Goal: Task Accomplishment & Management: Manage account settings

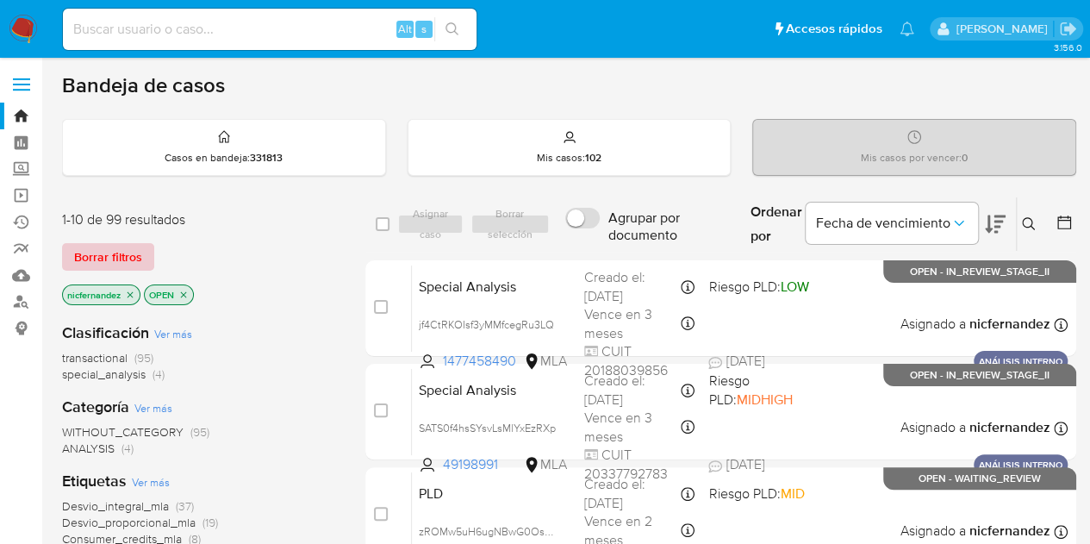
click at [135, 253] on span "Borrar filtros" at bounding box center [108, 257] width 68 height 24
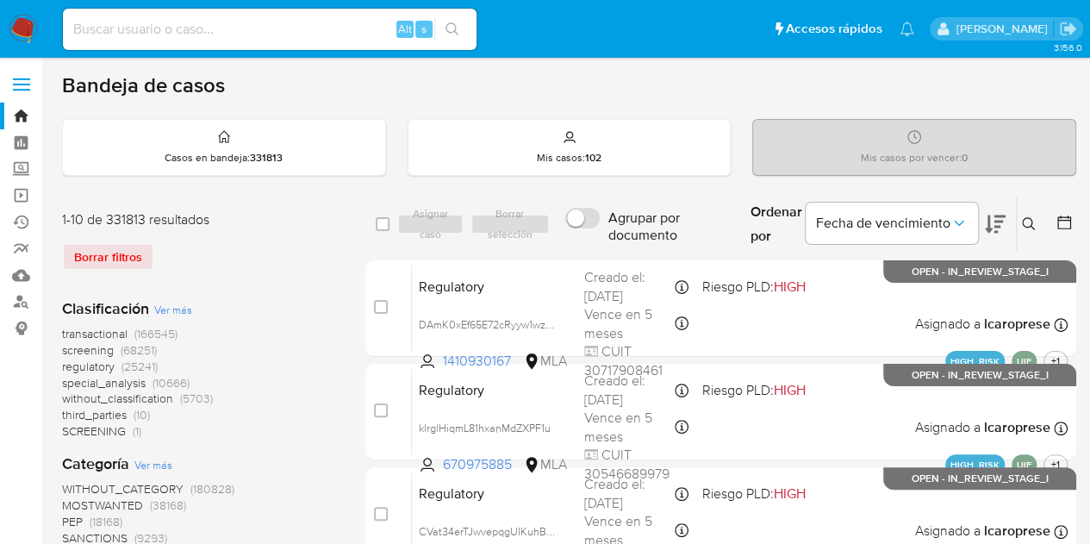
click at [1024, 221] on icon at bounding box center [1029, 224] width 14 height 14
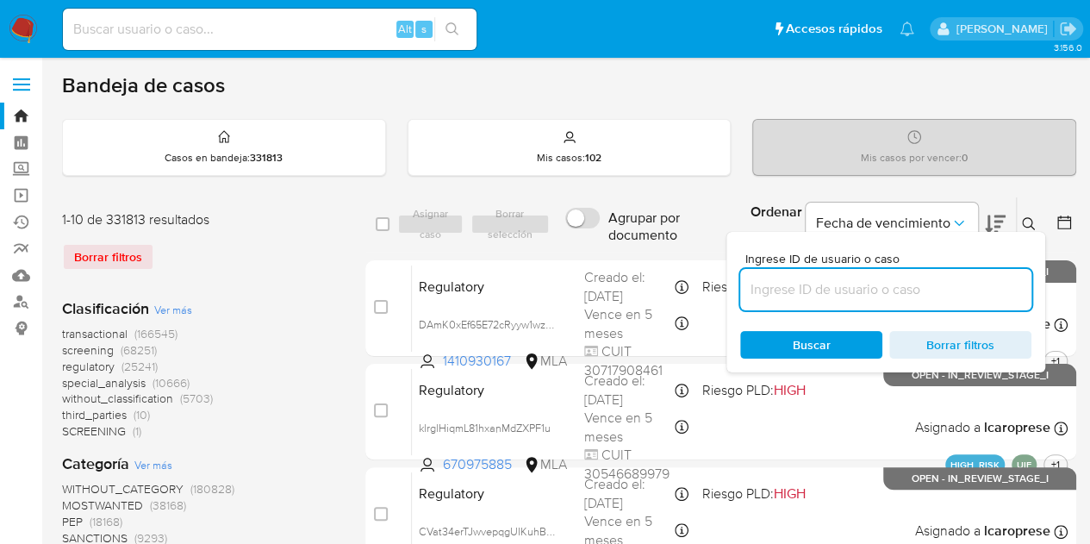
click at [839, 287] on input at bounding box center [885, 289] width 291 height 22
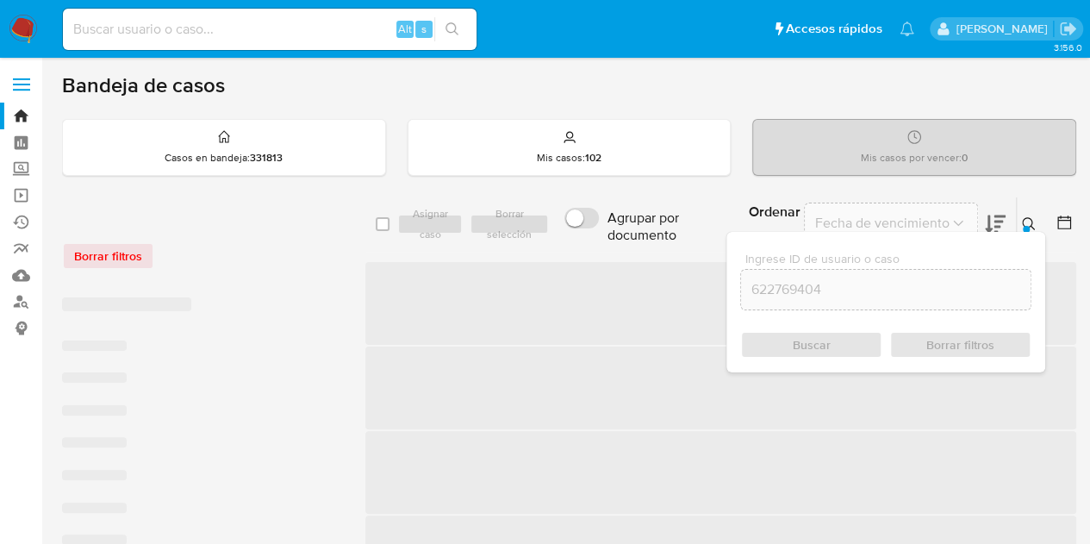
click at [1033, 220] on icon at bounding box center [1029, 224] width 14 height 14
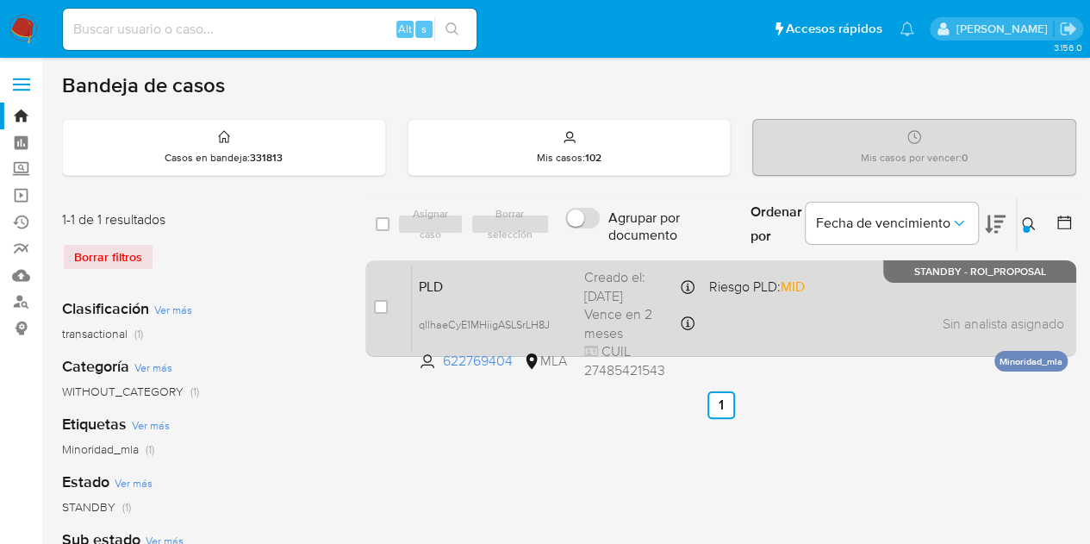
click at [566, 294] on span "PLD" at bounding box center [495, 285] width 152 height 22
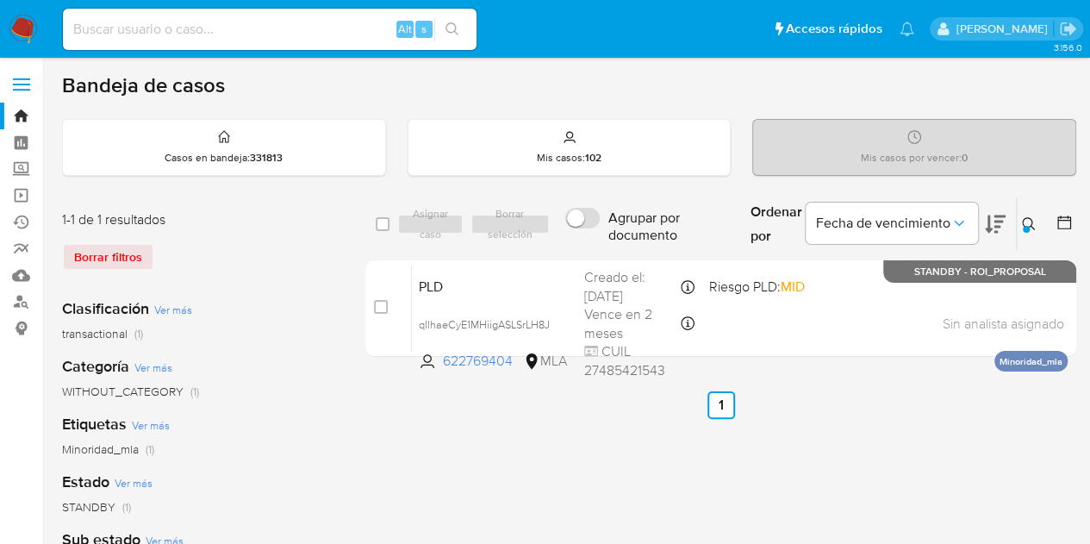
click at [1032, 217] on icon at bounding box center [1029, 224] width 14 height 14
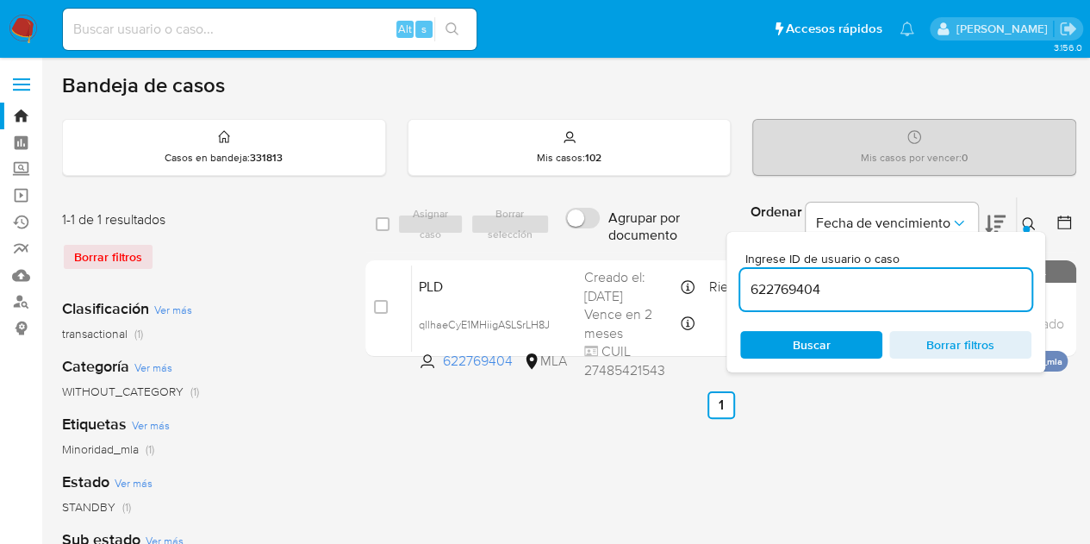
drag, startPoint x: 840, startPoint y: 287, endPoint x: 636, endPoint y: 247, distance: 208.0
click at [636, 247] on div "select-all-cases-checkbox Asignar caso Borrar selección Agrupar por documento O…" at bounding box center [720, 224] width 711 height 56
type input "43320255"
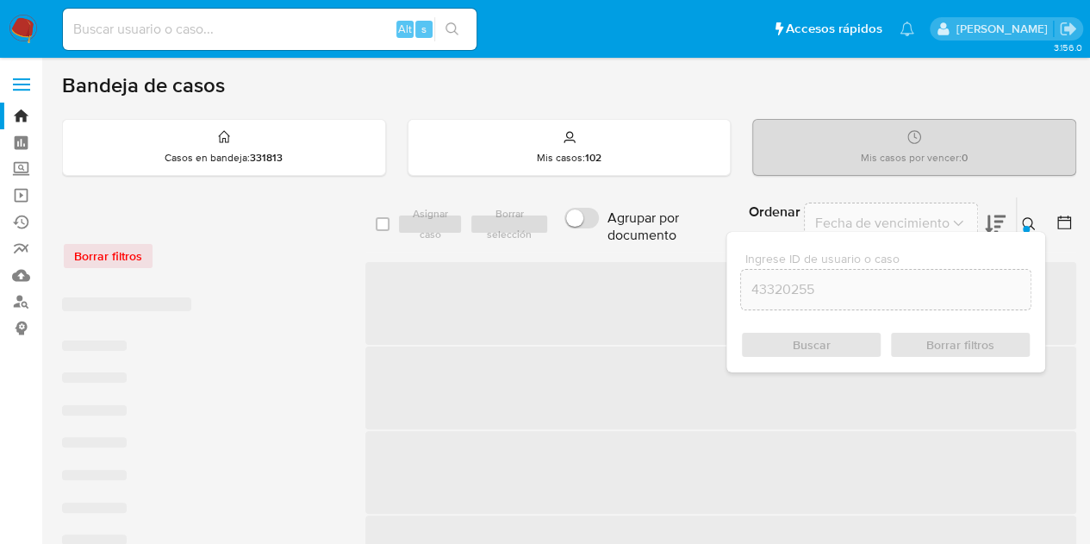
click at [1029, 221] on icon at bounding box center [1029, 224] width 14 height 14
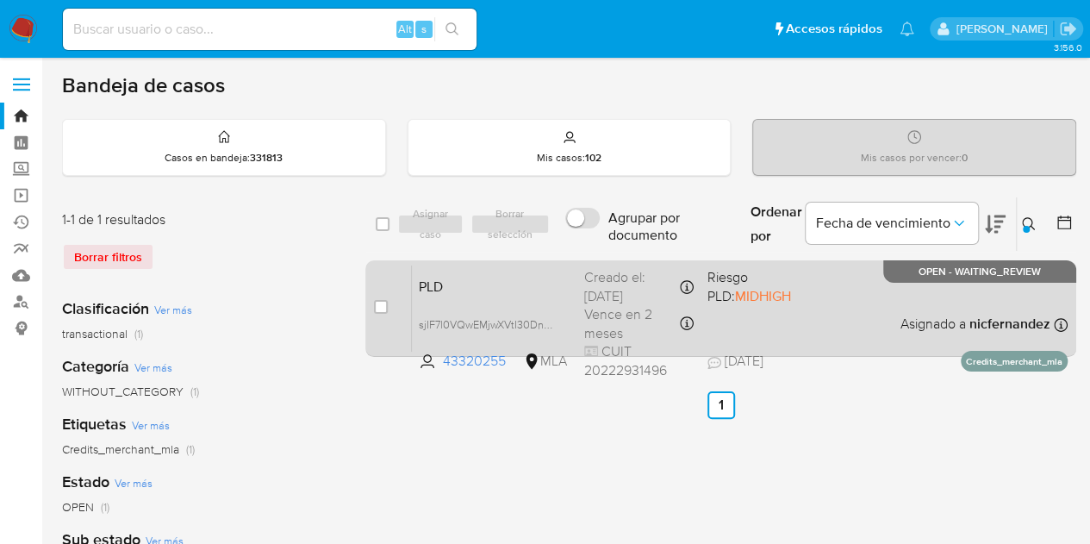
click at [388, 302] on div "case-item-checkbox No es posible asignar el caso" at bounding box center [393, 308] width 38 height 87
click at [384, 302] on input "checkbox" at bounding box center [381, 307] width 14 height 14
checkbox input "true"
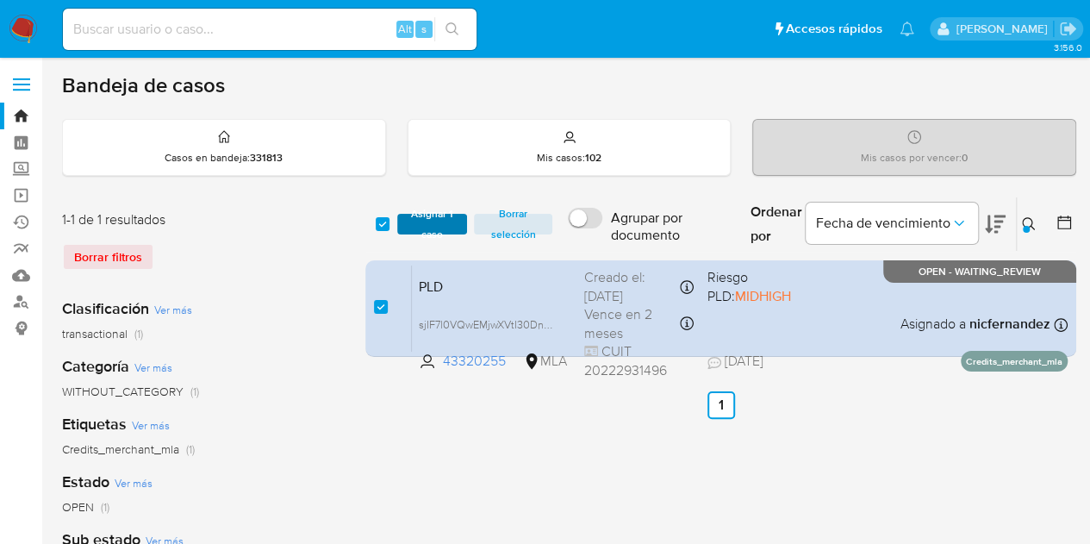
click at [430, 233] on span "Asignar 1 caso" at bounding box center [432, 223] width 53 height 17
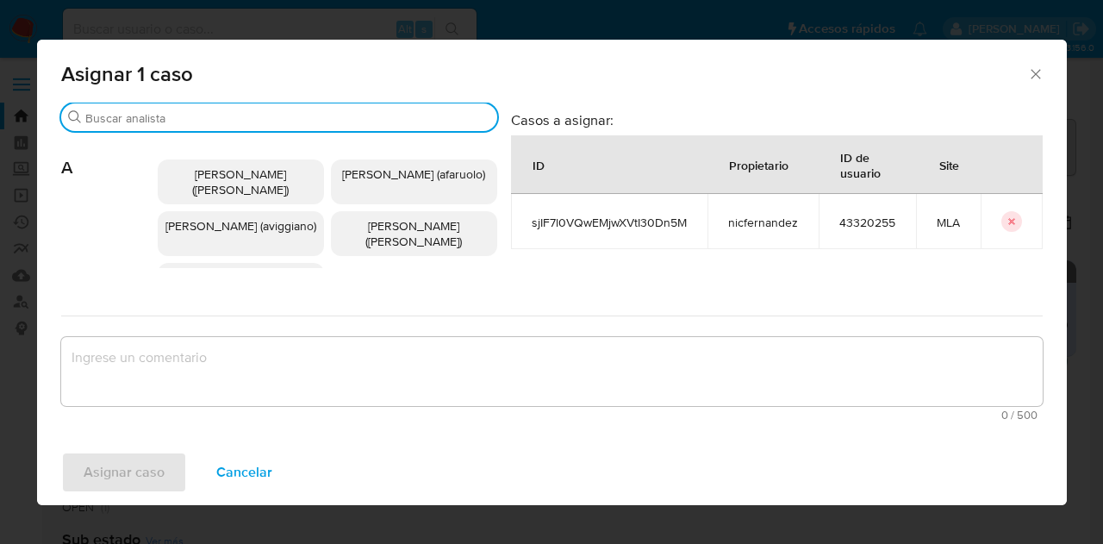
click at [190, 113] on input "Buscar" at bounding box center [287, 118] width 405 height 16
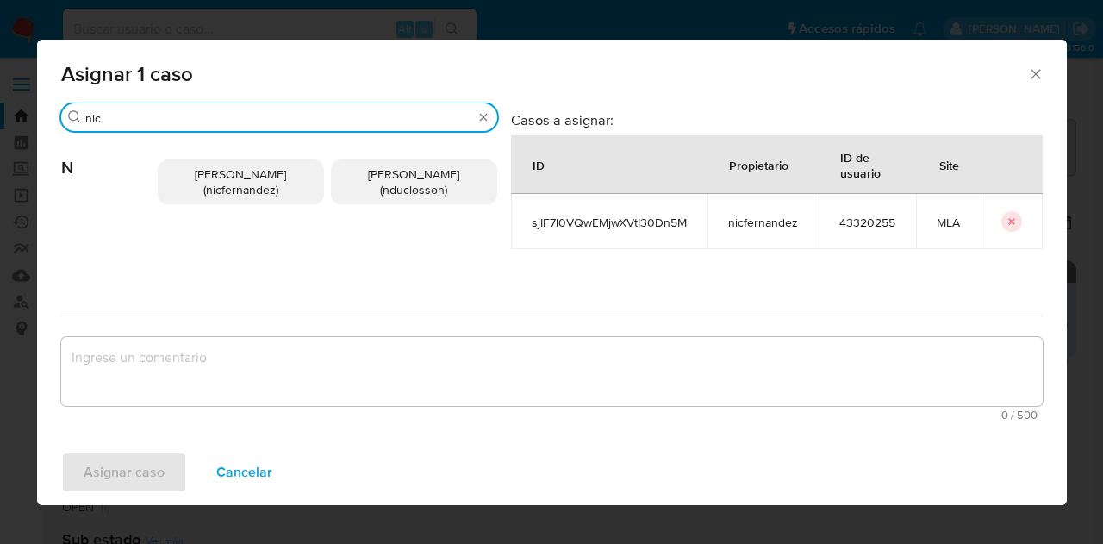
type input "nic"
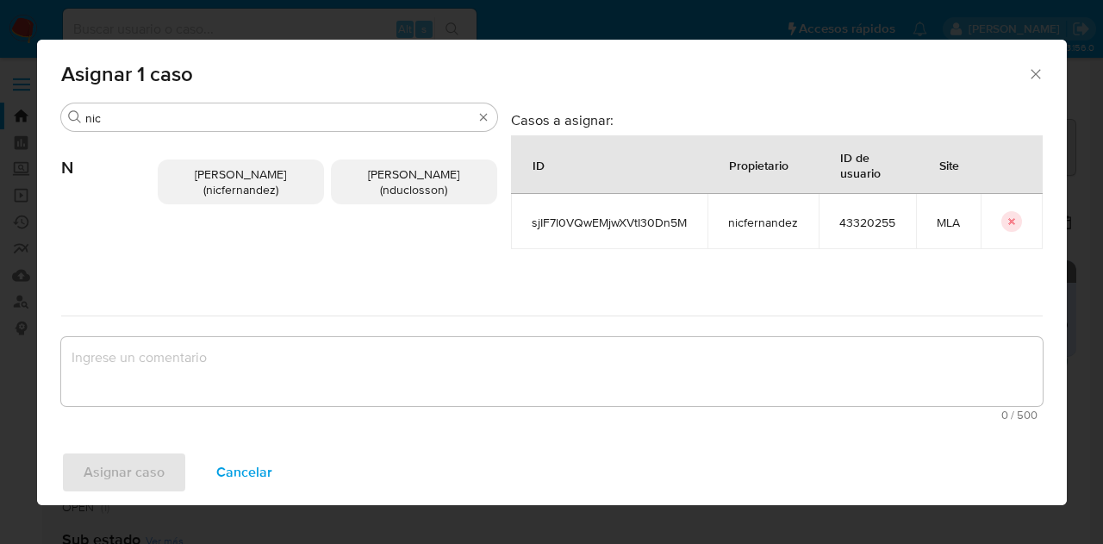
click at [219, 161] on p "Nicolas Fernandez Allen (nicfernandez)" at bounding box center [241, 181] width 166 height 45
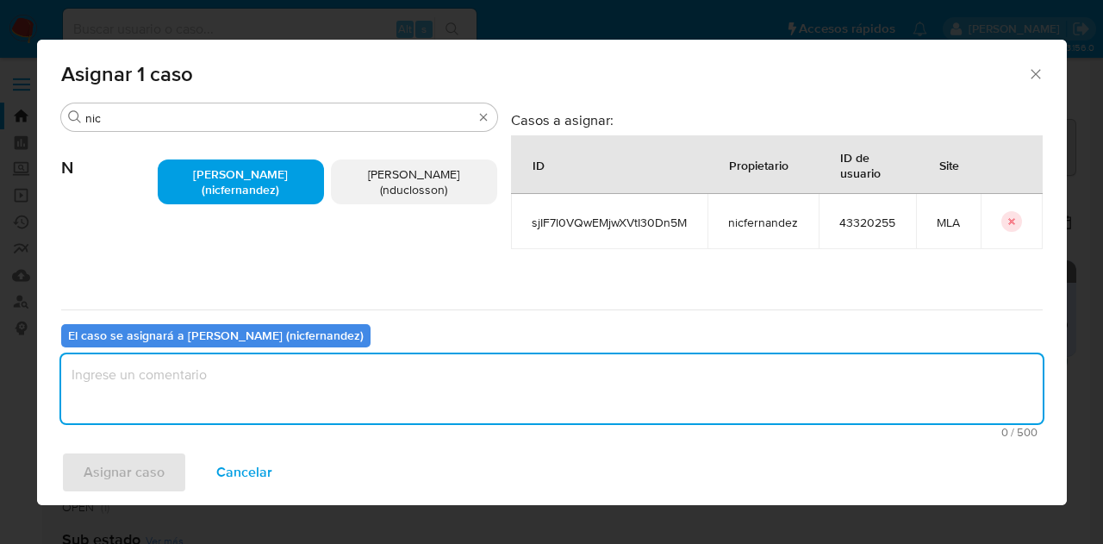
click at [261, 378] on textarea "assign-modal" at bounding box center [551, 388] width 981 height 69
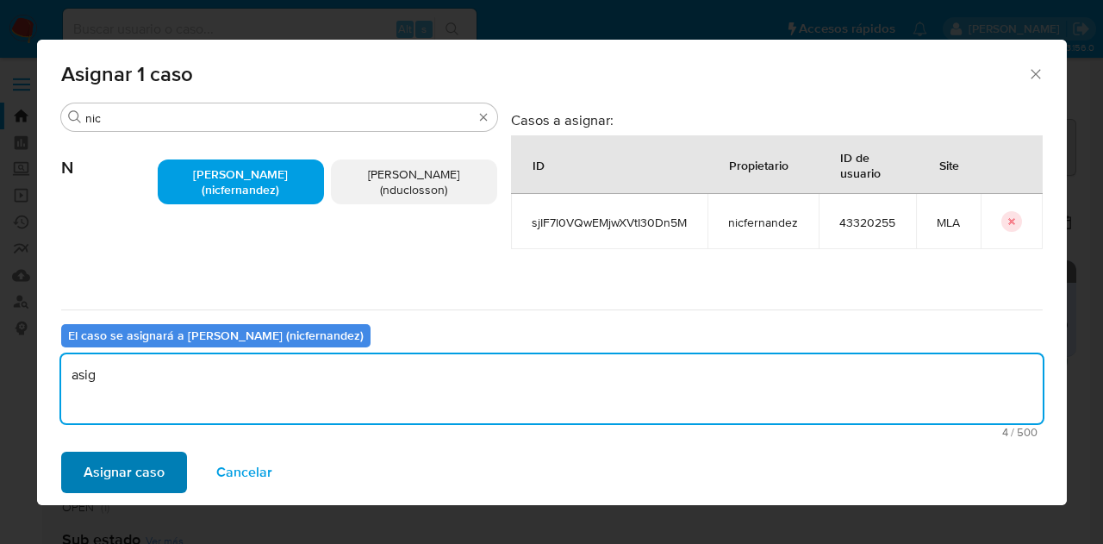
type textarea "asig"
click at [143, 462] on span "Asignar caso" at bounding box center [124, 472] width 81 height 38
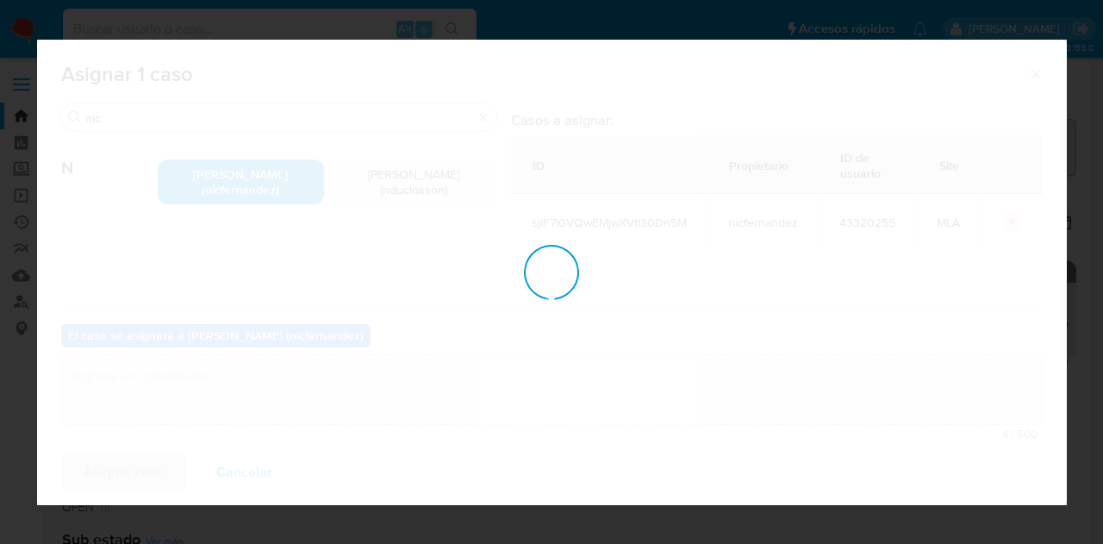
checkbox input "false"
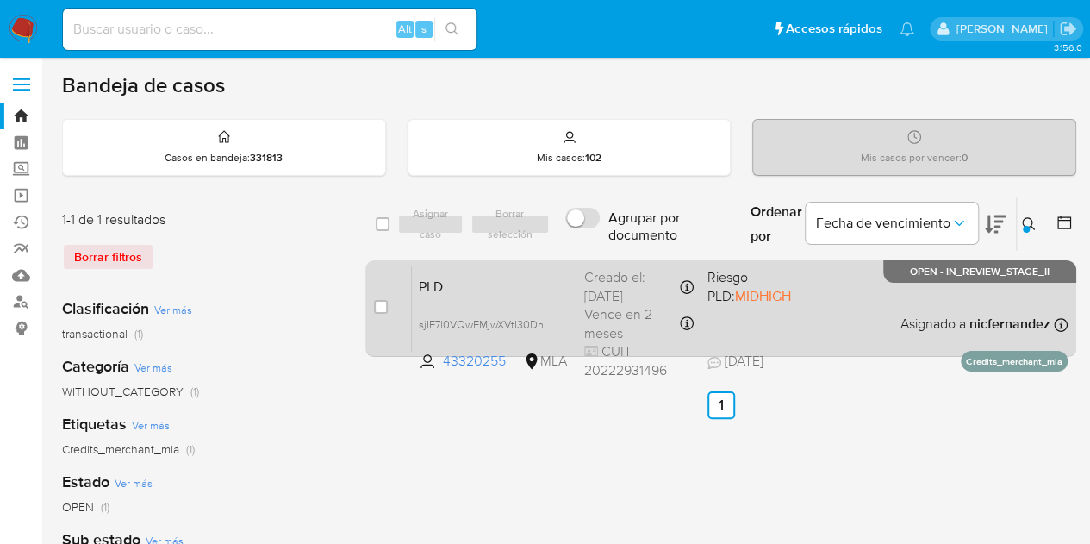
click at [486, 295] on div "PLD sjIF7l0VQwEMjwXVtI30Dn5M 43320255 MLA Riesgo PLD: MIDHIGH Creado el: 12/08/…" at bounding box center [740, 308] width 656 height 87
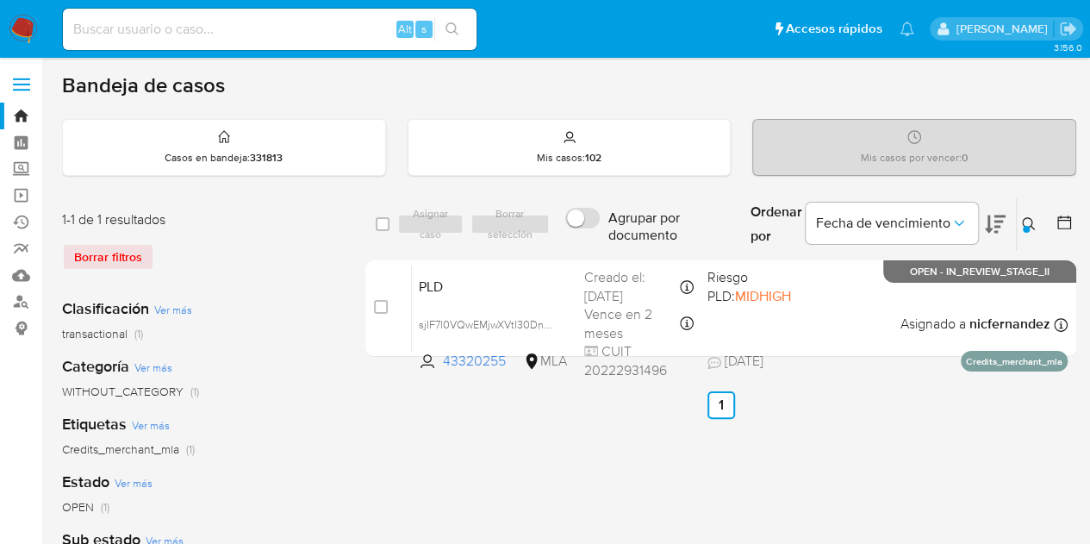
click at [1027, 227] on div at bounding box center [1026, 229] width 7 height 7
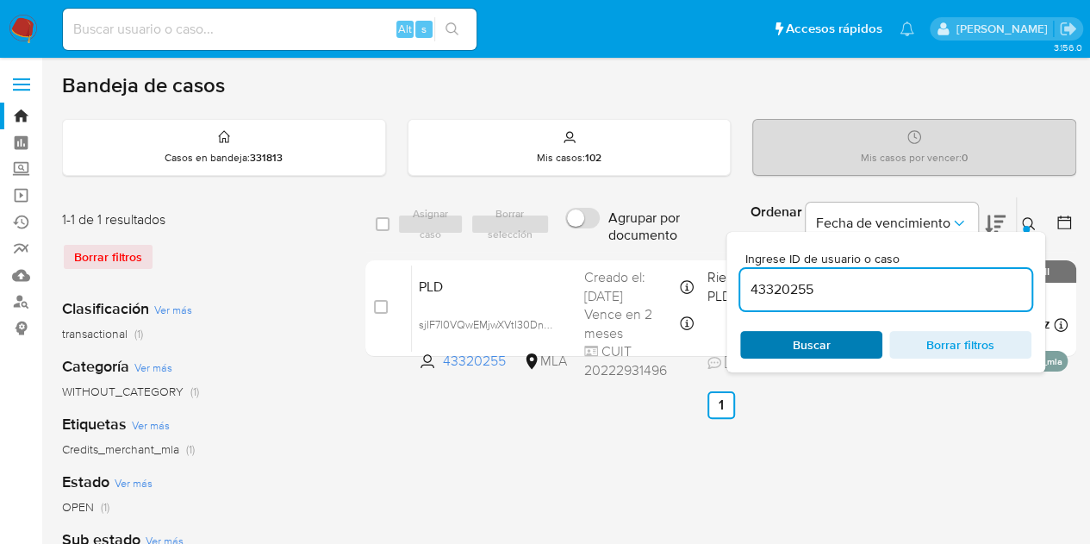
click at [853, 333] on span "Buscar" at bounding box center [811, 345] width 118 height 24
click at [1027, 221] on icon at bounding box center [1029, 224] width 14 height 14
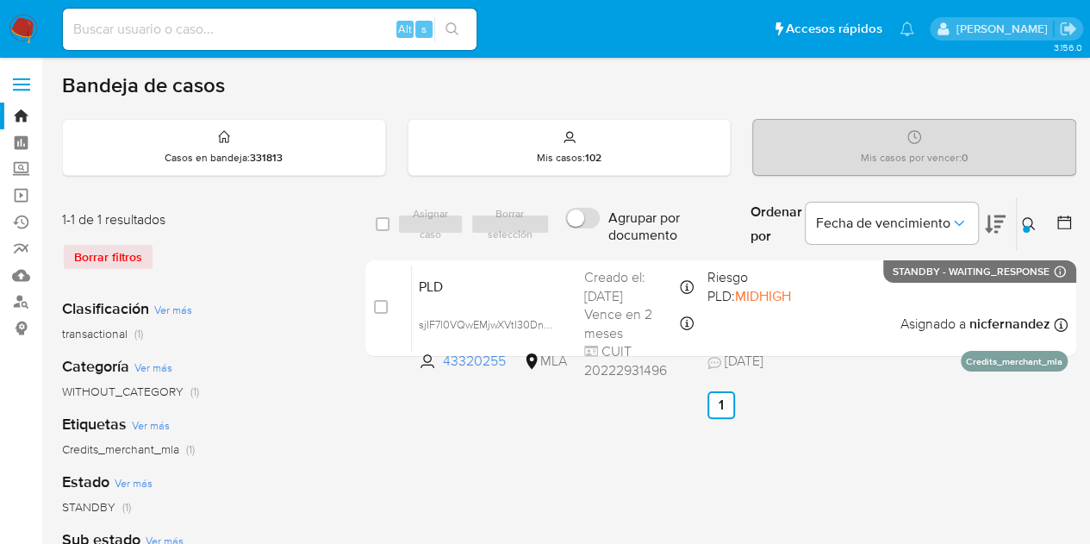
click at [1027, 221] on icon at bounding box center [1029, 224] width 14 height 14
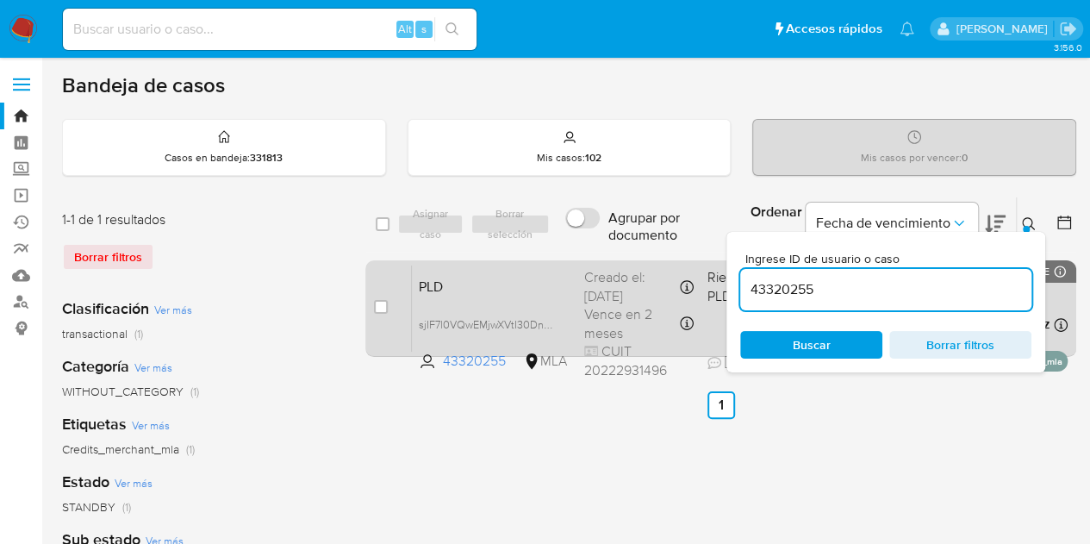
drag, startPoint x: 844, startPoint y: 290, endPoint x: 676, endPoint y: 261, distance: 171.3
click at [676, 261] on div "select-all-cases-checkbox Asignar caso Borrar selección Agrupar por documento O…" at bounding box center [720, 279] width 711 height 167
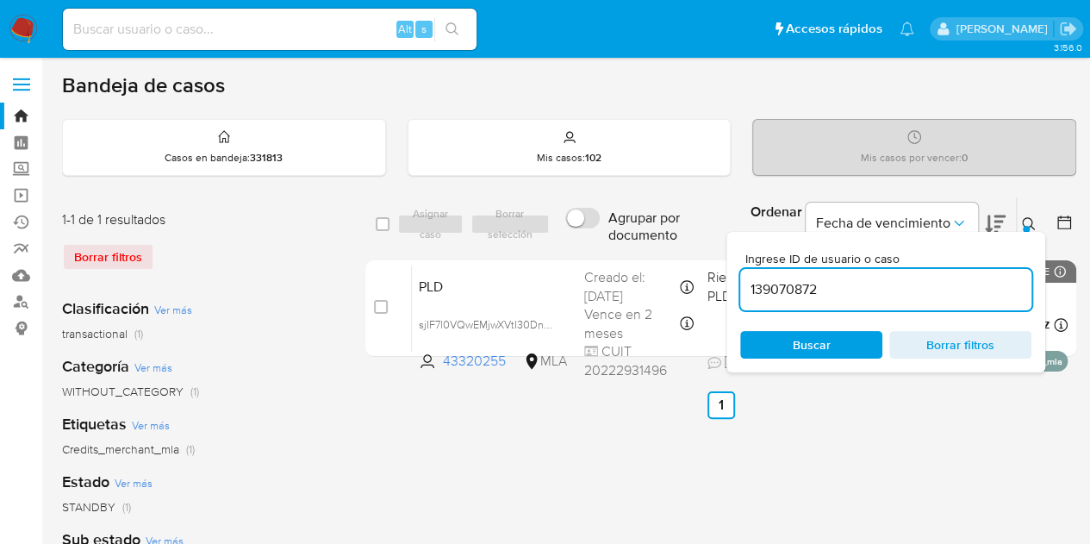
type input "139070872"
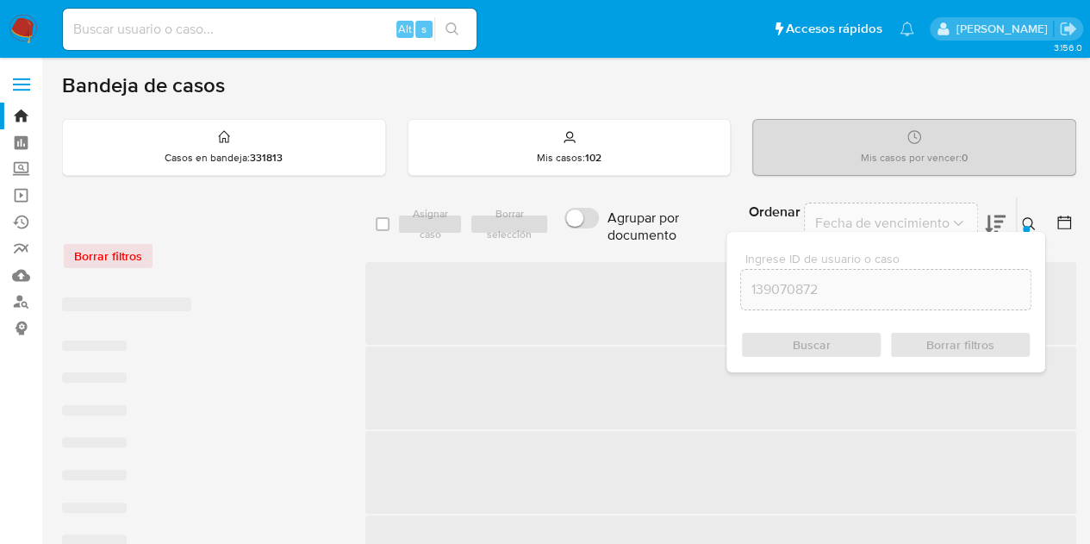
click at [1027, 220] on icon at bounding box center [1029, 224] width 14 height 14
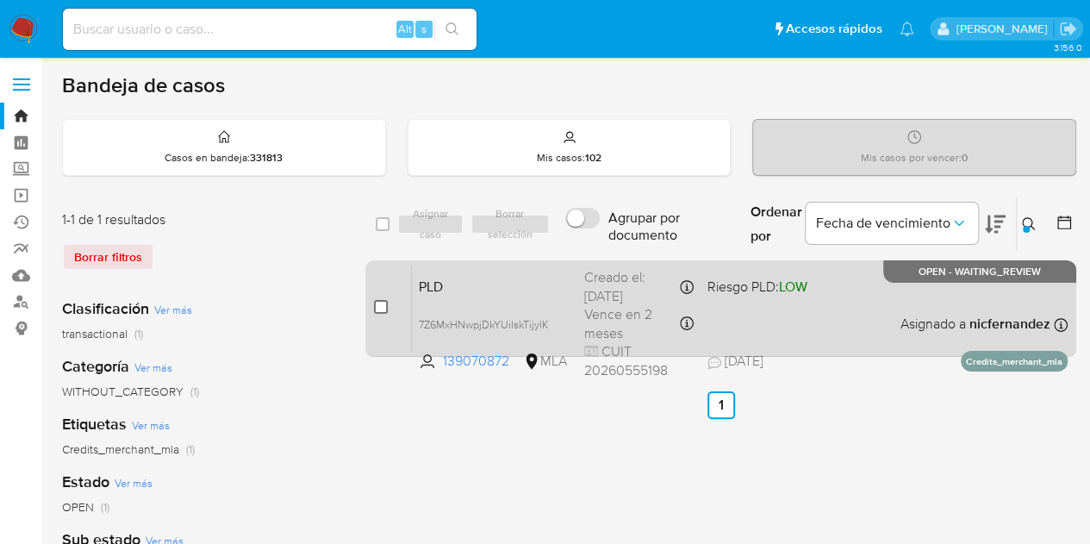
click at [381, 306] on input "checkbox" at bounding box center [381, 307] width 14 height 14
checkbox input "true"
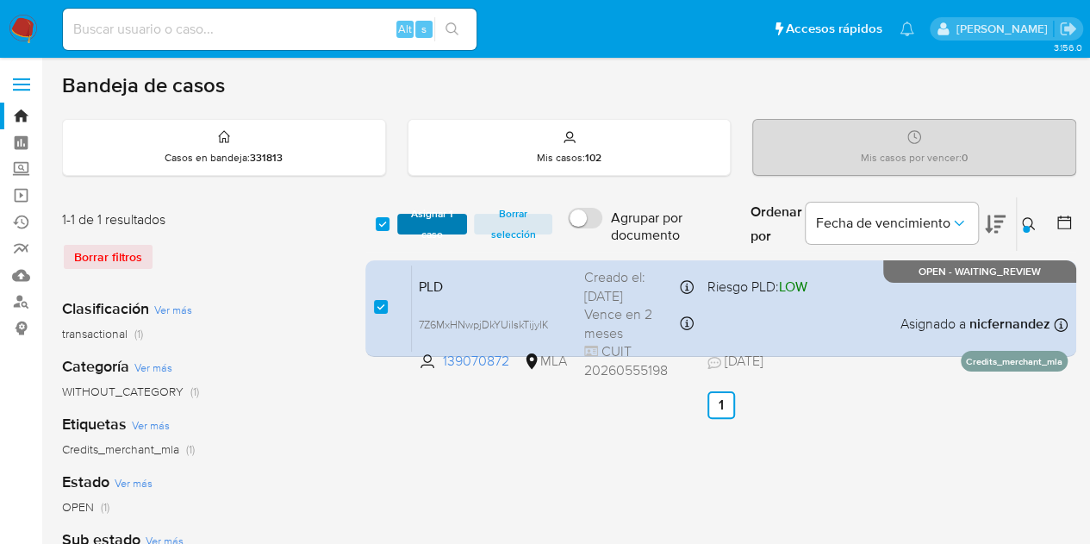
click at [415, 225] on span "Asignar 1 caso" at bounding box center [432, 223] width 53 height 17
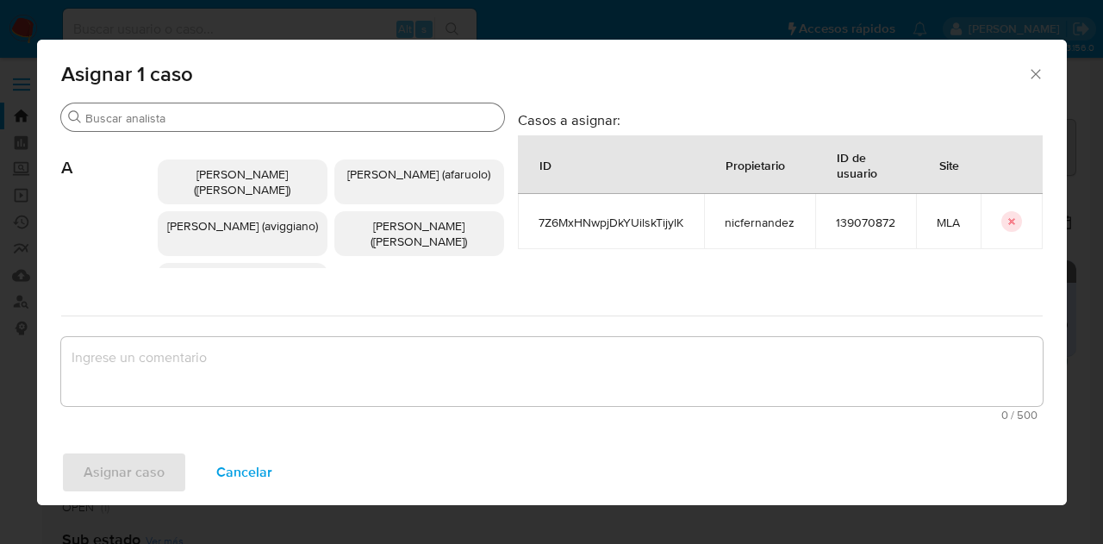
click at [200, 114] on input "Buscar" at bounding box center [291, 118] width 412 height 16
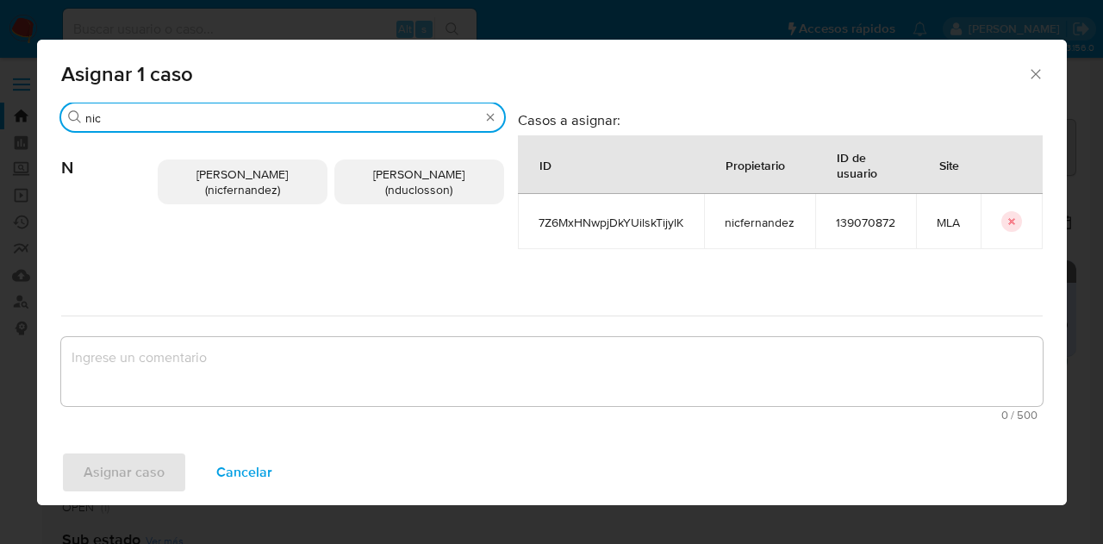
type input "nic"
click at [212, 187] on span "Nicolas Fernandez Allen (nicfernandez)" at bounding box center [241, 181] width 91 height 33
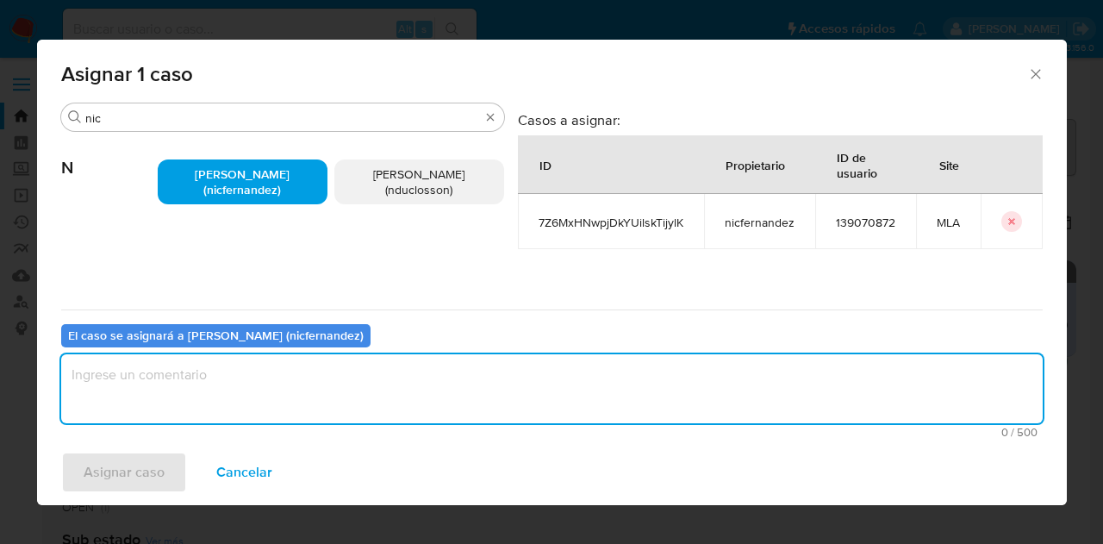
click at [276, 357] on textarea "assign-modal" at bounding box center [551, 388] width 981 height 69
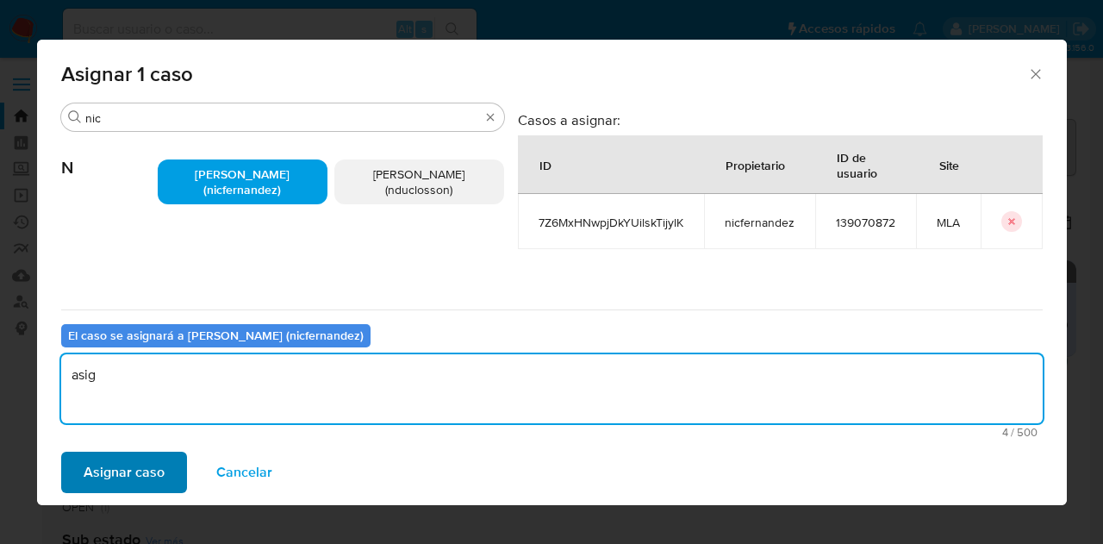
type textarea "asig"
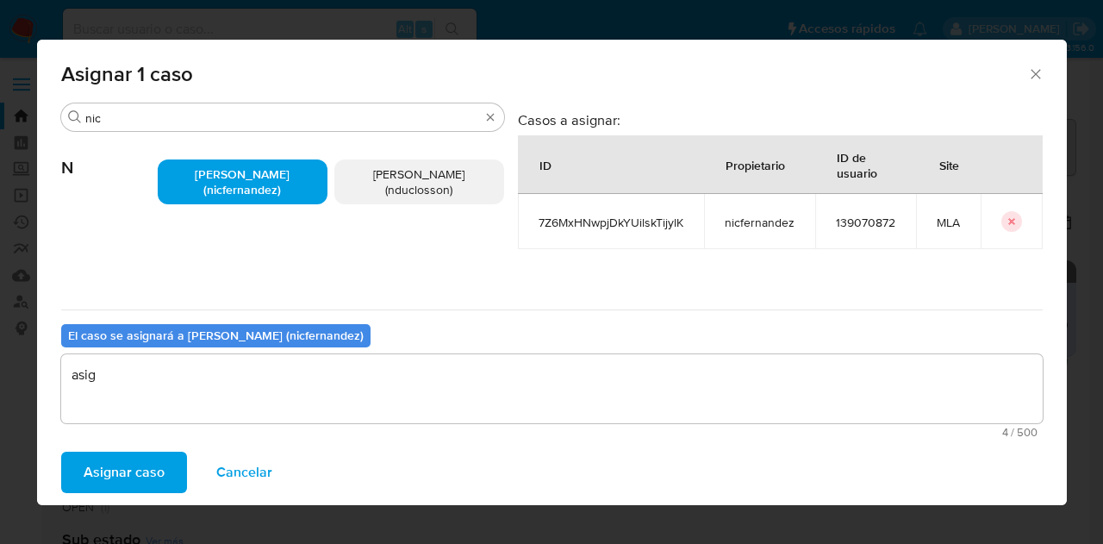
click at [134, 462] on span "Asignar caso" at bounding box center [124, 472] width 81 height 38
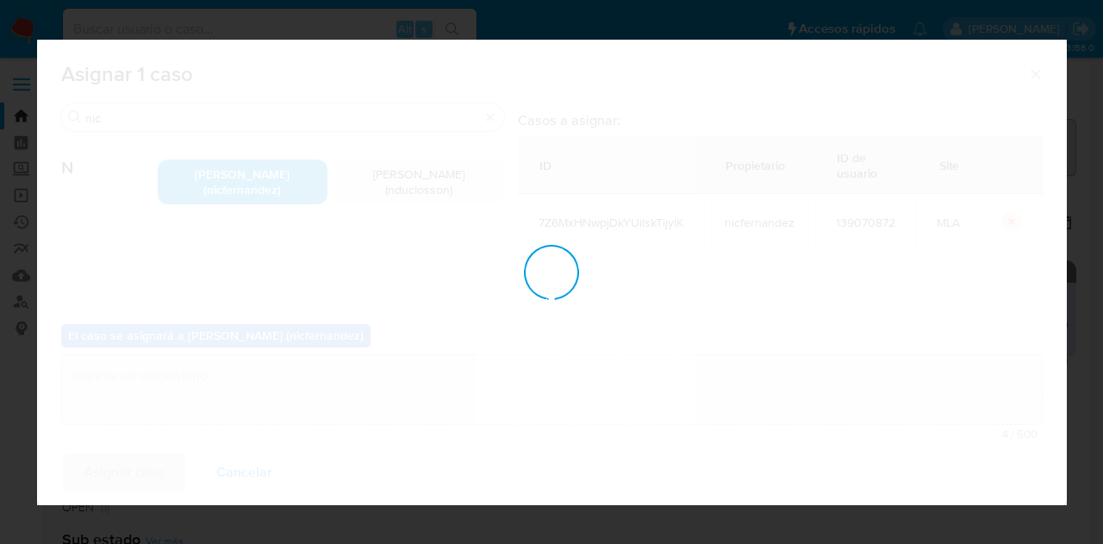
checkbox input "false"
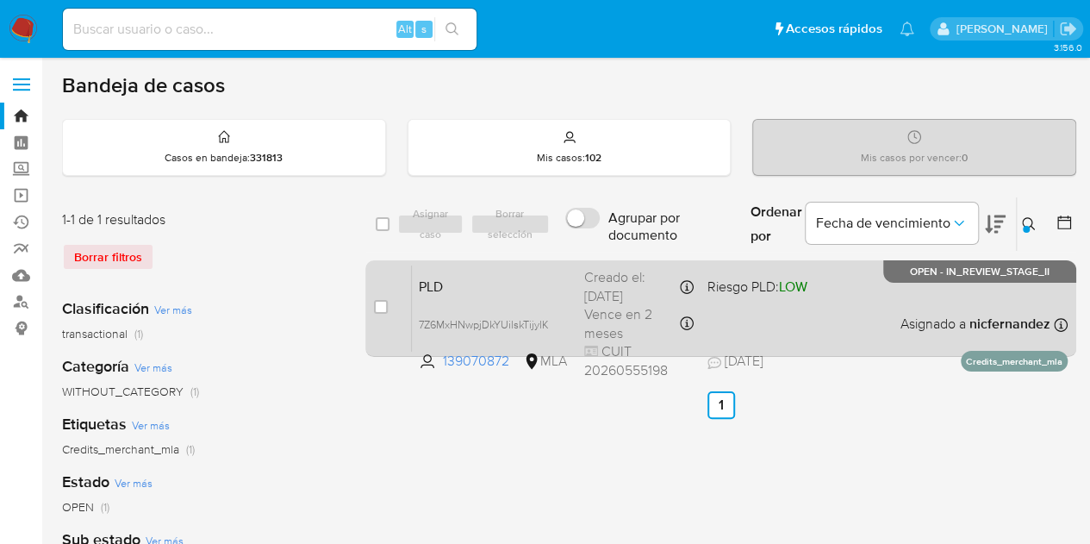
click at [481, 300] on div "PLD 7Z6MxHNwpjDkYUilskTijylK 139070872 MLA Riesgo PLD: LOW Creado el: 12/08/202…" at bounding box center [740, 308] width 656 height 87
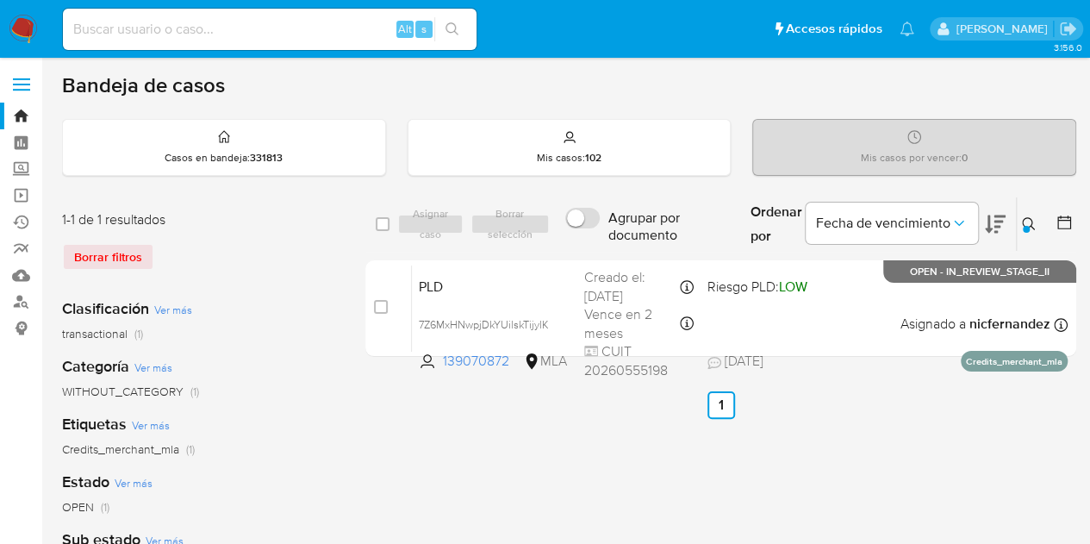
click at [1025, 227] on div at bounding box center [1026, 229] width 7 height 7
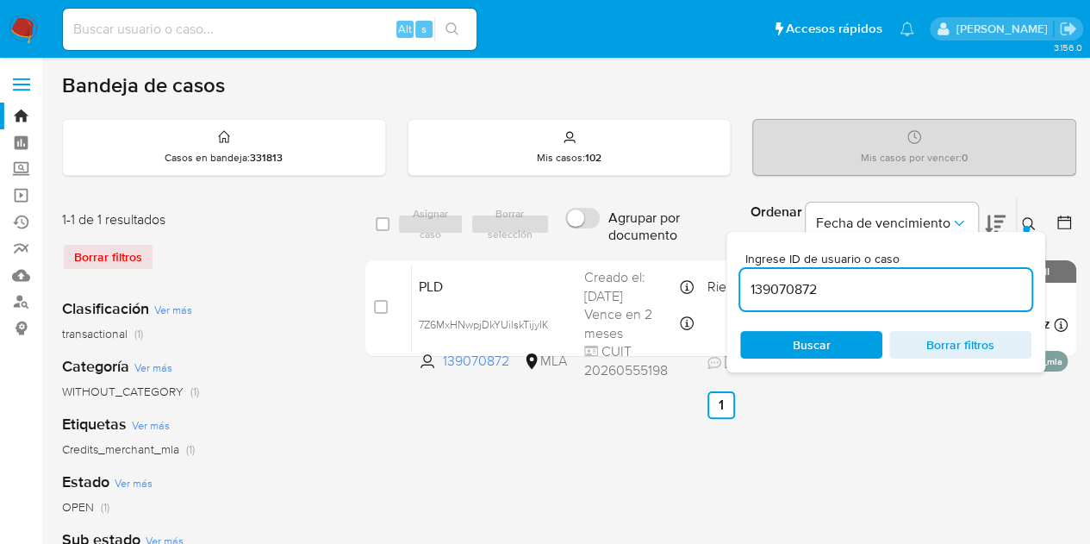
drag, startPoint x: 920, startPoint y: 297, endPoint x: 537, endPoint y: 206, distance: 394.2
click at [536, 204] on div "select-all-cases-checkbox Asignar caso Borrar selección Agrupar por documento O…" at bounding box center [720, 224] width 711 height 56
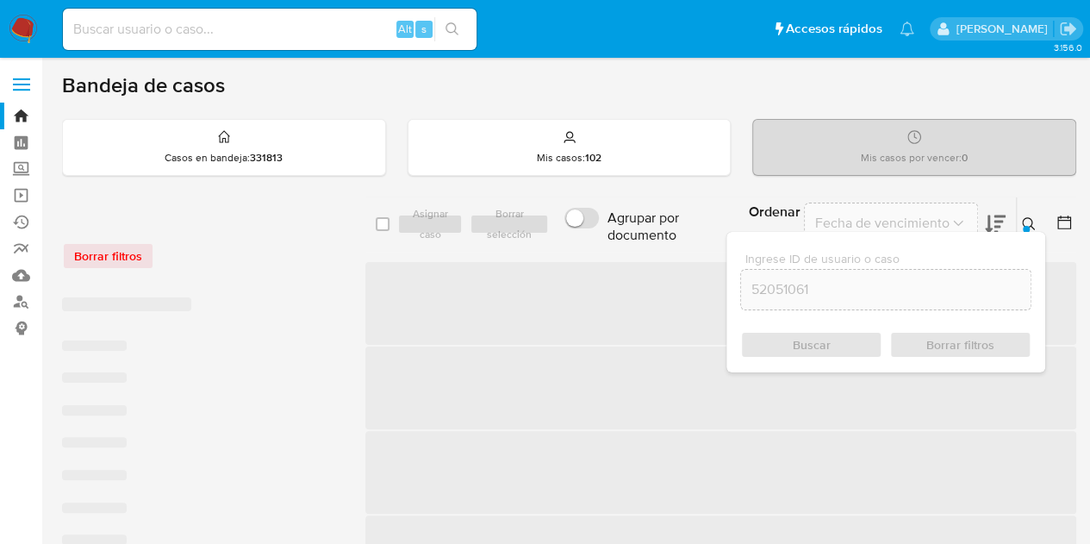
click at [1032, 221] on icon at bounding box center [1029, 224] width 14 height 14
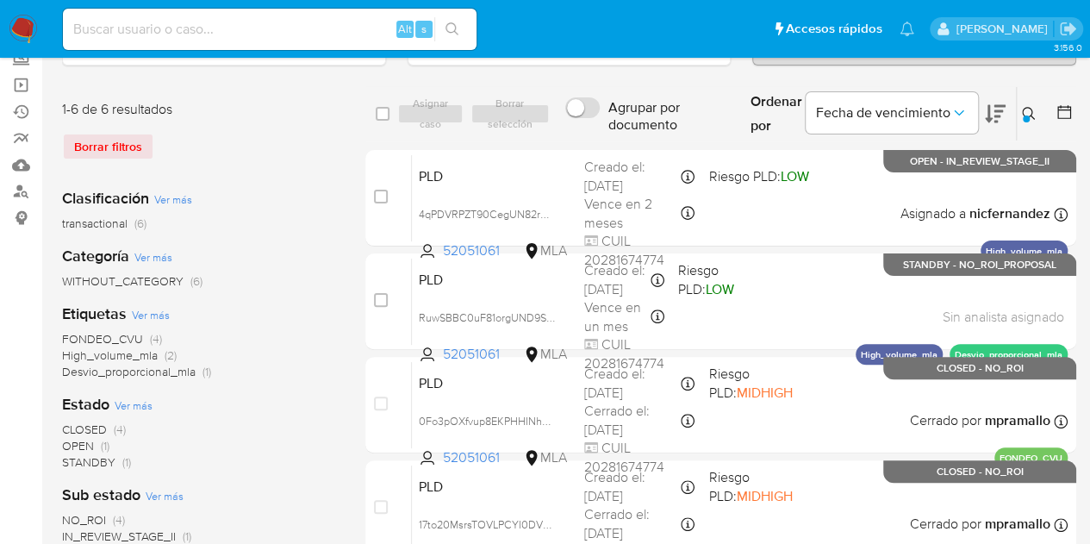
scroll to position [114, 0]
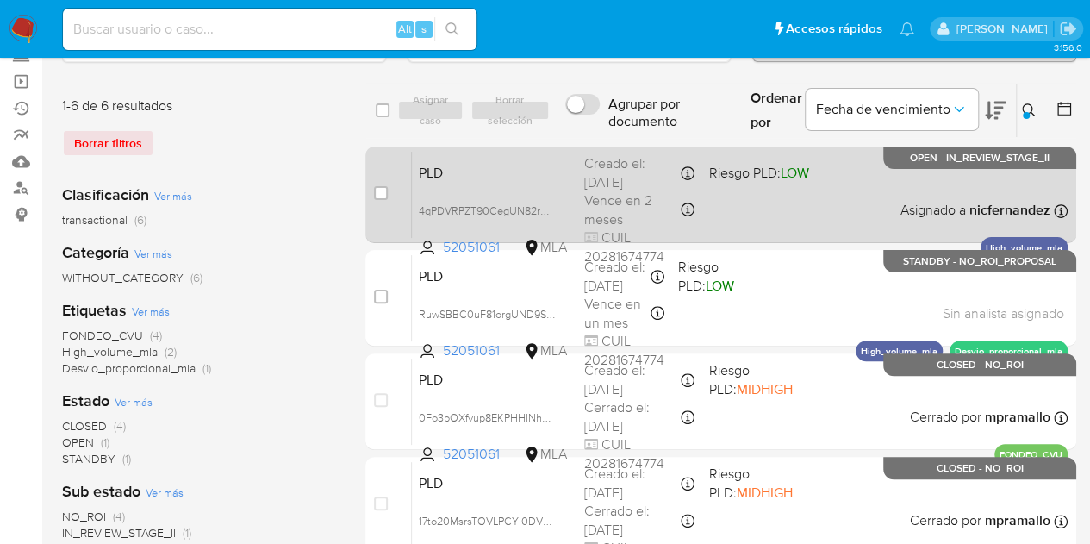
click at [508, 173] on span "PLD" at bounding box center [495, 171] width 152 height 22
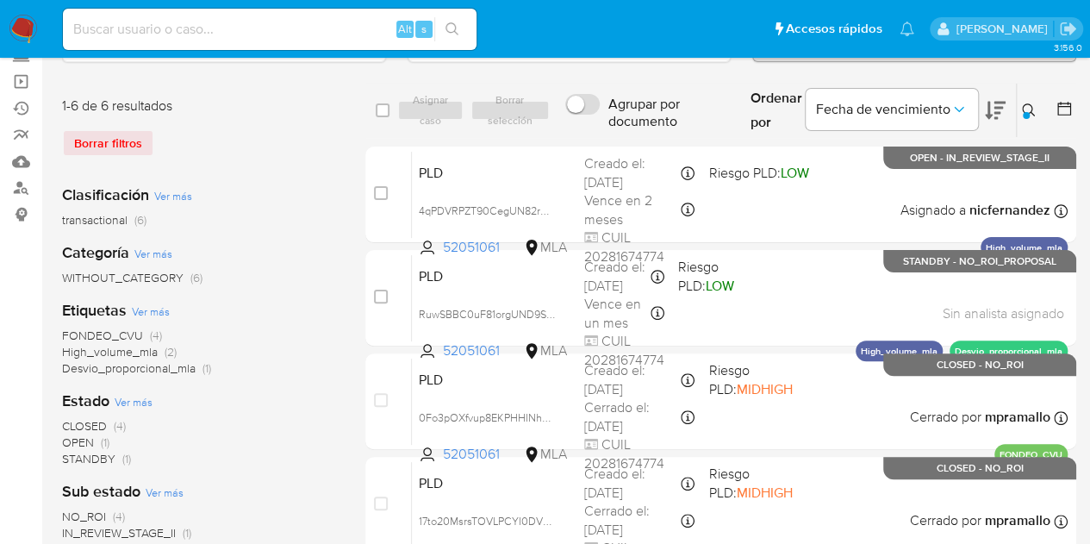
click at [1027, 108] on icon at bounding box center [1029, 110] width 14 height 14
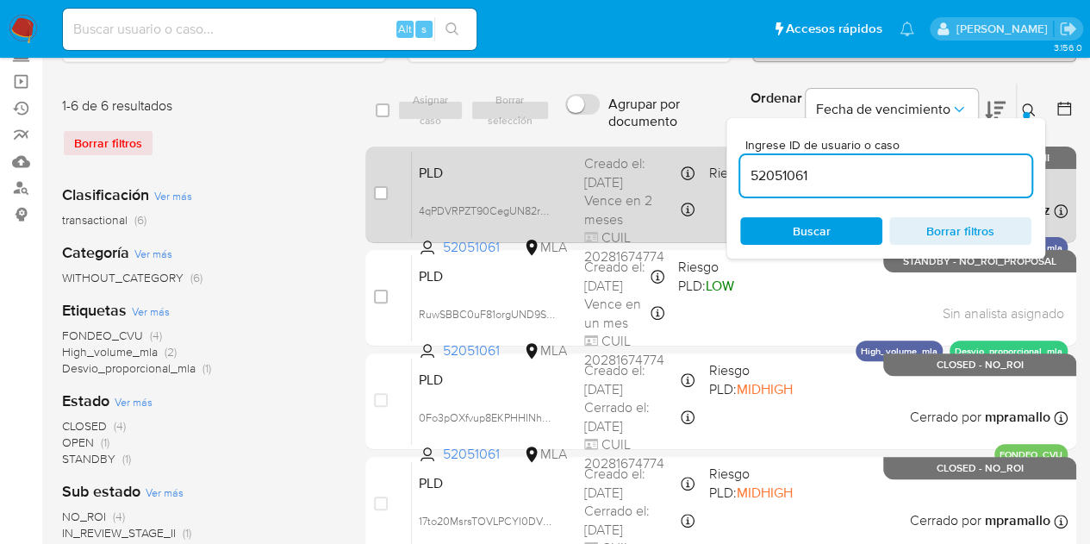
drag, startPoint x: 834, startPoint y: 171, endPoint x: 700, endPoint y: 149, distance: 136.3
click at [700, 149] on div "select-all-cases-checkbox Asignar caso Borrar selección Agrupar por documento O…" at bounding box center [720, 425] width 711 height 684
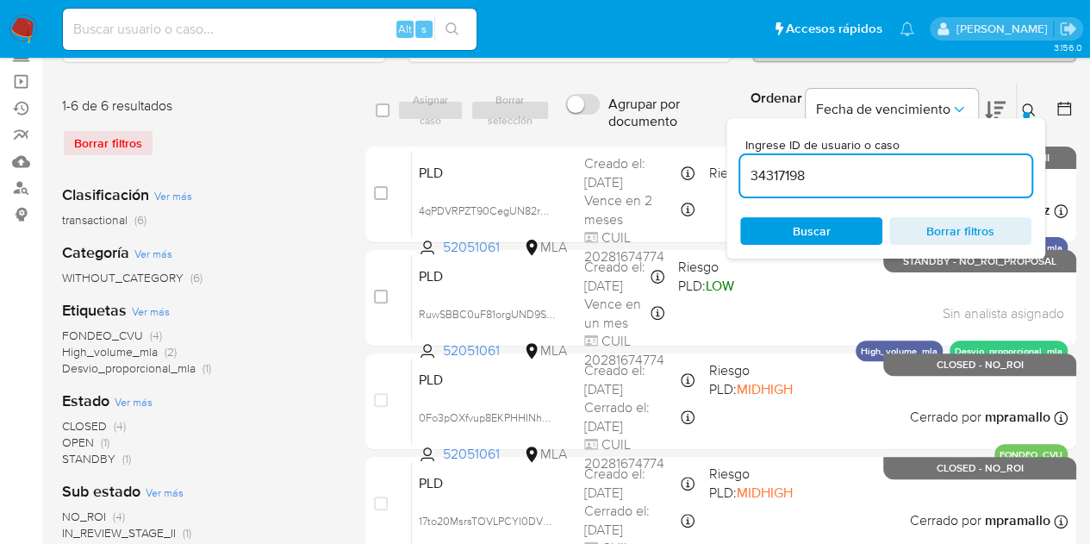
type input "34317198"
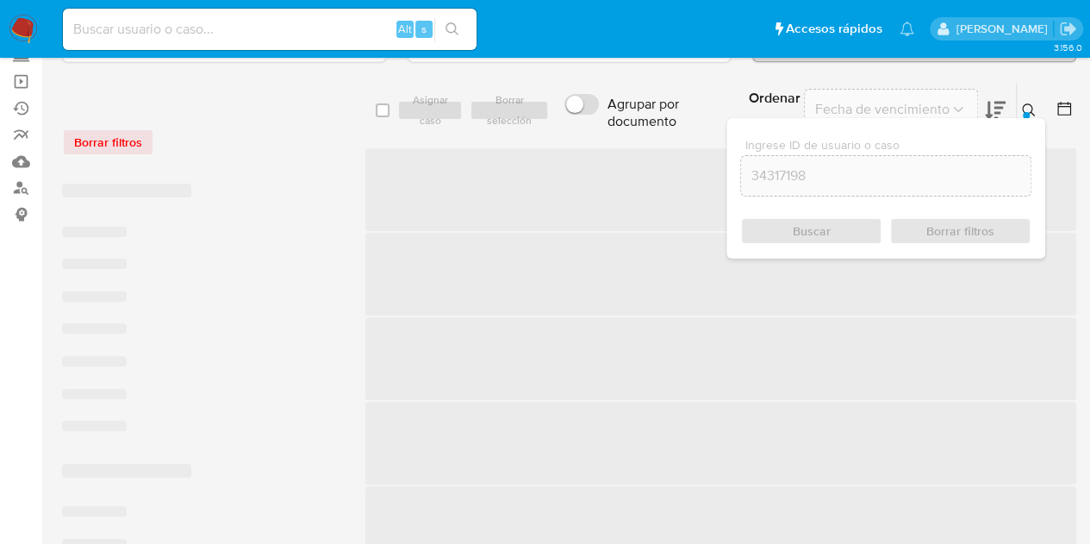
click at [1024, 104] on icon at bounding box center [1029, 110] width 14 height 14
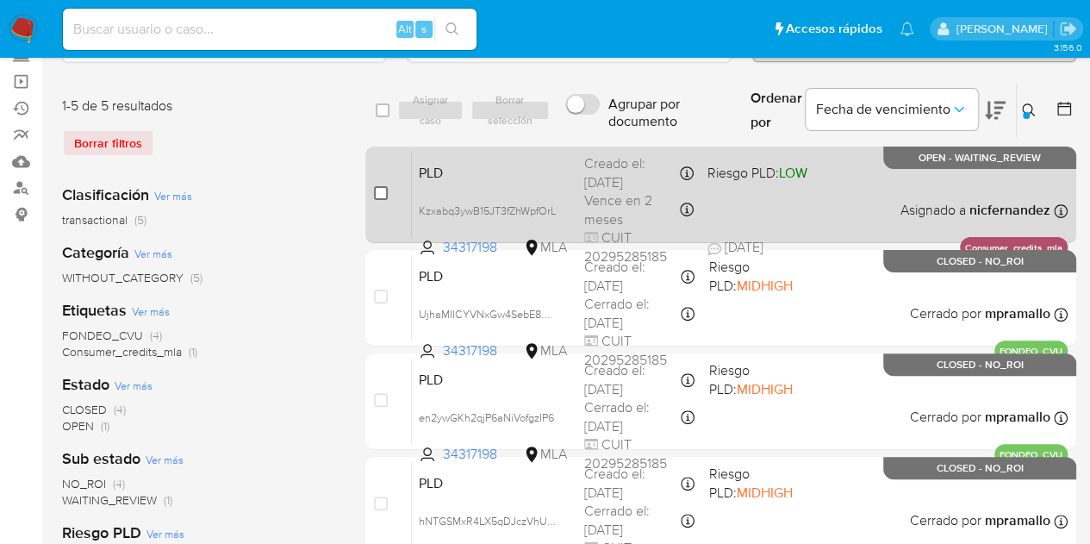
click at [383, 189] on input "checkbox" at bounding box center [381, 193] width 14 height 14
checkbox input "true"
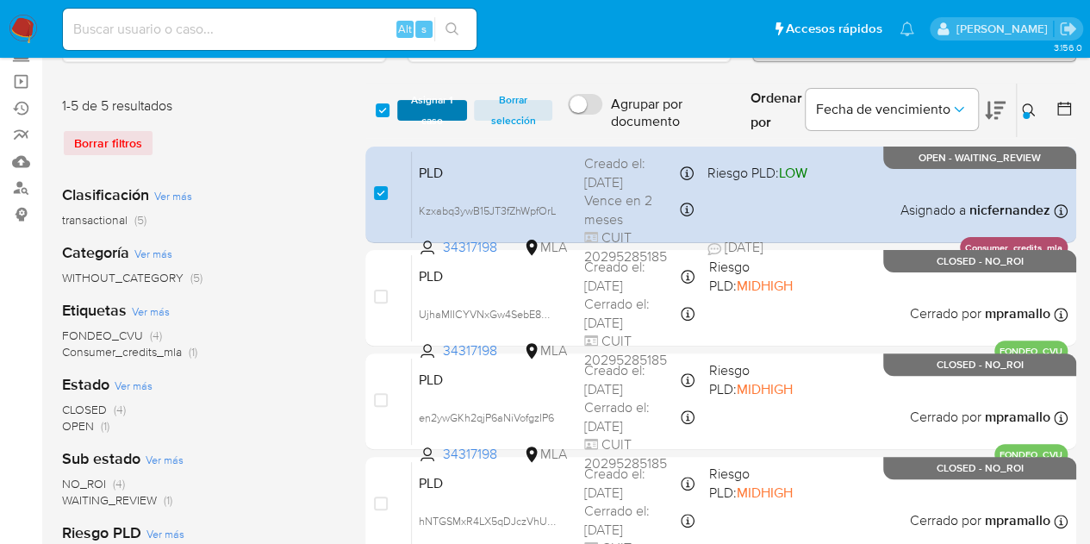
click at [427, 115] on span "Asignar 1 caso" at bounding box center [432, 110] width 53 height 17
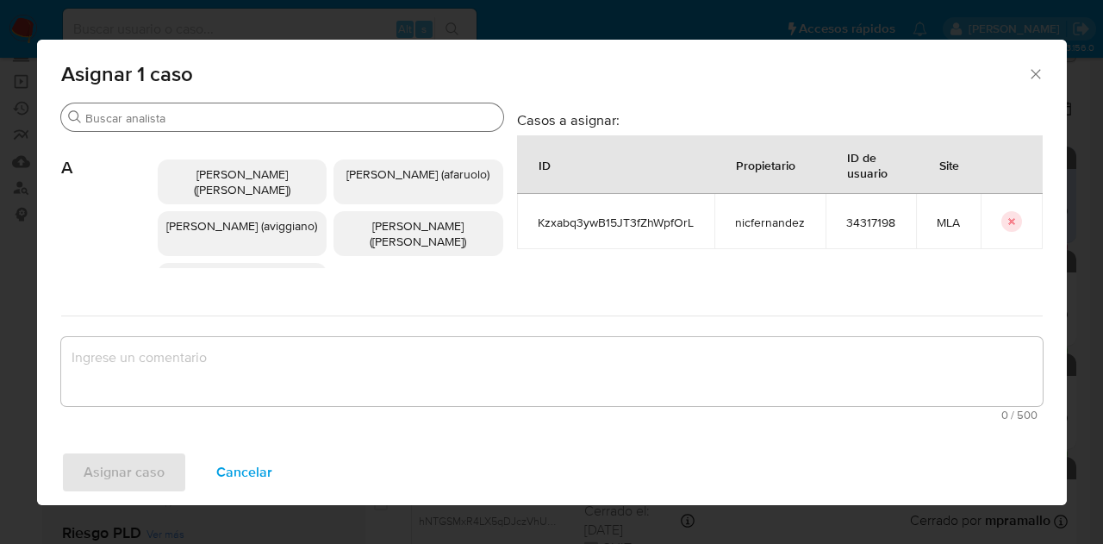
click at [213, 106] on div "Buscar" at bounding box center [282, 117] width 442 height 28
click at [214, 114] on input "Buscar" at bounding box center [290, 118] width 411 height 16
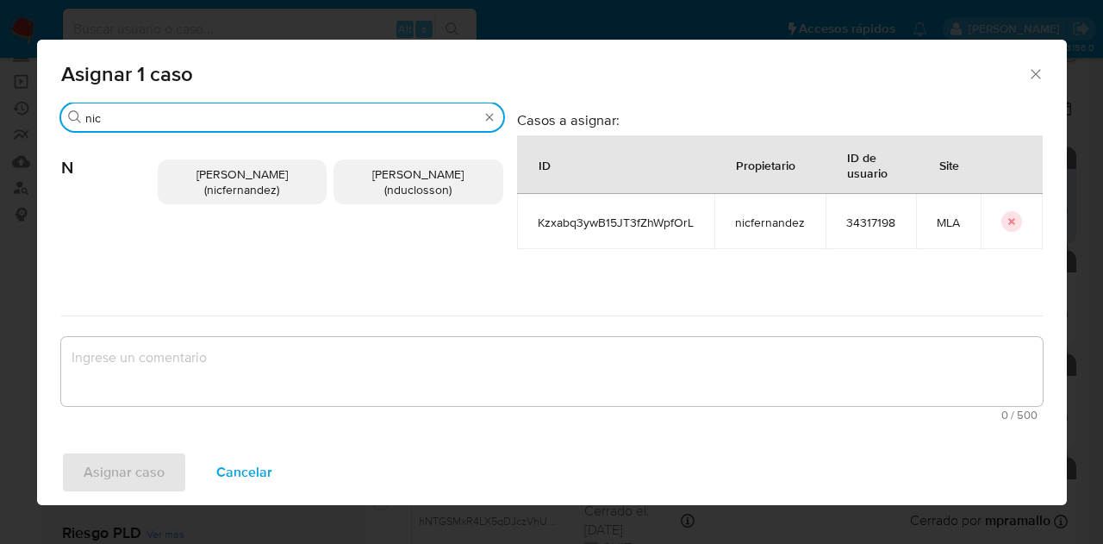
type input "nic"
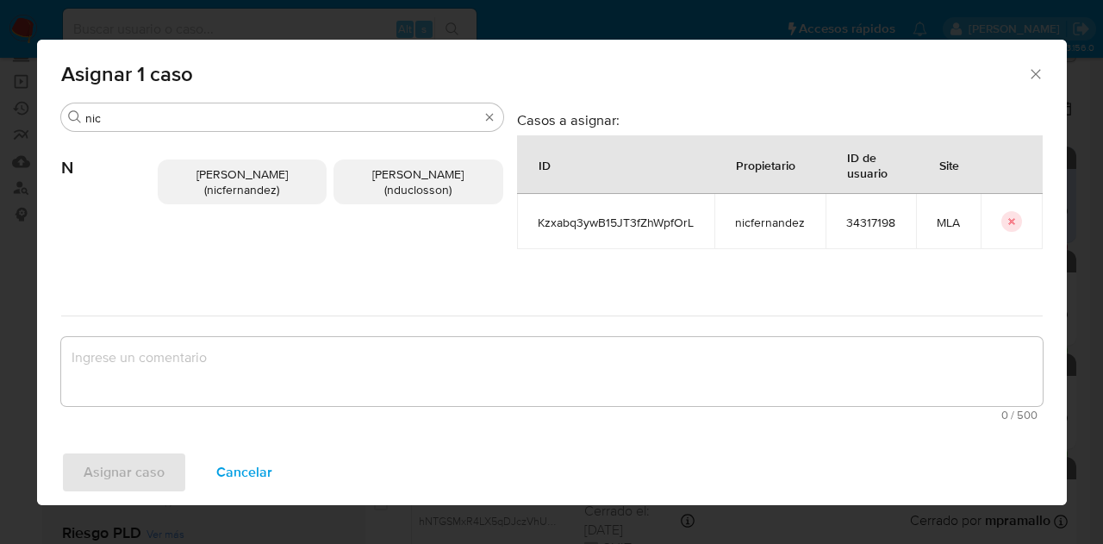
click at [222, 182] on span "Nicolas Fernandez Allen (nicfernandez)" at bounding box center [241, 181] width 91 height 33
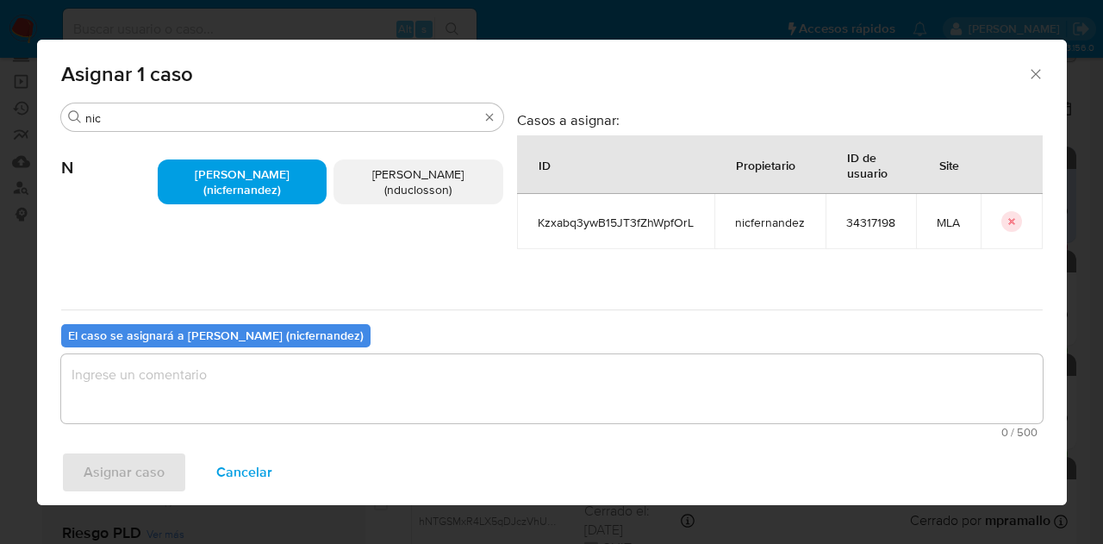
click at [314, 378] on textarea "assign-modal" at bounding box center [551, 388] width 981 height 69
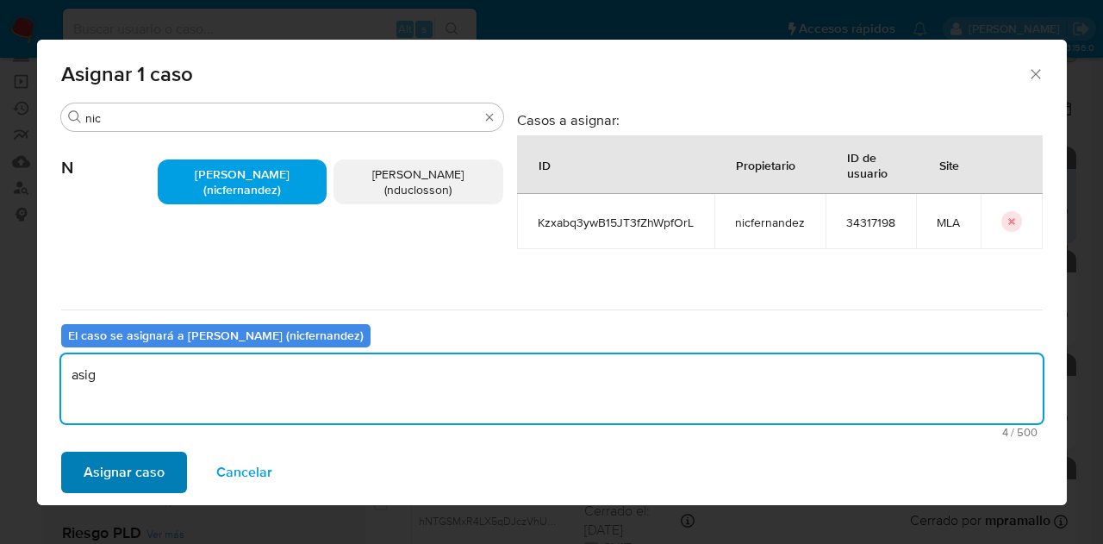
type textarea "asig"
click at [129, 473] on span "Asignar caso" at bounding box center [124, 472] width 81 height 38
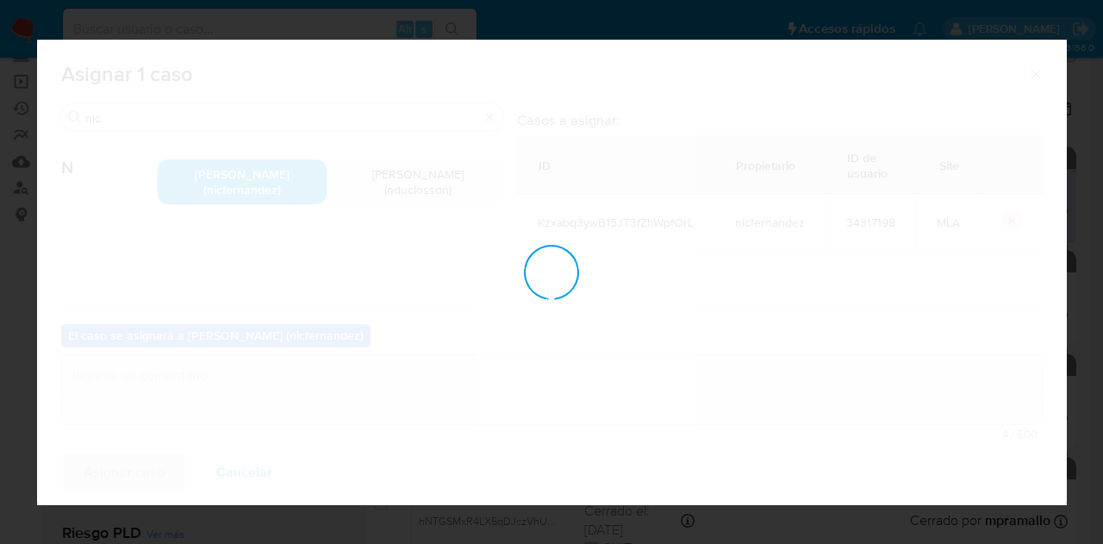
checkbox input "false"
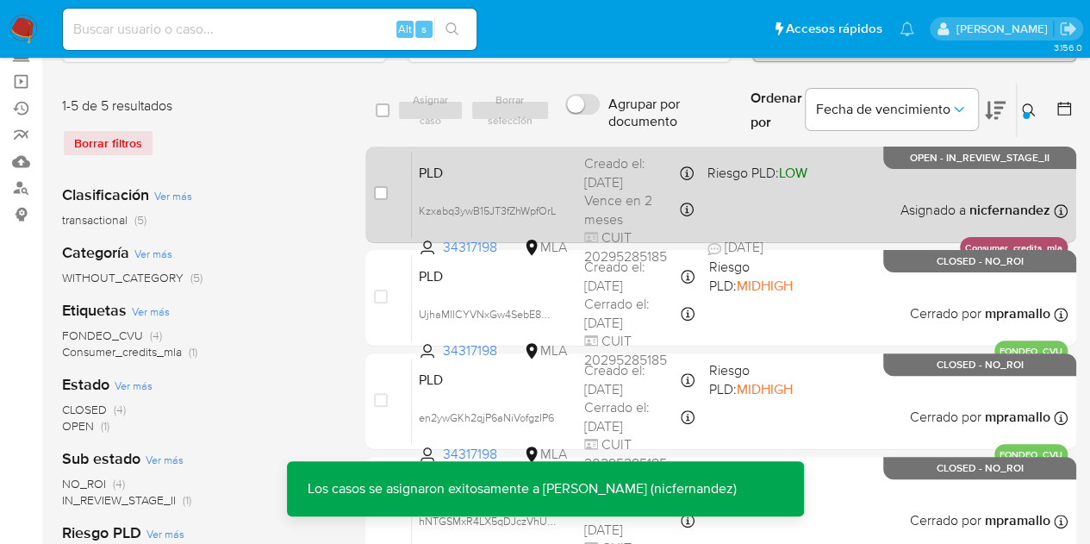
click at [445, 168] on span "PLD" at bounding box center [495, 171] width 152 height 22
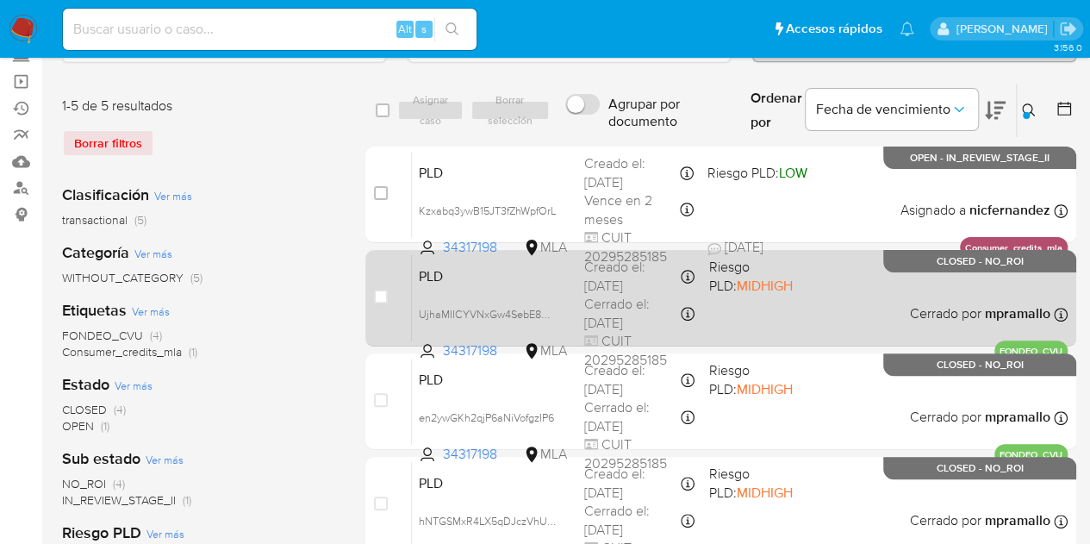
click at [472, 277] on span "PLD" at bounding box center [495, 275] width 152 height 22
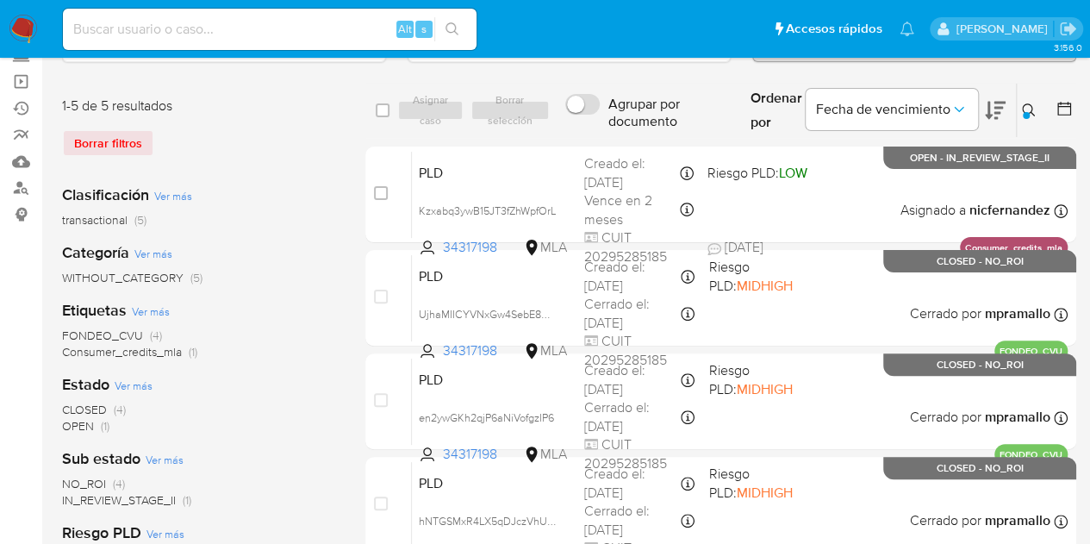
click at [1031, 112] on icon at bounding box center [1029, 110] width 14 height 14
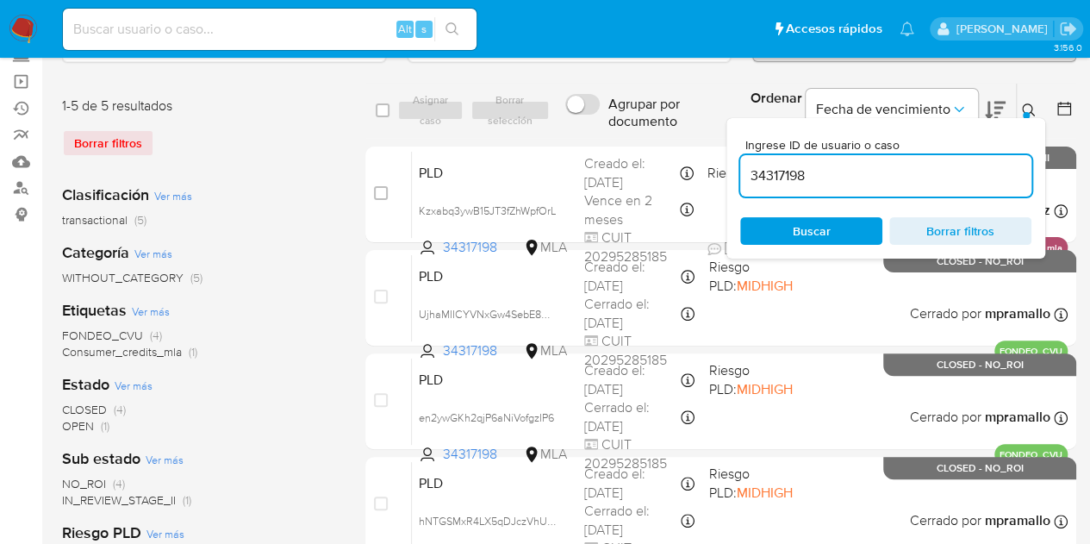
drag, startPoint x: 876, startPoint y: 182, endPoint x: 686, endPoint y: 137, distance: 195.6
click at [686, 137] on div "select-all-cases-checkbox Asignar caso Borrar selección Agrupar por documento O…" at bounding box center [720, 373] width 711 height 581
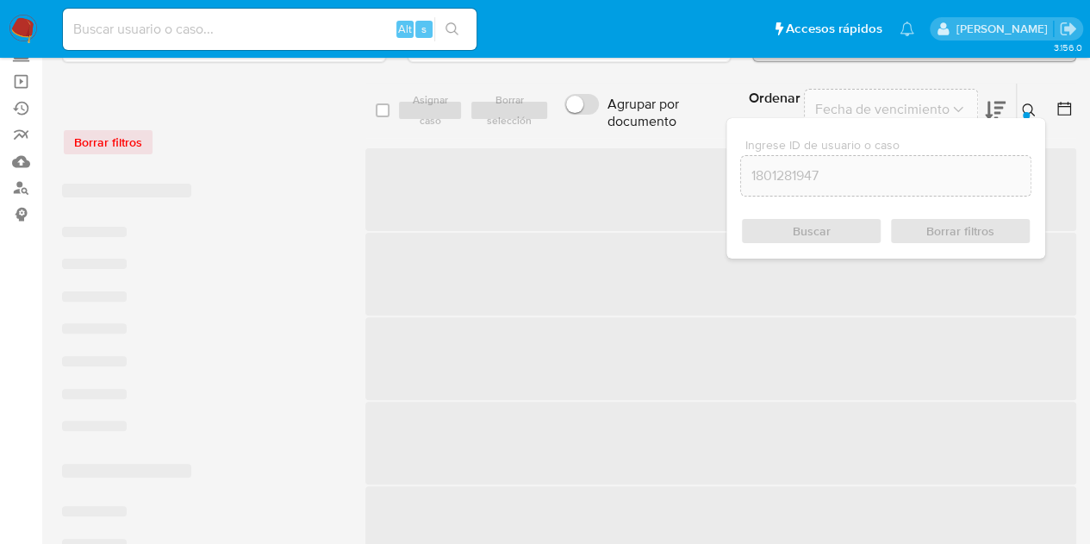
click at [1029, 103] on icon at bounding box center [1029, 110] width 14 height 14
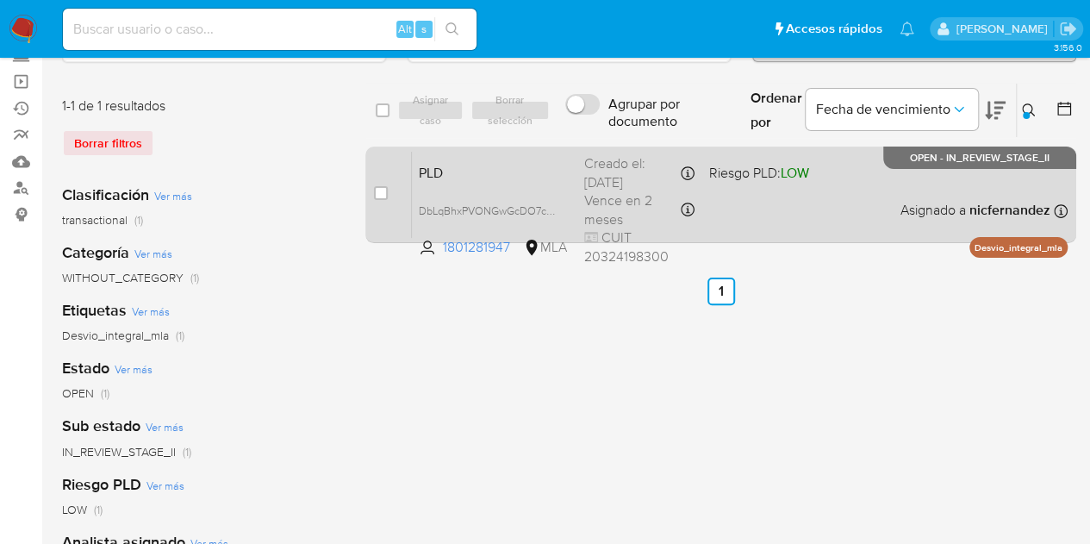
click at [473, 168] on span "PLD" at bounding box center [495, 171] width 152 height 22
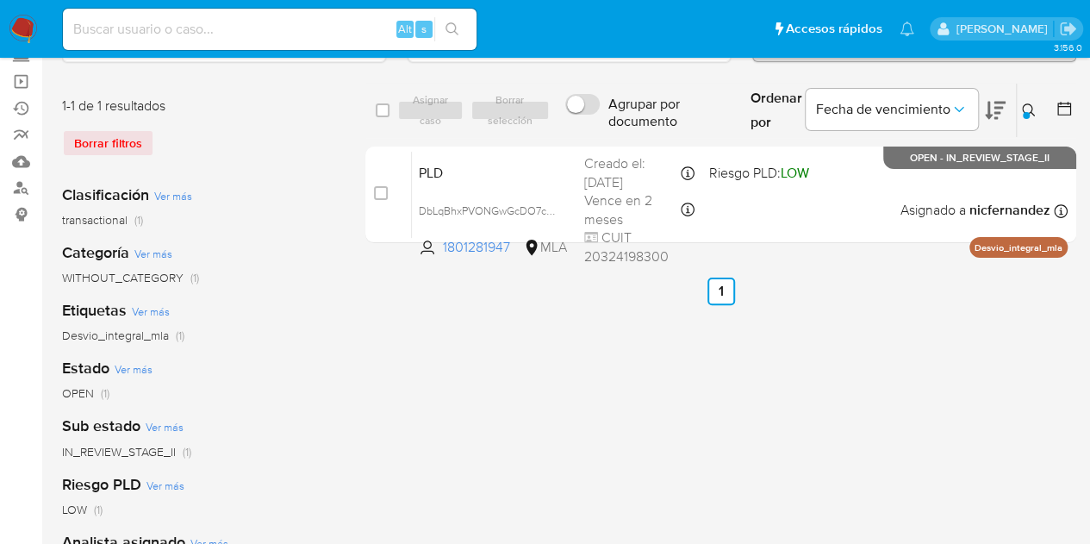
click at [414, 382] on div "select-all-cases-checkbox Asignar caso Borrar selección Agrupar por documento O…" at bounding box center [720, 461] width 711 height 757
click at [1017, 110] on button at bounding box center [1031, 110] width 28 height 21
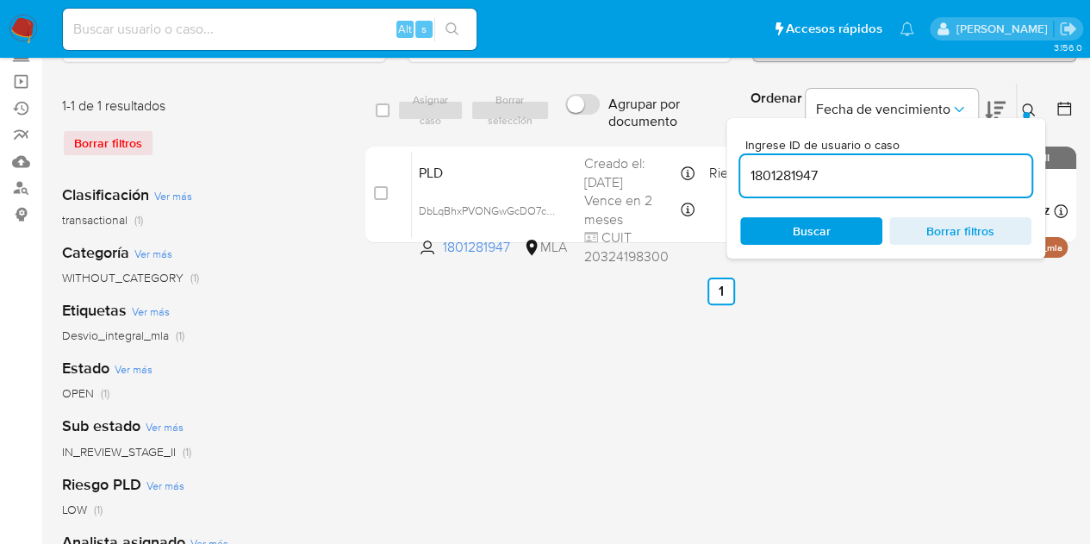
drag, startPoint x: 894, startPoint y: 171, endPoint x: 627, endPoint y: 143, distance: 268.6
click at [628, 141] on div "select-all-cases-checkbox Asignar caso Borrar selección Agrupar por documento O…" at bounding box center [720, 166] width 711 height 167
type input "558078746"
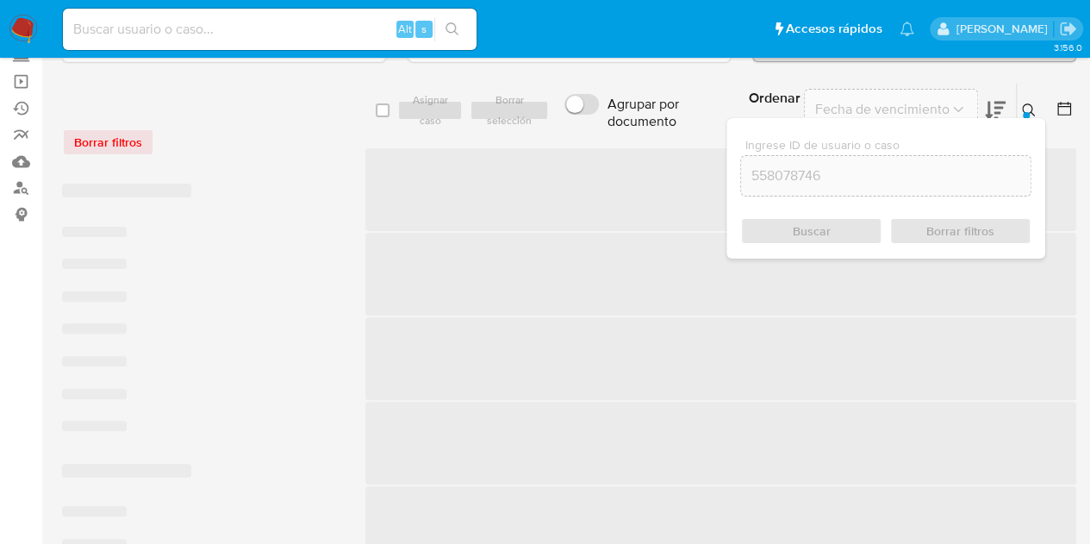
click at [1031, 106] on icon at bounding box center [1029, 110] width 14 height 14
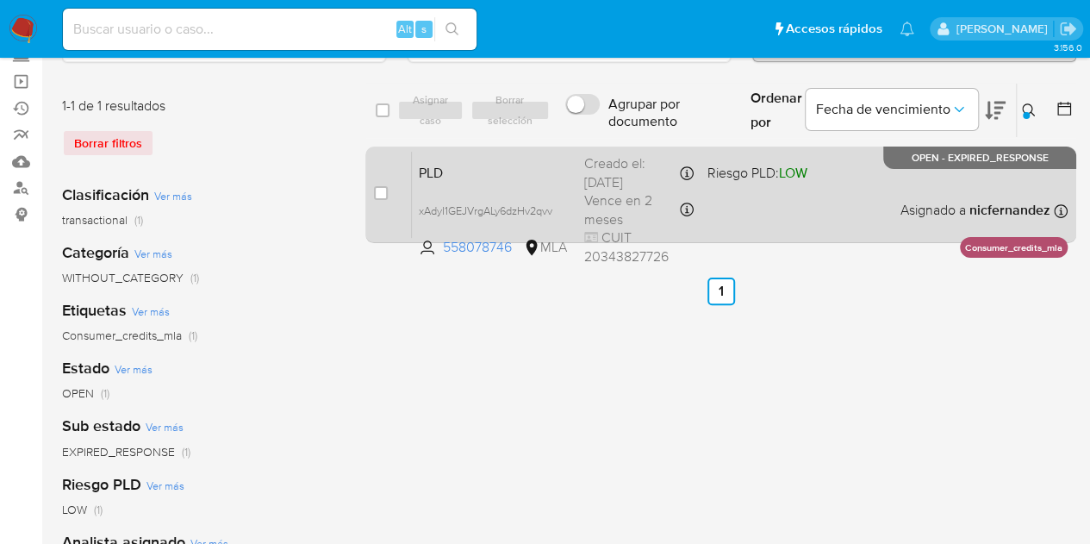
click at [511, 153] on div "PLD xAdyI1GEJVrgALy6dzHv2qvv 558078746 MLA Riesgo PLD: LOW Creado el: 12/08/202…" at bounding box center [740, 194] width 656 height 87
click at [381, 187] on input "checkbox" at bounding box center [381, 193] width 14 height 14
checkbox input "true"
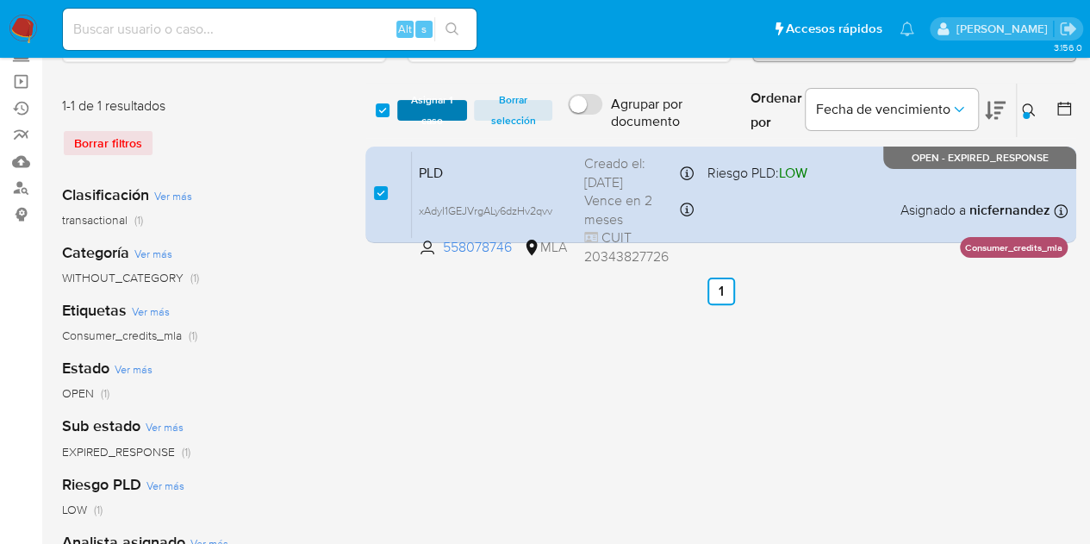
click at [418, 111] on span "Asignar 1 caso" at bounding box center [432, 110] width 53 height 17
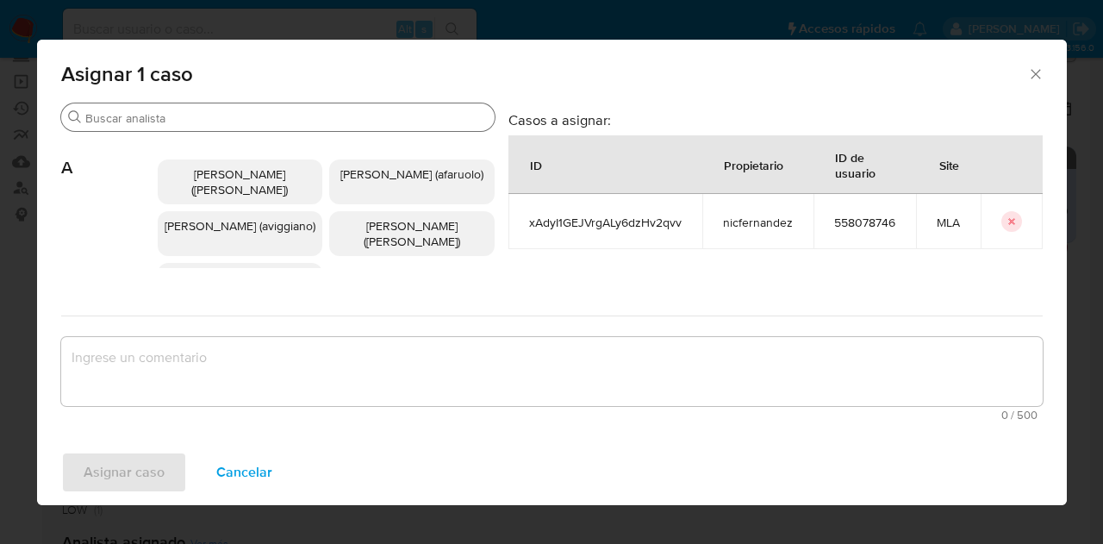
click at [219, 115] on input "Buscar" at bounding box center [286, 118] width 402 height 16
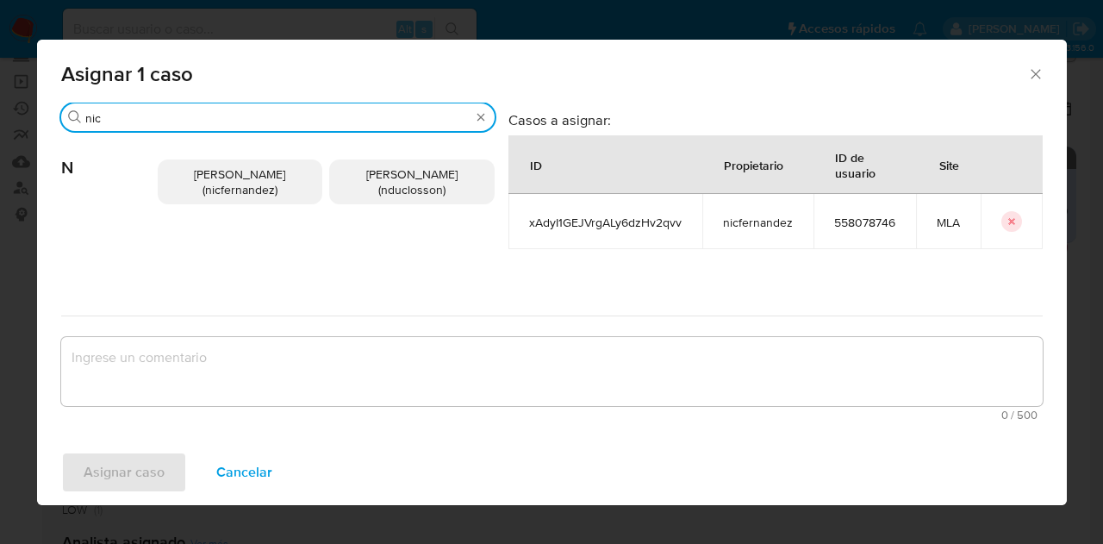
type input "nic"
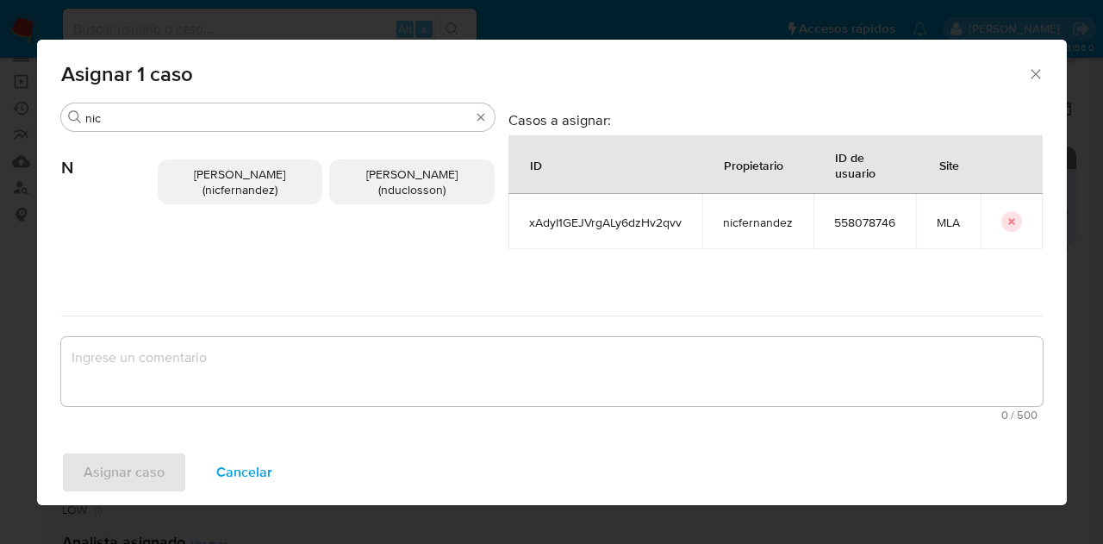
click at [241, 175] on span "Nicolas Fernandez Allen (nicfernandez)" at bounding box center [239, 181] width 91 height 33
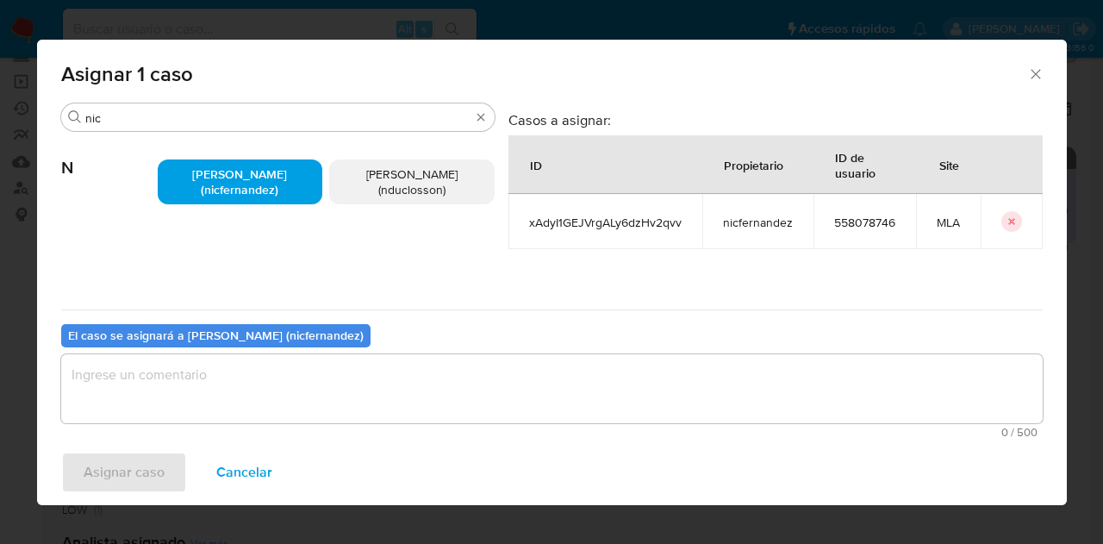
click at [283, 396] on textarea "assign-modal" at bounding box center [551, 388] width 981 height 69
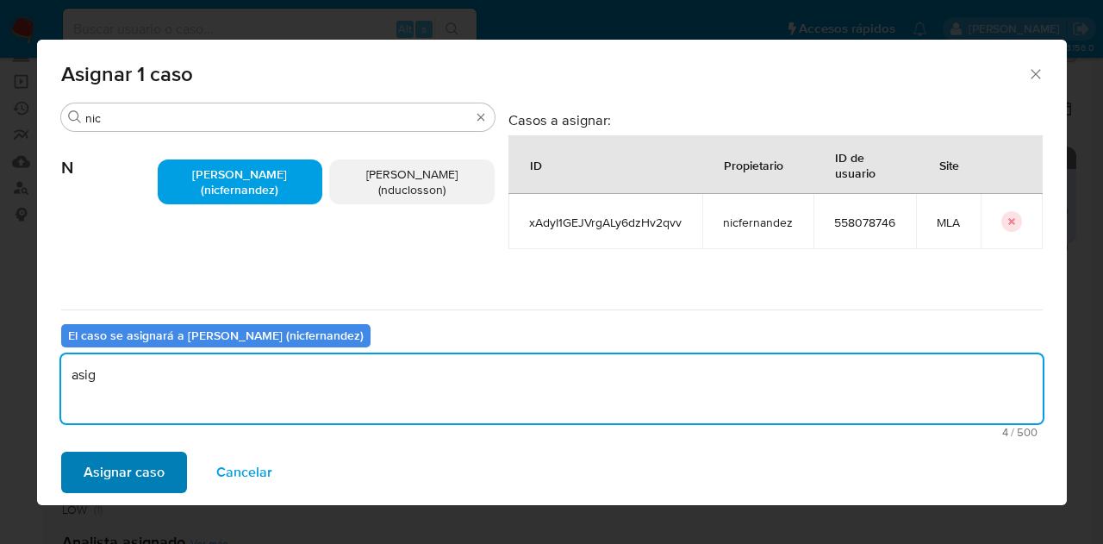
type textarea "asig"
click at [135, 456] on span "Asignar caso" at bounding box center [124, 472] width 81 height 38
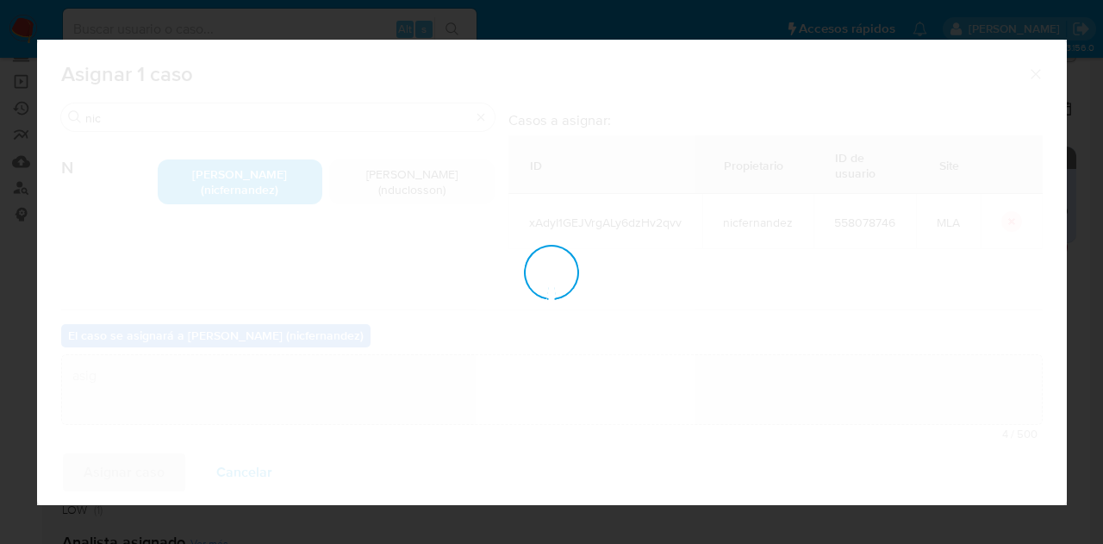
checkbox input "false"
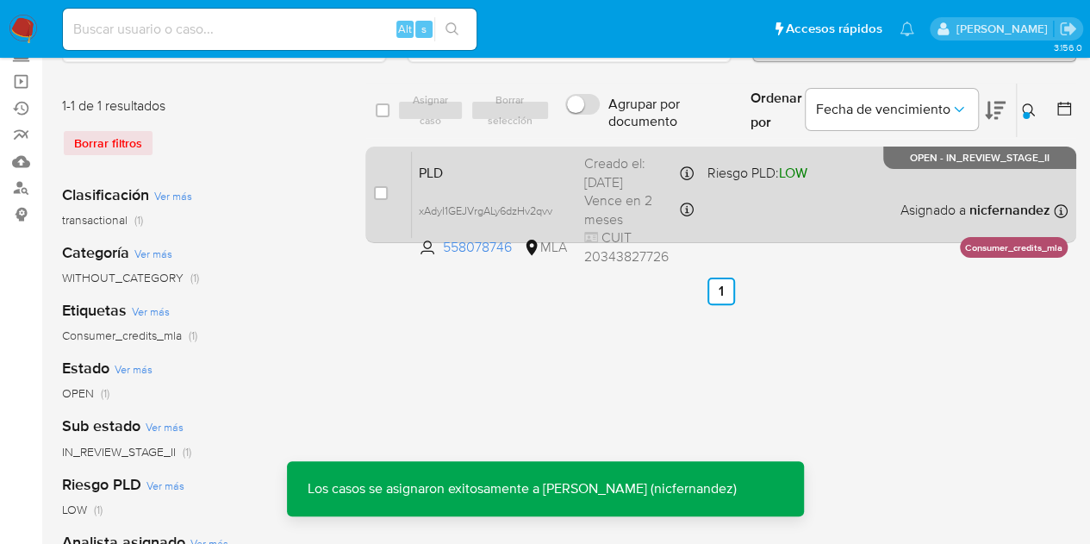
click at [489, 182] on div "PLD xAdyI1GEJVrgALy6dzHv2qvv 558078746 MLA Riesgo PLD: LOW Creado el: 12/08/202…" at bounding box center [740, 194] width 656 height 87
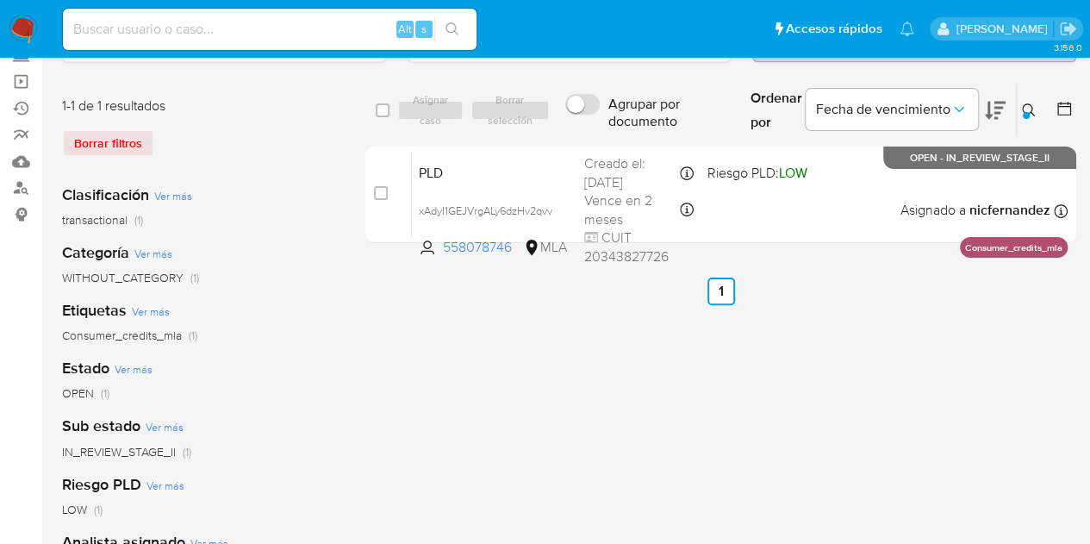
click at [1025, 104] on icon at bounding box center [1029, 110] width 14 height 14
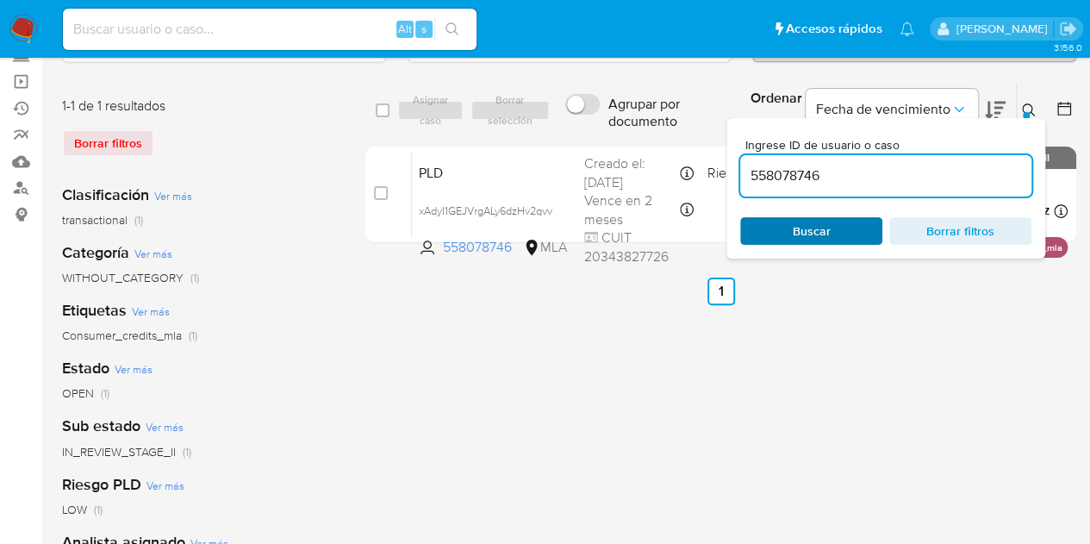
click at [852, 227] on span "Buscar" at bounding box center [811, 231] width 118 height 24
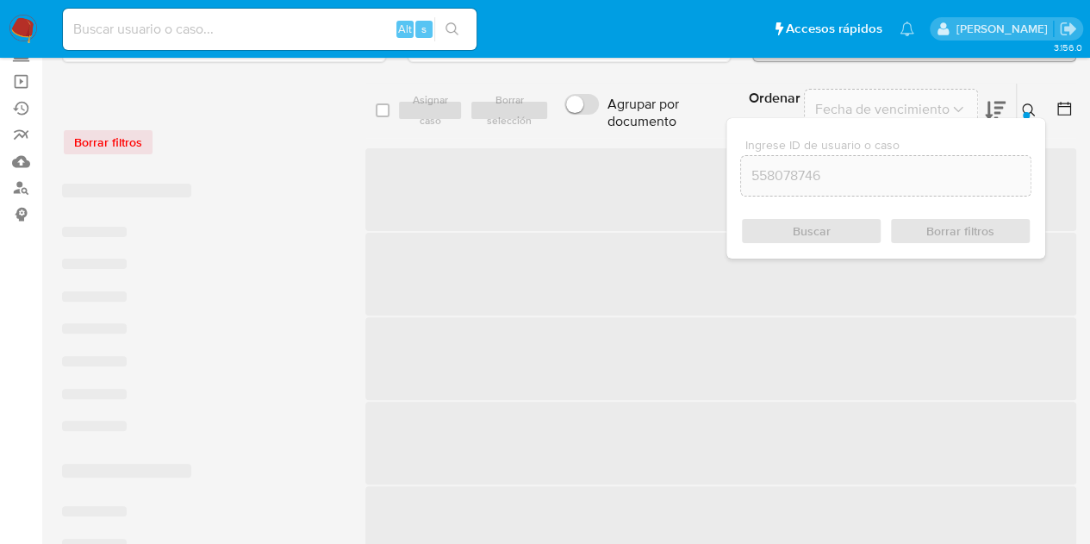
click at [1032, 108] on icon at bounding box center [1029, 110] width 14 height 14
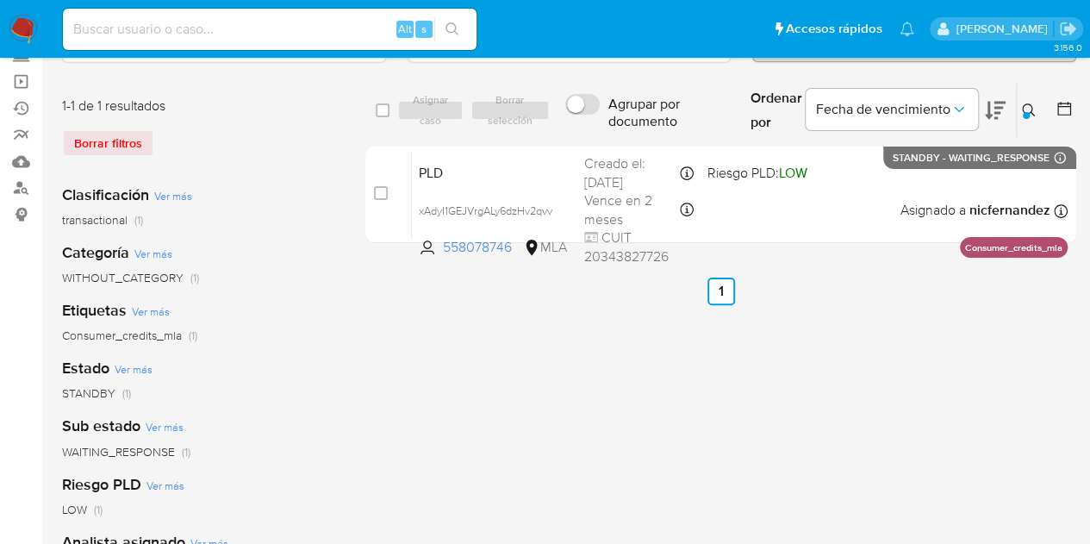
drag, startPoint x: 383, startPoint y: 375, endPoint x: 620, endPoint y: 284, distance: 253.6
click at [407, 361] on div "select-all-cases-checkbox Asignar caso Borrar selección Agrupar por documento O…" at bounding box center [720, 461] width 711 height 757
click at [1012, 118] on div "Ordenar por Fecha de vencimiento" at bounding box center [876, 110] width 279 height 53
click at [1022, 112] on icon at bounding box center [1029, 110] width 14 height 14
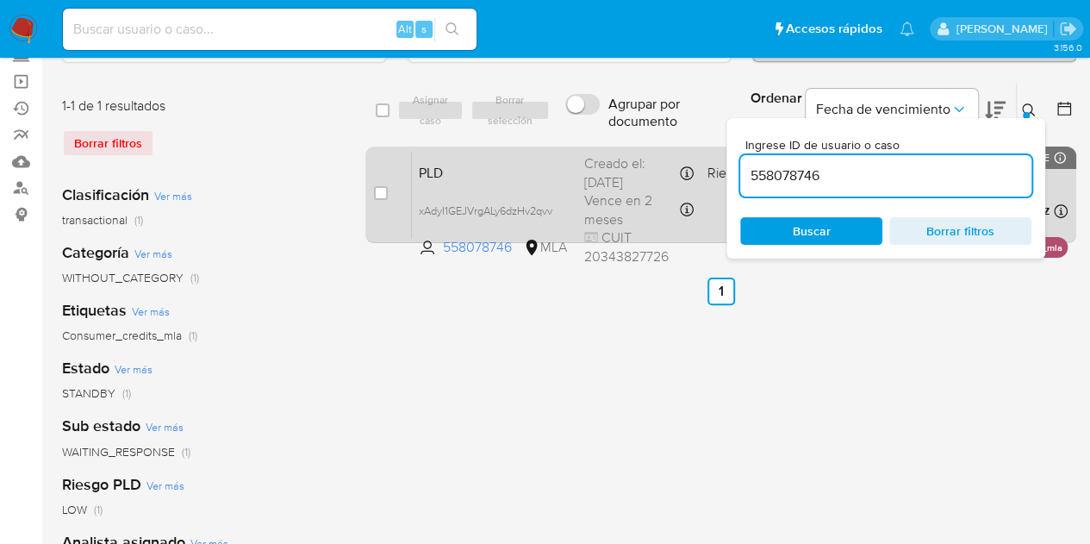
drag, startPoint x: 844, startPoint y: 170, endPoint x: 707, endPoint y: 146, distance: 138.3
click at [702, 142] on div "select-all-cases-checkbox Asignar caso Borrar selección Agrupar por documento O…" at bounding box center [720, 166] width 711 height 167
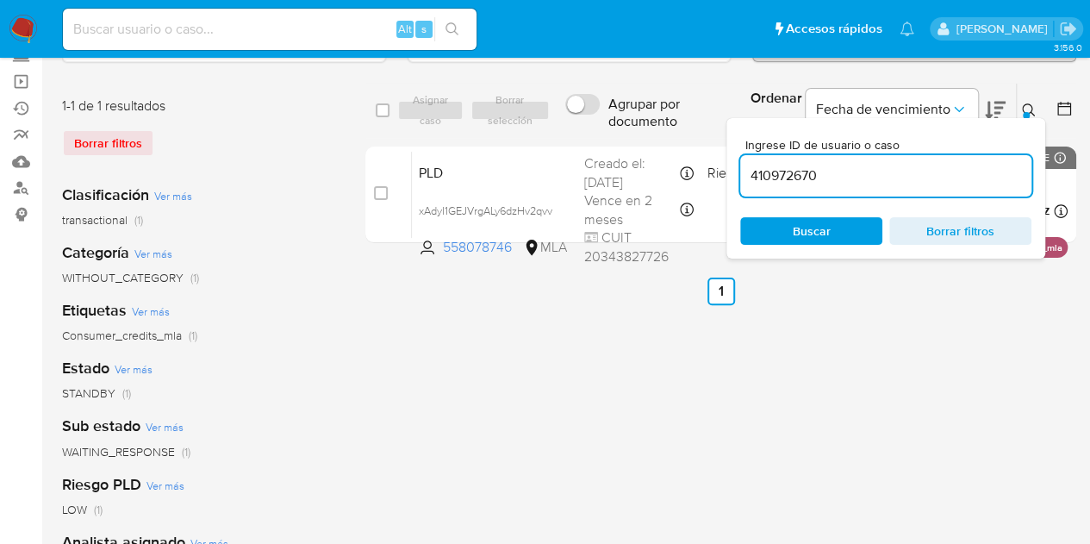
type input "410972670"
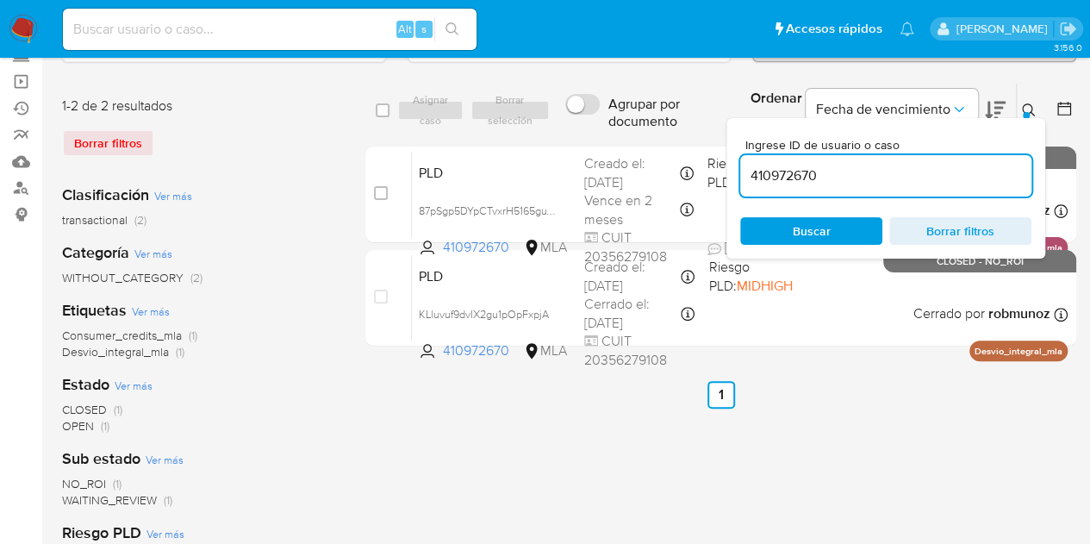
click at [1035, 113] on icon at bounding box center [1029, 110] width 14 height 14
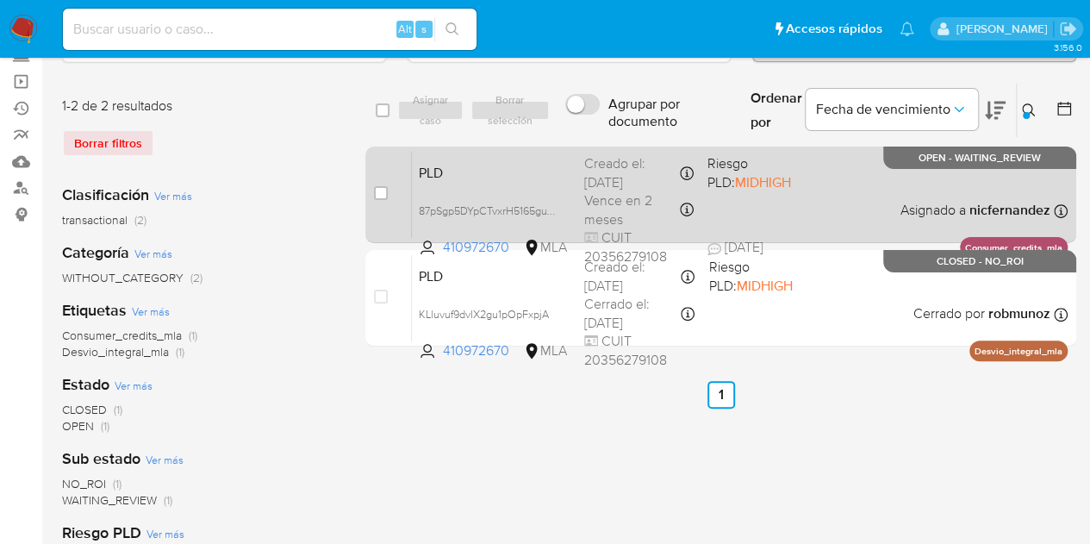
drag, startPoint x: 384, startPoint y: 191, endPoint x: 380, endPoint y: 175, distance: 16.9
click at [384, 191] on input "checkbox" at bounding box center [381, 193] width 14 height 14
checkbox input "true"
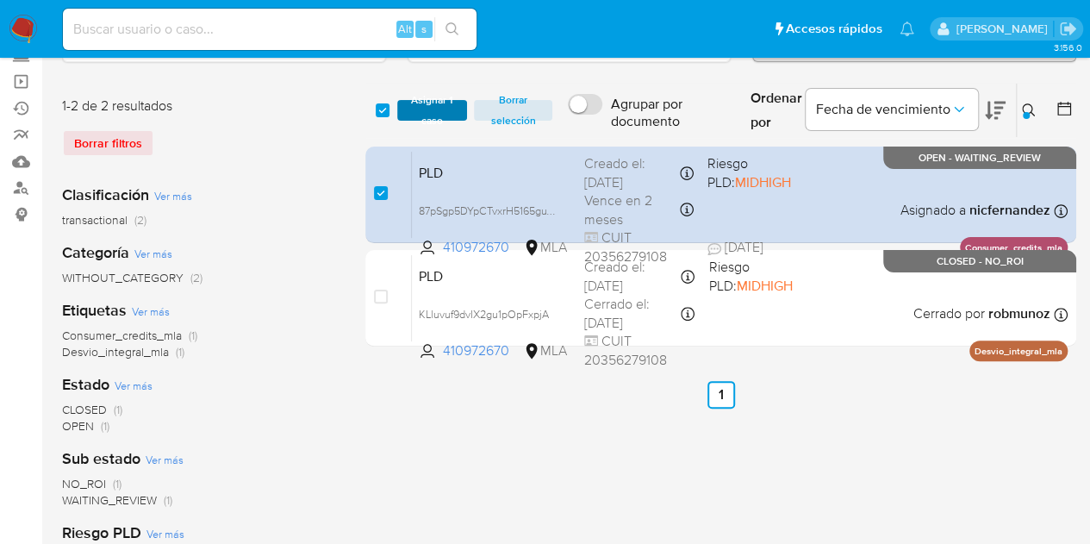
click at [423, 106] on span "Asignar 1 caso" at bounding box center [432, 110] width 53 height 17
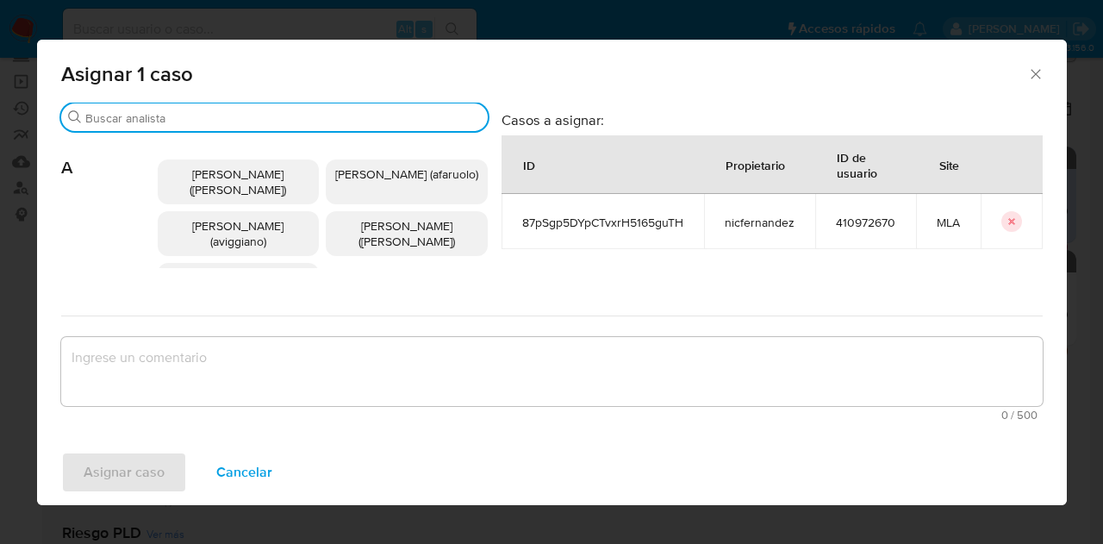
click at [196, 115] on input "Buscar" at bounding box center [283, 118] width 396 height 16
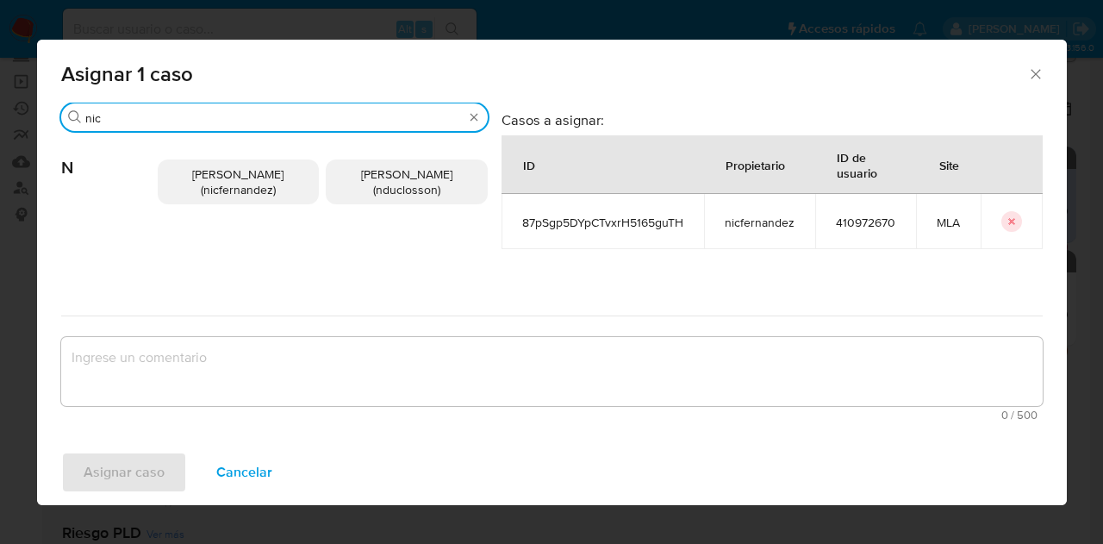
type input "nic"
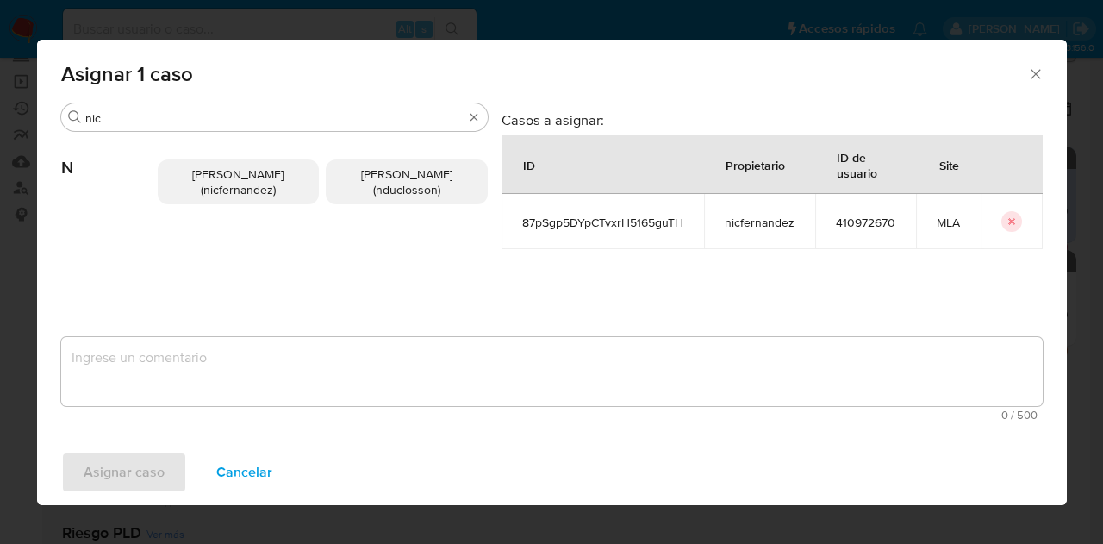
click at [209, 196] on span "Nicolas Fernandez Allen (nicfernandez)" at bounding box center [237, 181] width 91 height 33
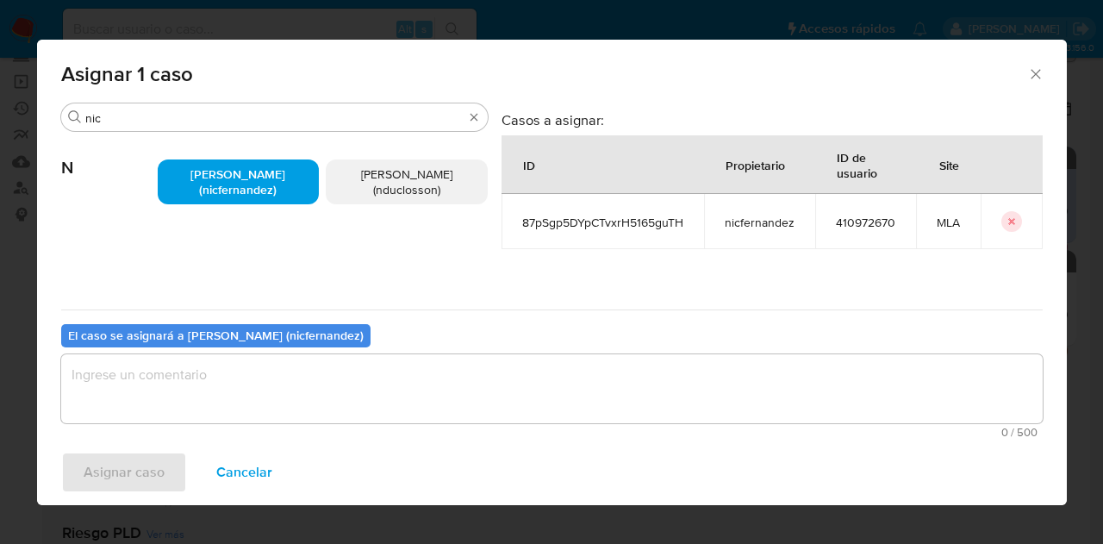
click at [284, 372] on textarea "assign-modal" at bounding box center [551, 388] width 981 height 69
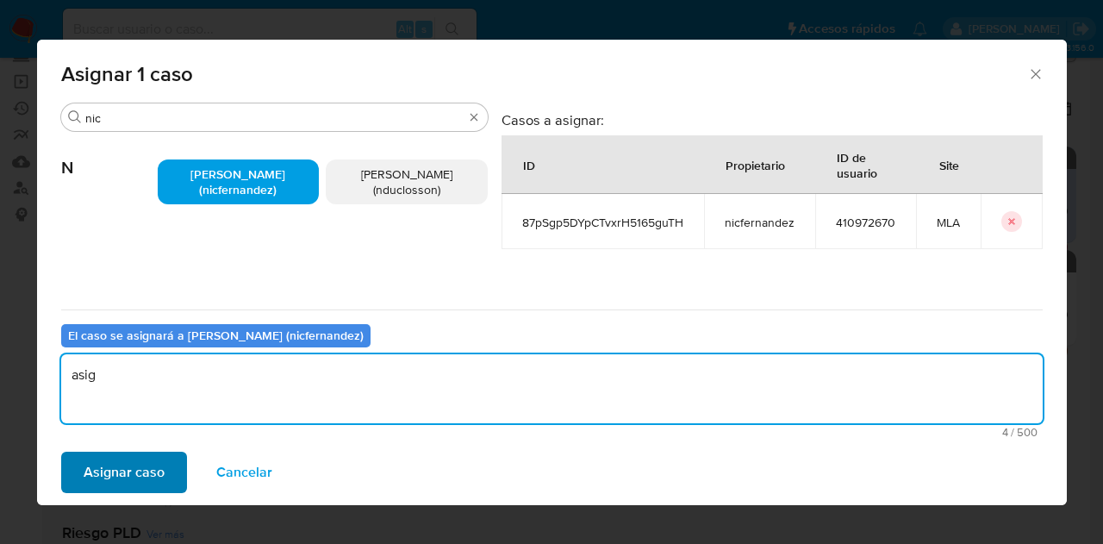
type textarea "asig"
click at [150, 463] on span "Asignar caso" at bounding box center [124, 472] width 81 height 38
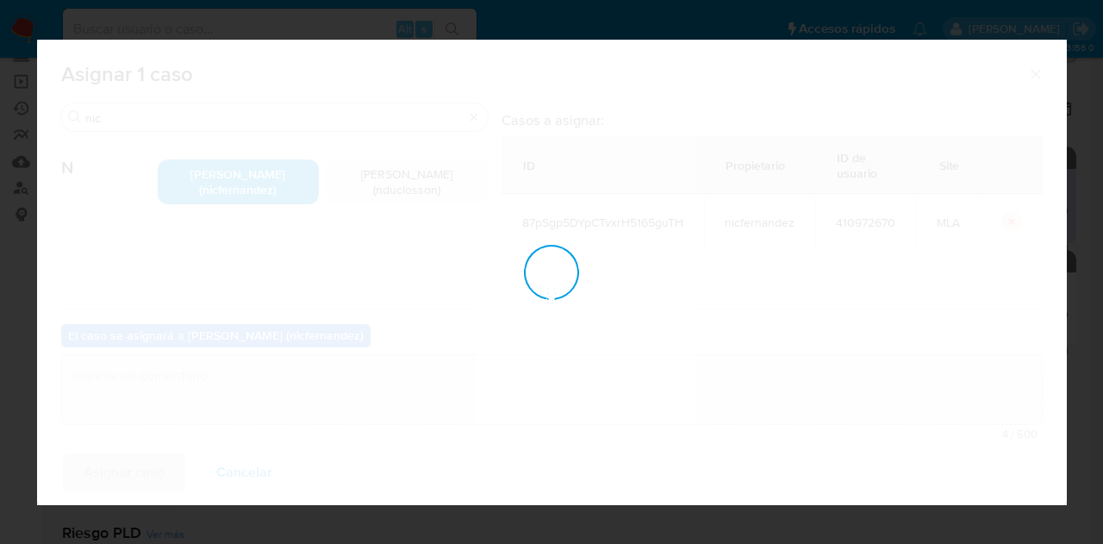
checkbox input "false"
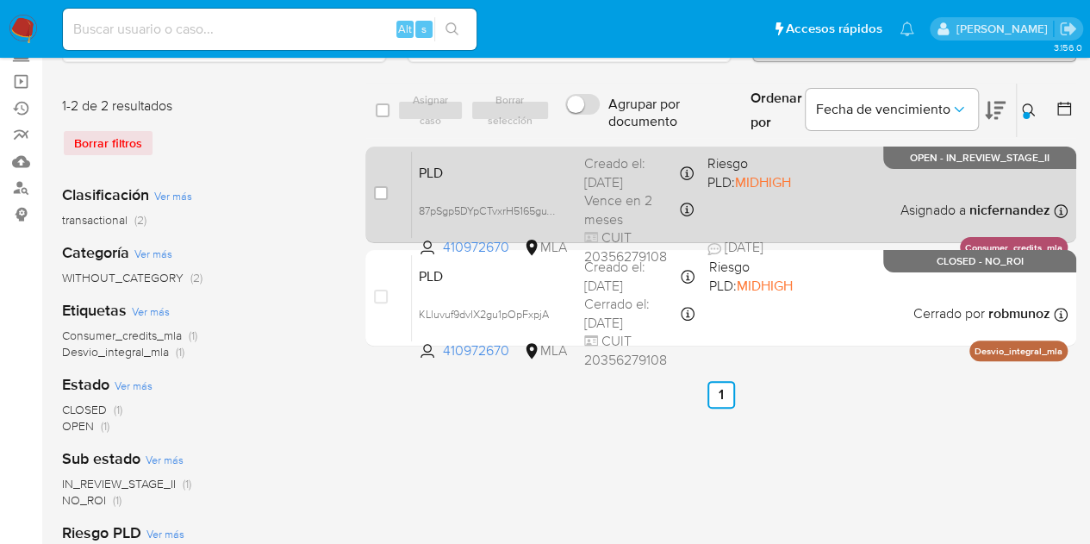
click at [519, 151] on div "PLD 87pSgp5DYpCTvxrH5165guTH 410972670 MLA Riesgo PLD: MIDHIGH Creado el: 12/08…" at bounding box center [740, 194] width 656 height 87
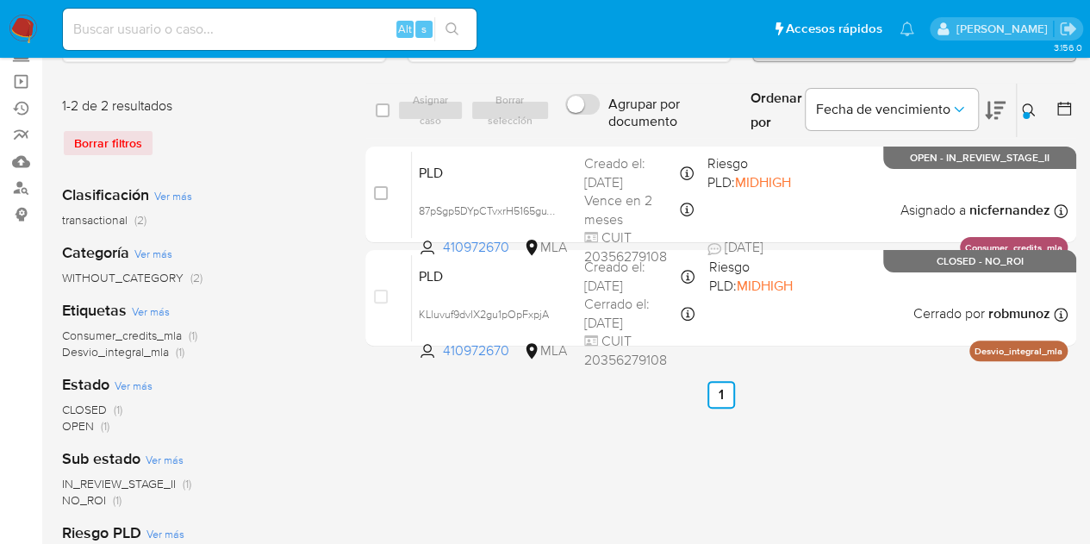
click at [407, 543] on html "Pausado Ver notificaciones Alt s Accesos rápidos Presiona las siguientes teclas…" at bounding box center [545, 367] width 1090 height 963
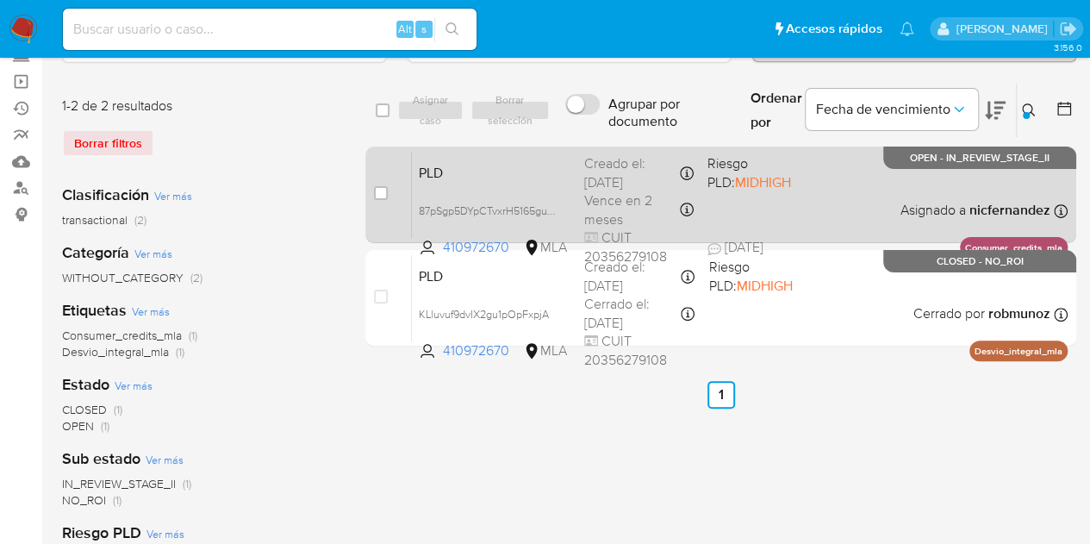
click at [508, 184] on div "PLD 87pSgp5DYpCTvxrH5165guTH 410972670 MLA Riesgo PLD: MIDHIGH Creado el: 12/08…" at bounding box center [740, 194] width 656 height 87
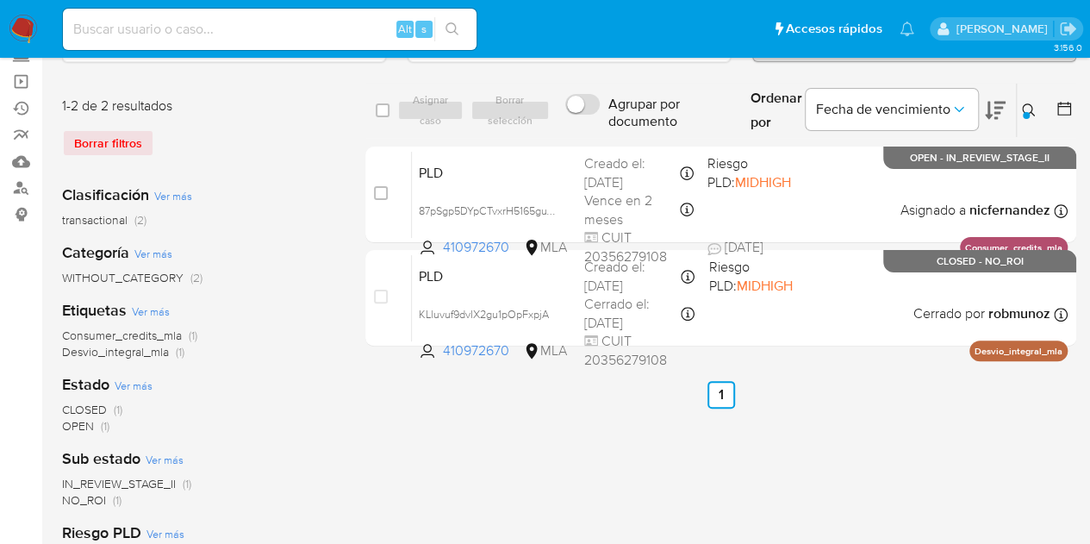
click at [1026, 107] on icon at bounding box center [1029, 110] width 14 height 14
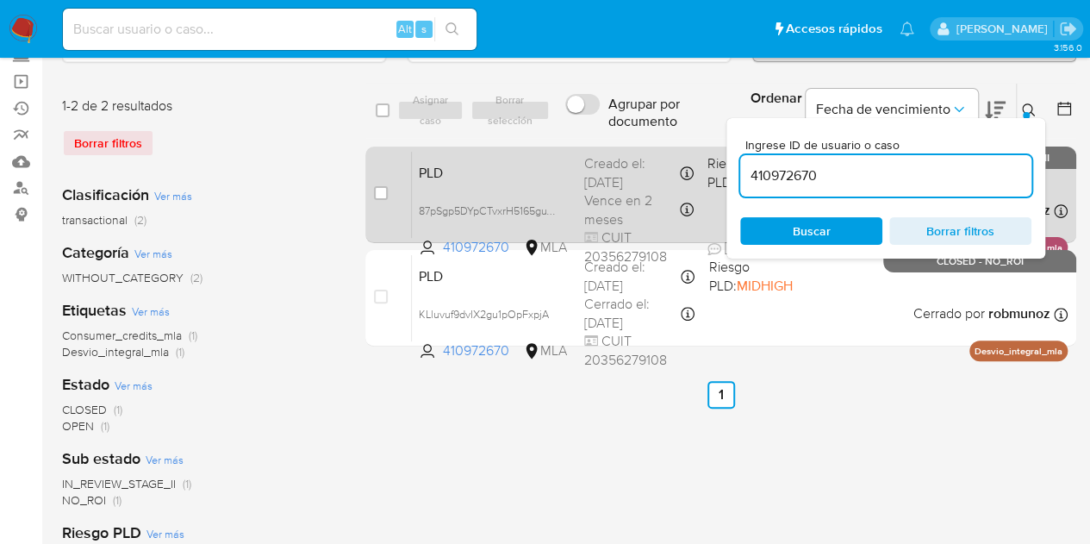
drag, startPoint x: 842, startPoint y: 177, endPoint x: 653, endPoint y: 154, distance: 190.0
click at [657, 148] on div "select-all-cases-checkbox Asignar caso Borrar selección Agrupar por documento O…" at bounding box center [720, 218] width 711 height 271
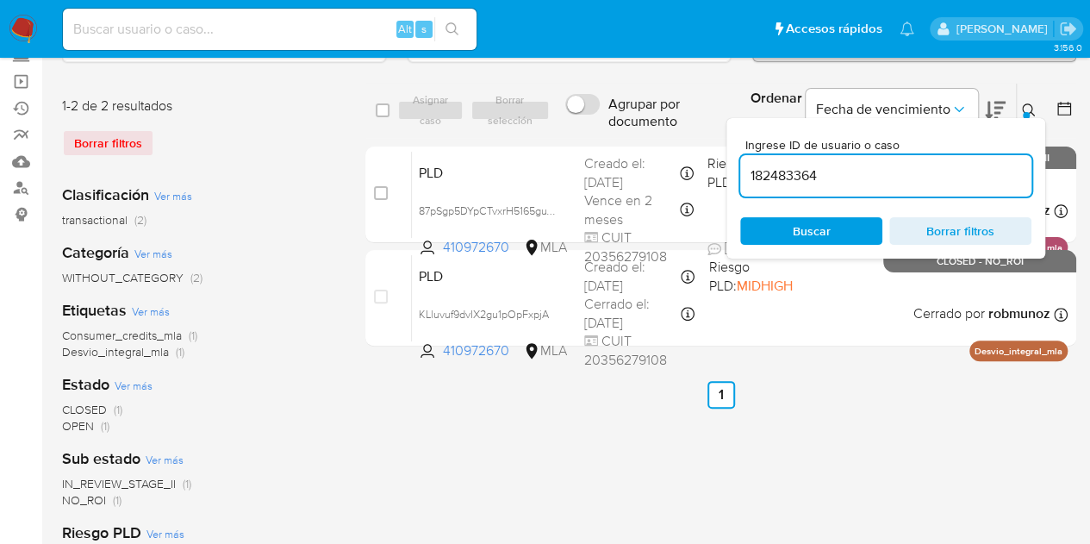
type input "182483364"
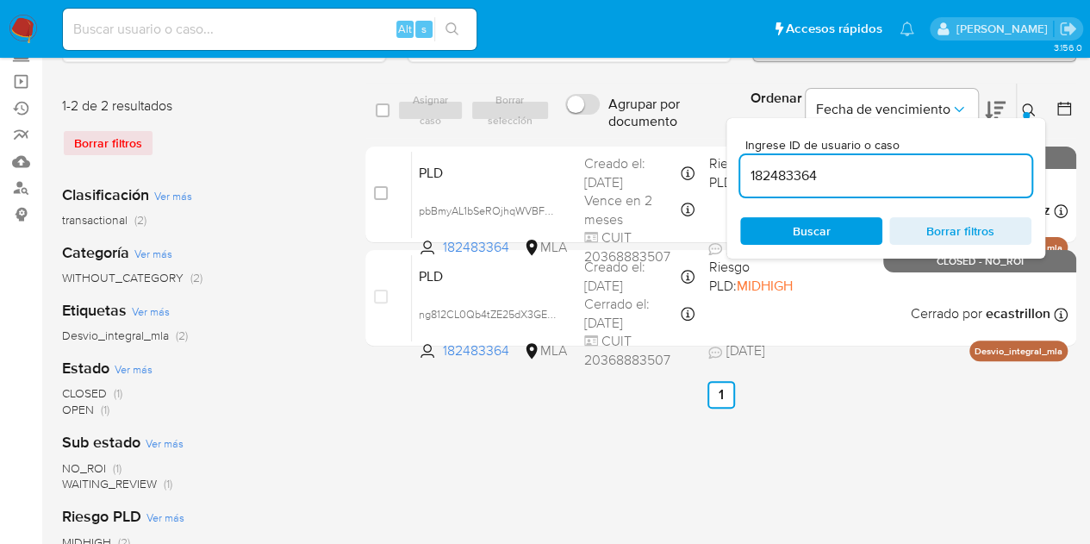
click at [1027, 108] on icon at bounding box center [1029, 110] width 14 height 14
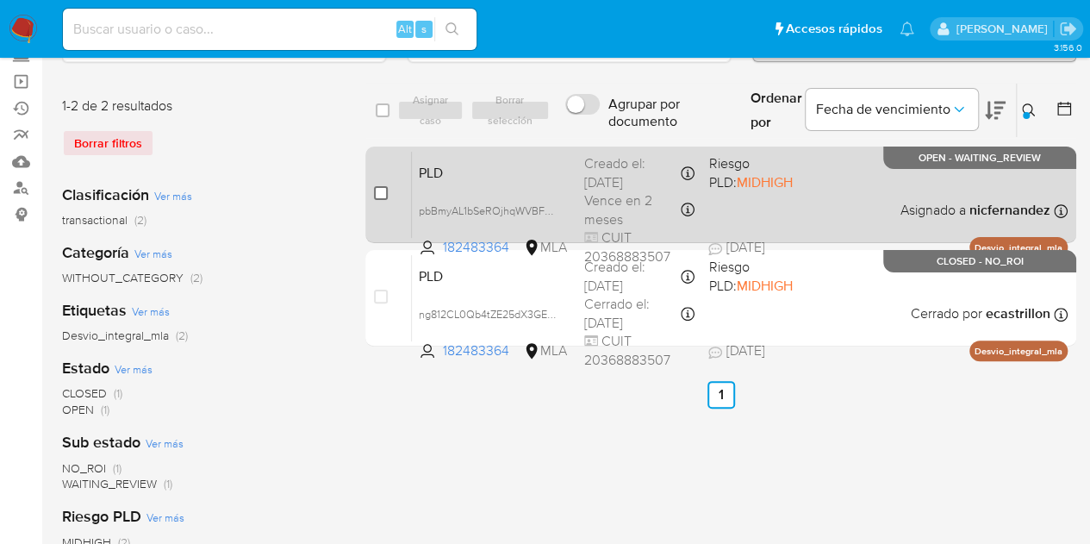
click at [380, 192] on input "checkbox" at bounding box center [381, 193] width 14 height 14
checkbox input "true"
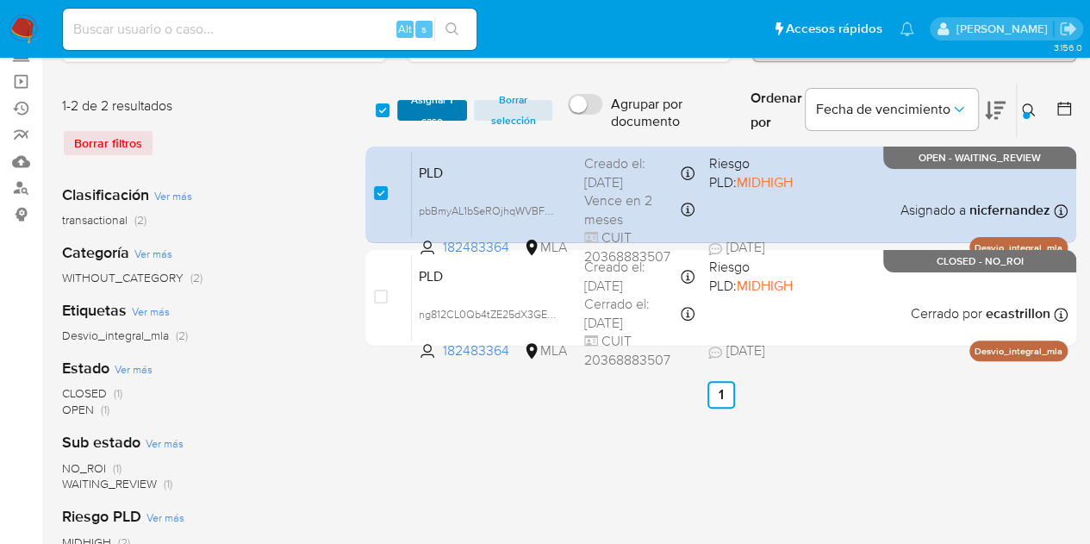
click at [436, 113] on span "Asignar 1 caso" at bounding box center [432, 110] width 53 height 17
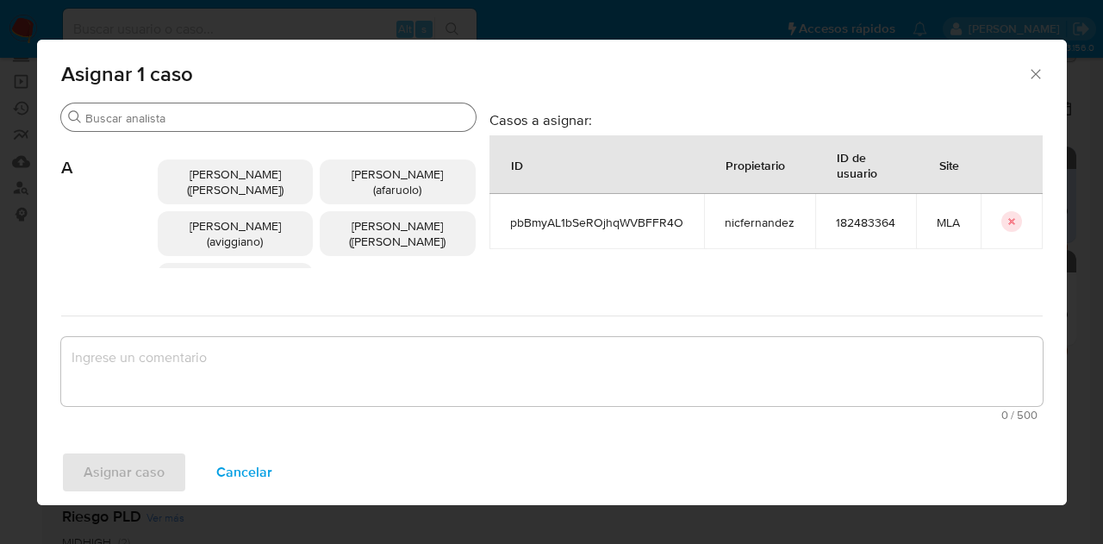
click at [218, 115] on input "Buscar" at bounding box center [276, 118] width 383 height 16
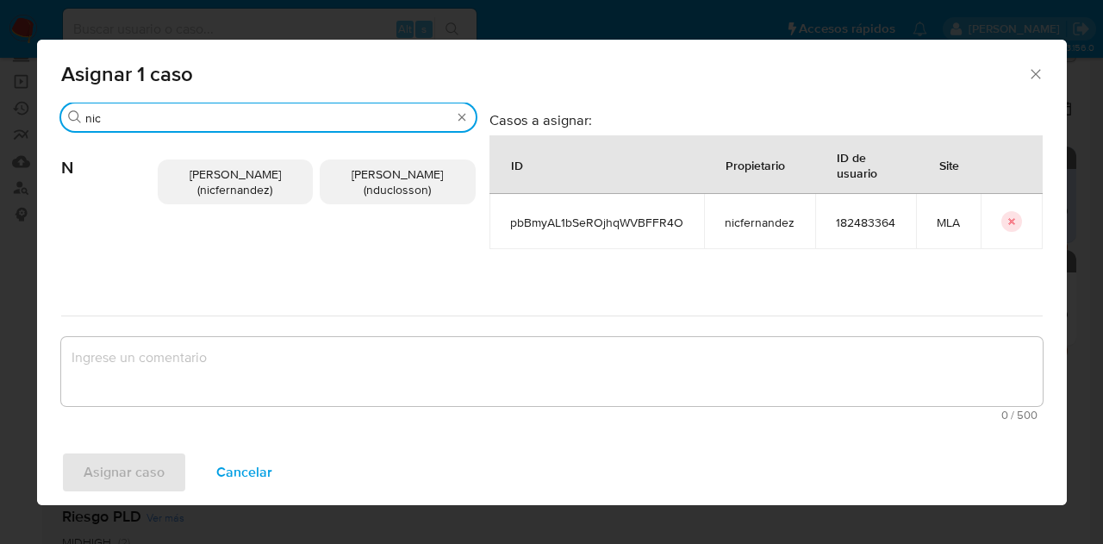
type input "nic"
click at [223, 196] on span "Nicolas Fernandez Allen (nicfernandez)" at bounding box center [235, 181] width 91 height 33
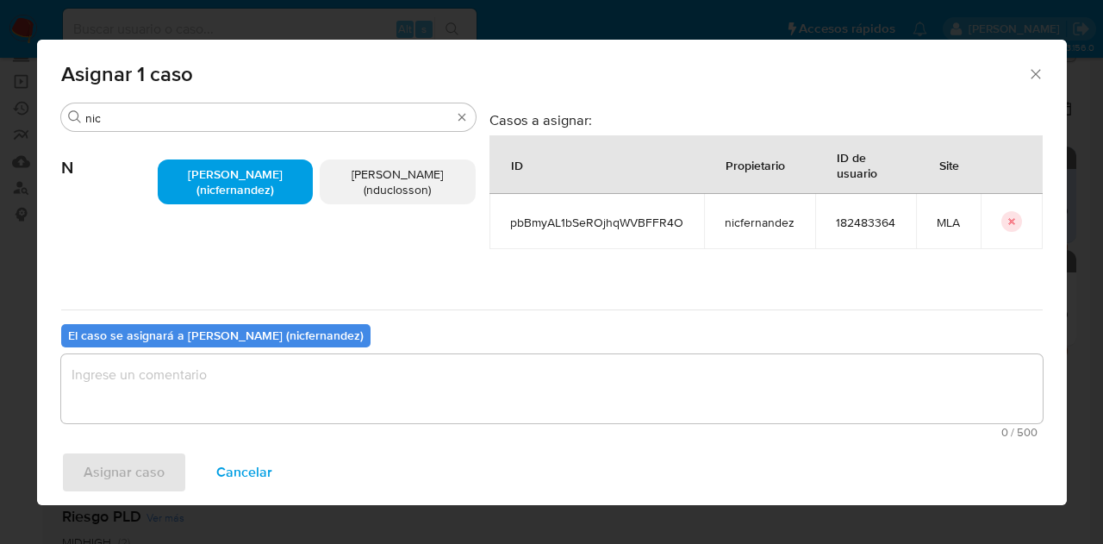
click at [282, 470] on button "Cancelar" at bounding box center [244, 472] width 101 height 41
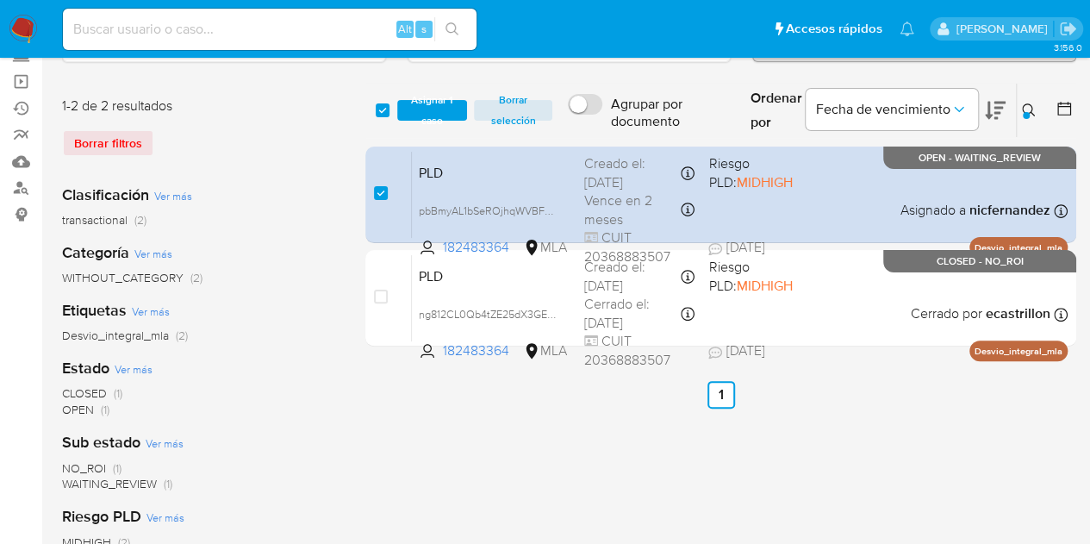
click at [296, 404] on div "CLOSED (1) OPEN (1)" at bounding box center [200, 401] width 276 height 33
click at [437, 104] on span "Asignar 1 caso" at bounding box center [432, 110] width 53 height 17
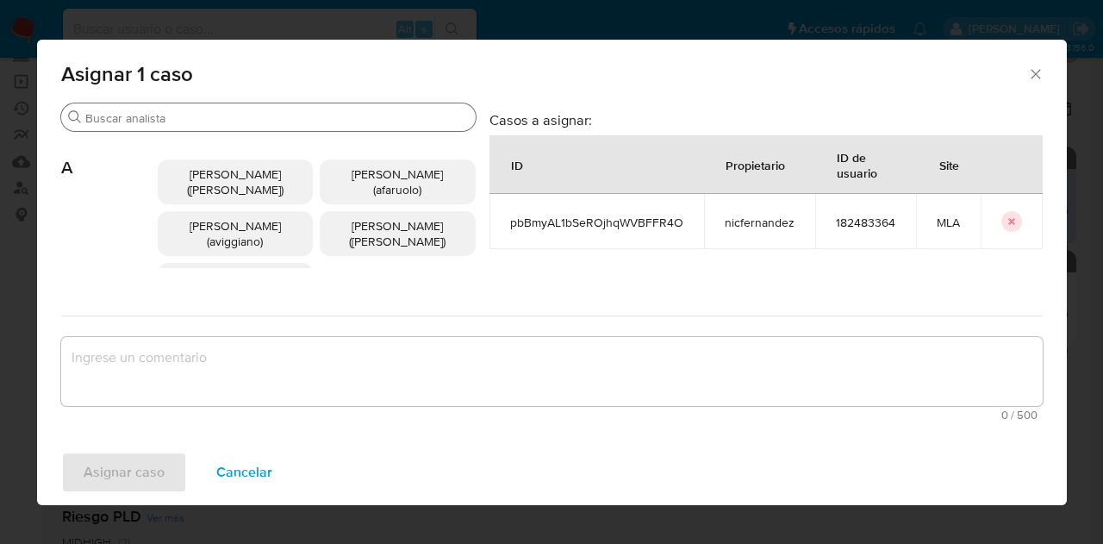
click at [293, 110] on input "Buscar" at bounding box center [276, 118] width 383 height 16
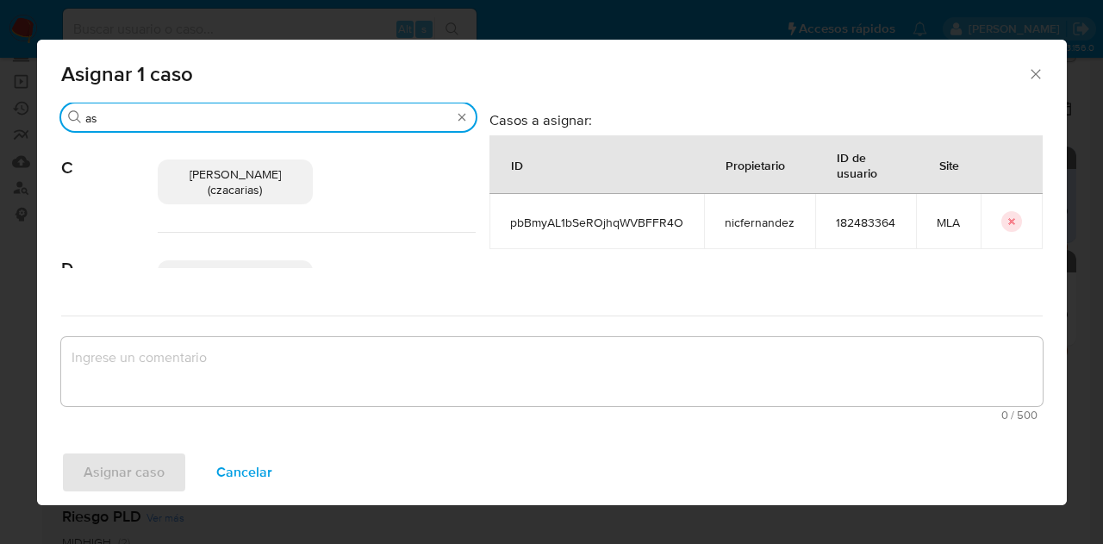
type input "a"
type input "nic"
click at [258, 168] on span "Nicolas Fernandez Allen (nicfernandez)" at bounding box center [235, 181] width 91 height 33
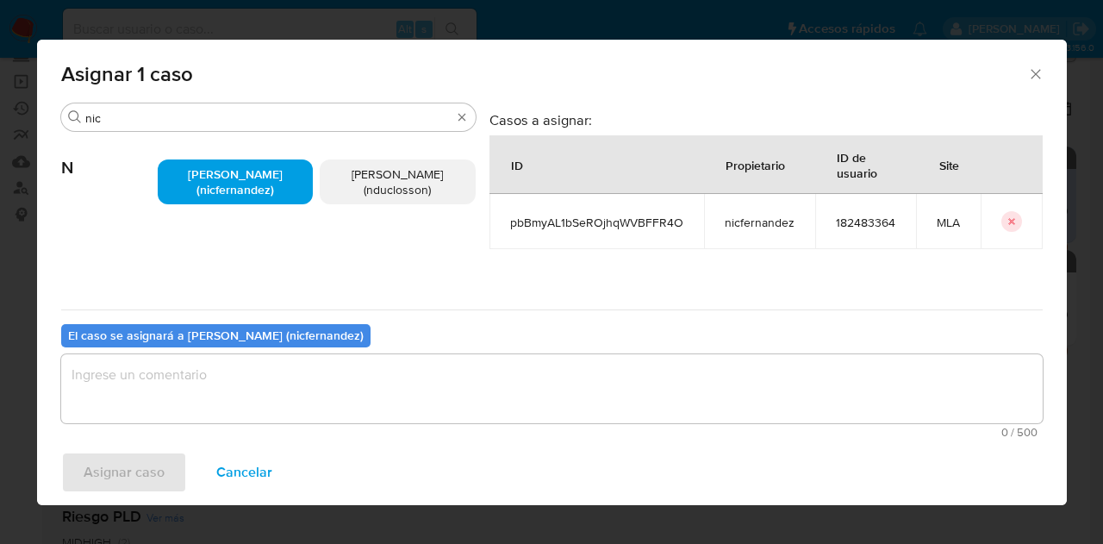
click at [259, 392] on textarea "assign-modal" at bounding box center [551, 388] width 981 height 69
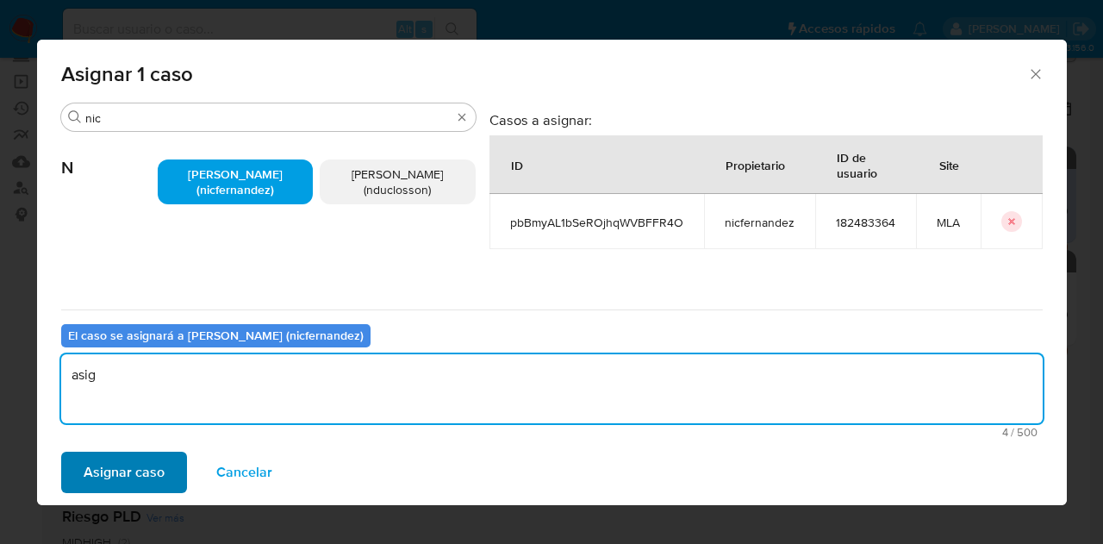
type textarea "asig"
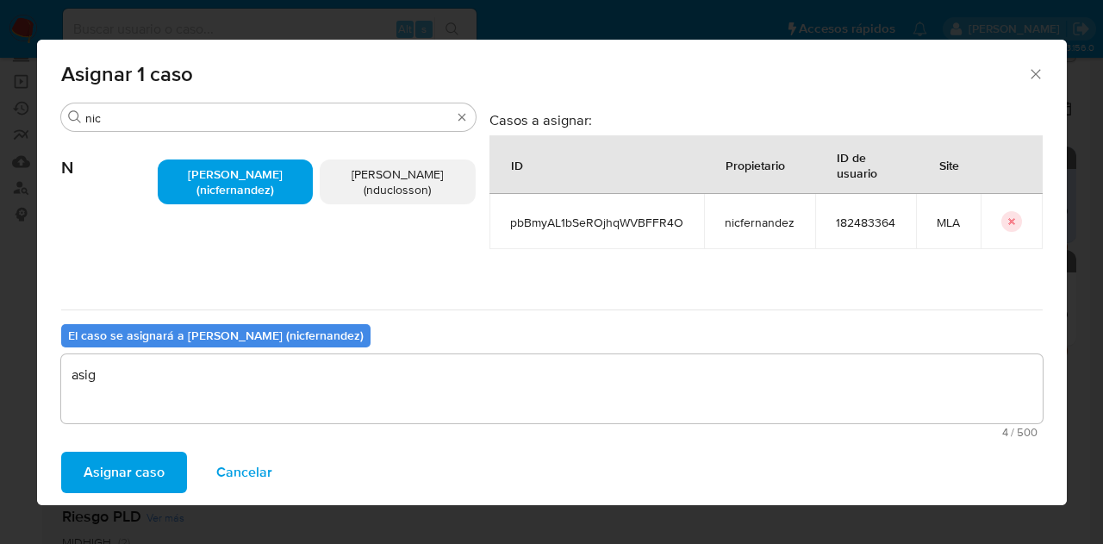
click at [119, 483] on span "Asignar caso" at bounding box center [124, 472] width 81 height 38
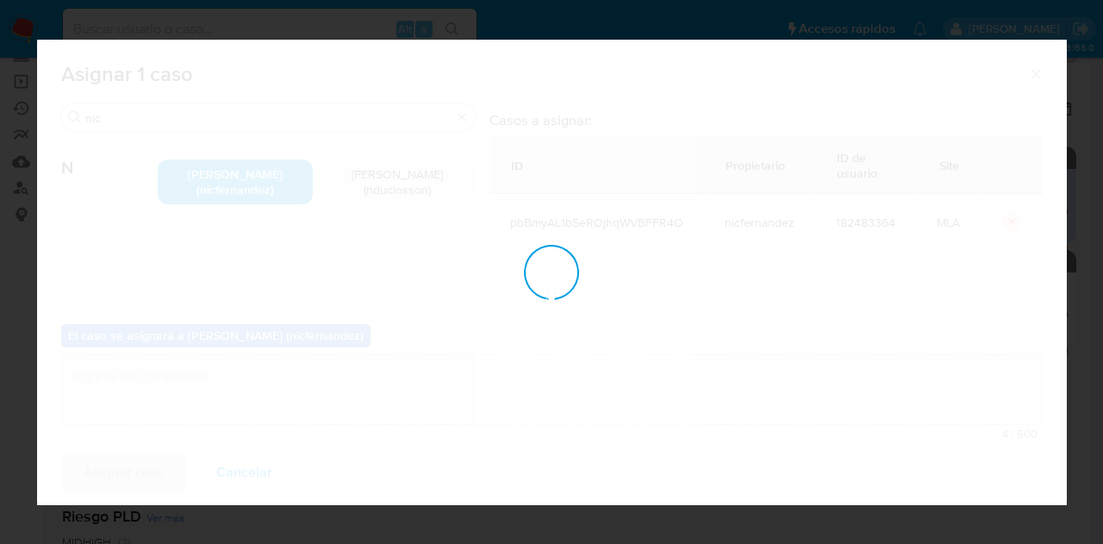
checkbox input "false"
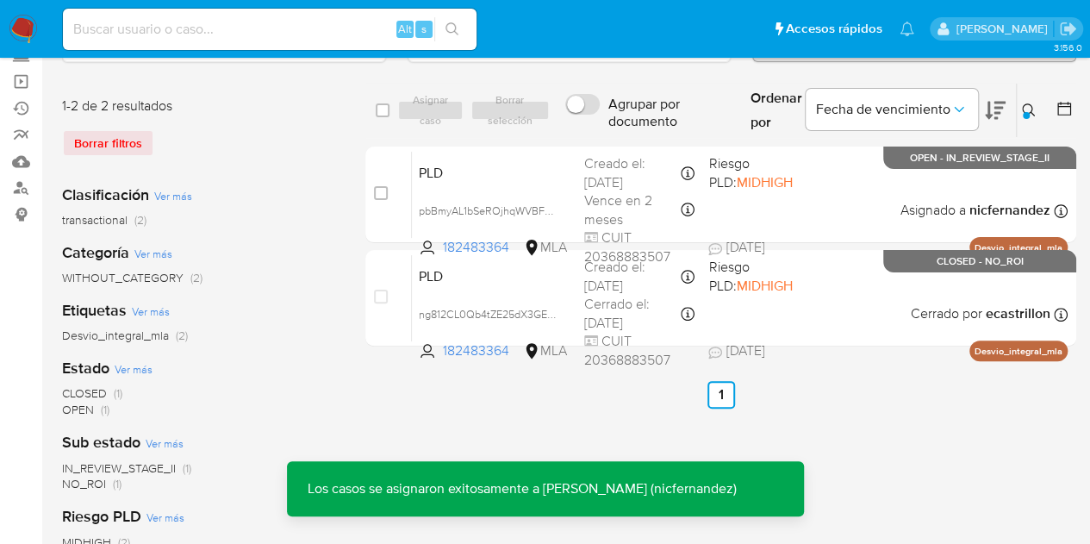
click at [451, 179] on span "PLD" at bounding box center [495, 171] width 152 height 22
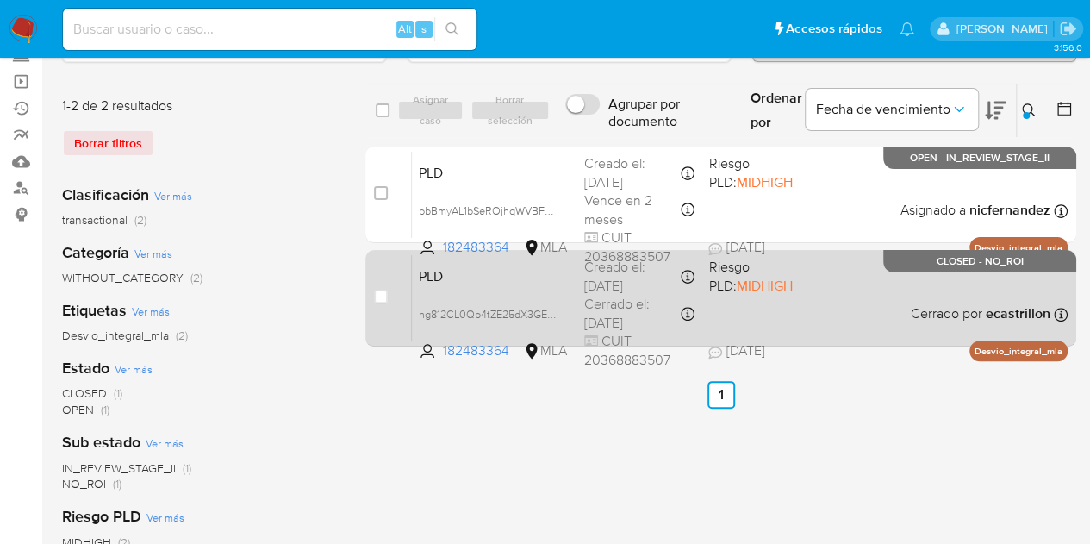
click at [476, 287] on div "PLD ng812CL0Qb4tZE25dX3GE7vB 182483364 MLA Riesgo PLD: MIDHIGH Creado el: 12/07…" at bounding box center [740, 297] width 656 height 87
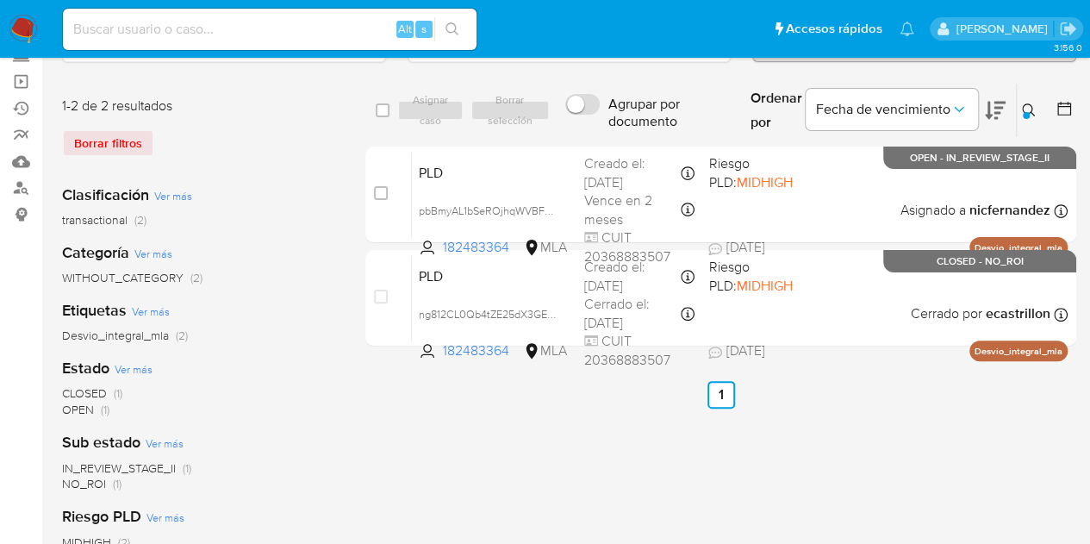
click at [1037, 105] on button at bounding box center [1031, 110] width 28 height 21
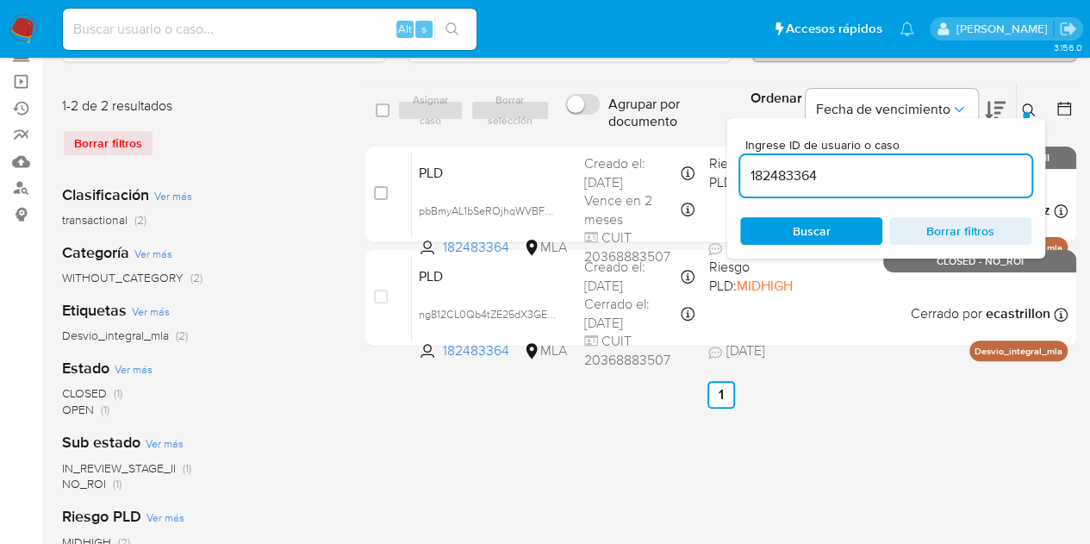
drag, startPoint x: 839, startPoint y: 176, endPoint x: 635, endPoint y: 138, distance: 207.7
click at [612, 131] on div "select-all-cases-checkbox Asignar caso Borrar selección Agrupar por documento O…" at bounding box center [720, 111] width 711 height 56
type input "114541968"
click at [1031, 108] on icon at bounding box center [1028, 109] width 13 height 13
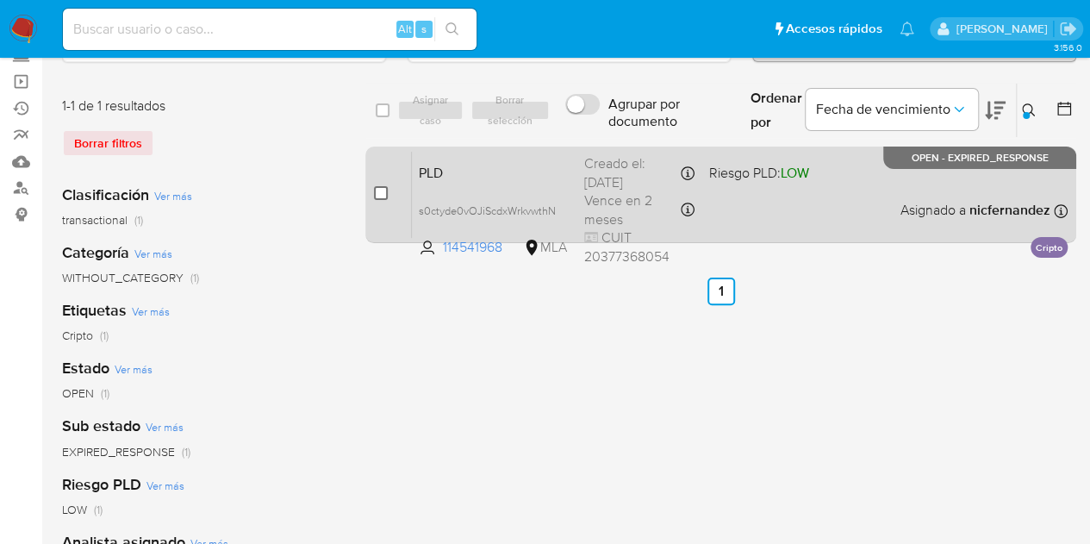
click at [377, 192] on input "checkbox" at bounding box center [381, 193] width 14 height 14
checkbox input "true"
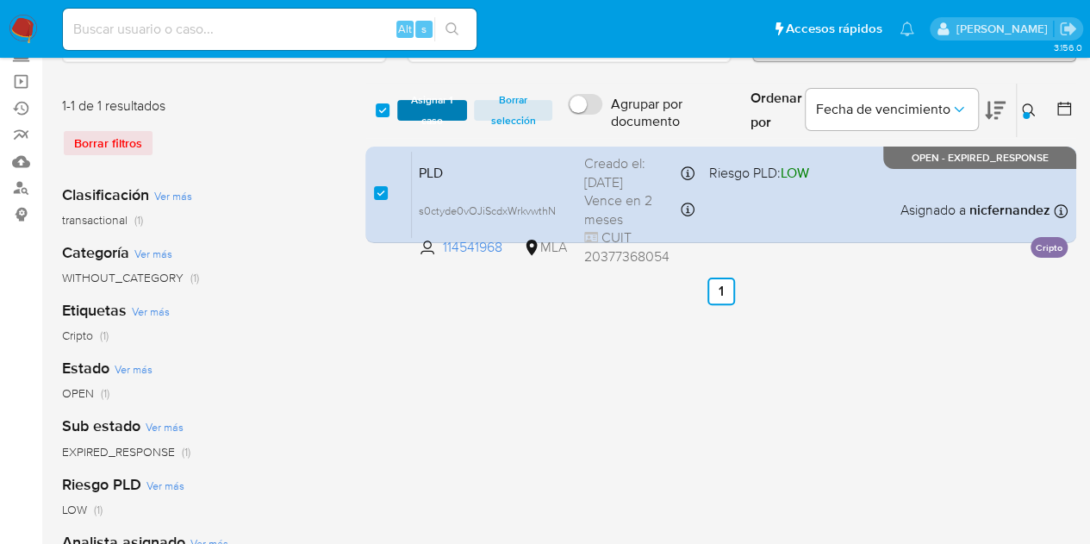
click at [431, 113] on span "Asignar 1 caso" at bounding box center [432, 110] width 53 height 17
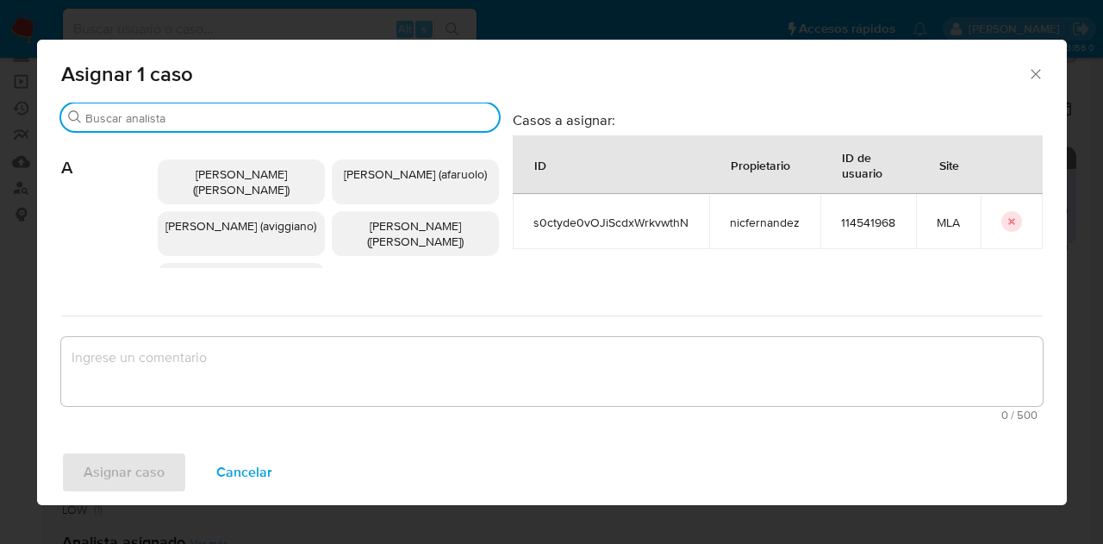
click at [233, 113] on input "Buscar" at bounding box center [288, 118] width 407 height 16
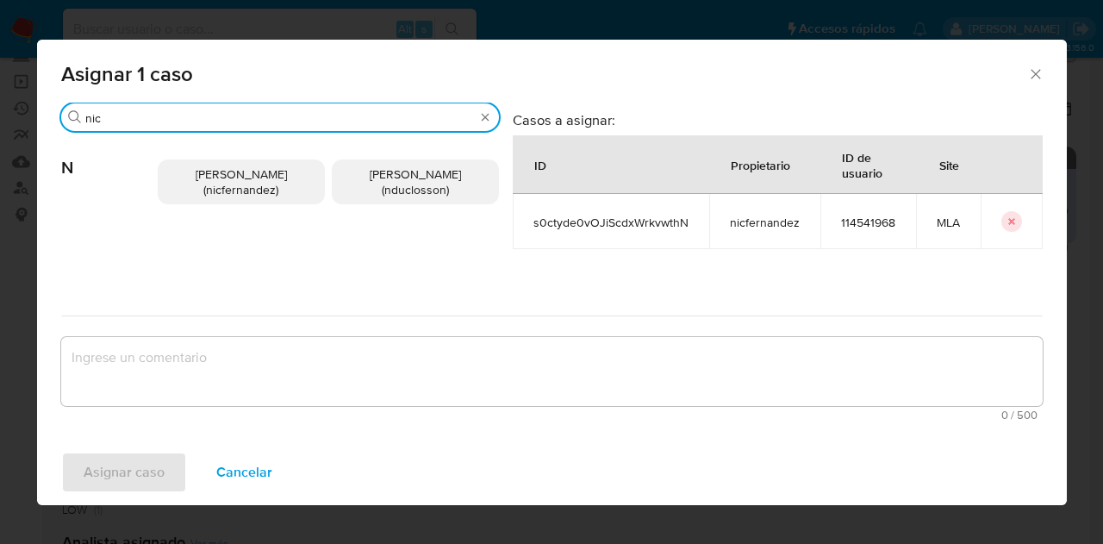
type input "nic"
click at [223, 178] on span "Nicolas Fernandez Allen (nicfernandez)" at bounding box center [241, 181] width 91 height 33
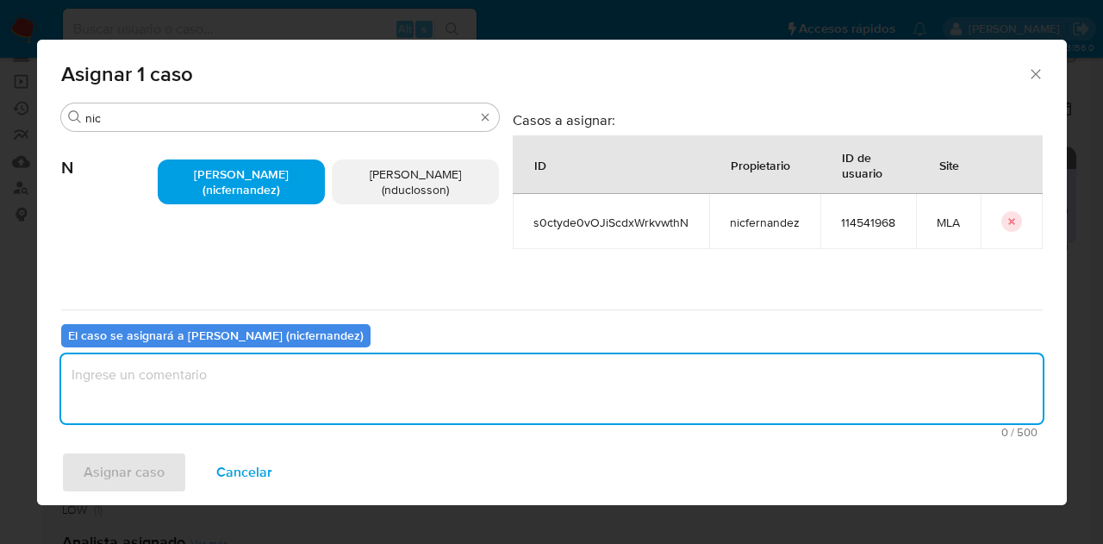
click at [287, 385] on textarea "assign-modal" at bounding box center [551, 388] width 981 height 69
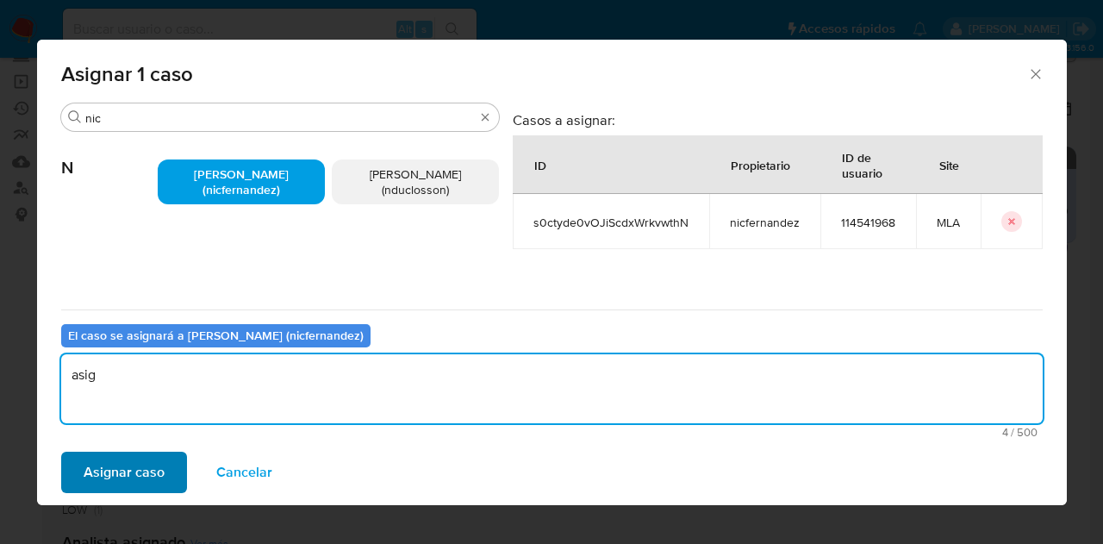
type textarea "asig"
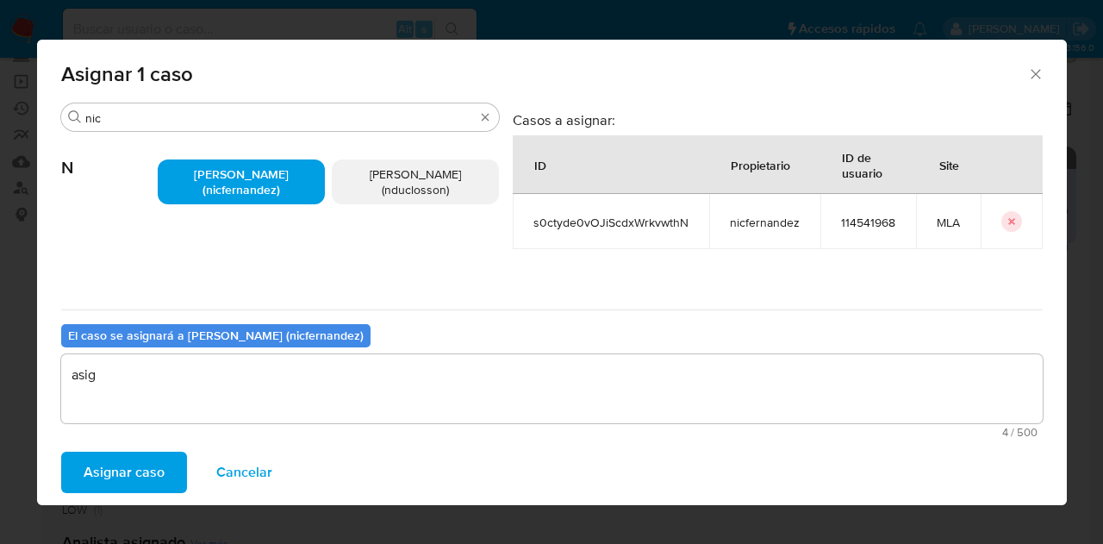
click at [121, 491] on span "Asignar caso" at bounding box center [124, 472] width 81 height 38
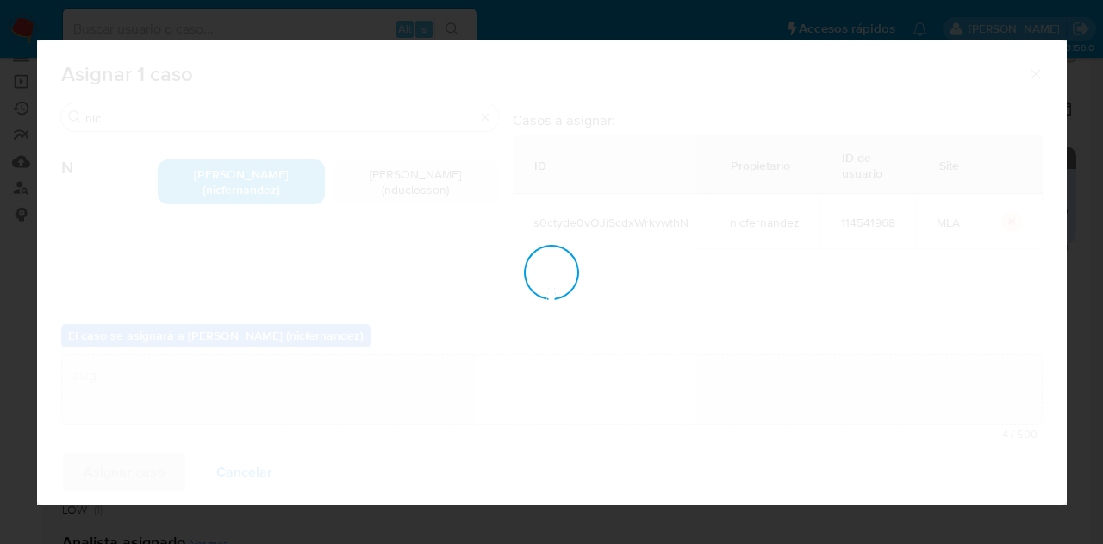
checkbox input "false"
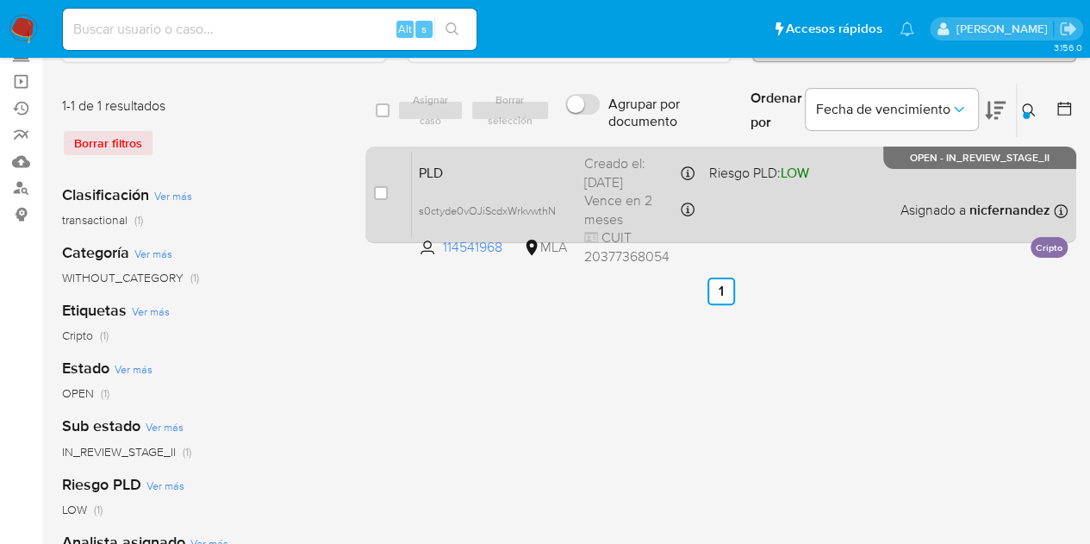
click at [474, 173] on span "PLD" at bounding box center [495, 171] width 152 height 22
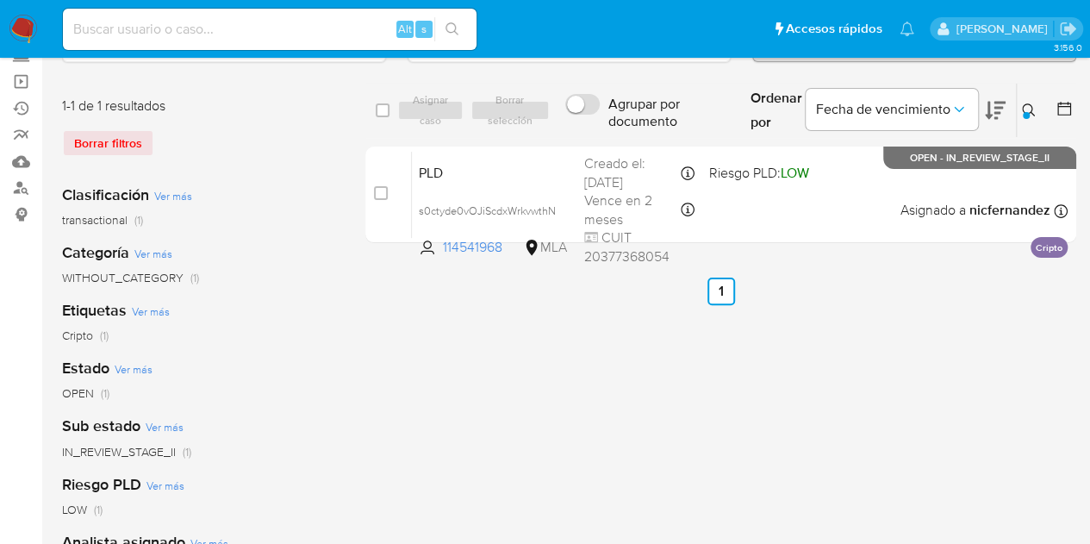
click at [1025, 103] on icon at bounding box center [1029, 110] width 14 height 14
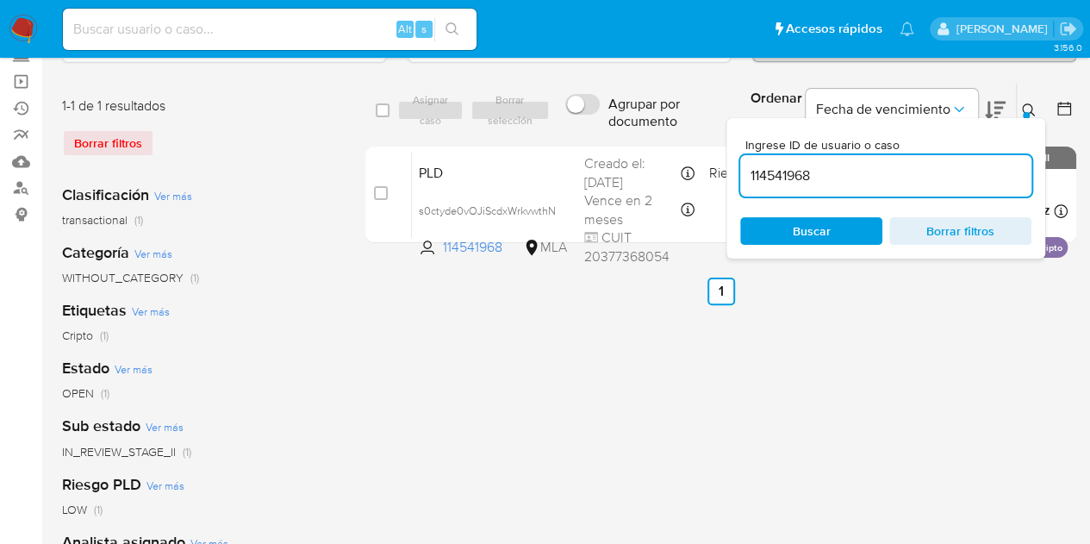
drag, startPoint x: 857, startPoint y: 231, endPoint x: 934, endPoint y: 196, distance: 84.1
click at [861, 228] on span "Buscar" at bounding box center [811, 231] width 118 height 24
click at [1026, 108] on icon at bounding box center [1029, 110] width 14 height 14
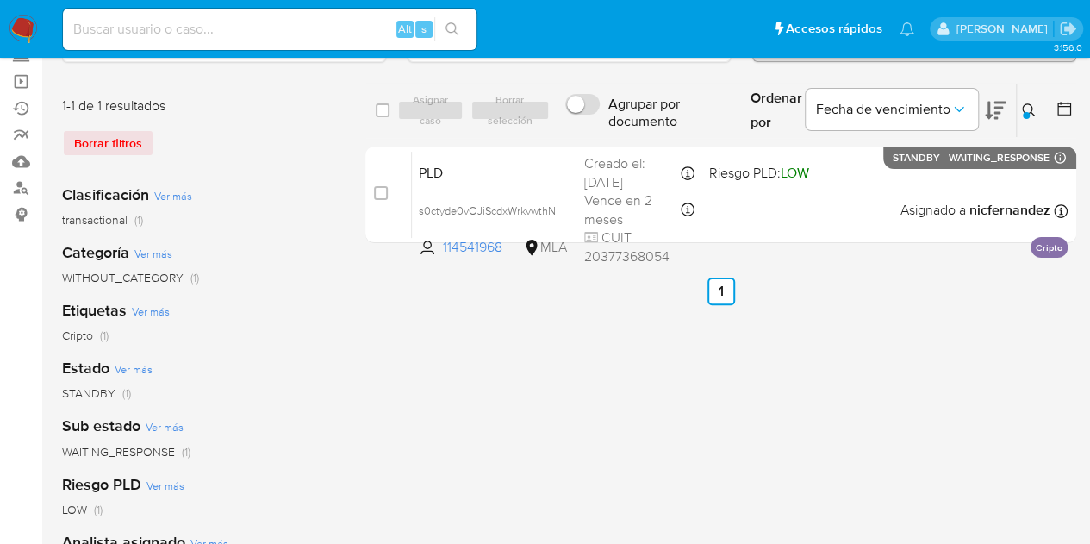
click at [1026, 103] on icon at bounding box center [1029, 110] width 14 height 14
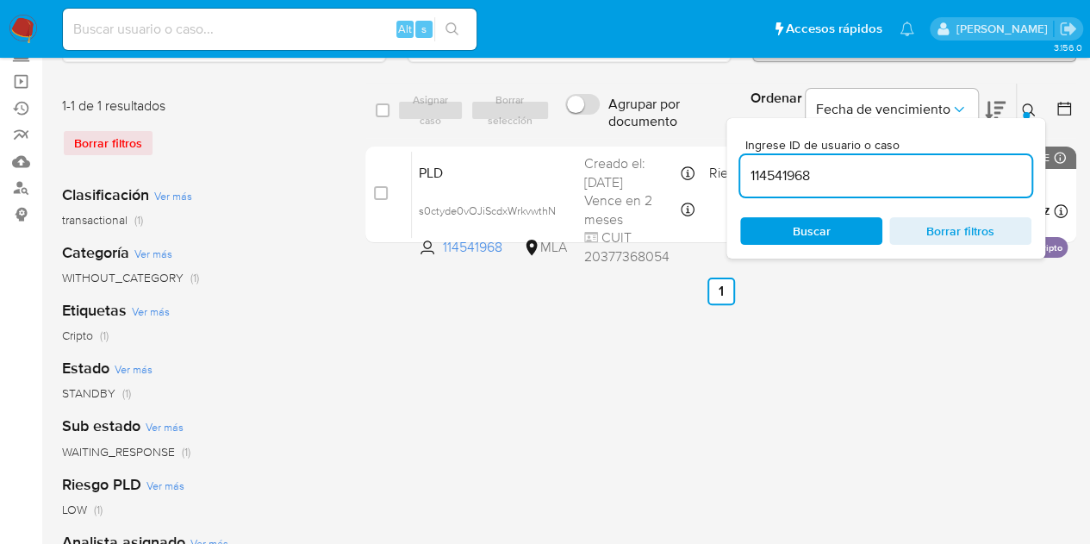
drag, startPoint x: 844, startPoint y: 170, endPoint x: 751, endPoint y: 154, distance: 94.3
click at [679, 140] on div "select-all-cases-checkbox Asignar caso Borrar selección Agrupar por documento O…" at bounding box center [720, 166] width 711 height 167
type input "178133503"
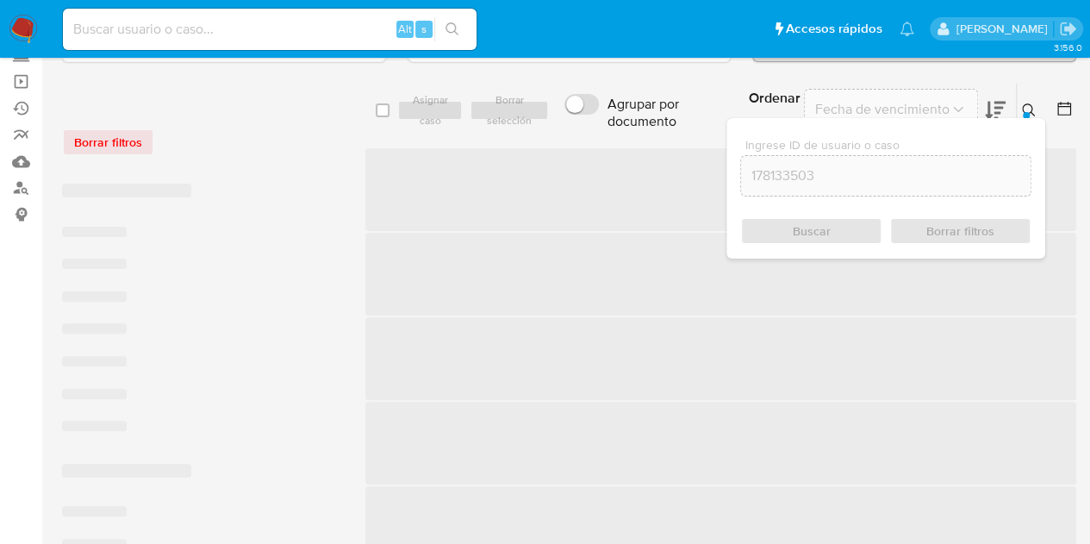
click at [1018, 109] on button at bounding box center [1031, 110] width 28 height 21
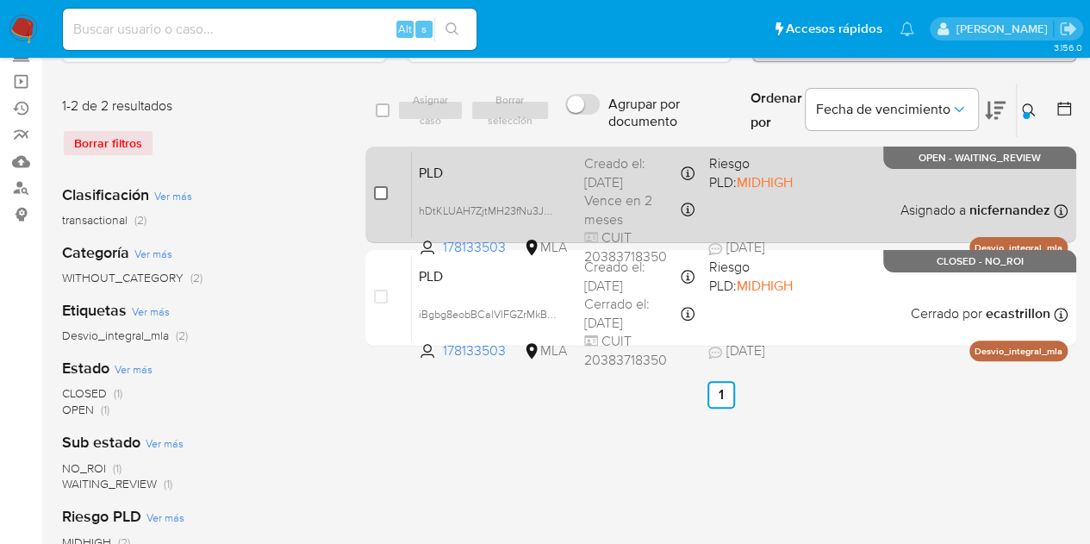
click at [377, 192] on input "checkbox" at bounding box center [381, 193] width 14 height 14
checkbox input "true"
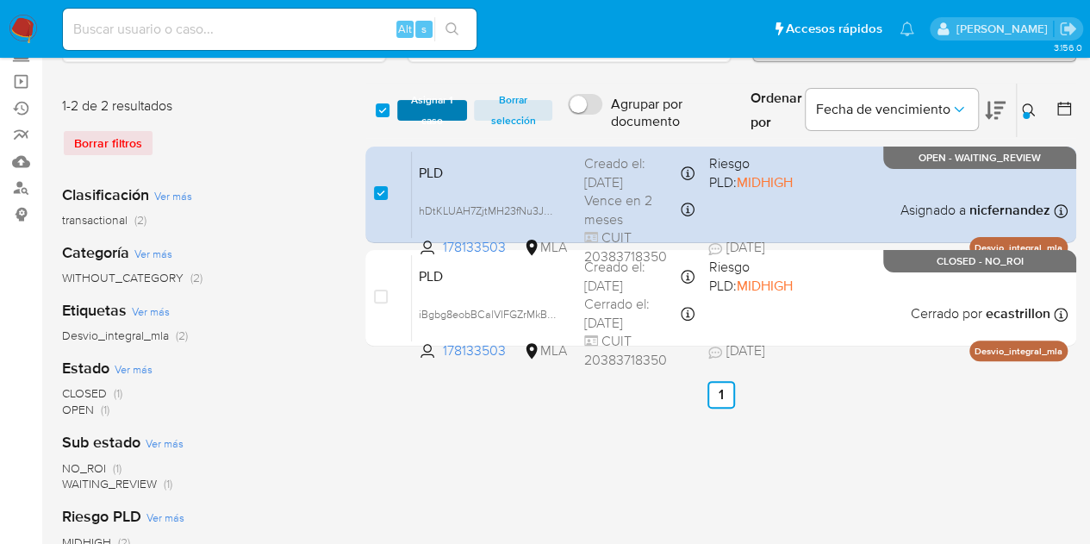
click at [439, 106] on span "Asignar 1 caso" at bounding box center [432, 110] width 53 height 17
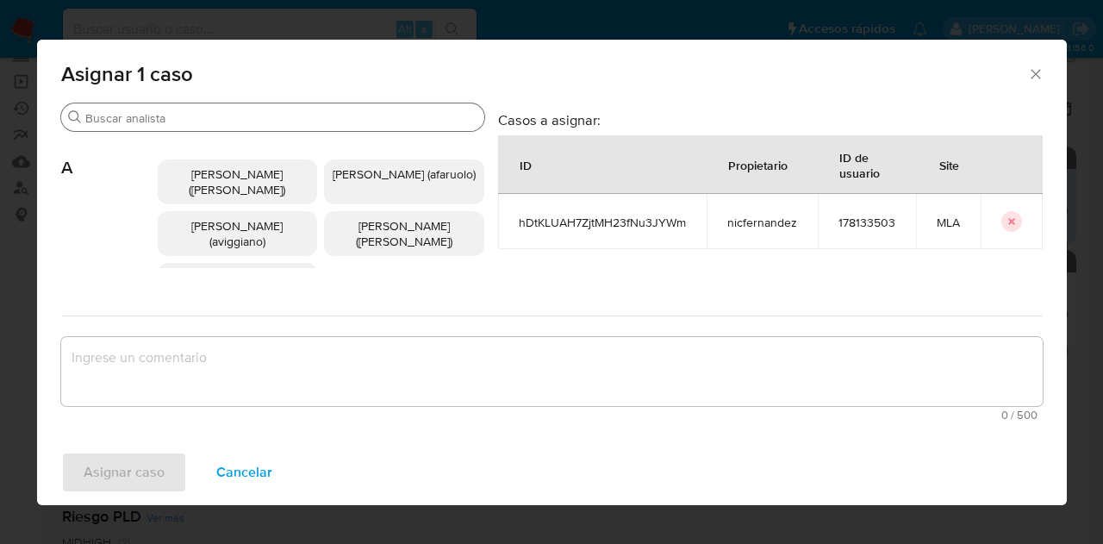
click at [229, 112] on input "Buscar" at bounding box center [281, 118] width 392 height 16
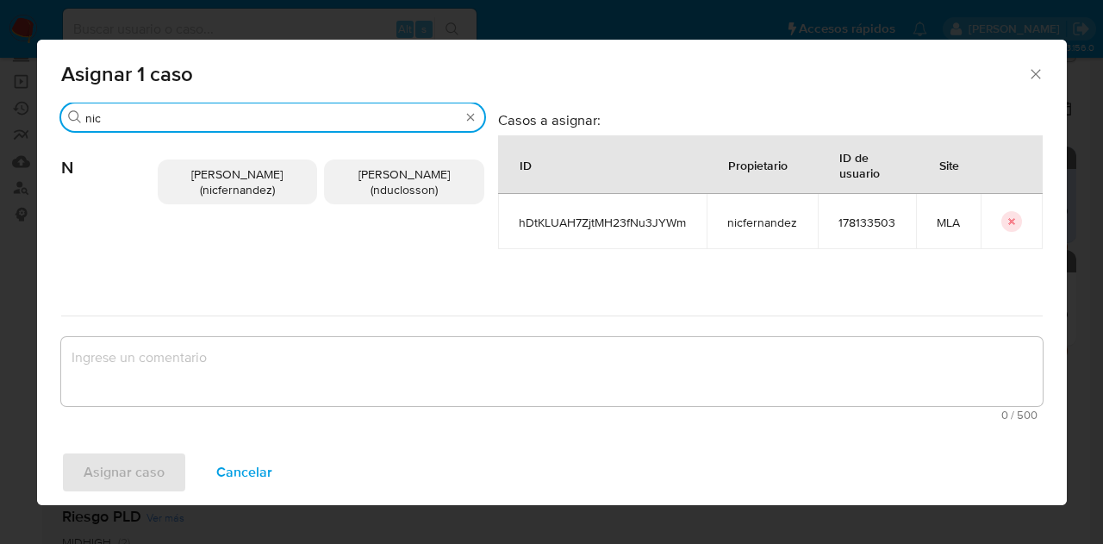
type input "nic"
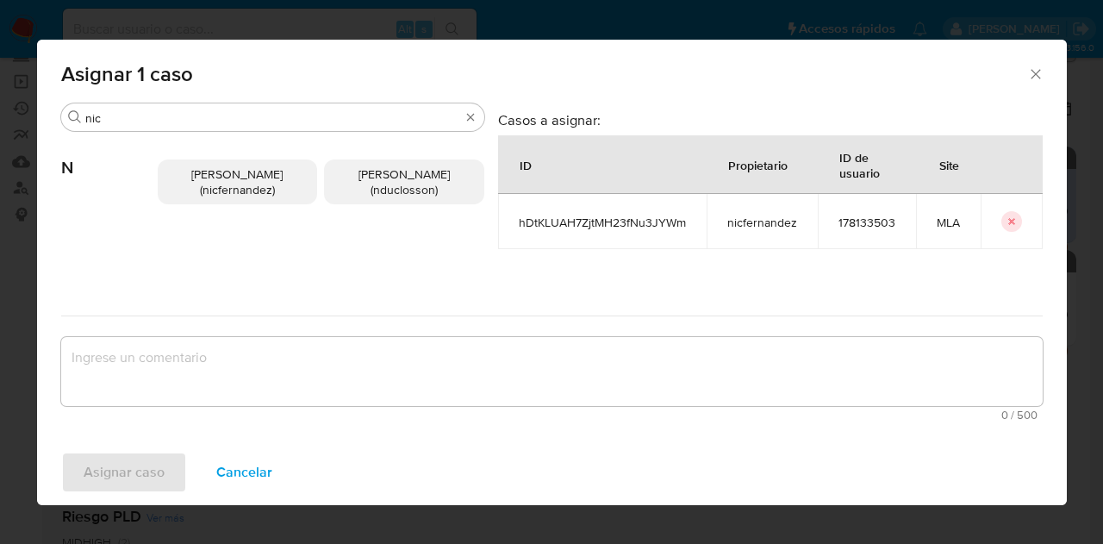
click at [230, 191] on span "Nicolas Fernandez Allen (nicfernandez)" at bounding box center [236, 181] width 91 height 33
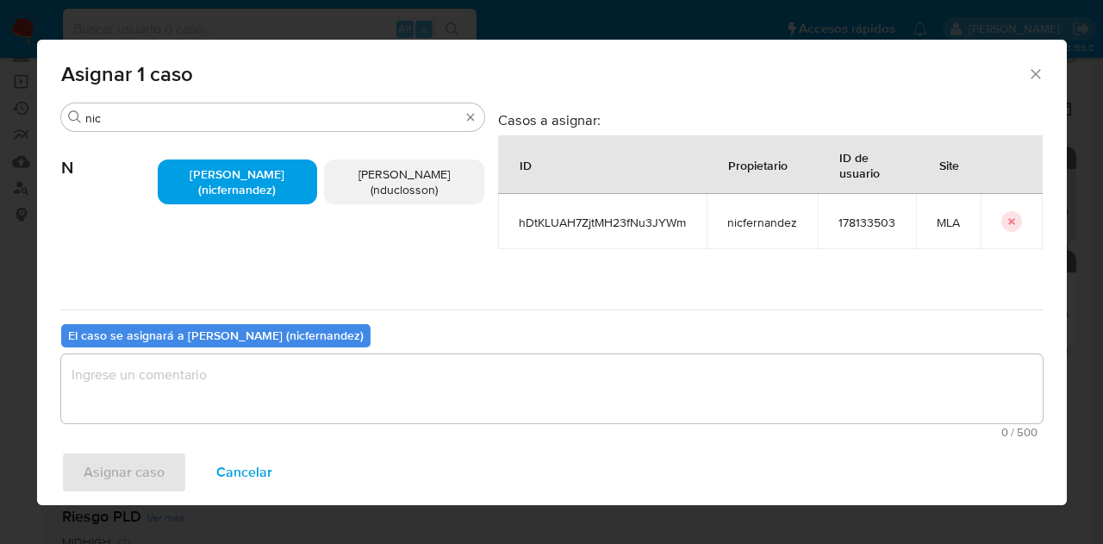
click at [292, 380] on textarea "assign-modal" at bounding box center [551, 388] width 981 height 69
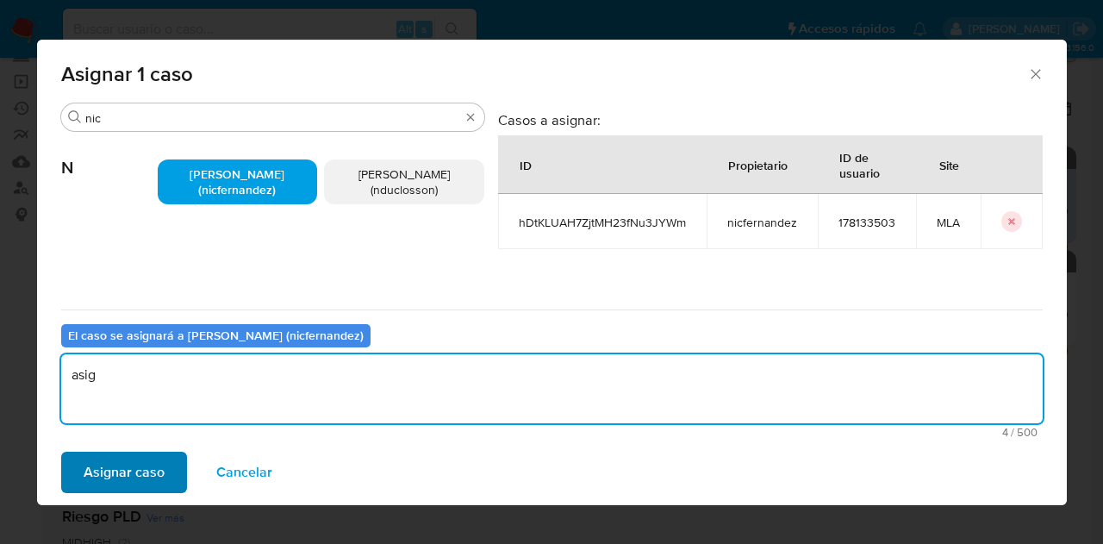
type textarea "asig"
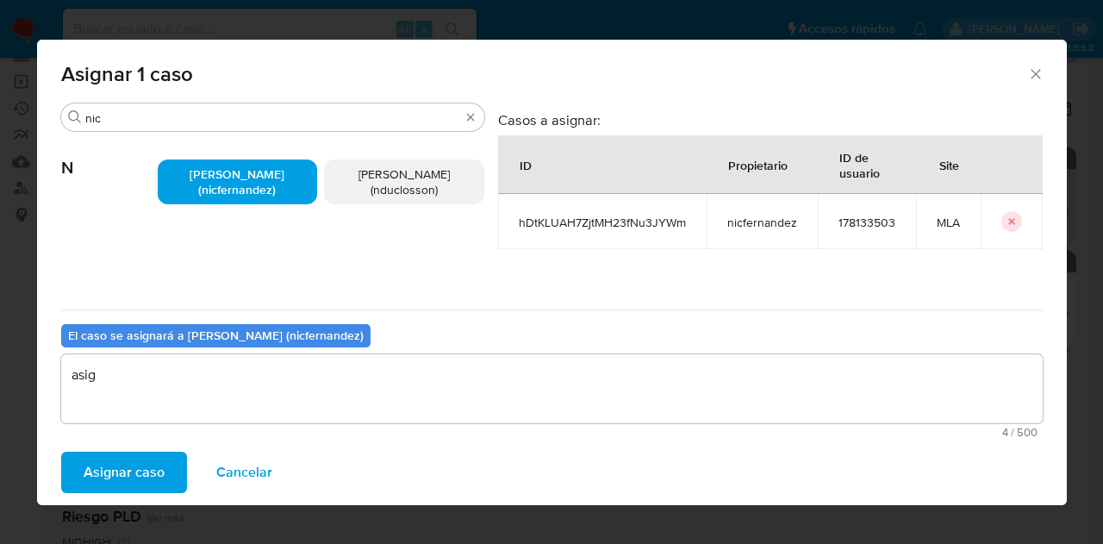
click at [146, 466] on span "Asignar caso" at bounding box center [124, 472] width 81 height 38
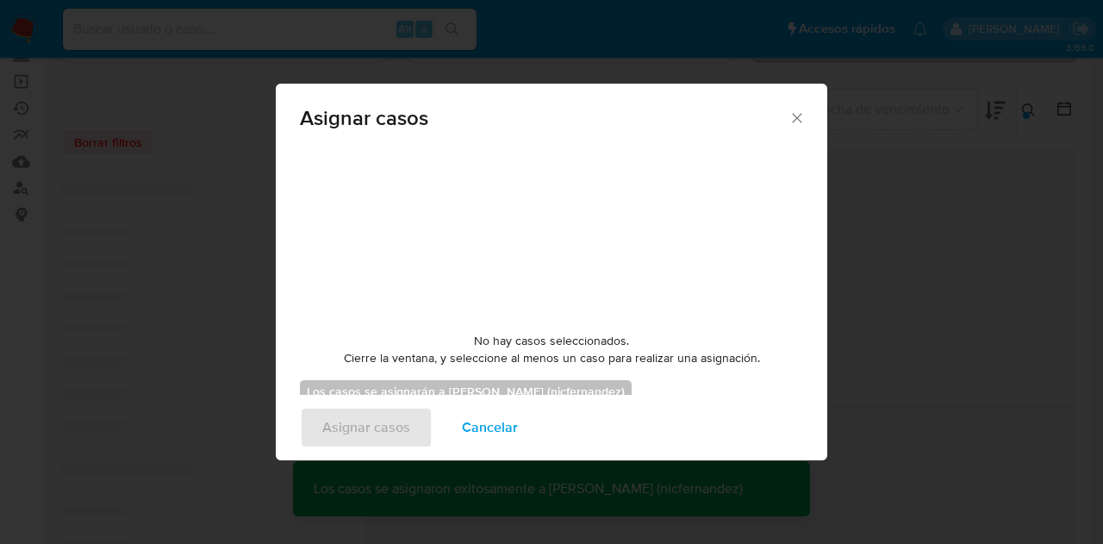
checkbox input "false"
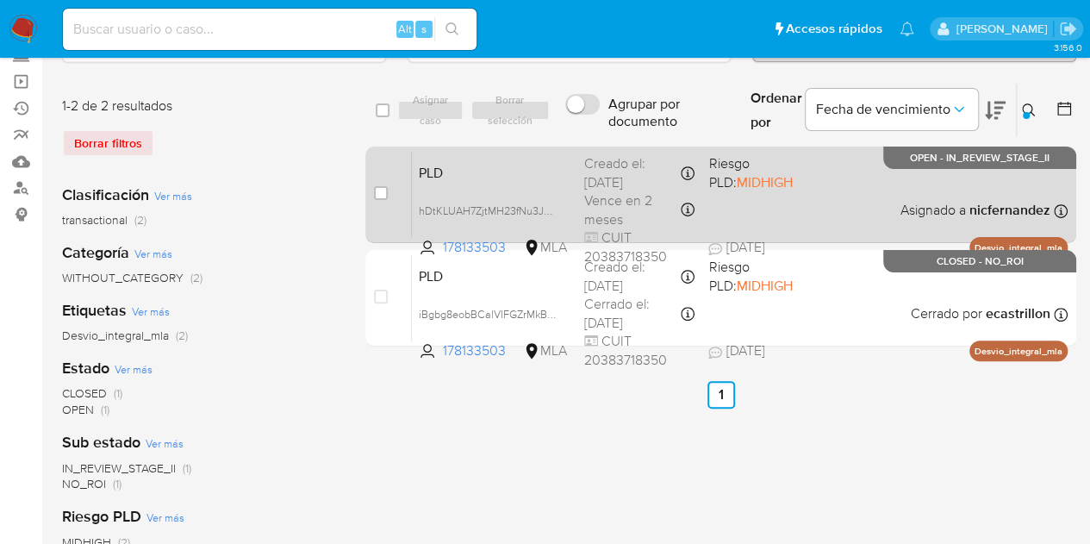
click at [523, 166] on span "PLD" at bounding box center [495, 171] width 152 height 22
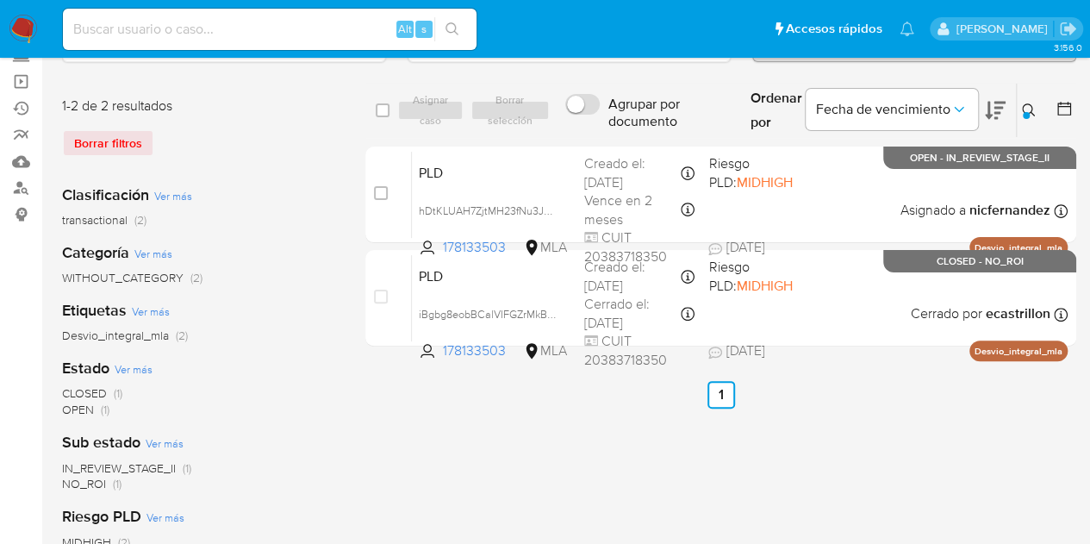
click at [1030, 109] on icon at bounding box center [1028, 109] width 13 height 13
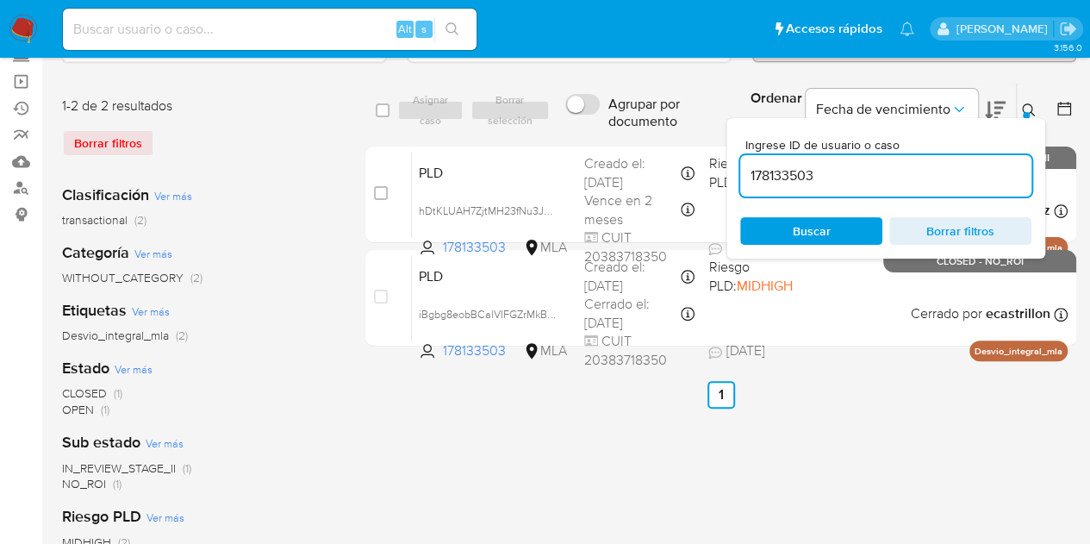
drag, startPoint x: 851, startPoint y: 180, endPoint x: 620, endPoint y: 127, distance: 237.9
click at [620, 125] on div "select-all-cases-checkbox Asignar caso Borrar selección Agrupar por documento O…" at bounding box center [720, 111] width 711 height 56
type input "135206186"
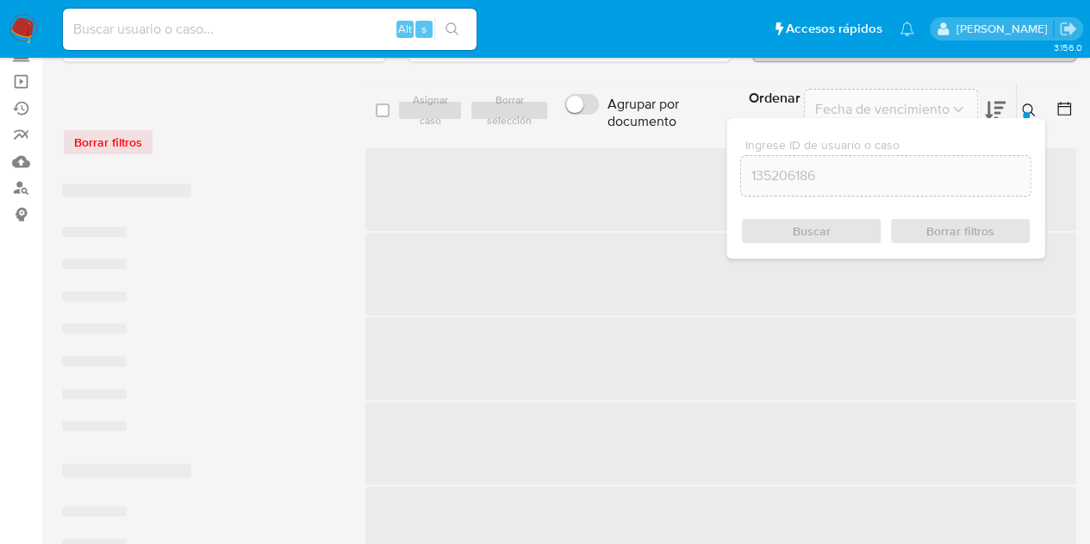
click at [1022, 115] on icon at bounding box center [1029, 110] width 14 height 14
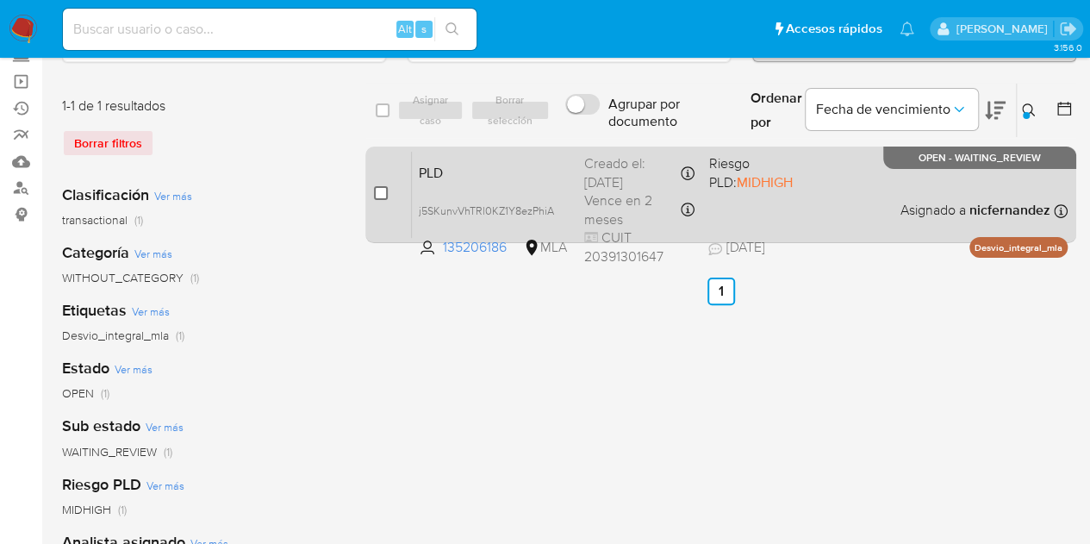
click at [383, 187] on input "checkbox" at bounding box center [381, 193] width 14 height 14
checkbox input "true"
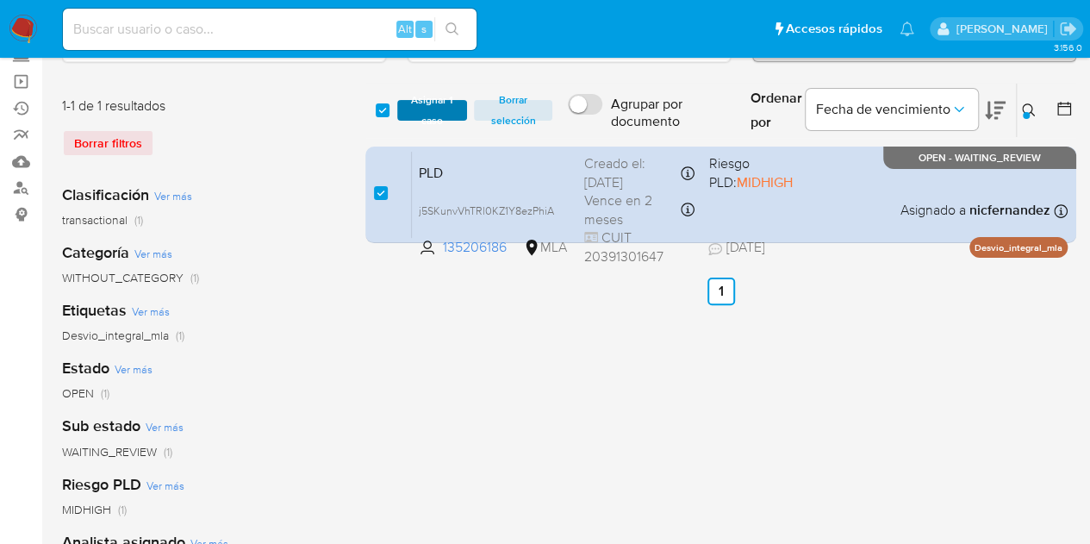
click at [412, 110] on span "Asignar 1 caso" at bounding box center [432, 110] width 53 height 17
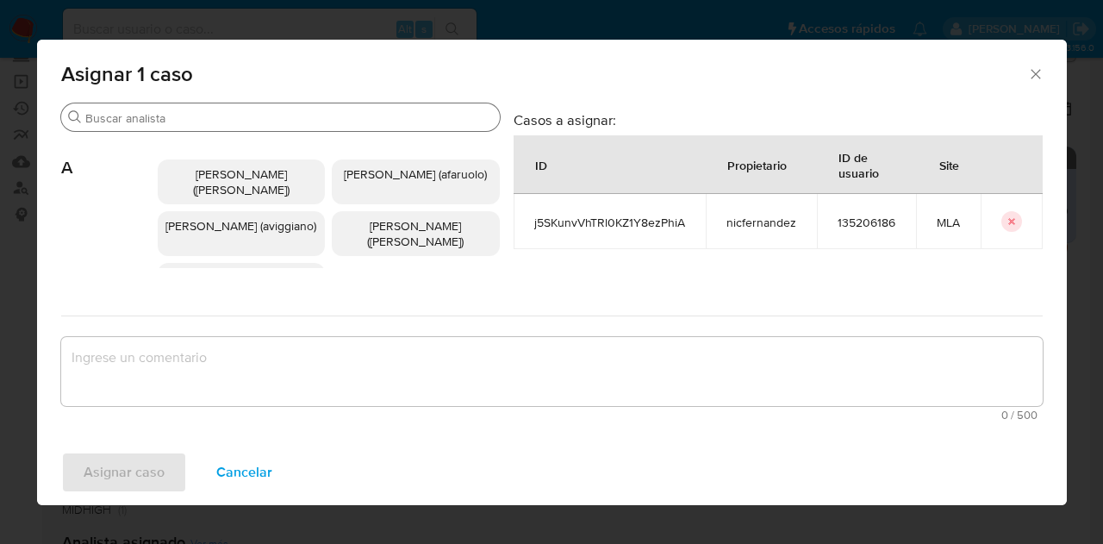
click at [190, 108] on div "Buscar" at bounding box center [280, 117] width 439 height 28
click at [193, 120] on input "Buscar" at bounding box center [289, 118] width 408 height 16
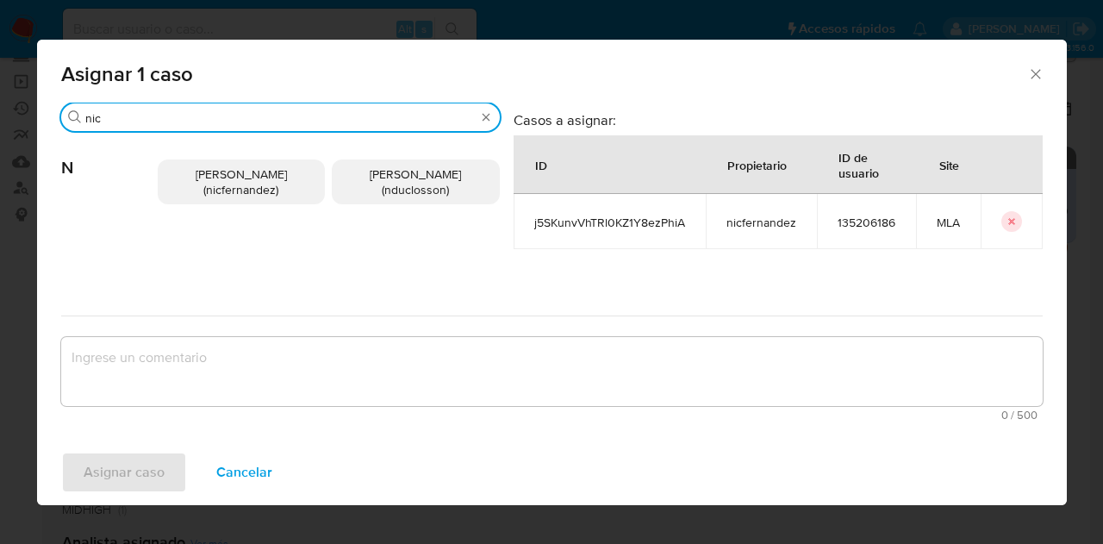
type input "nic"
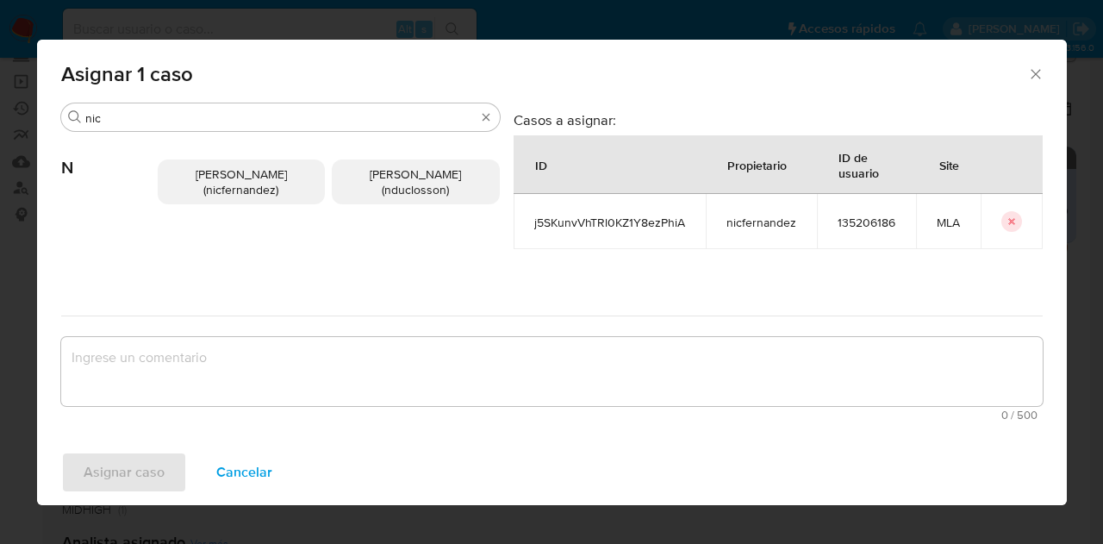
click at [212, 170] on span "Nicolas Fernandez Allen (nicfernandez)" at bounding box center [241, 181] width 91 height 33
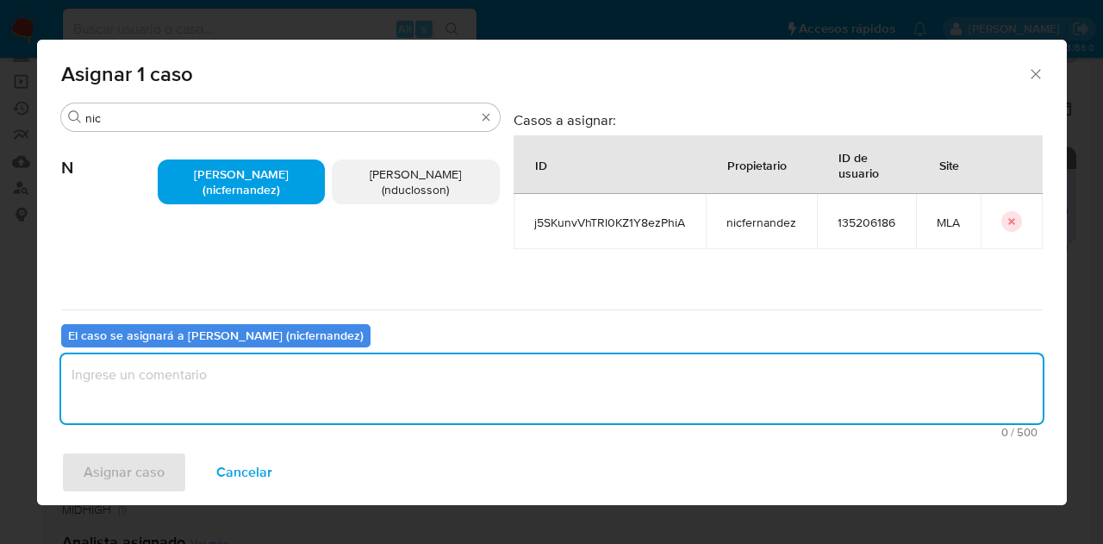
click at [277, 401] on textarea "assign-modal" at bounding box center [551, 388] width 981 height 69
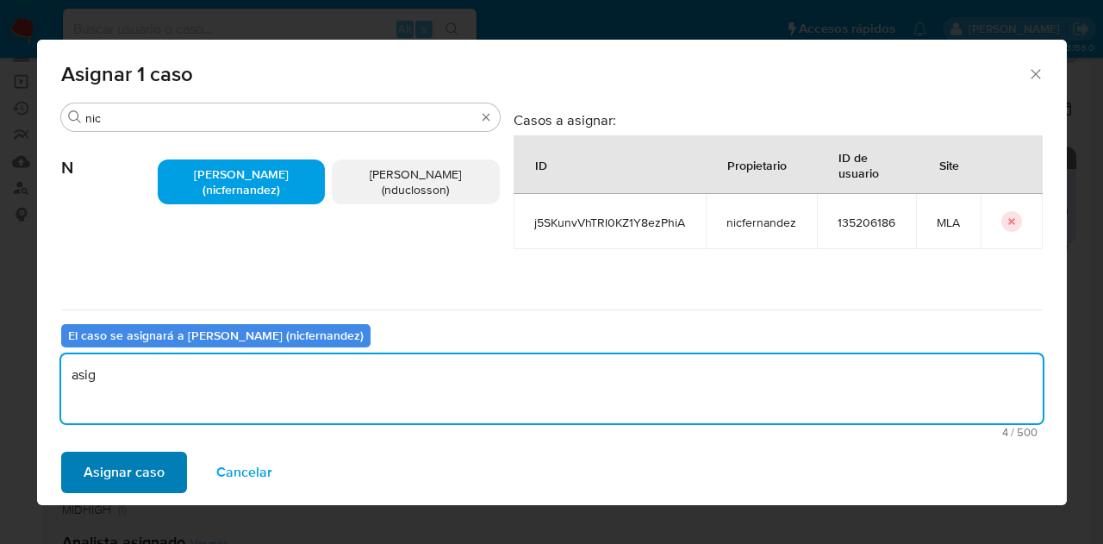
type textarea "asig"
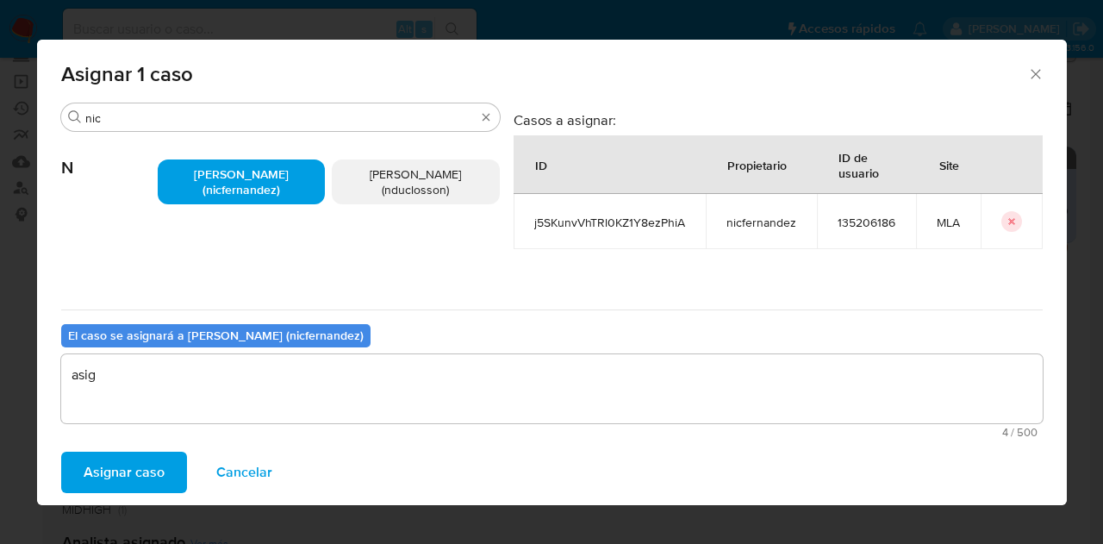
click at [84, 468] on span "Asignar caso" at bounding box center [124, 472] width 81 height 38
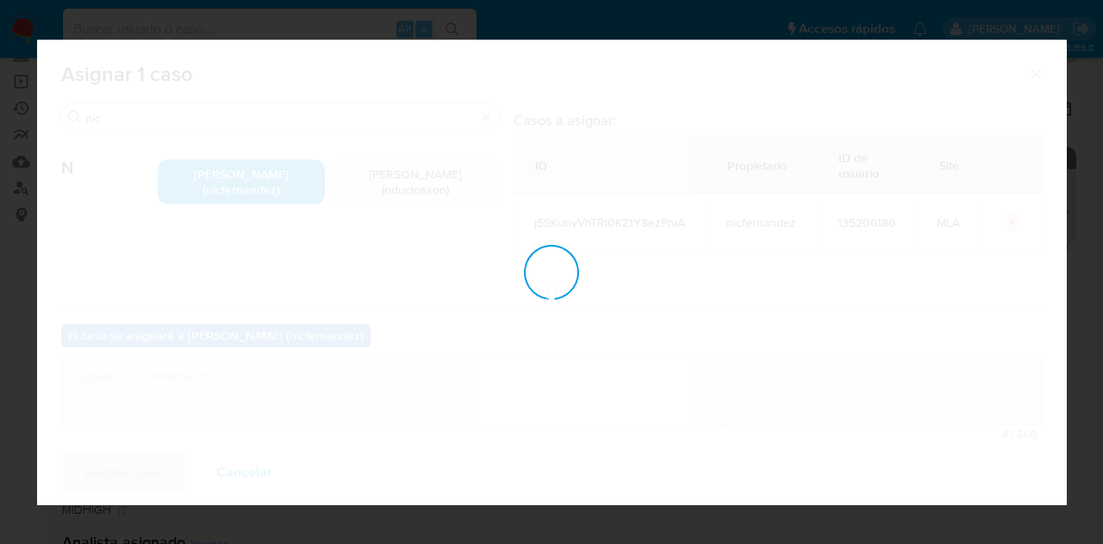
checkbox input "false"
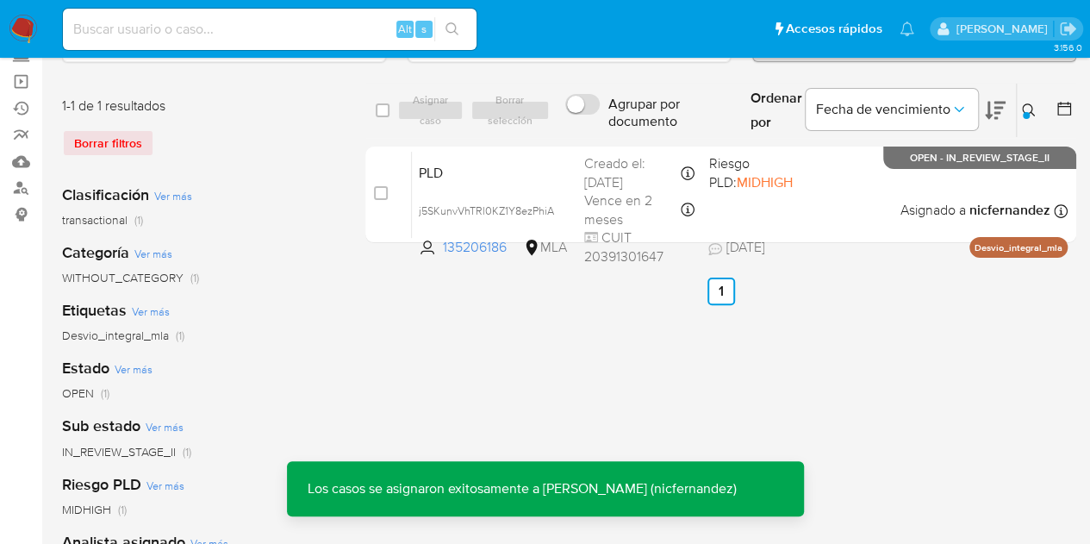
click at [408, 328] on div "select-all-cases-checkbox Asignar caso Borrar selección Agrupar por documento O…" at bounding box center [720, 461] width 711 height 757
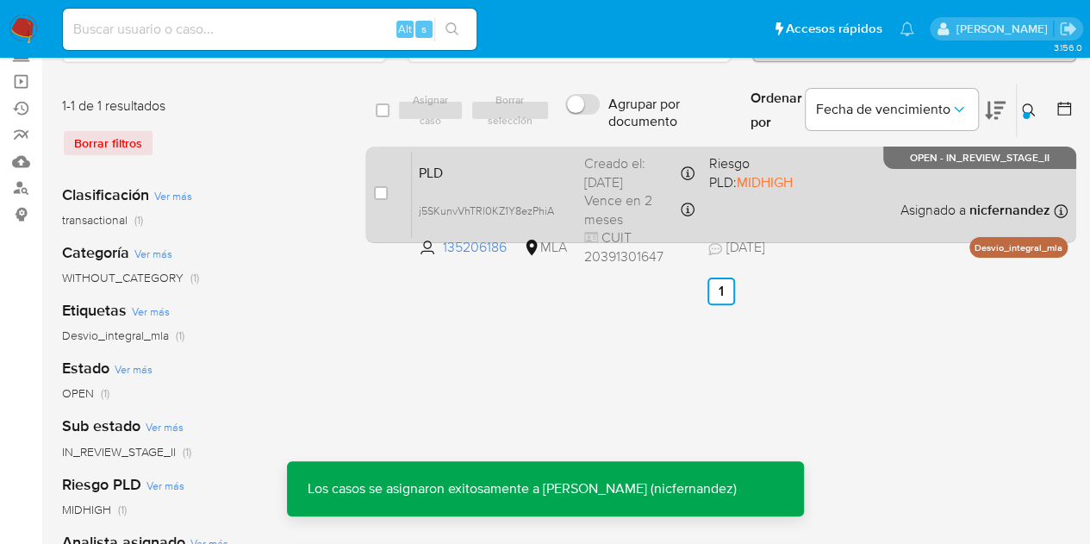
click at [466, 173] on span "PLD" at bounding box center [495, 171] width 152 height 22
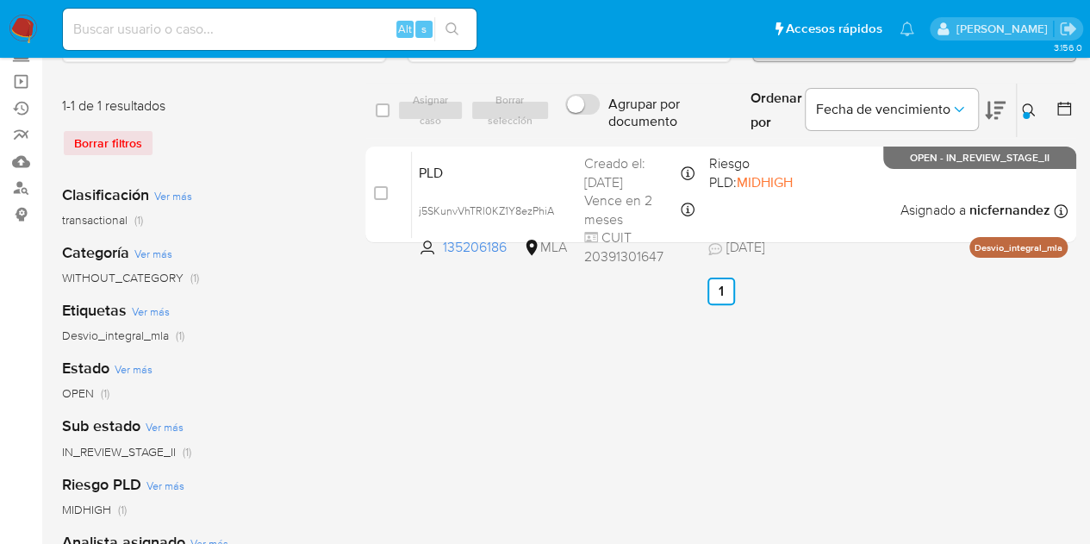
click at [1031, 103] on icon at bounding box center [1029, 110] width 14 height 14
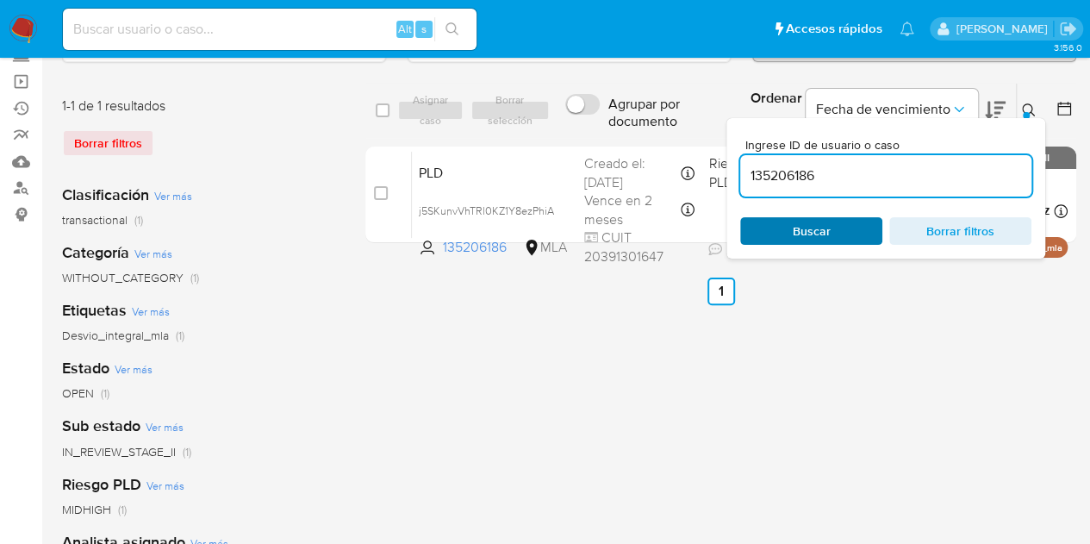
click at [846, 226] on span "Buscar" at bounding box center [811, 231] width 118 height 24
click at [1026, 109] on icon at bounding box center [1029, 110] width 14 height 14
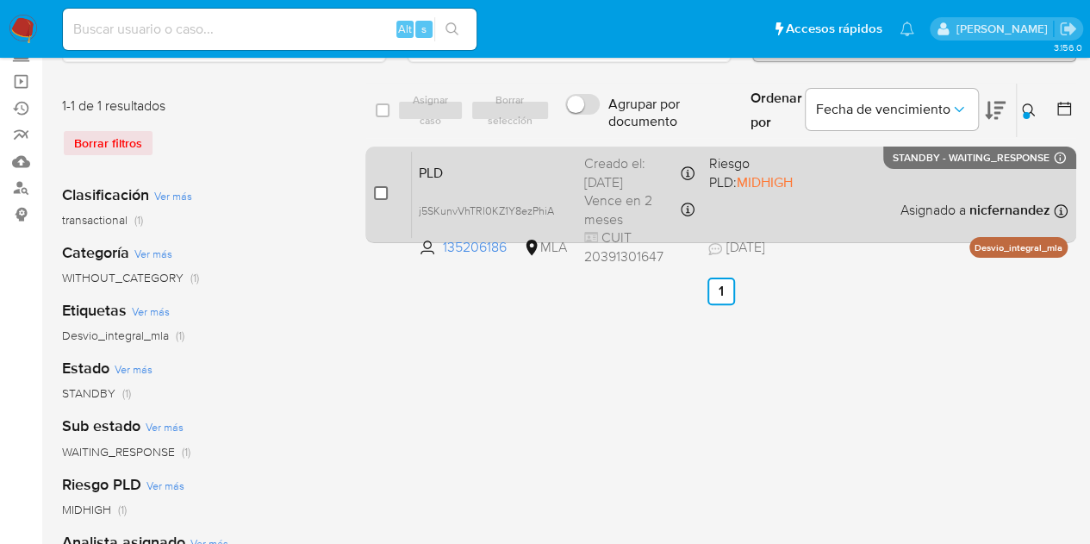
click at [380, 193] on input "checkbox" at bounding box center [381, 193] width 14 height 14
checkbox input "true"
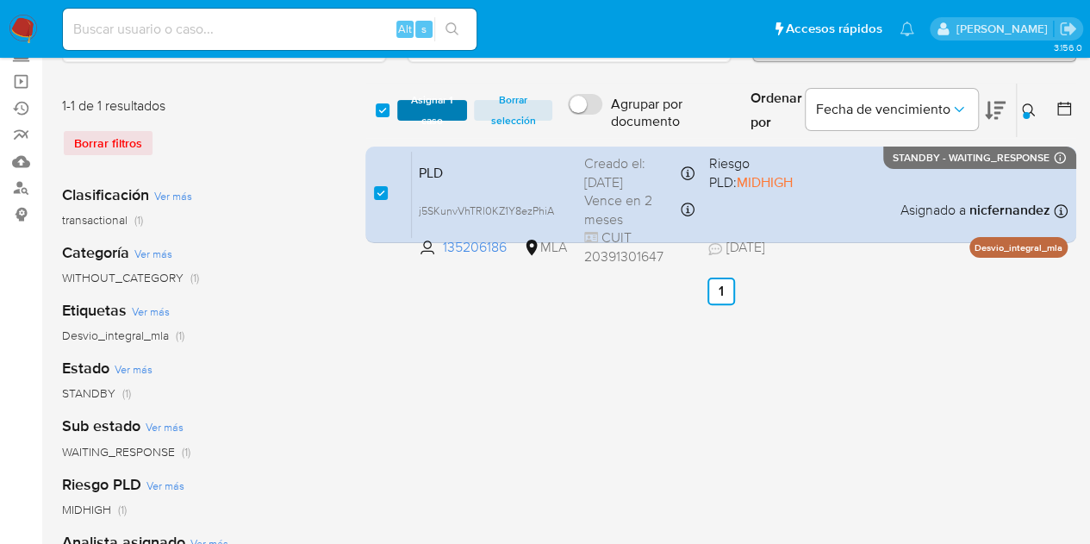
click at [432, 119] on span "Asignar 1 caso" at bounding box center [432, 110] width 53 height 17
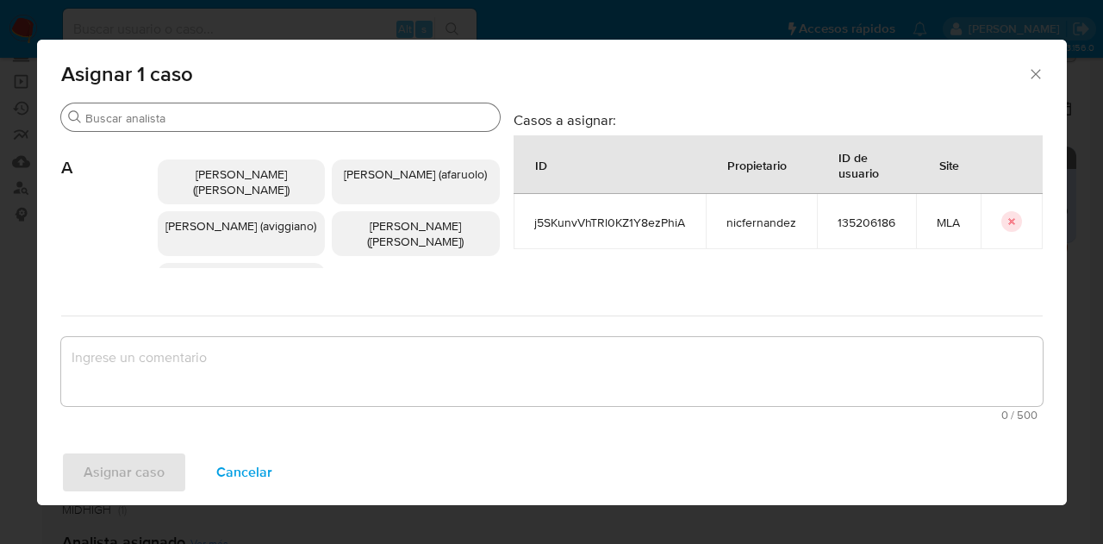
click at [203, 117] on input "Buscar" at bounding box center [289, 118] width 408 height 16
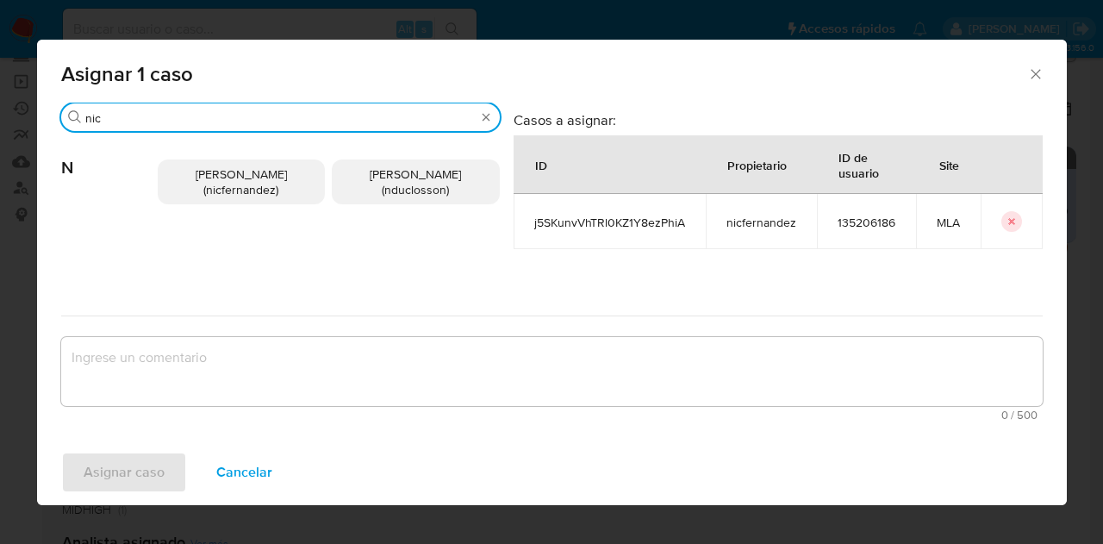
type input "nic"
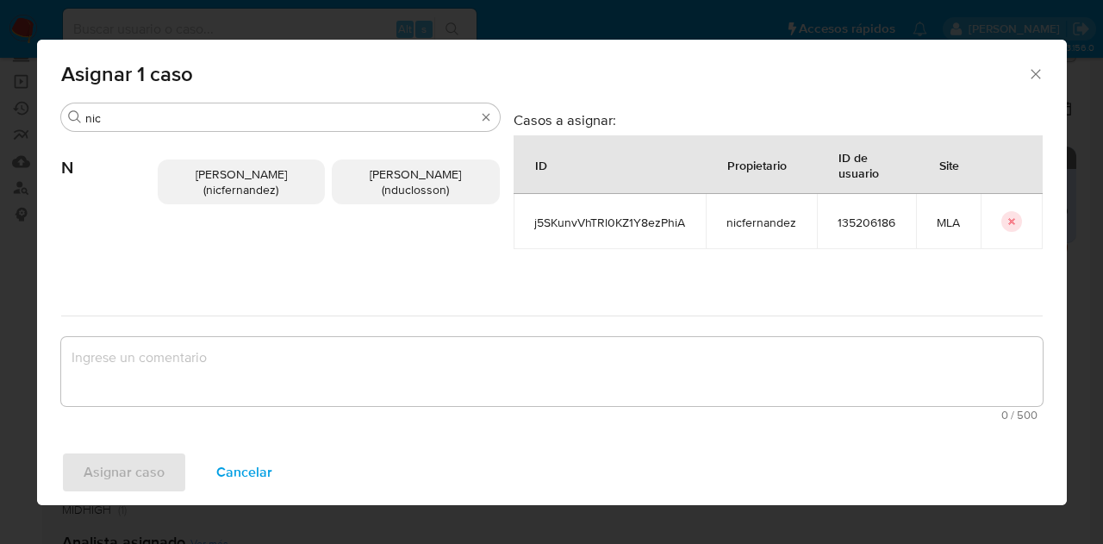
click at [227, 165] on p "Nicolas Fernandez Allen (nicfernandez)" at bounding box center [242, 181] width 168 height 45
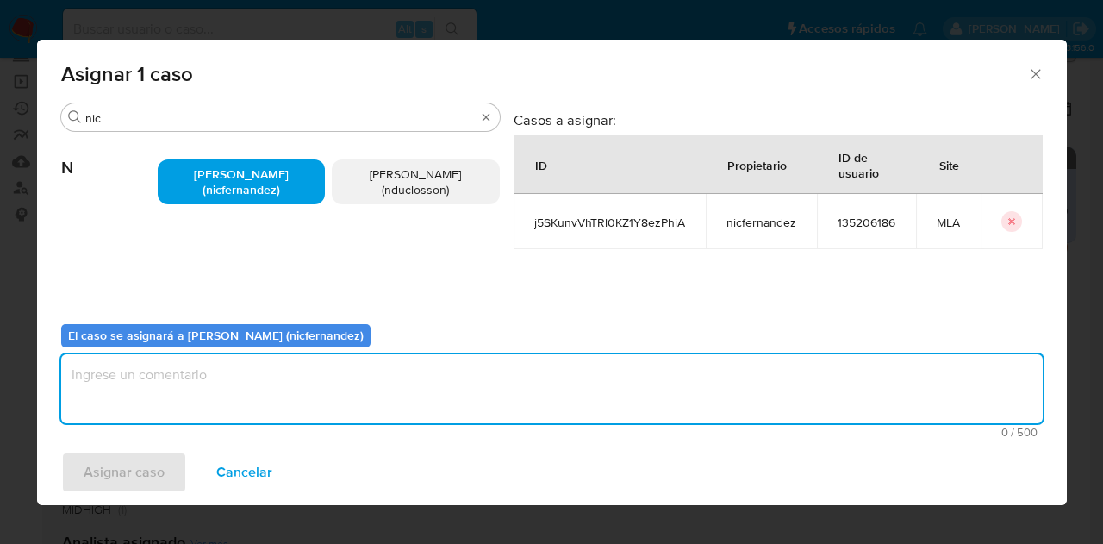
click at [267, 359] on textarea "assign-modal" at bounding box center [551, 388] width 981 height 69
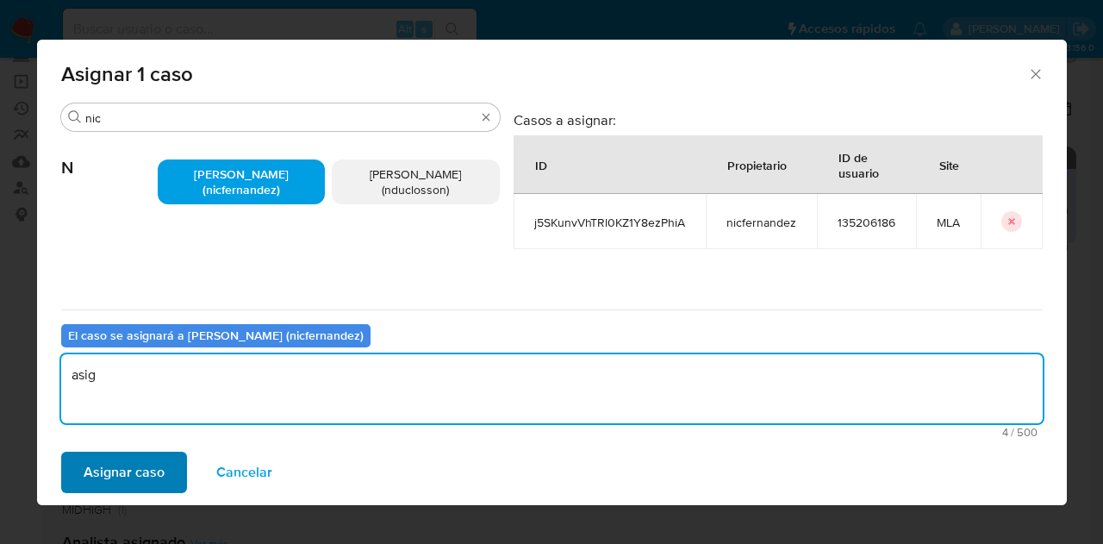
type textarea "asig"
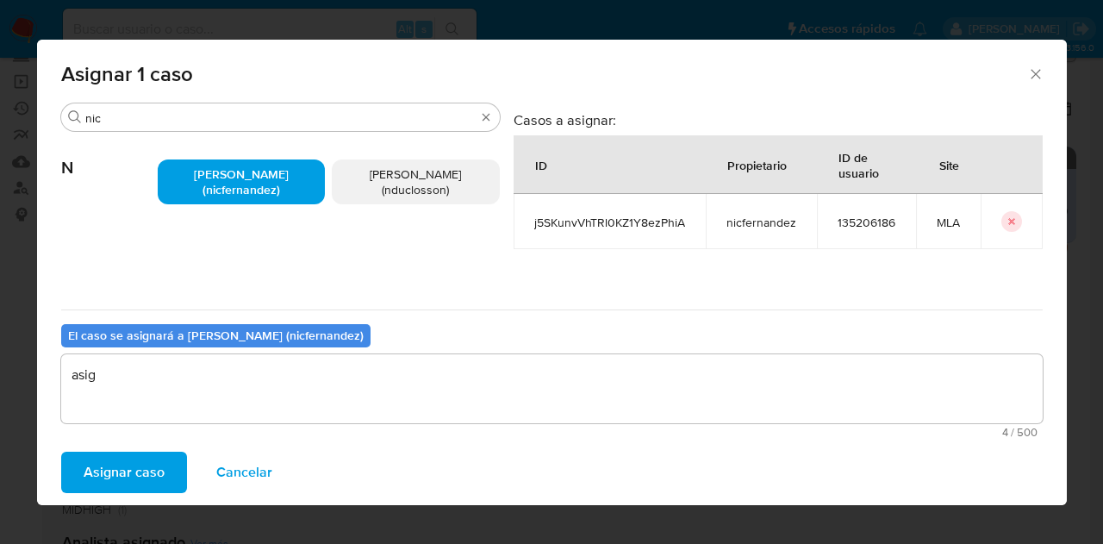
click at [141, 471] on span "Asignar caso" at bounding box center [124, 472] width 81 height 38
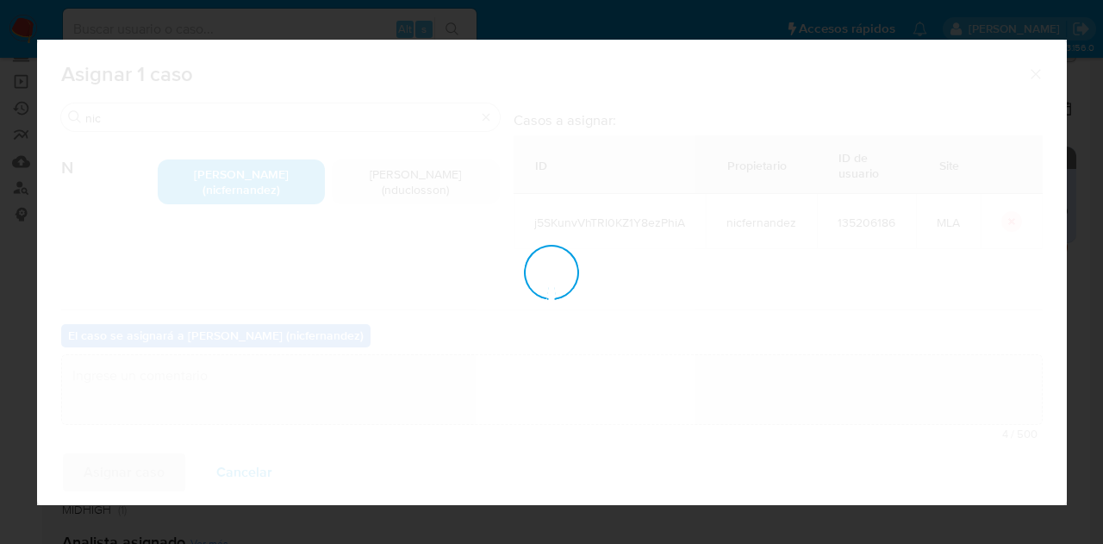
checkbox input "false"
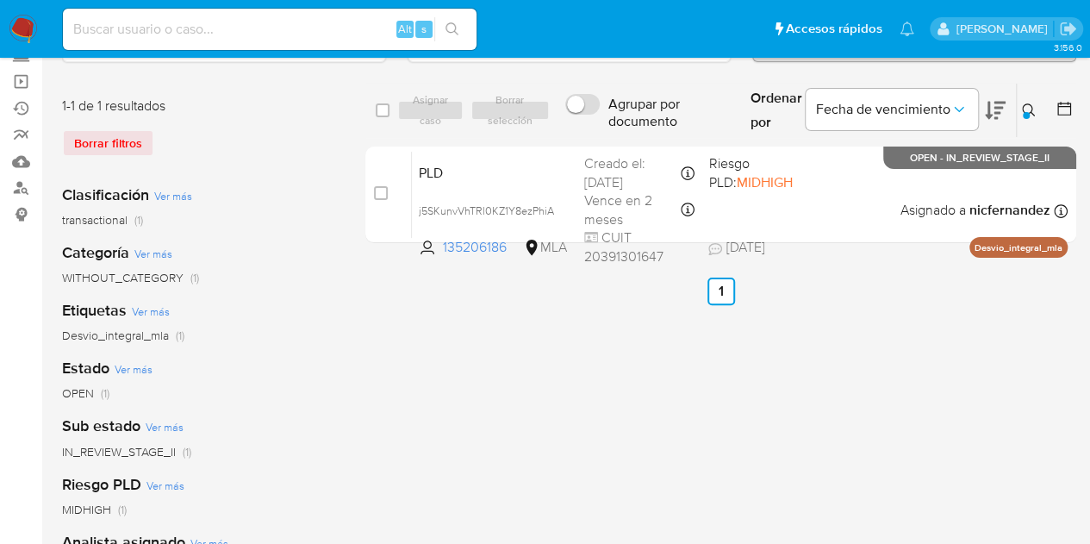
click at [1036, 105] on button at bounding box center [1031, 110] width 28 height 21
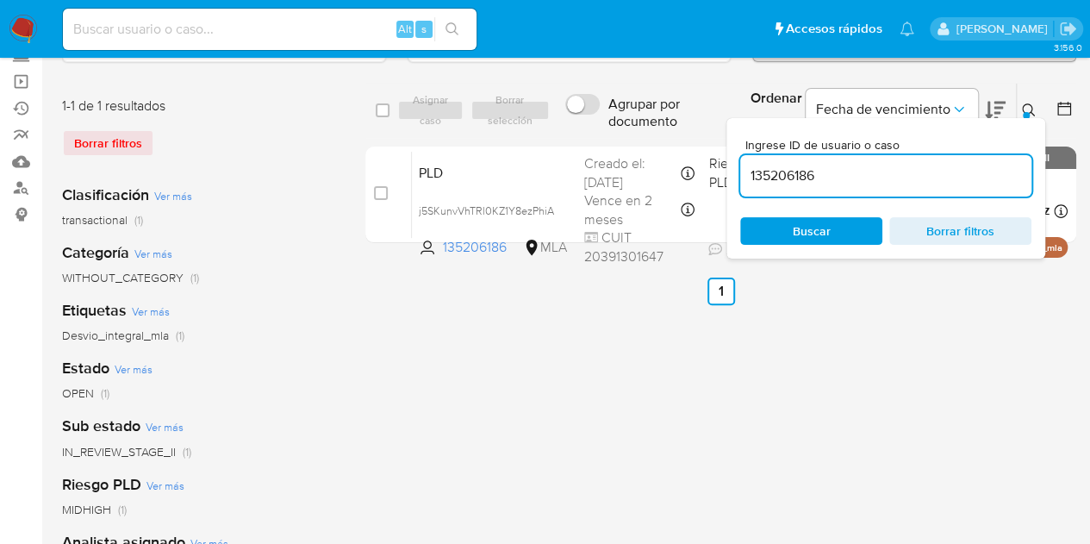
drag, startPoint x: 872, startPoint y: 170, endPoint x: 645, endPoint y: 128, distance: 230.5
click at [647, 128] on div "select-all-cases-checkbox Asignar caso Borrar selección Agrupar por documento O…" at bounding box center [720, 111] width 711 height 56
type input "688066822"
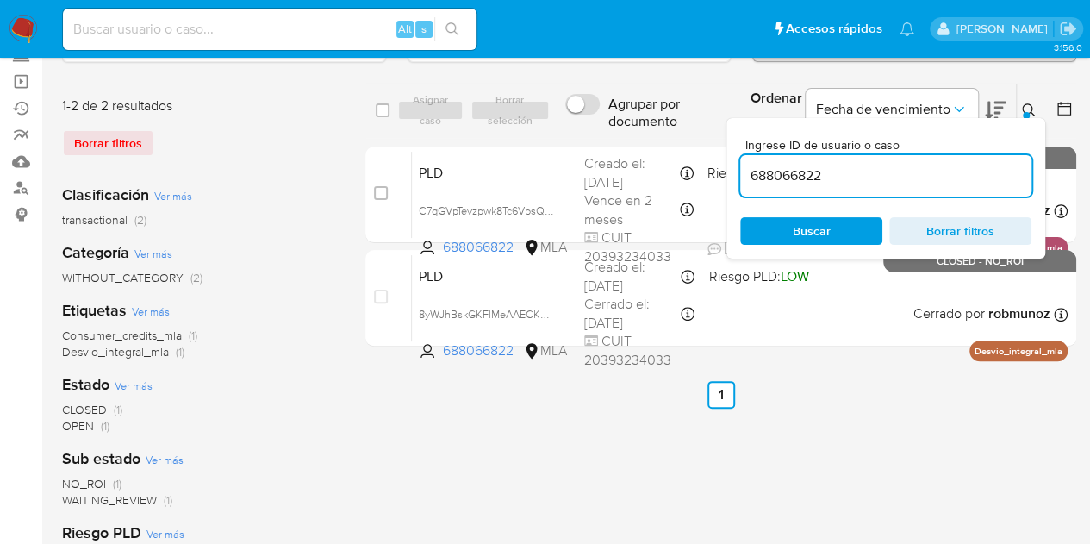
click at [1032, 103] on icon at bounding box center [1029, 110] width 14 height 14
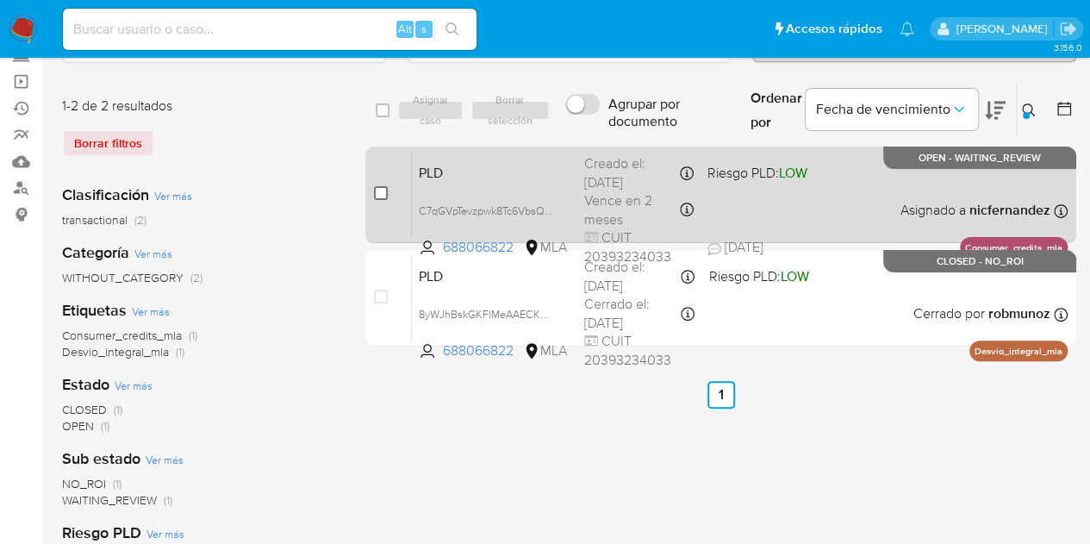
click at [380, 190] on input "checkbox" at bounding box center [381, 193] width 14 height 14
checkbox input "true"
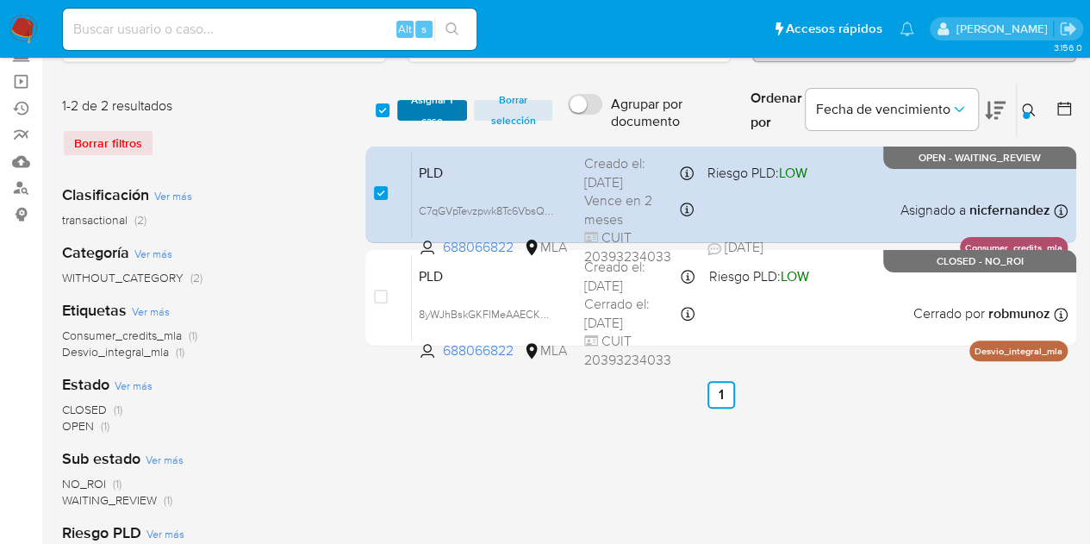
click at [433, 111] on span "Asignar 1 caso" at bounding box center [432, 110] width 53 height 17
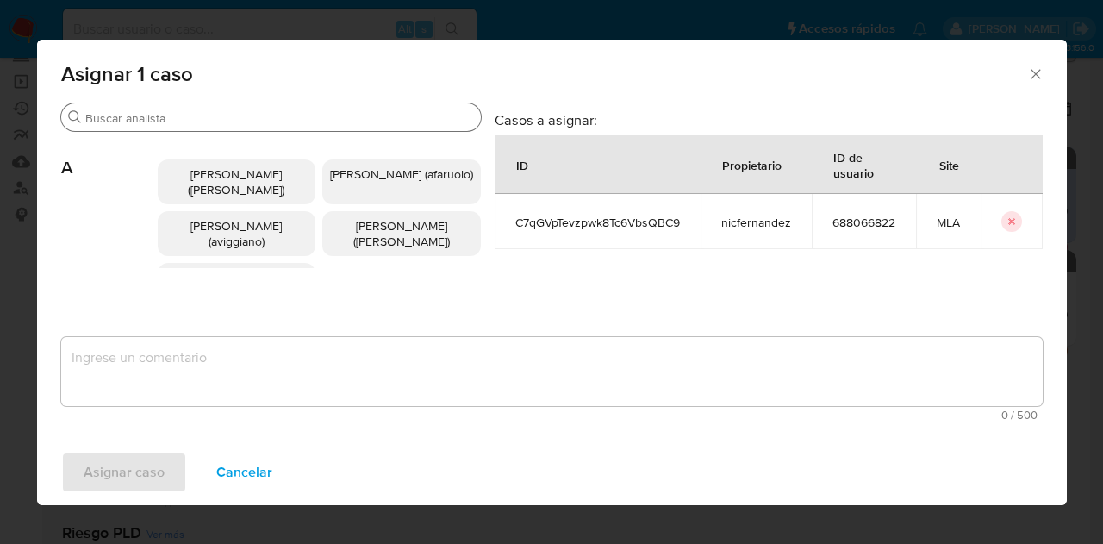
click at [221, 120] on input "Buscar" at bounding box center [279, 118] width 389 height 16
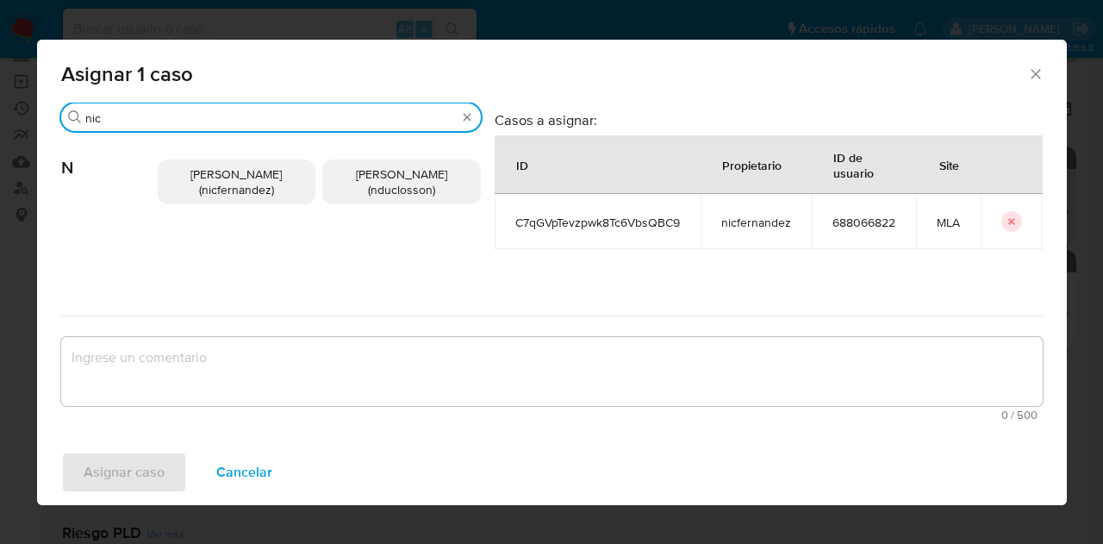
type input "nic"
click at [214, 174] on span "Nicolas Fernandez Allen (nicfernandez)" at bounding box center [235, 181] width 91 height 33
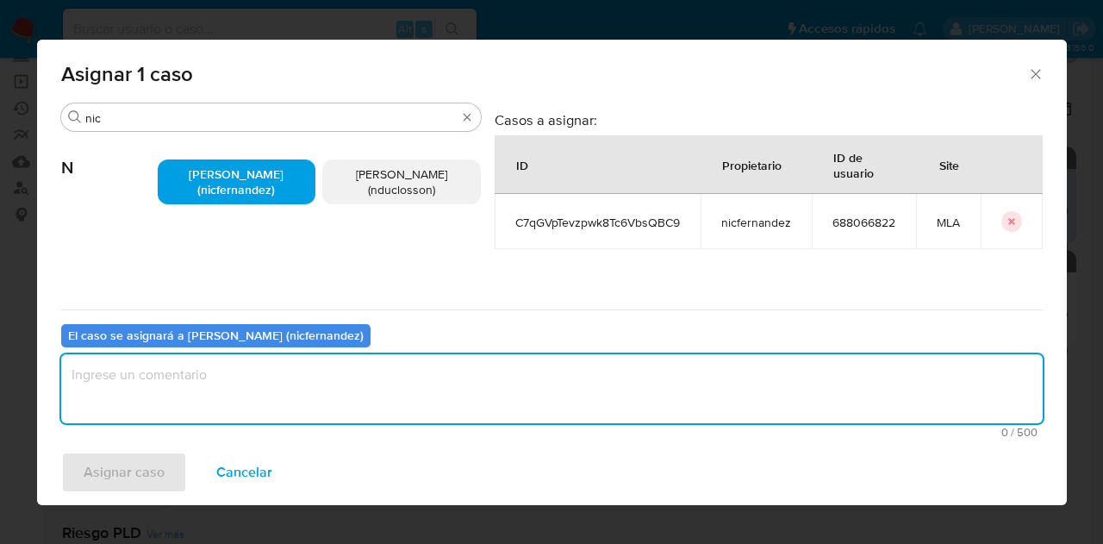
click at [289, 381] on textarea "assign-modal" at bounding box center [551, 388] width 981 height 69
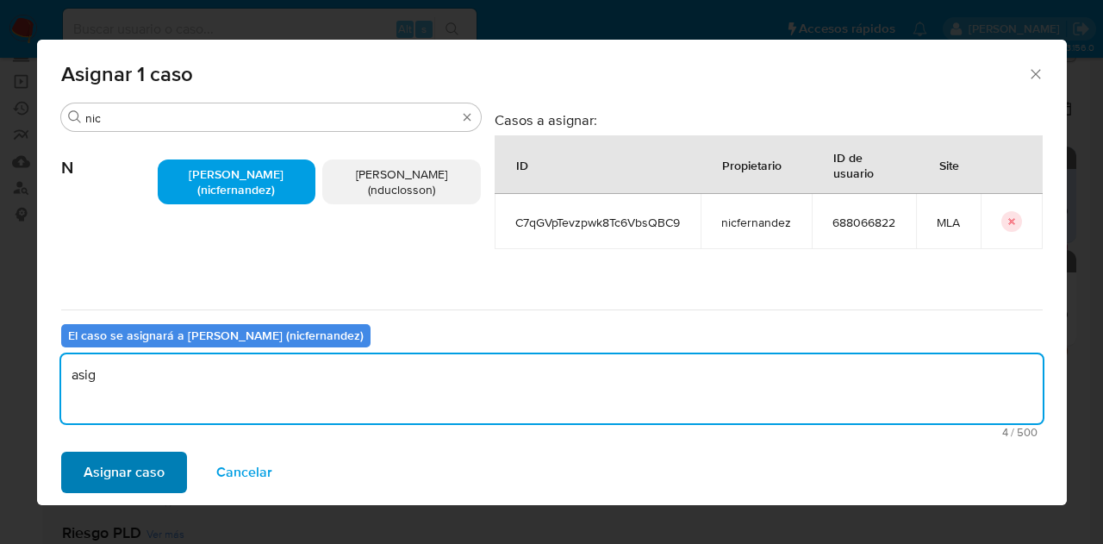
type textarea "asig"
click at [150, 458] on span "Asignar caso" at bounding box center [124, 472] width 81 height 38
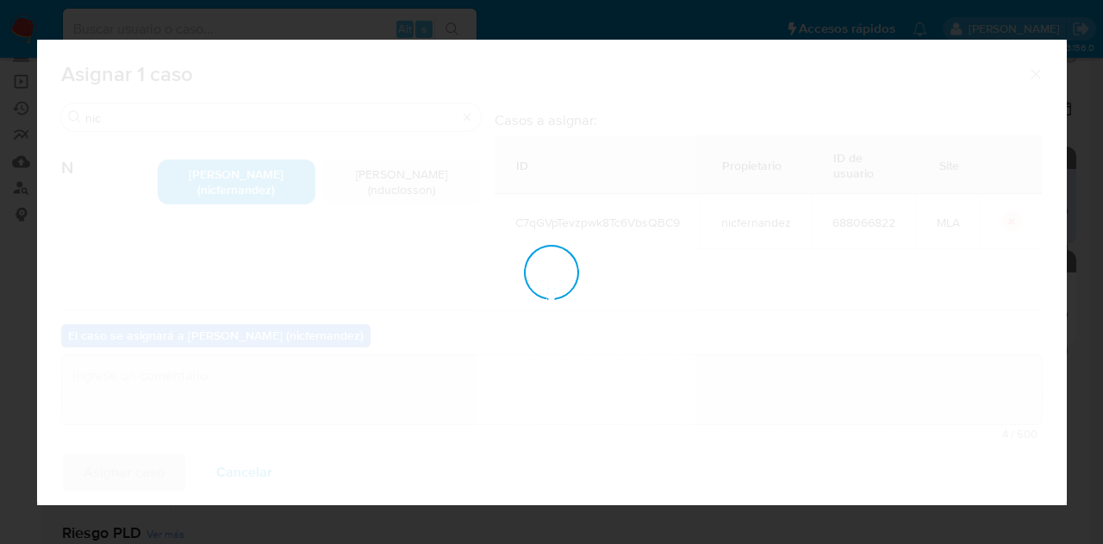
checkbox input "false"
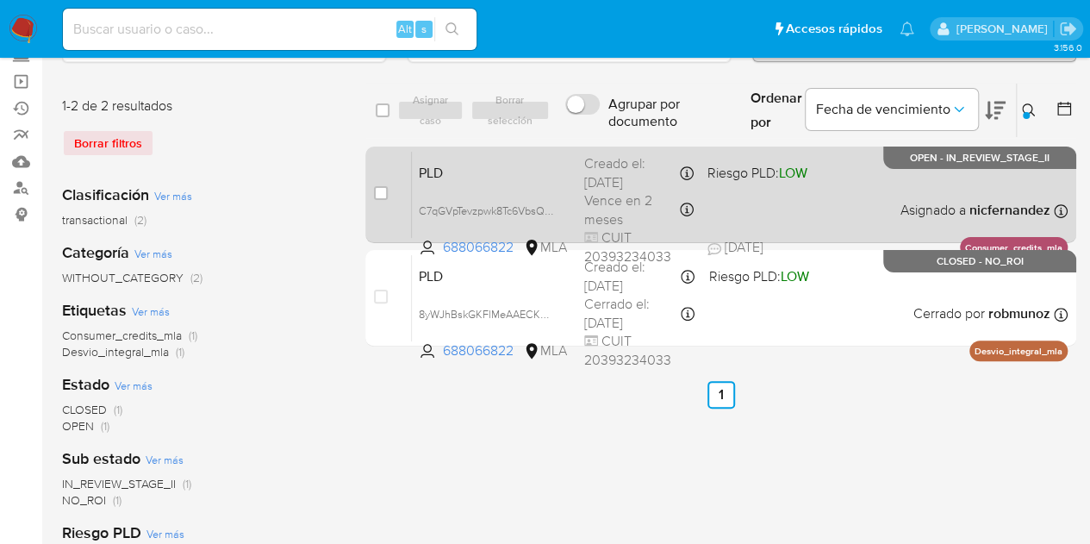
click at [500, 170] on span "PLD" at bounding box center [495, 171] width 152 height 22
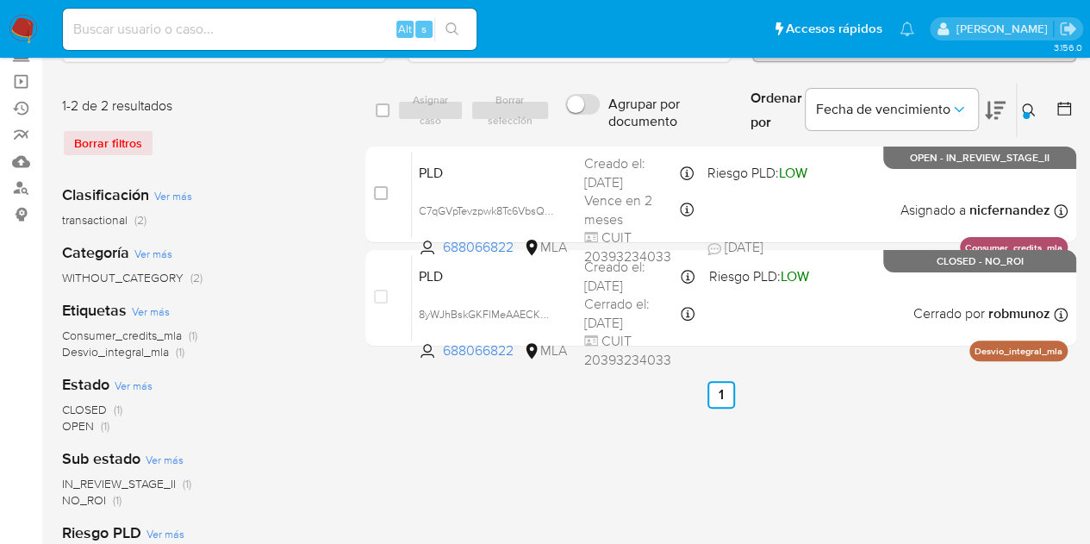
drag, startPoint x: 401, startPoint y: 409, endPoint x: 443, endPoint y: 392, distance: 45.6
click at [401, 409] on div "select-all-cases-checkbox Asignar caso Borrar selección Agrupar por documento O…" at bounding box center [720, 461] width 711 height 757
click at [1030, 103] on icon at bounding box center [1029, 110] width 14 height 14
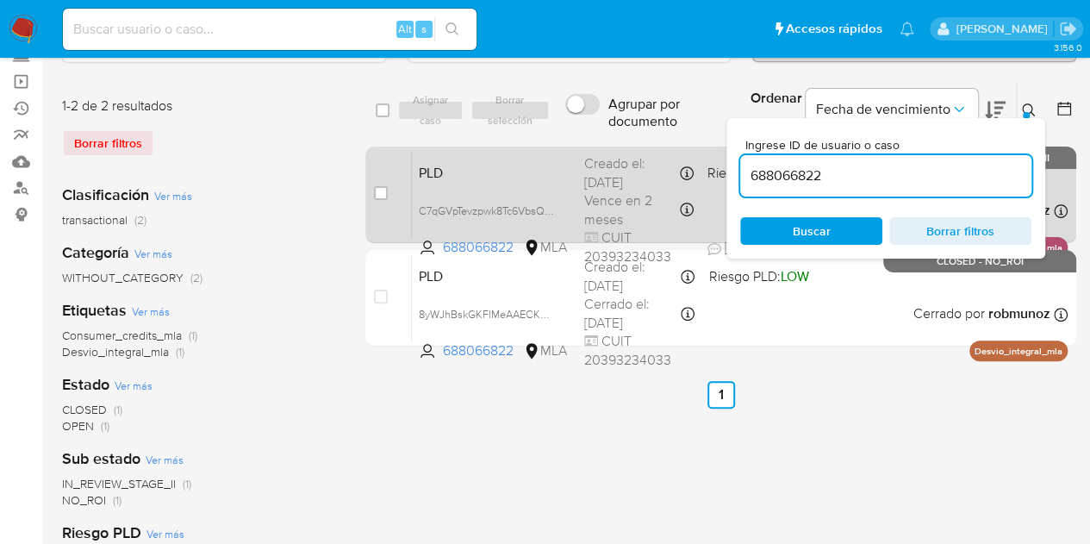
drag, startPoint x: 865, startPoint y: 176, endPoint x: 696, endPoint y: 154, distance: 170.3
click at [651, 144] on div "select-all-cases-checkbox Asignar caso Borrar selección Agrupar por documento O…" at bounding box center [720, 218] width 711 height 271
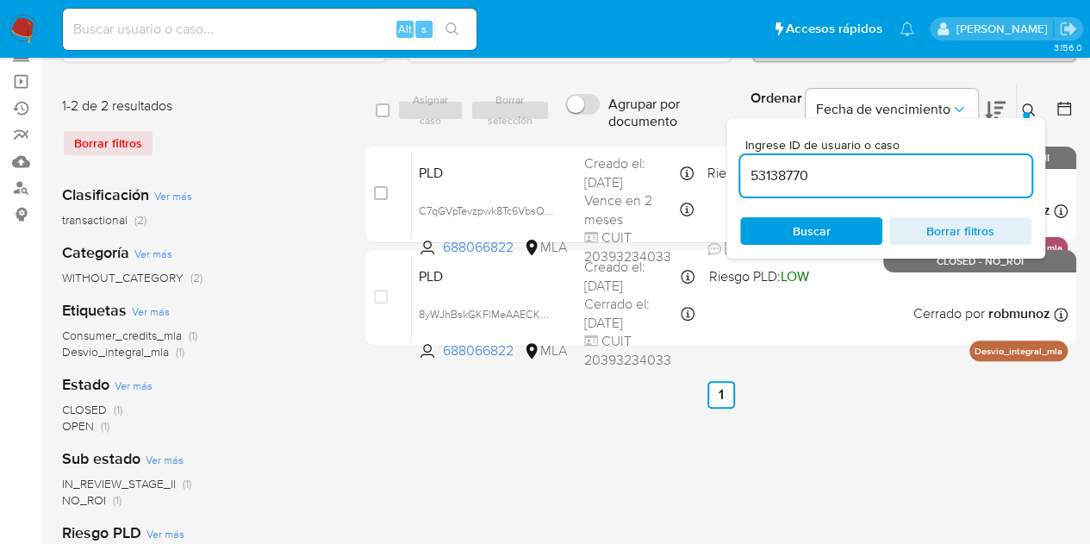
type input "53138770"
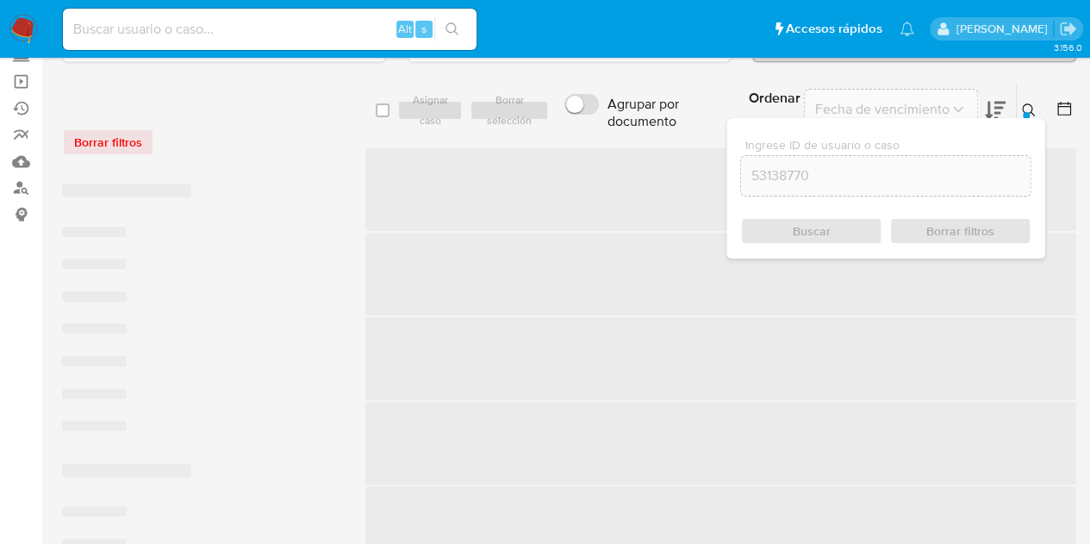
click at [1038, 106] on button at bounding box center [1031, 110] width 28 height 21
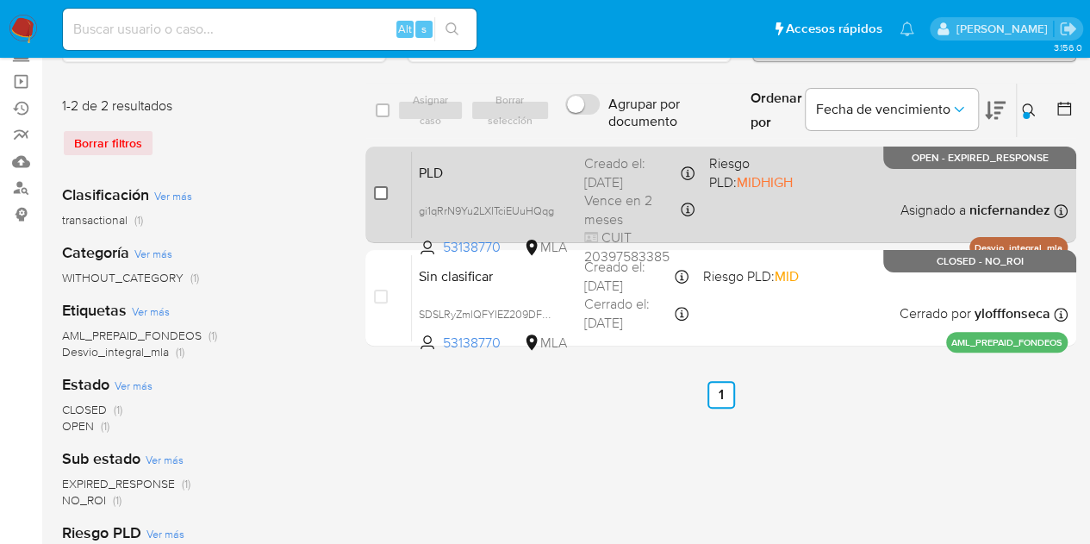
click at [384, 189] on input "checkbox" at bounding box center [381, 193] width 14 height 14
checkbox input "true"
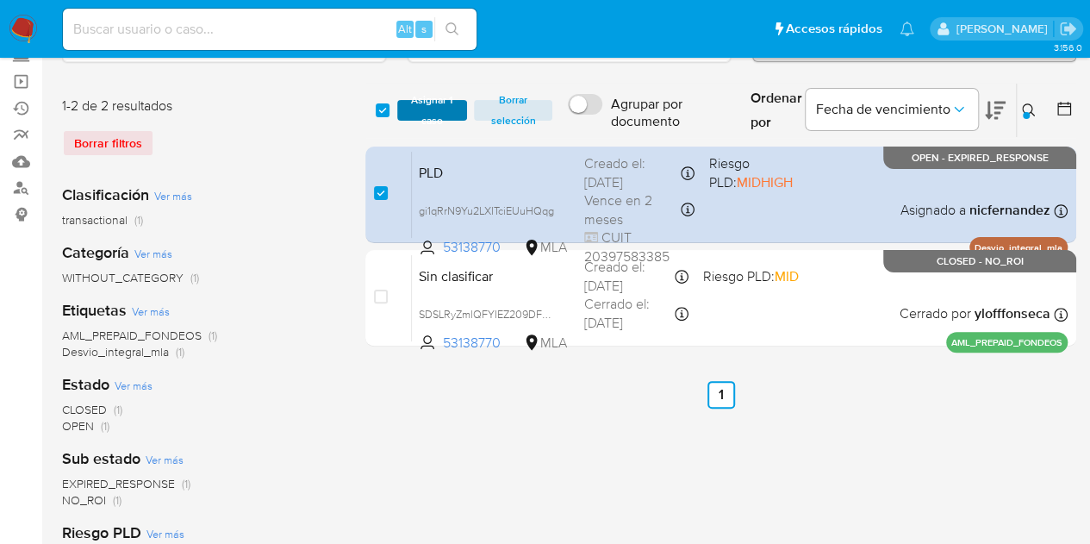
click at [431, 113] on span "Asignar 1 caso" at bounding box center [432, 110] width 53 height 17
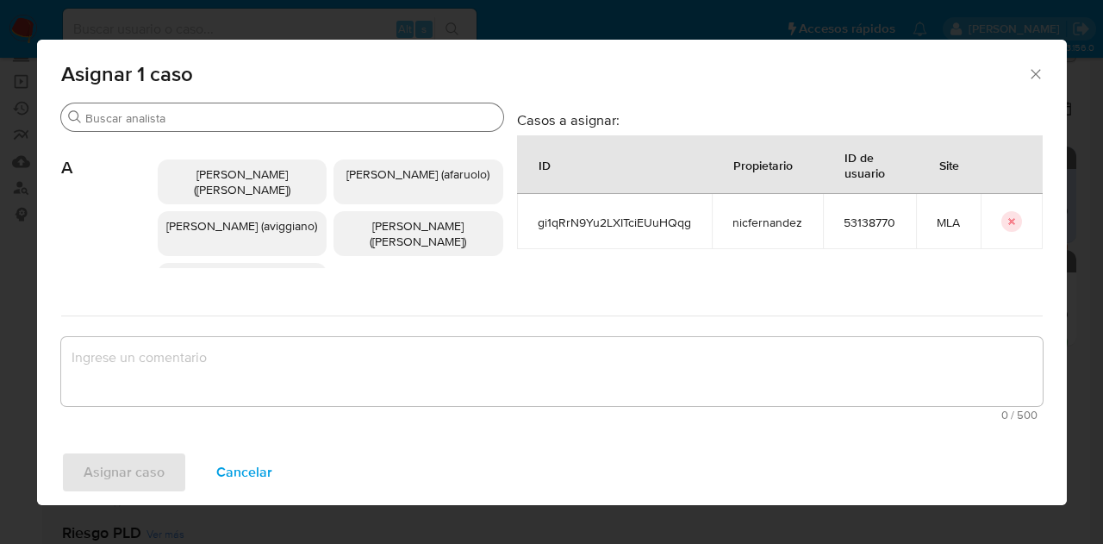
click at [229, 109] on div "Buscar" at bounding box center [282, 117] width 442 height 28
click at [227, 111] on input "Buscar" at bounding box center [290, 118] width 411 height 16
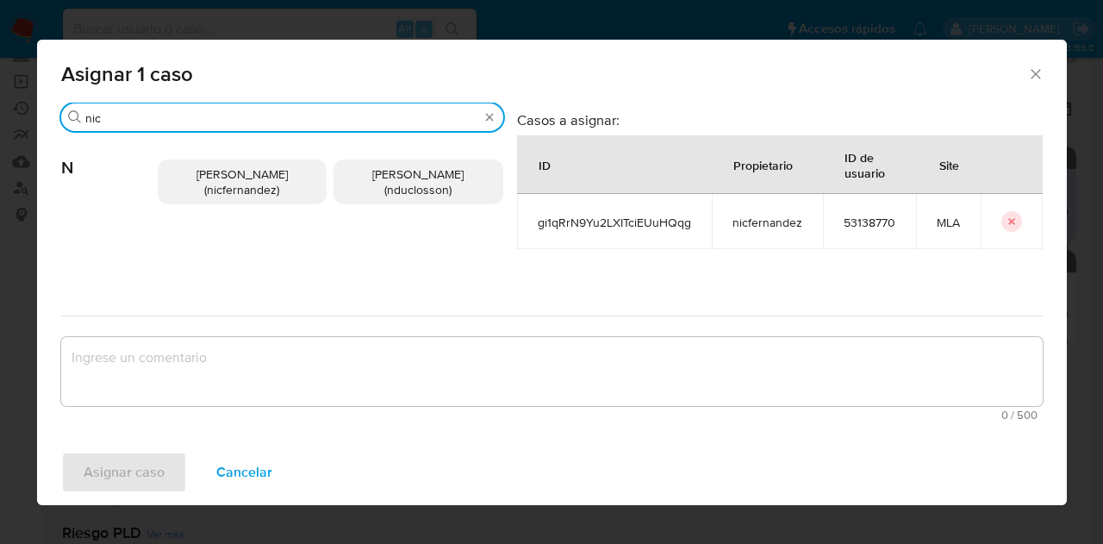
type input "nic"
click at [217, 184] on span "Nicolas Fernandez Allen (nicfernandez)" at bounding box center [241, 181] width 91 height 33
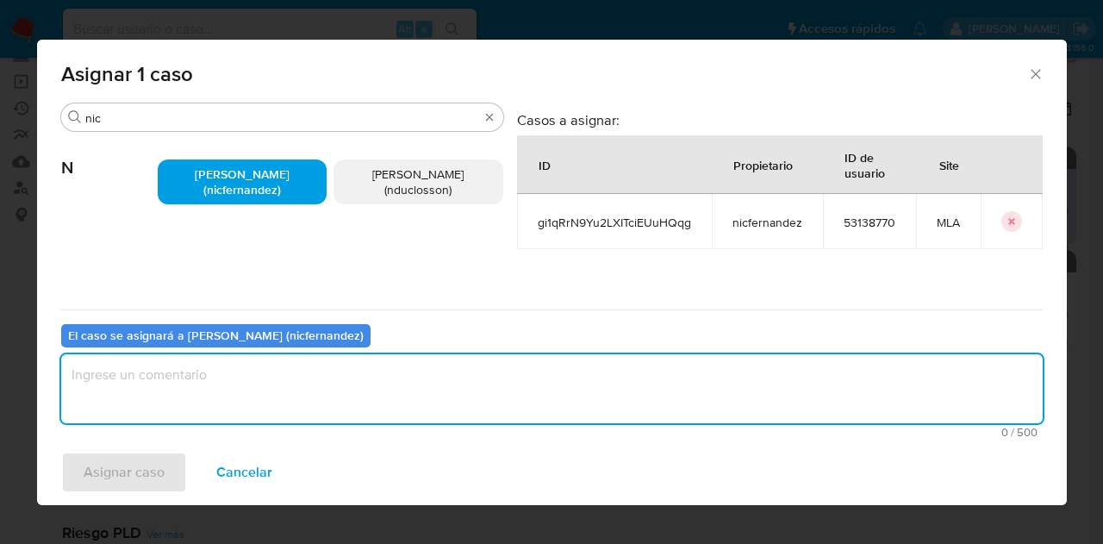
click at [283, 385] on textarea "assign-modal" at bounding box center [551, 388] width 981 height 69
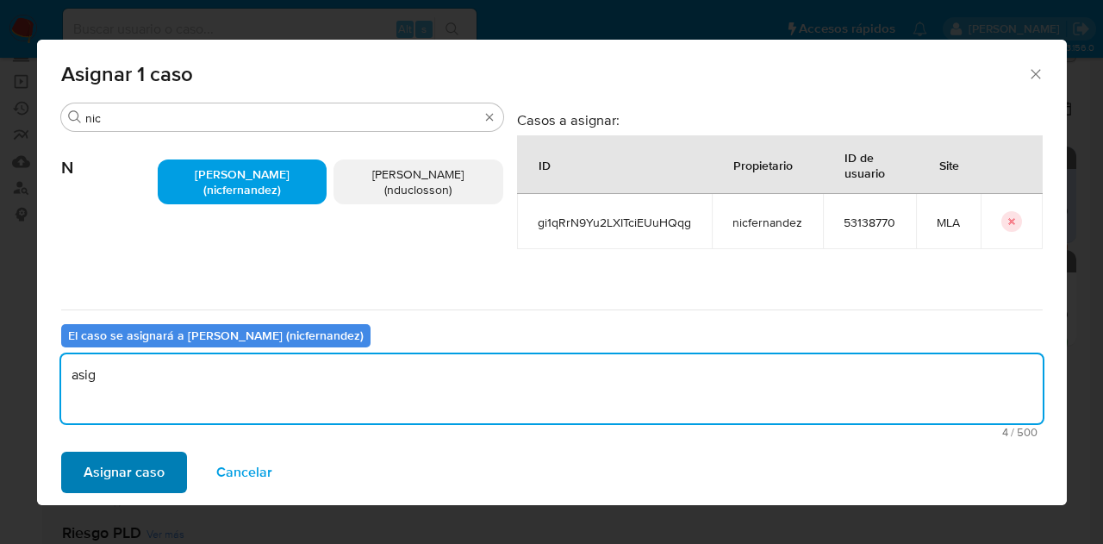
type textarea "asig"
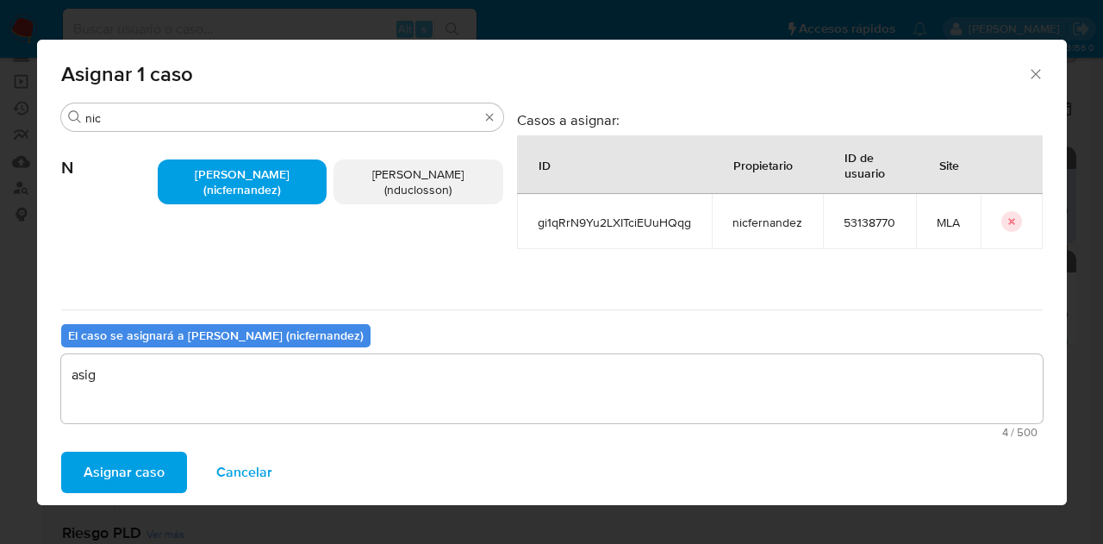
click at [159, 476] on span "Asignar caso" at bounding box center [124, 472] width 81 height 38
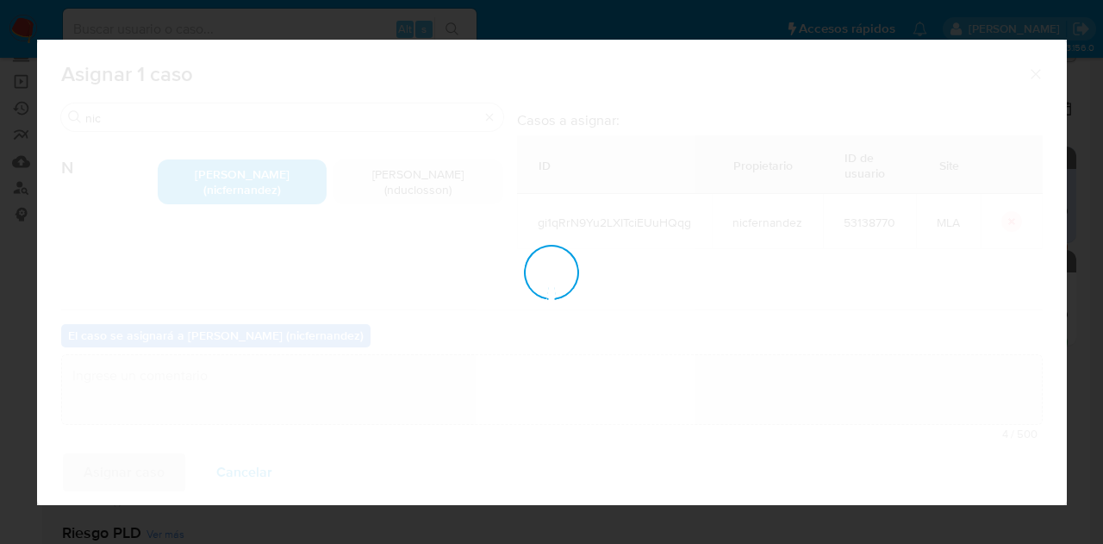
checkbox input "false"
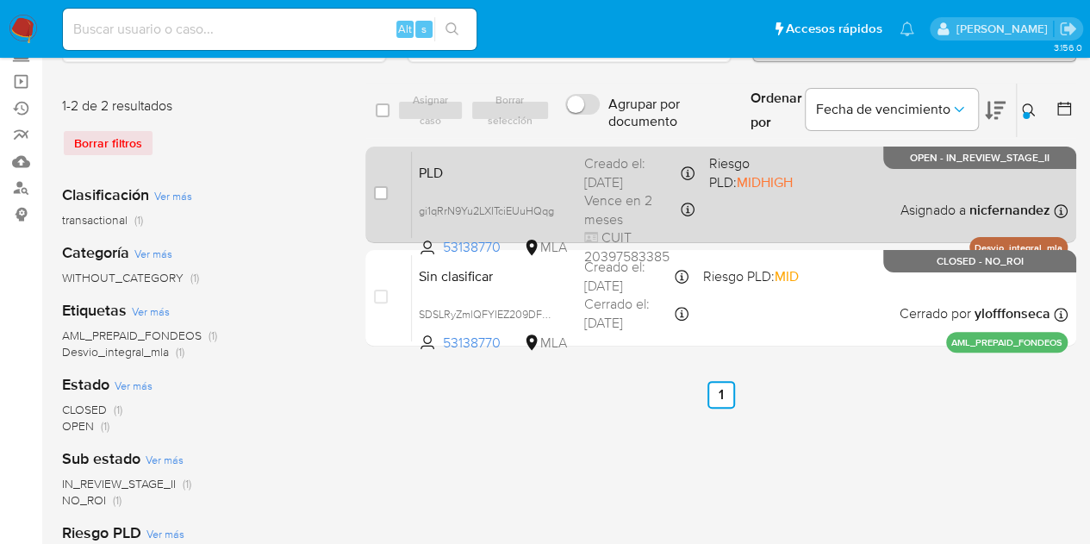
click at [488, 163] on span "PLD" at bounding box center [495, 171] width 152 height 22
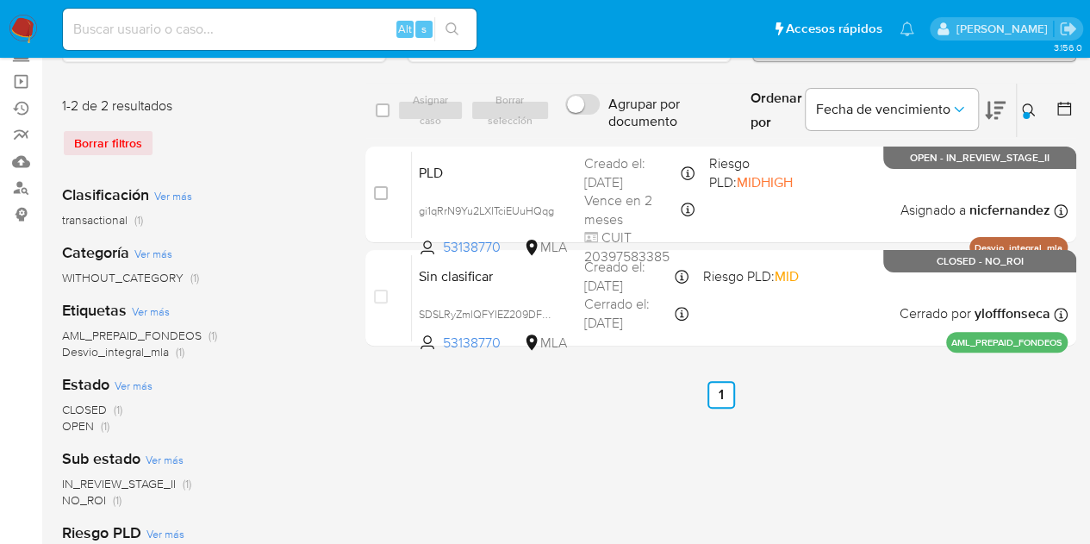
click at [1027, 106] on button at bounding box center [1031, 110] width 28 height 21
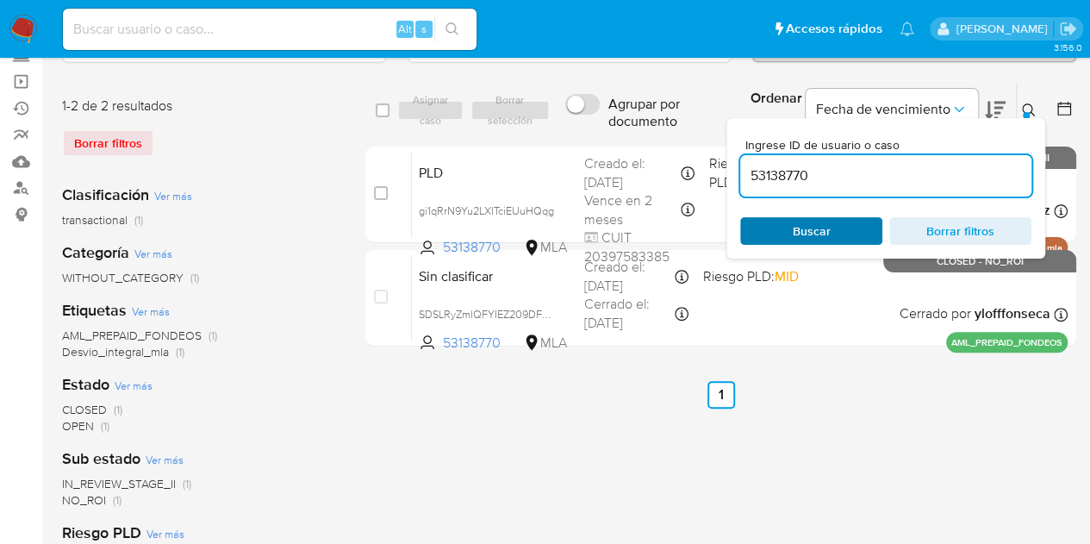
click at [863, 223] on span "Buscar" at bounding box center [811, 231] width 118 height 24
click at [1030, 109] on icon at bounding box center [1029, 110] width 14 height 14
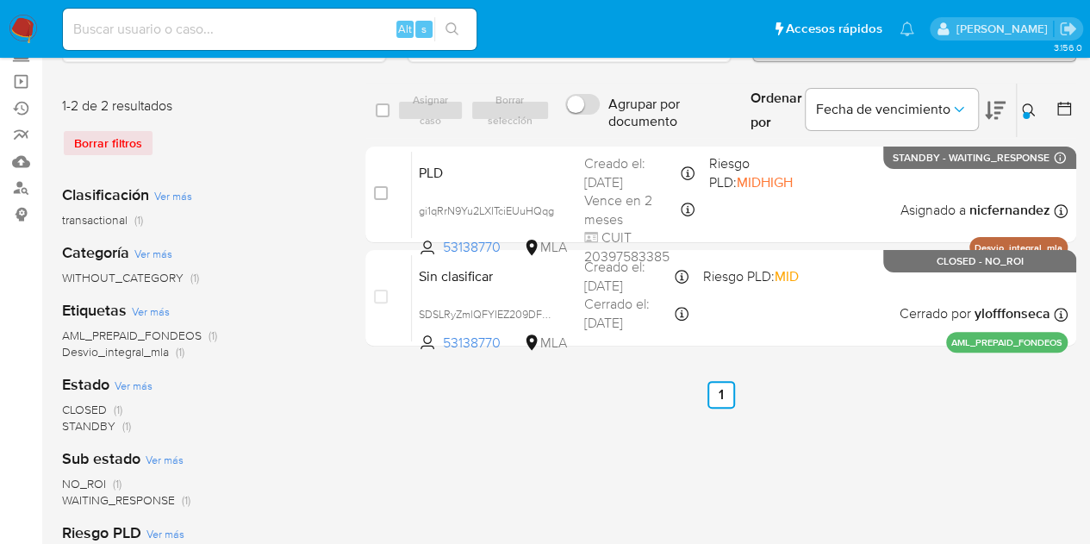
click at [1027, 103] on icon at bounding box center [1029, 110] width 14 height 14
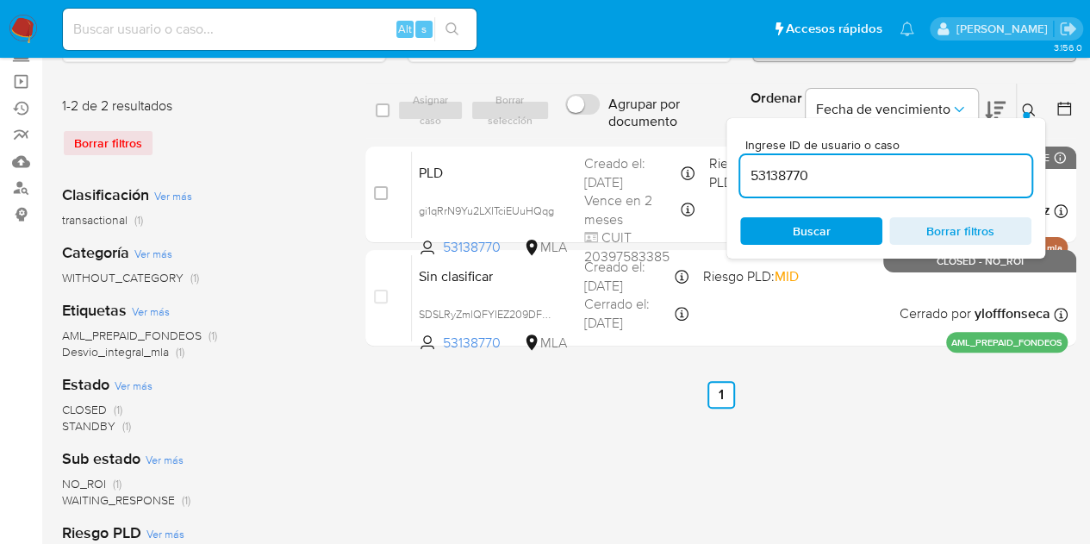
drag, startPoint x: 825, startPoint y: 172, endPoint x: 624, endPoint y: 135, distance: 204.2
click at [624, 135] on div "select-all-cases-checkbox Asignar caso Borrar selección Agrupar por documento O…" at bounding box center [720, 111] width 711 height 56
type input "493668400"
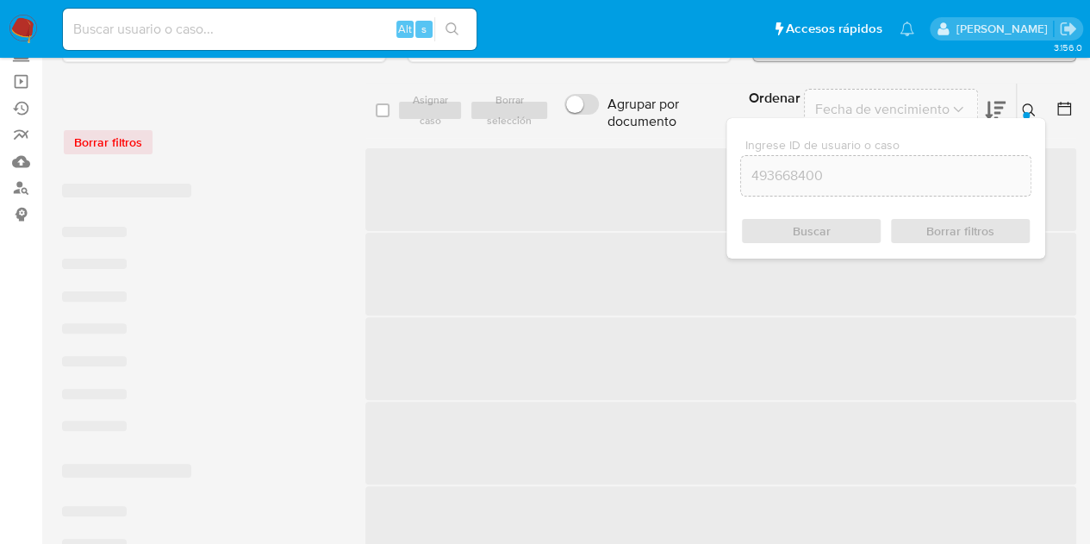
click at [1024, 100] on button at bounding box center [1031, 110] width 28 height 21
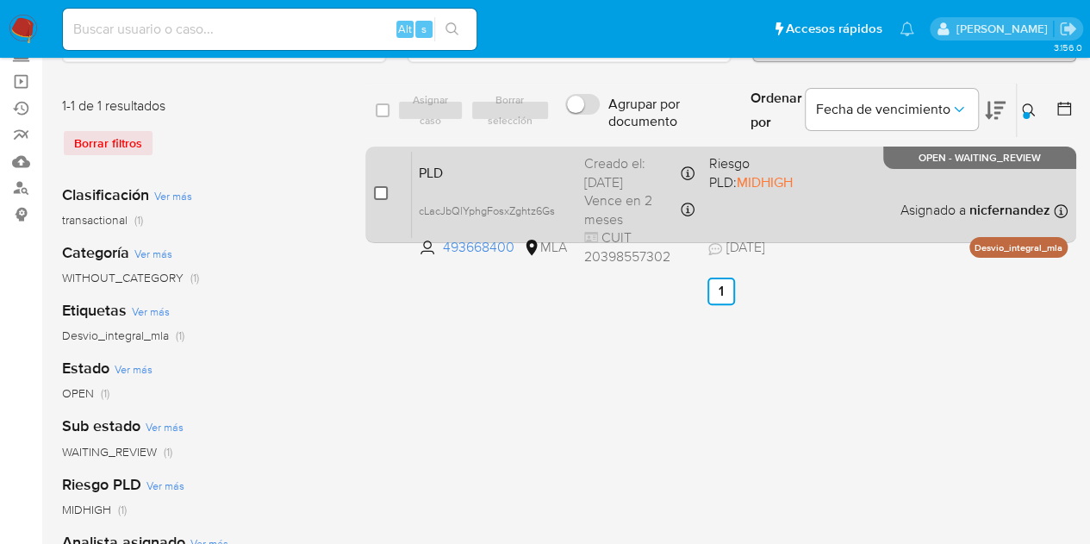
drag, startPoint x: 377, startPoint y: 189, endPoint x: 442, endPoint y: 113, distance: 100.2
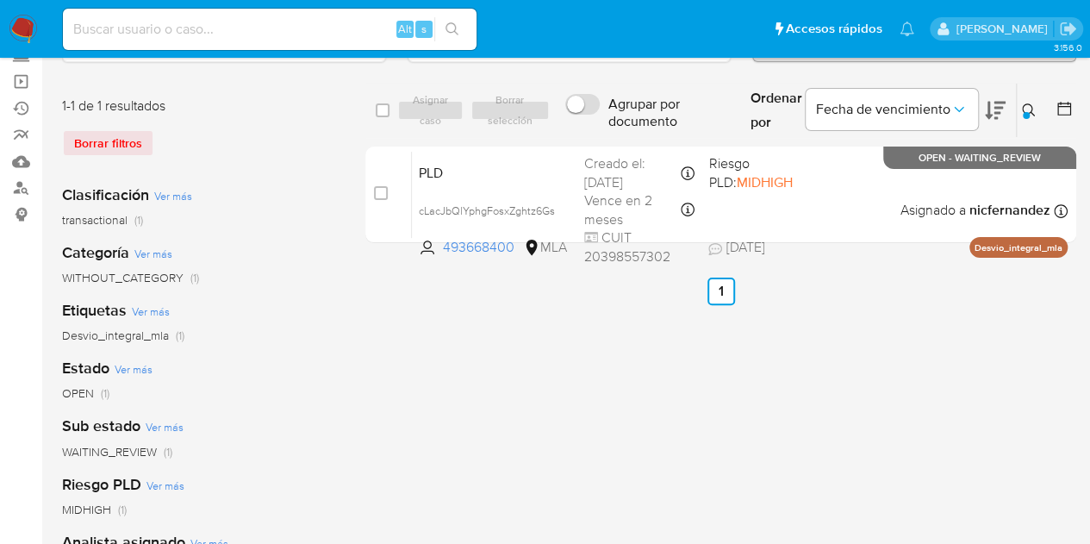
click at [377, 188] on input "checkbox" at bounding box center [381, 193] width 14 height 14
checkbox input "true"
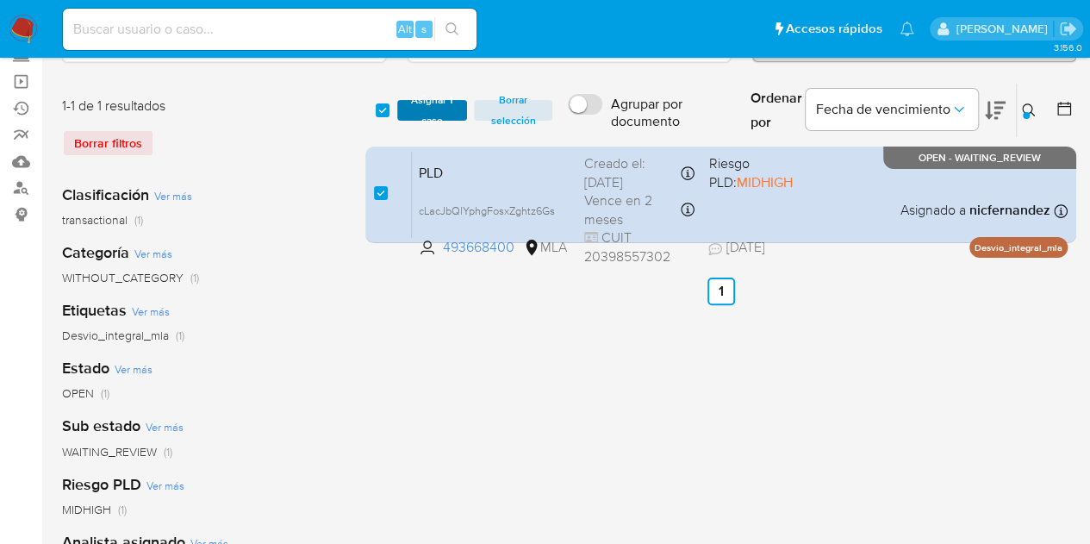
click at [439, 104] on span "Asignar 1 caso" at bounding box center [432, 110] width 53 height 17
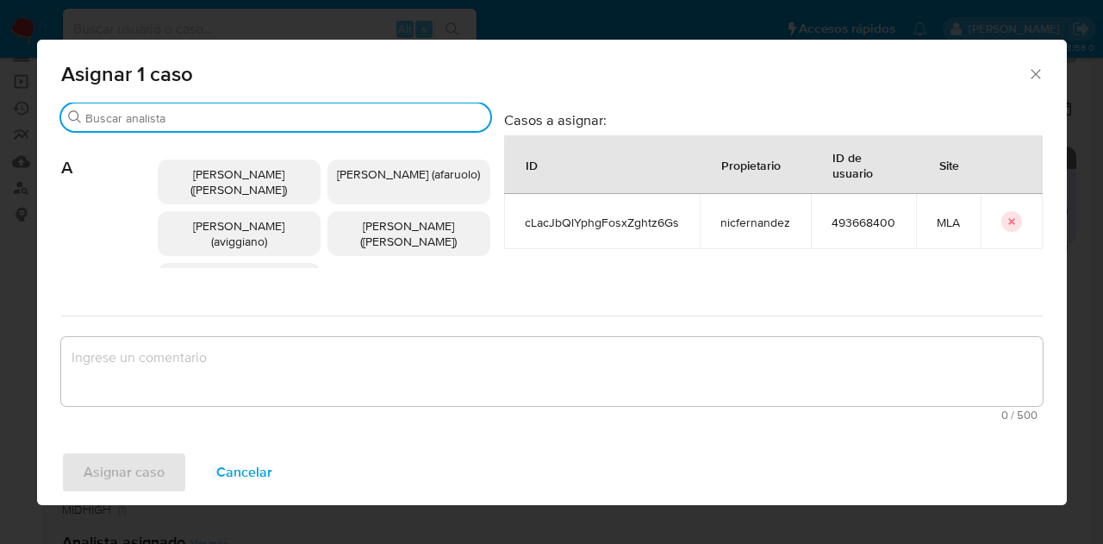
click at [171, 125] on input "Buscar" at bounding box center [284, 118] width 398 height 16
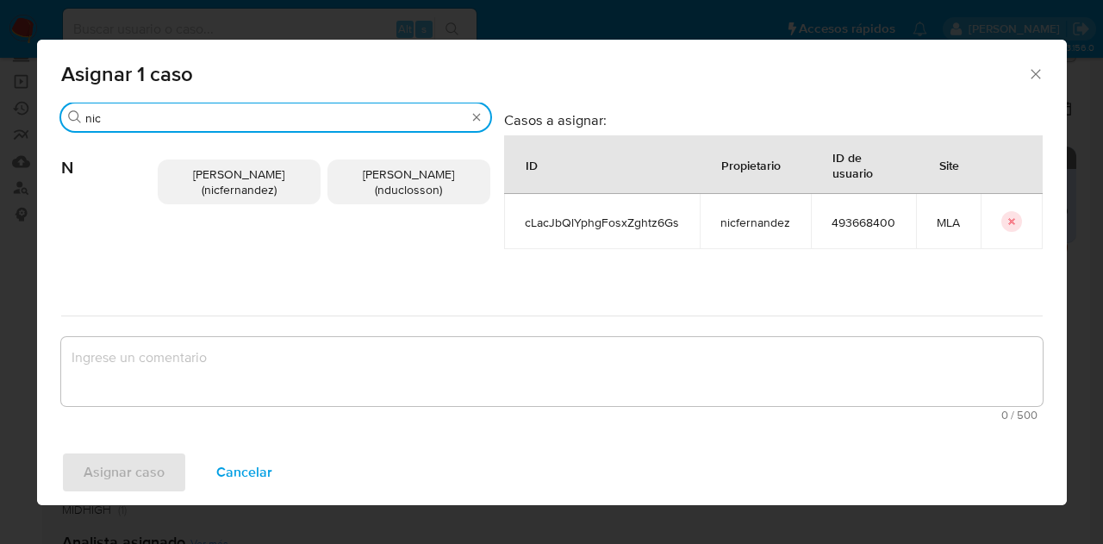
type input "nic"
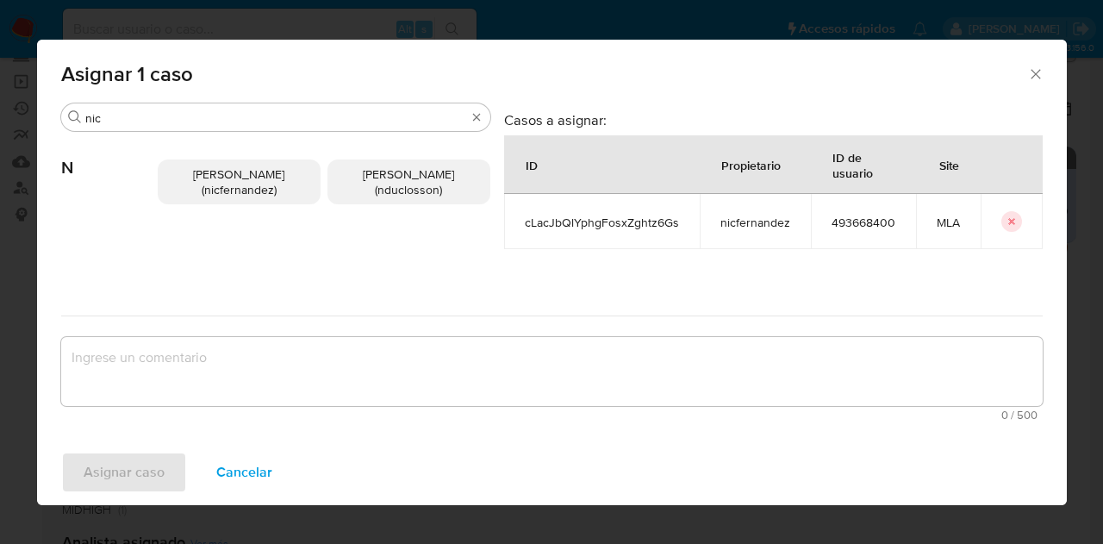
drag, startPoint x: 214, startPoint y: 184, endPoint x: 246, endPoint y: 319, distance: 138.3
click at [215, 190] on span "Nicolas Fernandez Allen (nicfernandez)" at bounding box center [238, 181] width 91 height 33
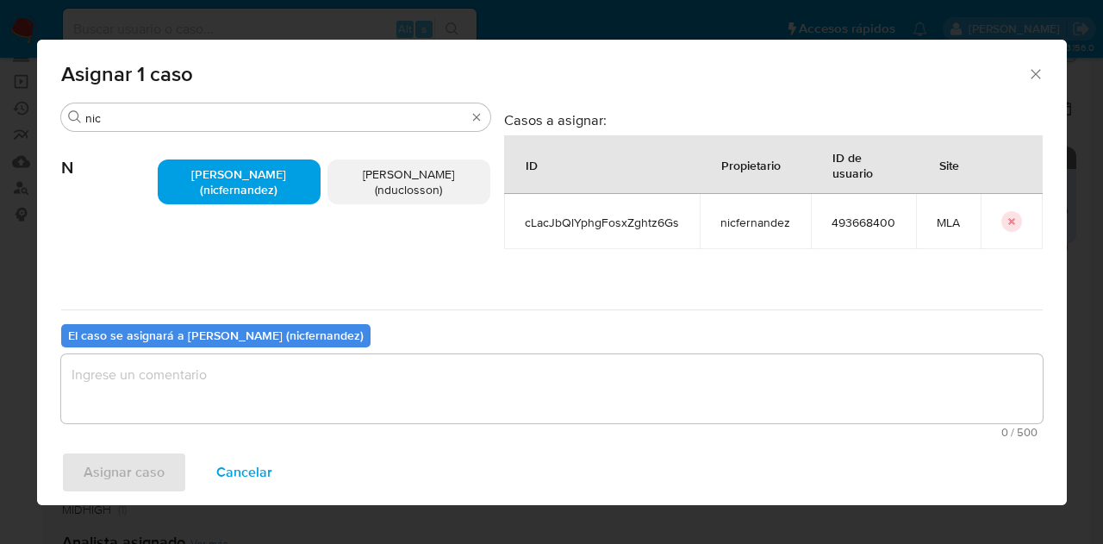
click at [267, 387] on textarea "assign-modal" at bounding box center [551, 388] width 981 height 69
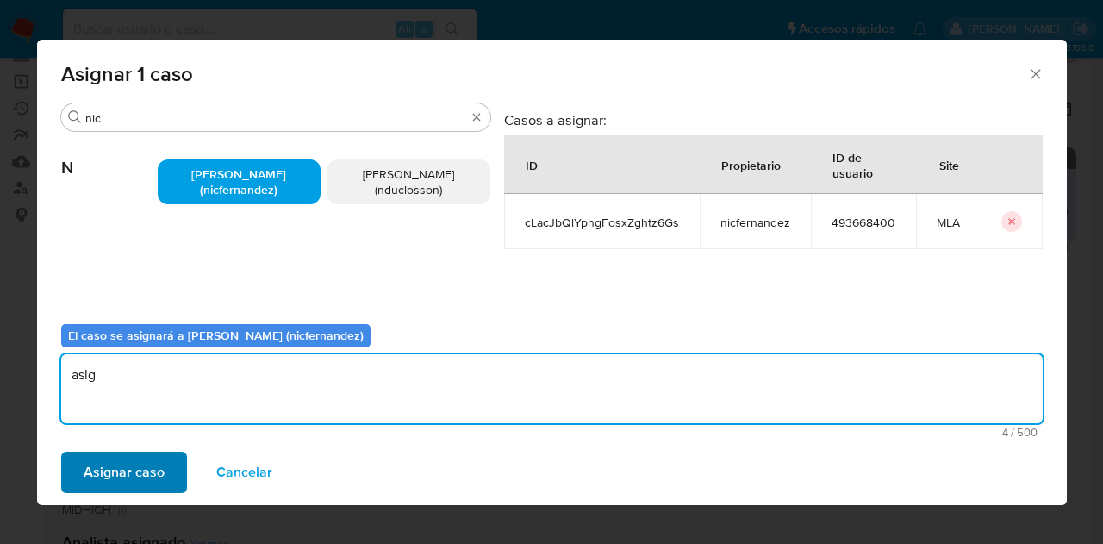
type textarea "asig"
click at [136, 464] on span "Asignar caso" at bounding box center [124, 472] width 81 height 38
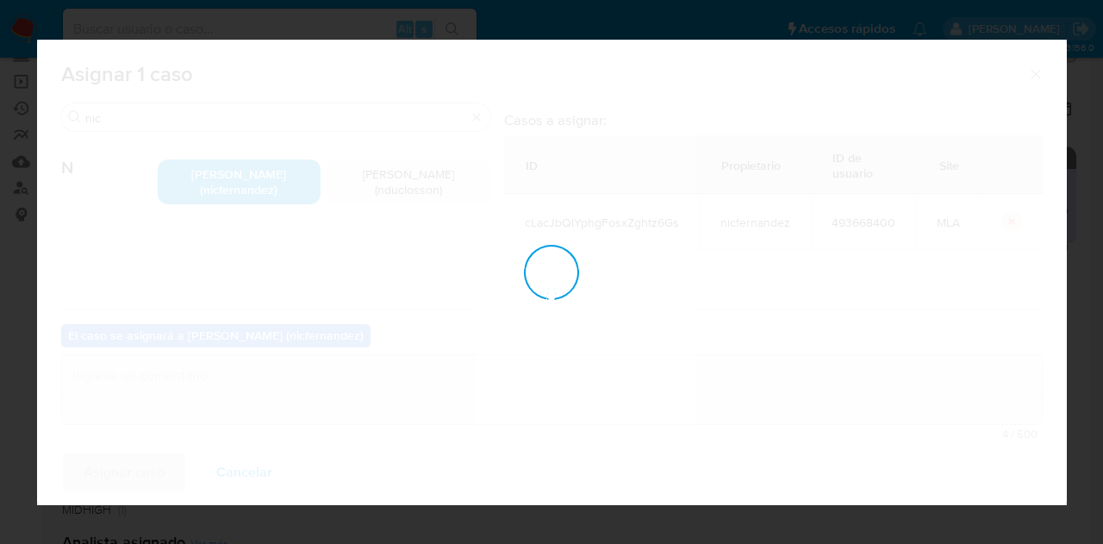
checkbox input "false"
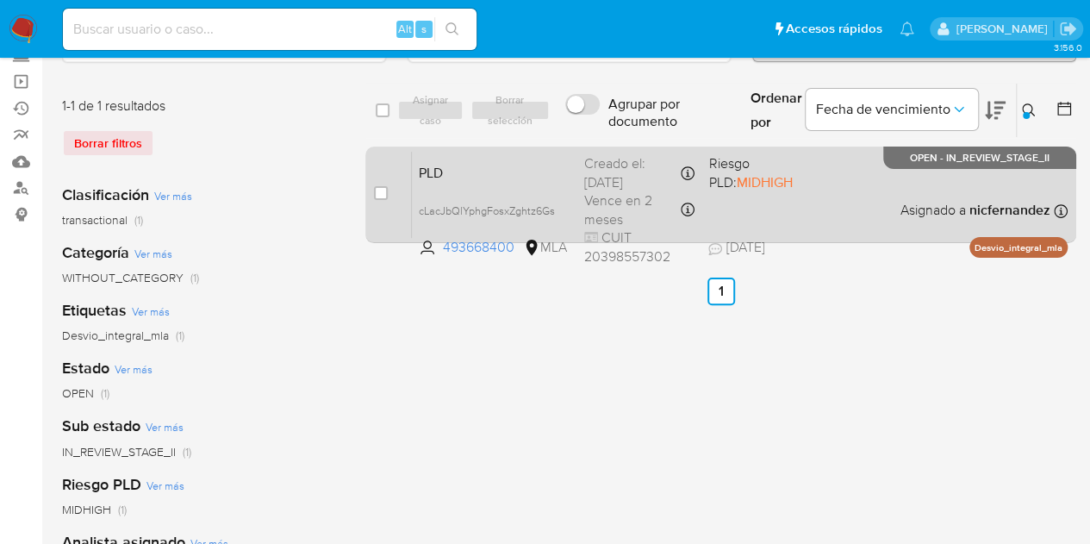
click at [445, 180] on div "PLD cLacJbQlYphgFosxZghtz6Gs 493668400 MLA Riesgo PLD: MIDHIGH Creado el: 12/08…" at bounding box center [740, 194] width 656 height 87
drag, startPoint x: 376, startPoint y: 335, endPoint x: 862, endPoint y: 177, distance: 511.2
click at [381, 332] on div "select-all-cases-checkbox Asignar caso Borrar selección Agrupar por documento O…" at bounding box center [720, 461] width 711 height 757
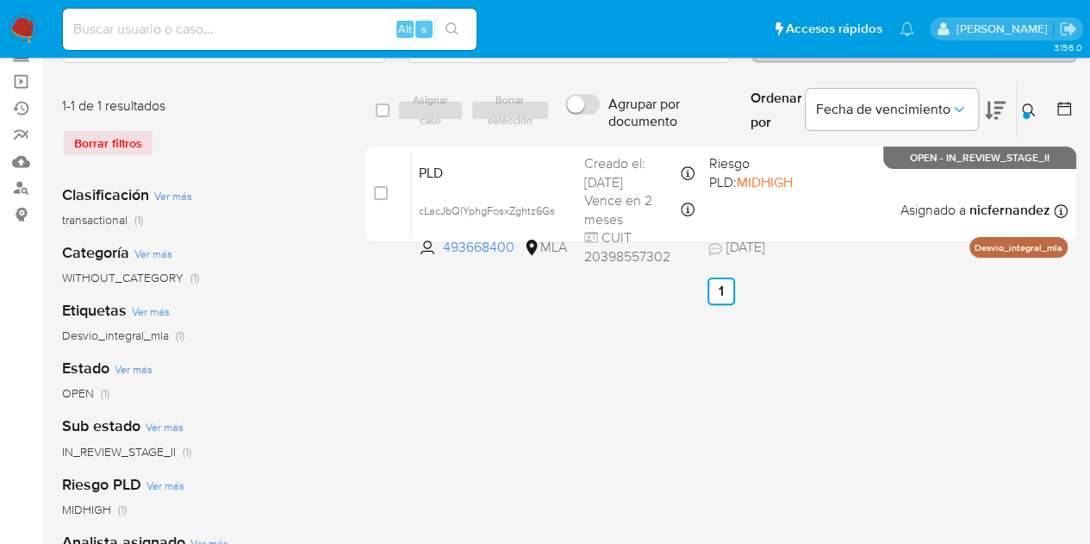
click at [1031, 105] on icon at bounding box center [1029, 110] width 14 height 14
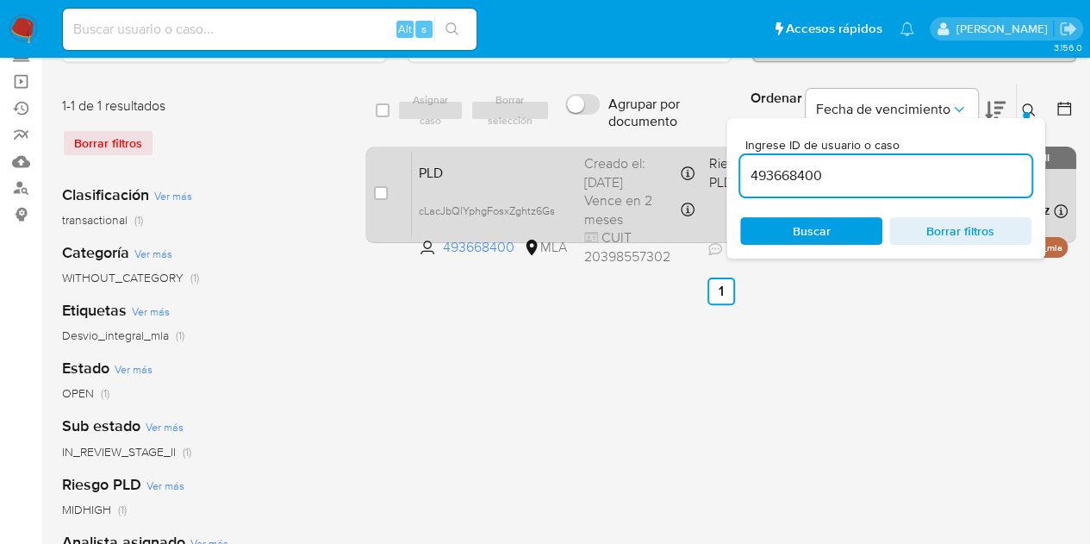
drag, startPoint x: 856, startPoint y: 173, endPoint x: 707, endPoint y: 146, distance: 151.4
click at [708, 146] on div "select-all-cases-checkbox Asignar caso Borrar selección Agrupar por documento O…" at bounding box center [720, 166] width 711 height 167
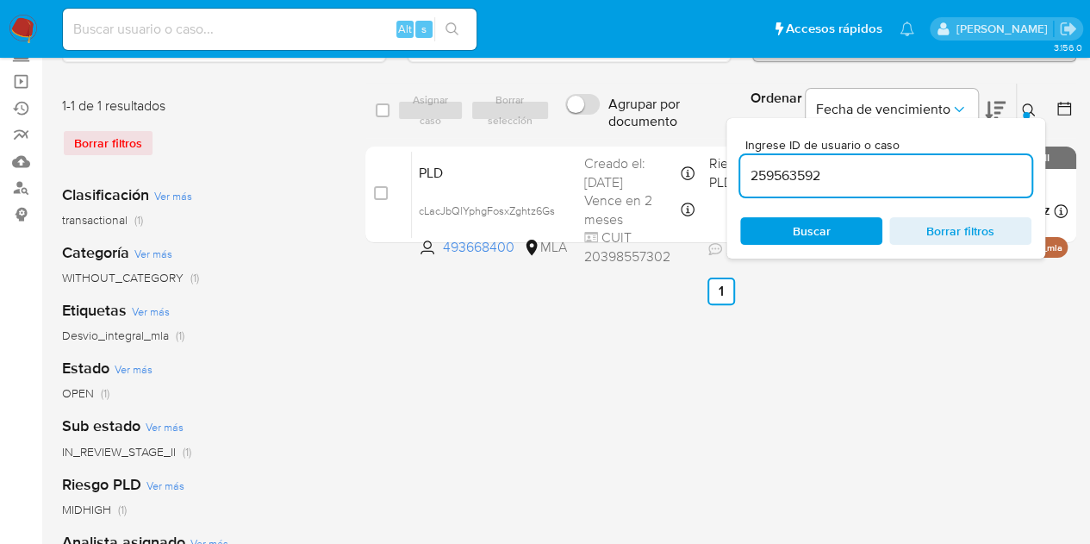
type input "259563592"
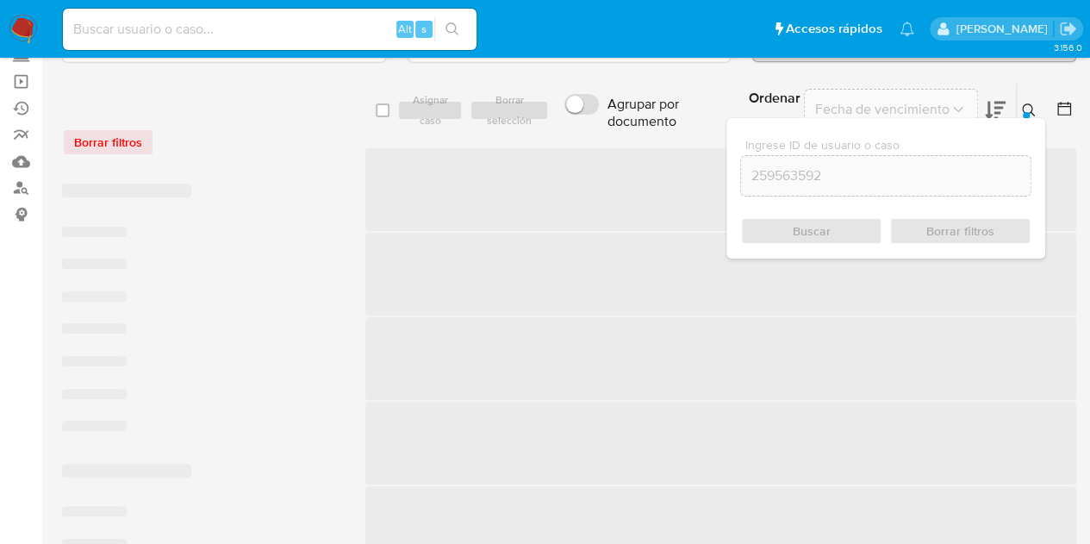
click at [1033, 111] on icon at bounding box center [1029, 110] width 14 height 14
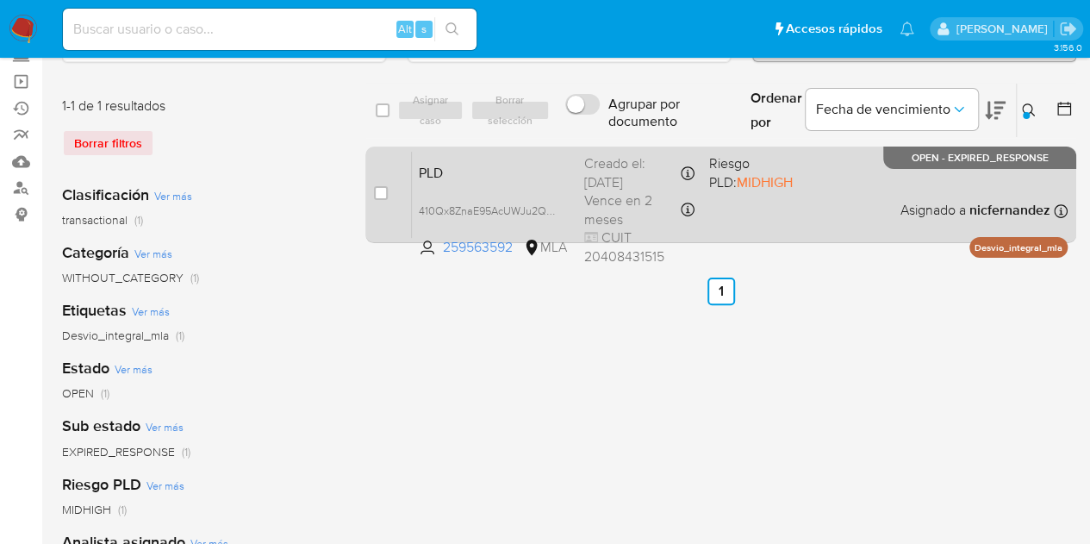
click at [371, 190] on div "case-item-checkbox No es posible asignar el caso PLD 410Qx8ZnaE95AcUWJu2QH8gb 2…" at bounding box center [720, 194] width 711 height 97
click at [376, 190] on input "checkbox" at bounding box center [381, 193] width 14 height 14
checkbox input "true"
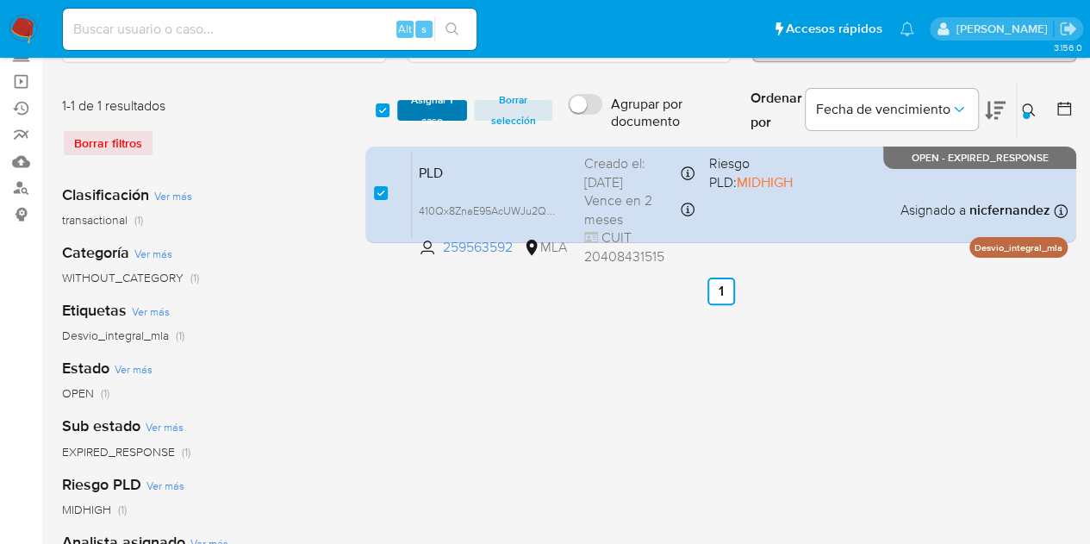
click at [424, 118] on span "Asignar 1 caso" at bounding box center [432, 110] width 53 height 17
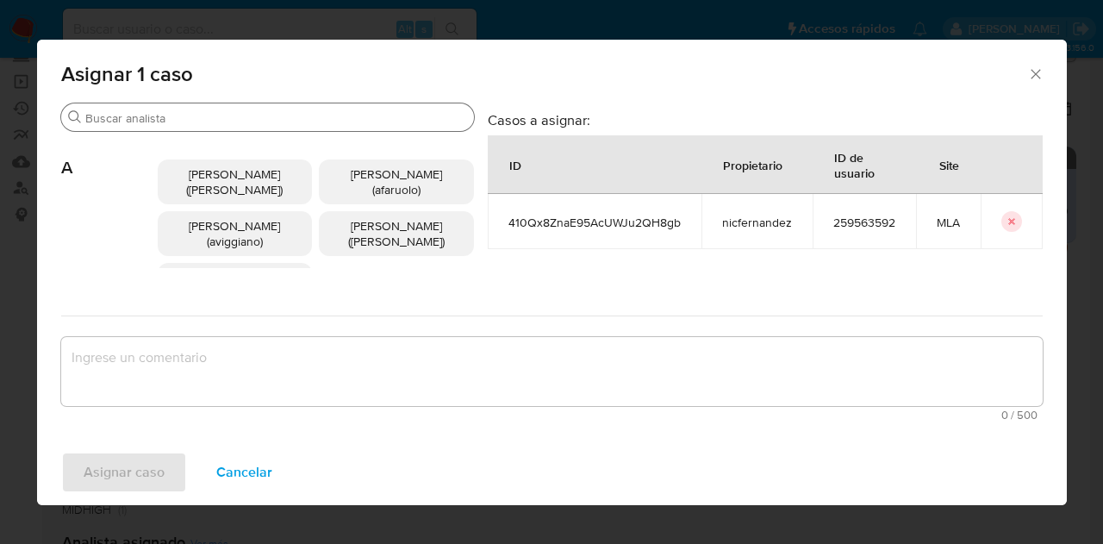
click at [211, 113] on input "Buscar" at bounding box center [276, 118] width 382 height 16
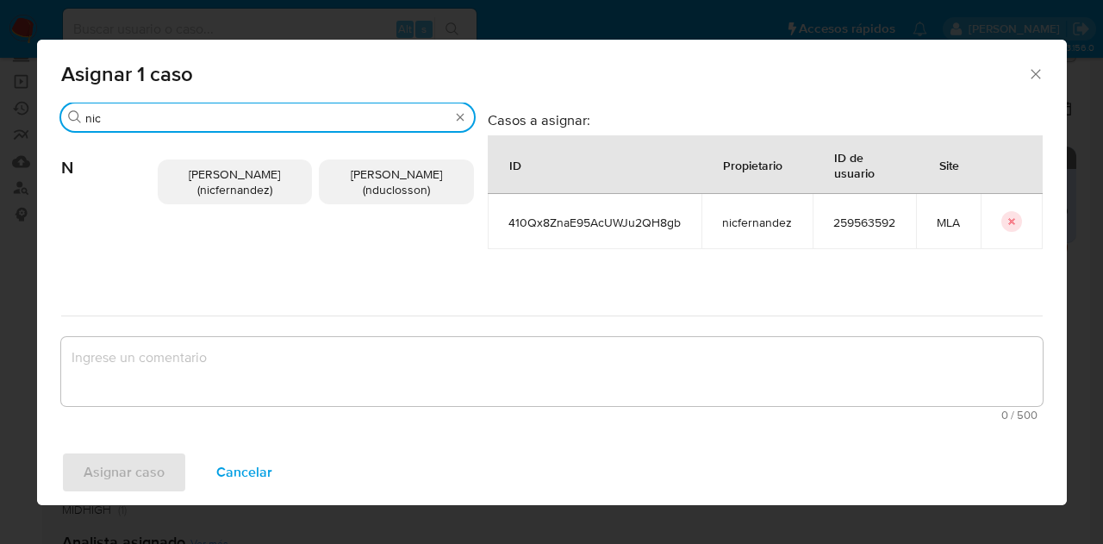
type input "nic"
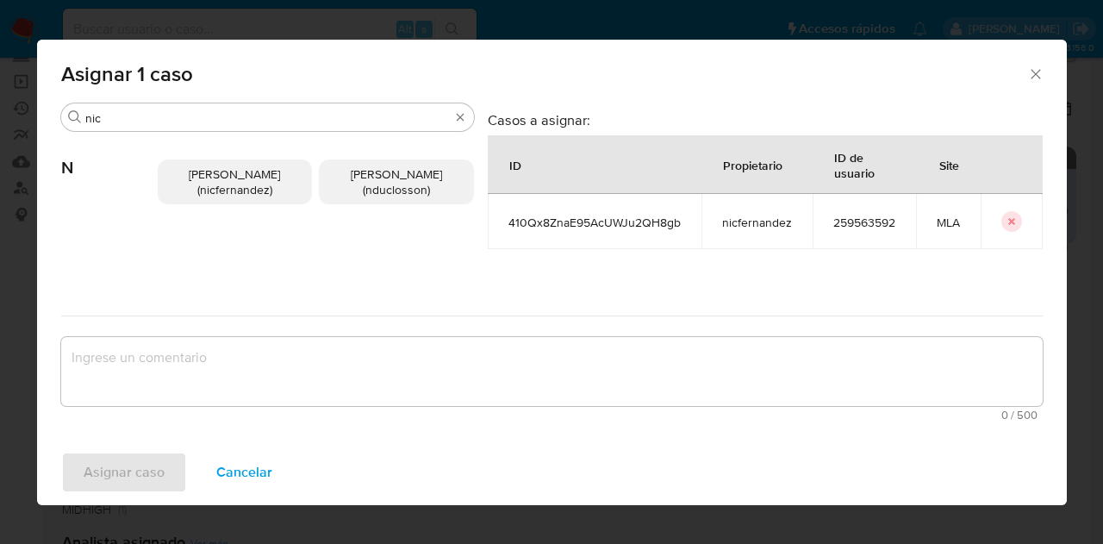
click at [233, 182] on span "Nicolas Fernandez Allen (nicfernandez)" at bounding box center [234, 181] width 91 height 33
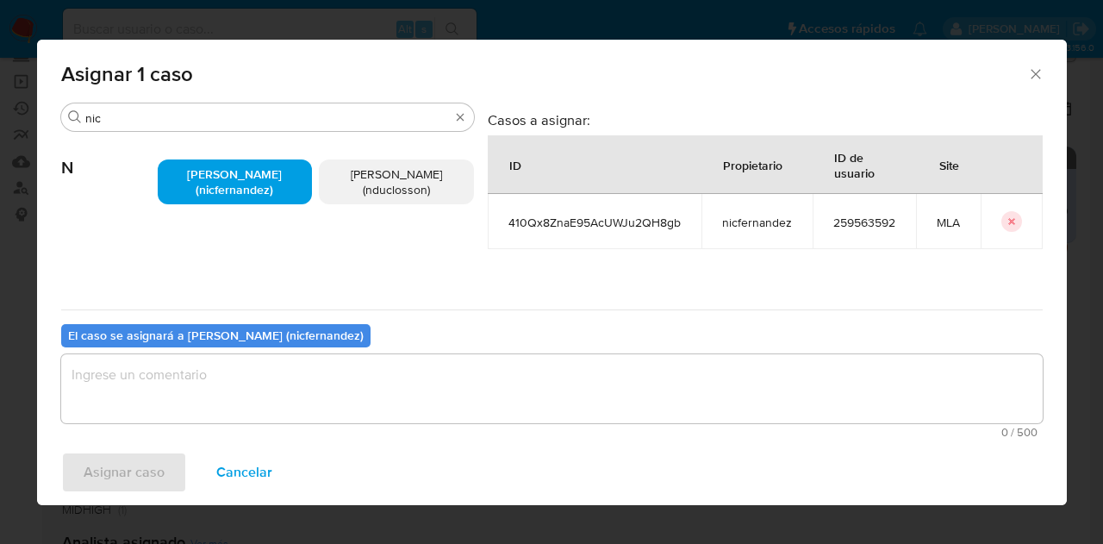
click at [270, 388] on textarea "assign-modal" at bounding box center [551, 388] width 981 height 69
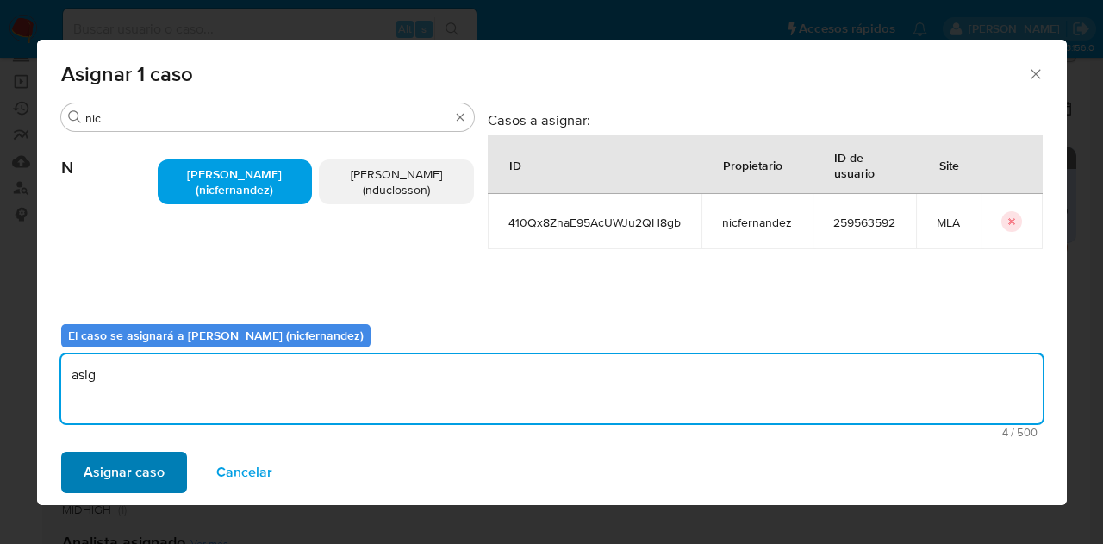
type textarea "asig"
click at [119, 458] on span "Asignar caso" at bounding box center [124, 472] width 81 height 38
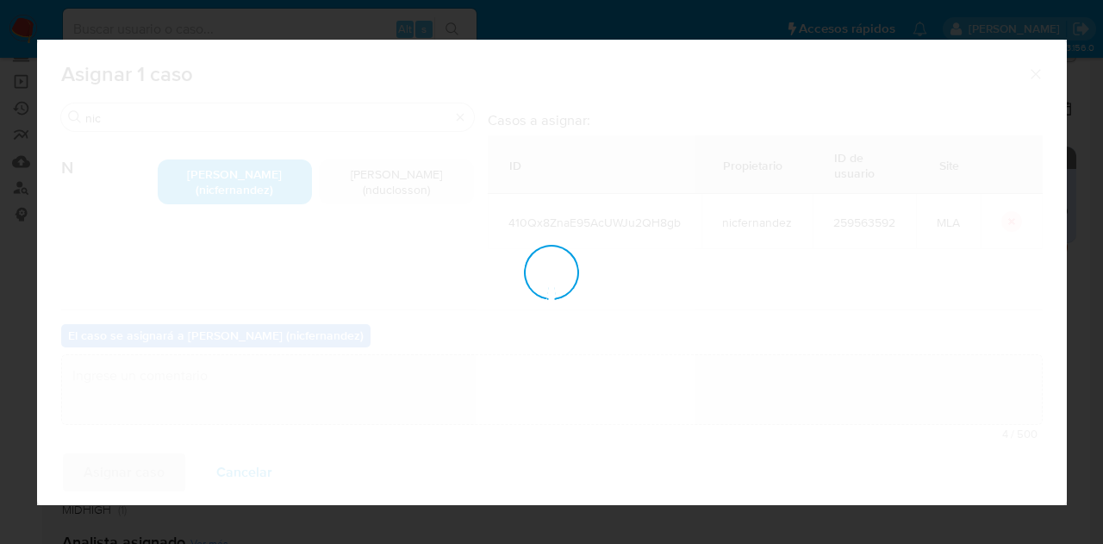
checkbox input "false"
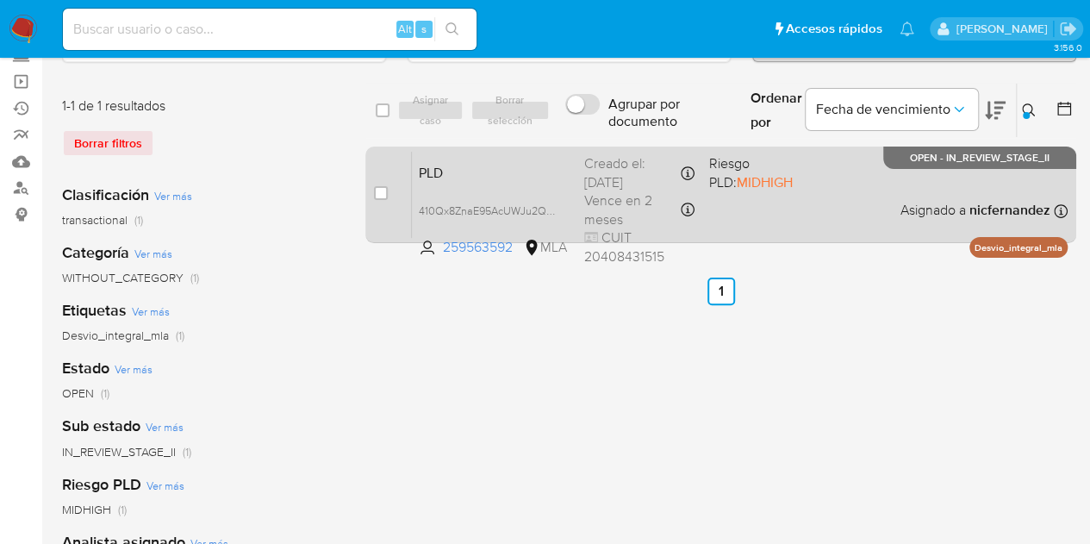
click at [496, 175] on span "PLD" at bounding box center [495, 171] width 152 height 22
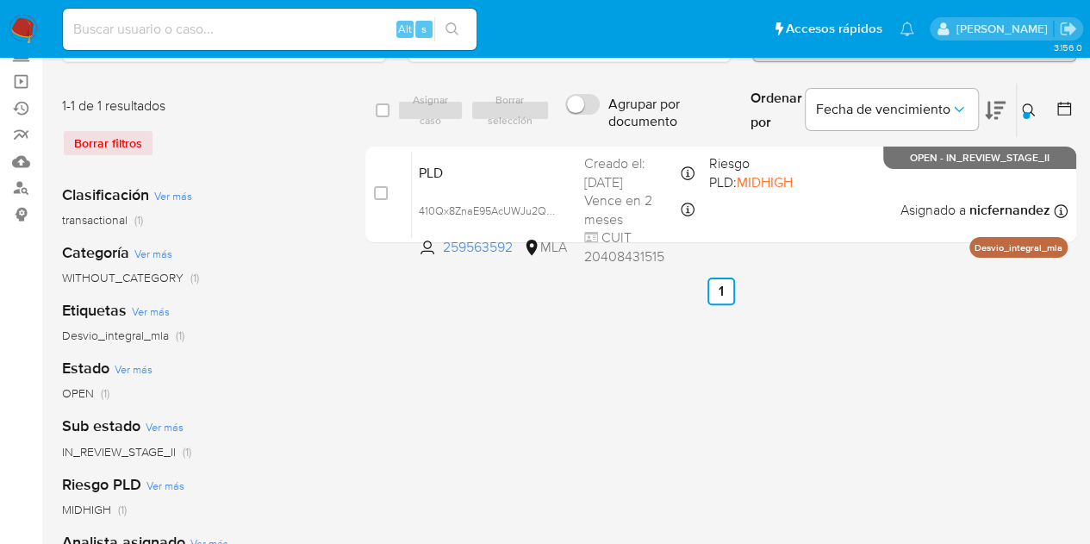
click at [343, 377] on div "1-1 de 1 resultados Borrar filtros Clasificación Ver más transactional (1) Cate…" at bounding box center [569, 461] width 1014 height 757
click at [1030, 111] on button at bounding box center [1031, 110] width 28 height 21
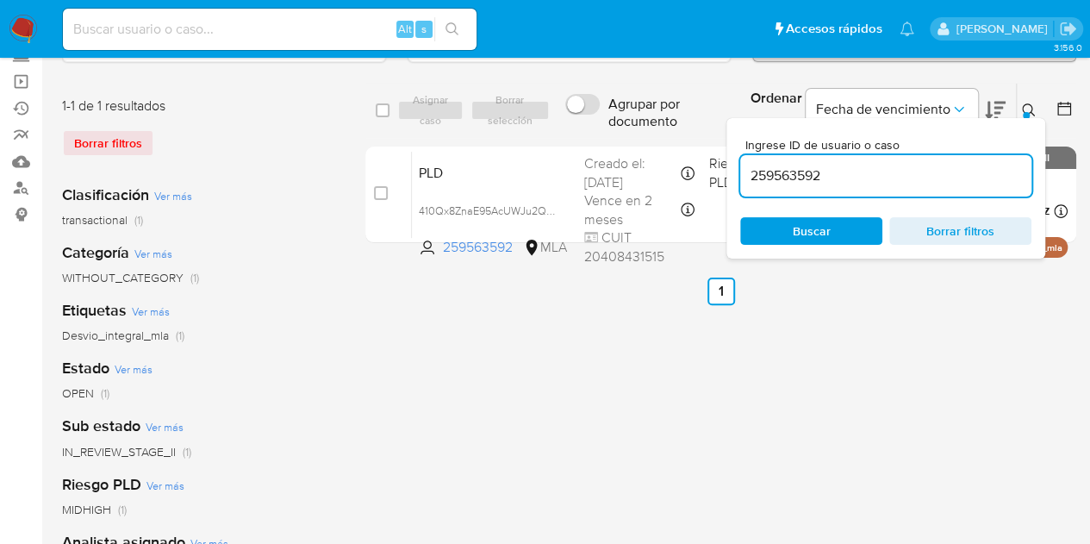
drag, startPoint x: 903, startPoint y: 178, endPoint x: 660, endPoint y: 134, distance: 246.9
click at [660, 134] on div "select-all-cases-checkbox Asignar caso Borrar selección Agrupar por documento O…" at bounding box center [720, 111] width 711 height 56
type input "449302293"
click at [1027, 108] on icon at bounding box center [1029, 110] width 14 height 14
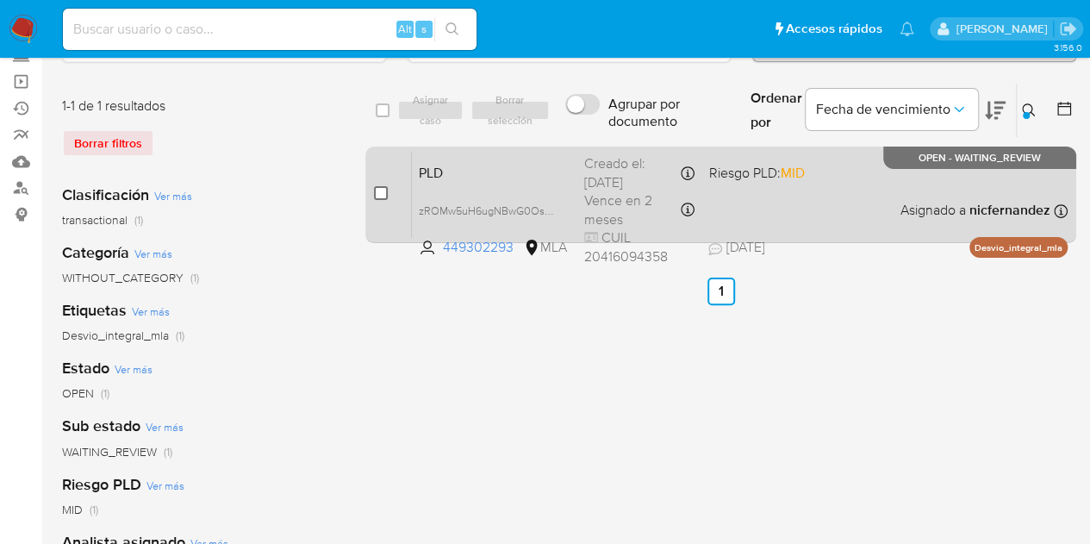
click at [377, 187] on input "checkbox" at bounding box center [381, 193] width 14 height 14
checkbox input "true"
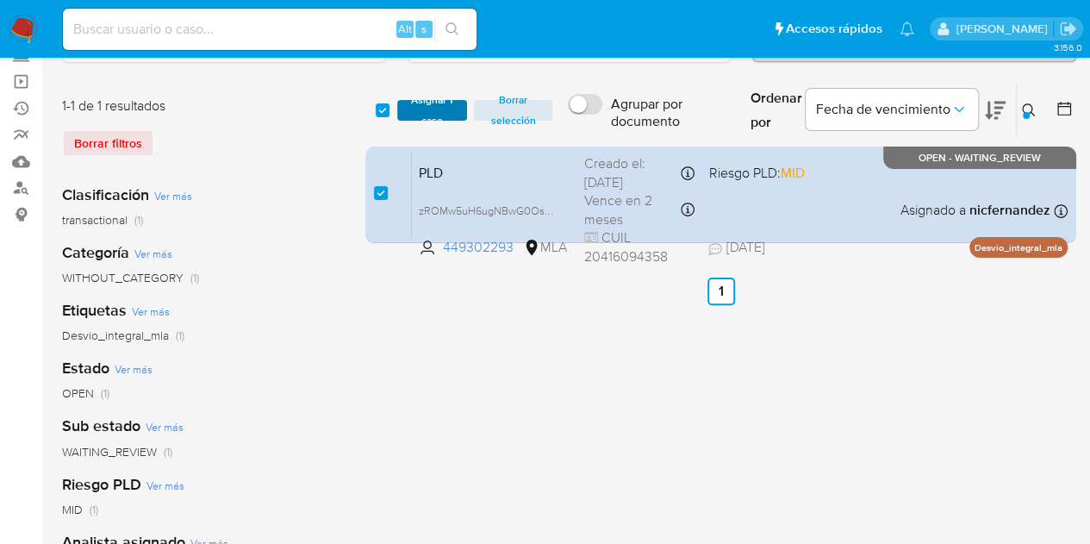
click at [434, 102] on span "Asignar 1 caso" at bounding box center [432, 110] width 53 height 17
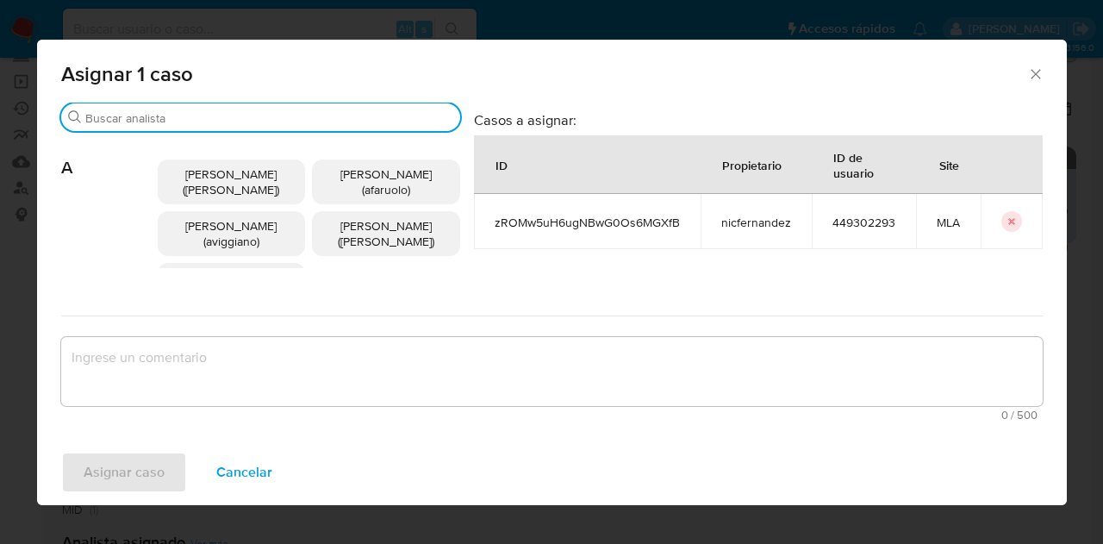
click at [205, 116] on input "Buscar" at bounding box center [269, 118] width 368 height 16
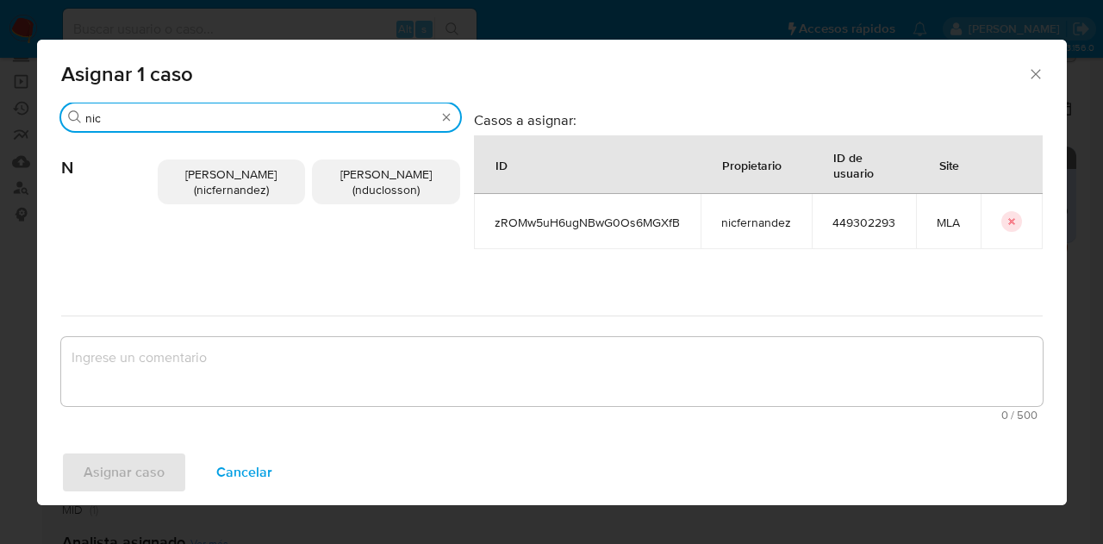
type input "nic"
click at [205, 192] on span "Nicolas Fernandez Allen (nicfernandez)" at bounding box center [230, 181] width 91 height 33
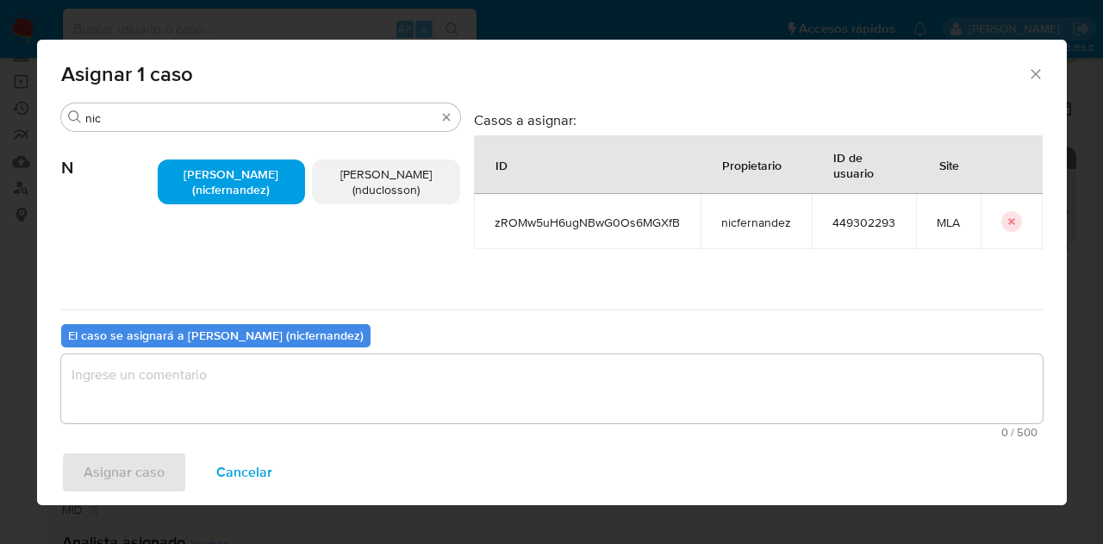
click at [217, 352] on div "El caso se asignará a Nicolas Fernandez Allen (nicfernandez) 0 / 500 500 caract…" at bounding box center [551, 377] width 981 height 136
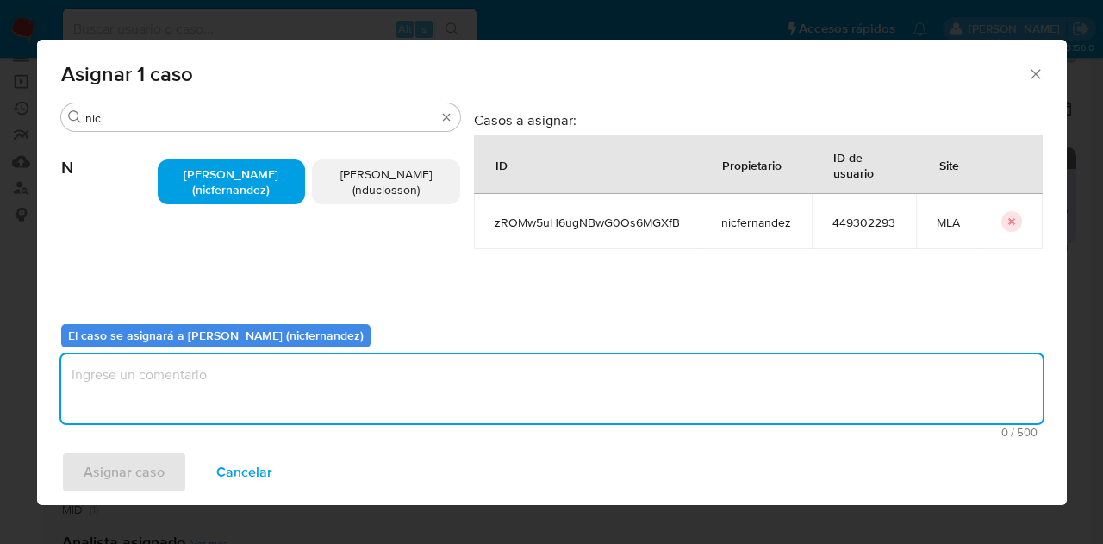
click at [229, 370] on textarea "assign-modal" at bounding box center [551, 388] width 981 height 69
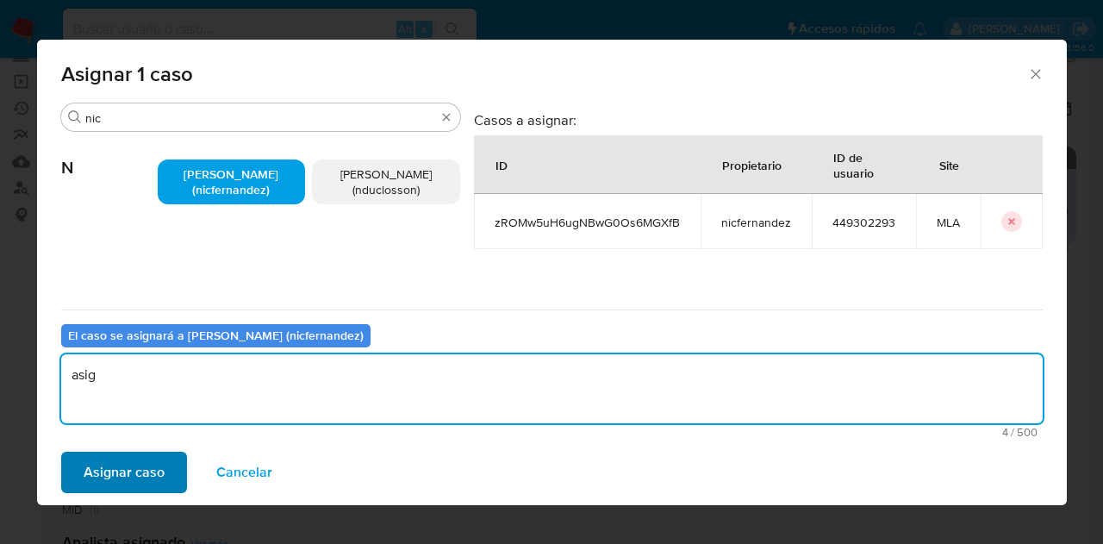
type textarea "asig"
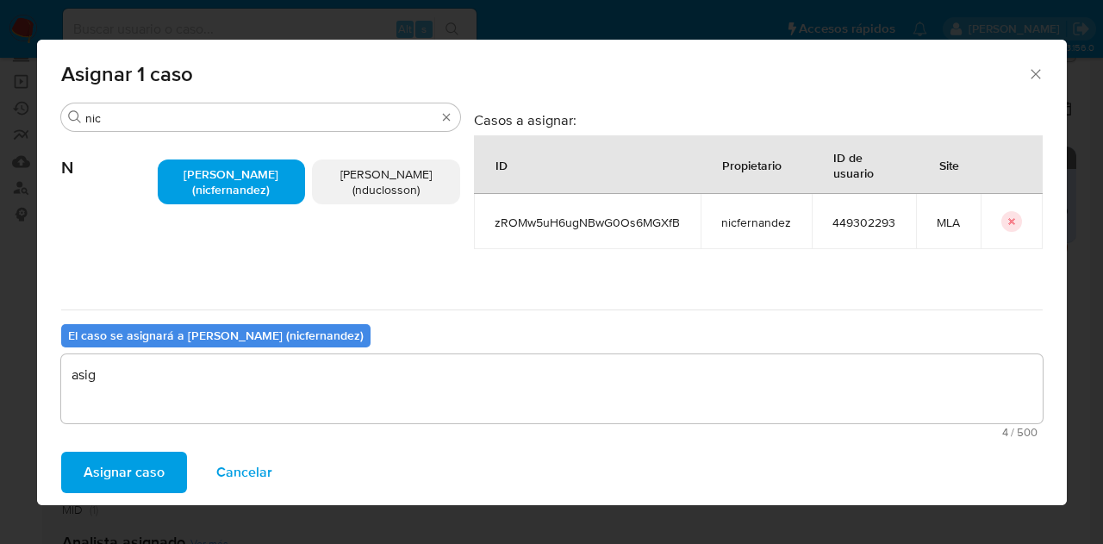
click at [117, 463] on span "Asignar caso" at bounding box center [124, 472] width 81 height 38
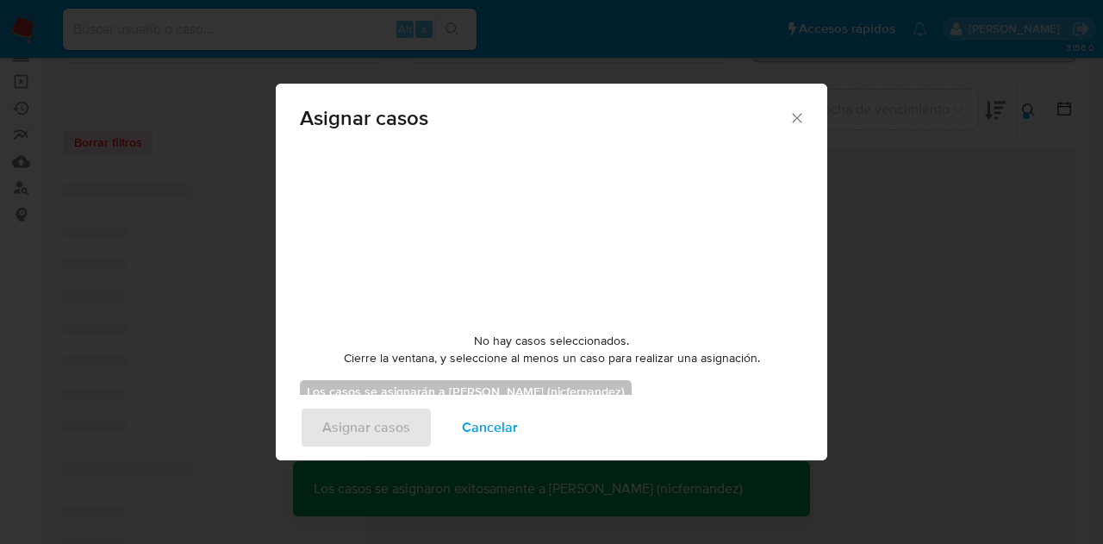
checkbox input "false"
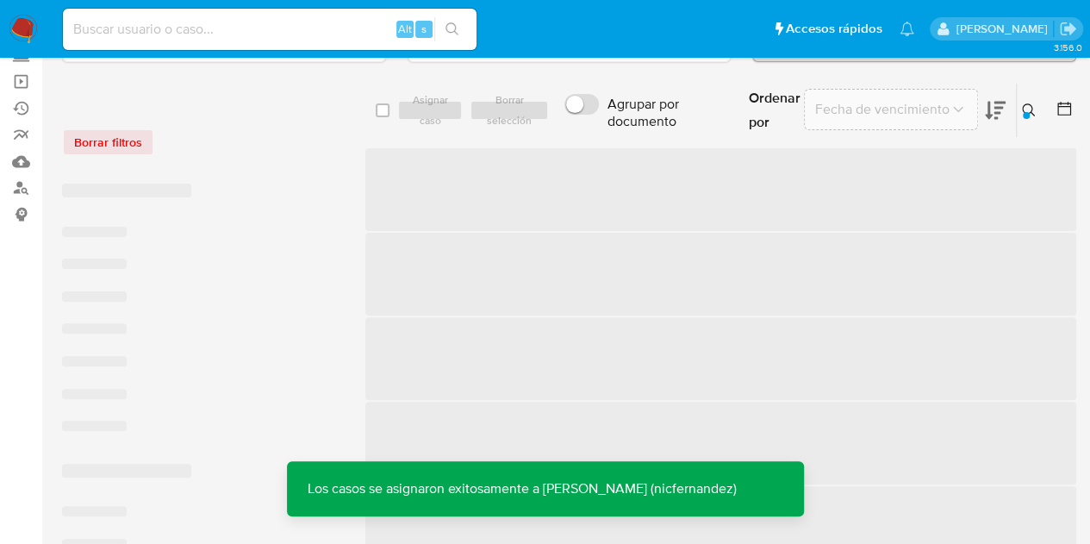
click at [355, 508] on p "Los casos se asignaron exitosamente a Nicolas Fernandez Allen (nicfernandez)" at bounding box center [522, 488] width 470 height 55
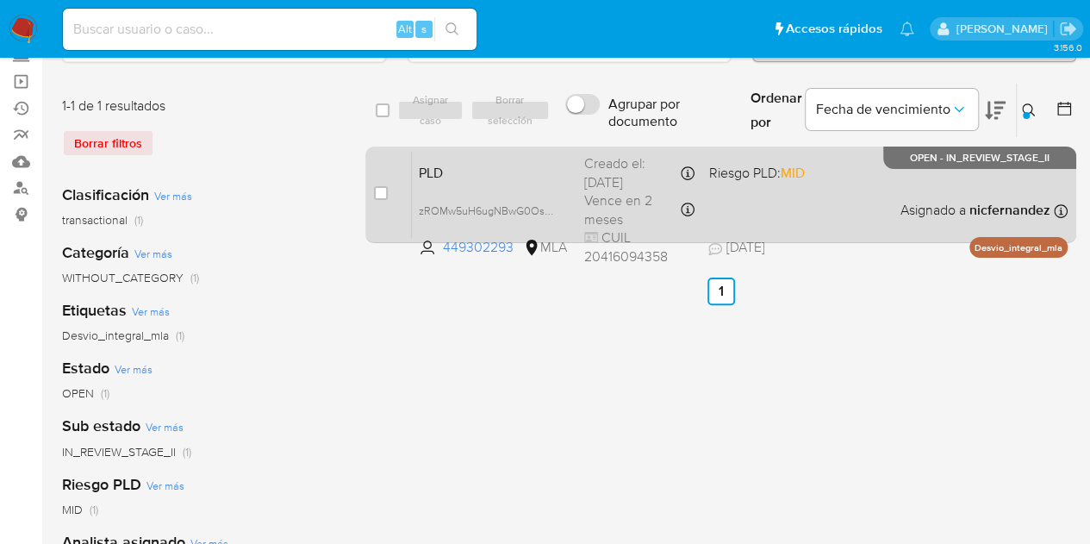
click at [524, 172] on span "PLD" at bounding box center [495, 171] width 152 height 22
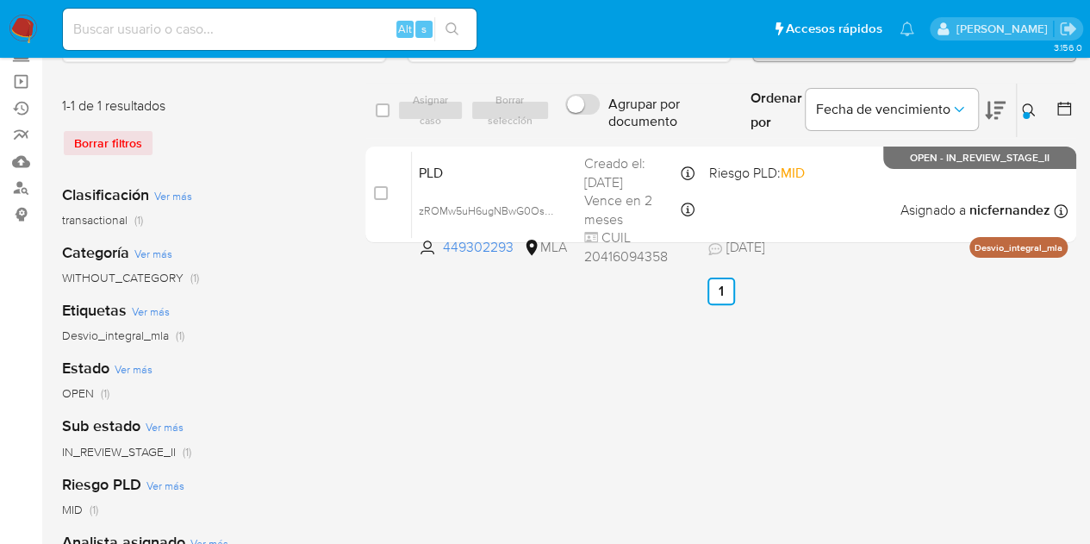
drag, startPoint x: 1031, startPoint y: 111, endPoint x: 844, endPoint y: 208, distance: 209.7
click at [1031, 111] on icon at bounding box center [1029, 110] width 14 height 14
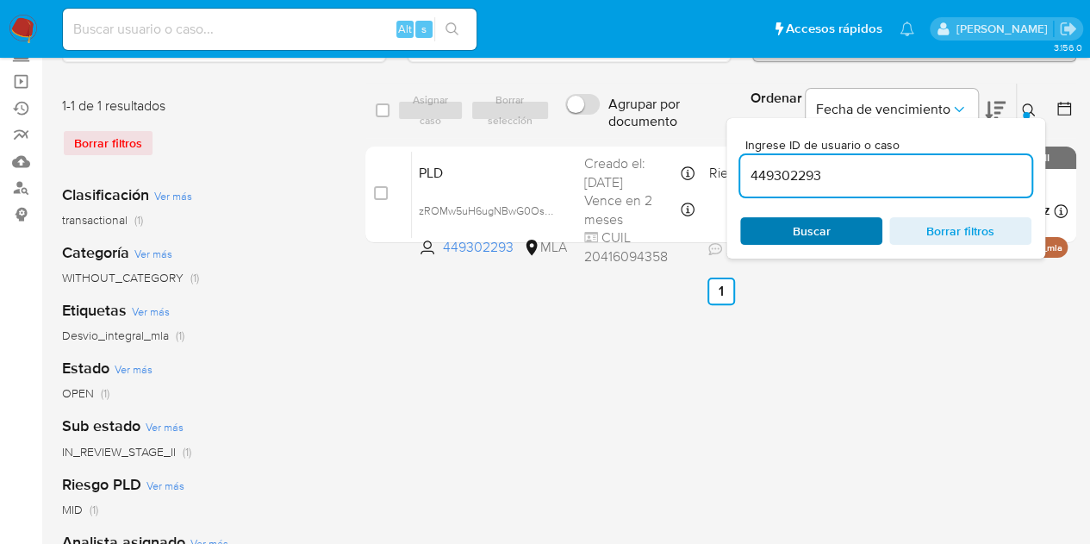
click at [807, 227] on span "Buscar" at bounding box center [812, 231] width 38 height 28
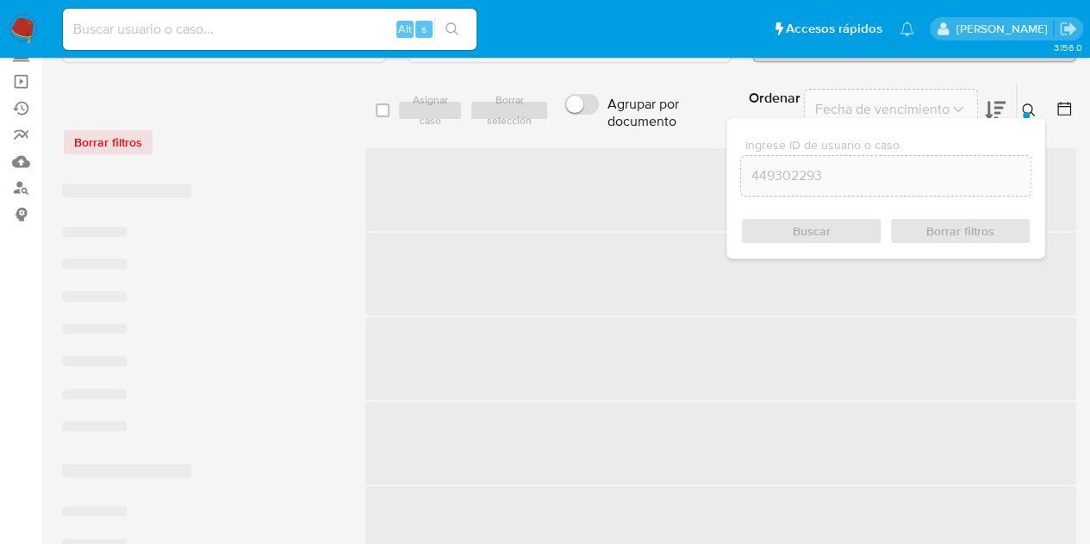
drag, startPoint x: 1020, startPoint y: 94, endPoint x: 1025, endPoint y: 104, distance: 11.6
click at [1023, 101] on div "Ingrese ID de usuario o caso 449302293 Buscar Borrar filtros" at bounding box center [1030, 110] width 29 height 53
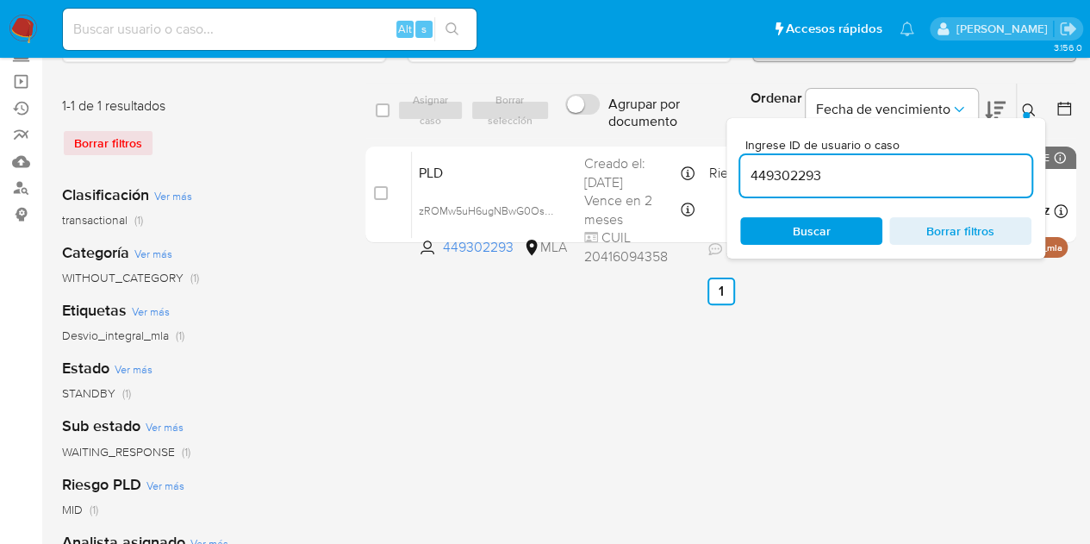
click at [1025, 104] on icon at bounding box center [1029, 110] width 14 height 14
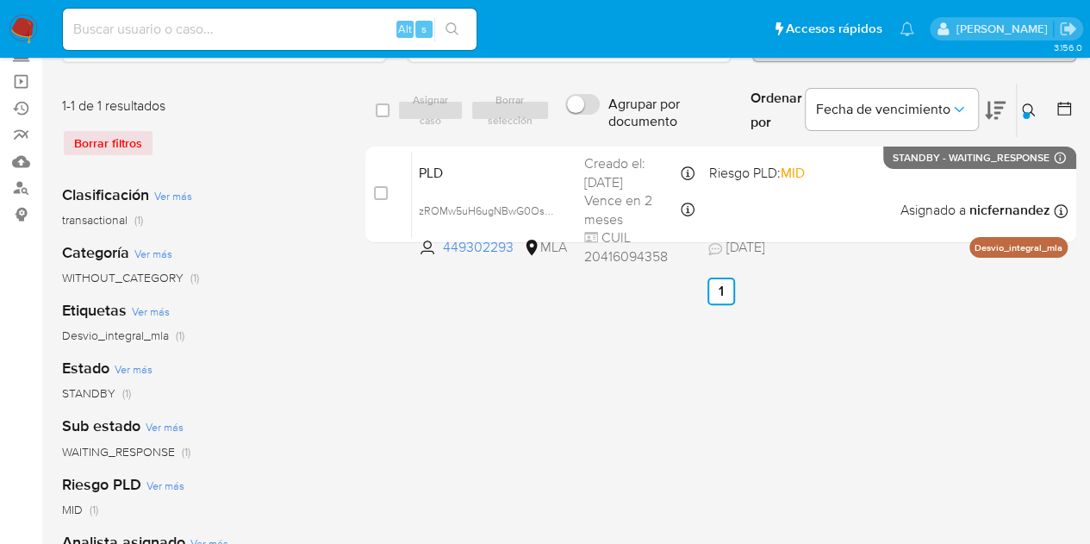
click at [393, 301] on ul "Anterior 1 Siguiente" at bounding box center [720, 291] width 711 height 28
click at [1041, 101] on button at bounding box center [1031, 110] width 28 height 21
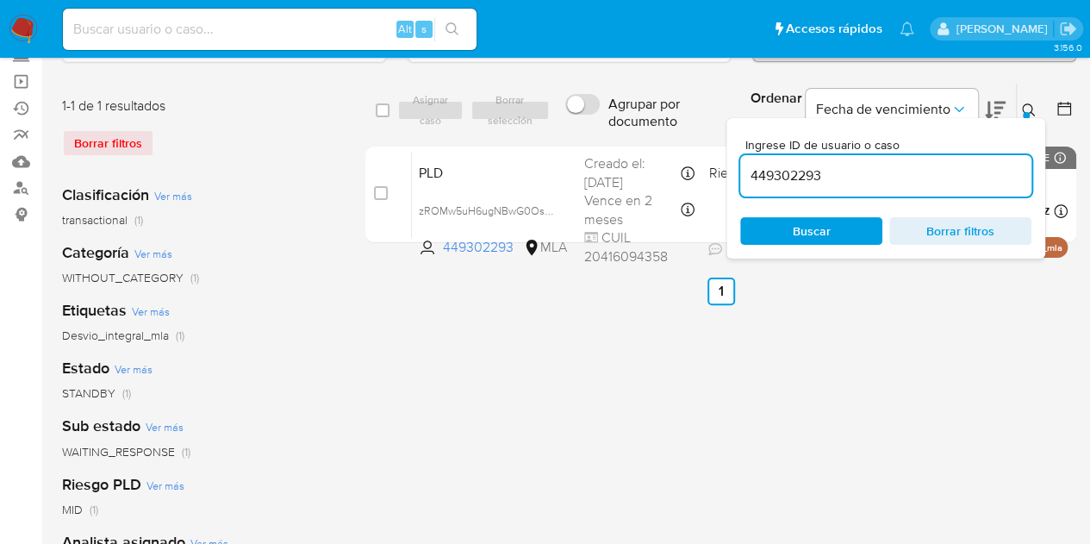
drag, startPoint x: 844, startPoint y: 165, endPoint x: 679, endPoint y: 136, distance: 167.9
click at [679, 135] on div "select-all-cases-checkbox Asignar caso Borrar selección Agrupar por documento O…" at bounding box center [720, 111] width 711 height 56
type input "545349955"
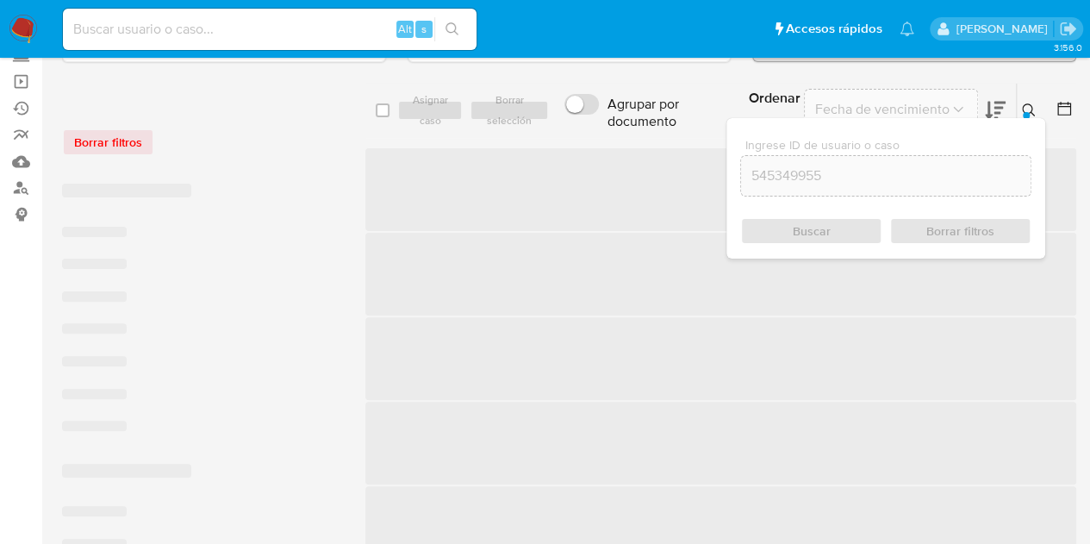
click at [1034, 118] on div "Ingrese ID de usuario o caso 545349955 Buscar Borrar filtros" at bounding box center [885, 188] width 319 height 140
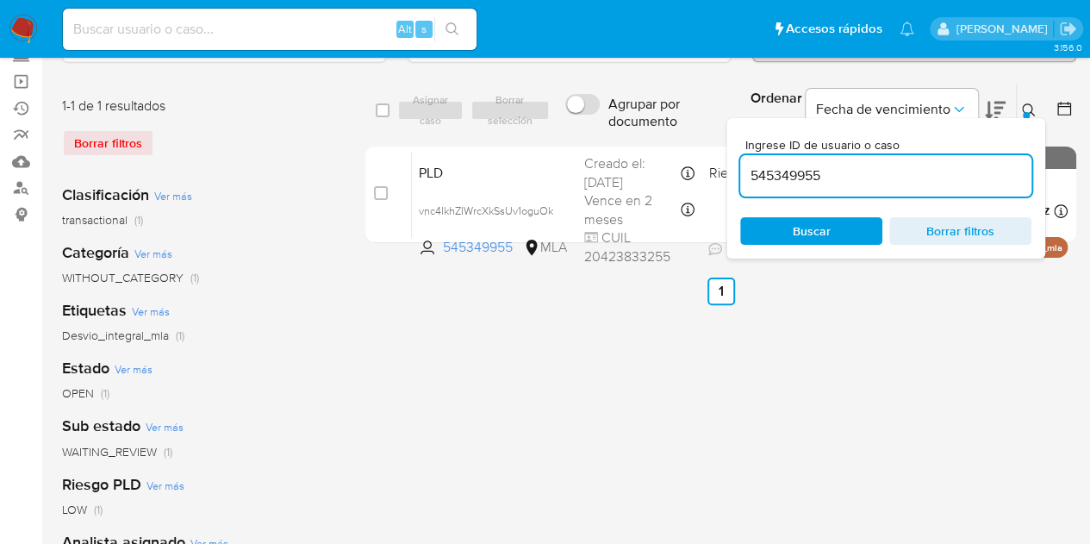
click at [1027, 109] on icon at bounding box center [1029, 110] width 14 height 14
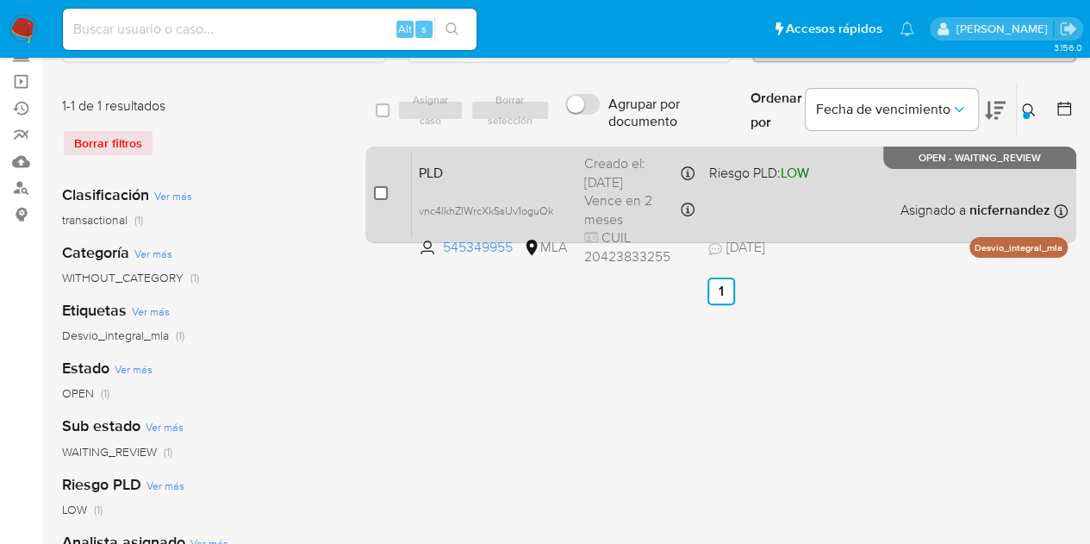
click at [371, 195] on div "case-item-checkbox No es posible asignar el caso PLD vnc4IkhZIWrcXkSsUv1oguOk 5…" at bounding box center [720, 194] width 711 height 97
click at [376, 195] on input "checkbox" at bounding box center [381, 193] width 14 height 14
checkbox input "true"
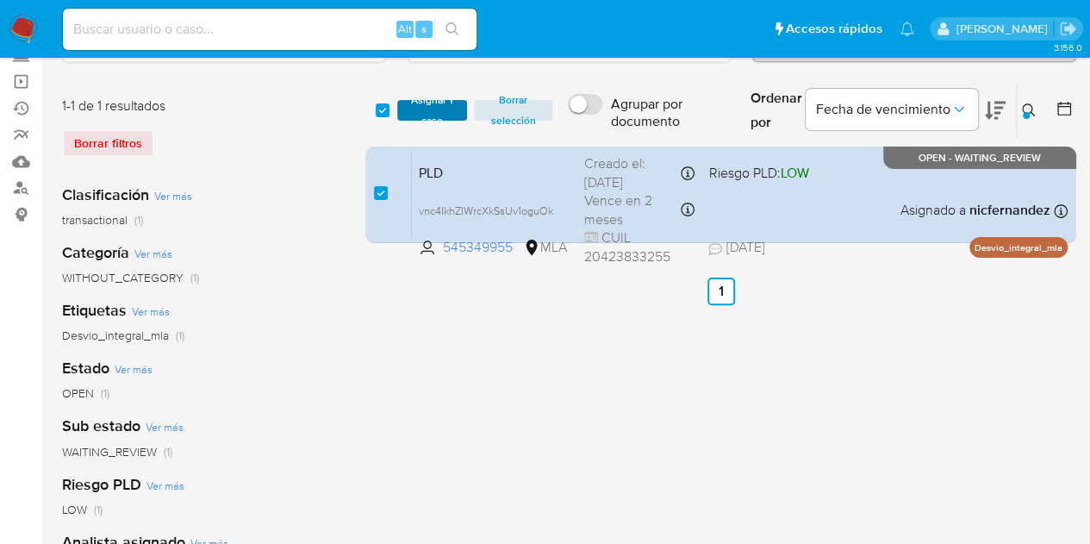
click at [424, 102] on span "Asignar 1 caso" at bounding box center [432, 110] width 53 height 17
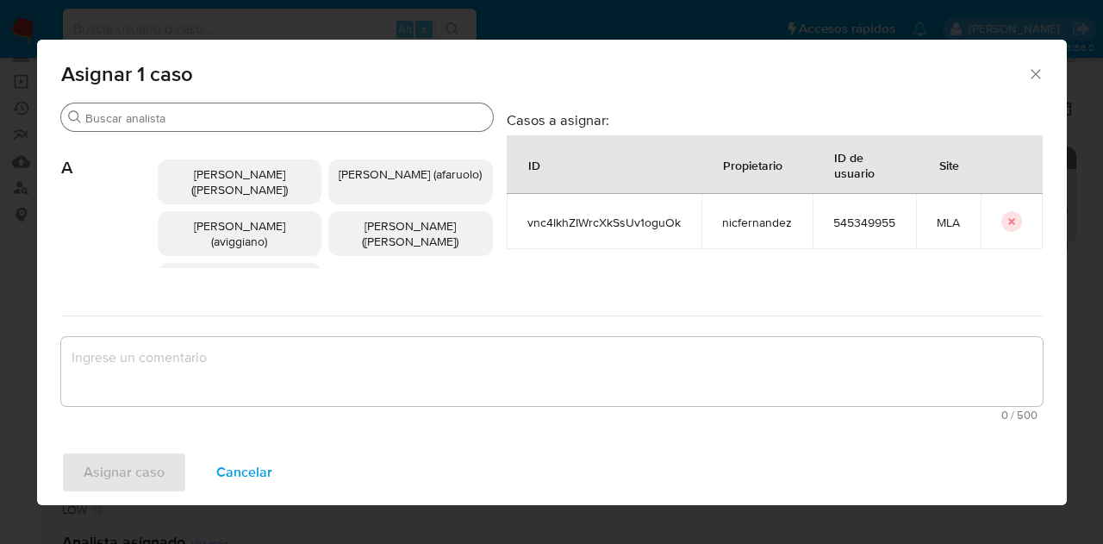
click at [184, 119] on input "Buscar" at bounding box center [285, 118] width 401 height 16
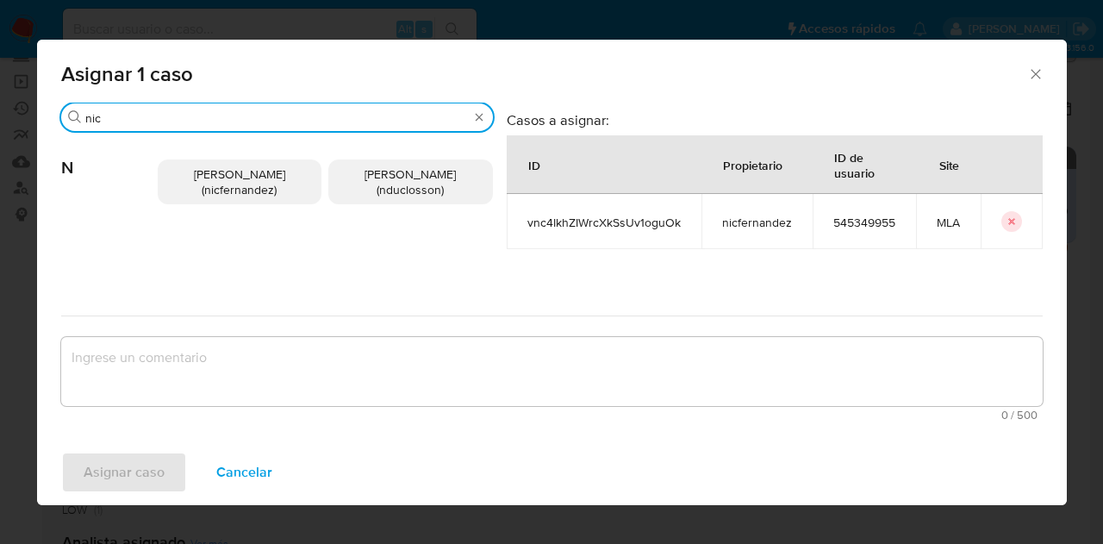
type input "nic"
click at [245, 166] on span "Nicolas Fernandez Allen (nicfernandez)" at bounding box center [239, 181] width 91 height 33
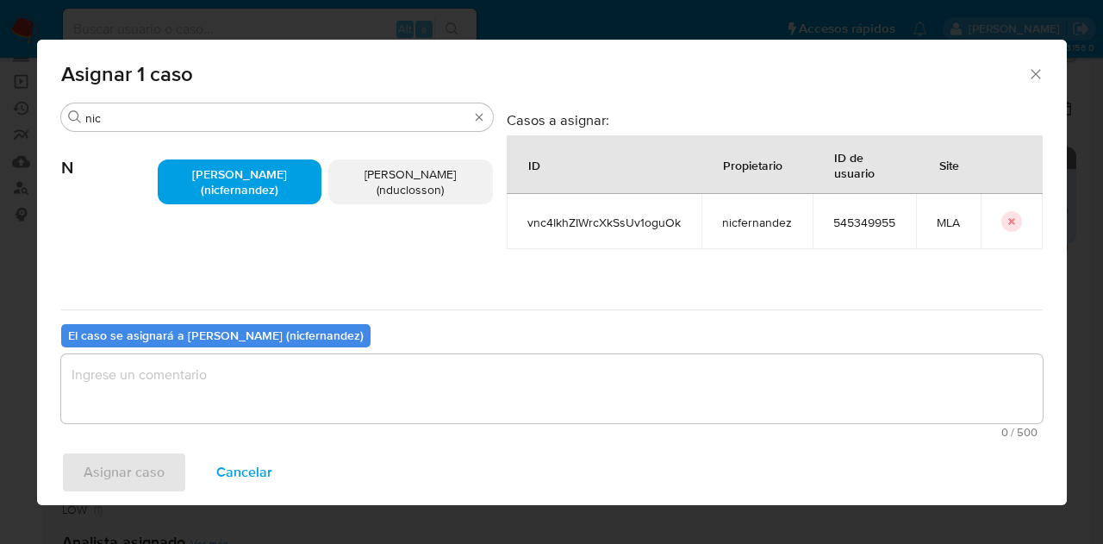
click at [284, 383] on textarea "assign-modal" at bounding box center [551, 388] width 981 height 69
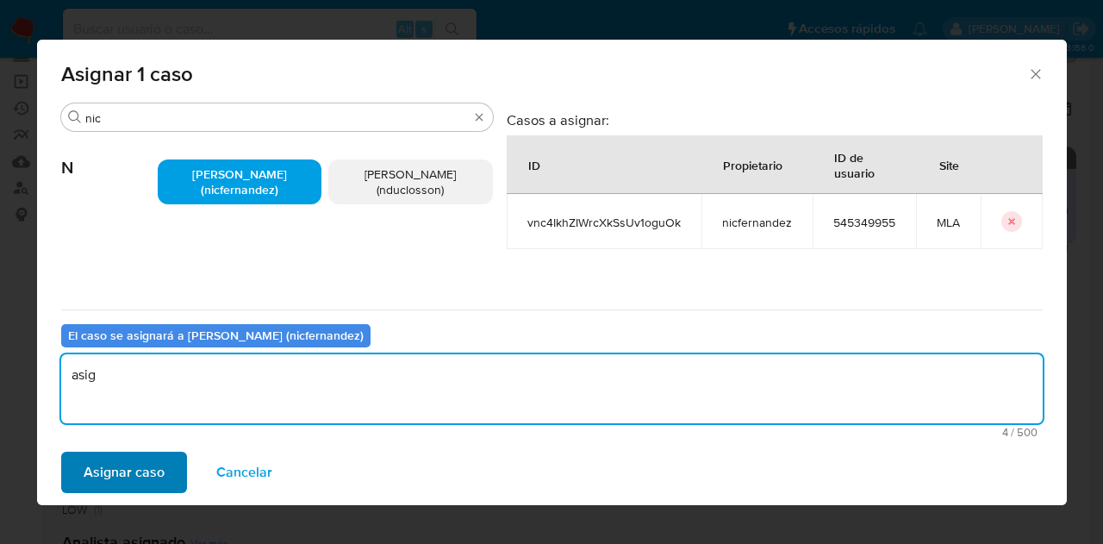
type textarea "asig"
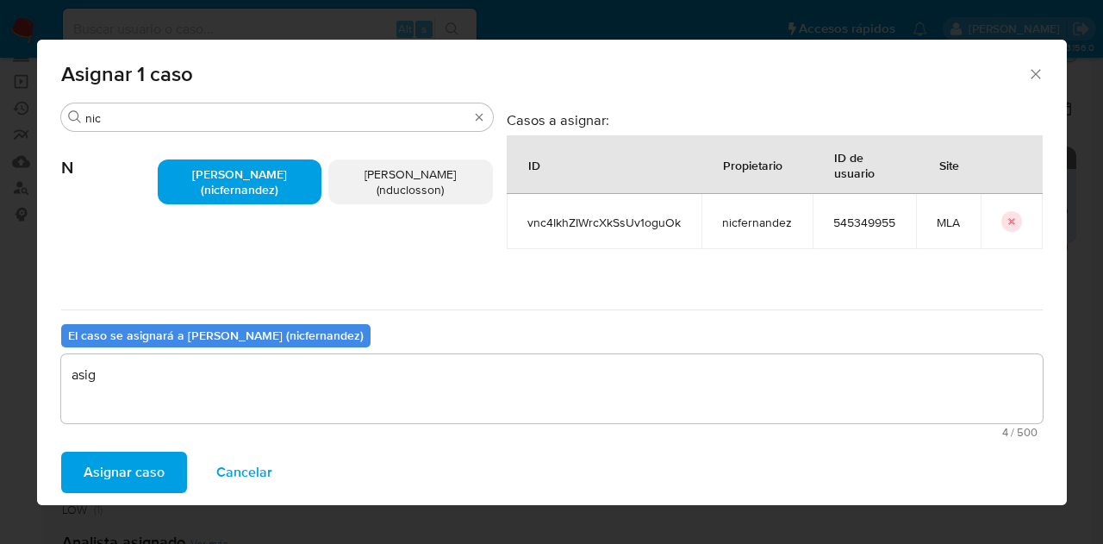
click at [145, 483] on span "Asignar caso" at bounding box center [124, 472] width 81 height 38
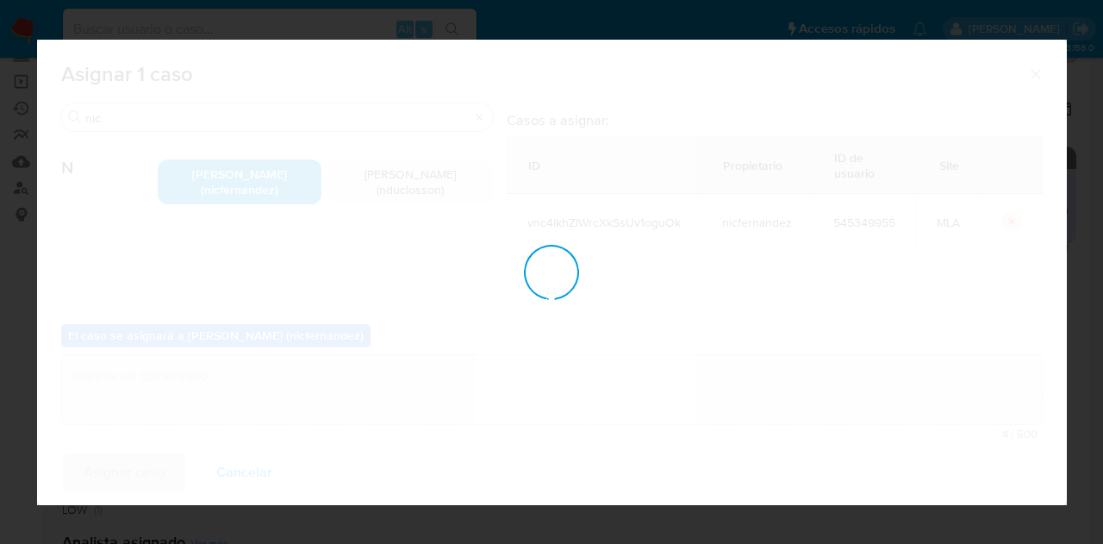
checkbox input "false"
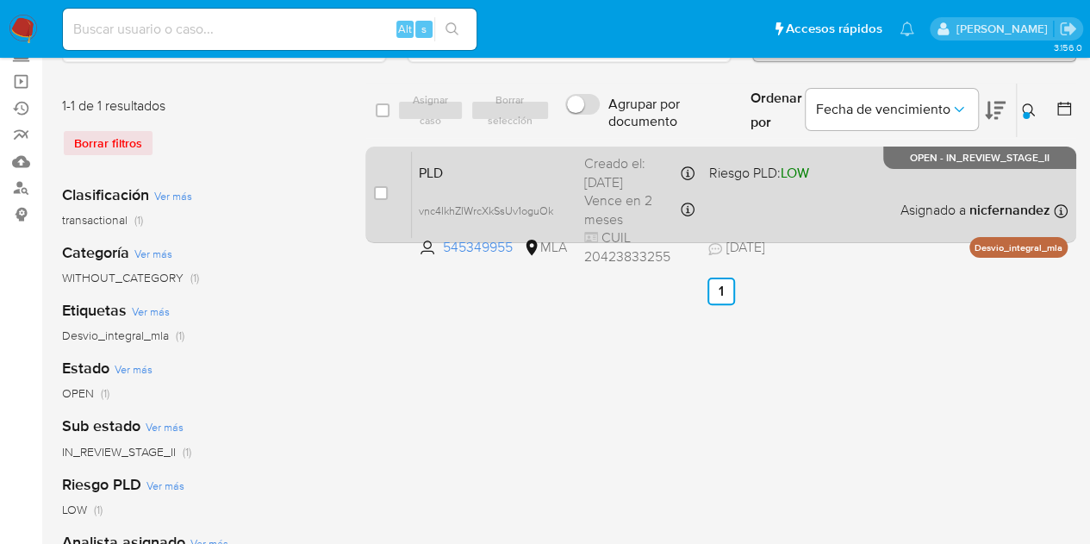
click at [460, 173] on span "PLD" at bounding box center [495, 171] width 152 height 22
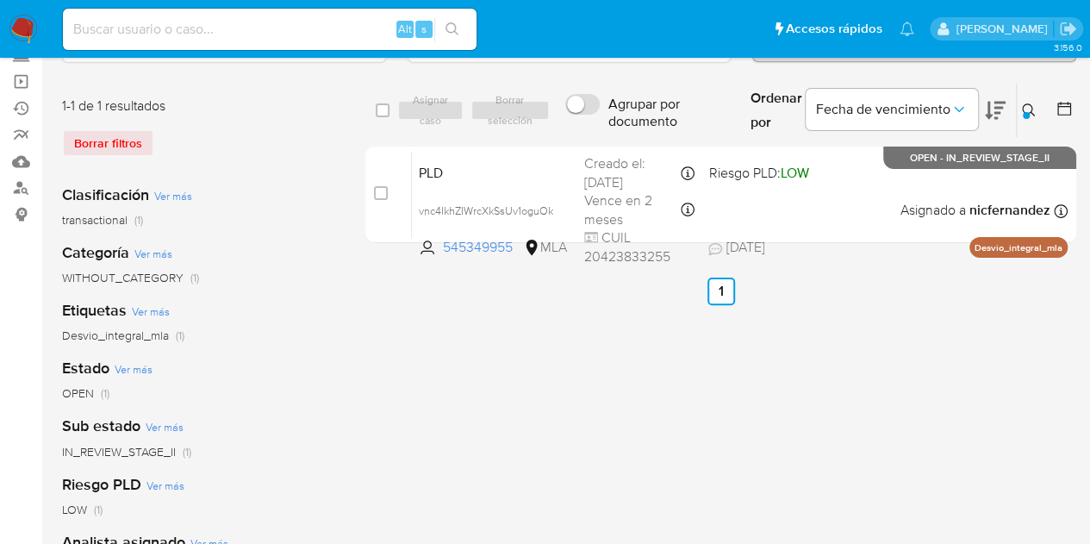
click at [1031, 111] on icon at bounding box center [1028, 109] width 13 height 13
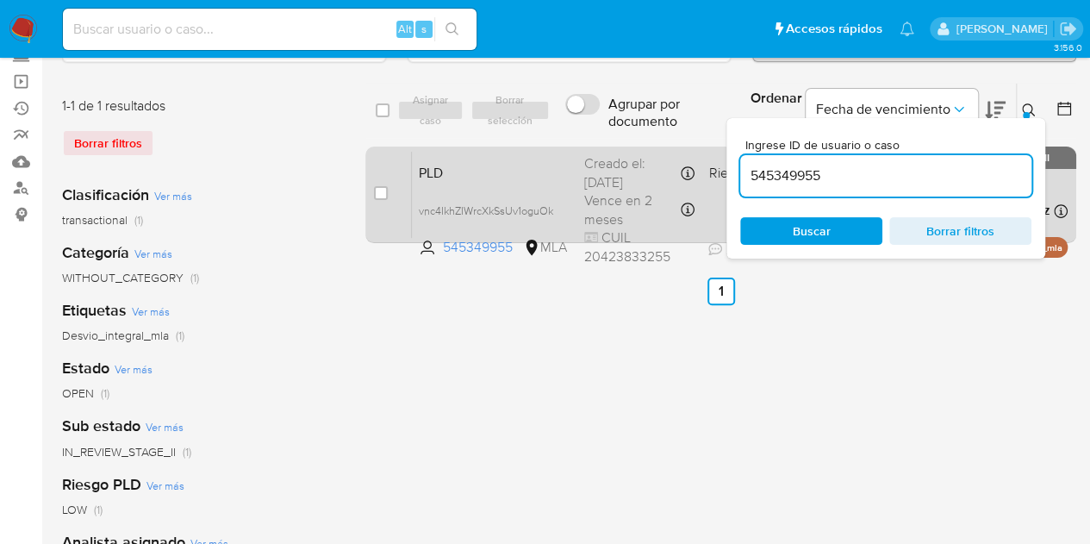
drag, startPoint x: 849, startPoint y: 168, endPoint x: 657, endPoint y: 164, distance: 191.3
click at [660, 160] on div "select-all-cases-checkbox Asignar caso Borrar selección Agrupar por documento O…" at bounding box center [720, 166] width 711 height 167
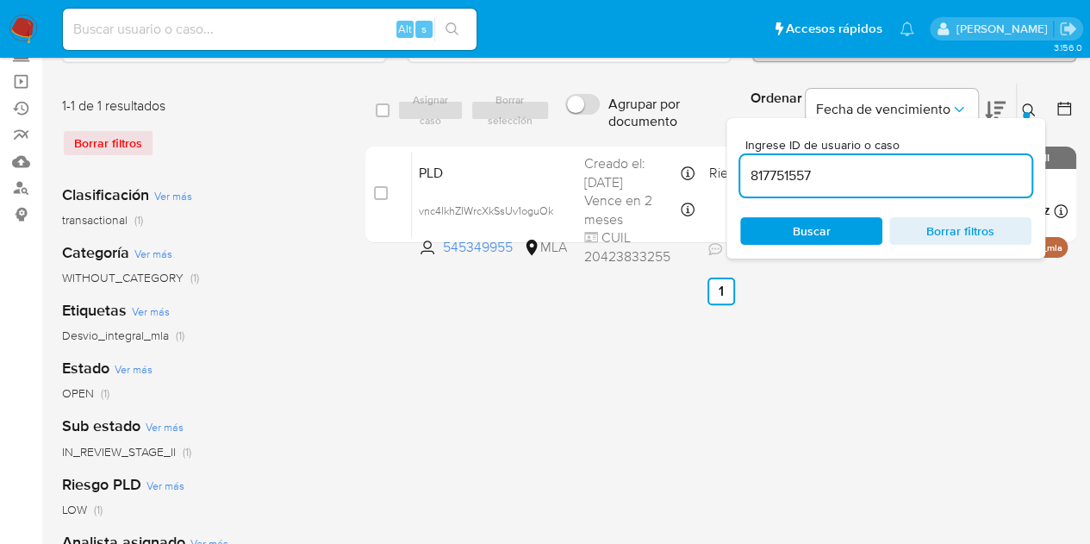
type input "817751557"
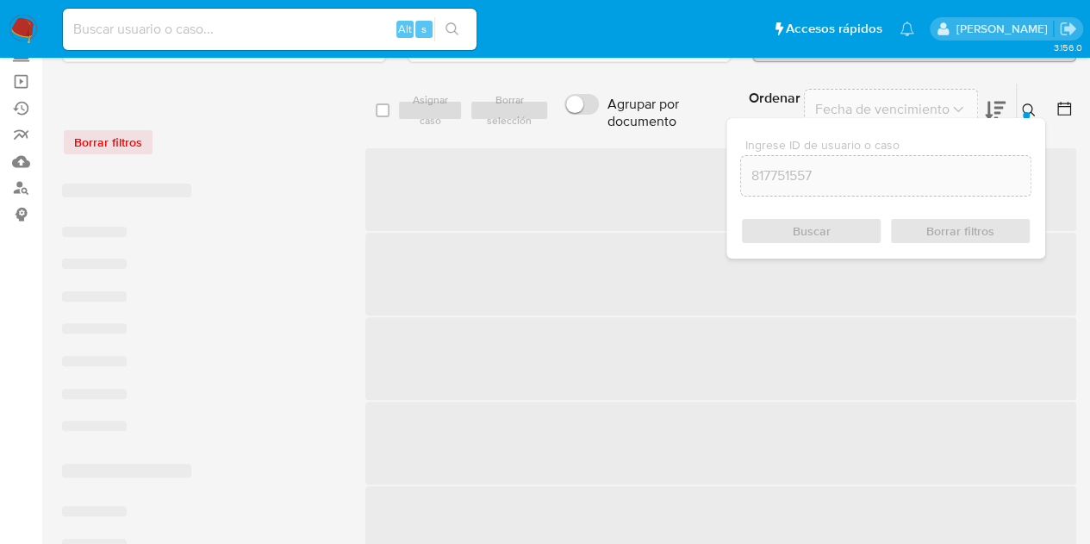
click at [1036, 103] on button at bounding box center [1031, 110] width 28 height 21
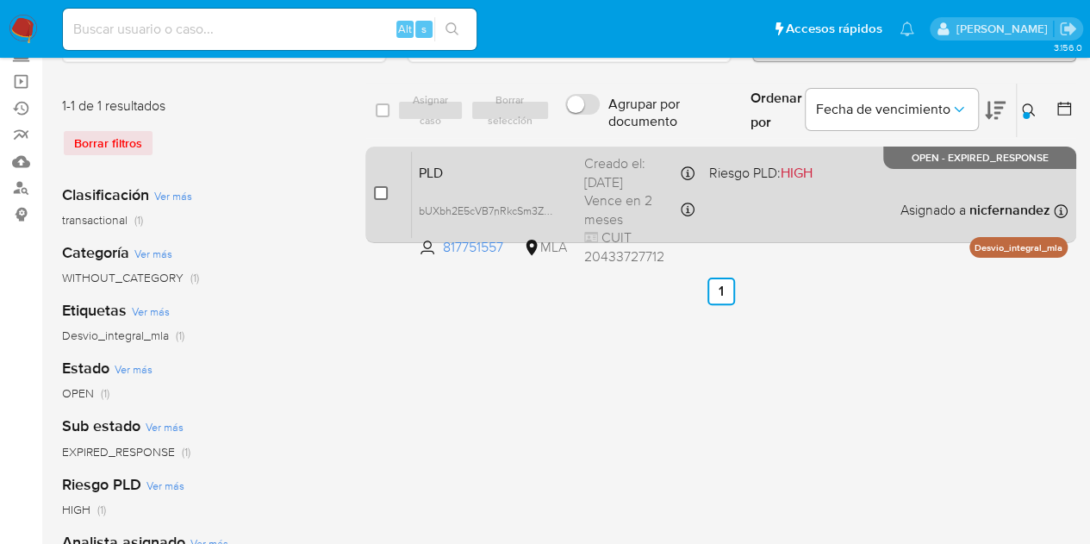
click at [383, 190] on input "checkbox" at bounding box center [381, 193] width 14 height 14
checkbox input "true"
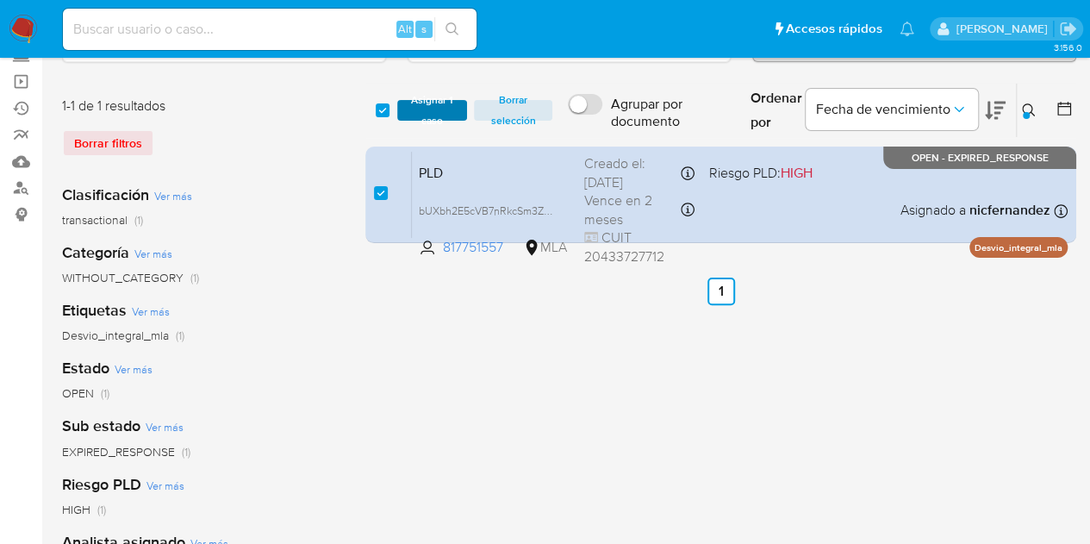
click at [445, 108] on span "Asignar 1 caso" at bounding box center [432, 110] width 53 height 17
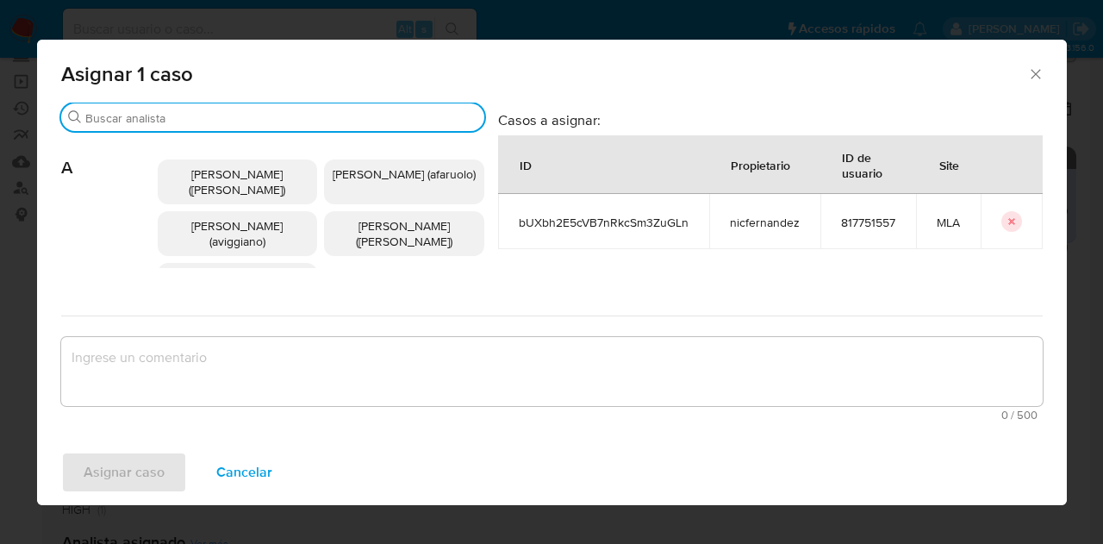
click at [164, 113] on input "Buscar" at bounding box center [281, 118] width 392 height 16
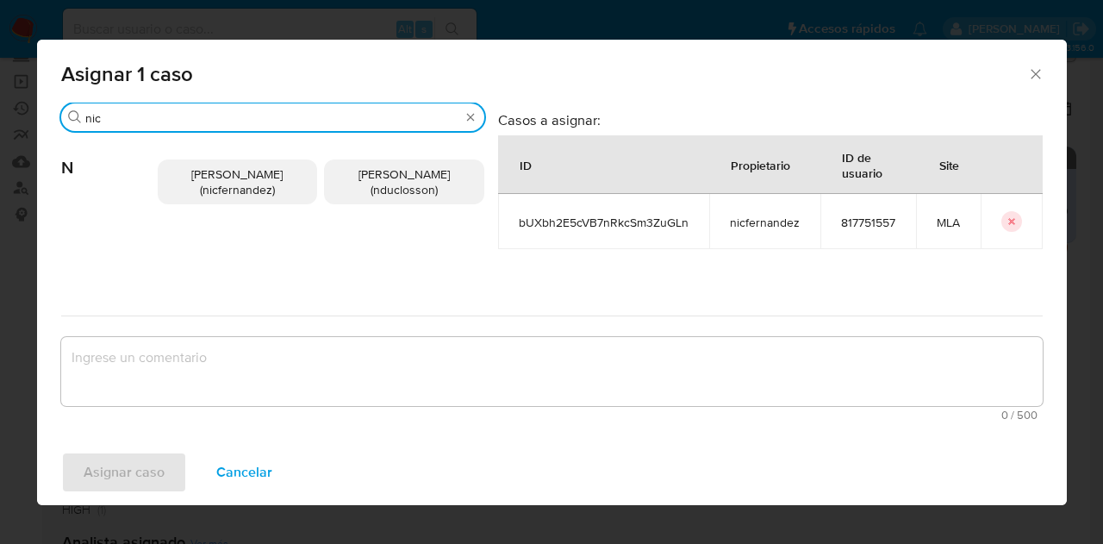
type input "nic"
click at [191, 179] on span "Nicolas Fernandez Allen (nicfernandez)" at bounding box center [236, 181] width 91 height 33
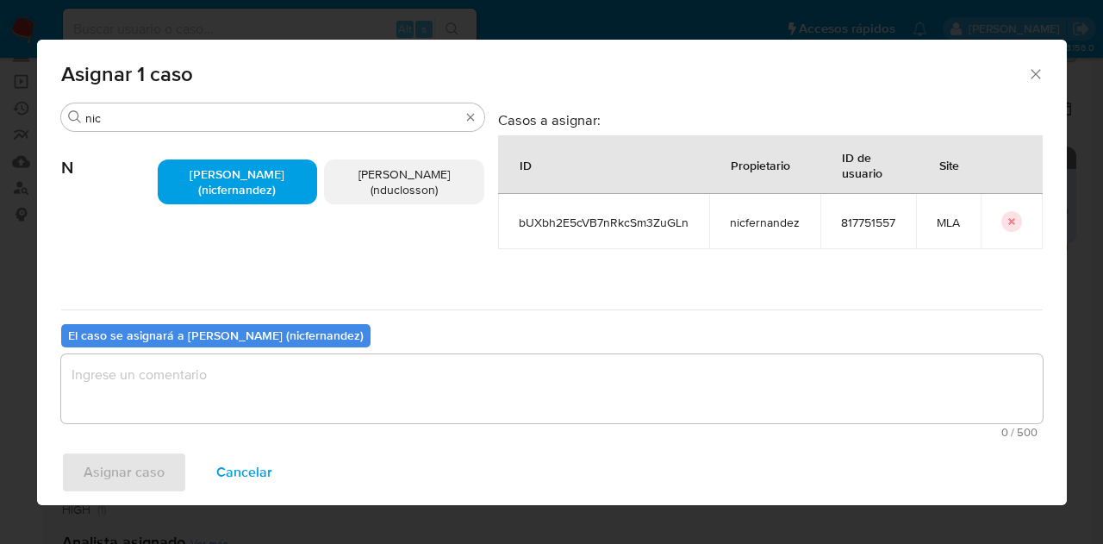
click at [251, 352] on div "El caso se asignará a Nicolas Fernandez Allen (nicfernandez) 0 / 500 500 caract…" at bounding box center [551, 377] width 981 height 136
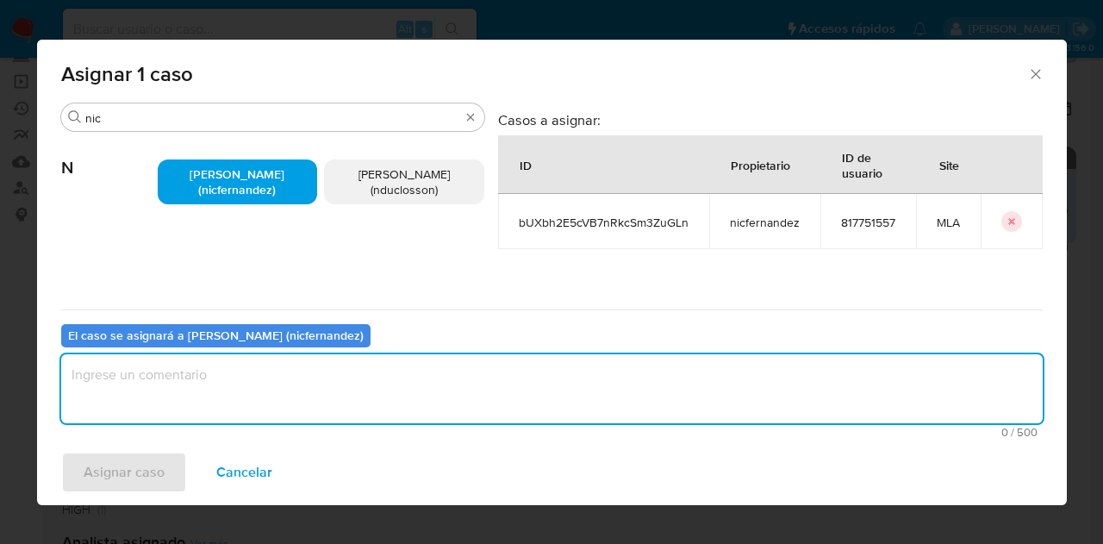
click at [270, 383] on textarea "assign-modal" at bounding box center [551, 388] width 981 height 69
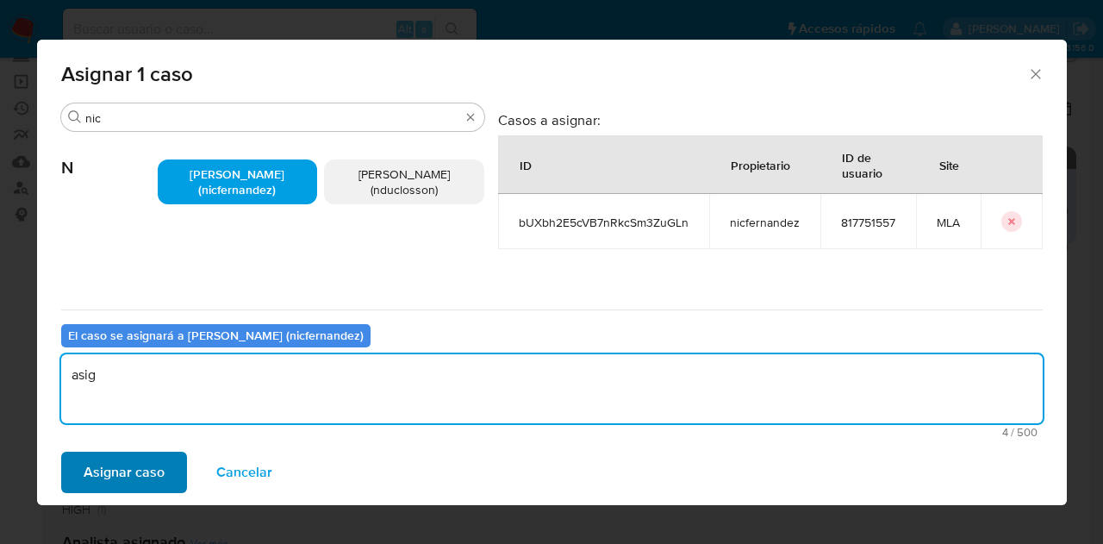
type textarea "asig"
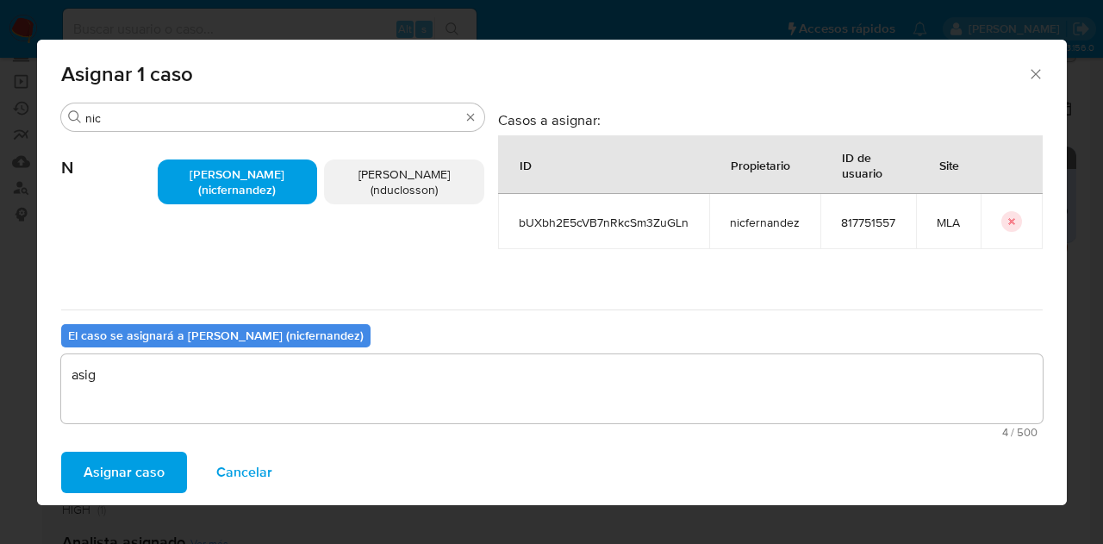
click at [154, 464] on span "Asignar caso" at bounding box center [124, 472] width 81 height 38
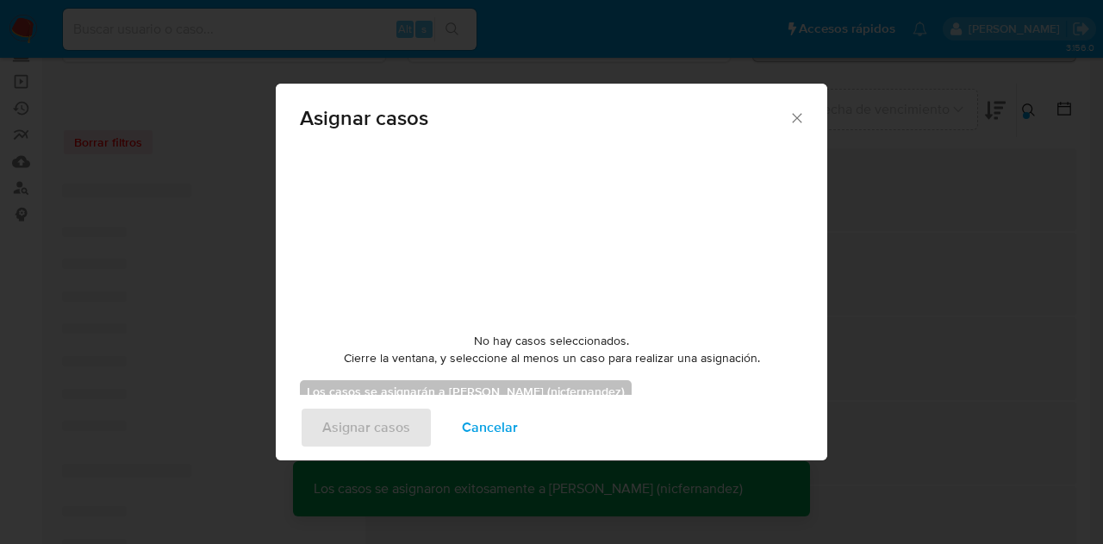
checkbox input "false"
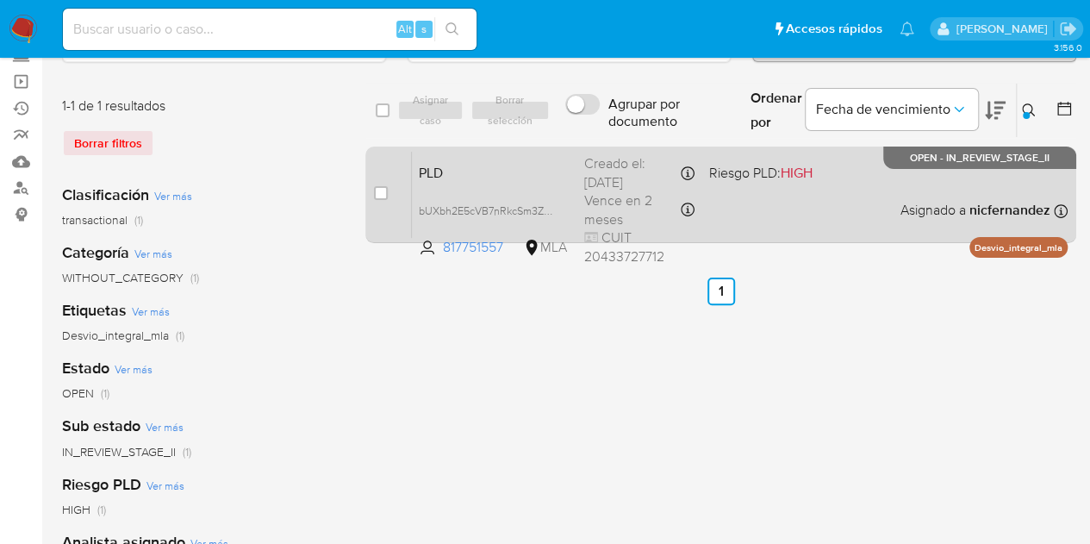
click at [505, 163] on span "PLD" at bounding box center [495, 171] width 152 height 22
click at [515, 168] on span "PLD" at bounding box center [495, 171] width 152 height 22
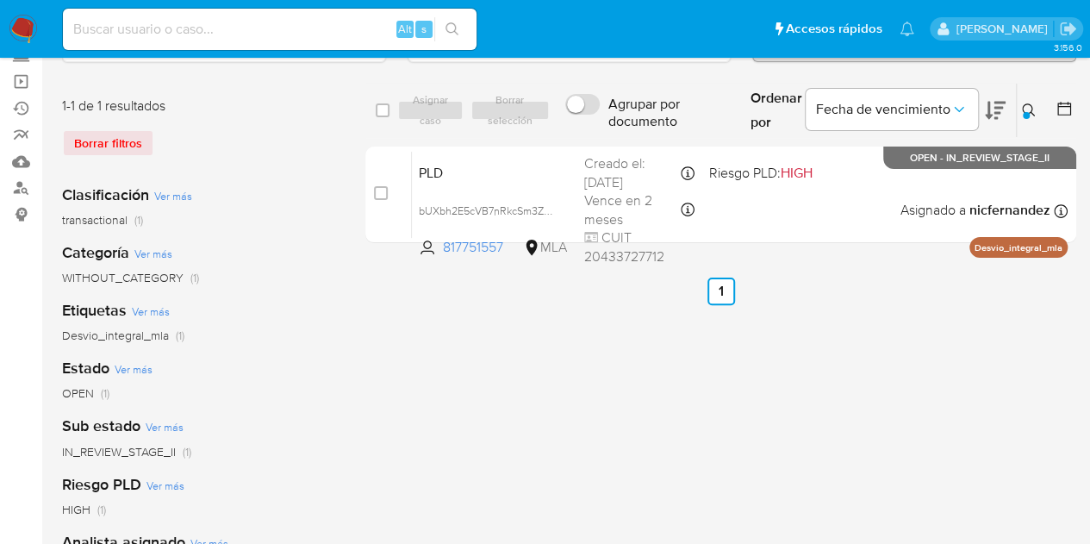
click at [1035, 108] on icon at bounding box center [1029, 110] width 14 height 14
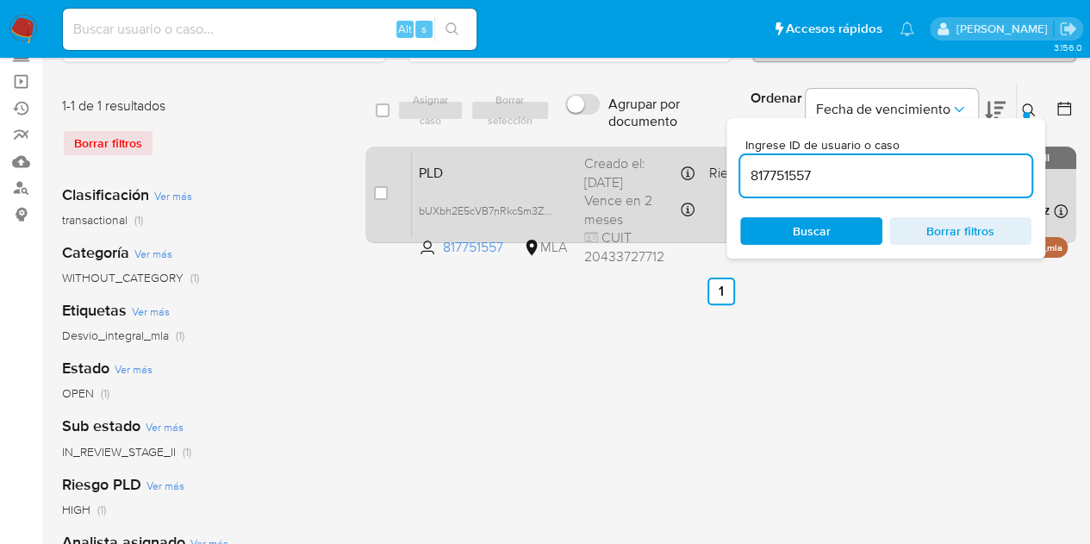
drag, startPoint x: 851, startPoint y: 178, endPoint x: 677, endPoint y: 149, distance: 176.5
click at [678, 147] on div "select-all-cases-checkbox Asignar caso Borrar selección Agrupar por documento O…" at bounding box center [720, 166] width 711 height 167
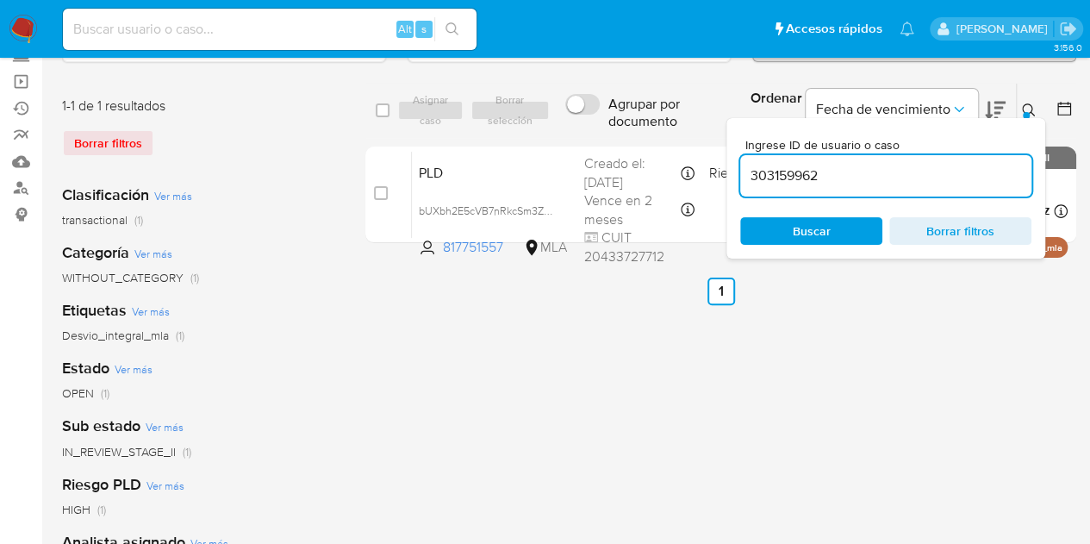
type input "303159962"
click at [1020, 103] on button at bounding box center [1031, 110] width 28 height 21
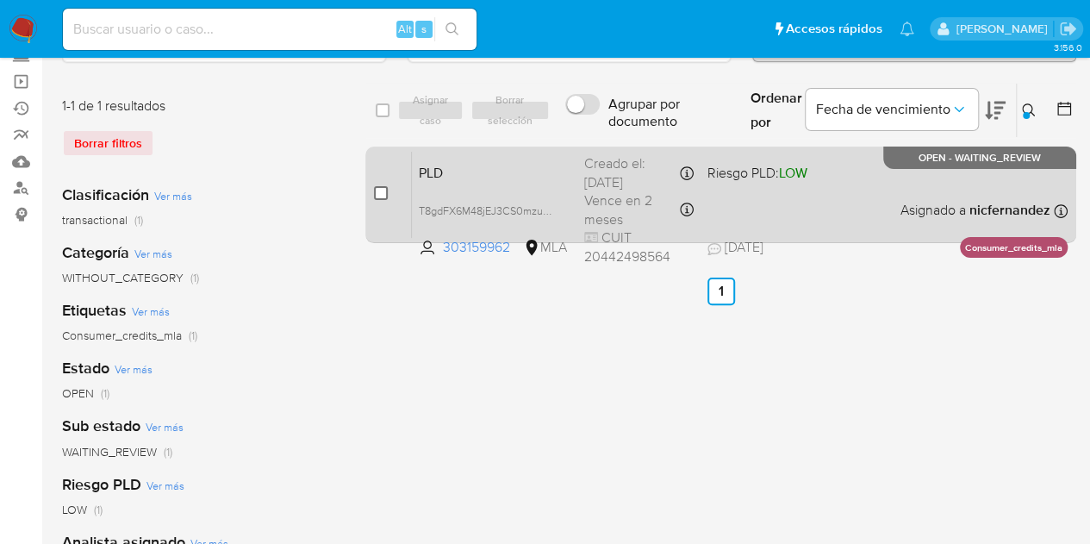
click at [377, 190] on input "checkbox" at bounding box center [381, 193] width 14 height 14
checkbox input "true"
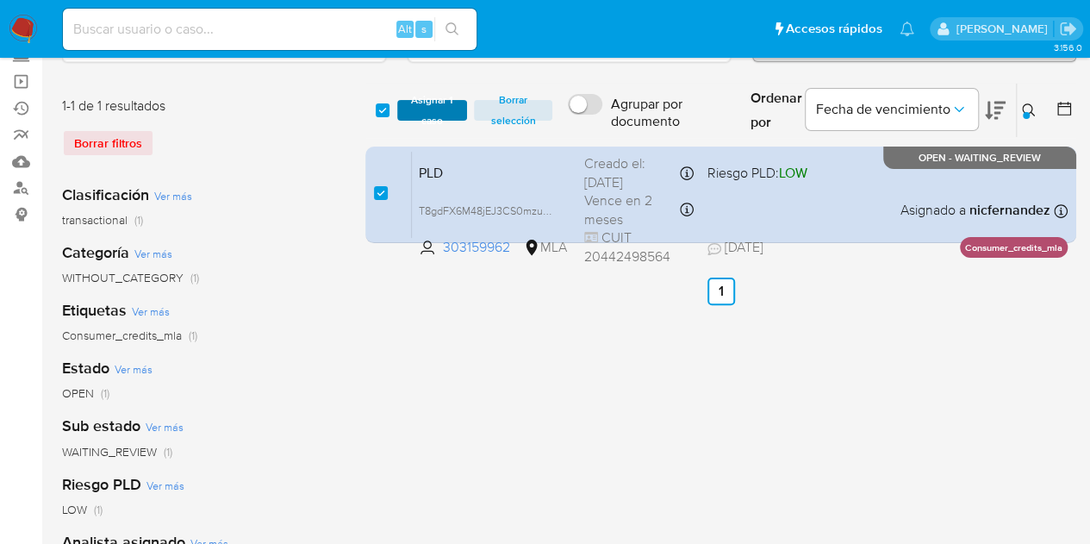
click at [440, 113] on span "Asignar 1 caso" at bounding box center [432, 110] width 53 height 17
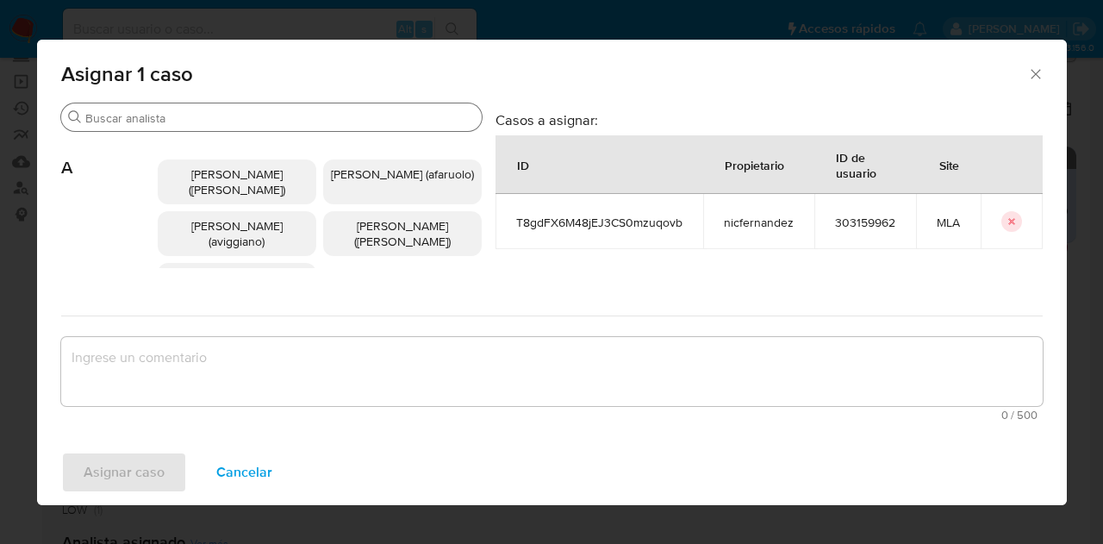
click at [219, 116] on input "Buscar" at bounding box center [279, 118] width 389 height 16
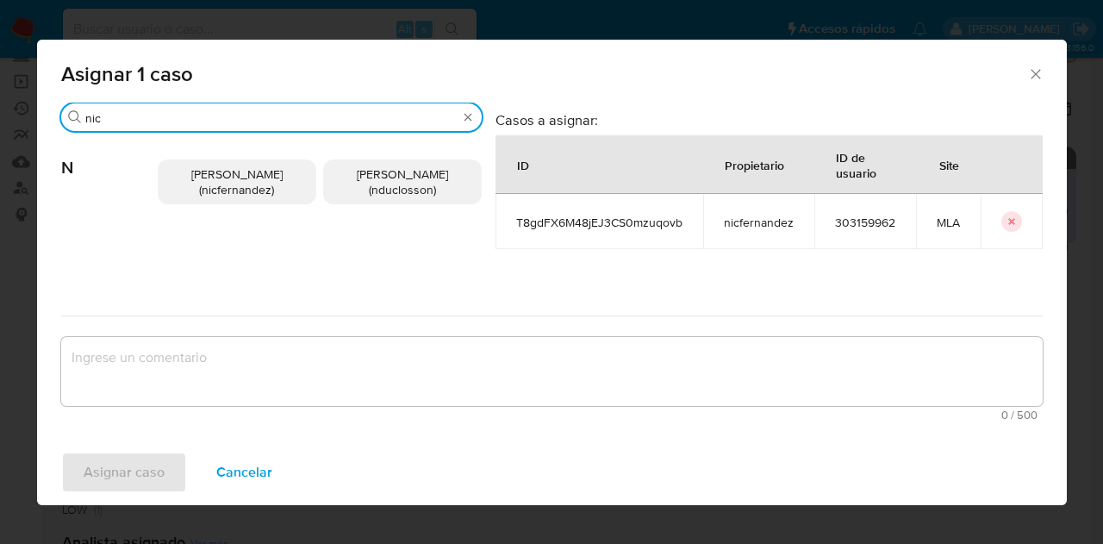
type input "nic"
click at [241, 190] on span "Nicolas Fernandez Allen (nicfernandez)" at bounding box center [236, 181] width 91 height 33
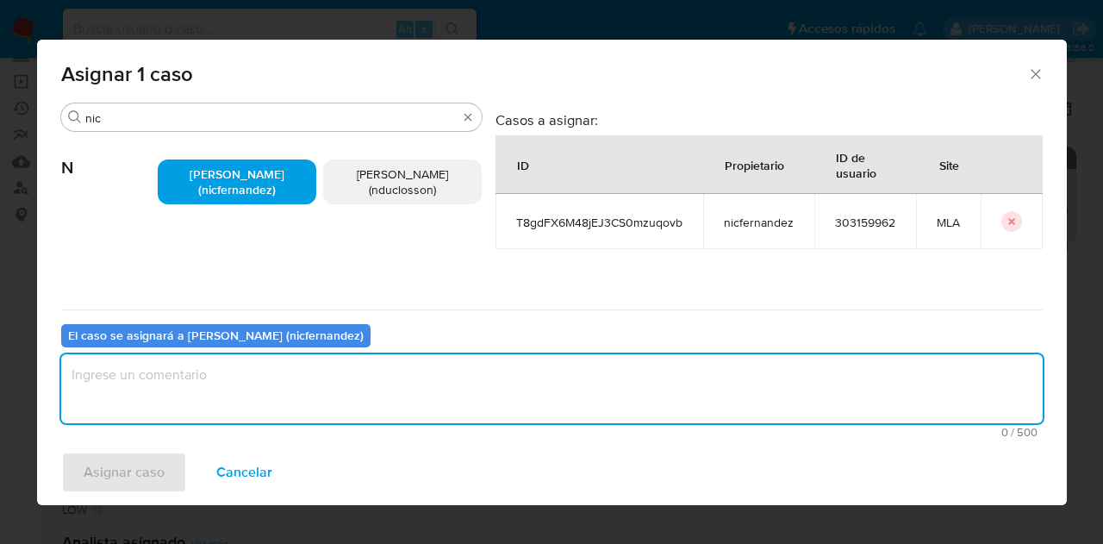
click at [301, 411] on textarea "assign-modal" at bounding box center [551, 388] width 981 height 69
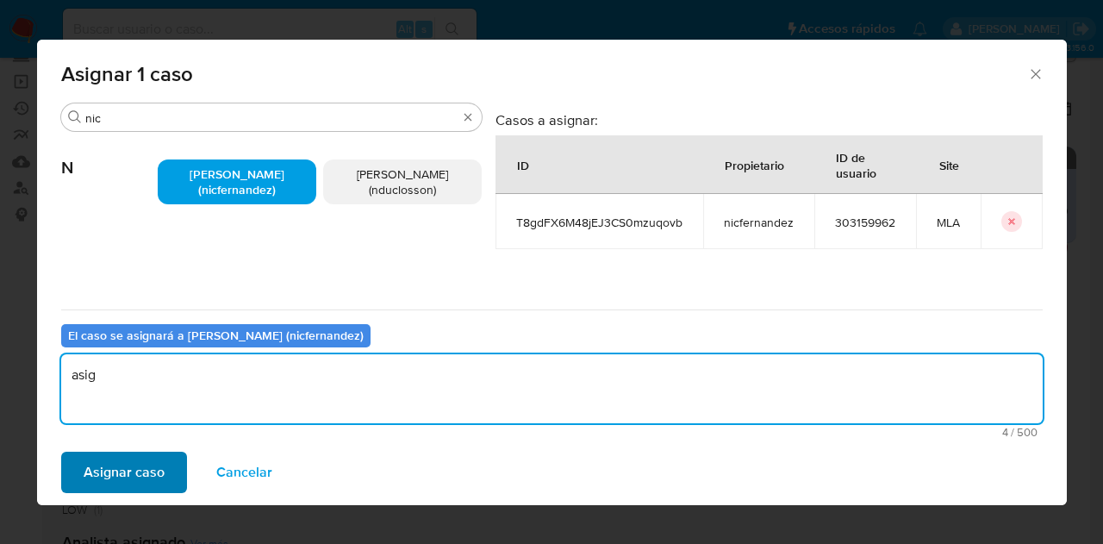
type textarea "asig"
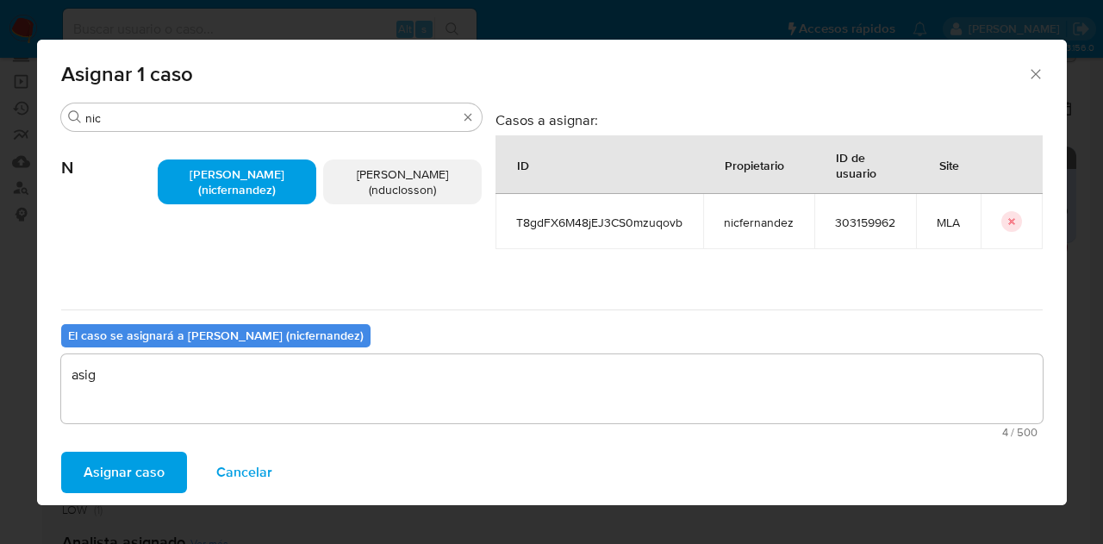
click at [152, 456] on span "Asignar caso" at bounding box center [124, 472] width 81 height 38
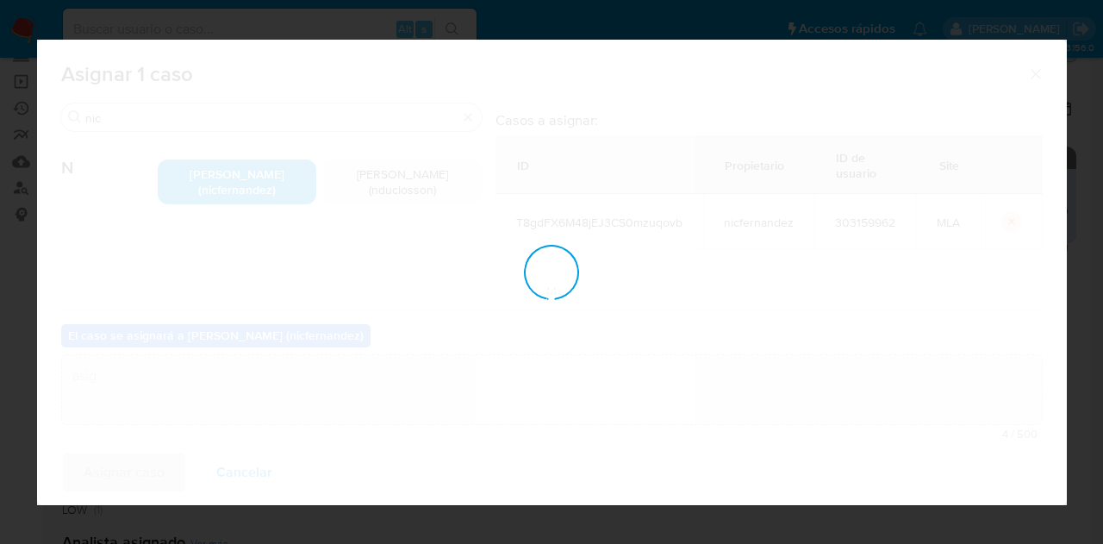
checkbox input "false"
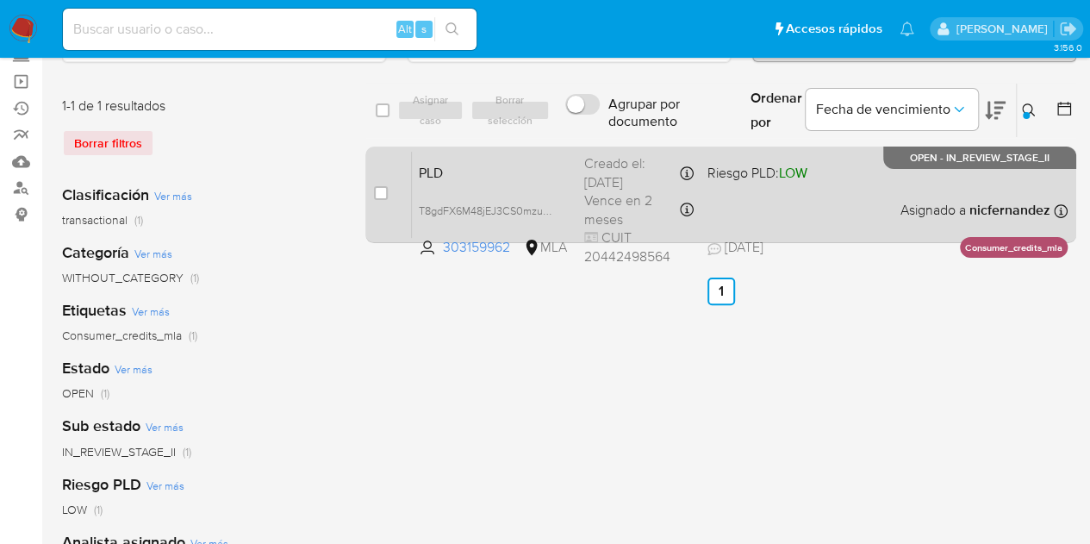
click at [492, 178] on span "PLD" at bounding box center [495, 171] width 152 height 22
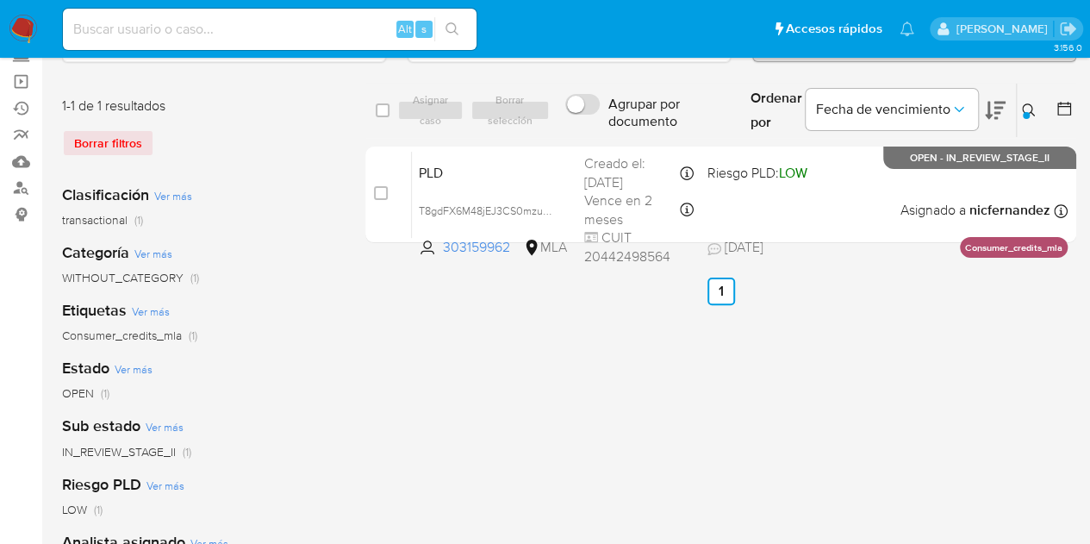
click at [1024, 104] on icon at bounding box center [1029, 110] width 14 height 14
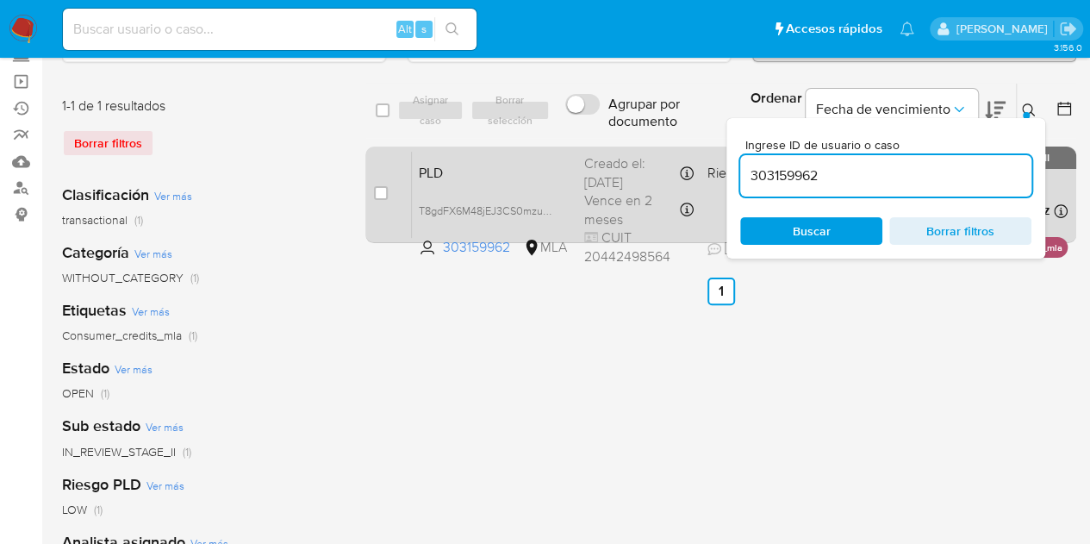
drag, startPoint x: 751, startPoint y: 160, endPoint x: 654, endPoint y: 150, distance: 97.9
click at [654, 149] on div "select-all-cases-checkbox Asignar caso Borrar selección Agrupar por documento O…" at bounding box center [720, 166] width 711 height 167
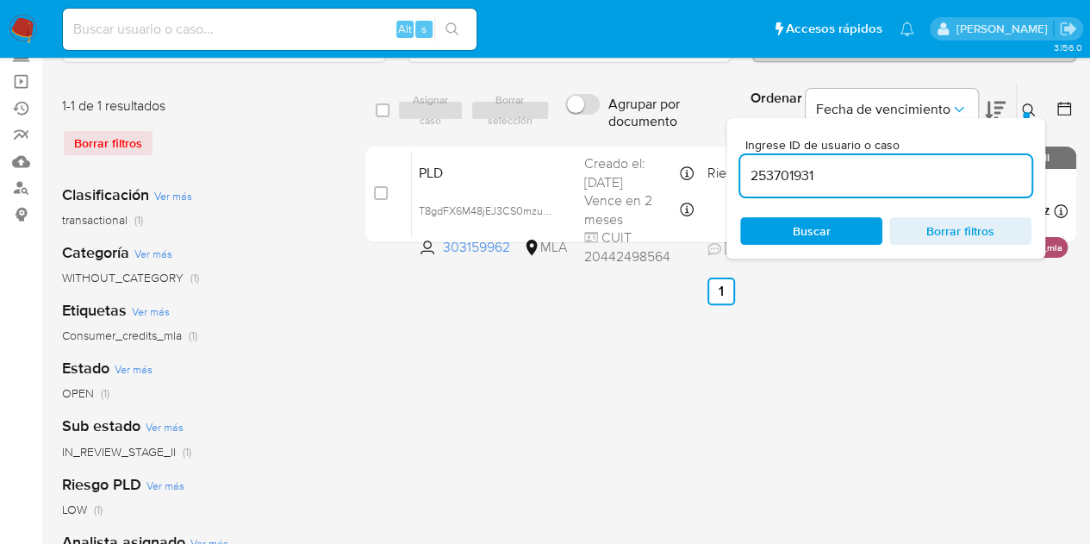
type input "253701931"
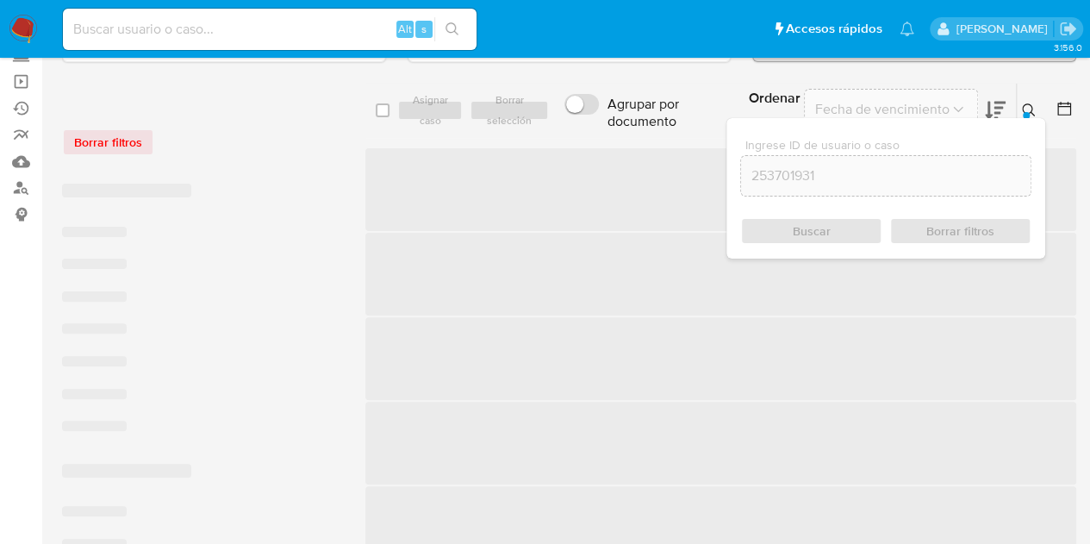
click at [1032, 104] on icon at bounding box center [1029, 110] width 14 height 14
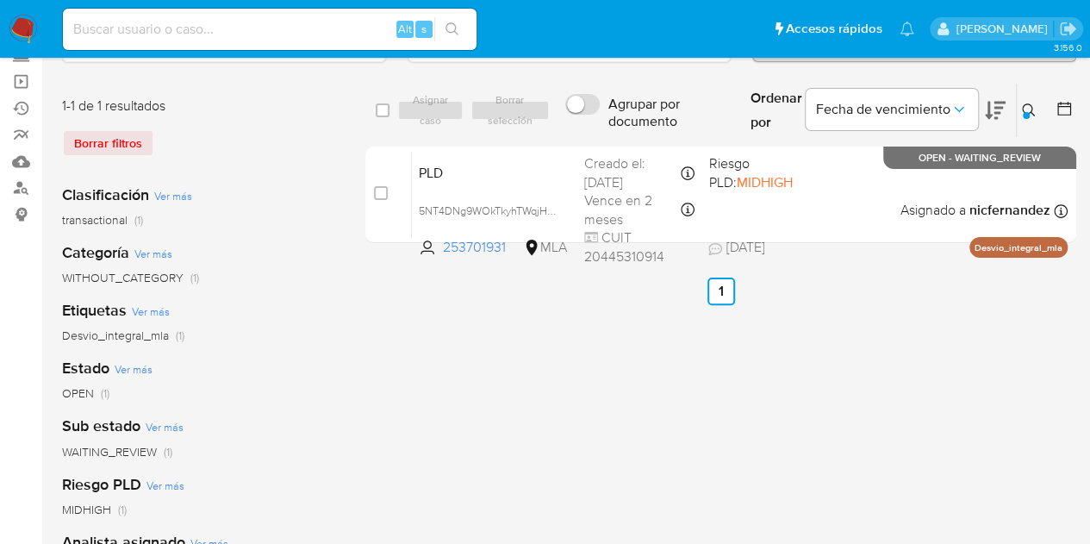
click at [1032, 109] on icon at bounding box center [1029, 110] width 14 height 14
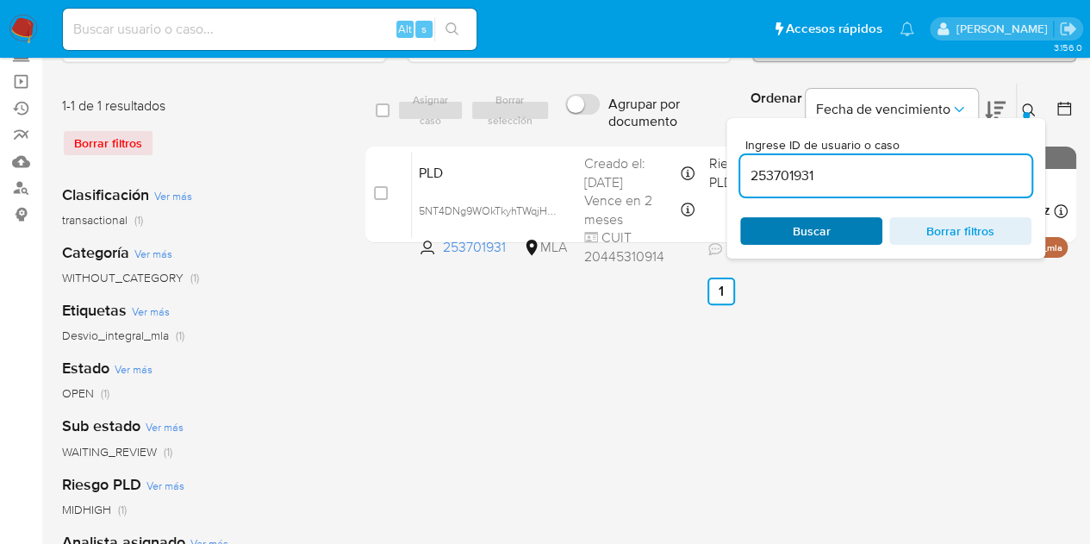
click at [844, 232] on span "Buscar" at bounding box center [811, 231] width 118 height 24
click at [1031, 118] on div "Ingrese ID de usuario o caso 253701931 Buscar Borrar filtros" at bounding box center [885, 188] width 319 height 140
click at [1031, 111] on icon at bounding box center [1029, 110] width 14 height 14
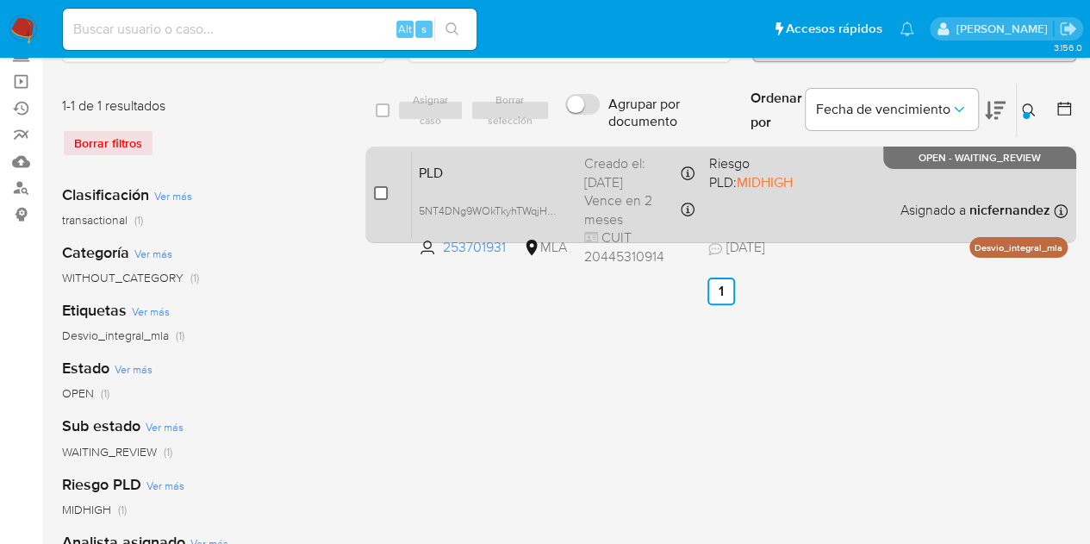
click at [379, 192] on input "checkbox" at bounding box center [381, 193] width 14 height 14
checkbox input "true"
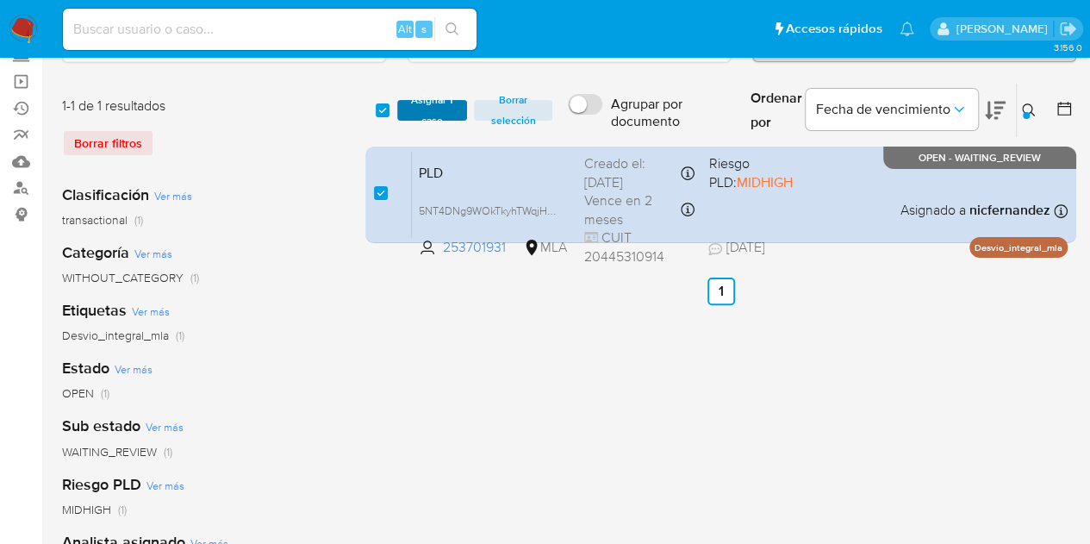
click at [418, 114] on span "Asignar 1 caso" at bounding box center [432, 110] width 53 height 17
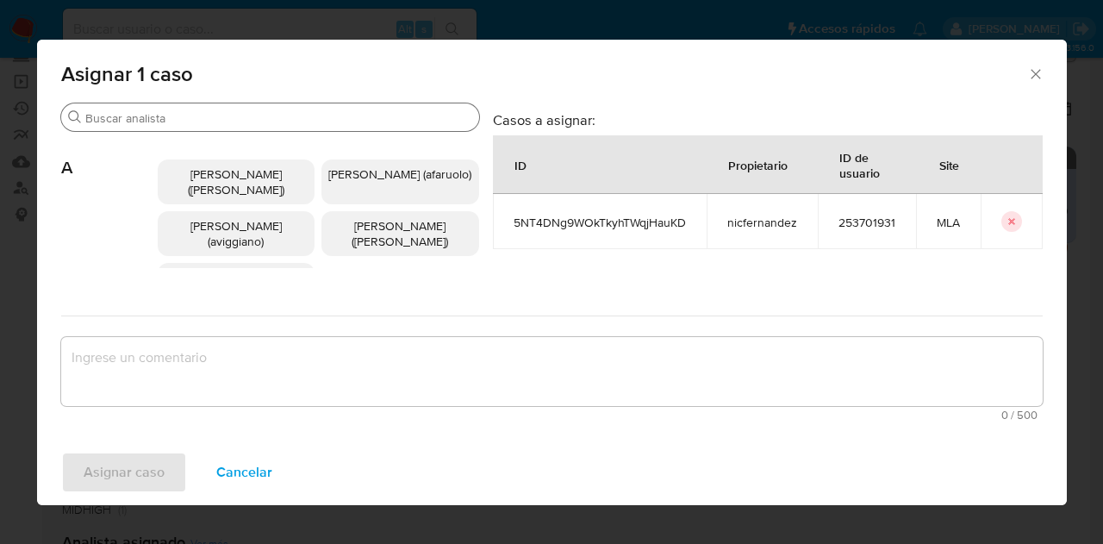
click at [214, 122] on input "Buscar" at bounding box center [278, 118] width 387 height 16
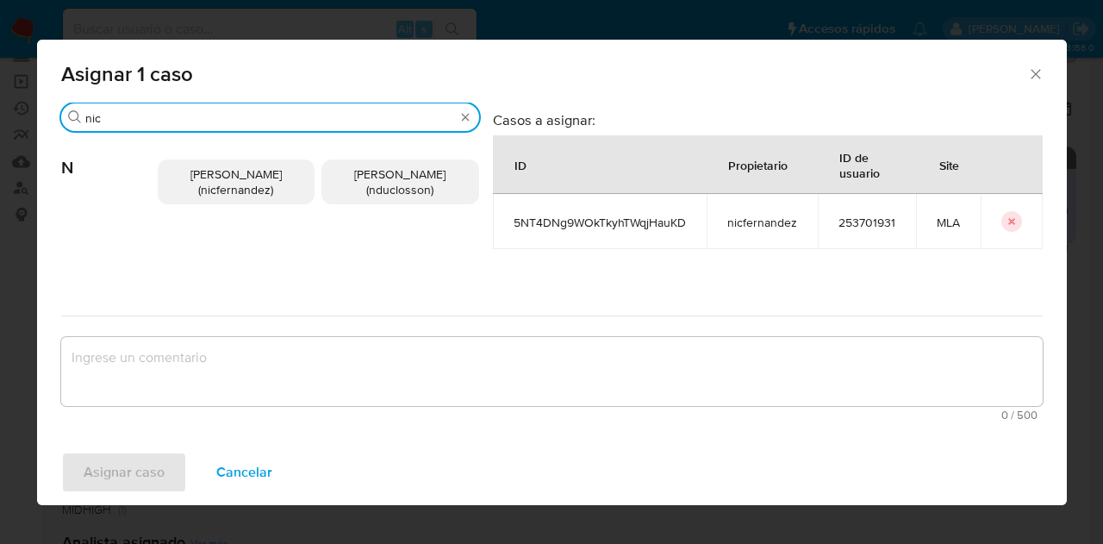
type input "nic"
click at [210, 180] on span "Nicolas Fernandez Allen (nicfernandez)" at bounding box center [235, 181] width 91 height 33
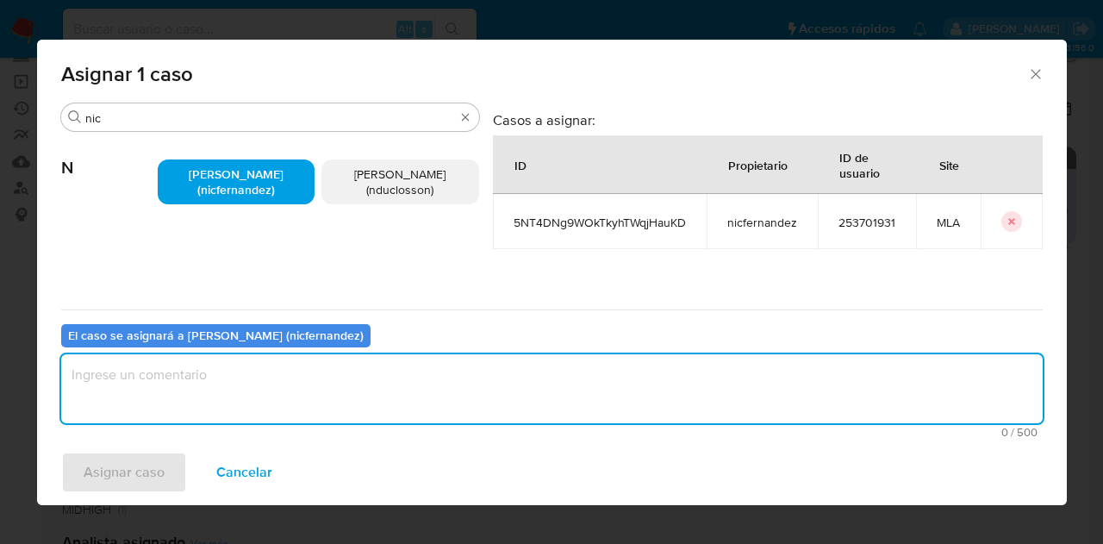
click at [271, 364] on textarea "assign-modal" at bounding box center [551, 388] width 981 height 69
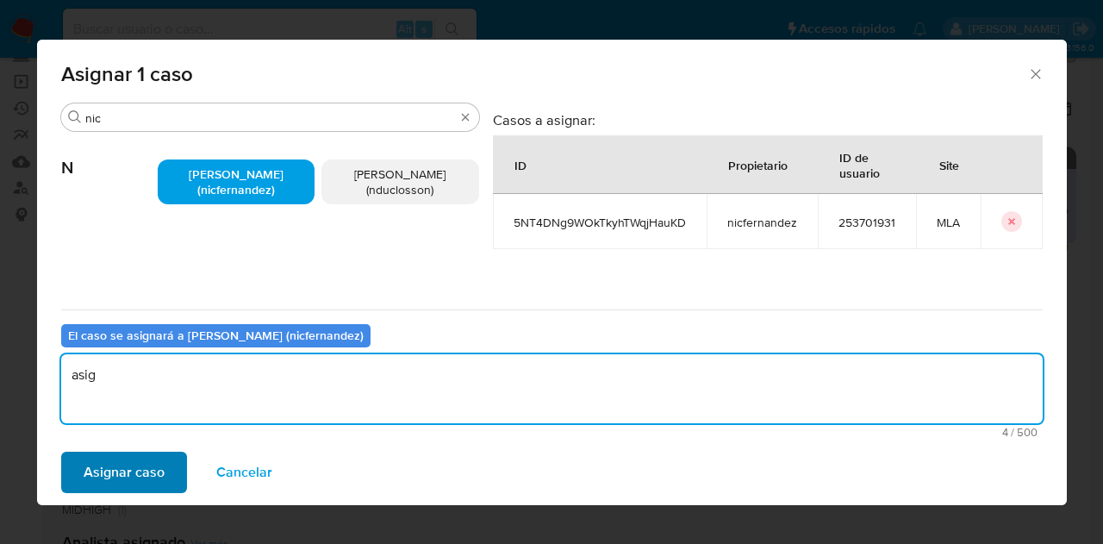
type textarea "asig"
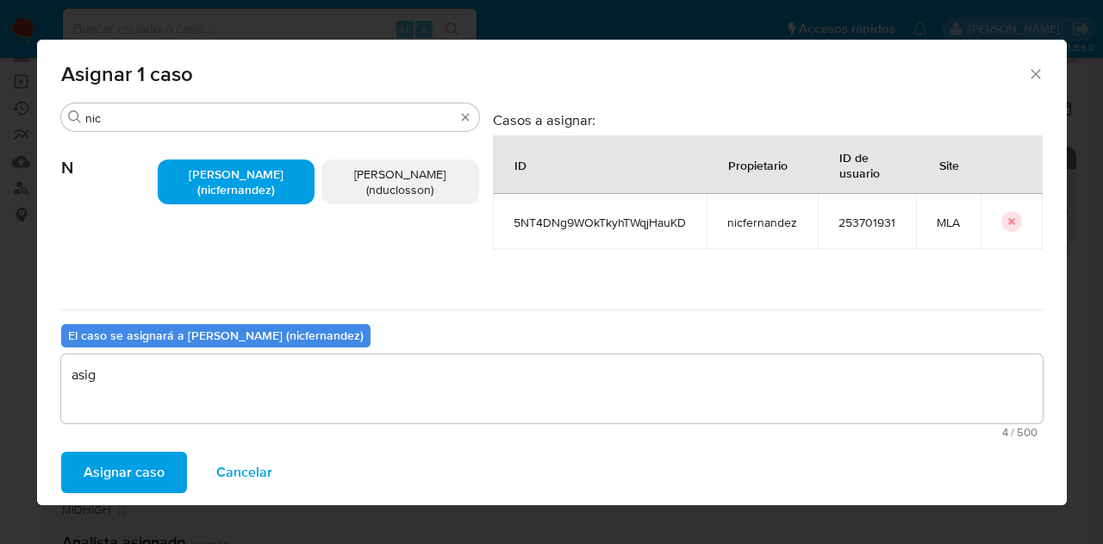
click at [90, 461] on span "Asignar caso" at bounding box center [124, 472] width 81 height 38
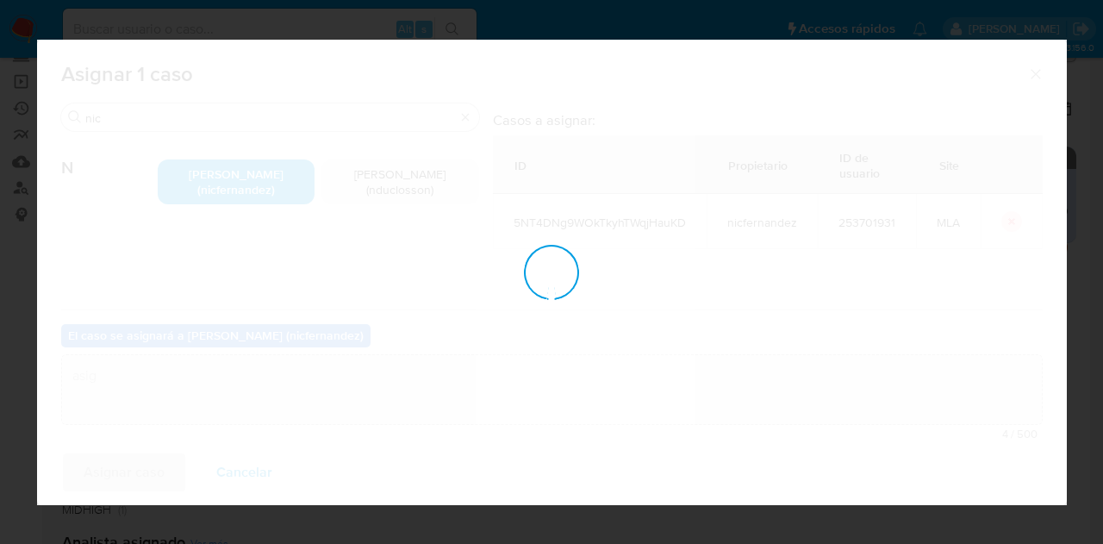
checkbox input "false"
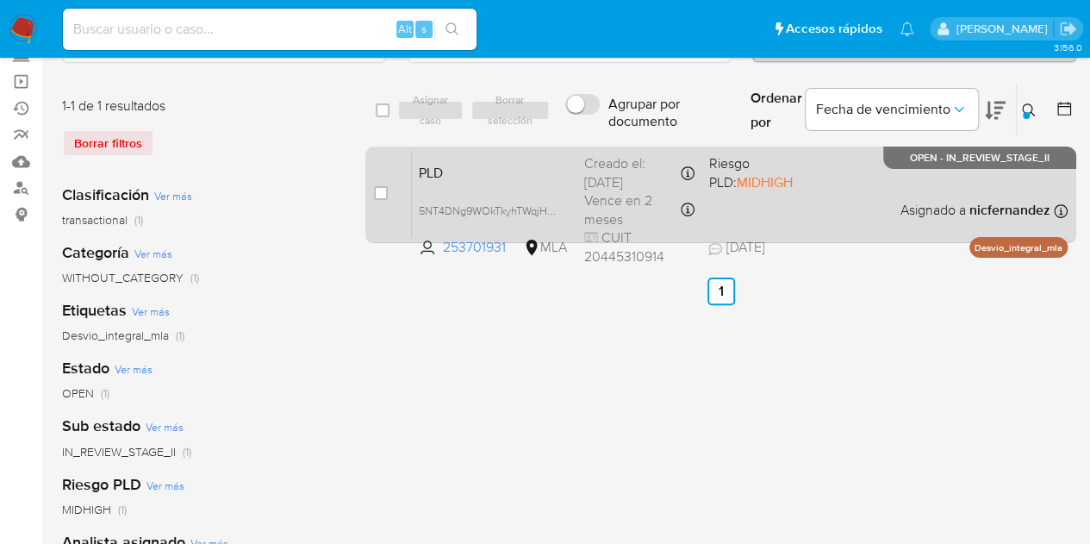
click at [557, 168] on span "PLD" at bounding box center [495, 171] width 152 height 22
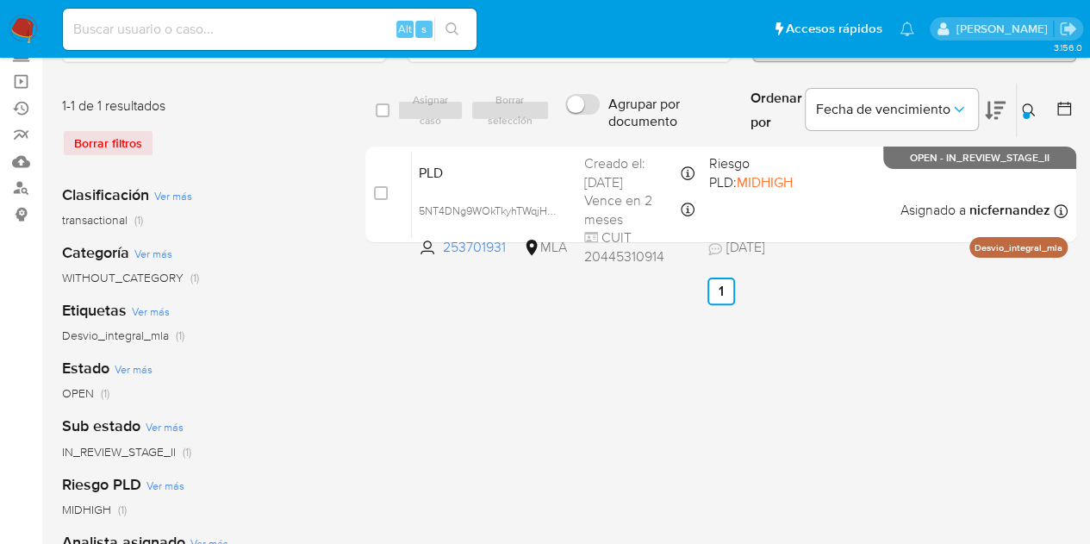
click at [1025, 112] on div at bounding box center [1026, 115] width 7 height 7
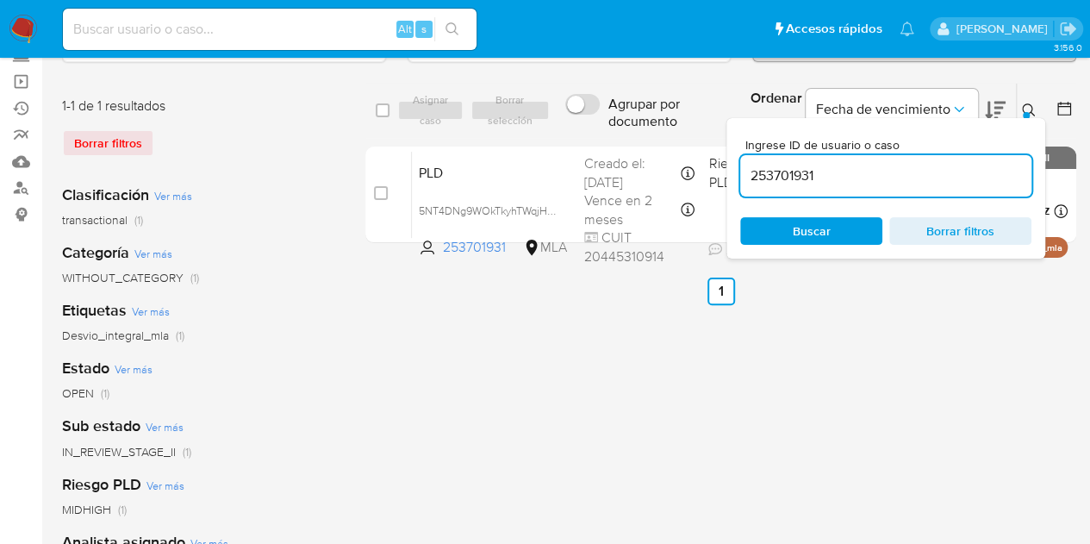
drag, startPoint x: 807, startPoint y: 223, endPoint x: 817, endPoint y: 215, distance: 13.5
click at [810, 219] on span "Buscar" at bounding box center [812, 231] width 38 height 28
click at [1025, 108] on icon at bounding box center [1029, 110] width 14 height 14
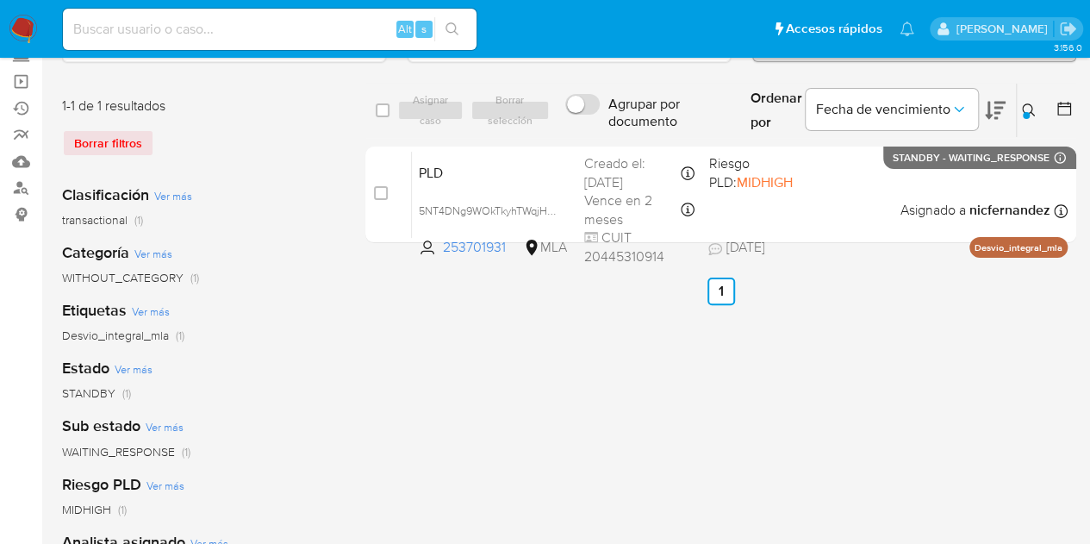
click at [1031, 103] on icon at bounding box center [1028, 109] width 13 height 13
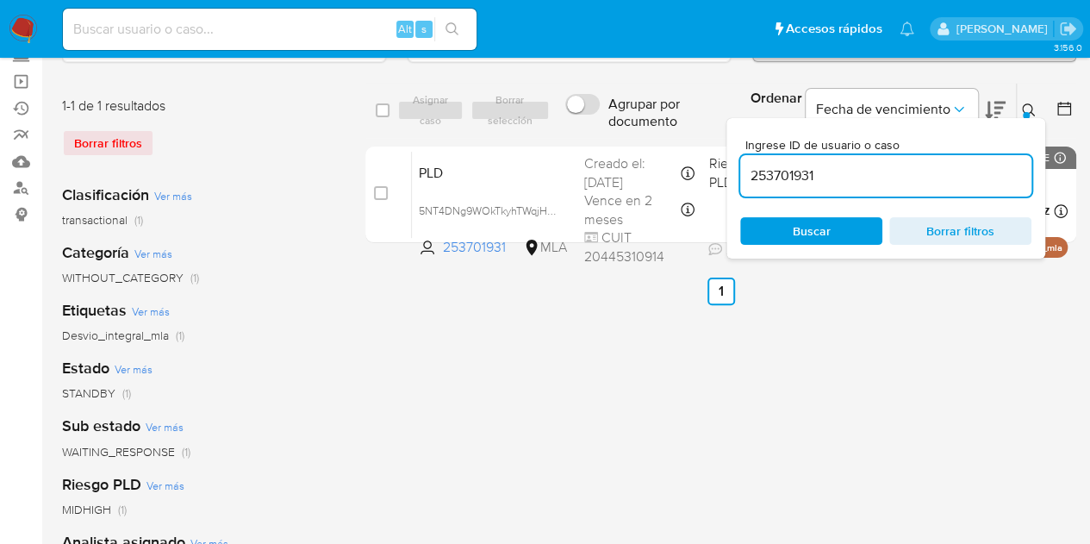
drag, startPoint x: 874, startPoint y: 159, endPoint x: 762, endPoint y: 159, distance: 112.0
click at [755, 150] on div "Ingrese ID de usuario o caso 253701931" at bounding box center [885, 168] width 291 height 58
click at [789, 178] on input "253701931" at bounding box center [885, 176] width 291 height 22
paste input "1223934268"
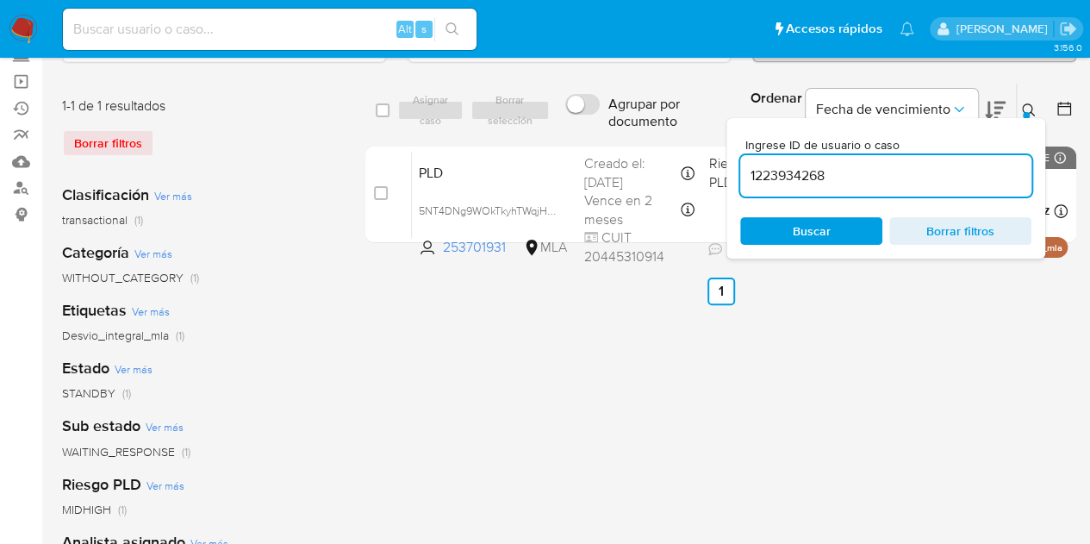
type input "1223934268"
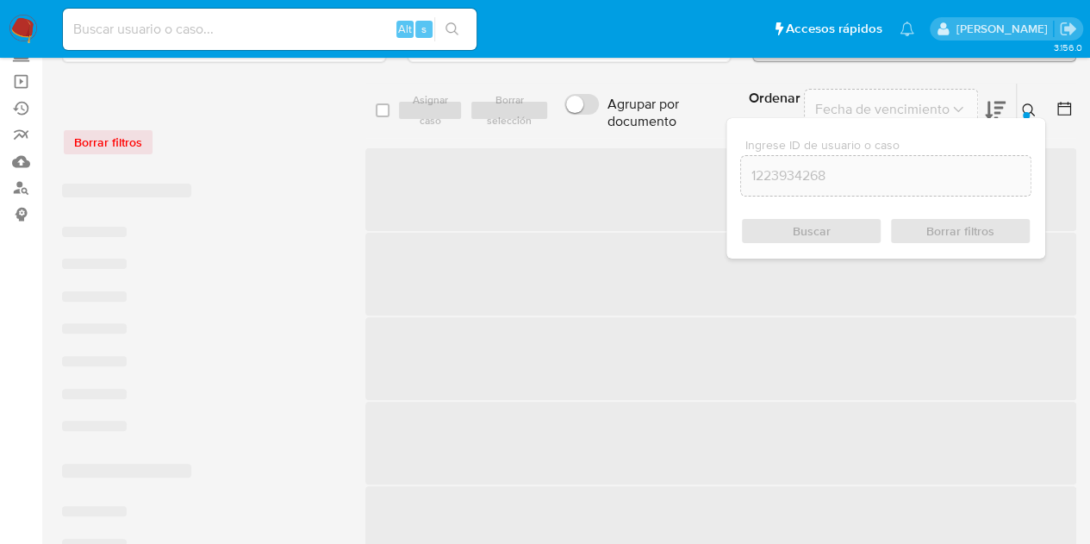
click at [1037, 105] on button at bounding box center [1031, 110] width 28 height 21
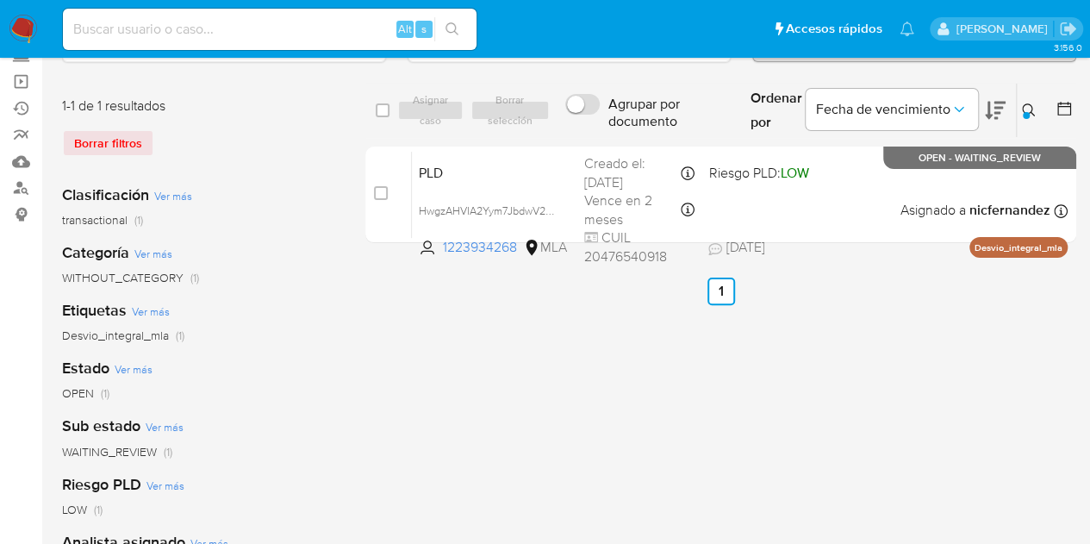
drag, startPoint x: 383, startPoint y: 190, endPoint x: 434, endPoint y: 140, distance: 71.9
click at [383, 190] on input "checkbox" at bounding box center [381, 193] width 14 height 14
checkbox input "true"
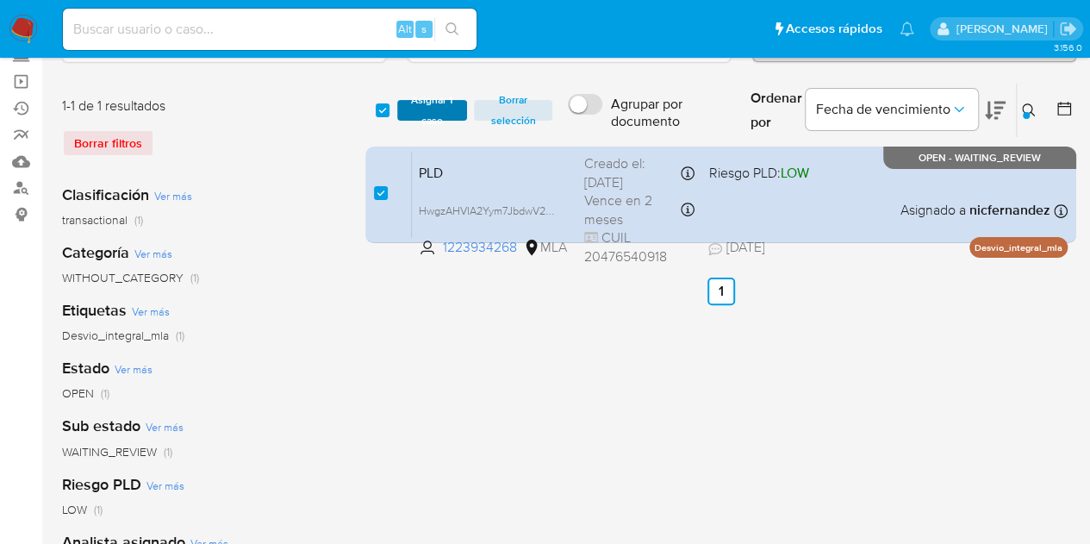
click at [441, 110] on span "Asignar 1 caso" at bounding box center [432, 110] width 53 height 17
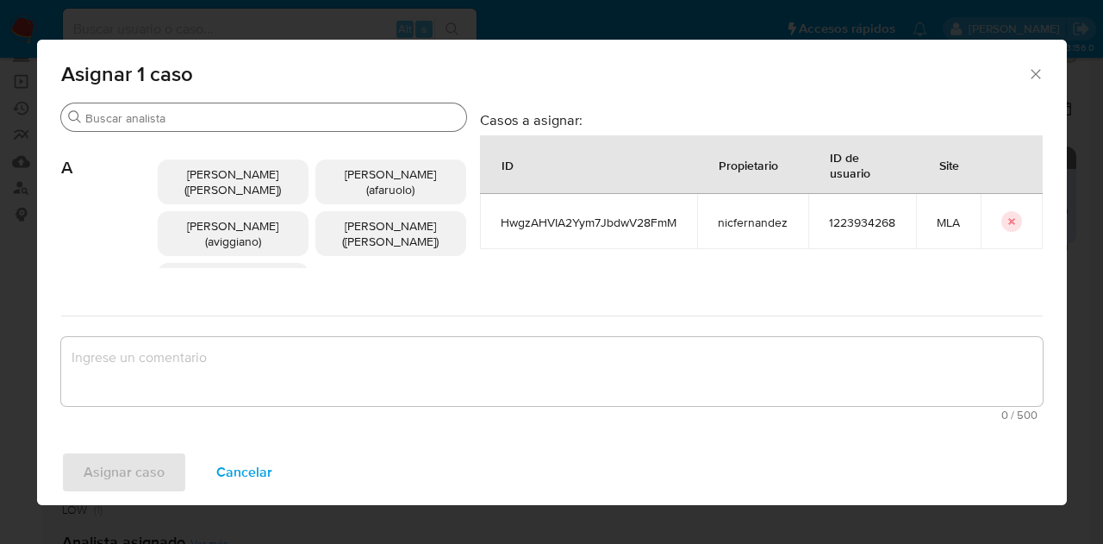
click at [159, 126] on div "Buscar" at bounding box center [263, 117] width 405 height 28
click at [178, 114] on input "Buscar" at bounding box center [272, 118] width 374 height 16
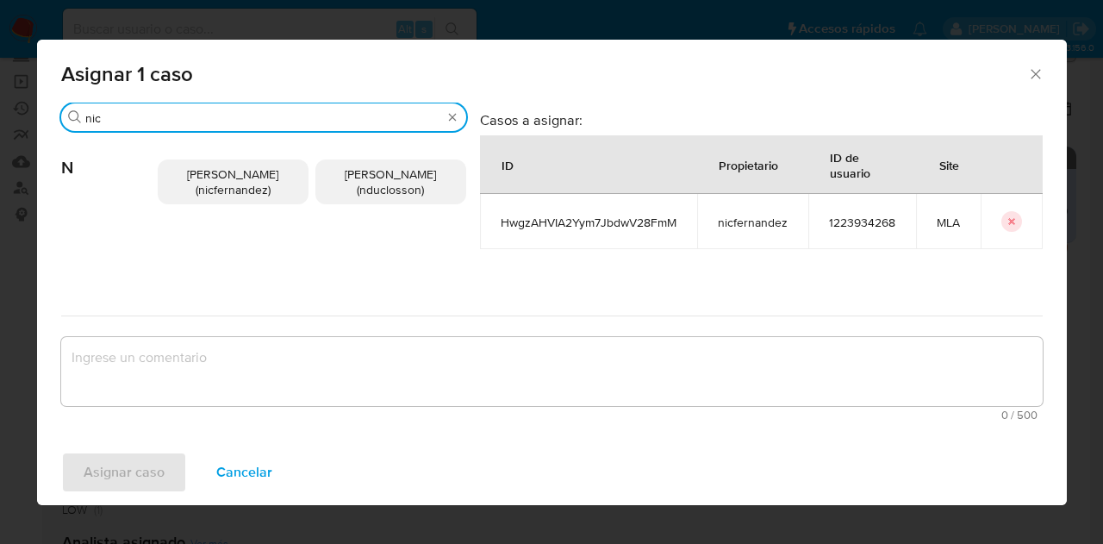
type input "nic"
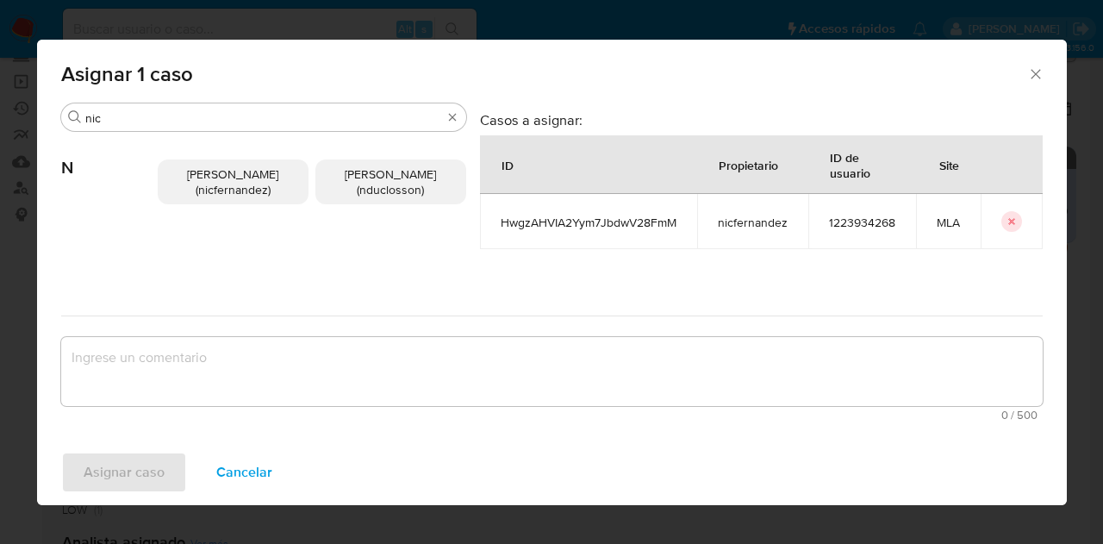
click at [206, 168] on span "Nicolas Fernandez Allen (nicfernandez)" at bounding box center [232, 181] width 91 height 33
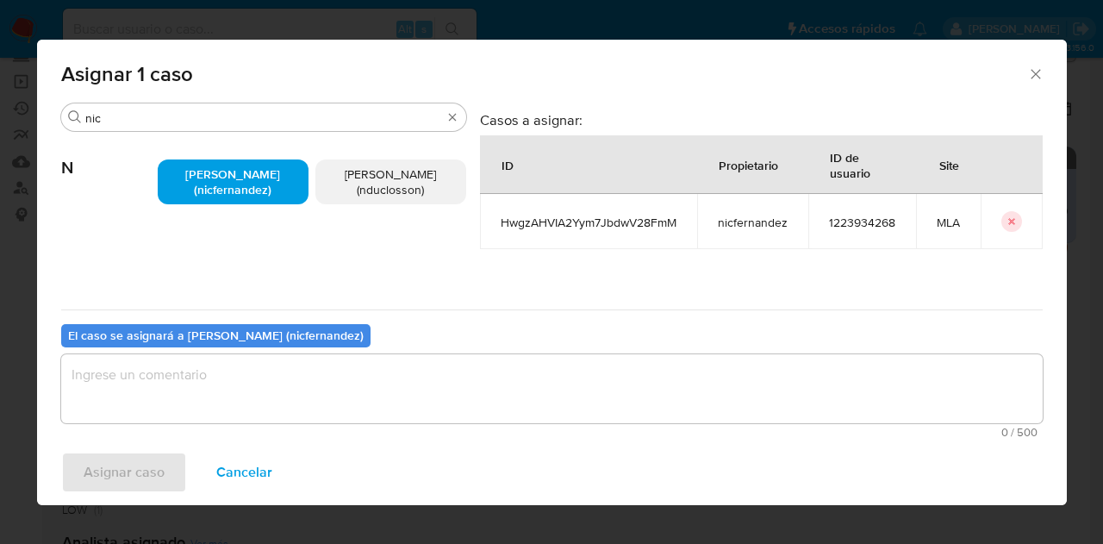
click at [265, 359] on div "El caso se asignará a Nicolas Fernandez Allen (nicfernandez) 0 / 500 500 caract…" at bounding box center [551, 377] width 981 height 136
click at [273, 389] on textarea "assign-modal" at bounding box center [551, 388] width 981 height 69
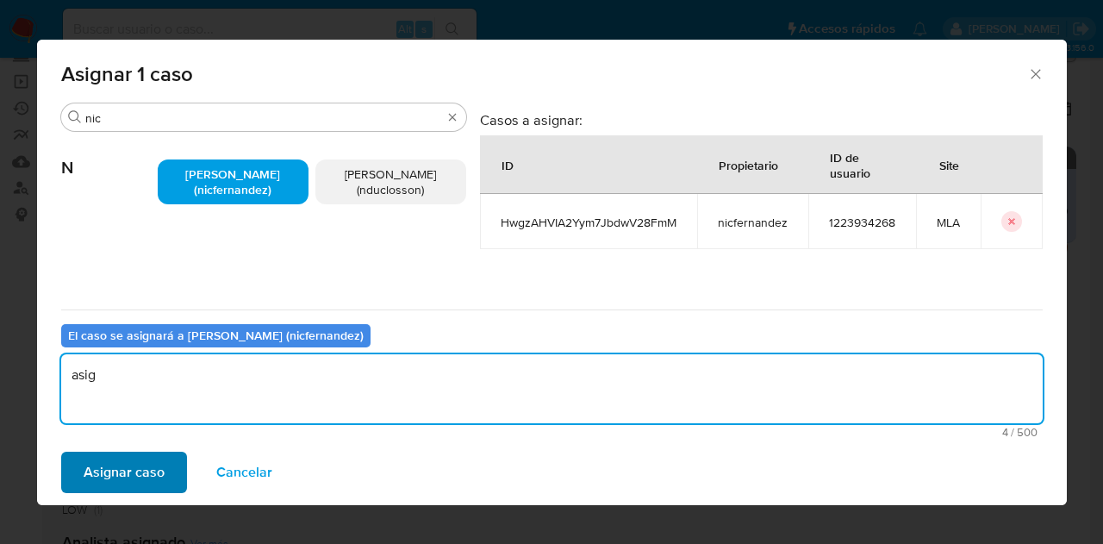
type textarea "asig"
click at [141, 472] on span "Asignar caso" at bounding box center [124, 472] width 81 height 38
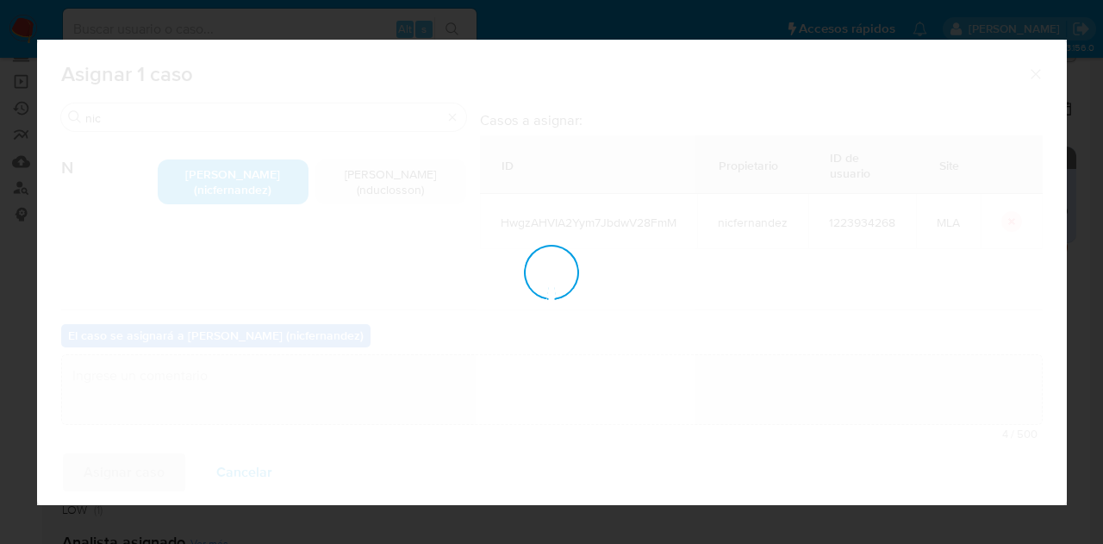
checkbox input "false"
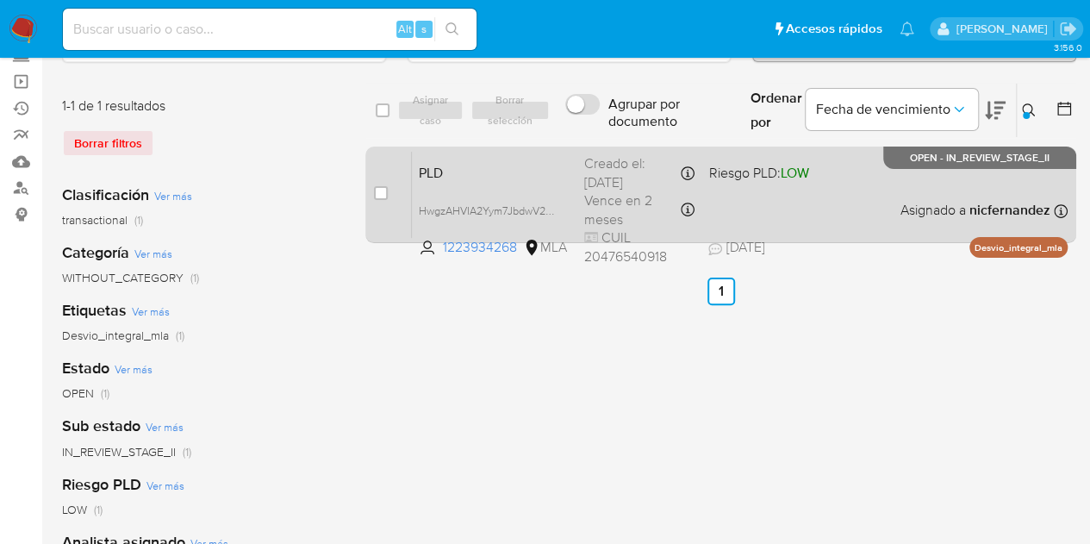
click at [482, 177] on span "PLD" at bounding box center [495, 171] width 152 height 22
click at [469, 167] on span "PLD" at bounding box center [495, 171] width 152 height 22
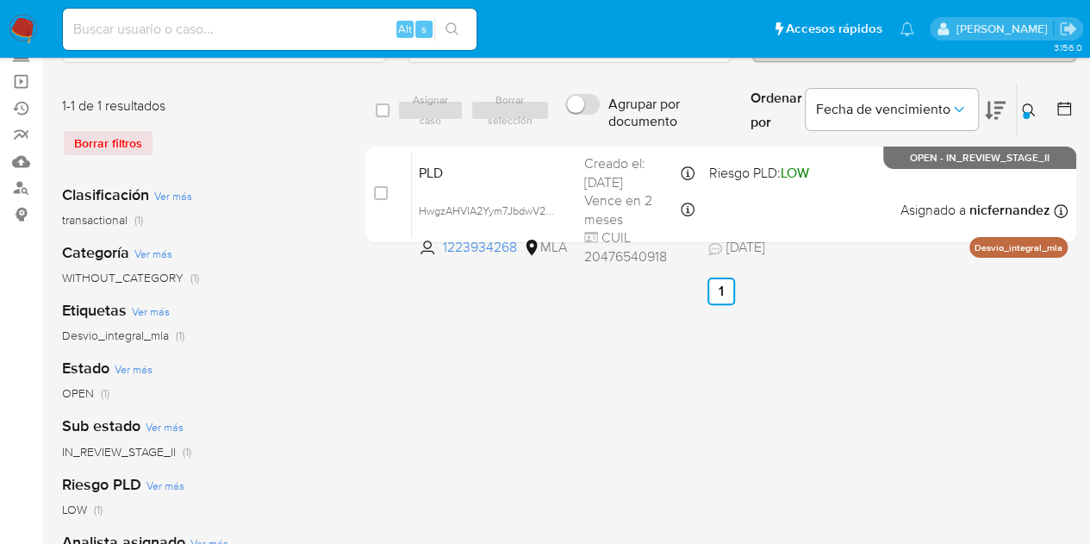
drag, startPoint x: 1029, startPoint y: 109, endPoint x: 965, endPoint y: 153, distance: 77.9
click at [1027, 108] on icon at bounding box center [1029, 110] width 14 height 14
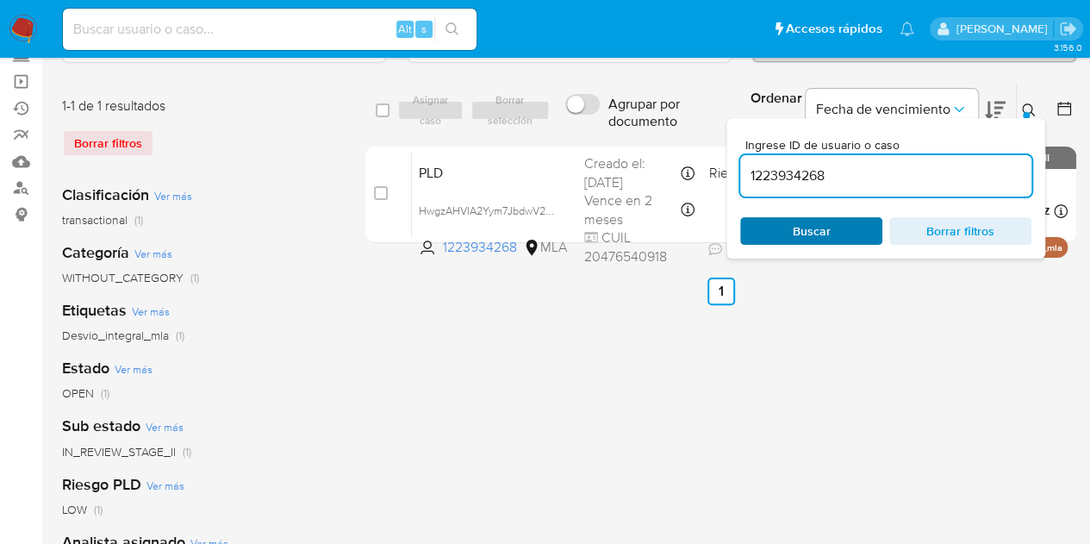
click at [842, 219] on span "Buscar" at bounding box center [811, 231] width 118 height 24
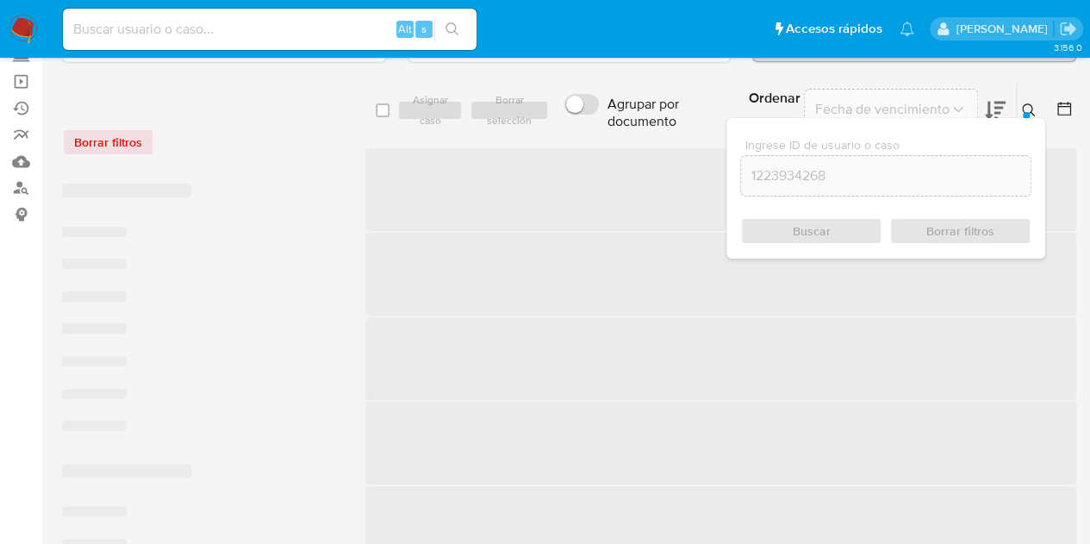
click at [1030, 109] on icon at bounding box center [1028, 109] width 13 height 13
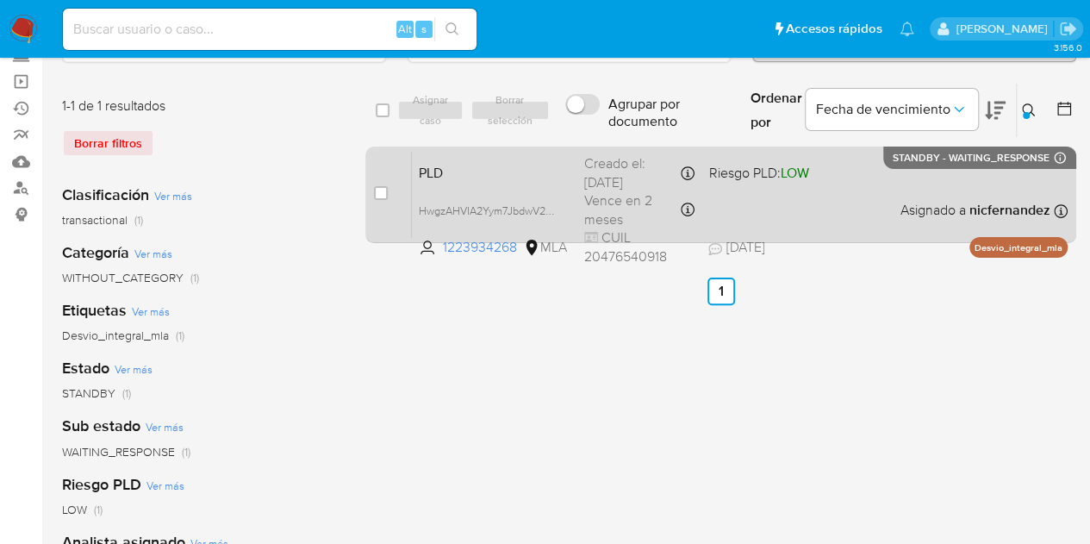
click at [495, 173] on span "PLD" at bounding box center [495, 171] width 152 height 22
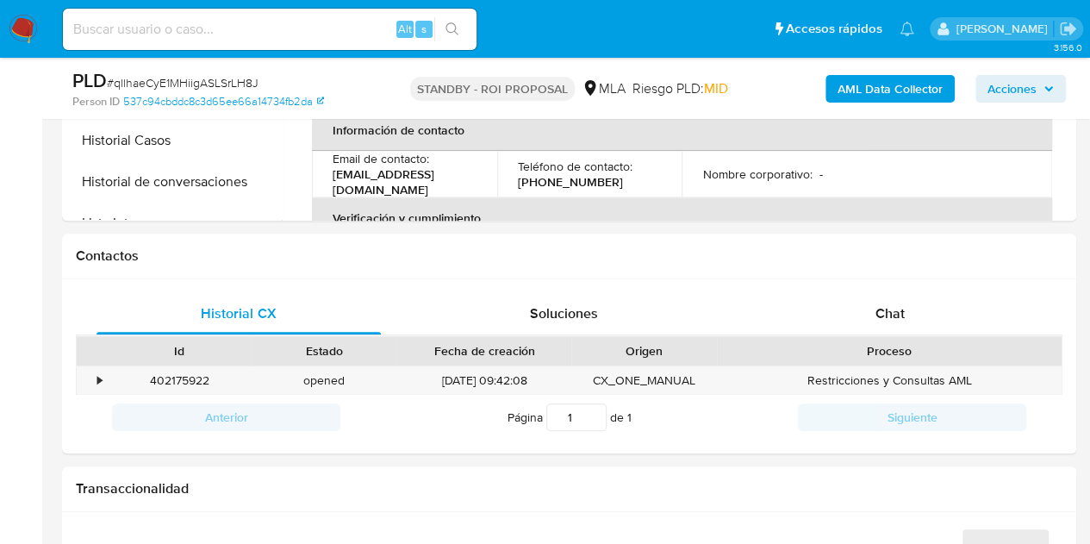
scroll to position [636, 0]
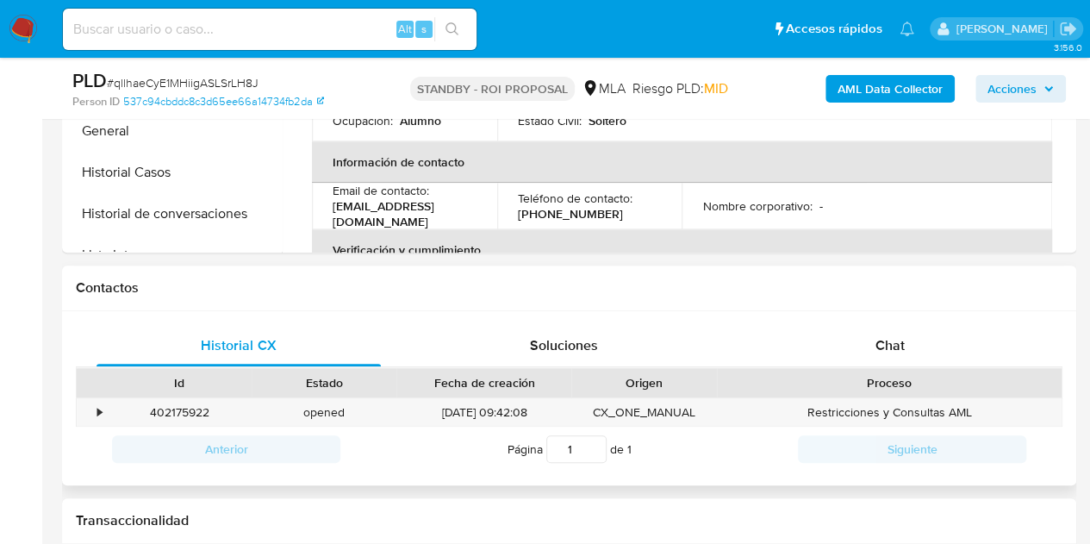
select select "10"
click at [194, 411] on div "402175922" at bounding box center [179, 412] width 145 height 28
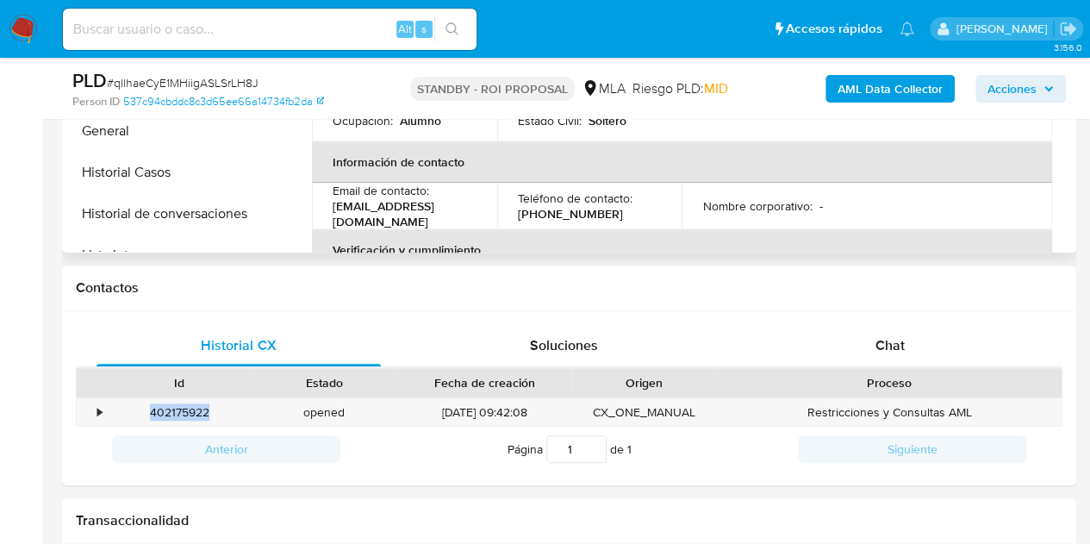
copy div "402175922"
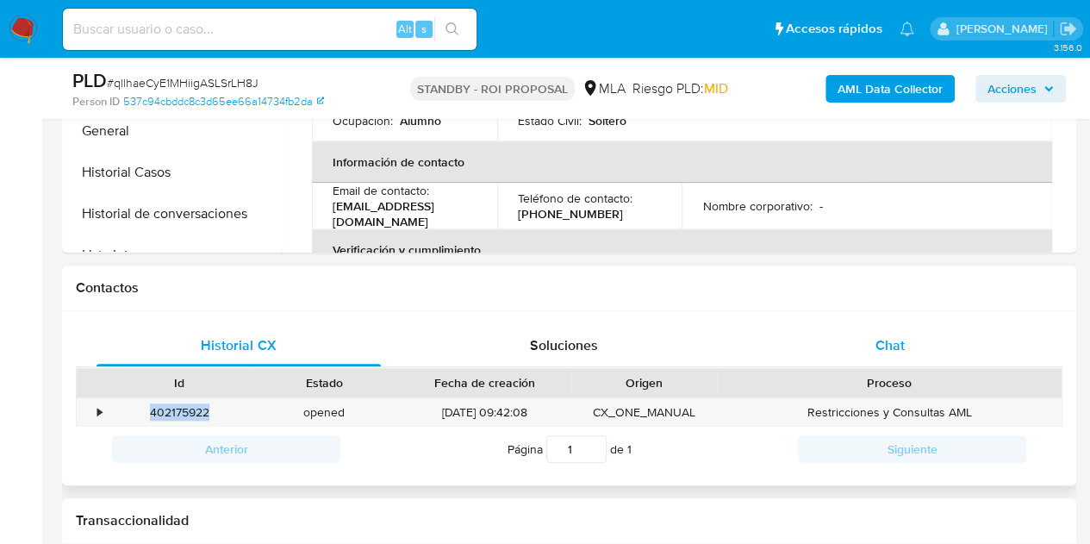
click at [846, 342] on div "Chat" at bounding box center [890, 345] width 284 height 41
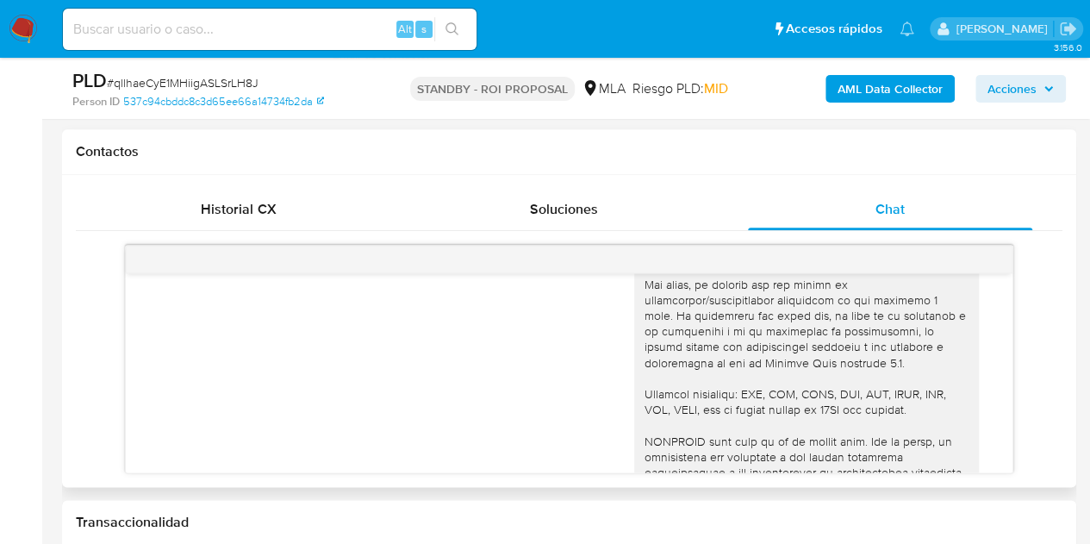
scroll to position [0, 0]
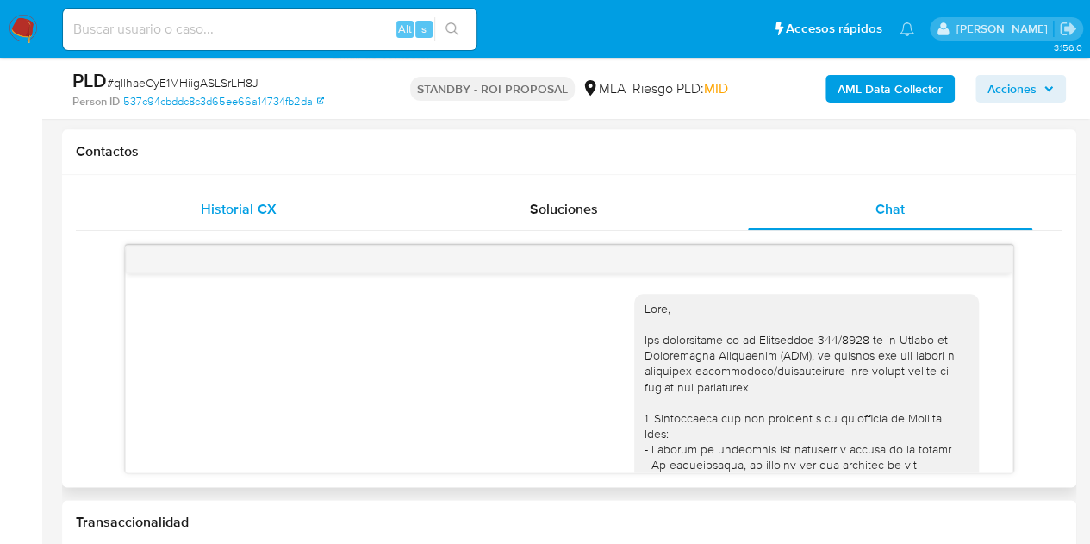
click at [289, 213] on div "Historial CX" at bounding box center [239, 209] width 284 height 41
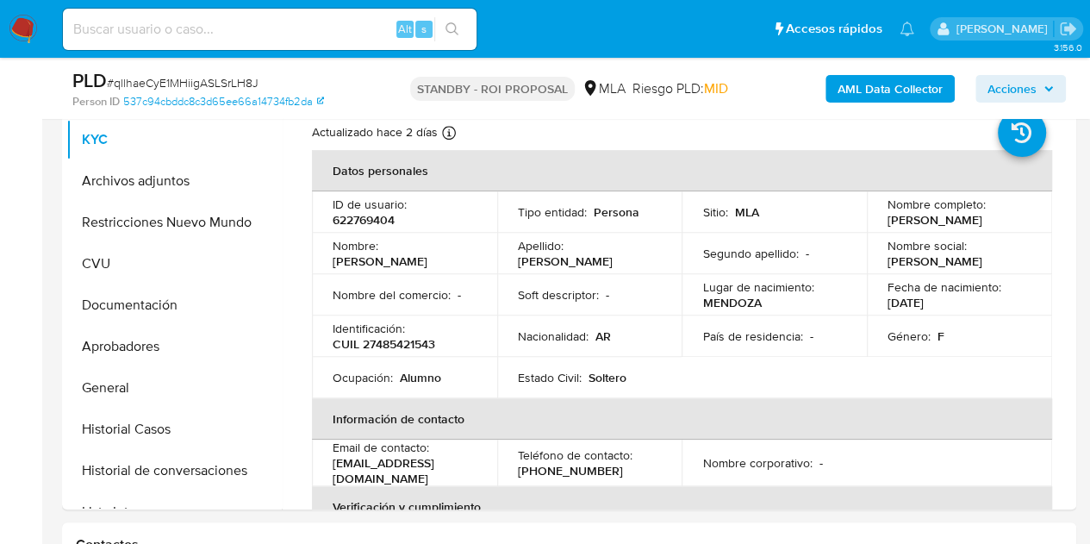
scroll to position [359, 0]
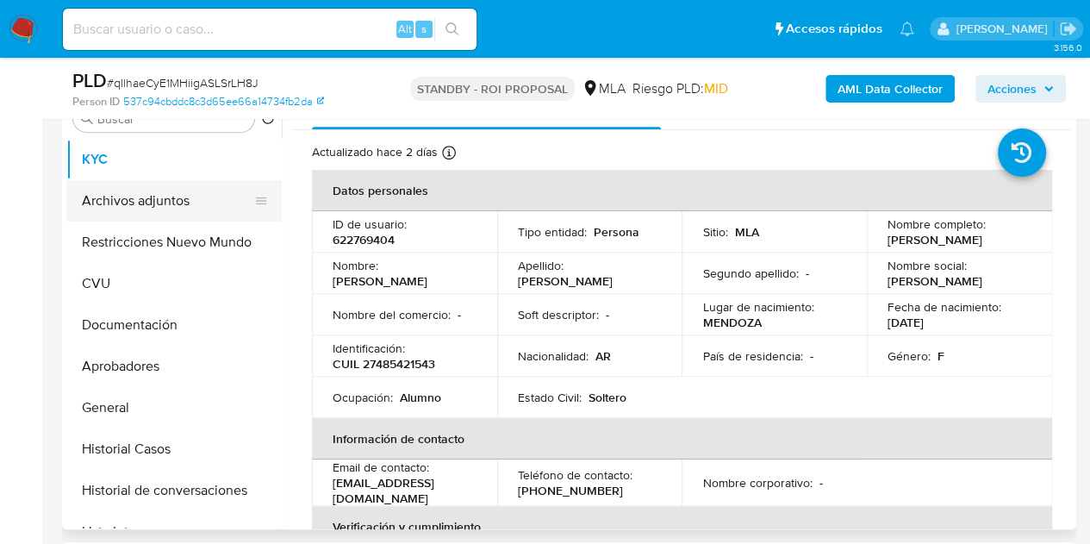
click at [174, 208] on button "Archivos adjuntos" at bounding box center [167, 200] width 202 height 41
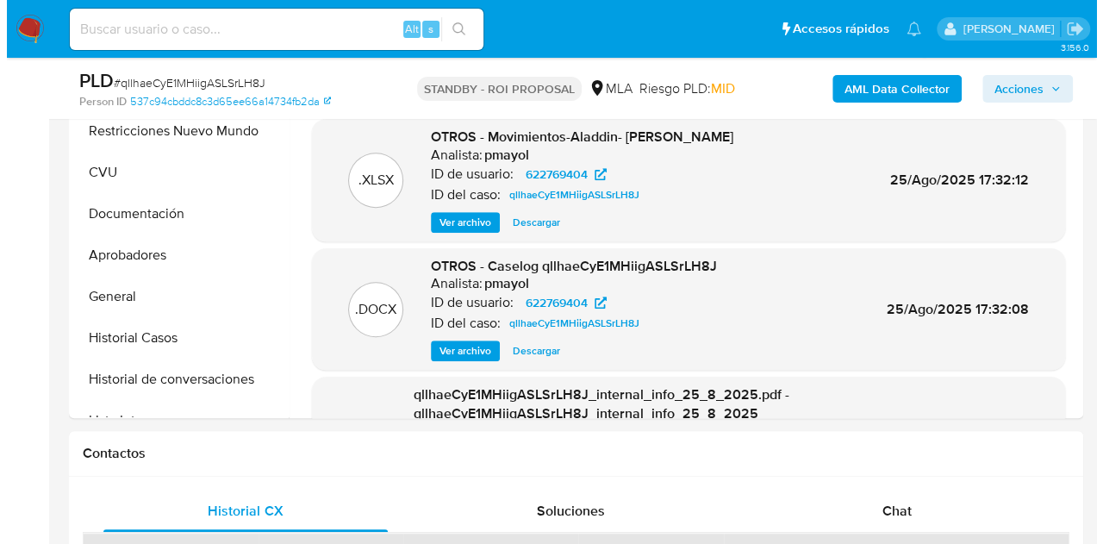
scroll to position [371, 0]
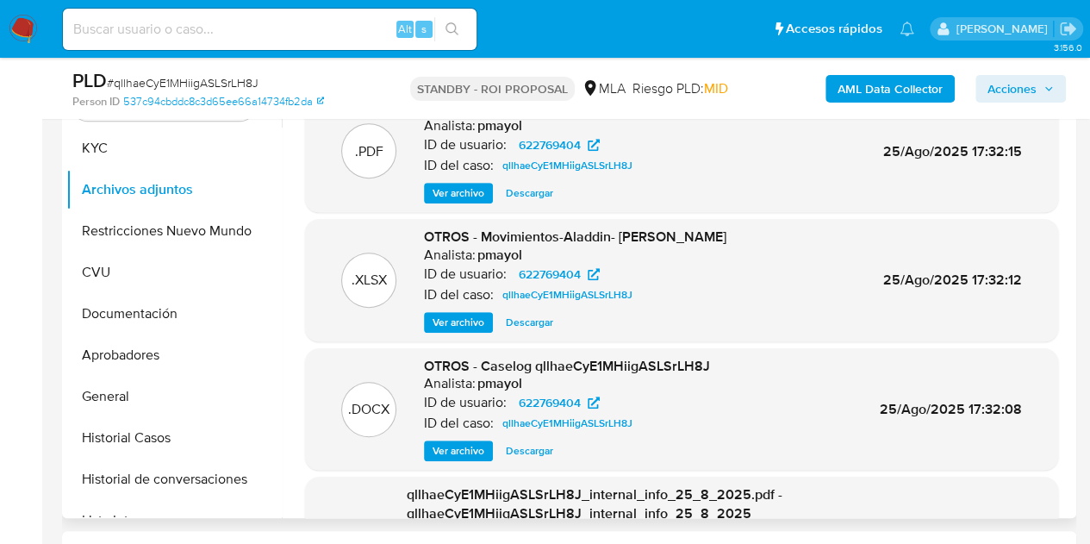
click at [469, 449] on span "Ver archivo" at bounding box center [459, 450] width 52 height 17
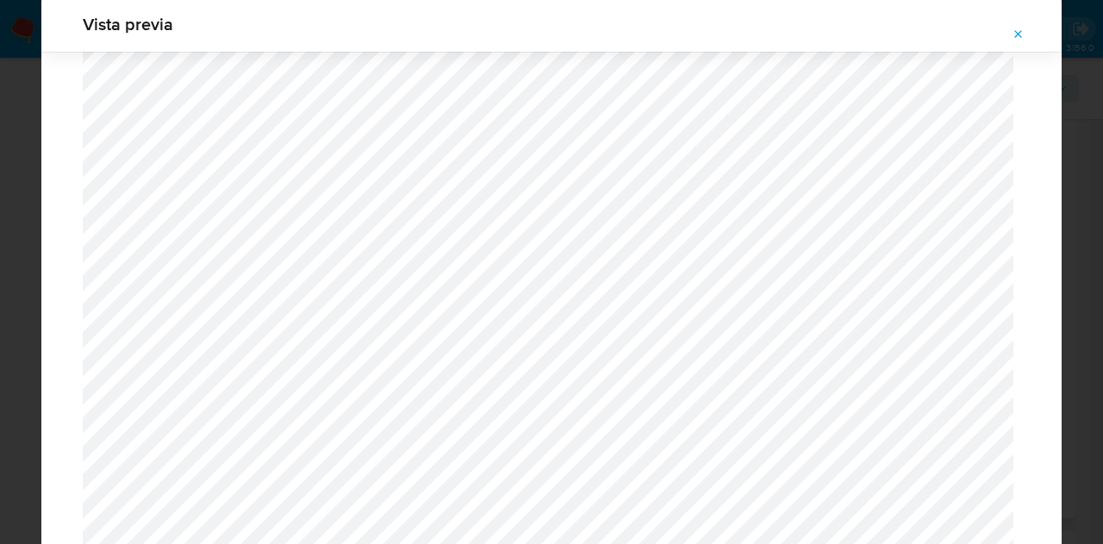
scroll to position [1332, 0]
click at [1010, 39] on button "Attachment preview" at bounding box center [1019, 35] width 38 height 28
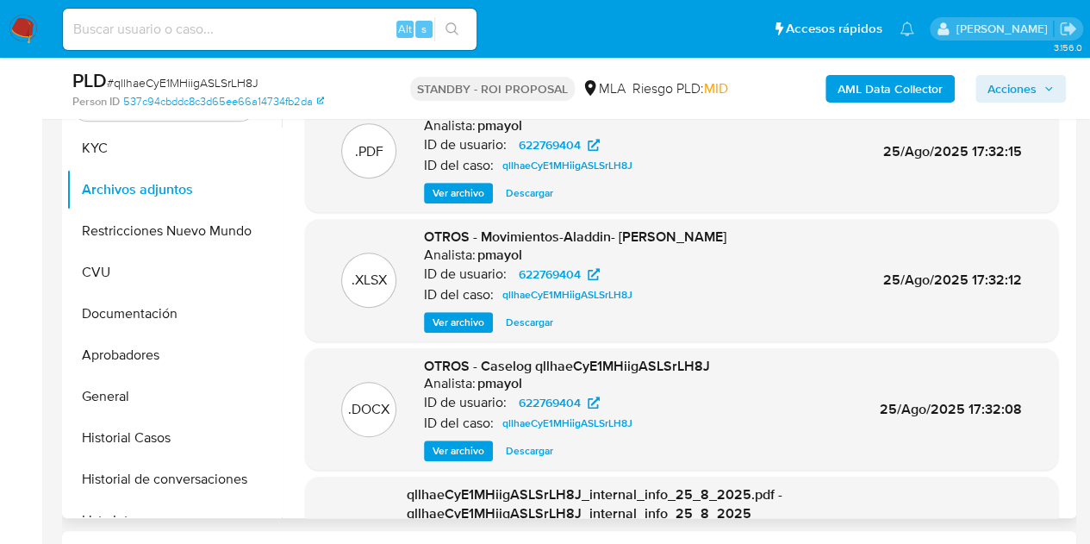
scroll to position [300, 0]
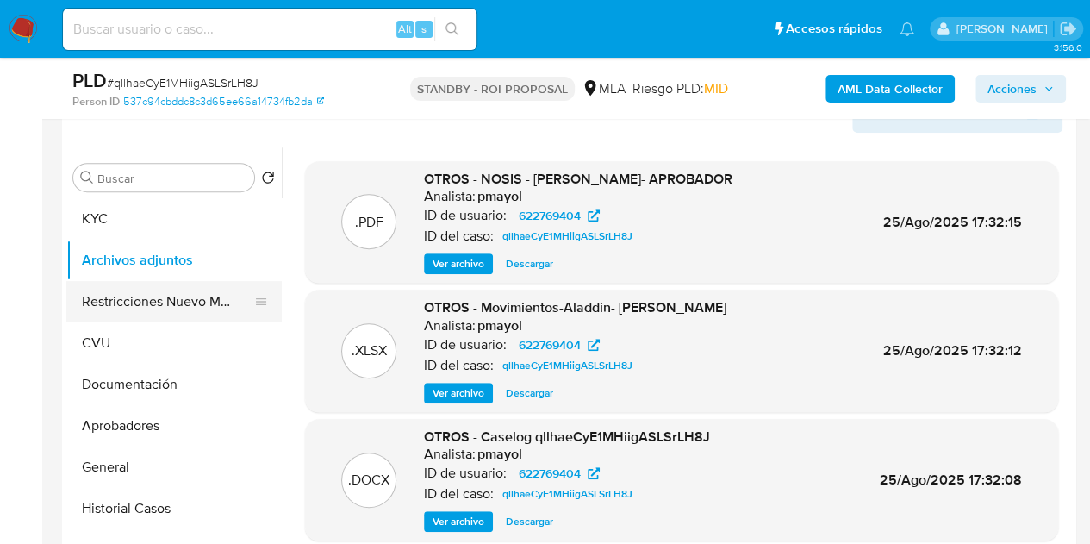
click at [140, 297] on button "Restricciones Nuevo Mundo" at bounding box center [167, 301] width 202 height 41
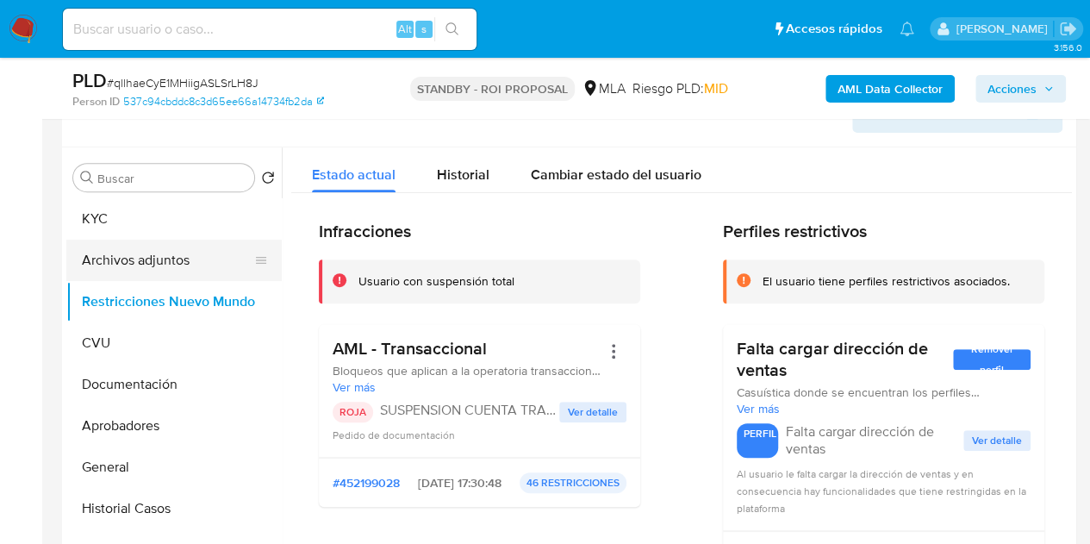
click at [139, 251] on button "Archivos adjuntos" at bounding box center [167, 260] width 202 height 41
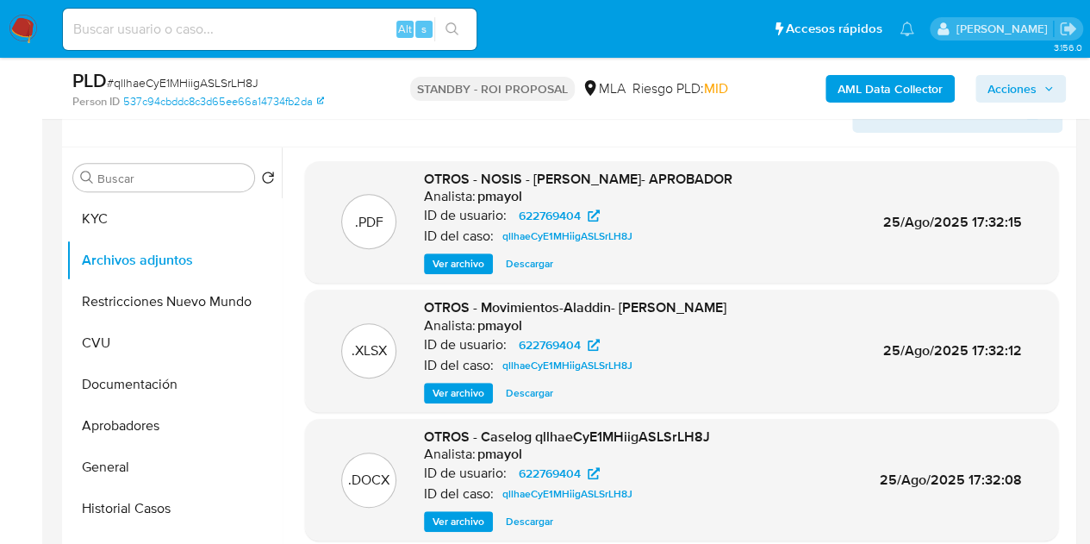
click at [470, 251] on div "OTROS - NOSIS - MILLET EDGARDO NORBERTO- APROBADOR Analista: pmayol ID de usuar…" at bounding box center [578, 222] width 308 height 105
click at [466, 258] on span "Ver archivo" at bounding box center [459, 263] width 52 height 17
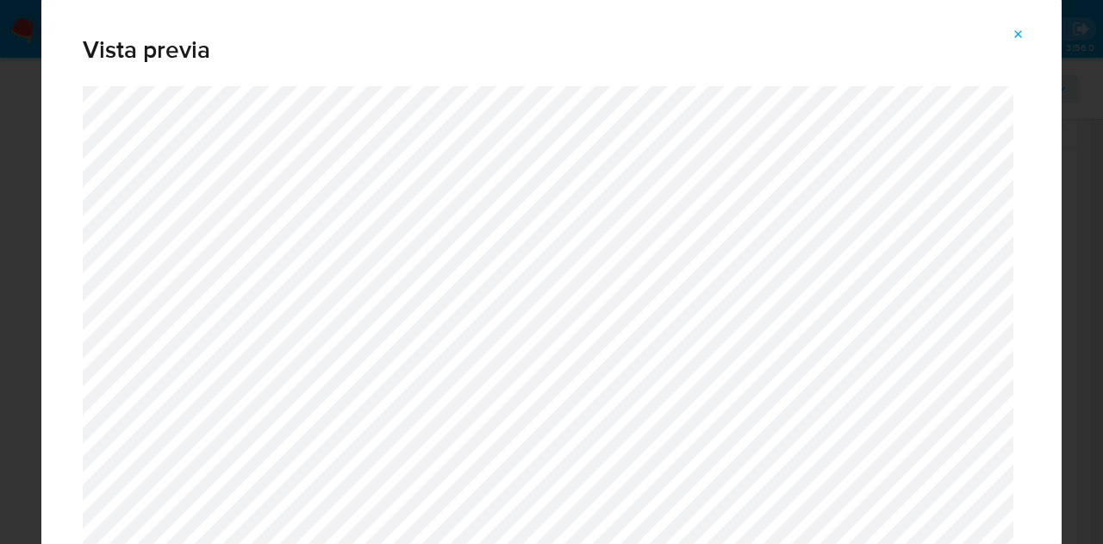
click at [1010, 29] on button "Attachment preview" at bounding box center [1019, 35] width 38 height 28
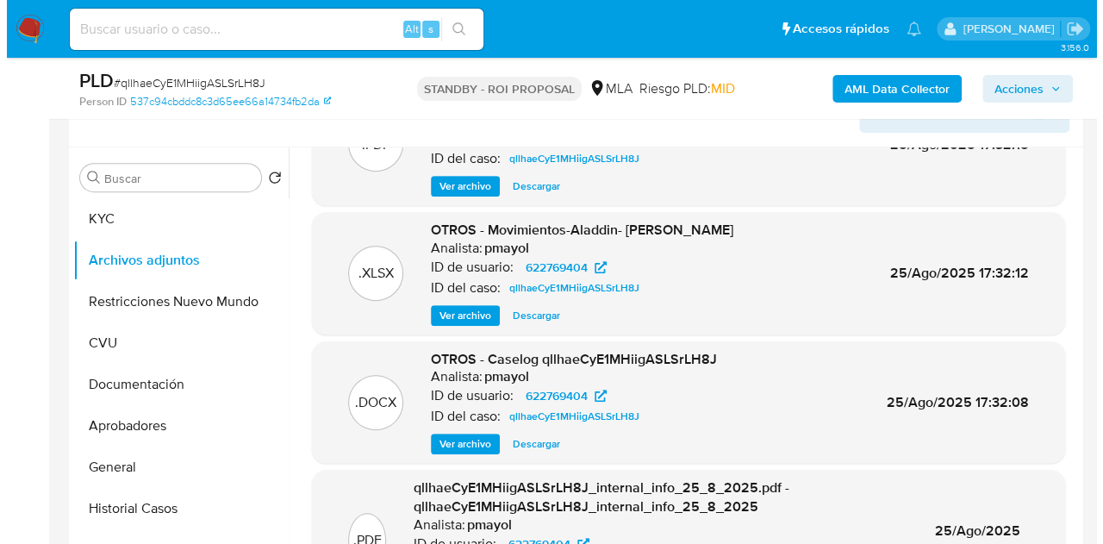
scroll to position [81, 0]
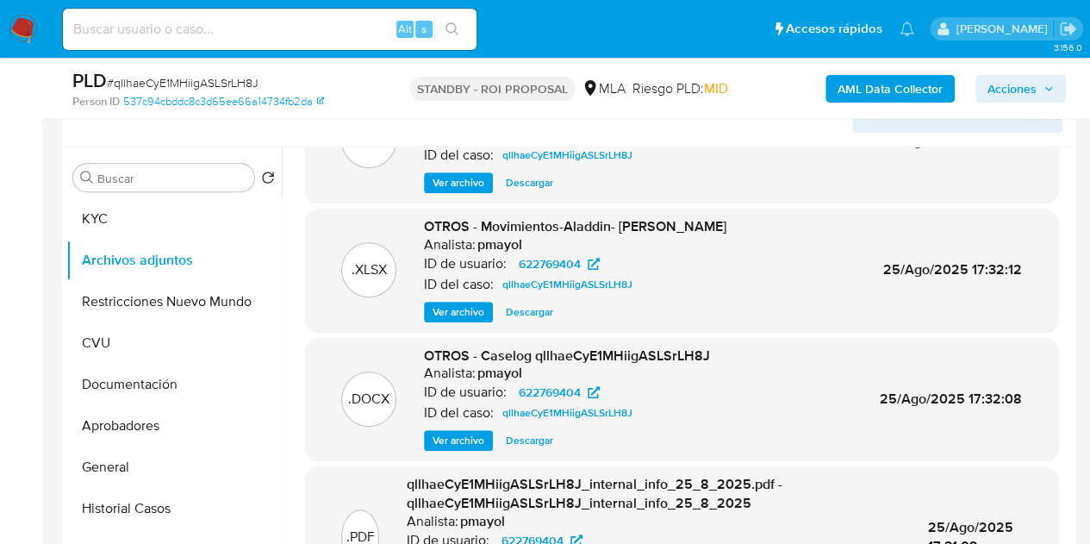
click at [459, 433] on span "Ver archivo" at bounding box center [459, 440] width 52 height 17
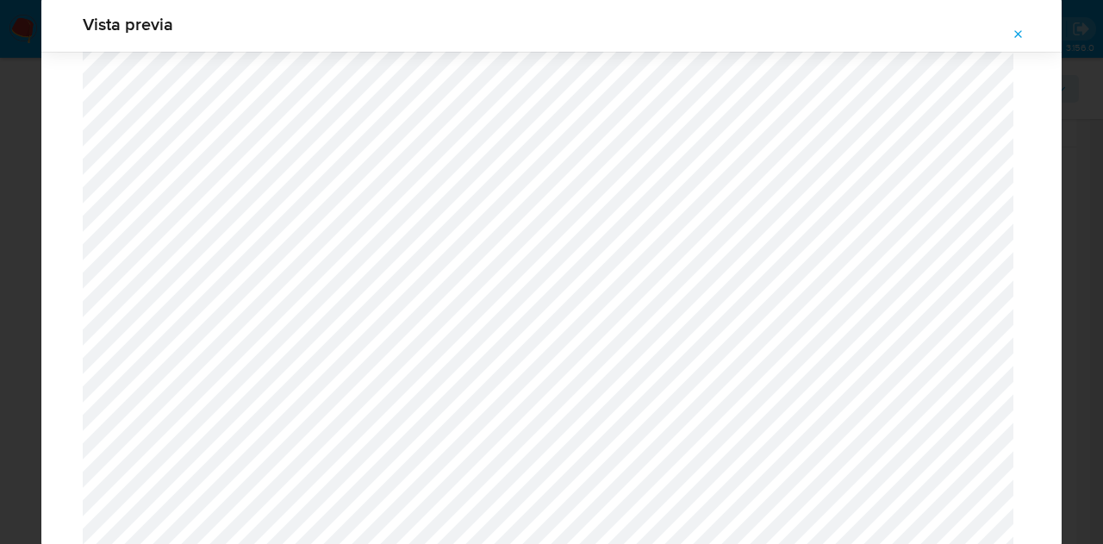
scroll to position [1310, 0]
click at [1008, 35] on button "Attachment preview" at bounding box center [1019, 35] width 38 height 28
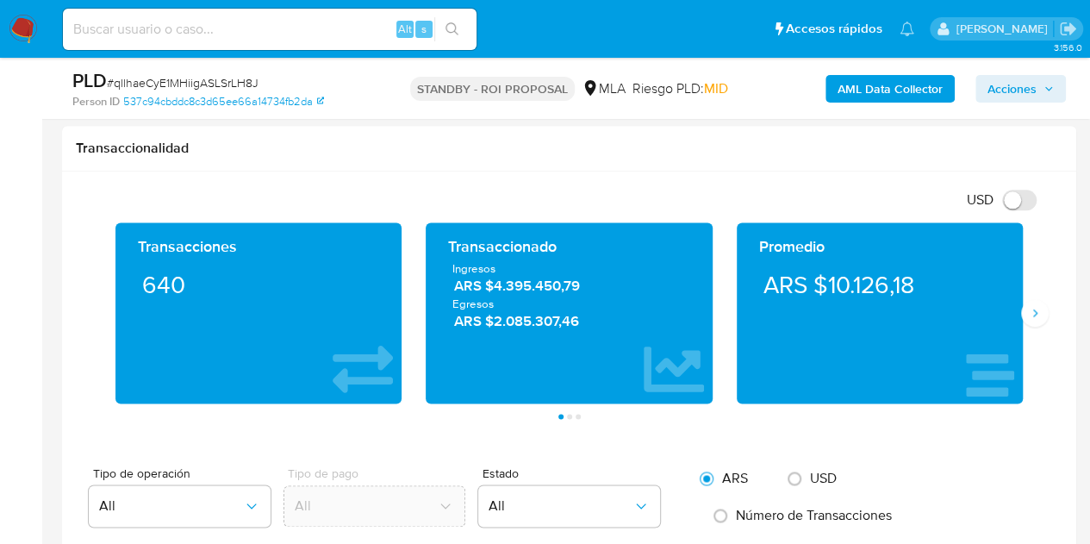
scroll to position [1001, 0]
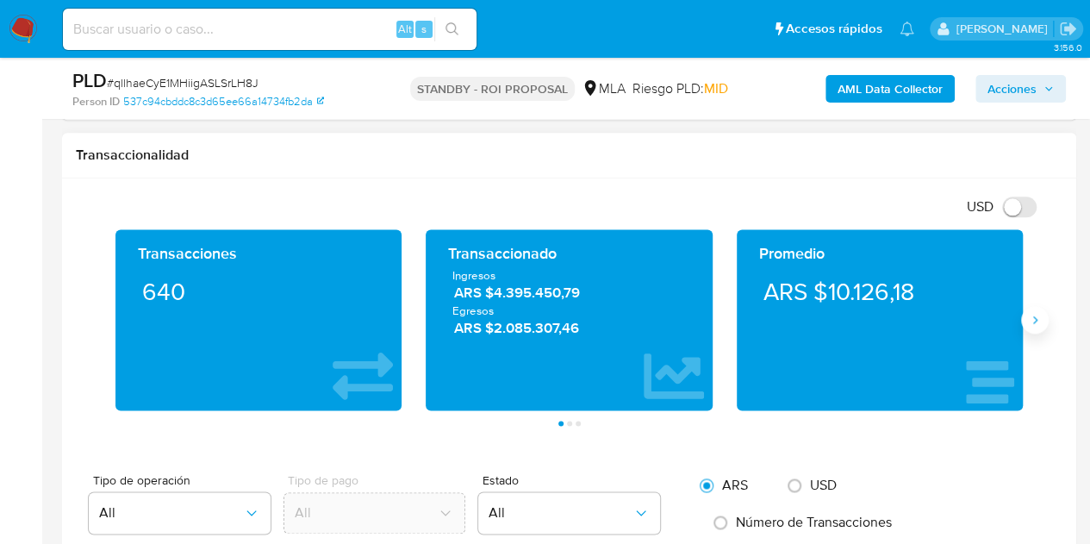
click at [1029, 321] on icon "Siguiente" at bounding box center [1035, 320] width 14 height 14
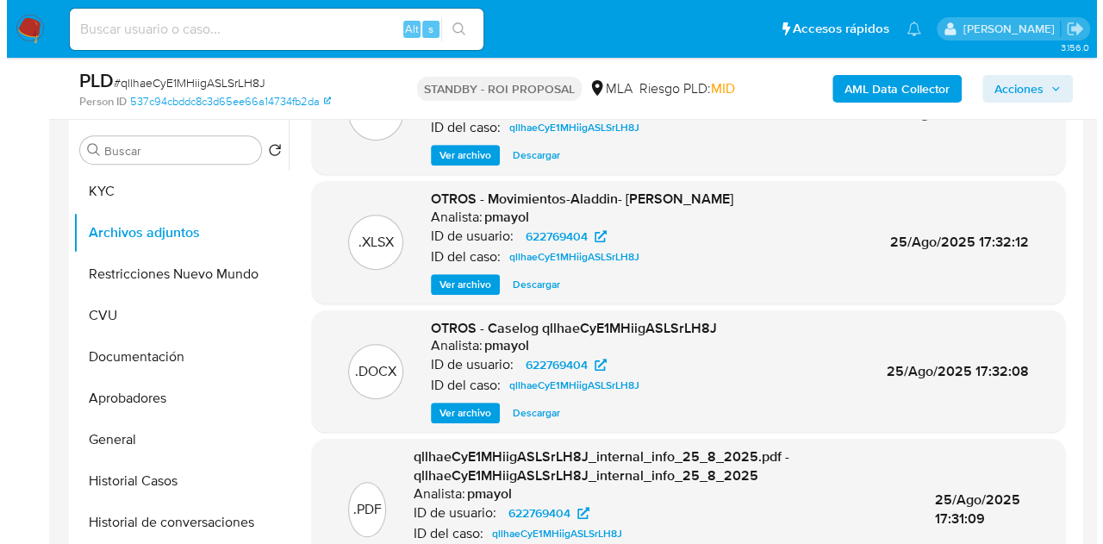
scroll to position [305, 0]
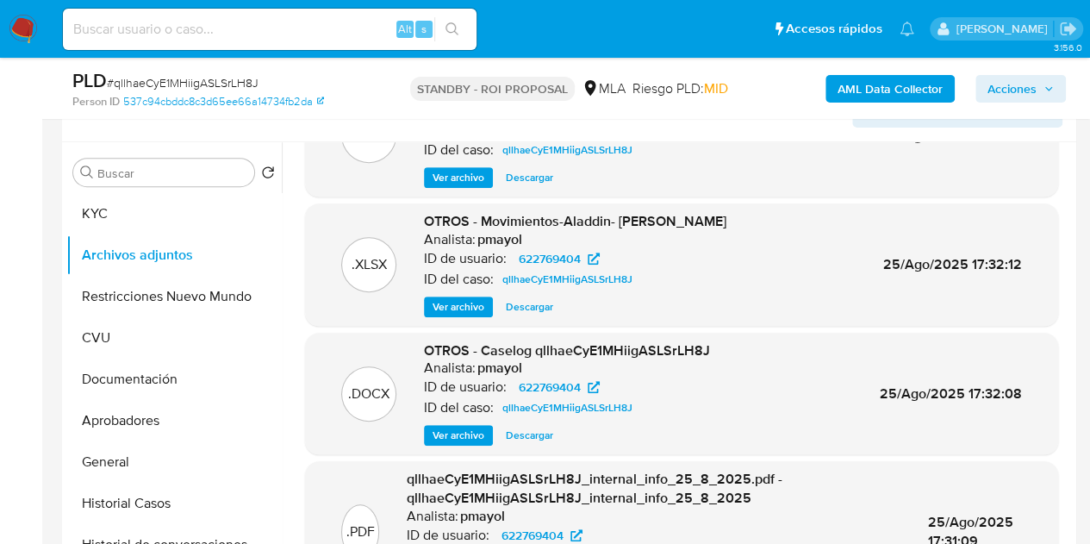
click at [463, 428] on span "Ver archivo" at bounding box center [459, 435] width 52 height 17
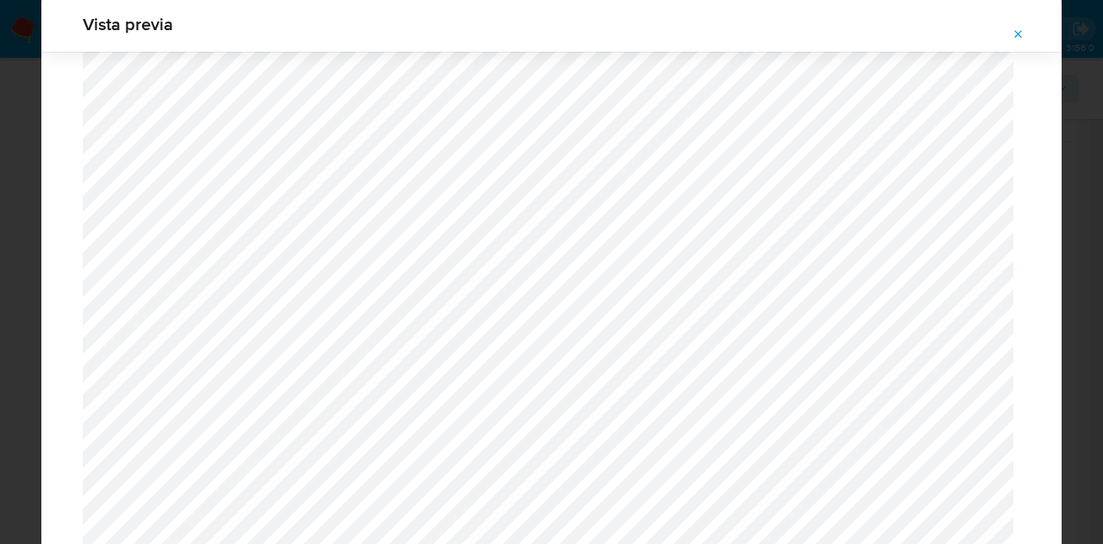
scroll to position [1250, 0]
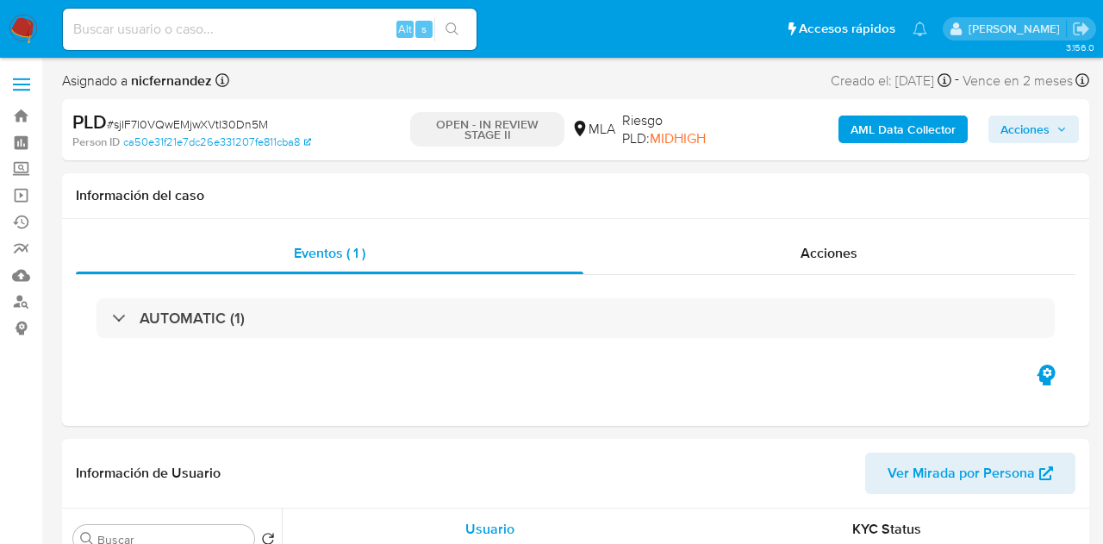
select select "10"
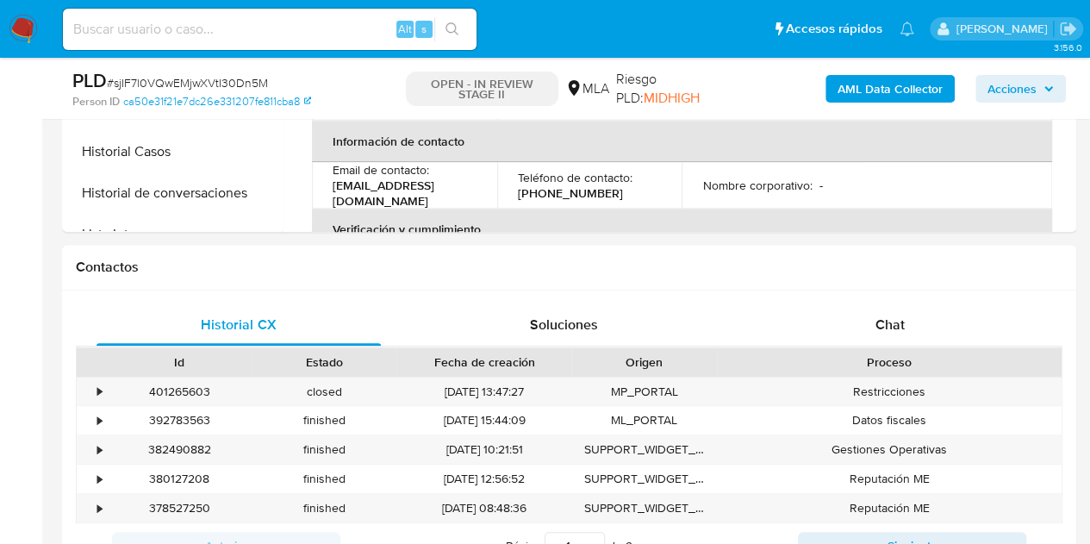
scroll to position [775, 0]
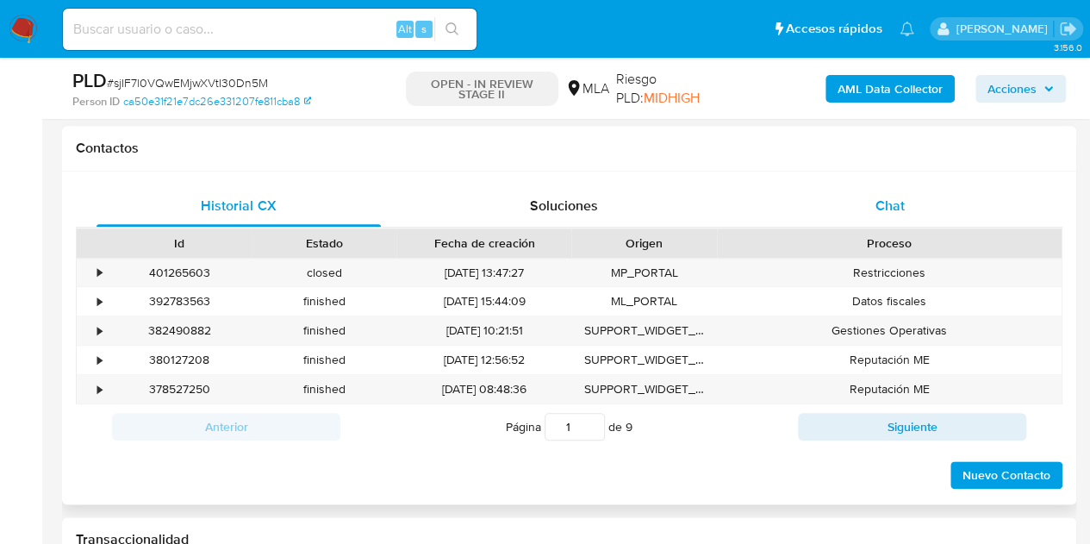
click at [922, 203] on div "Chat" at bounding box center [890, 205] width 284 height 41
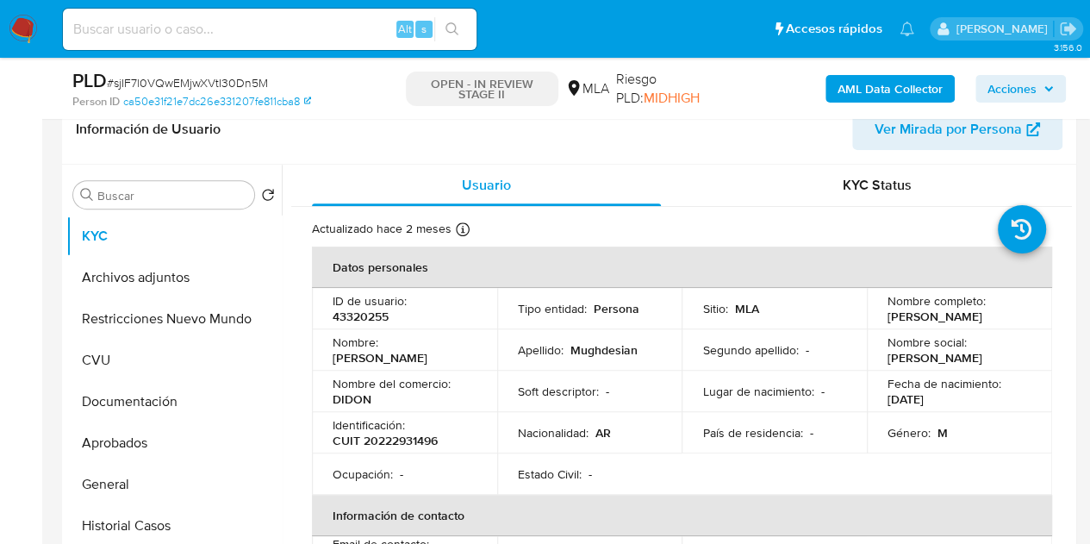
scroll to position [265, 0]
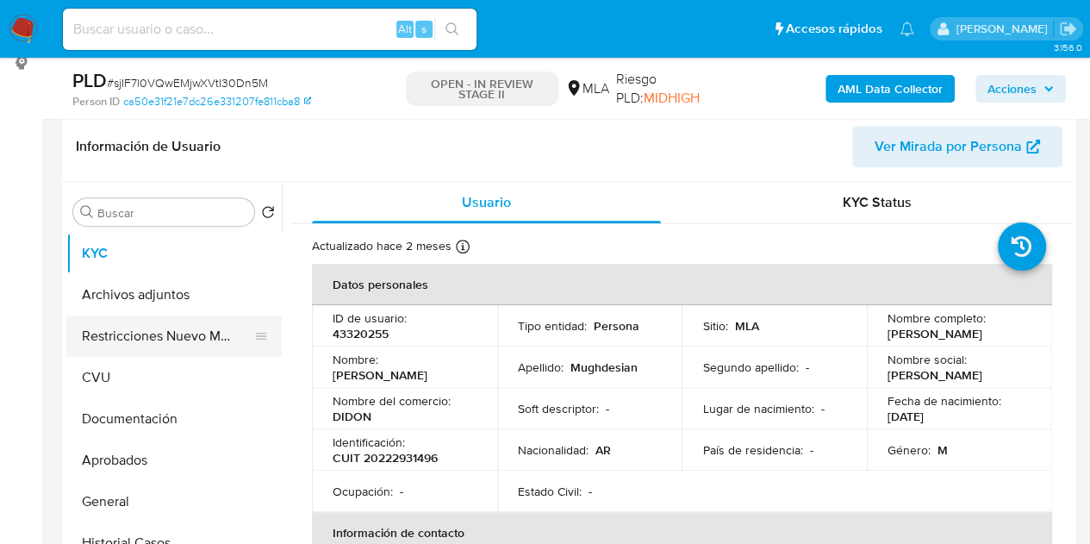
click at [165, 325] on button "Restricciones Nuevo Mundo" at bounding box center [167, 335] width 202 height 41
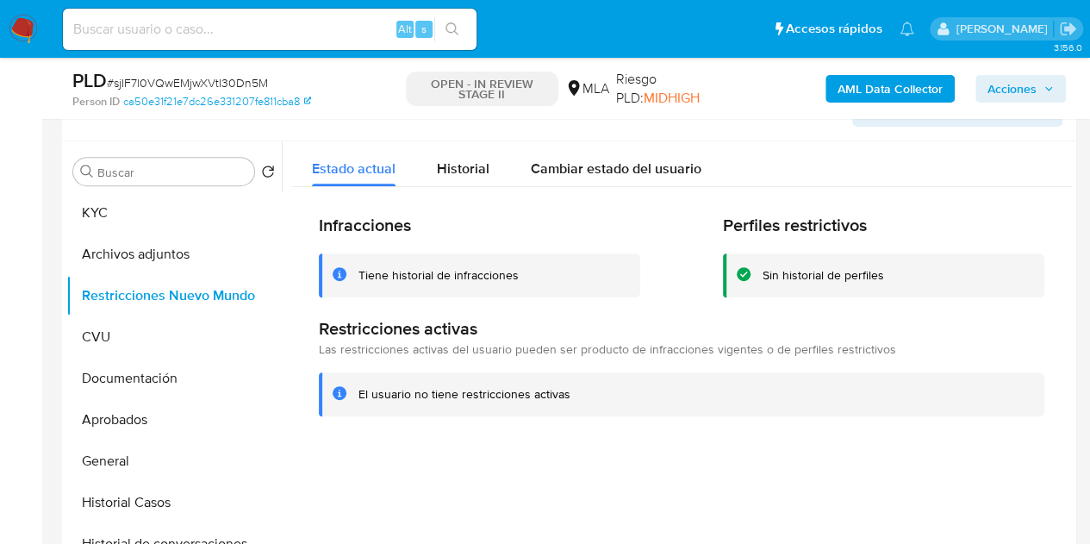
scroll to position [310, 0]
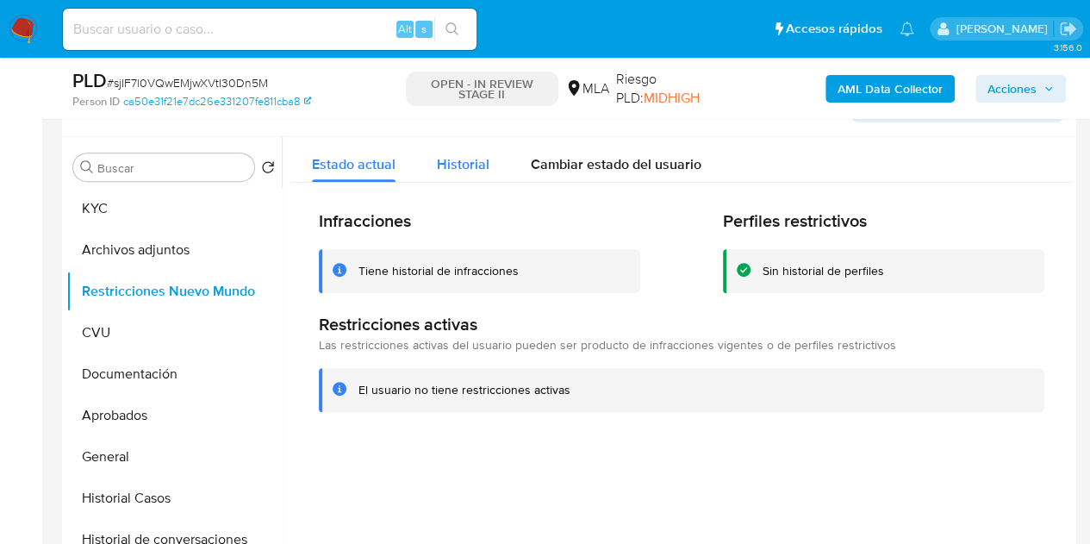
click at [478, 158] on span "Historial" at bounding box center [463, 164] width 53 height 20
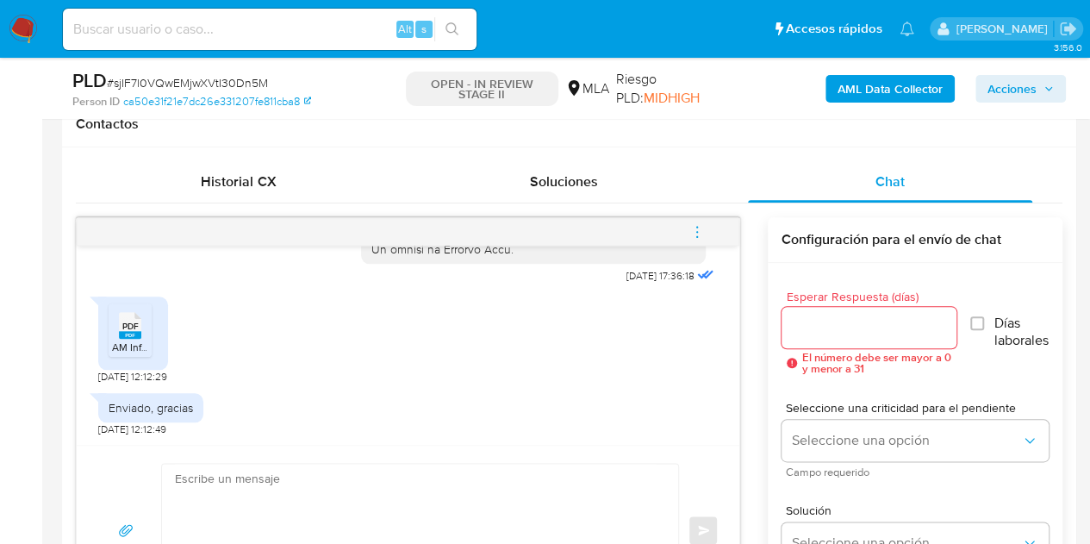
scroll to position [817, 0]
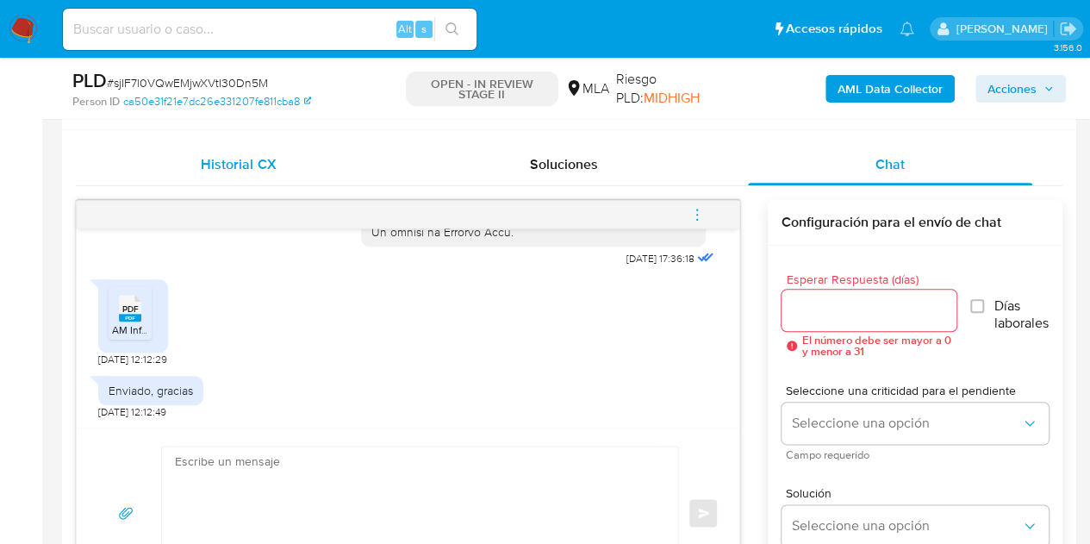
click at [203, 171] on span "Historial CX" at bounding box center [238, 164] width 75 height 20
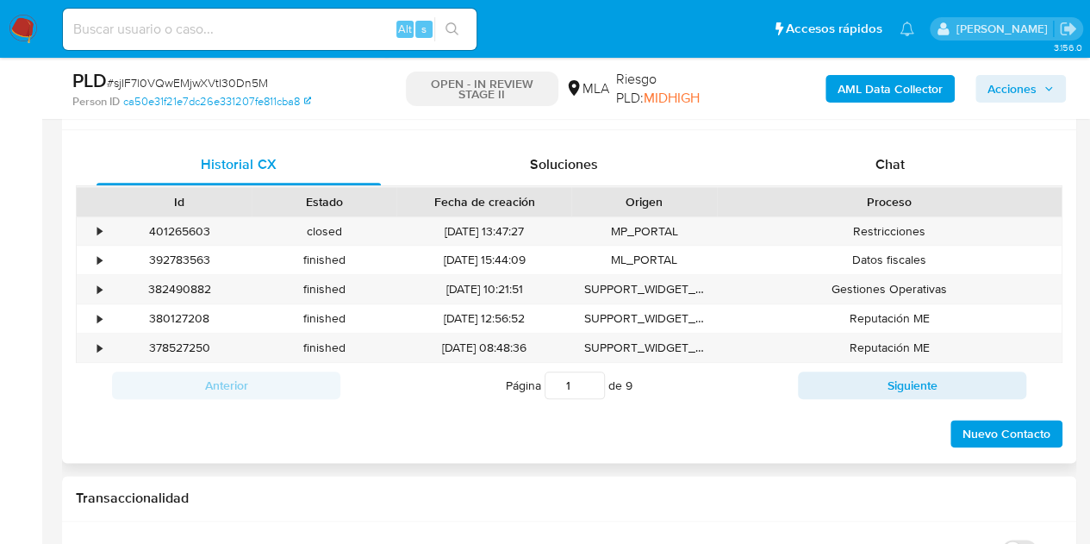
click at [877, 158] on span "Chat" at bounding box center [889, 164] width 29 height 20
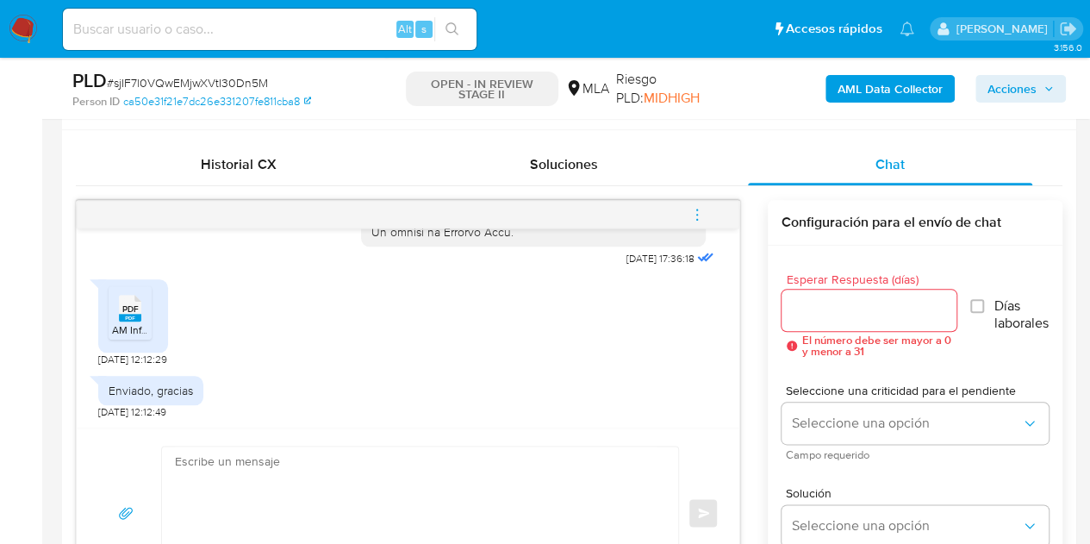
click at [119, 301] on icon at bounding box center [130, 308] width 22 height 27
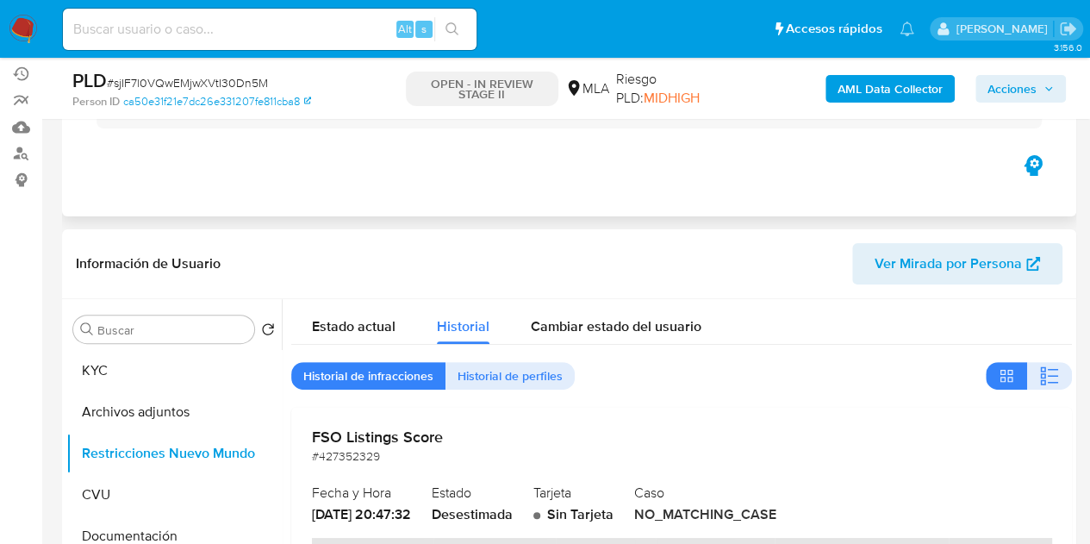
scroll to position [140, 0]
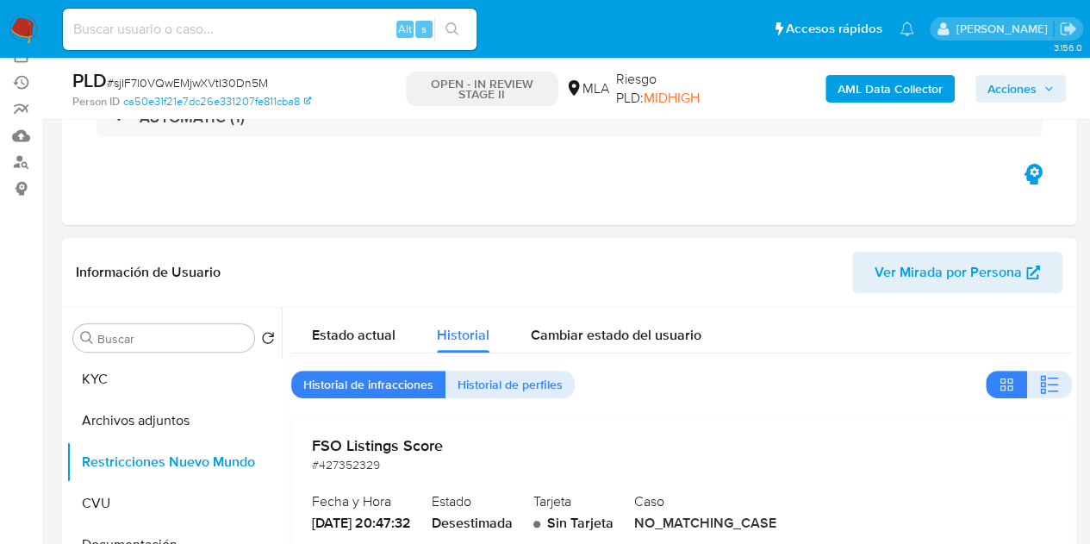
click at [950, 267] on span "Ver Mirada por Persona" at bounding box center [948, 272] width 147 height 41
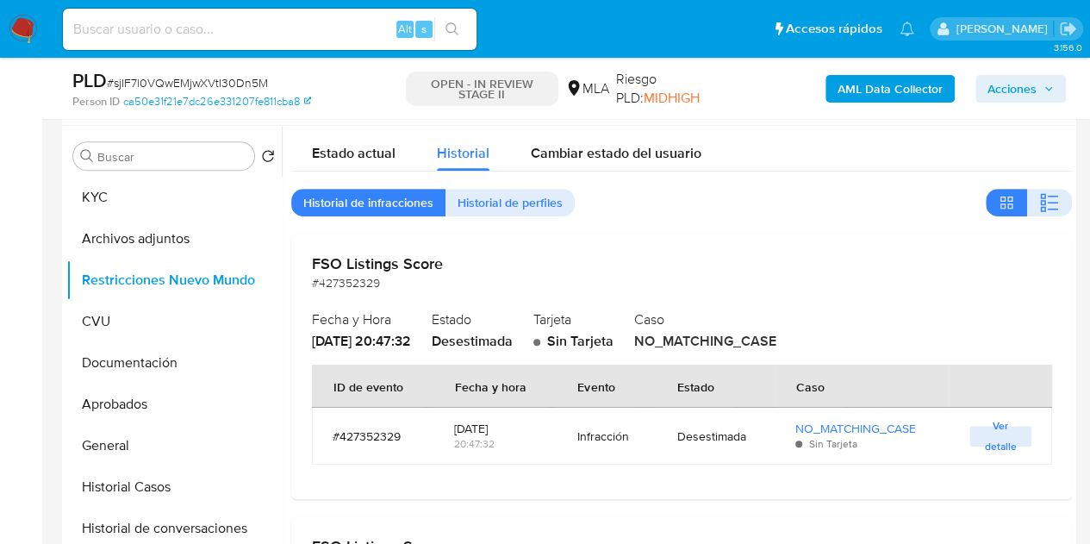
scroll to position [352, 0]
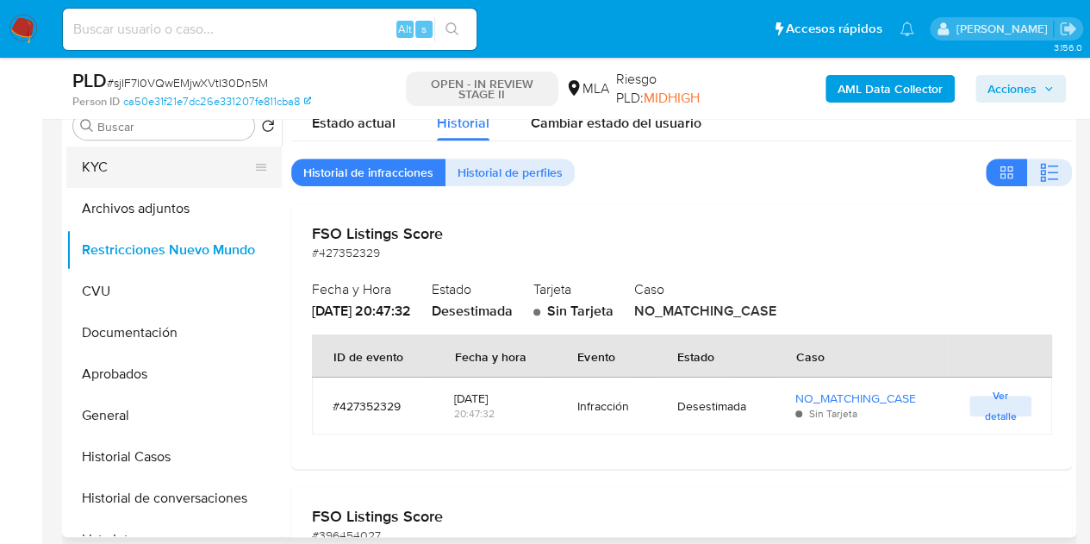
click at [140, 168] on button "KYC" at bounding box center [167, 166] width 202 height 41
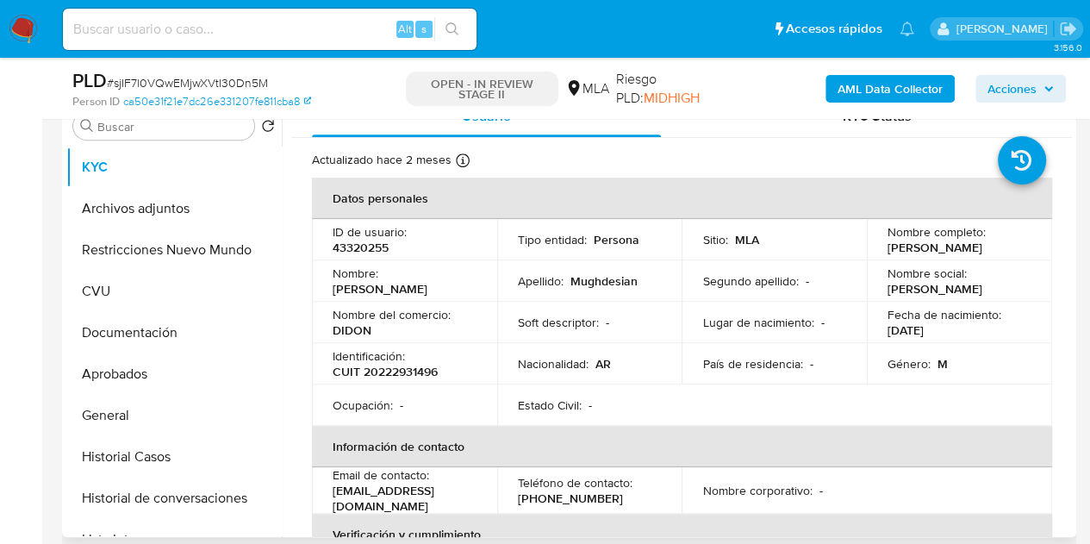
drag, startPoint x: 338, startPoint y: 296, endPoint x: 431, endPoint y: 299, distance: 93.1
click at [431, 296] on div "Nombre : Adrian Eduardo" at bounding box center [405, 280] width 144 height 31
drag, startPoint x: 381, startPoint y: 298, endPoint x: 334, endPoint y: 296, distance: 46.6
click at [379, 296] on p "Adrian Eduardo" at bounding box center [380, 289] width 95 height 16
click at [327, 296] on td "Nombre : Adrian Eduardo" at bounding box center [404, 280] width 185 height 41
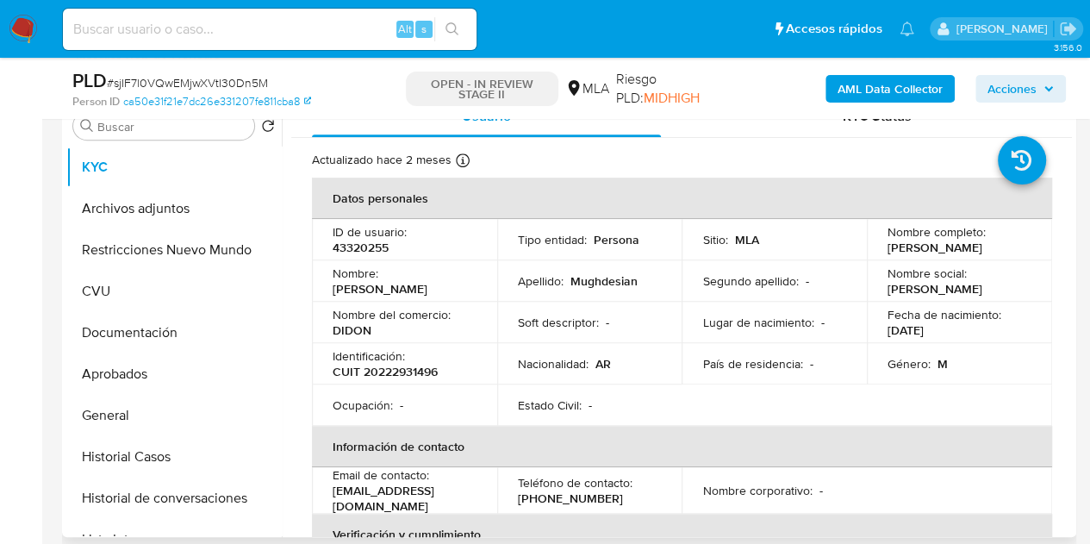
drag, startPoint x: 333, startPoint y: 296, endPoint x: 422, endPoint y: 299, distance: 89.7
click at [422, 296] on div "Nombre : Adrian Eduardo" at bounding box center [405, 280] width 144 height 31
copy p "Adrian Eduardo"
drag, startPoint x: 919, startPoint y: 308, endPoint x: 627, endPoint y: 419, distance: 311.7
click at [919, 308] on td "Fecha de nacimiento : 21/06/1971" at bounding box center [959, 322] width 185 height 41
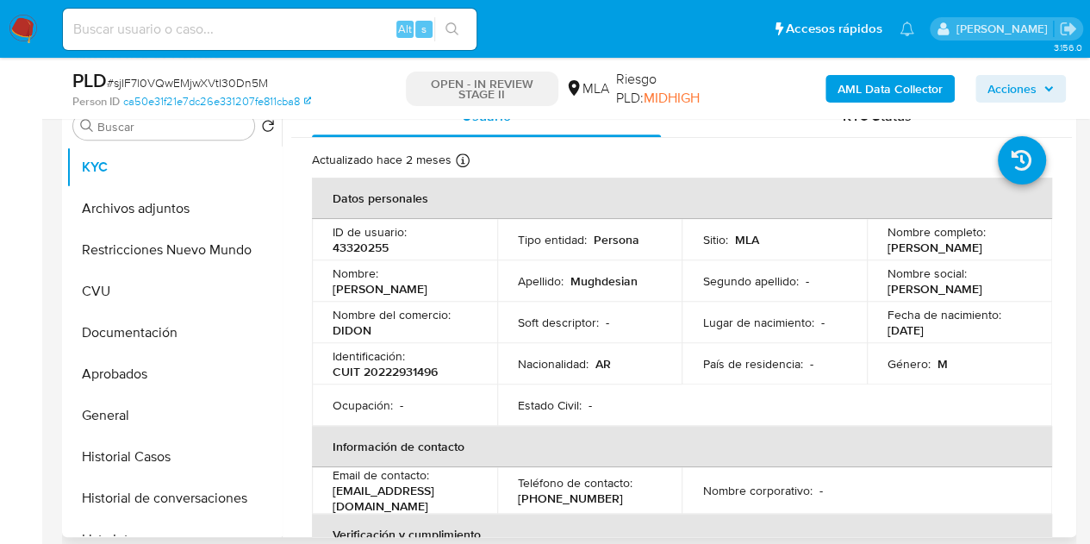
drag, startPoint x: 420, startPoint y: 348, endPoint x: 875, endPoint y: 266, distance: 463.1
click at [427, 347] on td "Identificación : CUIT 20222931496" at bounding box center [404, 363] width 185 height 41
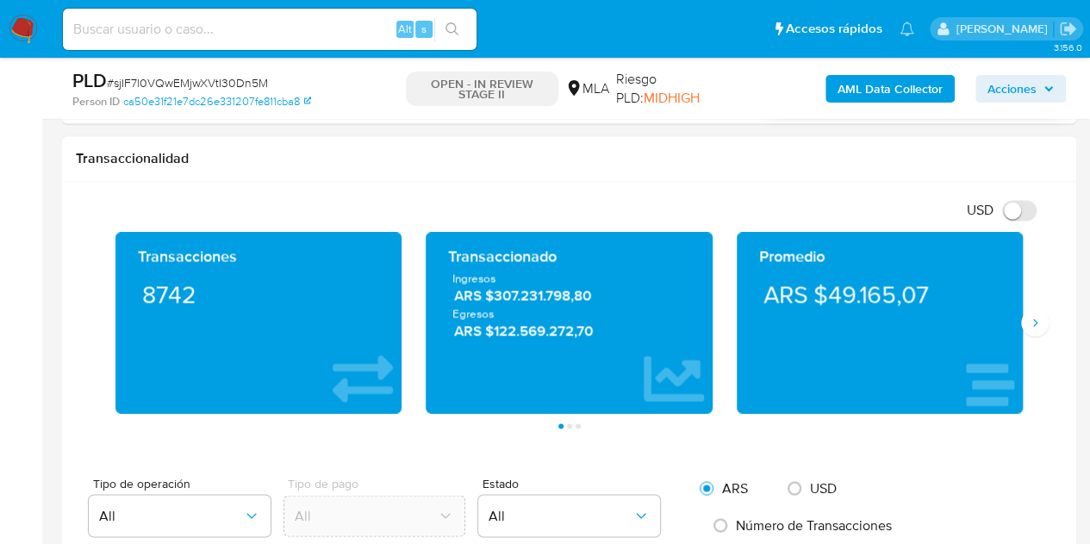
scroll to position [1310, 0]
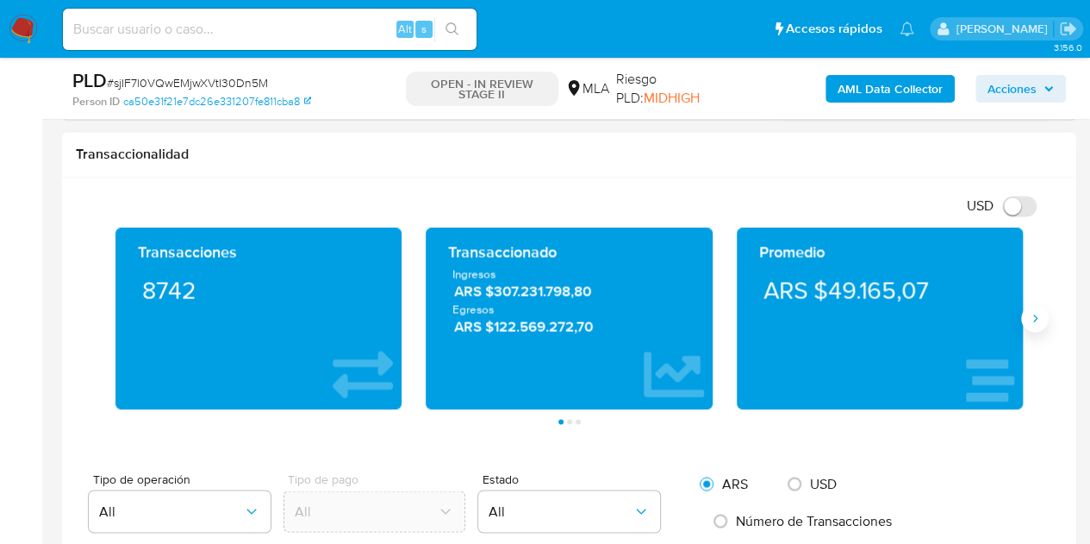
click at [1039, 316] on icon "Siguiente" at bounding box center [1035, 318] width 14 height 14
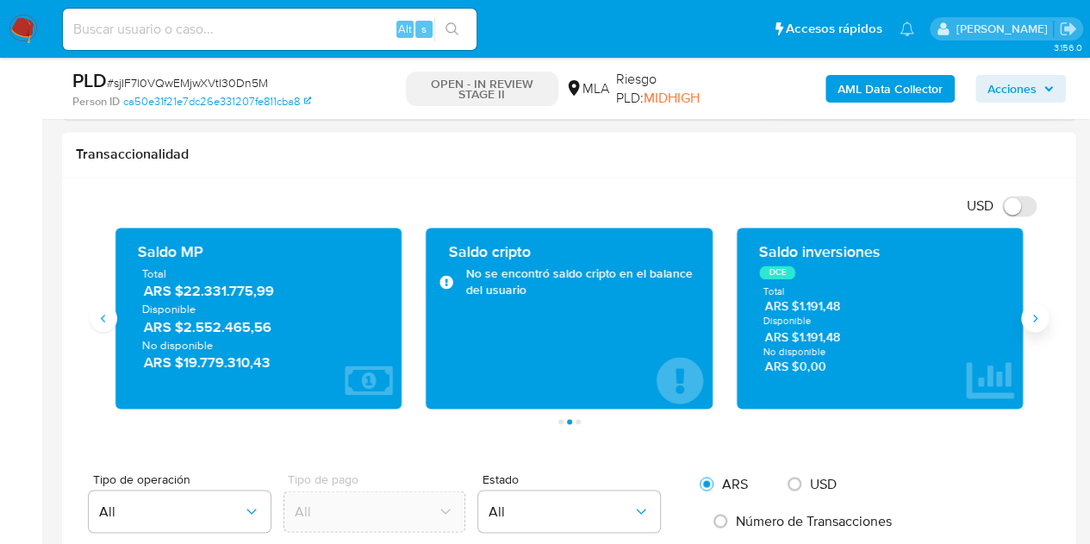
click at [1039, 316] on icon "Siguiente" at bounding box center [1035, 318] width 14 height 14
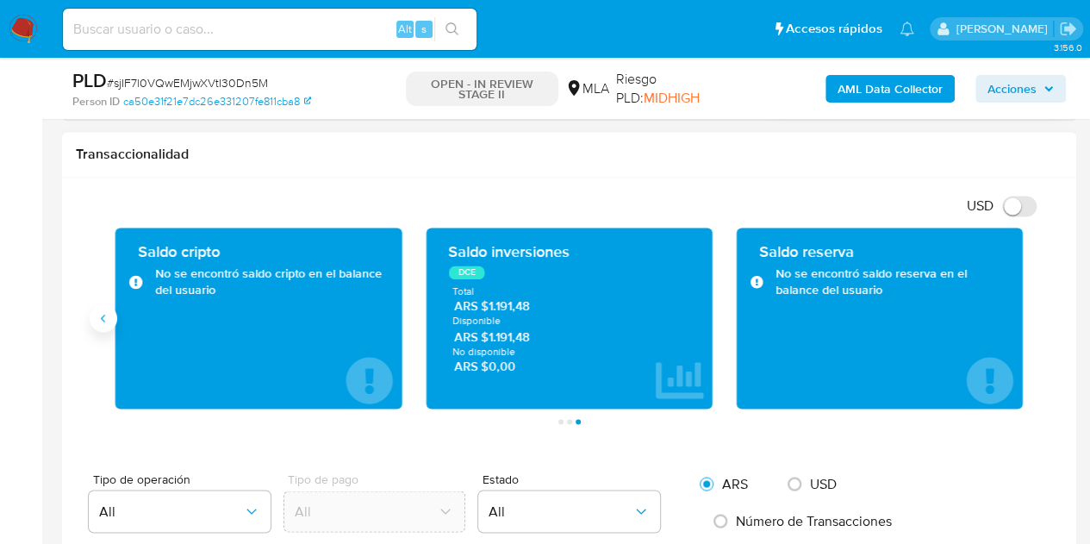
click at [106, 315] on icon "Anterior" at bounding box center [104, 318] width 14 height 14
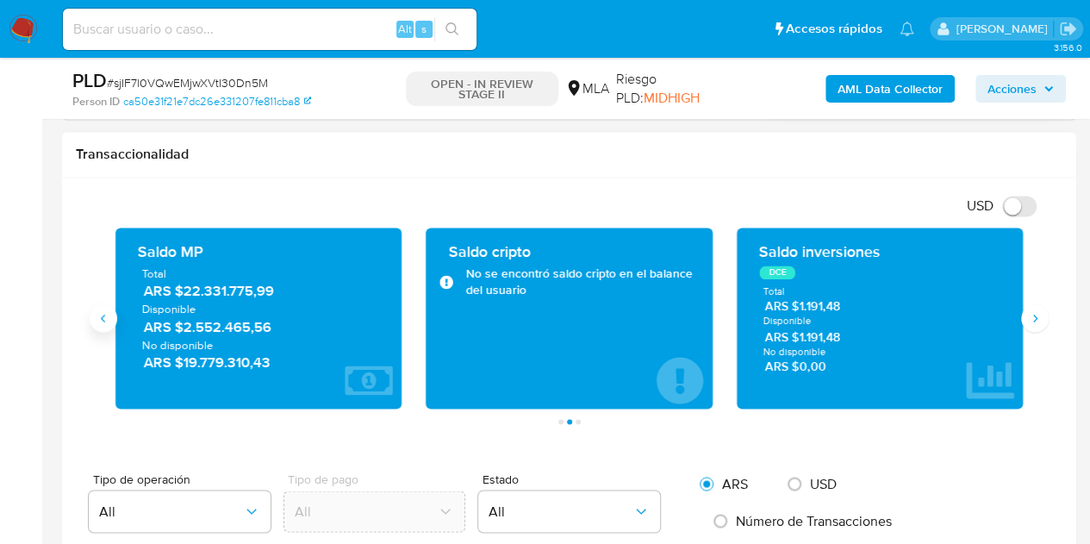
click at [106, 315] on icon "Anterior" at bounding box center [104, 318] width 14 height 14
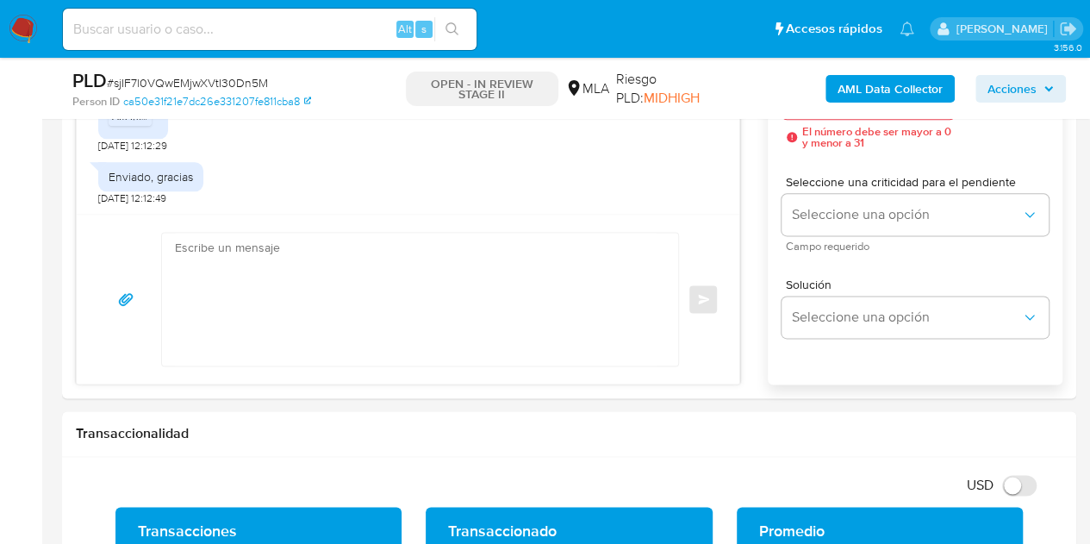
scroll to position [1043, 0]
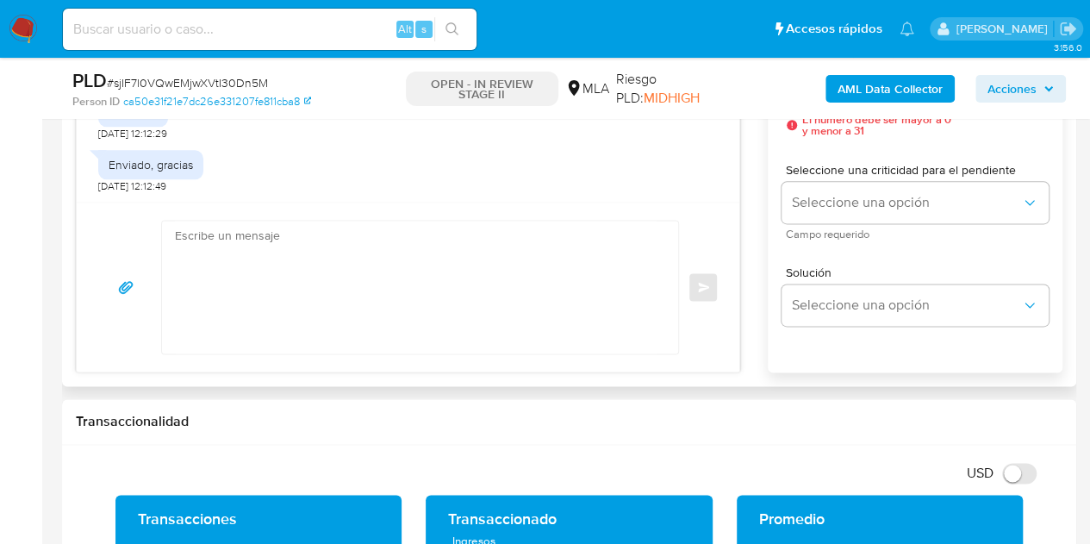
click at [342, 268] on textarea at bounding box center [416, 287] width 482 height 133
paste textarea "Hola Adrián Eduardo, Muchas gracias por tu respuesta y por la documentación env…"
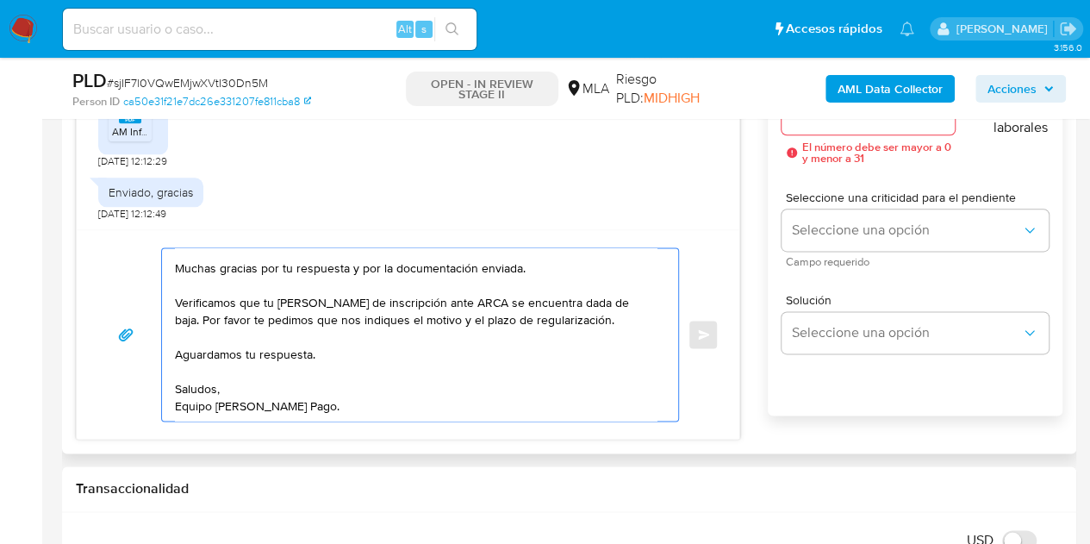
scroll to position [952, 0]
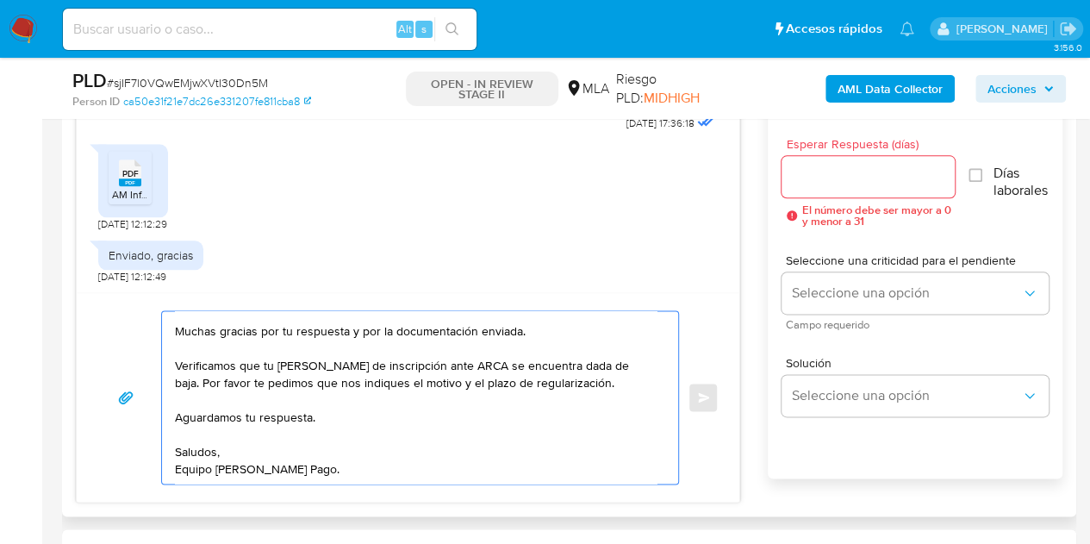
type textarea "Hola Adrián Eduardo, Muchas gracias por tu respuesta y por la documentación env…"
drag, startPoint x: 891, startPoint y: 186, endPoint x: 879, endPoint y: 175, distance: 16.5
click at [890, 186] on div at bounding box center [869, 176] width 174 height 41
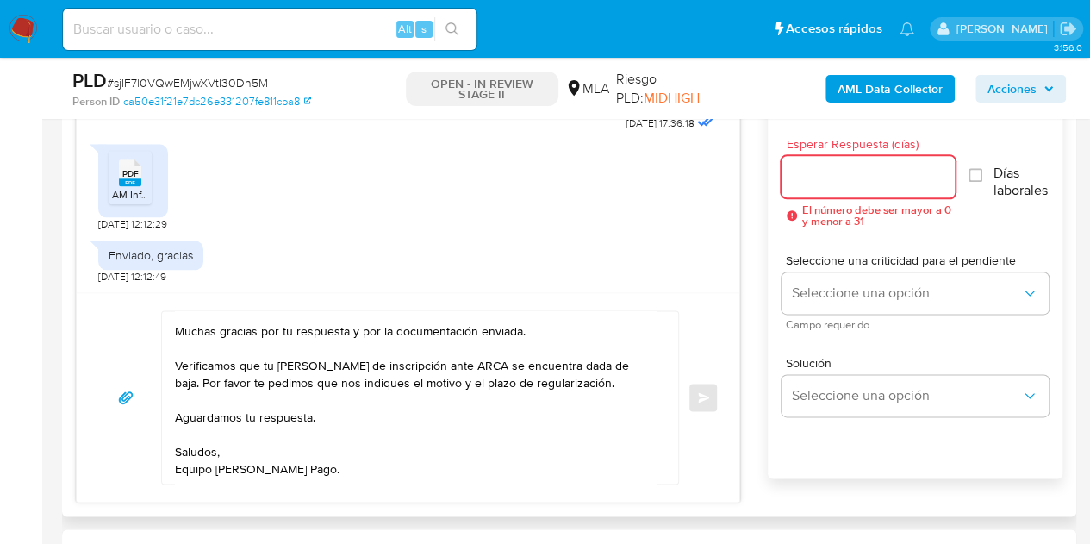
click at [878, 174] on input "Esperar Respuesta (días)" at bounding box center [869, 176] width 174 height 22
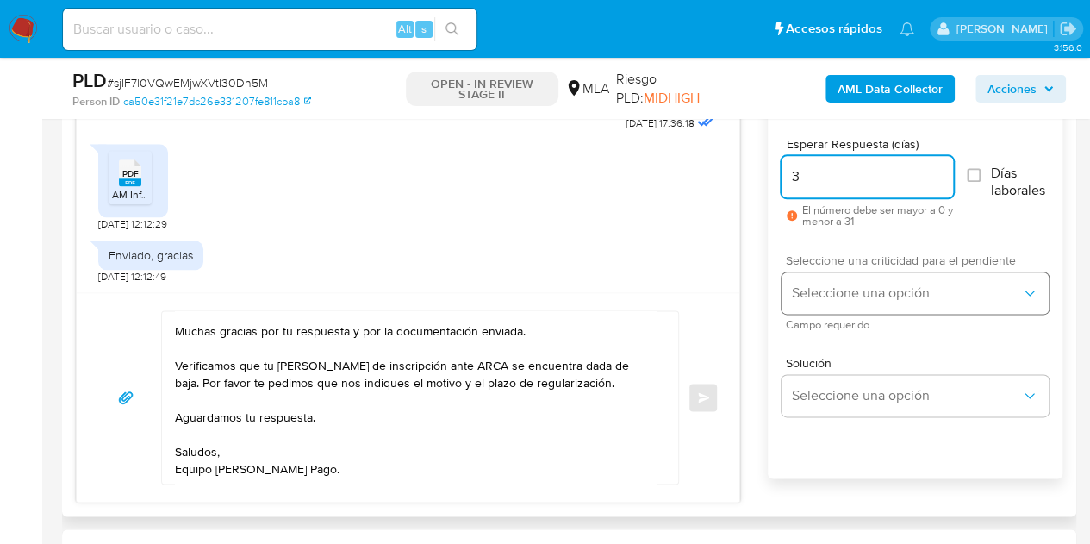
type input "3"
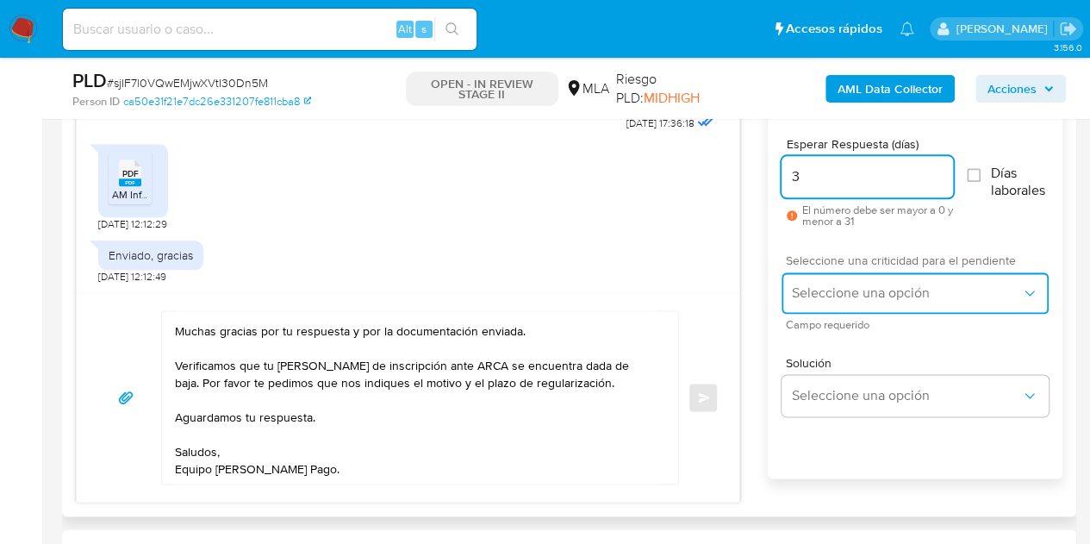
click at [819, 286] on span "Seleccione una opción" at bounding box center [906, 292] width 229 height 17
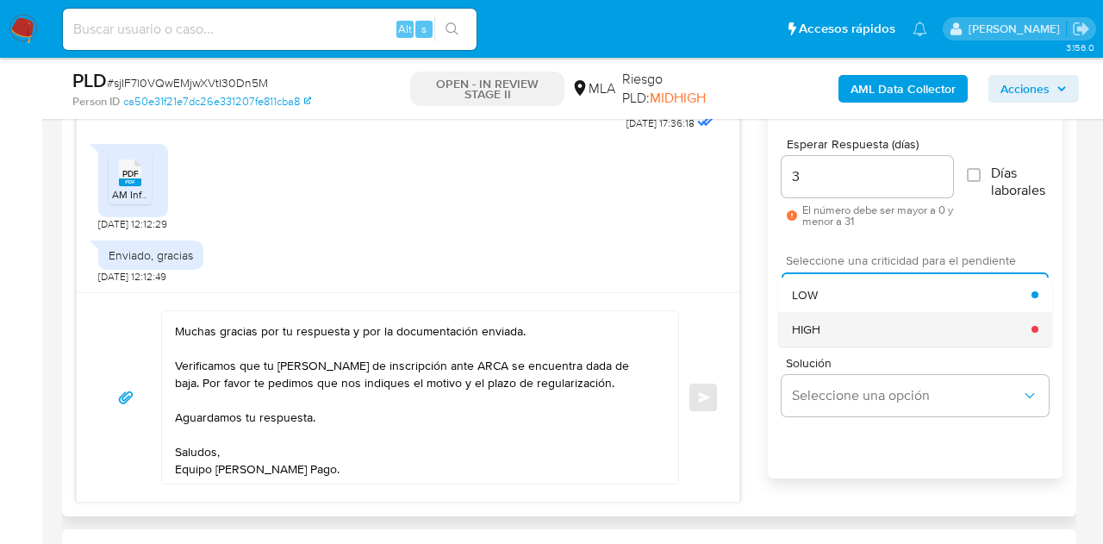
click at [829, 325] on div "HIGH" at bounding box center [912, 329] width 240 height 34
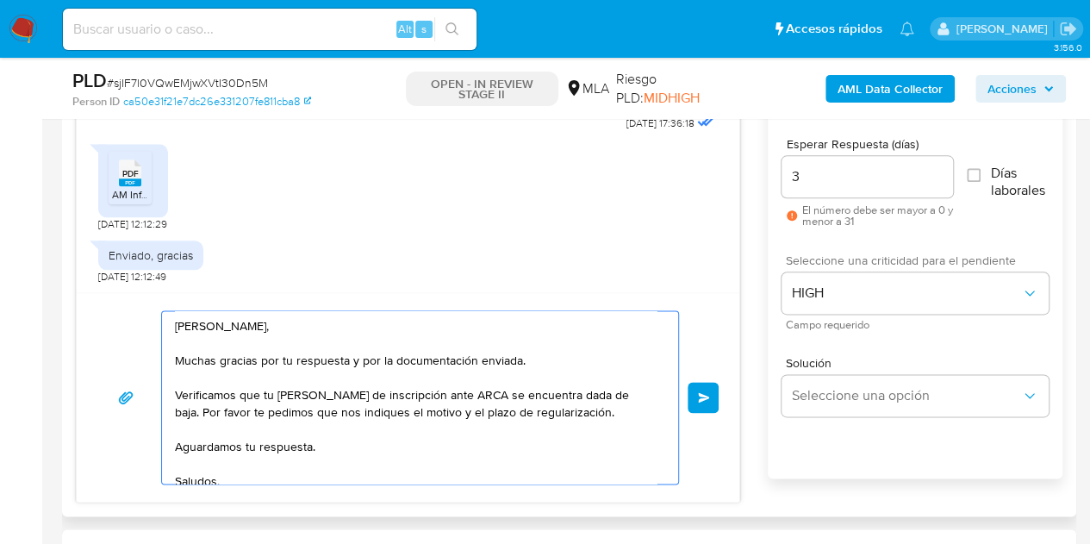
scroll to position [29, 0]
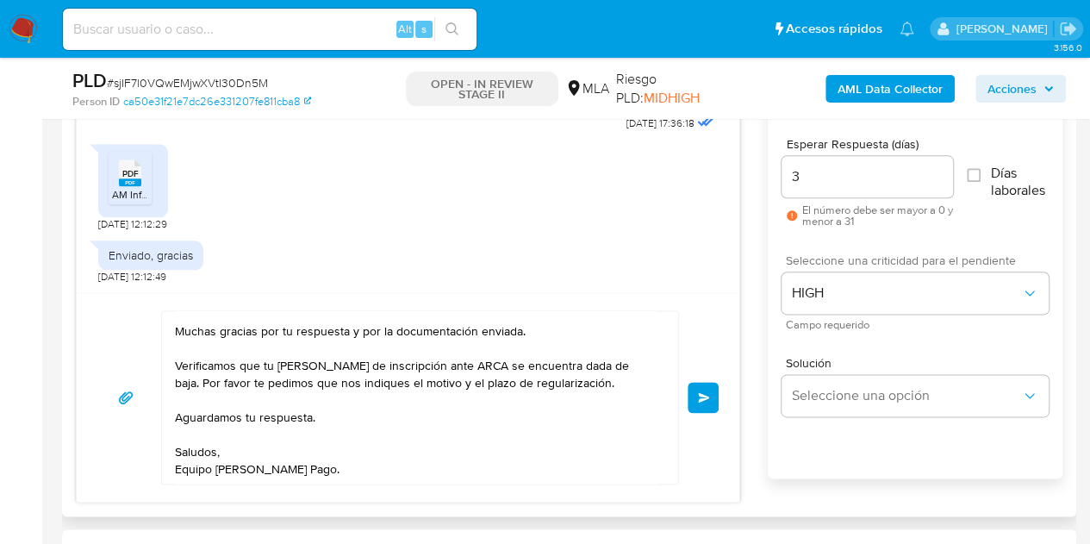
click at [707, 392] on span "Enviar" at bounding box center [704, 397] width 12 height 10
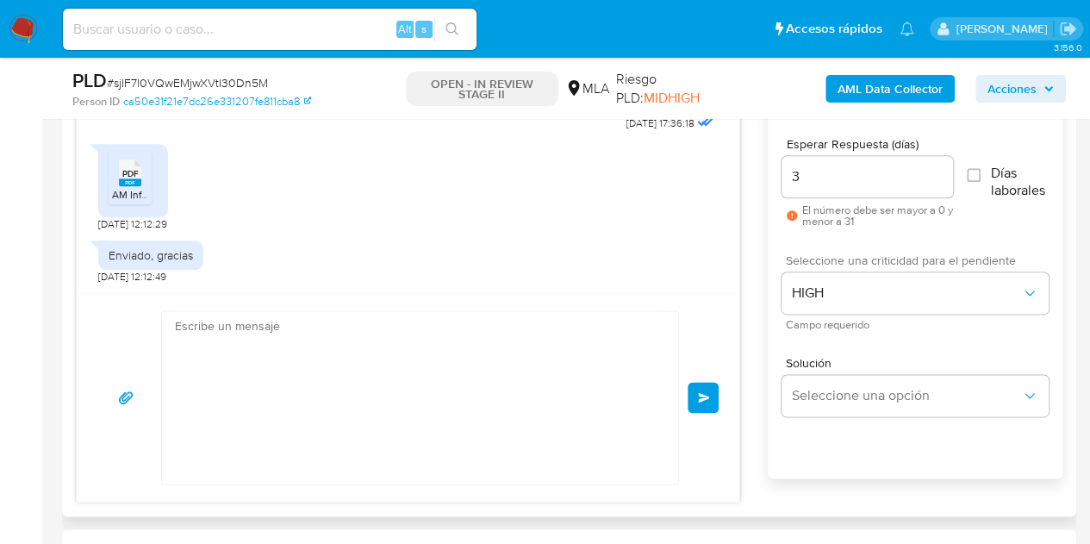
scroll to position [1194, 0]
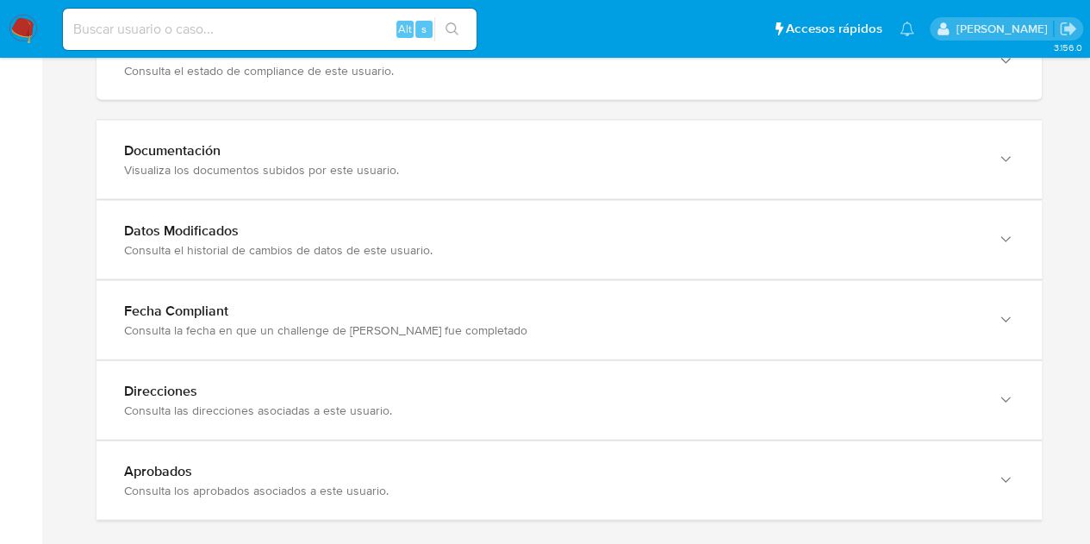
scroll to position [1772, 0]
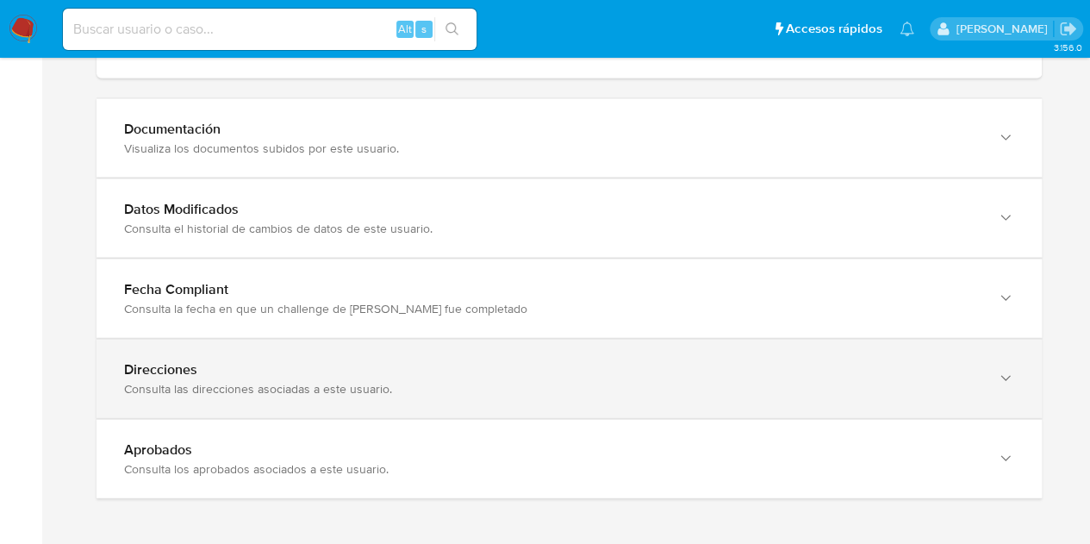
click at [949, 381] on div "Consulta las direcciones asociadas a este usuario." at bounding box center [552, 389] width 856 height 16
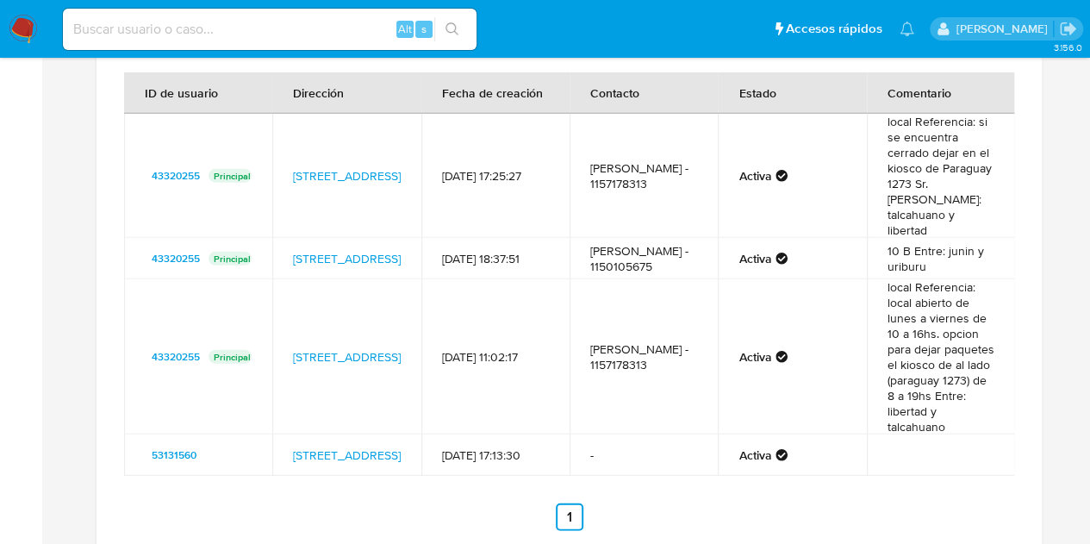
scroll to position [2129, 0]
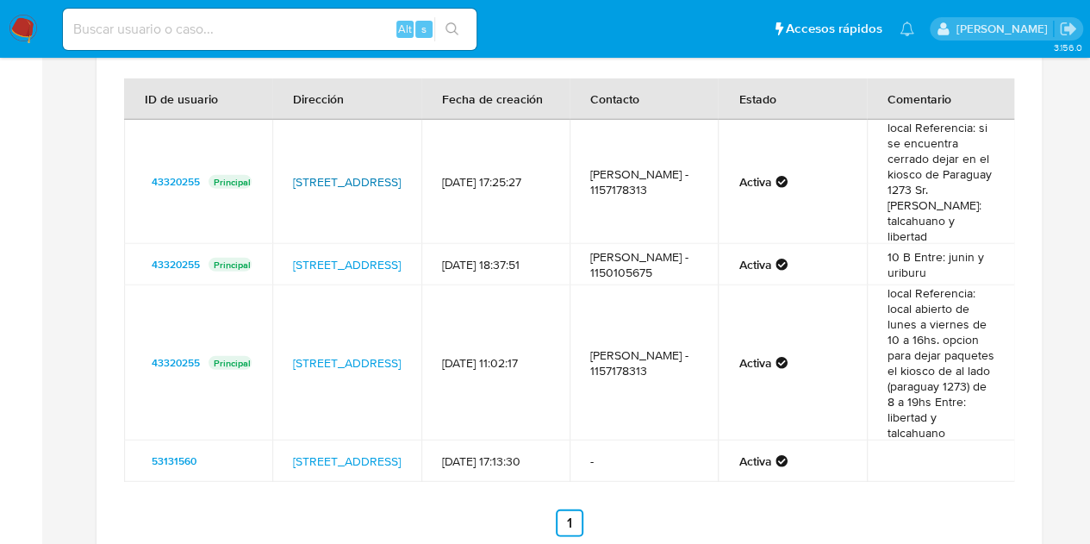
click at [339, 173] on link "Calle Paraguay 1271, Retiro, Capital Federal, 1057, Argentina 1271" at bounding box center [347, 181] width 108 height 17
click at [344, 256] on link "Santa Fe 2108, Recoleta, Capital Federal, 1123, Argentina 2108" at bounding box center [347, 264] width 108 height 17
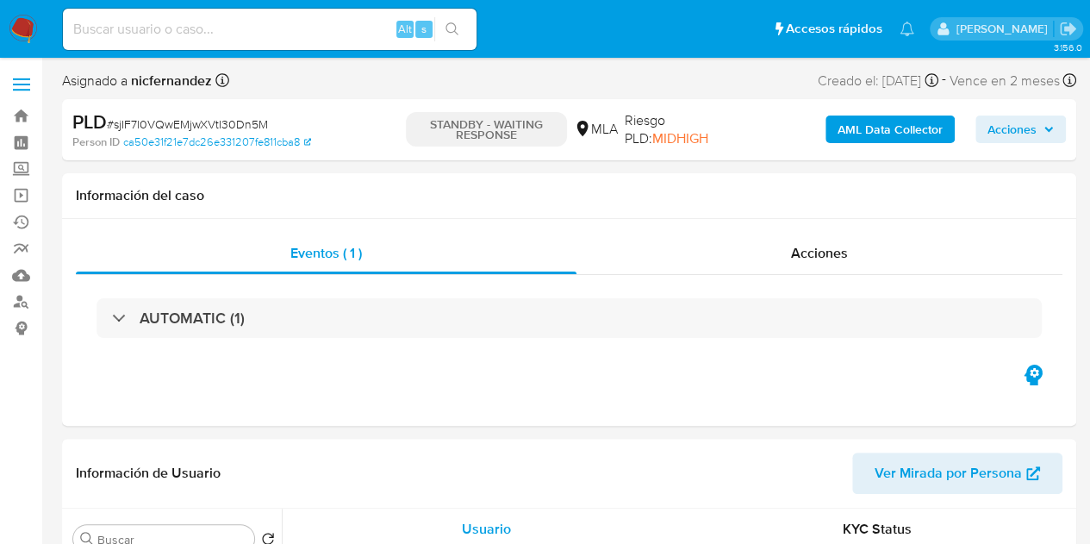
select select "10"
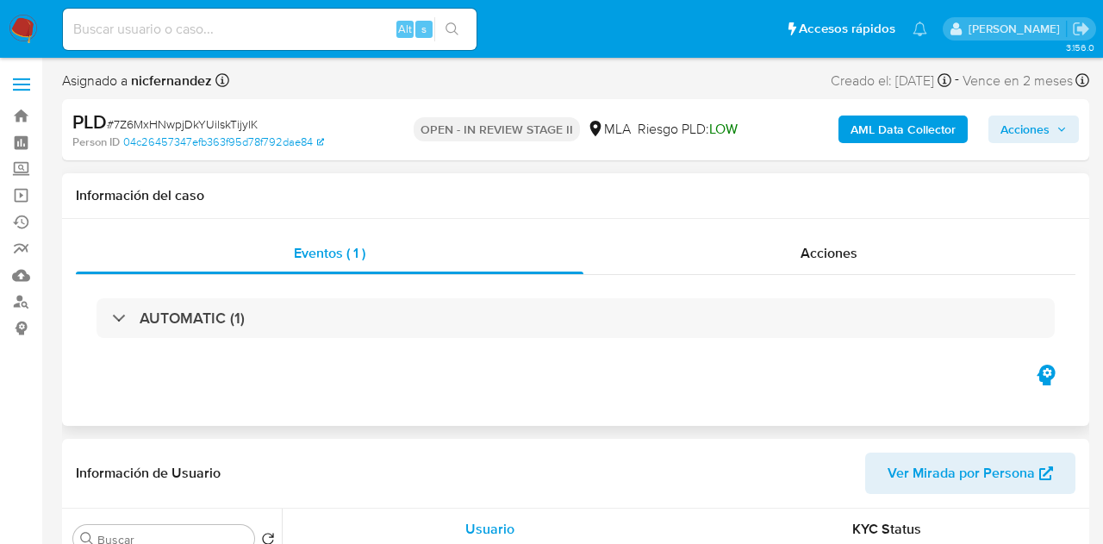
select select "10"
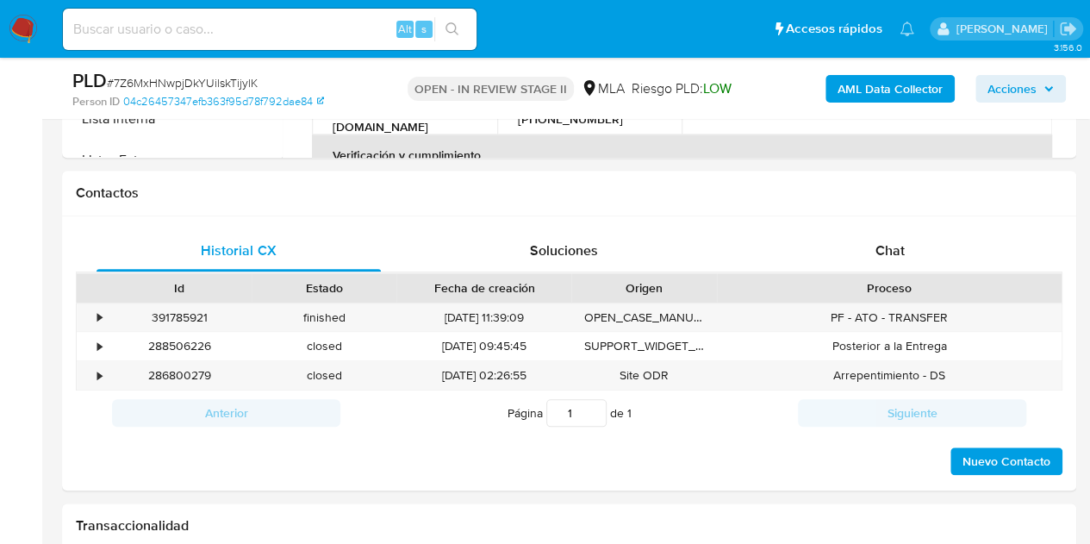
scroll to position [785, 0]
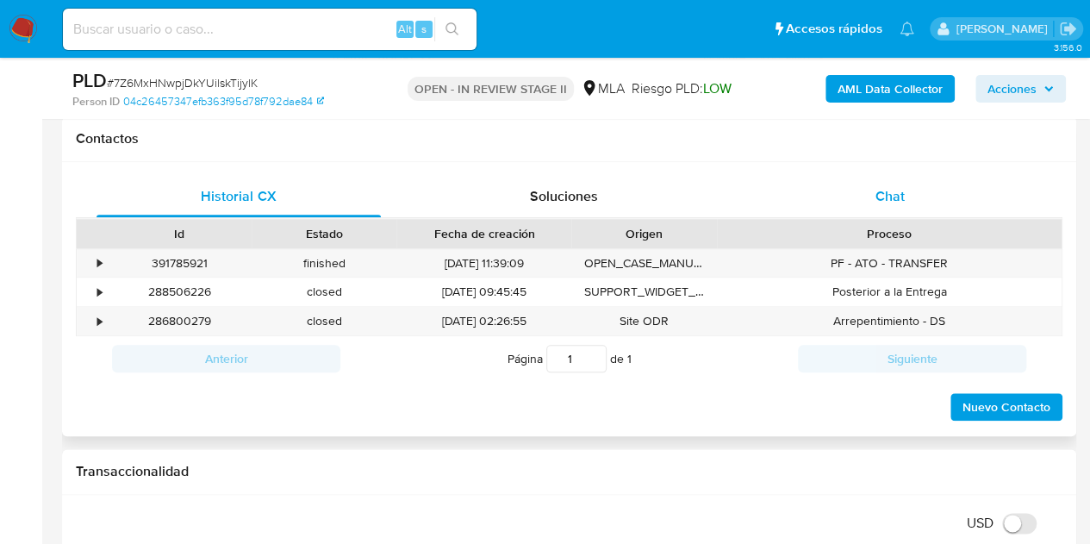
click at [892, 203] on span "Chat" at bounding box center [889, 196] width 29 height 20
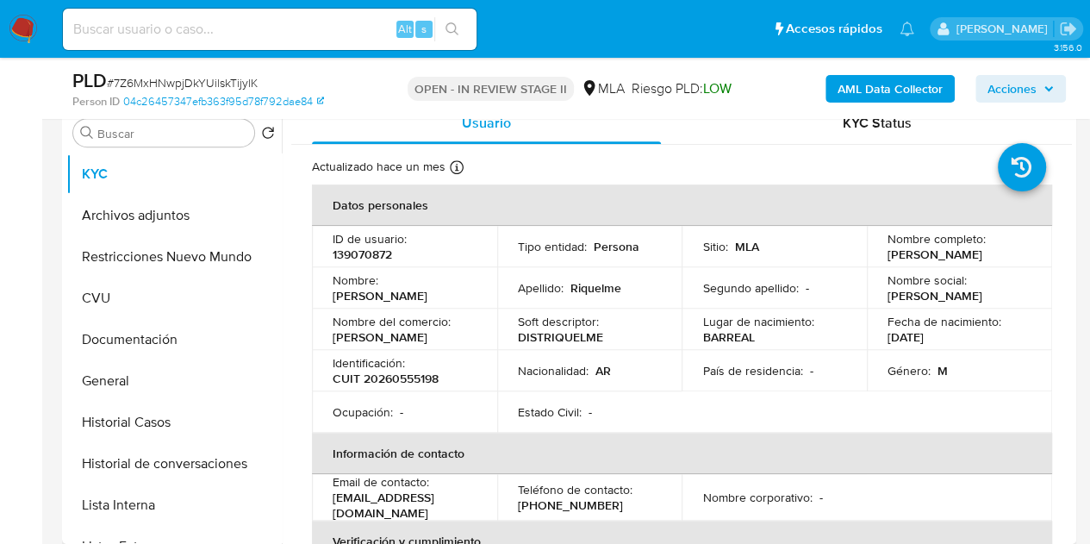
scroll to position [348, 0]
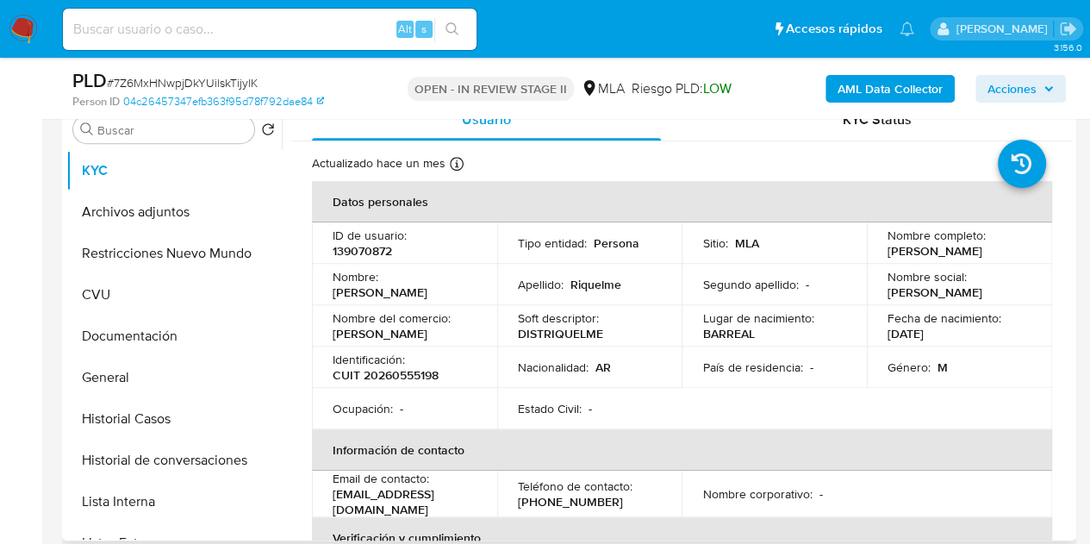
click at [426, 378] on p "CUIT 20260555198" at bounding box center [386, 375] width 106 height 16
copy p "20260555198"
click at [896, 338] on p "[DATE]" at bounding box center [906, 334] width 36 height 16
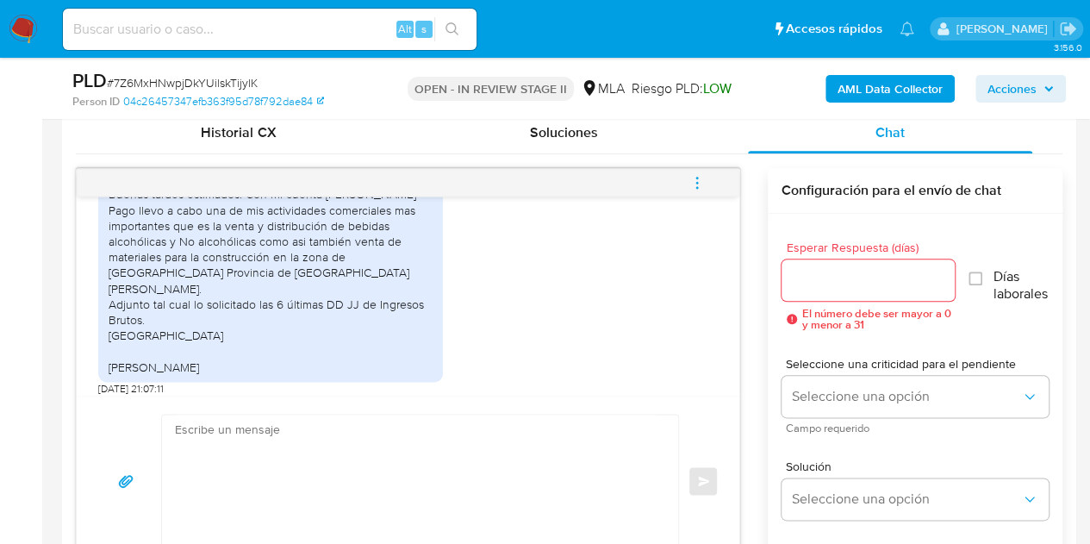
scroll to position [1157, 0]
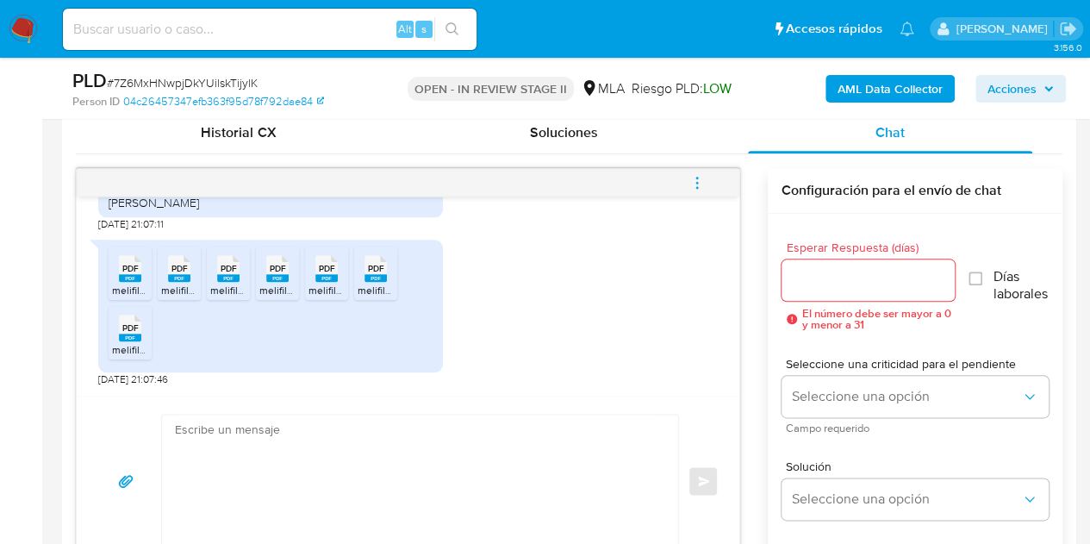
click at [313, 385] on div "[DATE] 17:34:58 Buenas tardes estimados. Con mi cuenta [PERSON_NAME] Pago llevo…" at bounding box center [408, 295] width 663 height 199
click at [269, 495] on textarea at bounding box center [416, 480] width 482 height 133
click at [125, 271] on span "PDF" at bounding box center [130, 268] width 16 height 11
click at [174, 284] on span "melifile6405478333163003443.pdf" at bounding box center [242, 290] width 162 height 15
click at [221, 283] on span "melifile1282170050440526349.pdf" at bounding box center [289, 290] width 159 height 15
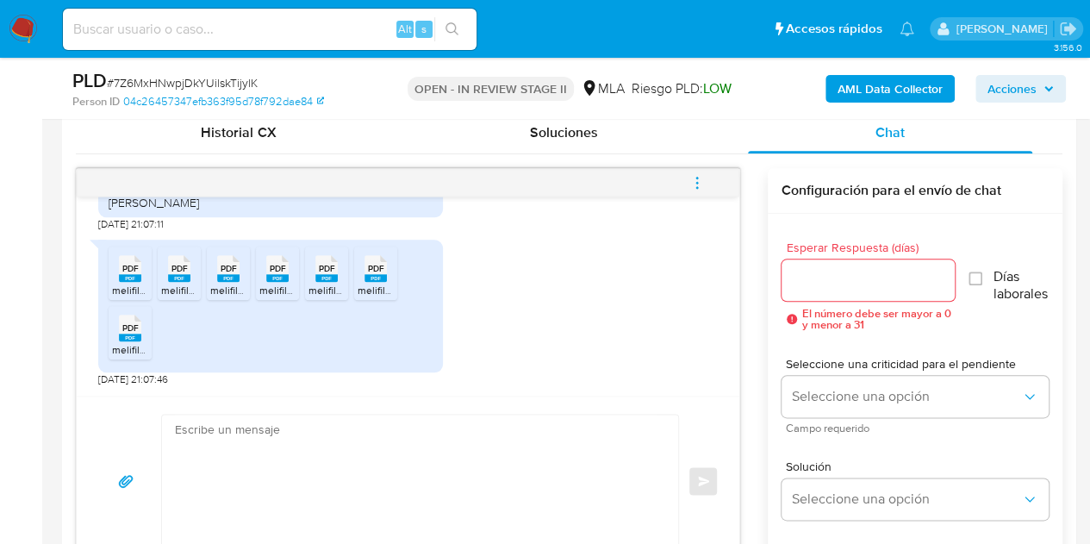
click at [279, 283] on span "melifile5094560033716058323.pdf" at bounding box center [340, 290] width 162 height 15
click at [338, 286] on span "melifile2012072304045724787.pdf" at bounding box center [387, 290] width 159 height 15
click at [377, 277] on rect at bounding box center [375, 278] width 22 height 8
click at [134, 339] on icon "PDF" at bounding box center [130, 328] width 22 height 30
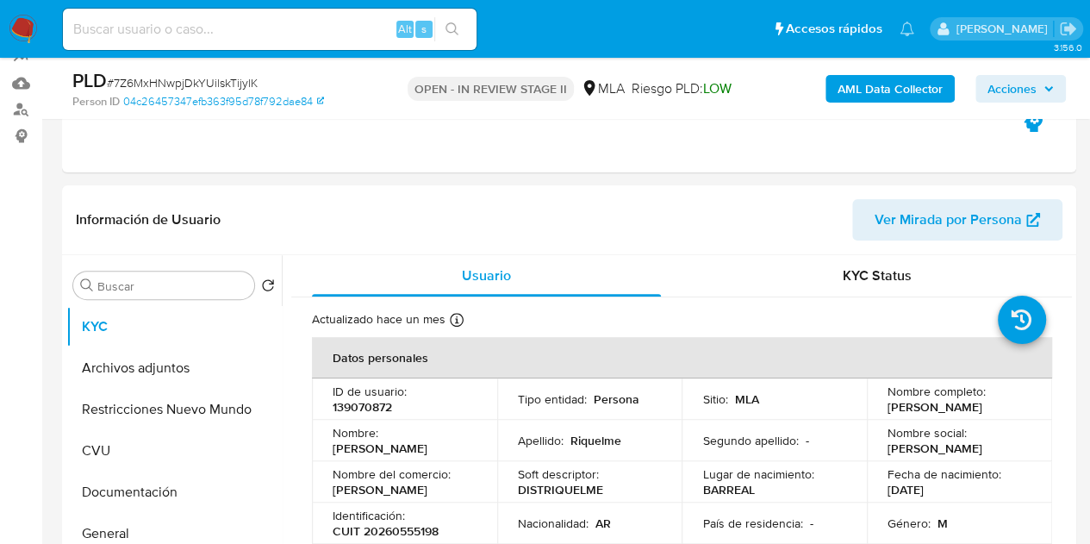
scroll to position [213, 0]
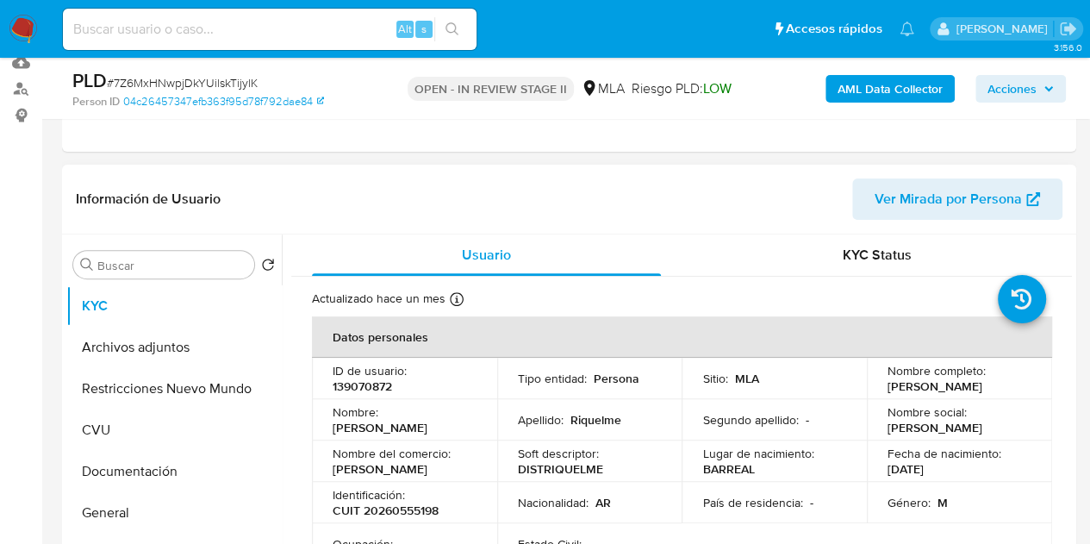
click at [949, 195] on span "Ver Mirada por Persona" at bounding box center [948, 198] width 147 height 41
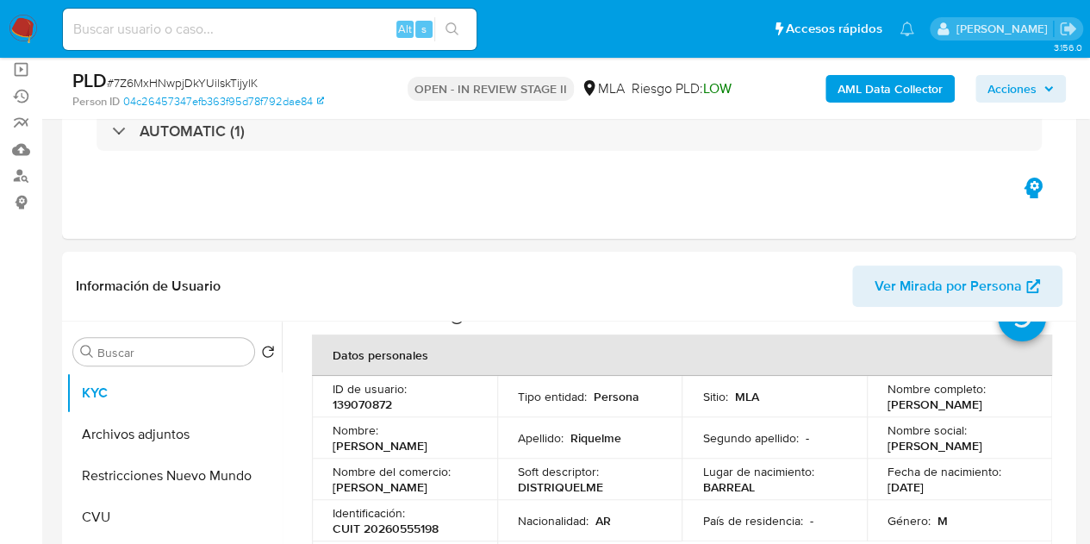
scroll to position [246, 0]
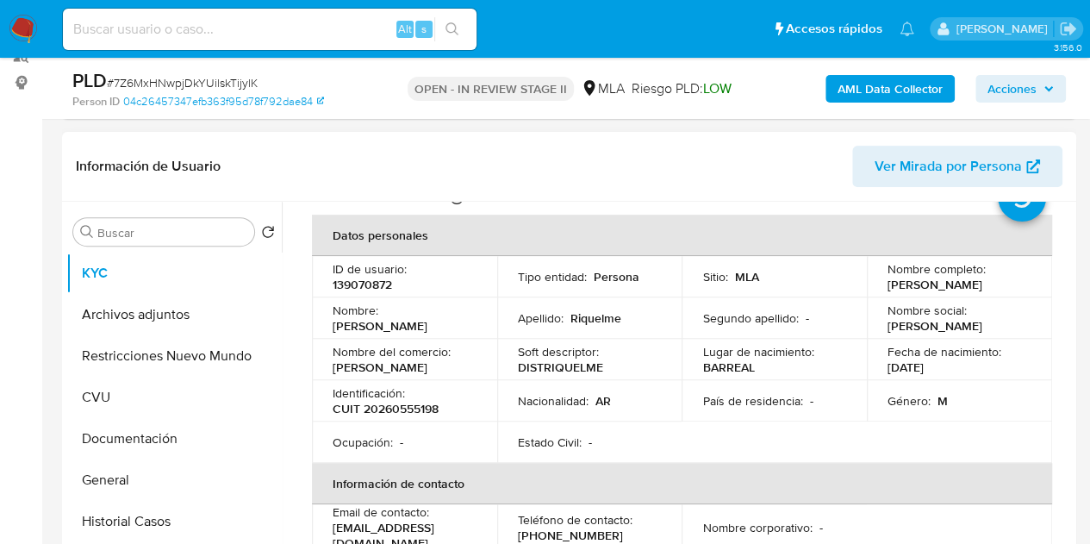
click at [933, 167] on span "Ver Mirada por Persona" at bounding box center [948, 166] width 147 height 41
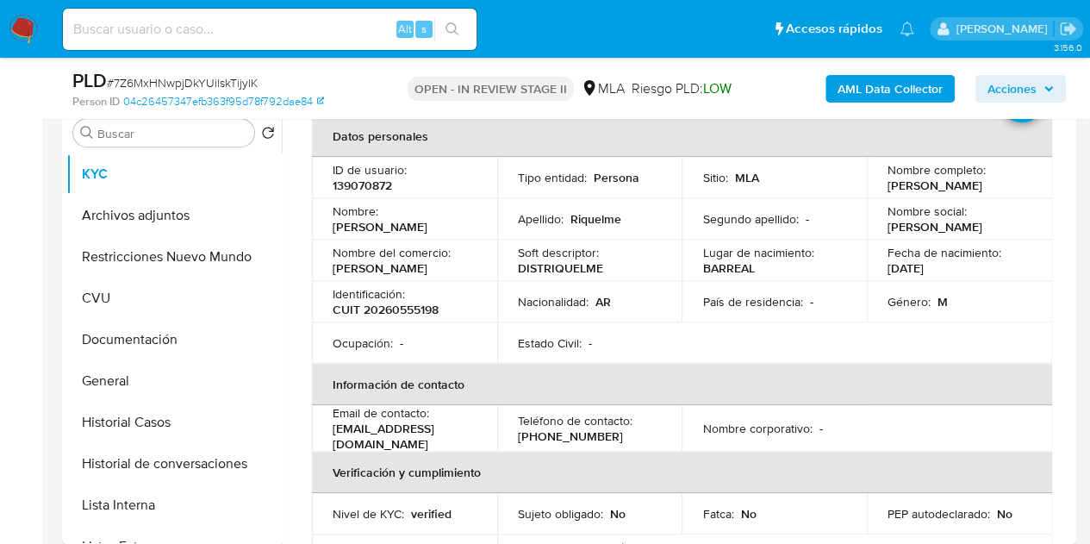
scroll to position [340, 0]
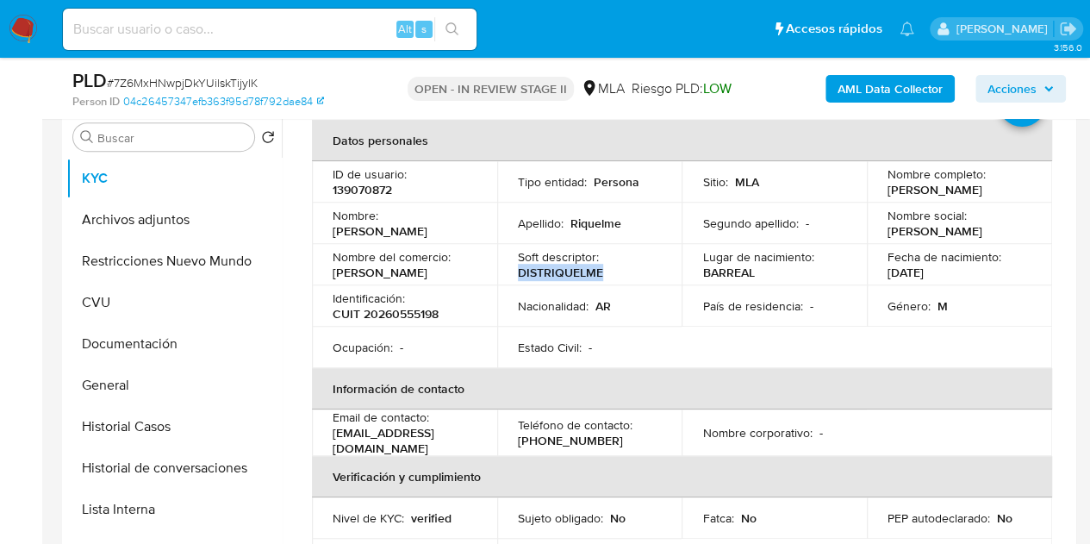
drag, startPoint x: 517, startPoint y: 271, endPoint x: 612, endPoint y: 270, distance: 94.8
click at [612, 270] on div "Soft descriptor : DISTRIQUELME" at bounding box center [590, 264] width 144 height 31
copy p "DISTRIQUELME"
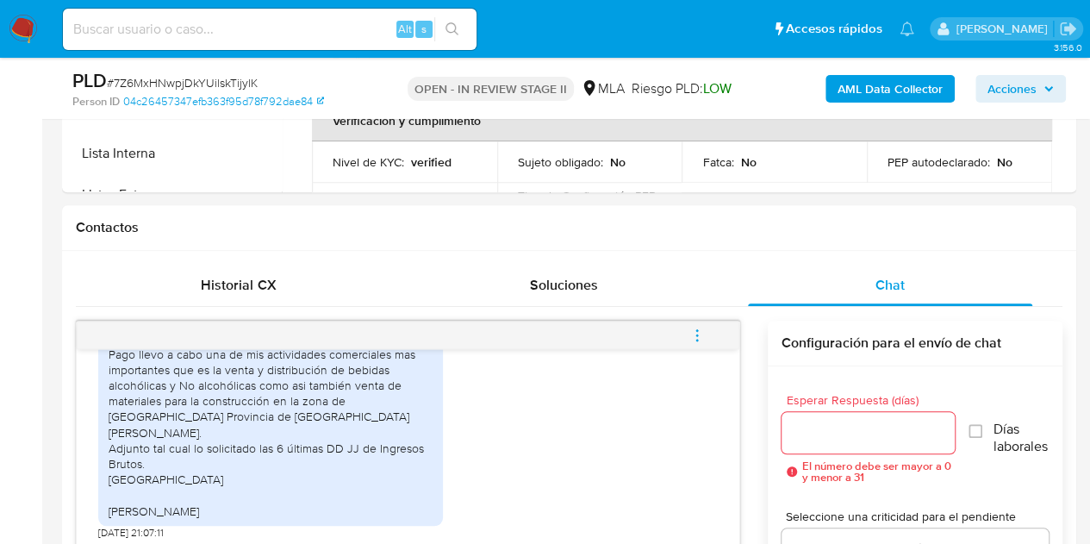
scroll to position [874, 0]
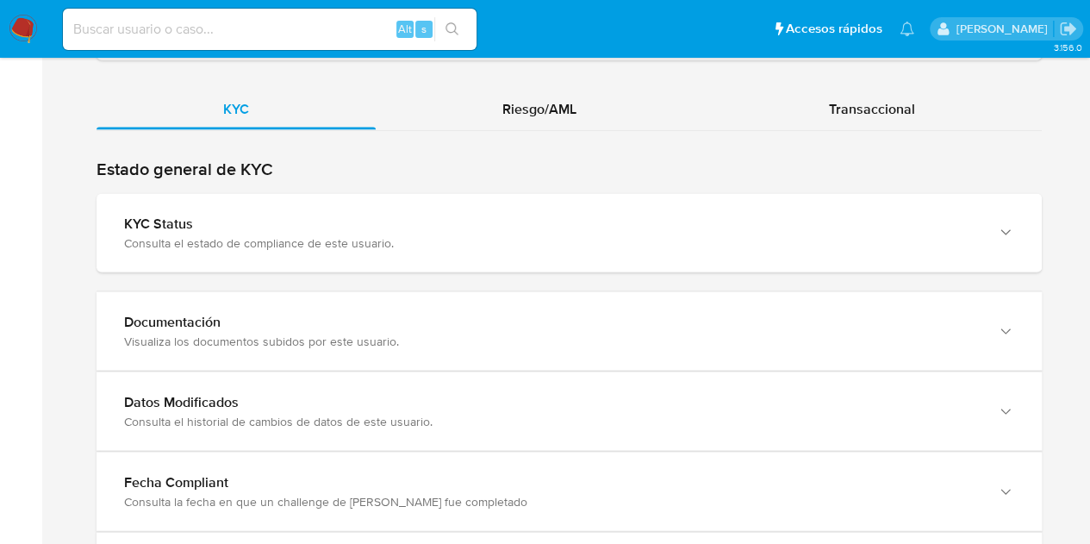
scroll to position [1685, 0]
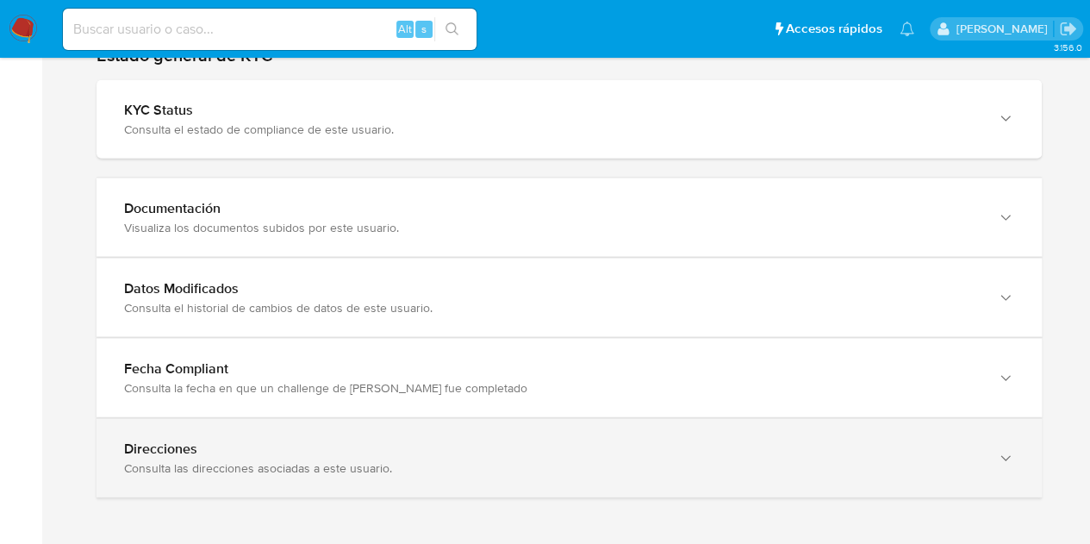
drag, startPoint x: 974, startPoint y: 464, endPoint x: 1009, endPoint y: 458, distance: 35.8
click at [974, 464] on div "Consulta las direcciones asociadas a este usuario." at bounding box center [552, 468] width 856 height 16
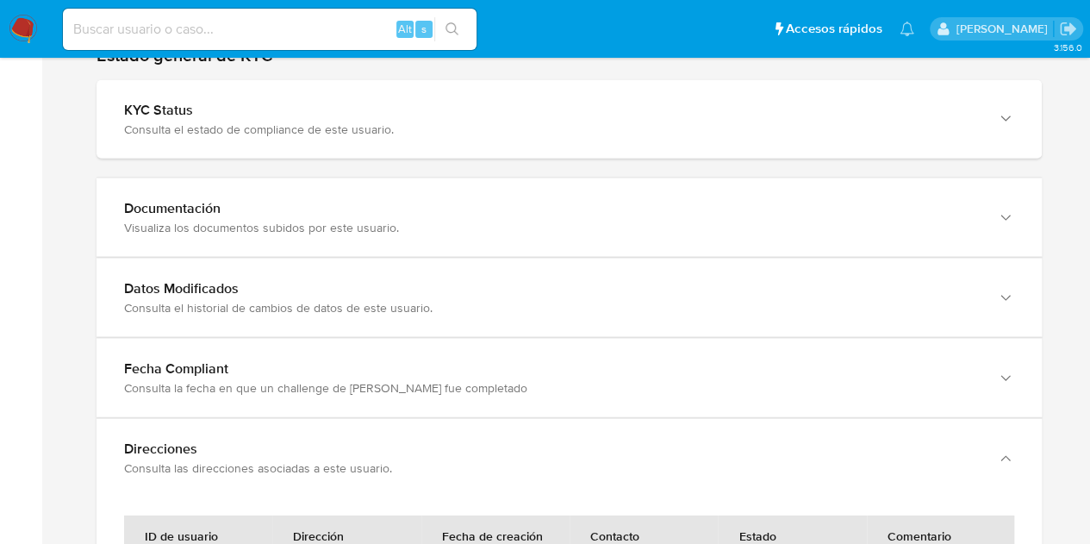
scroll to position [1887, 0]
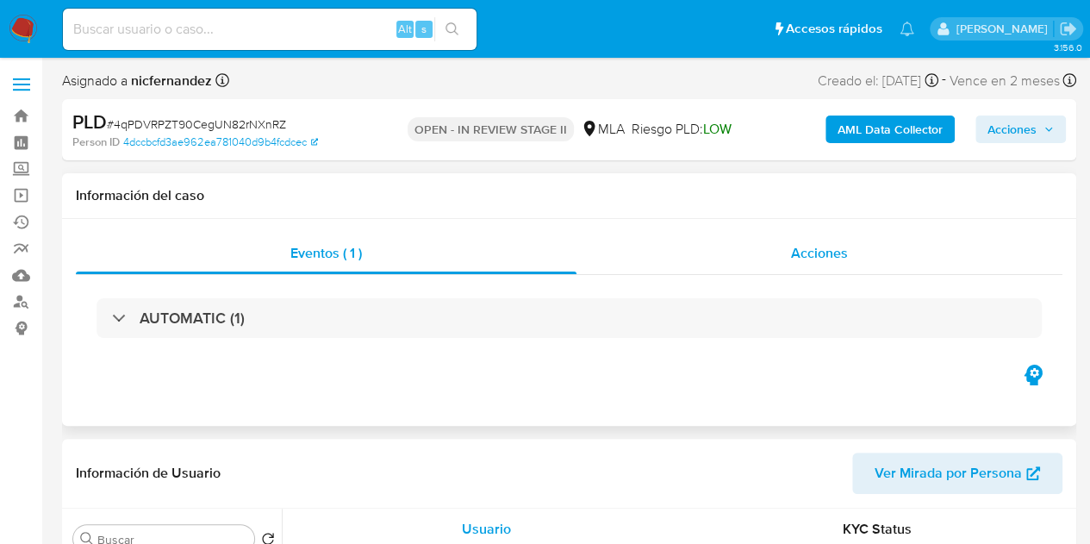
click at [906, 239] on div "Acciones" at bounding box center [819, 253] width 486 height 41
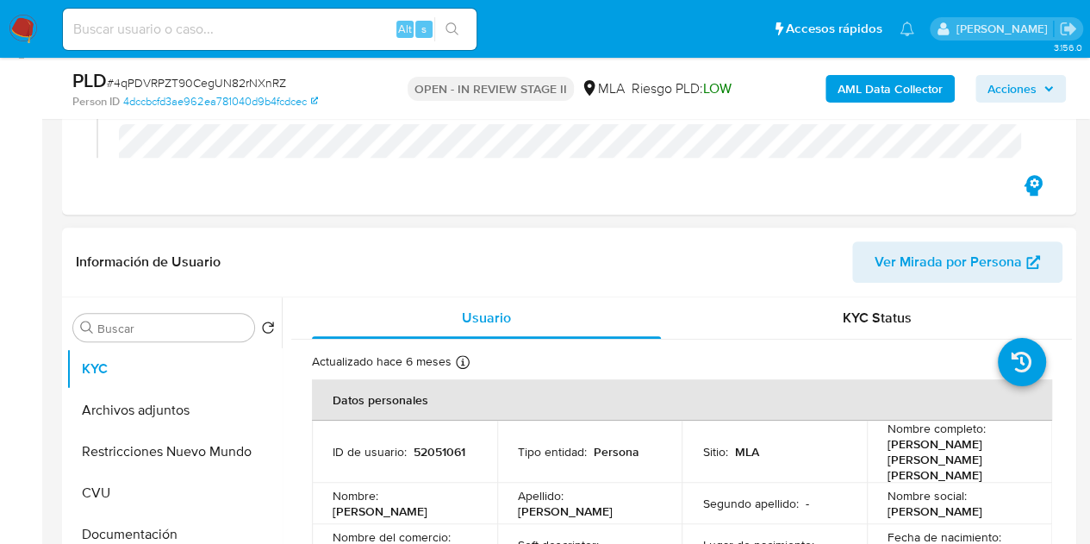
scroll to position [438, 0]
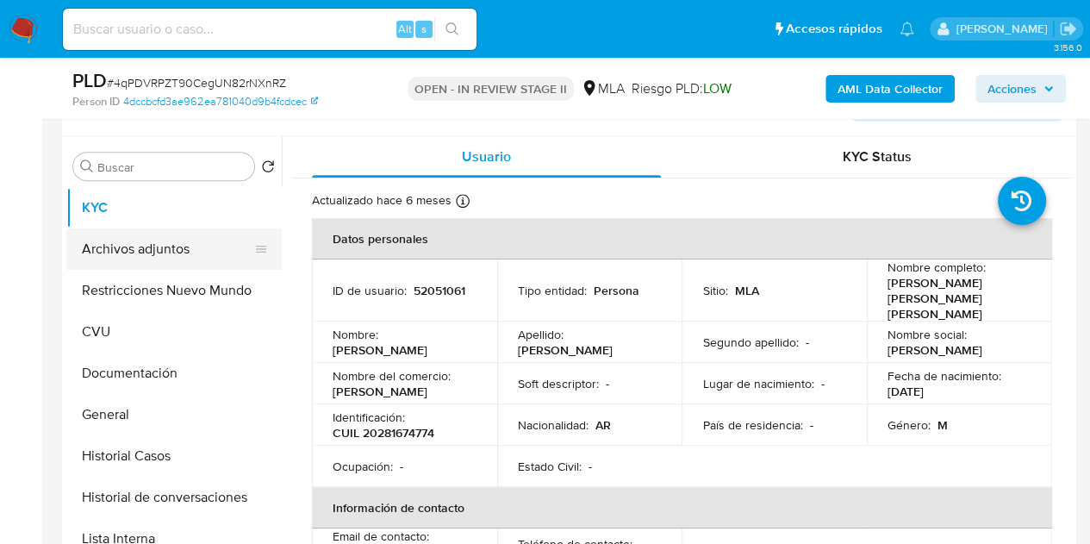
select select "10"
click at [117, 244] on button "Archivos adjuntos" at bounding box center [167, 248] width 202 height 41
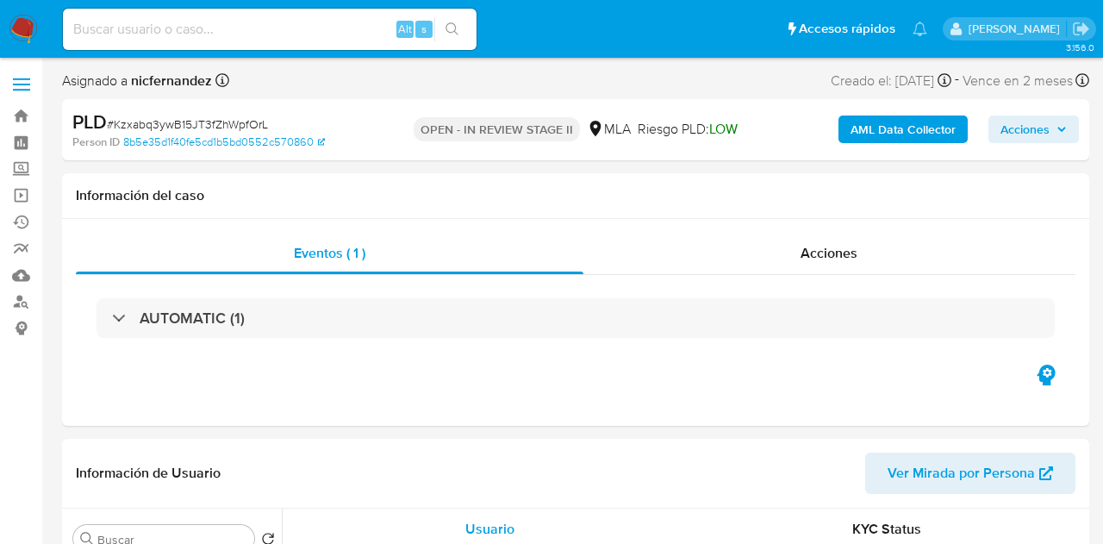
select select "10"
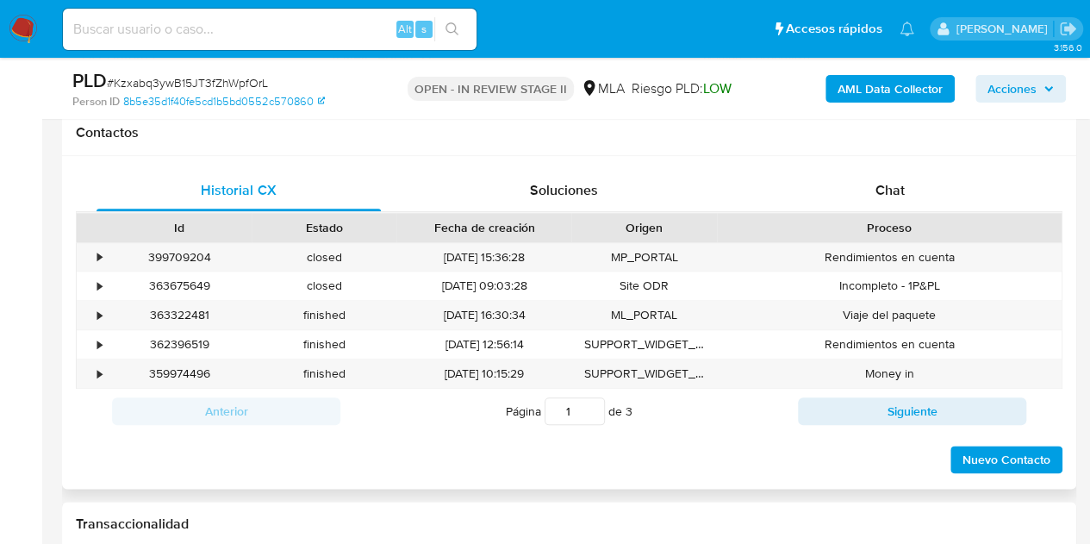
scroll to position [767, 0]
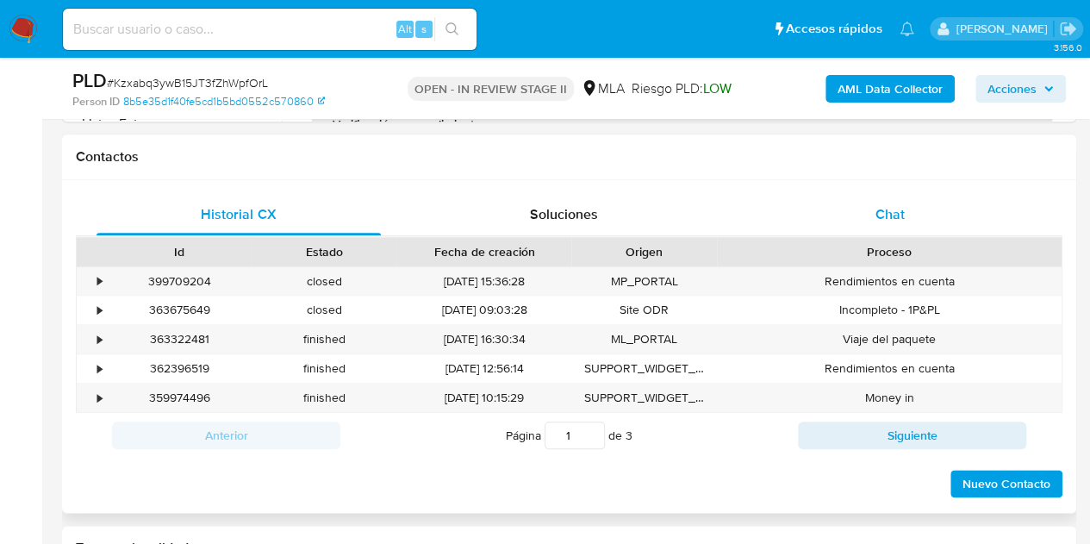
click at [910, 196] on div "Chat" at bounding box center [890, 214] width 284 height 41
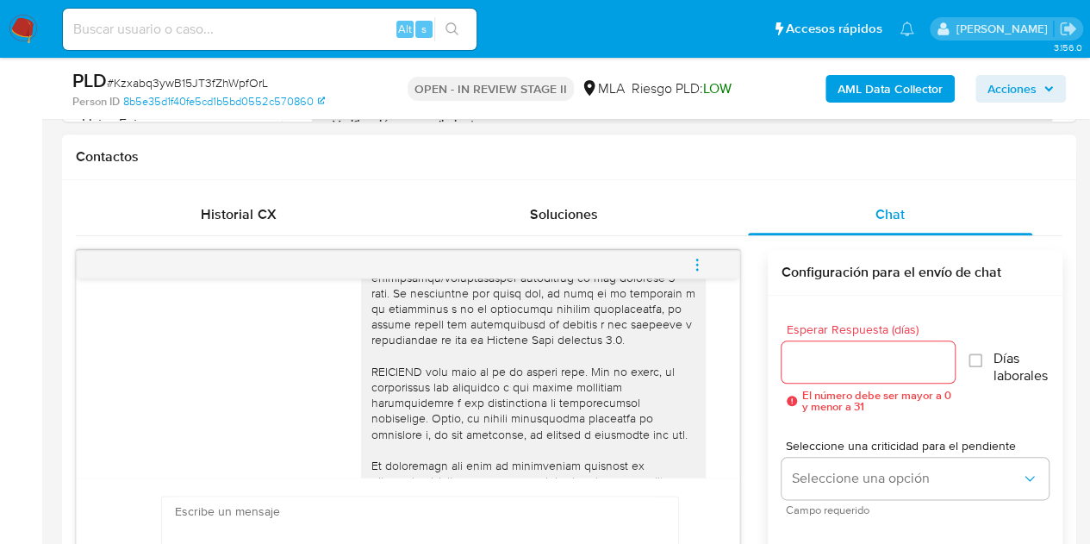
scroll to position [897, 0]
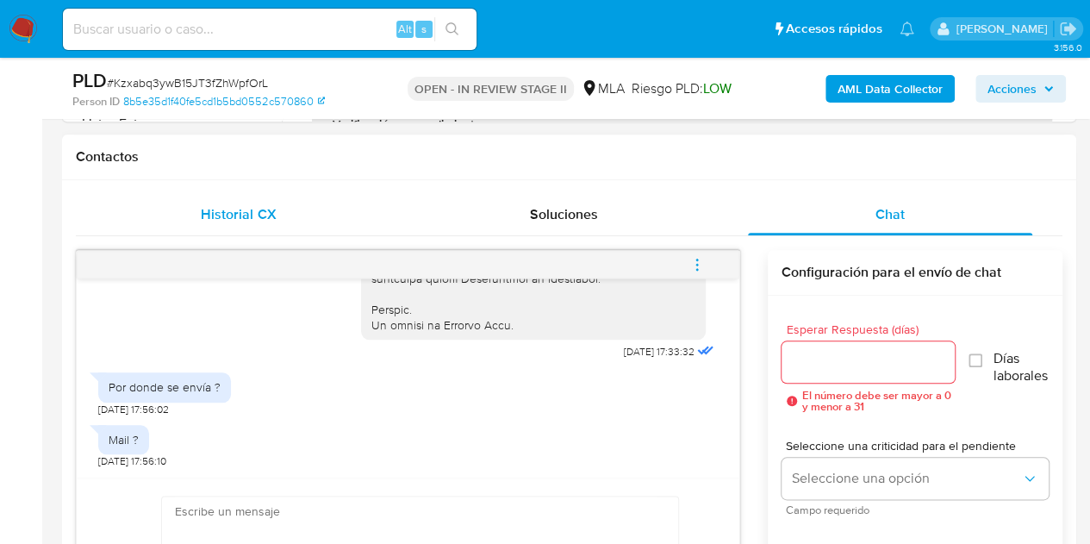
click at [221, 227] on div "Historial CX" at bounding box center [239, 214] width 284 height 41
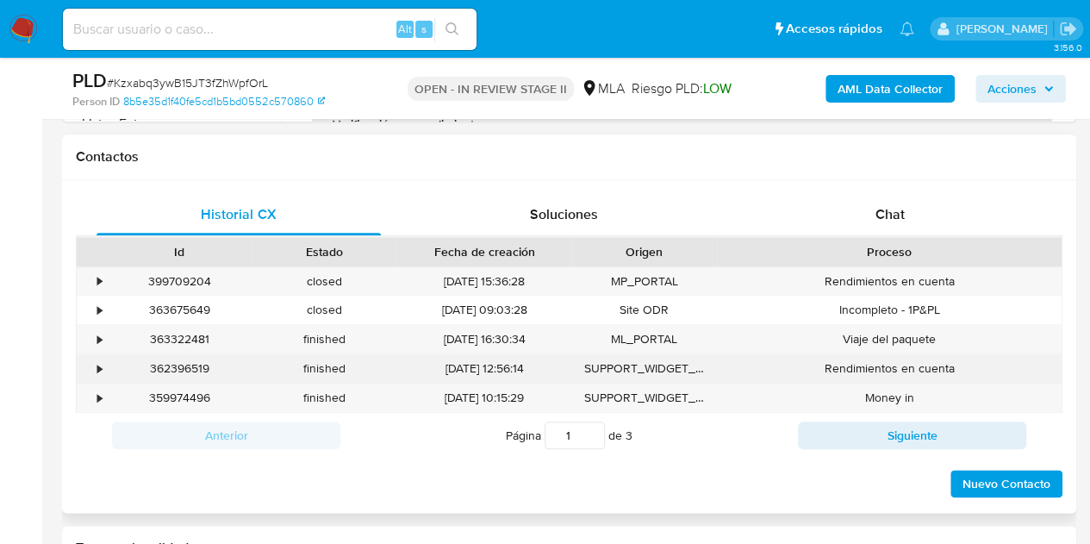
click at [350, 356] on div "finished" at bounding box center [324, 368] width 145 height 28
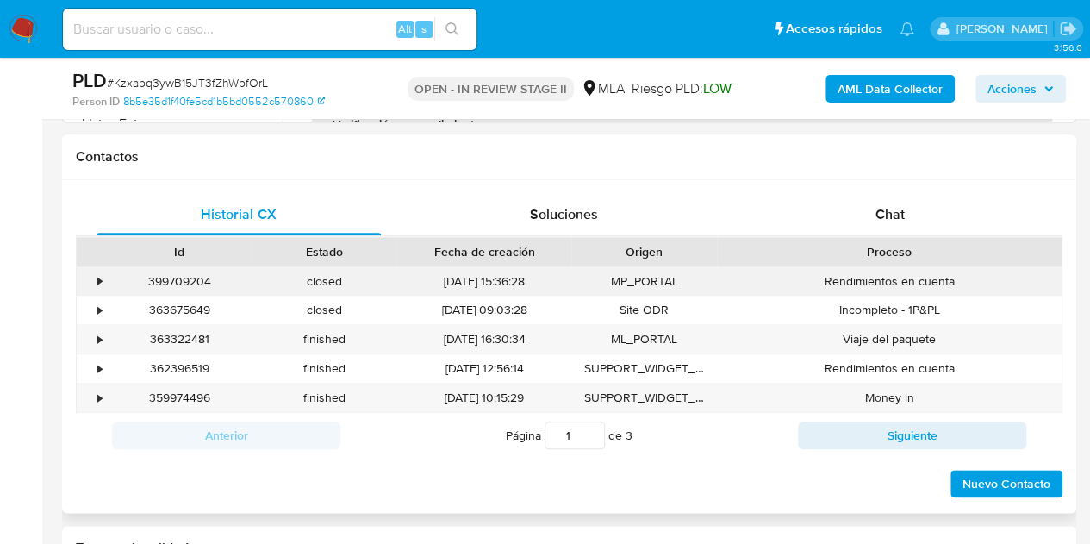
click at [177, 290] on div "399709204" at bounding box center [179, 281] width 145 height 28
click at [177, 284] on div "399709204" at bounding box center [179, 281] width 145 height 28
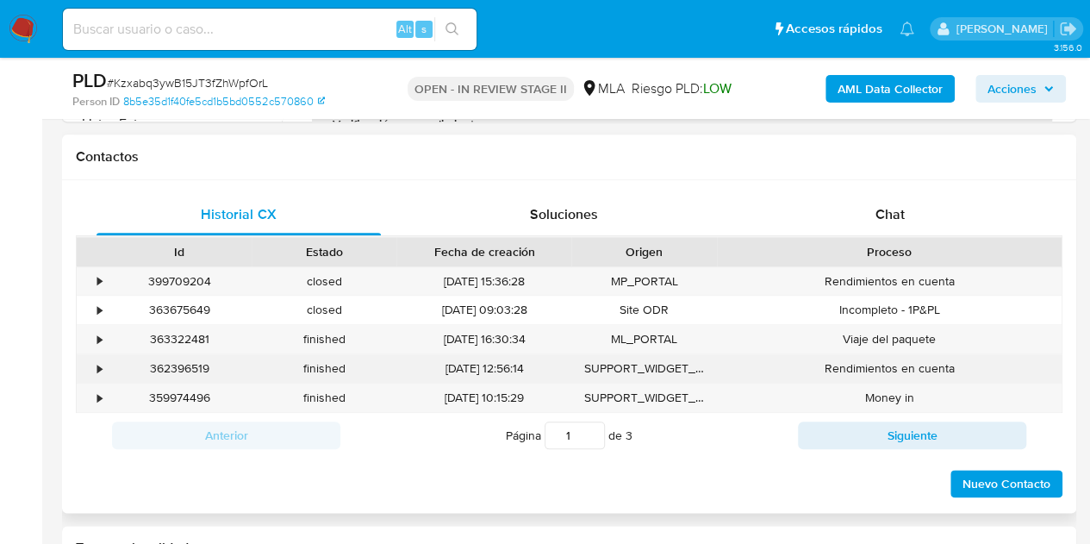
click at [506, 357] on div "[DATE] 12:56:14" at bounding box center [483, 368] width 175 height 28
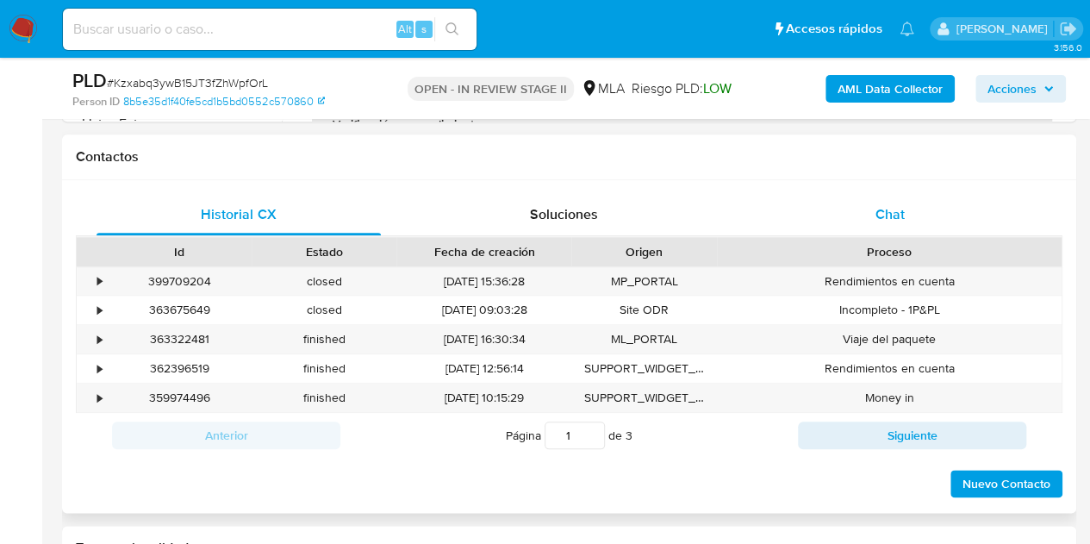
click at [870, 227] on div "Chat" at bounding box center [890, 214] width 284 height 41
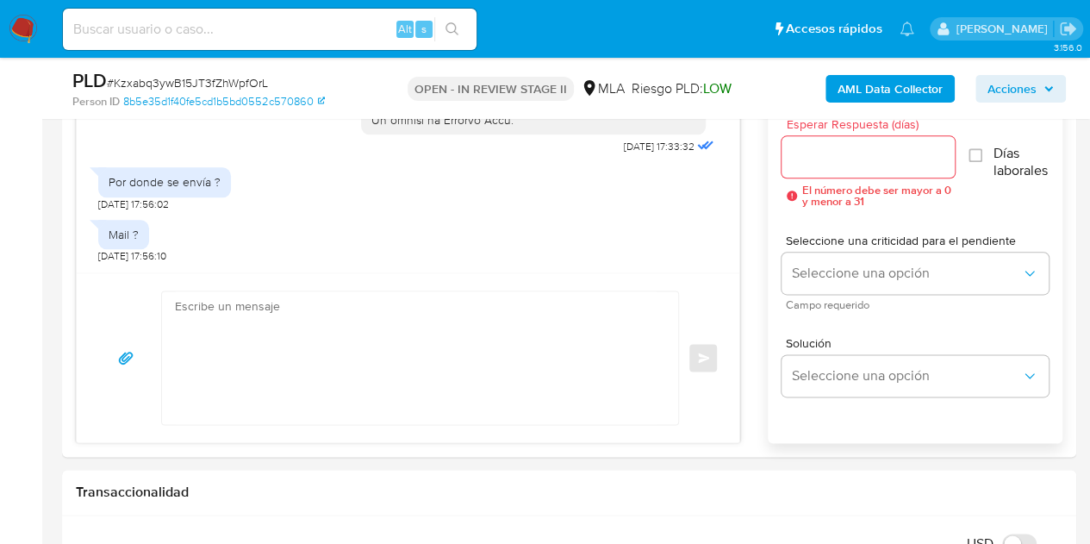
scroll to position [976, 0]
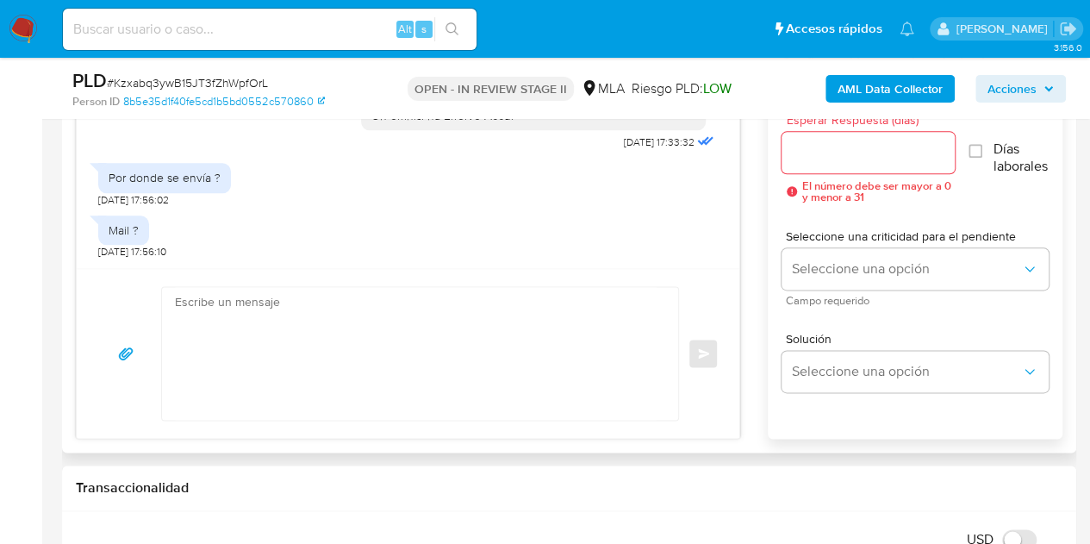
click at [415, 327] on textarea at bounding box center [416, 353] width 482 height 133
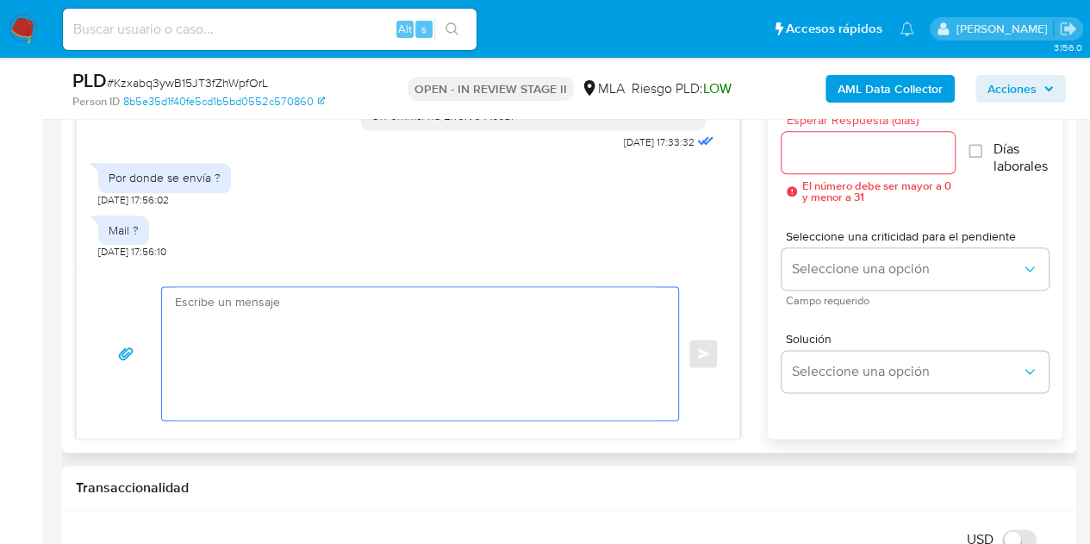
paste textarea "Hola Pablo Jorge, Esperamos que te encuentres muy bien. Podes enviar la documen…"
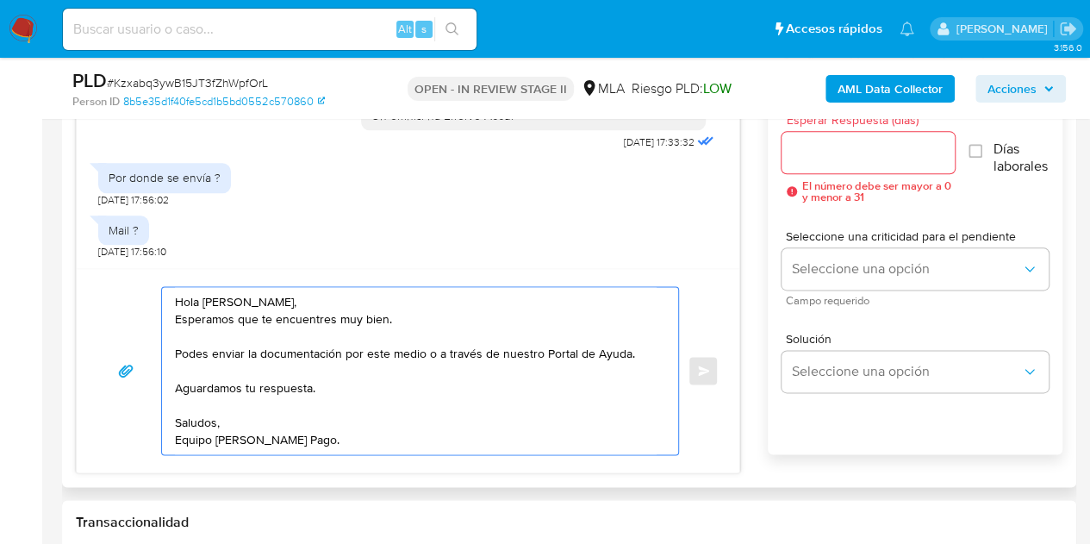
type textarea "Hola Pablo Jorge, Esperamos que te encuentres muy bien. Podes enviar la documen…"
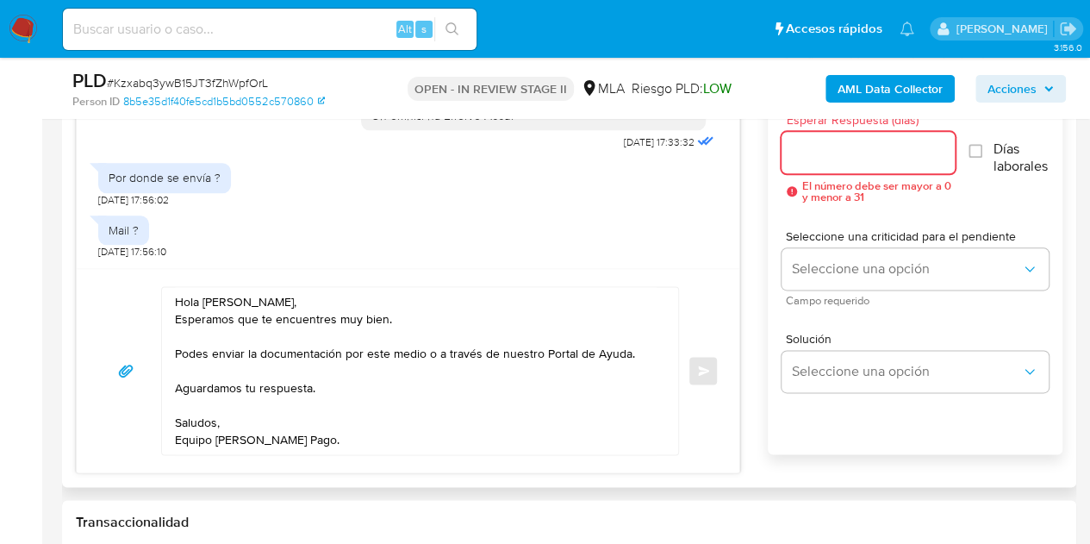
click at [828, 146] on input "Esperar Respuesta (días)" at bounding box center [869, 152] width 174 height 22
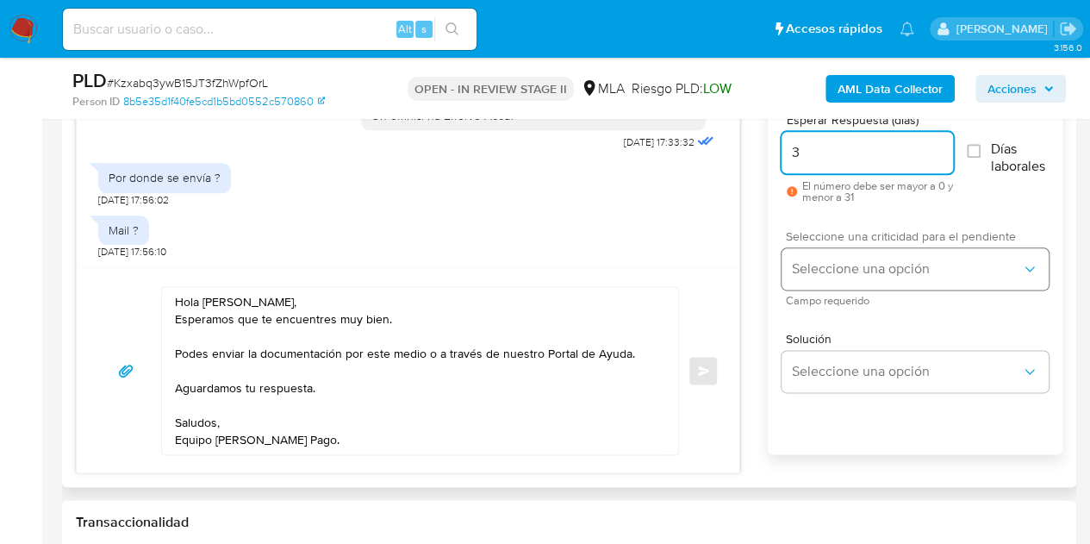
type input "3"
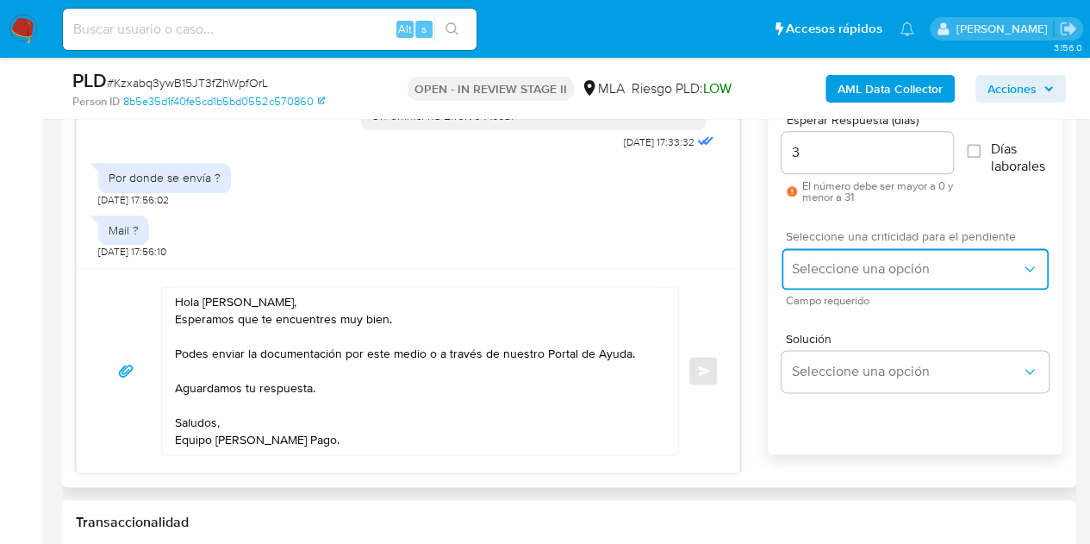
click at [841, 268] on span "Seleccione una opción" at bounding box center [906, 268] width 229 height 17
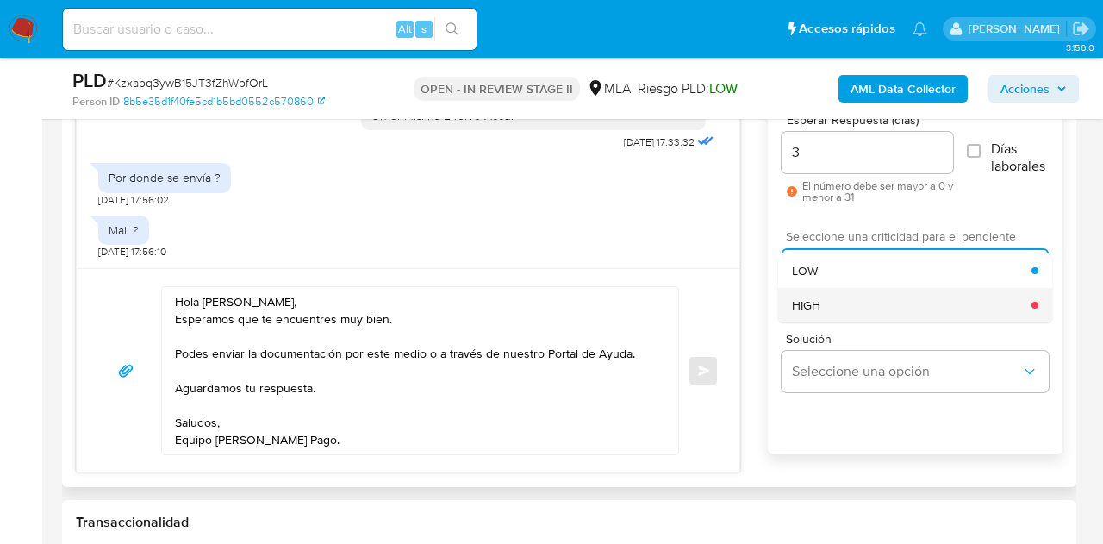
click at [844, 302] on div "HIGH" at bounding box center [912, 305] width 240 height 34
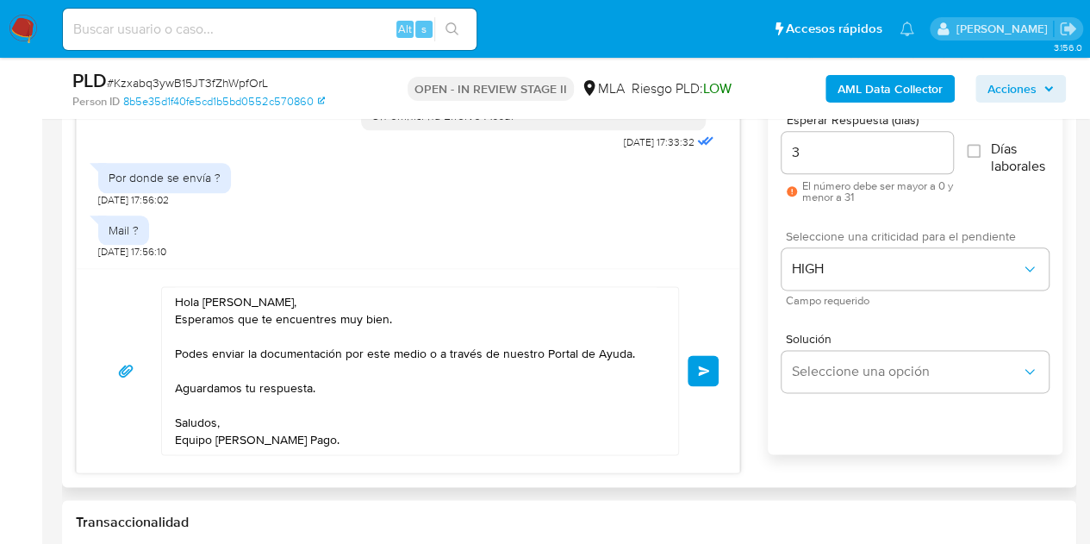
click at [514, 424] on textarea "Hola Pablo Jorge, Esperamos que te encuentres muy bien. Podes enviar la documen…" at bounding box center [416, 370] width 482 height 167
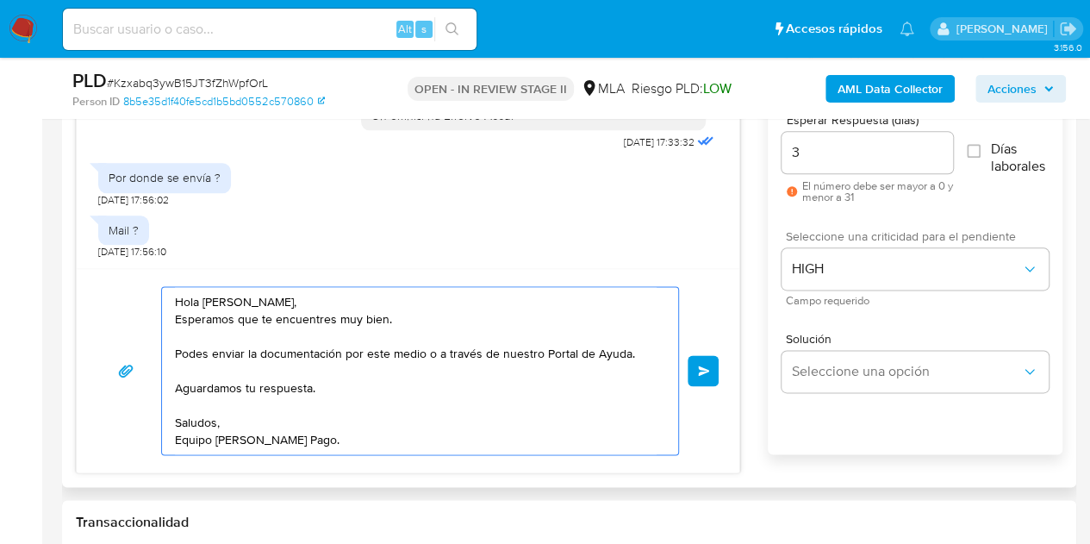
click at [554, 426] on textarea "Hola Pablo Jorge, Esperamos que te encuentres muy bien. Podes enviar la documen…" at bounding box center [416, 370] width 482 height 167
click at [560, 437] on textarea "Hola Pablo Jorge, Esperamos que te encuentres muy bien. Podes enviar la documen…" at bounding box center [416, 370] width 482 height 167
click at [704, 359] on button "Enviar" at bounding box center [703, 370] width 31 height 31
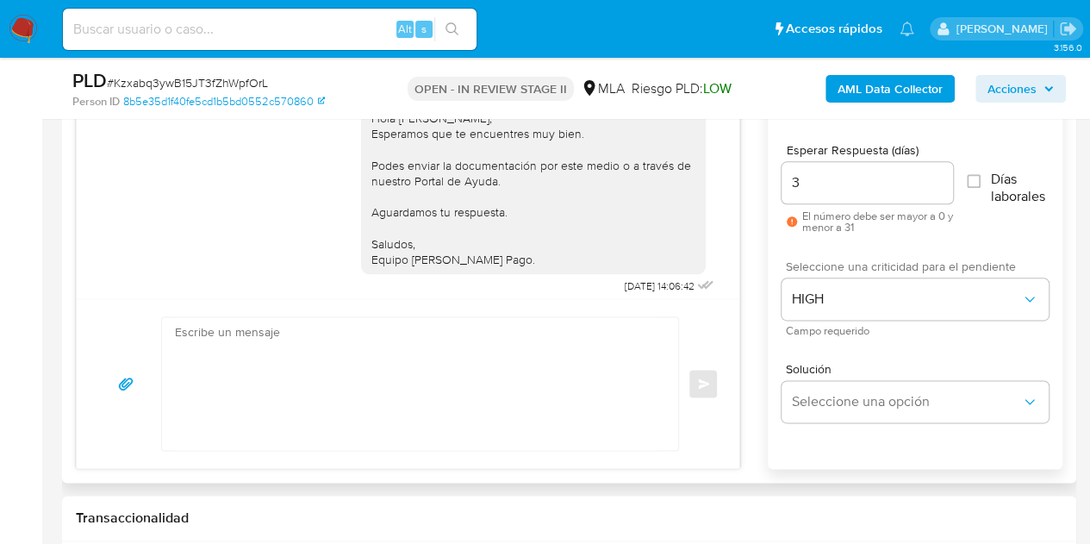
scroll to position [1050, 0]
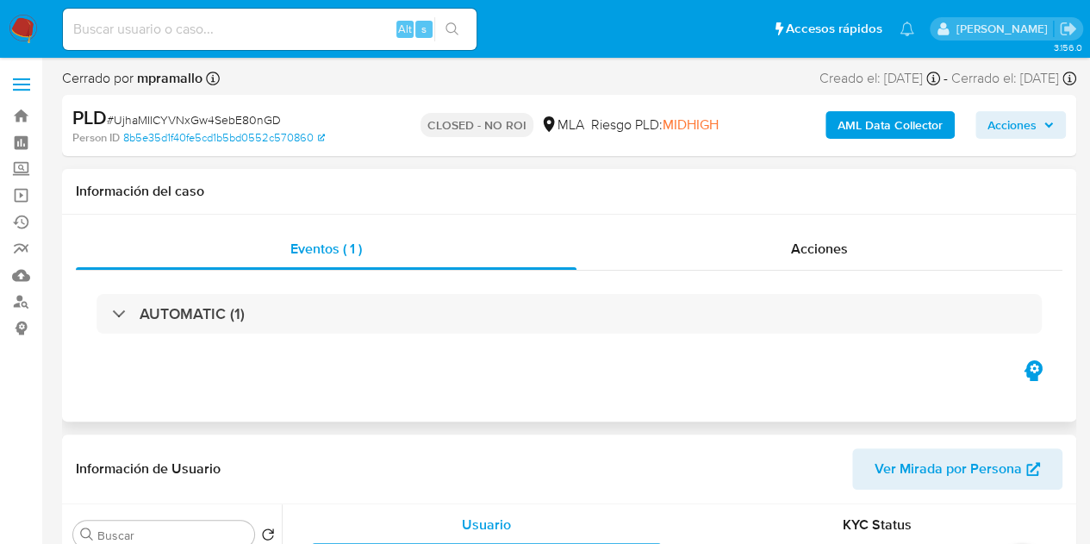
select select "10"
drag, startPoint x: 822, startPoint y: 240, endPoint x: 836, endPoint y: 261, distance: 25.6
click at [822, 240] on span "Acciones" at bounding box center [819, 249] width 57 height 20
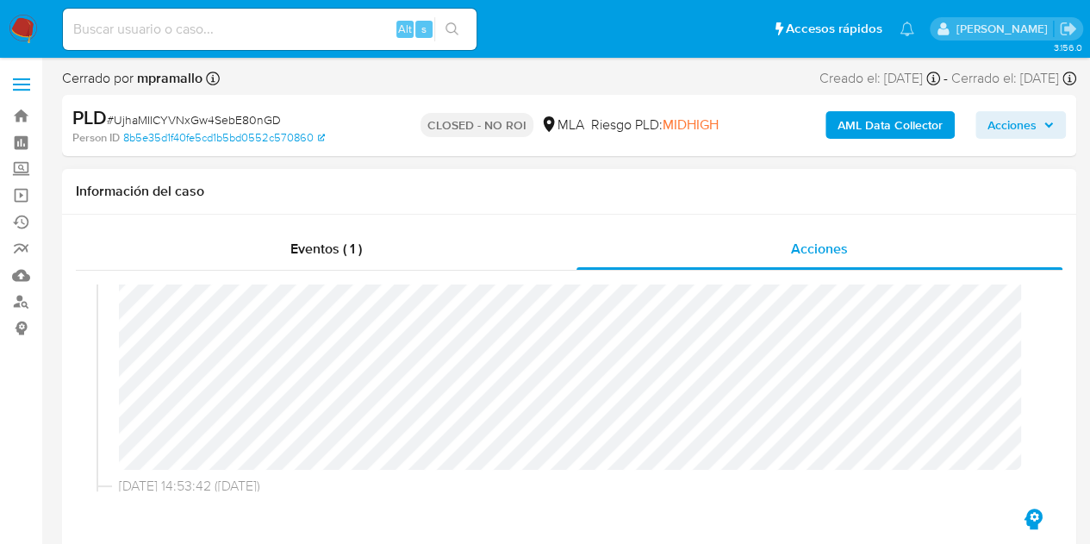
scroll to position [305, 0]
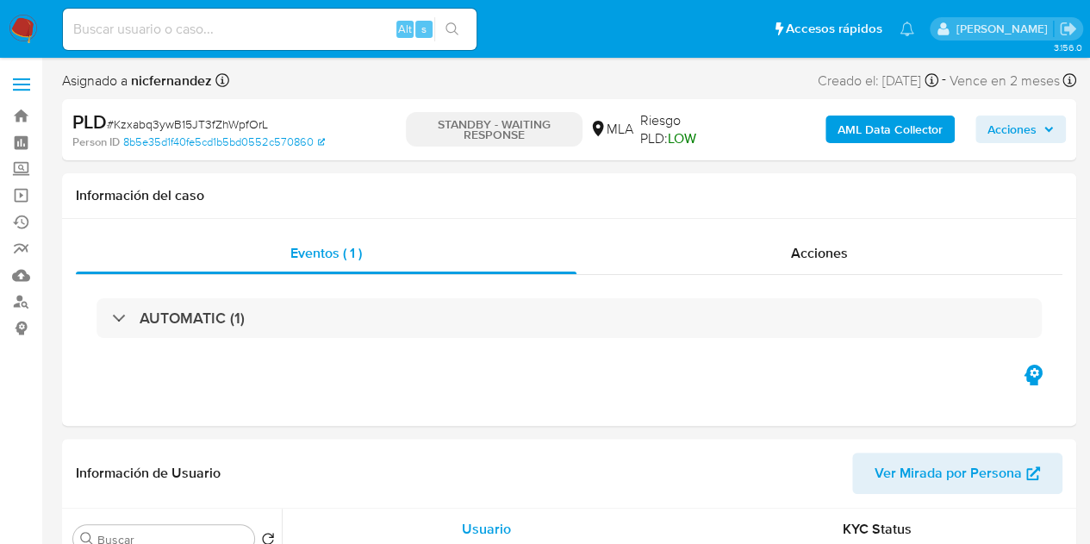
select select "10"
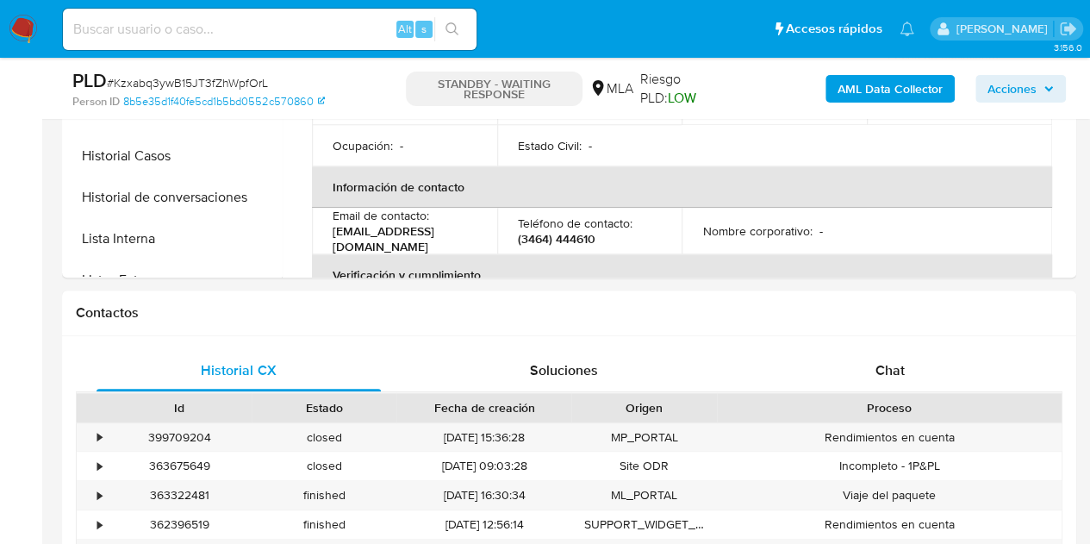
scroll to position [627, 0]
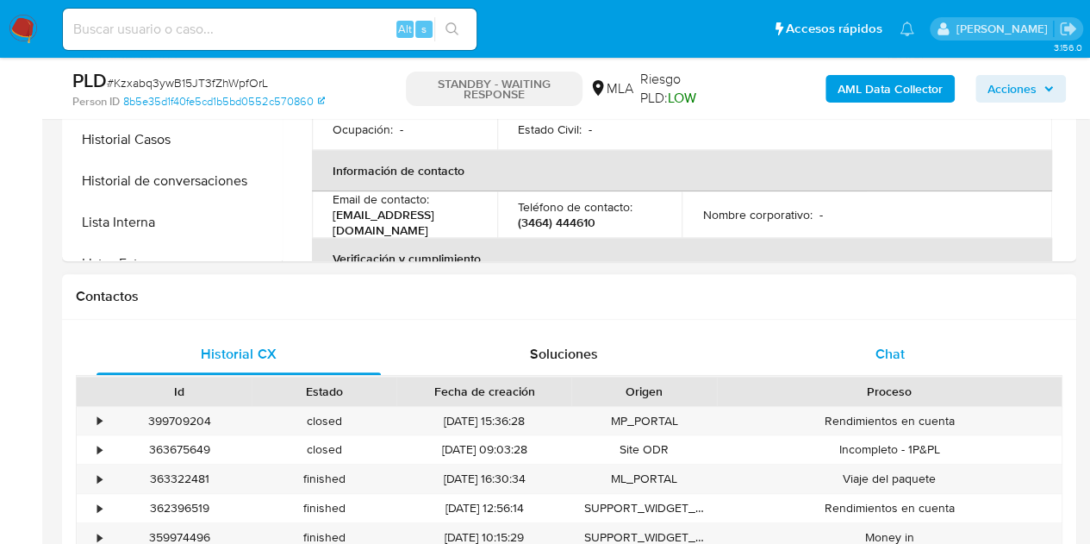
click at [941, 364] on div "Chat" at bounding box center [890, 353] width 284 height 41
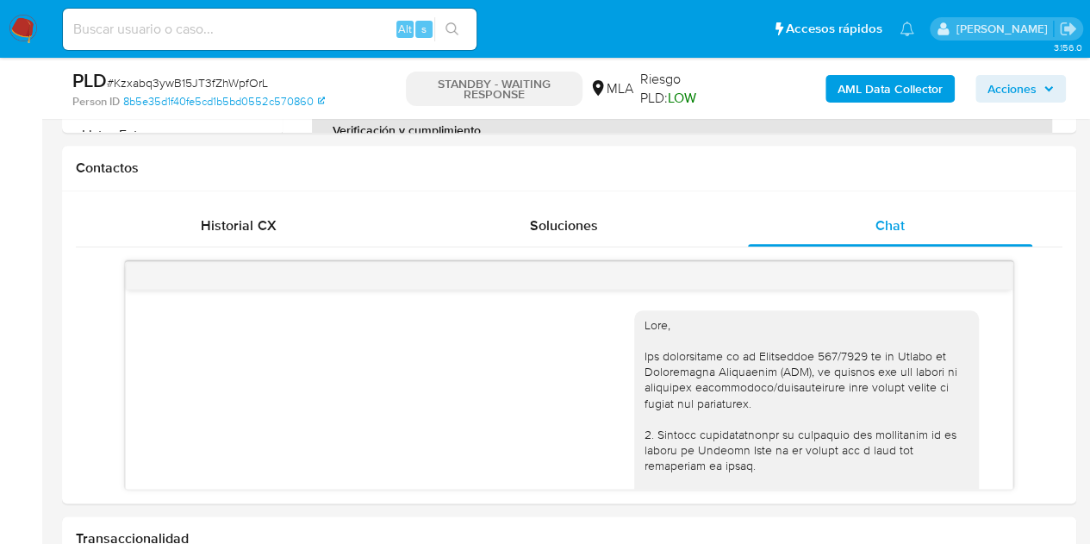
scroll to position [1104, 0]
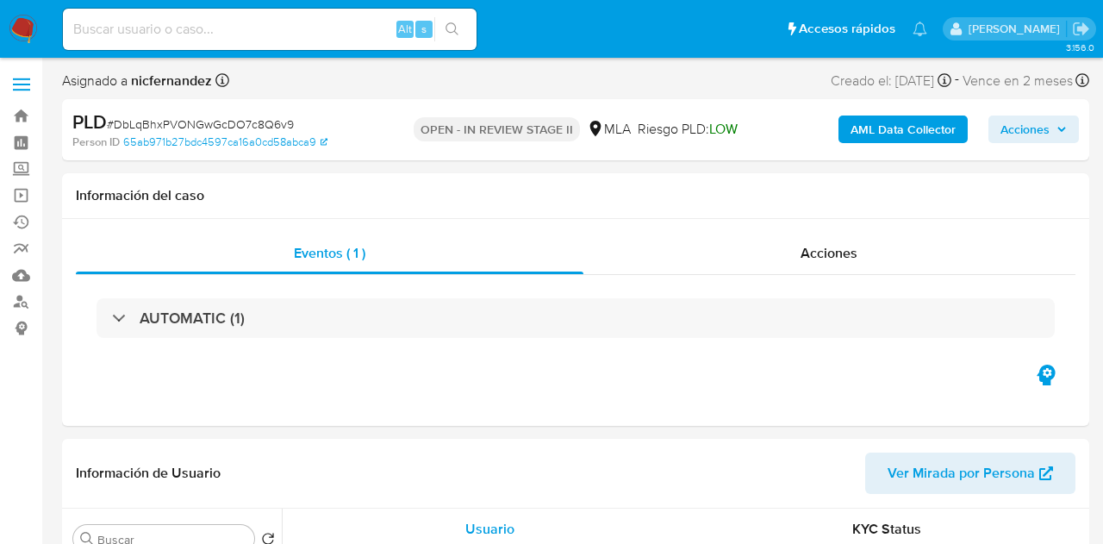
select select "10"
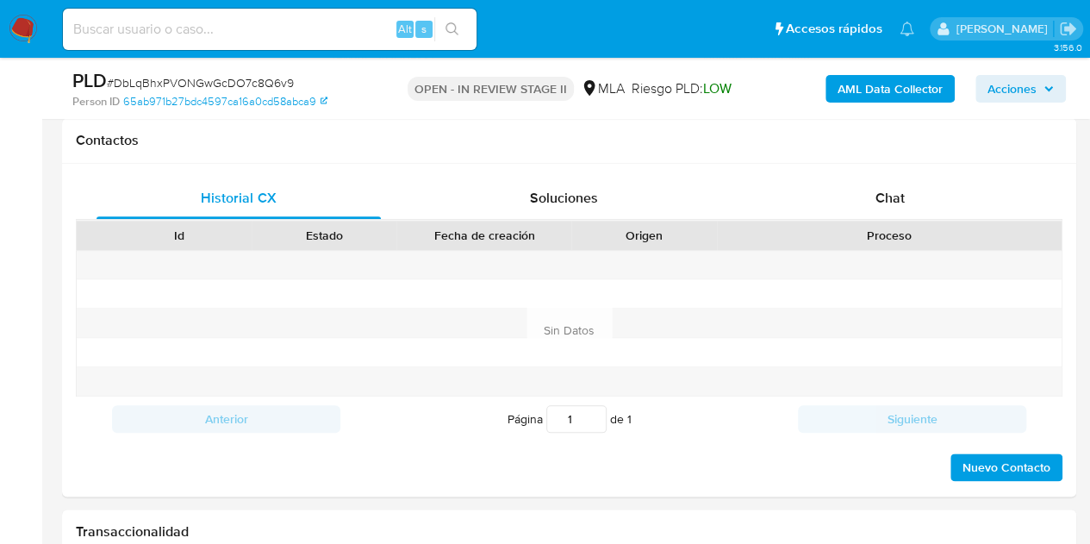
scroll to position [823, 0]
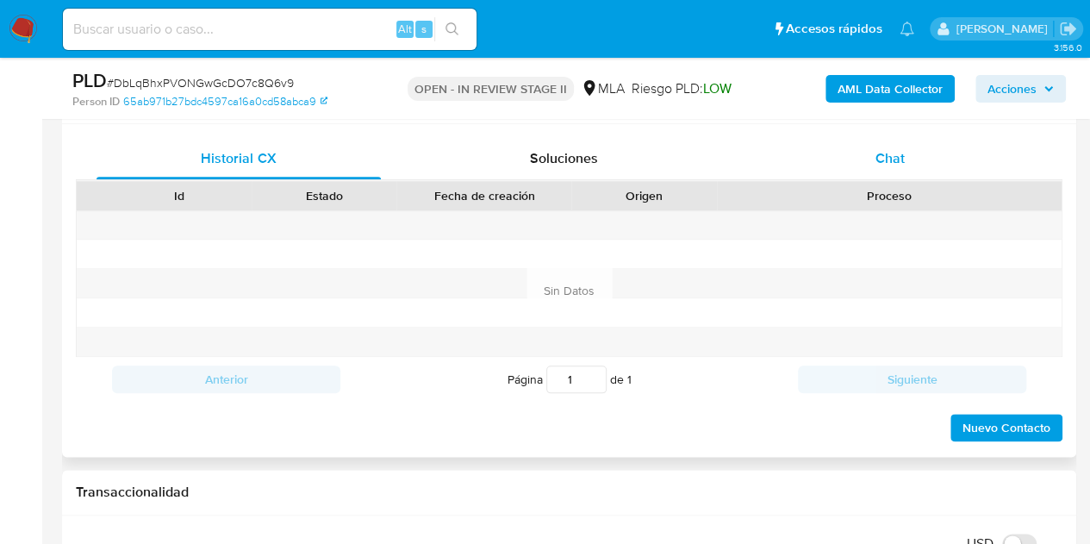
click at [939, 165] on div "Chat" at bounding box center [890, 158] width 284 height 41
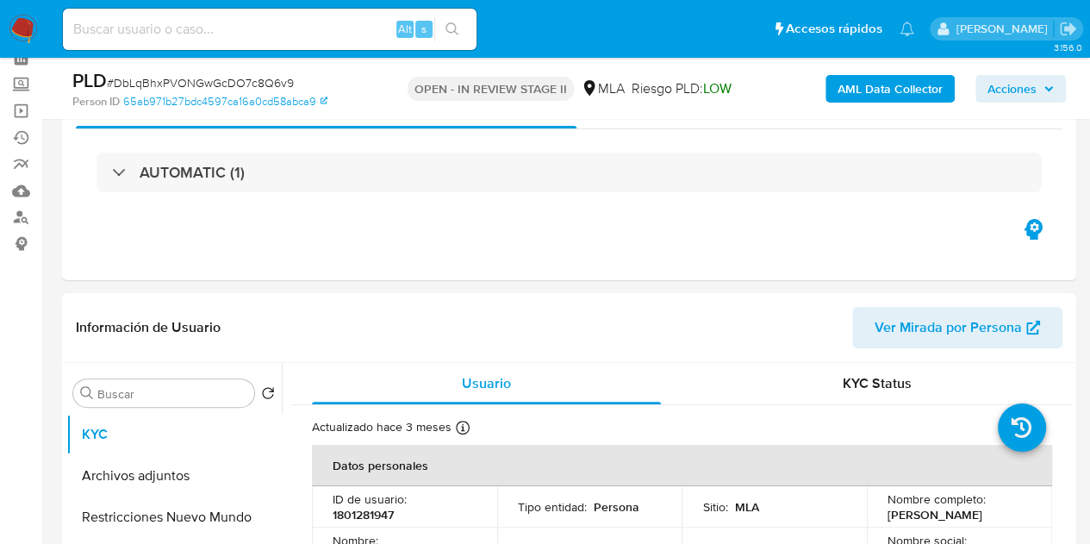
scroll to position [0, 0]
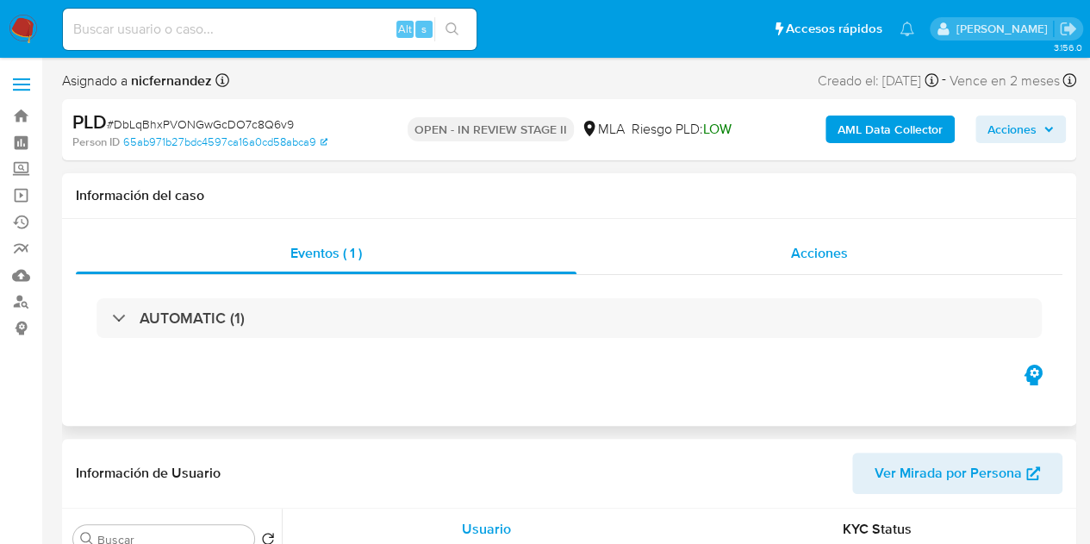
click at [856, 248] on div "Acciones" at bounding box center [819, 253] width 486 height 41
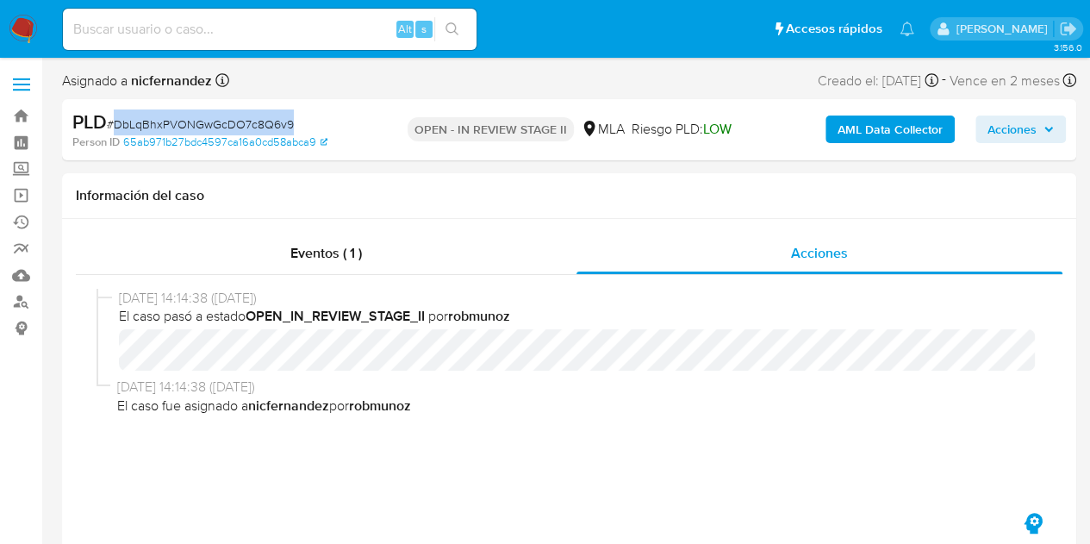
drag, startPoint x: 117, startPoint y: 125, endPoint x: 296, endPoint y: 122, distance: 178.4
click at [296, 122] on div "PLD # DbLqBhxPVONGwGcDO7c8Q6v9" at bounding box center [234, 122] width 325 height 26
copy span "DbLqBhxPVONGwGcDO7c8Q6v9"
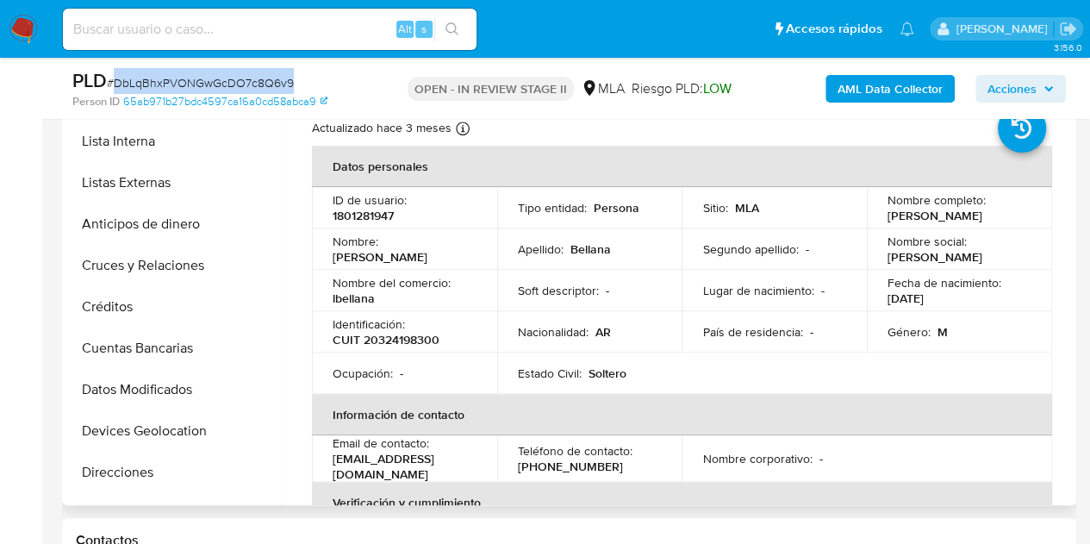
scroll to position [326, 0]
click at [509, 387] on td "Estado Civil : Soltero" at bounding box center [589, 372] width 185 height 41
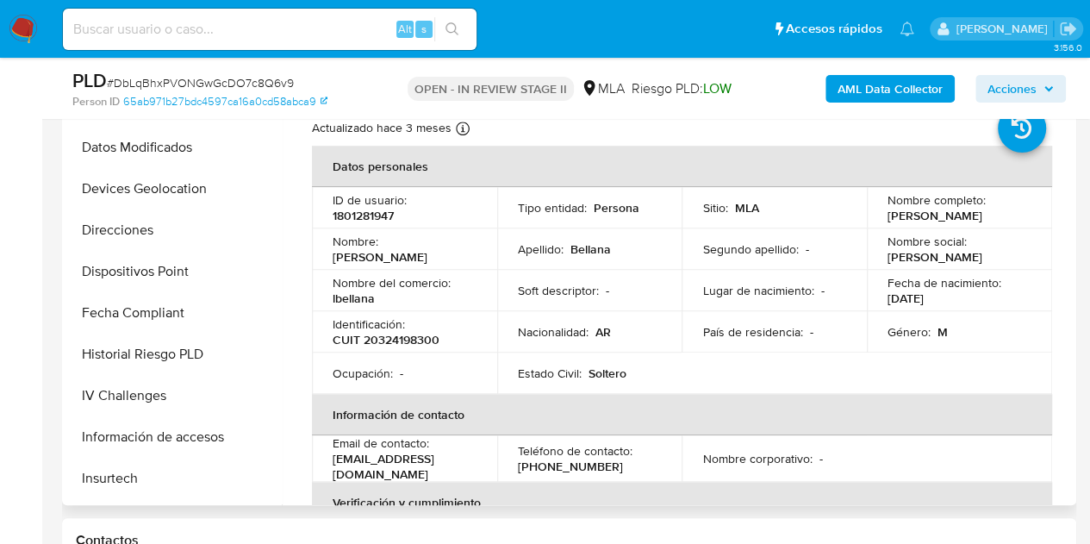
scroll to position [600, 0]
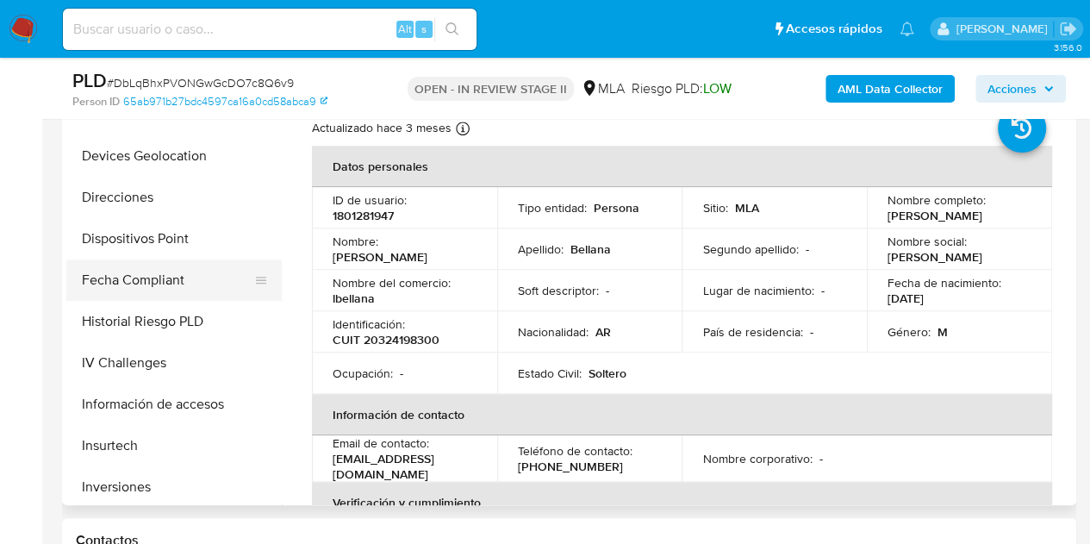
click at [156, 259] on button "Fecha Compliant" at bounding box center [167, 279] width 202 height 41
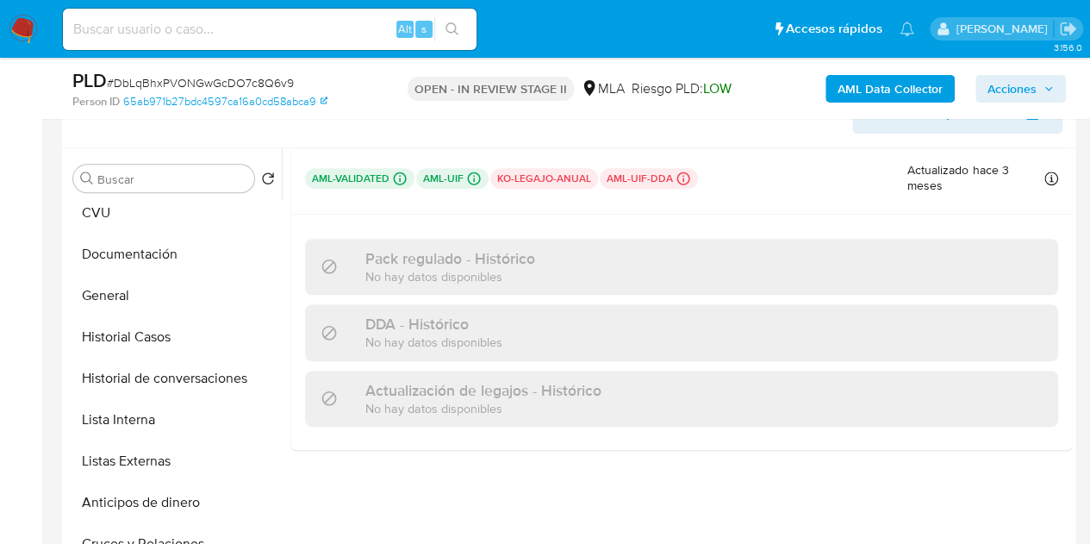
scroll to position [0, 0]
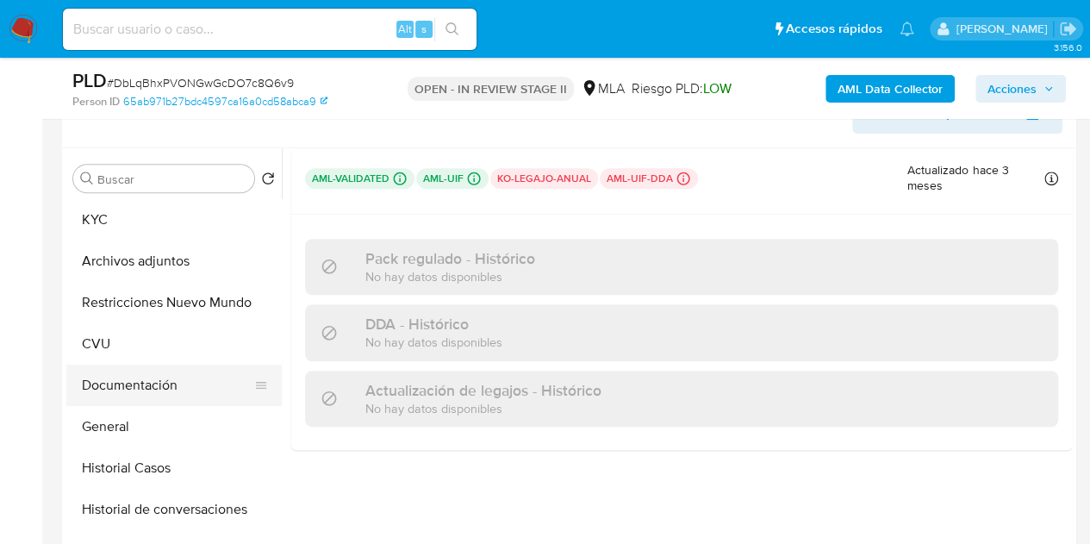
click at [153, 389] on button "Documentación" at bounding box center [167, 384] width 202 height 41
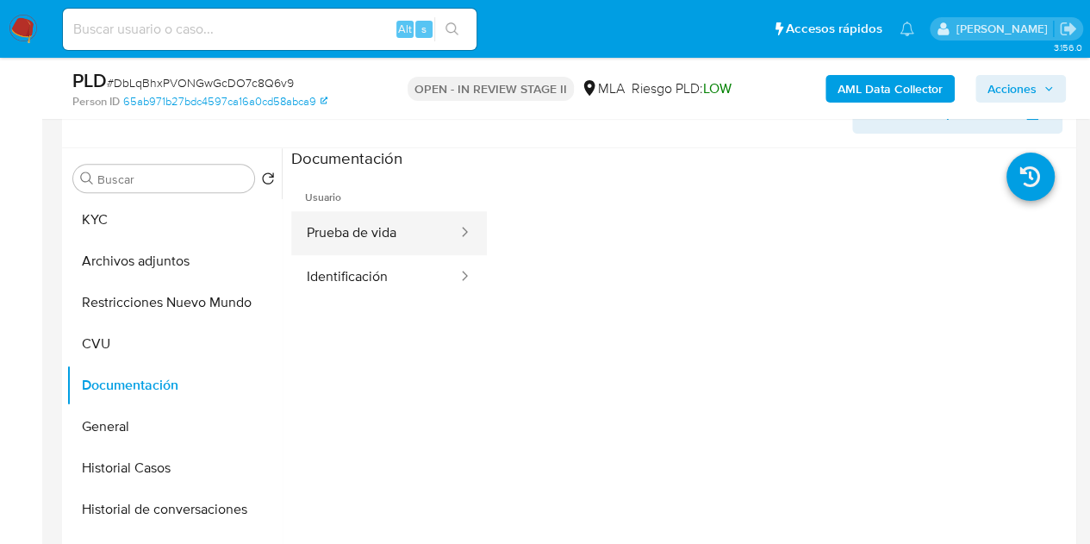
click at [389, 238] on button "Prueba de vida" at bounding box center [375, 233] width 168 height 44
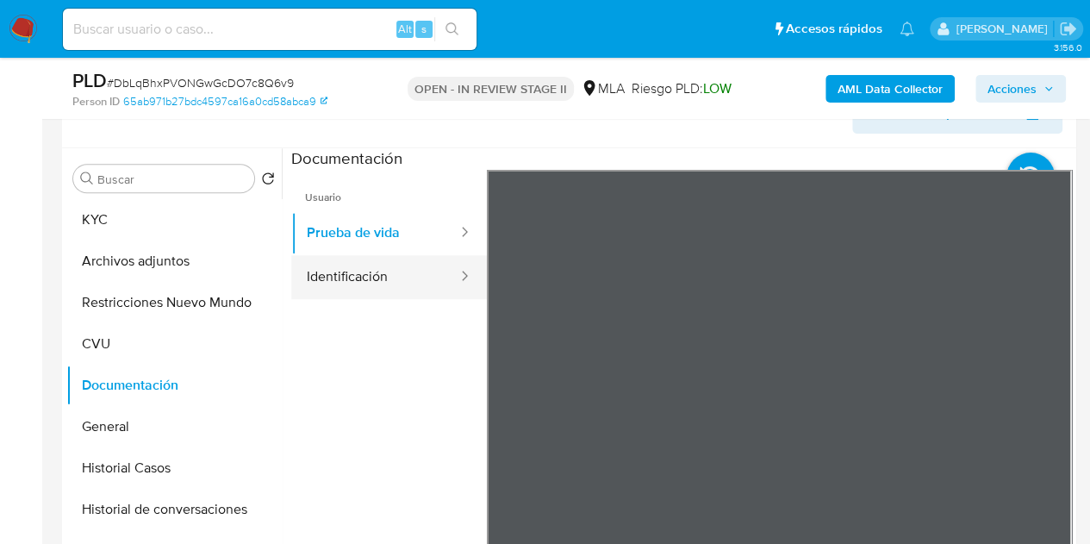
click at [376, 290] on button "Identificación" at bounding box center [375, 277] width 168 height 44
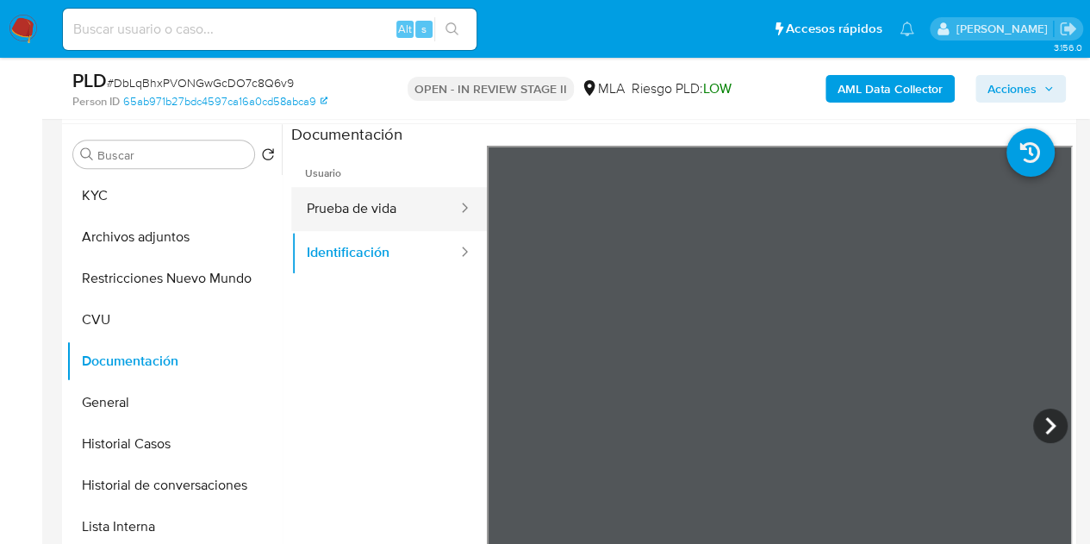
click at [351, 206] on button "Prueba de vida" at bounding box center [375, 209] width 168 height 44
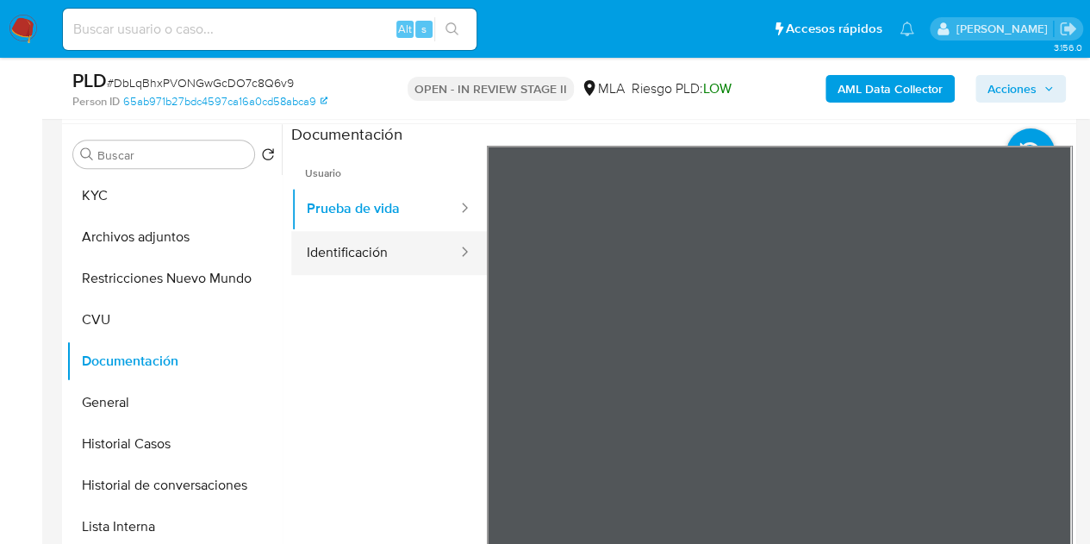
click at [366, 266] on button "Identificación" at bounding box center [375, 253] width 168 height 44
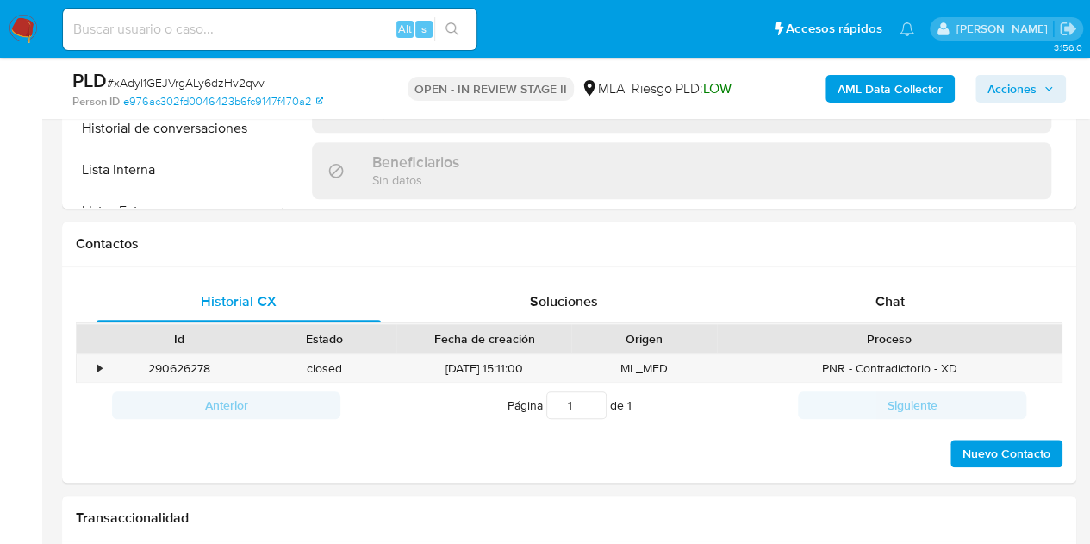
scroll to position [838, 0]
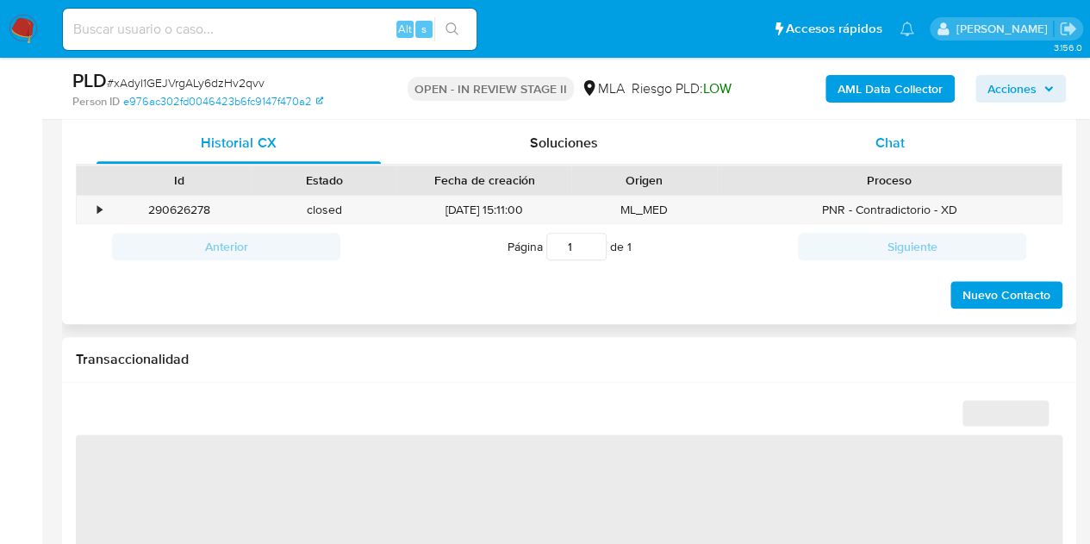
click at [894, 140] on span "Chat" at bounding box center [889, 143] width 29 height 20
select select "10"
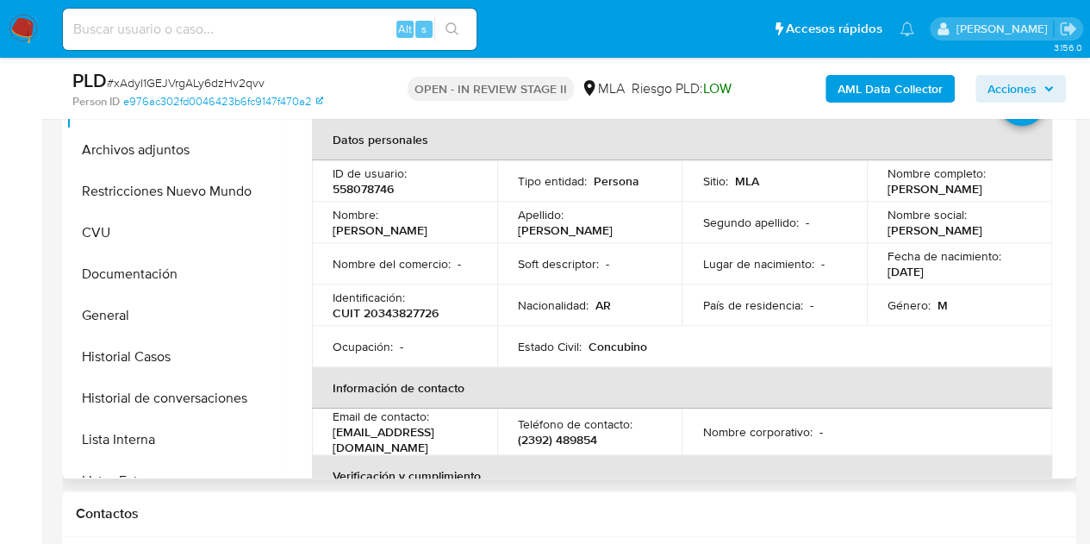
scroll to position [397, 0]
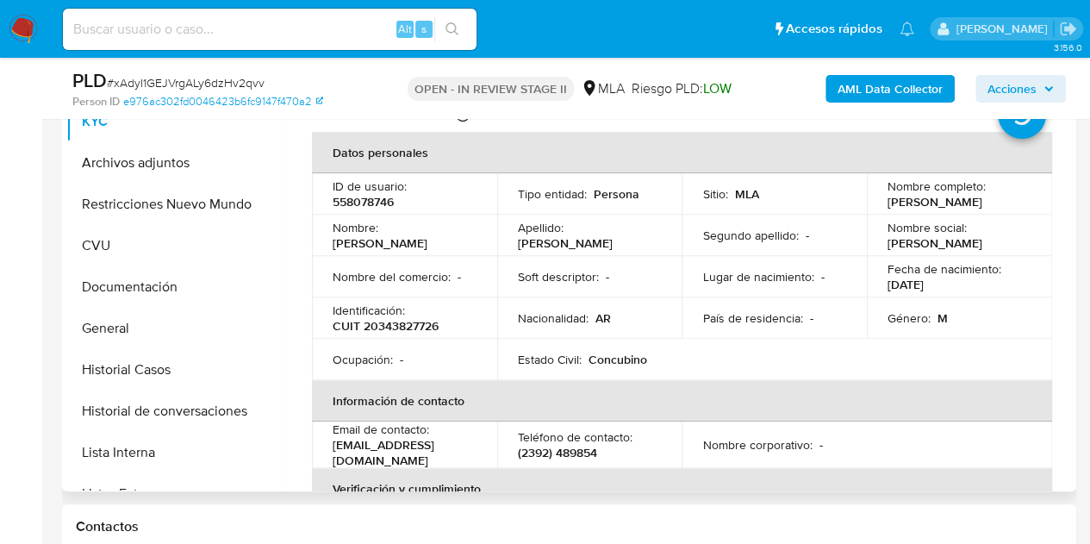
drag, startPoint x: 326, startPoint y: 247, endPoint x: 437, endPoint y: 245, distance: 111.2
click at [437, 245] on td "Nombre : [PERSON_NAME]" at bounding box center [404, 235] width 185 height 41
copy p "[PERSON_NAME]"
click at [194, 292] on button "Documentación" at bounding box center [167, 286] width 202 height 41
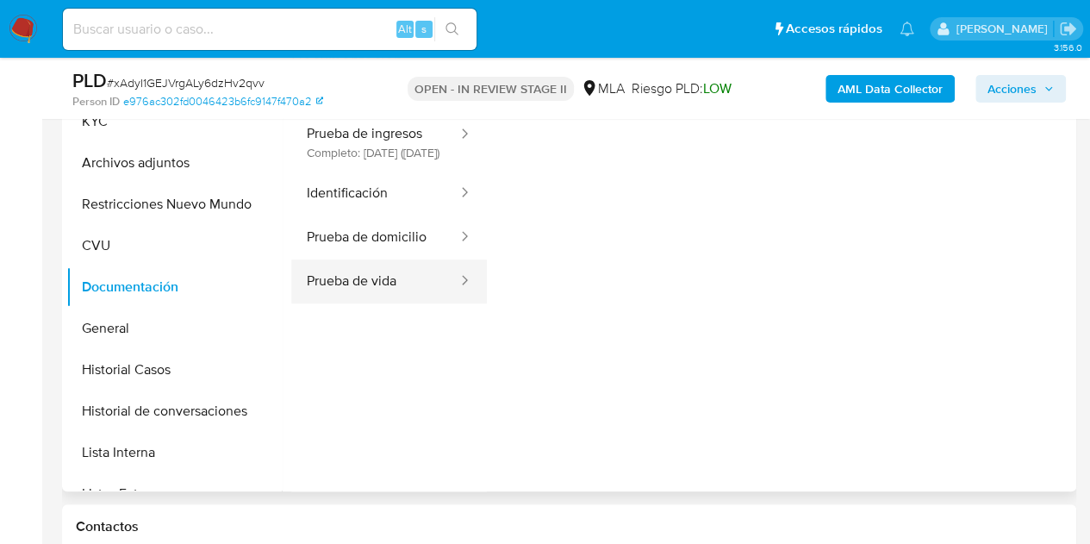
click at [410, 299] on button "Prueba de vida" at bounding box center [375, 281] width 168 height 44
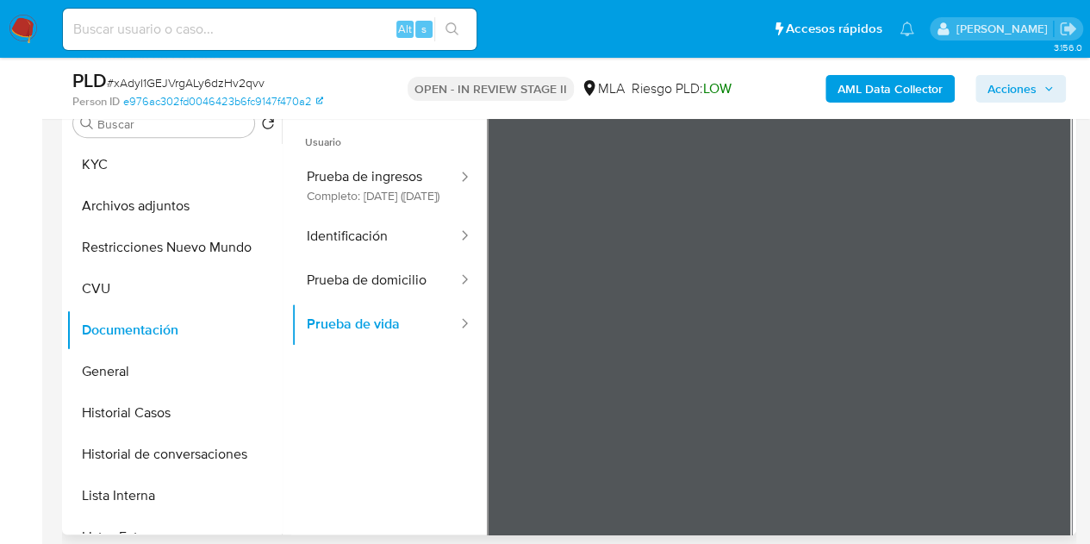
scroll to position [346, 0]
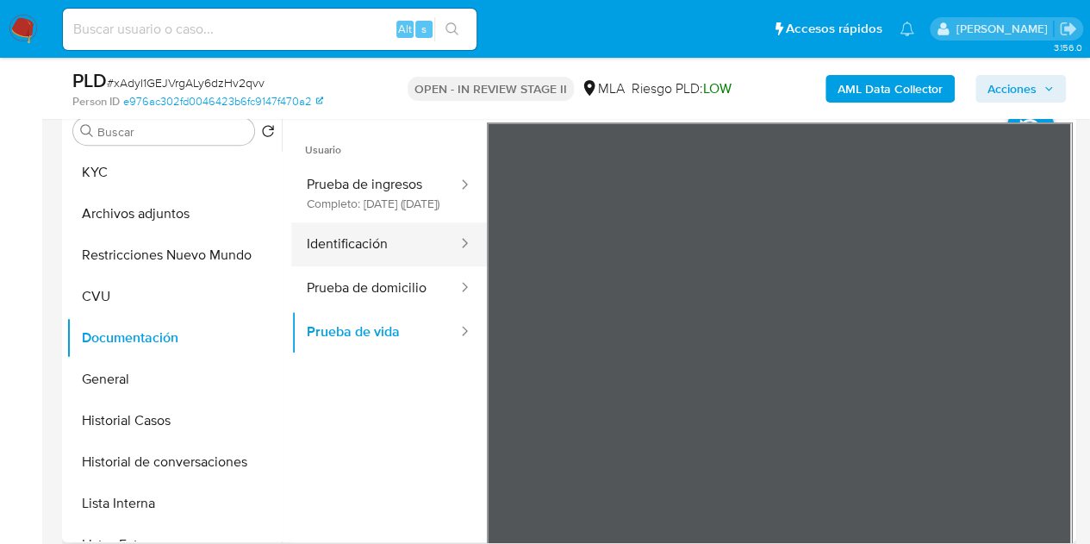
click at [377, 254] on button "Identificación" at bounding box center [375, 244] width 168 height 44
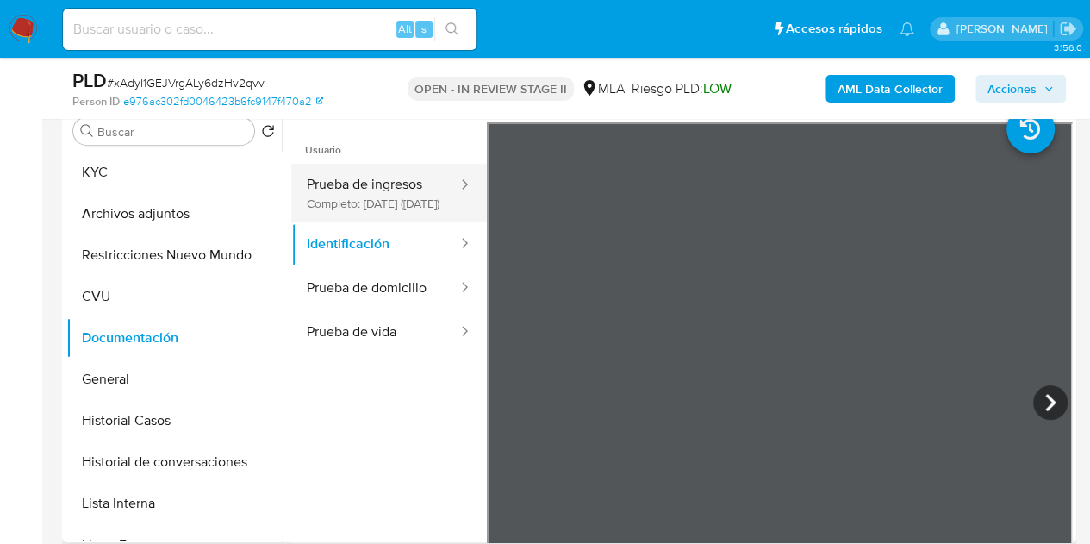
click at [381, 204] on button "Prueba de ingresos Completo: [DATE] ([DATE])" at bounding box center [375, 193] width 168 height 59
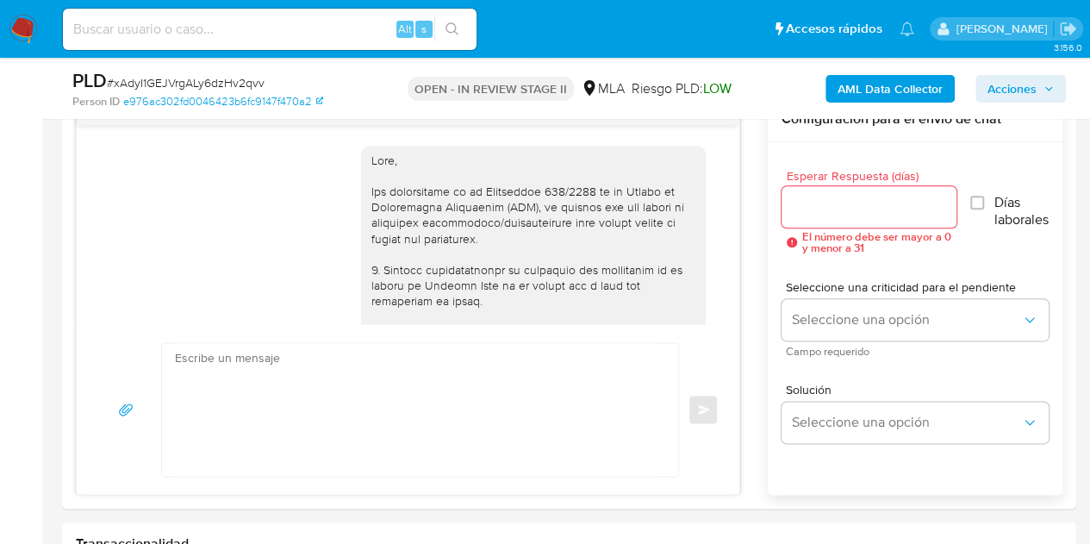
scroll to position [937, 0]
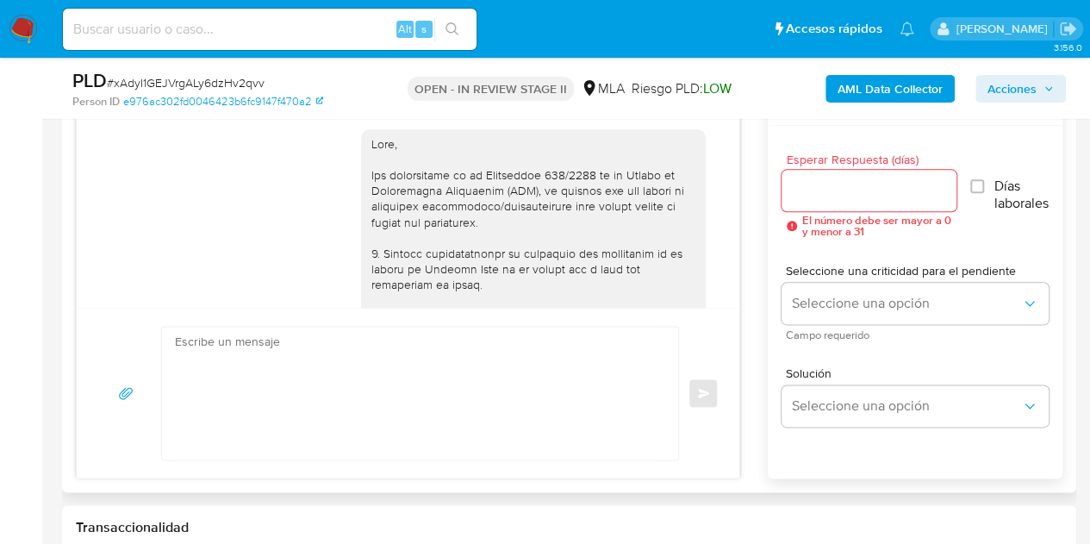
click at [317, 390] on textarea at bounding box center [416, 393] width 482 height 133
paste textarea "Hola [PERSON_NAME], Esperamos que te encuentres muy bien. Necesitamos por favor…"
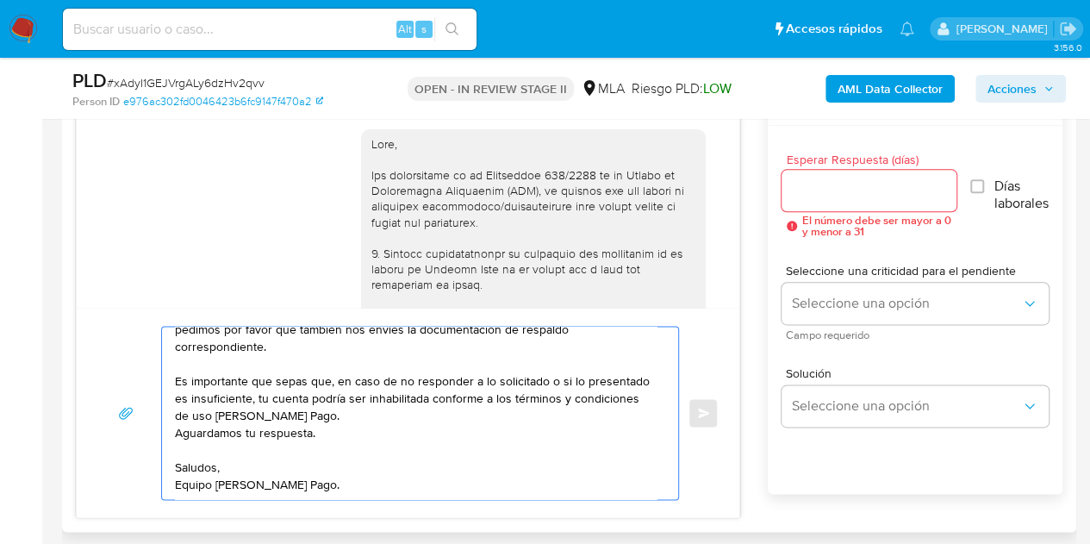
scroll to position [0, 0]
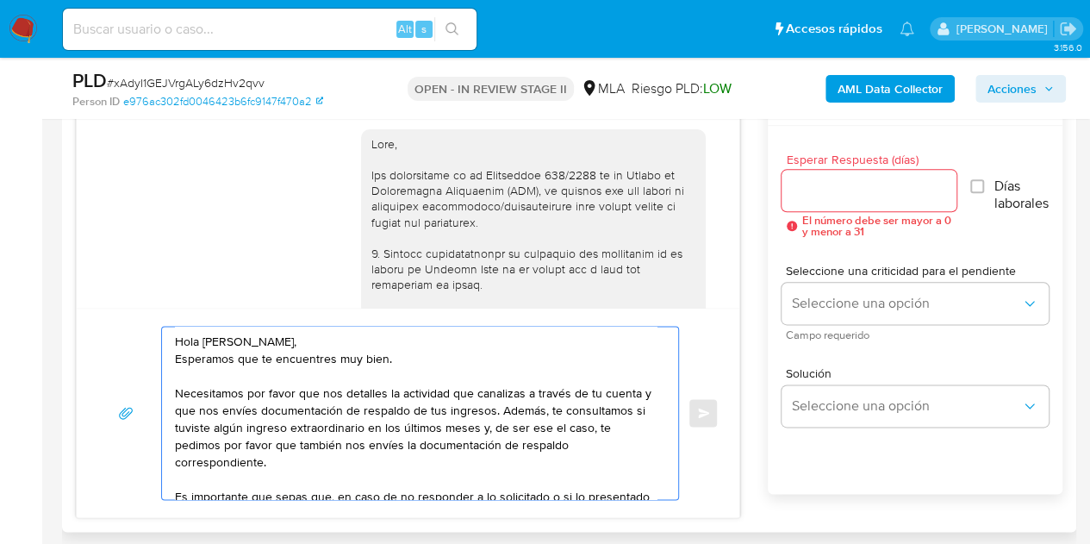
type textarea "Hola [PERSON_NAME], Esperamos que te encuentres muy bien. Necesitamos por favor…"
click at [835, 187] on input "Esperar Respuesta (días)" at bounding box center [869, 190] width 175 height 22
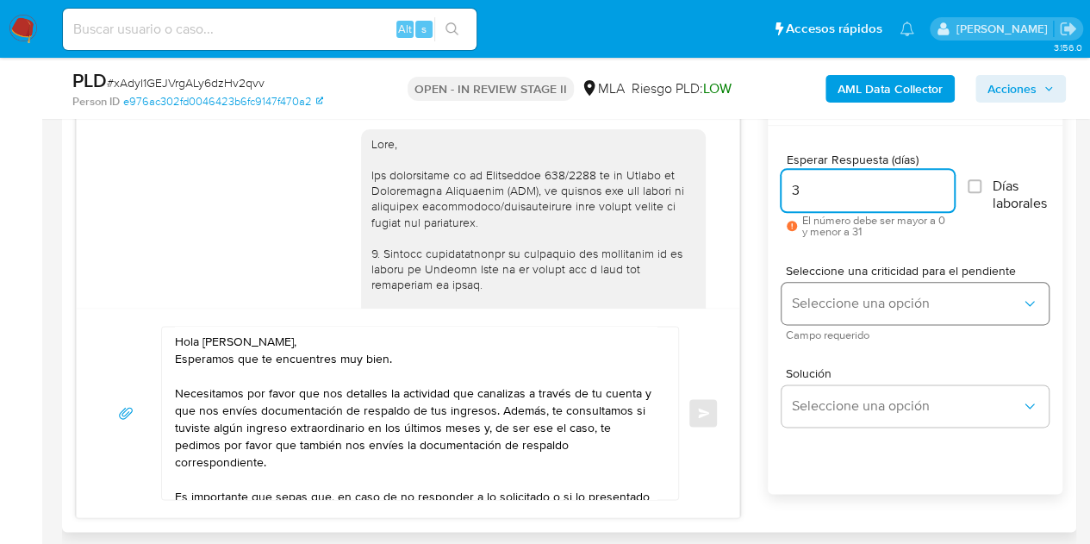
type input "3"
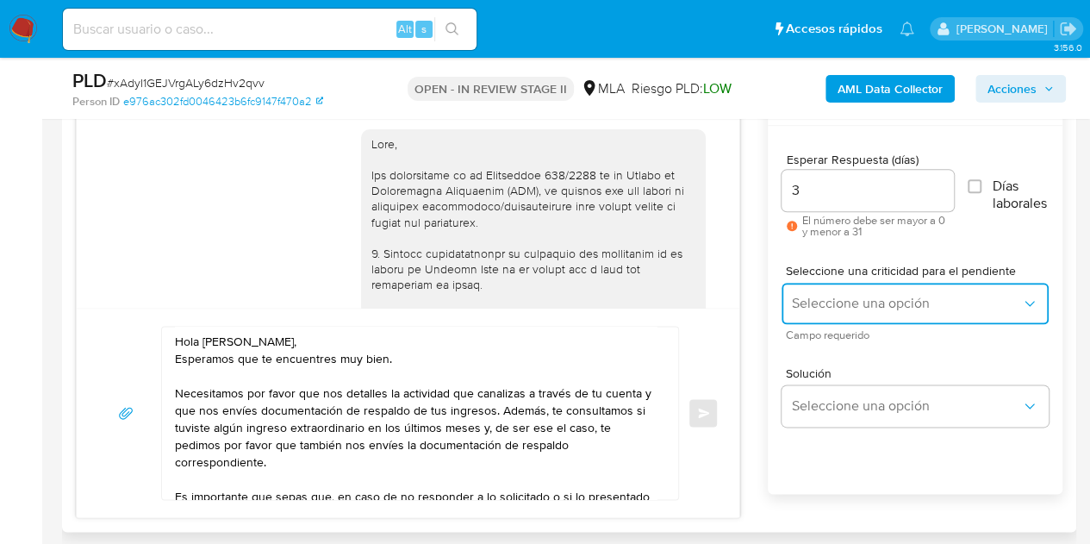
click at [854, 320] on button "Seleccione una opción" at bounding box center [915, 303] width 267 height 41
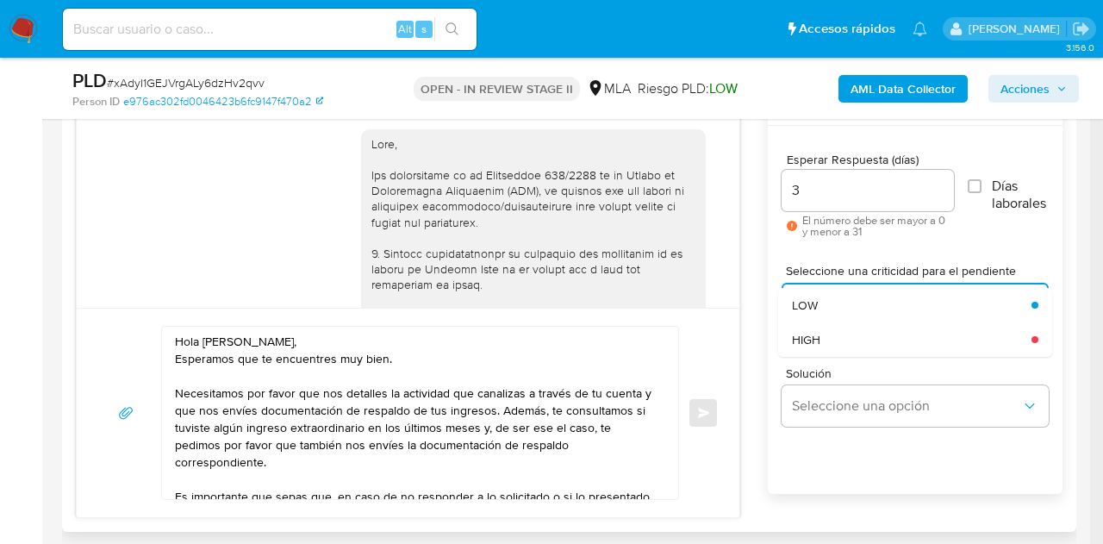
click at [861, 355] on div "Solución Seleccione una opción" at bounding box center [915, 400] width 267 height 94
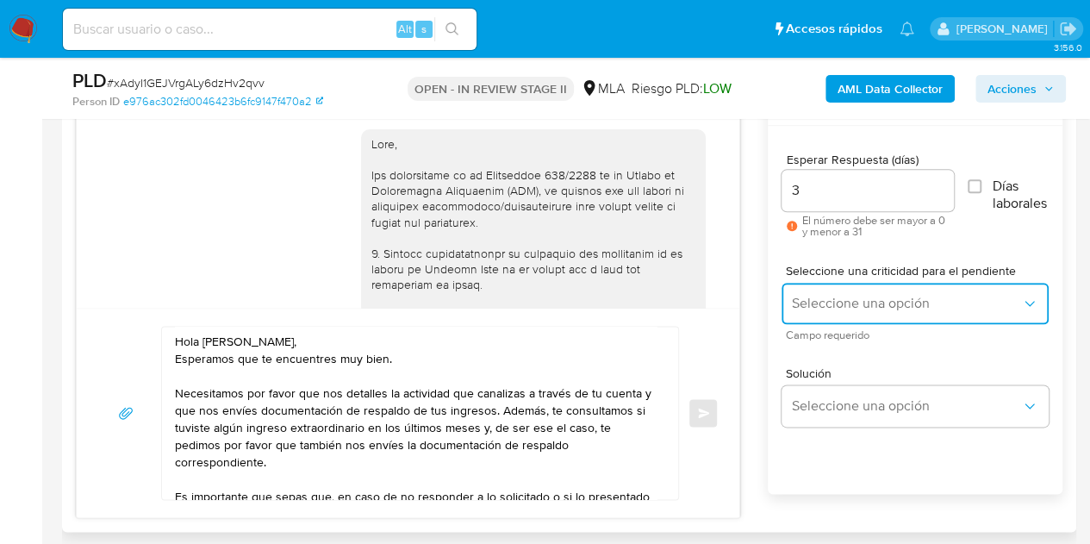
click at [840, 299] on span "Seleccione una opción" at bounding box center [906, 303] width 229 height 17
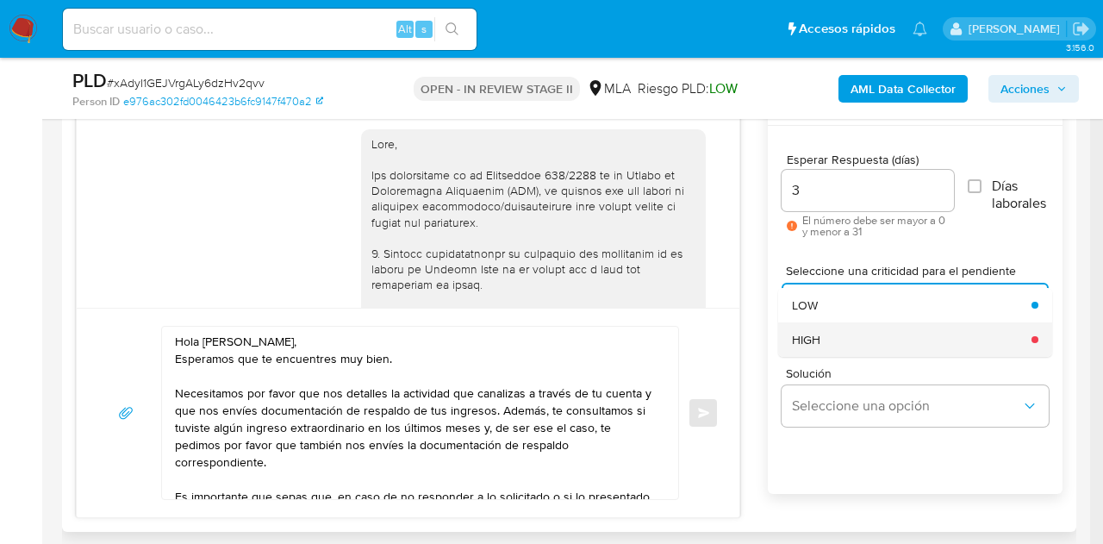
click at [838, 343] on div "HIGH" at bounding box center [906, 339] width 229 height 34
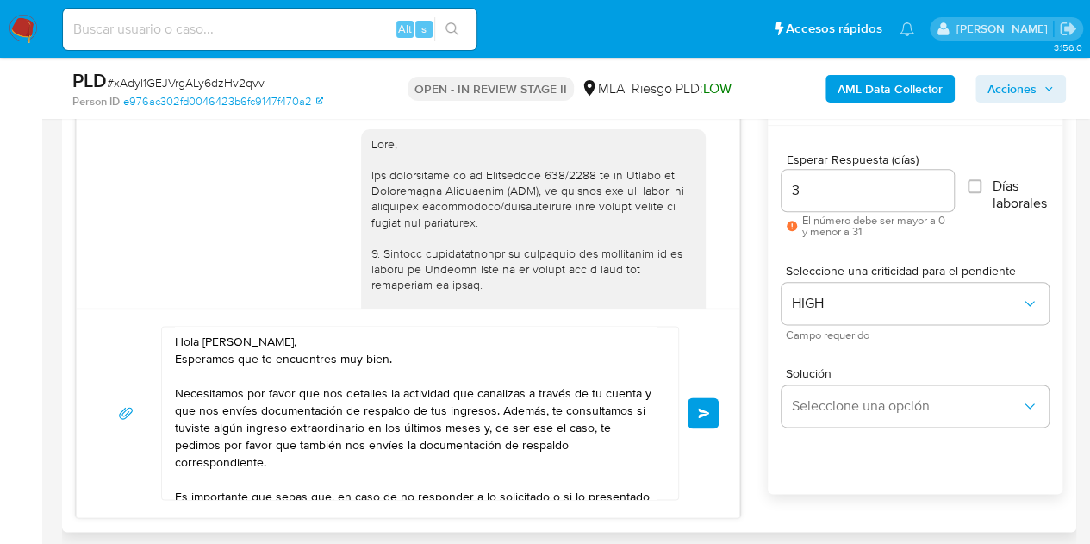
click at [739, 321] on div "[DATE] 17:31:08 Hola, Esperamos que te encuentres muy bien. Te consultamos si t…" at bounding box center [569, 299] width 987 height 438
click at [694, 413] on button "Enviar" at bounding box center [703, 412] width 31 height 31
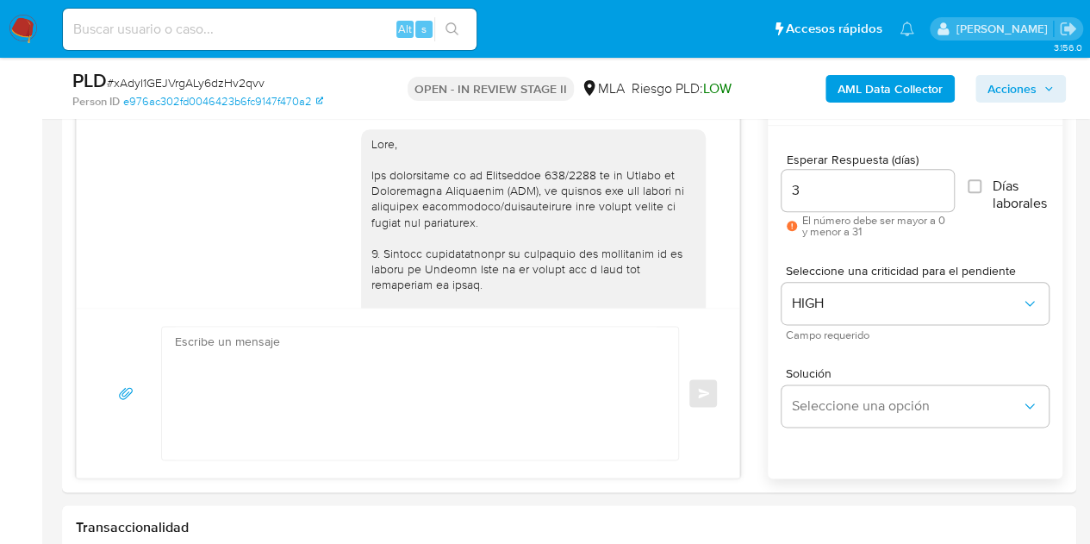
scroll to position [1504, 0]
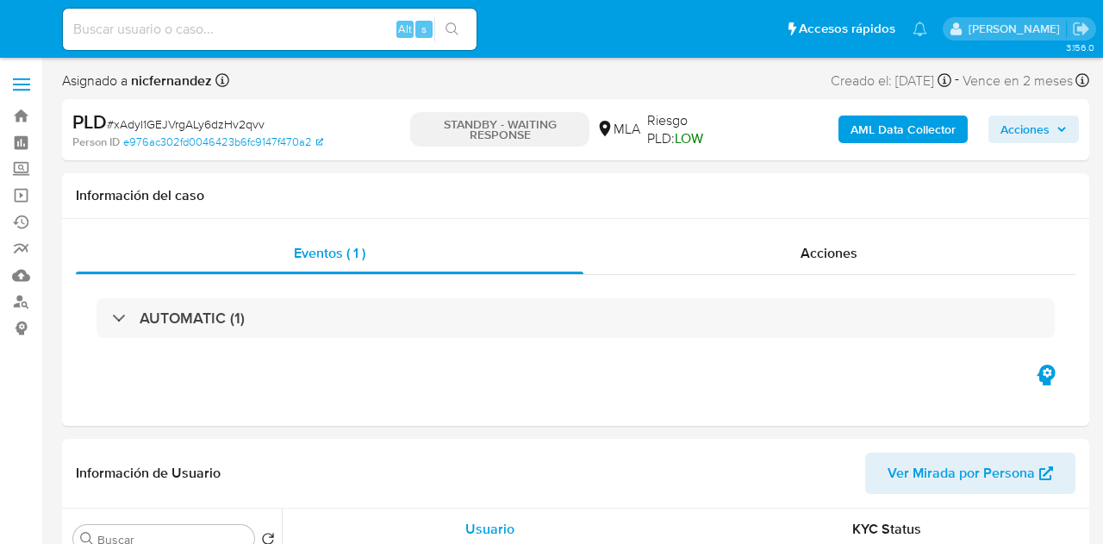
select select "10"
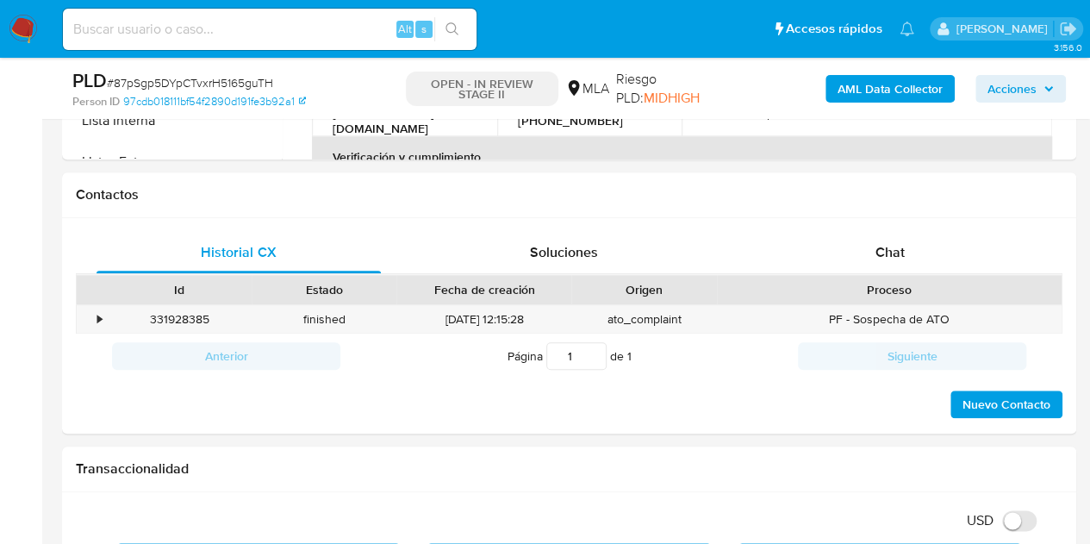
scroll to position [737, 0]
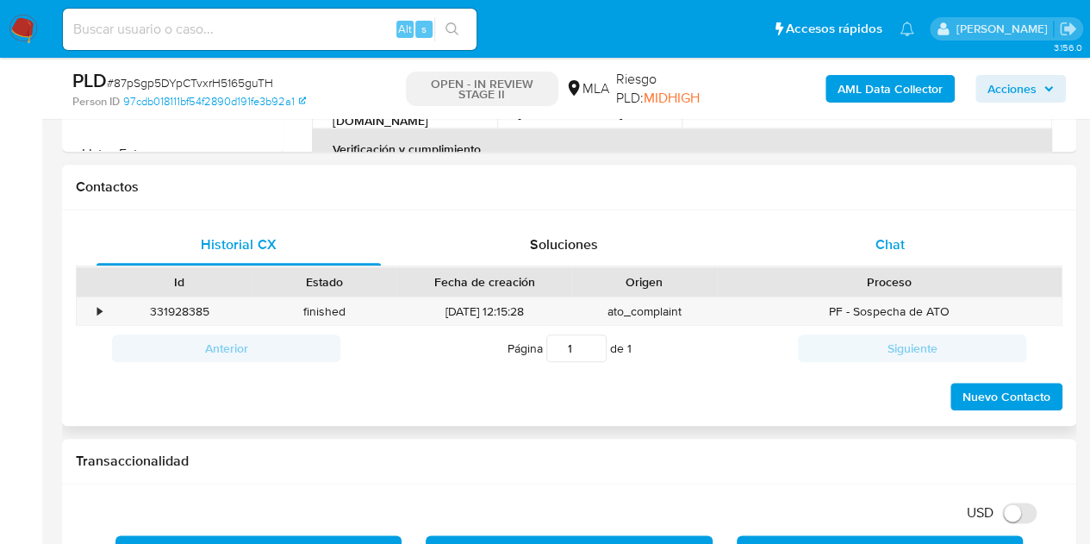
click at [917, 228] on div "Chat" at bounding box center [890, 244] width 284 height 41
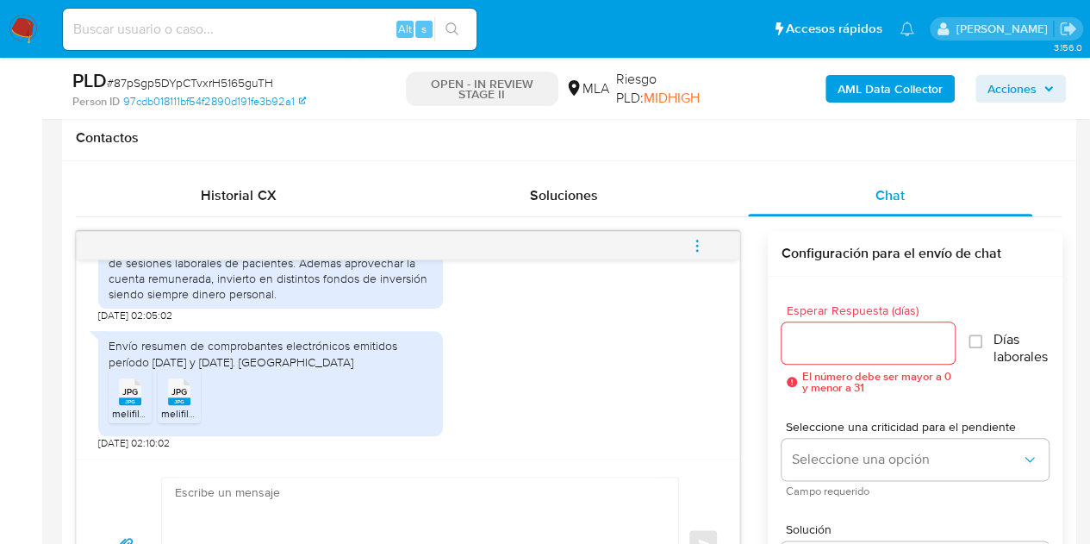
scroll to position [1019, 0]
drag, startPoint x: 293, startPoint y: 365, endPoint x: 281, endPoint y: 368, distance: 12.3
click at [293, 365] on div "Envío resumen de comprobantes electrónicos emitidos período [DATE] y [DATE]. [G…" at bounding box center [271, 353] width 324 height 31
click at [114, 410] on span "melifile3706104194850816222.jpg" at bounding box center [190, 413] width 157 height 15
click at [183, 397] on rect at bounding box center [179, 401] width 22 height 8
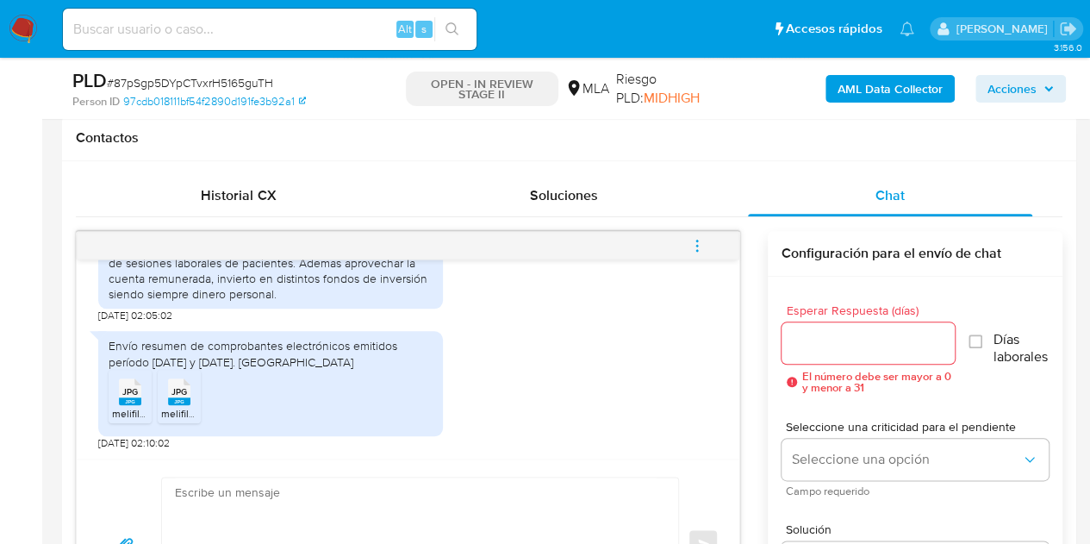
click at [323, 484] on textarea at bounding box center [416, 543] width 482 height 133
click at [458, 390] on div "Envío resumen de comprobantes electrónicos emitidos período 2024 y 2025. Saludo…" at bounding box center [408, 386] width 620 height 128
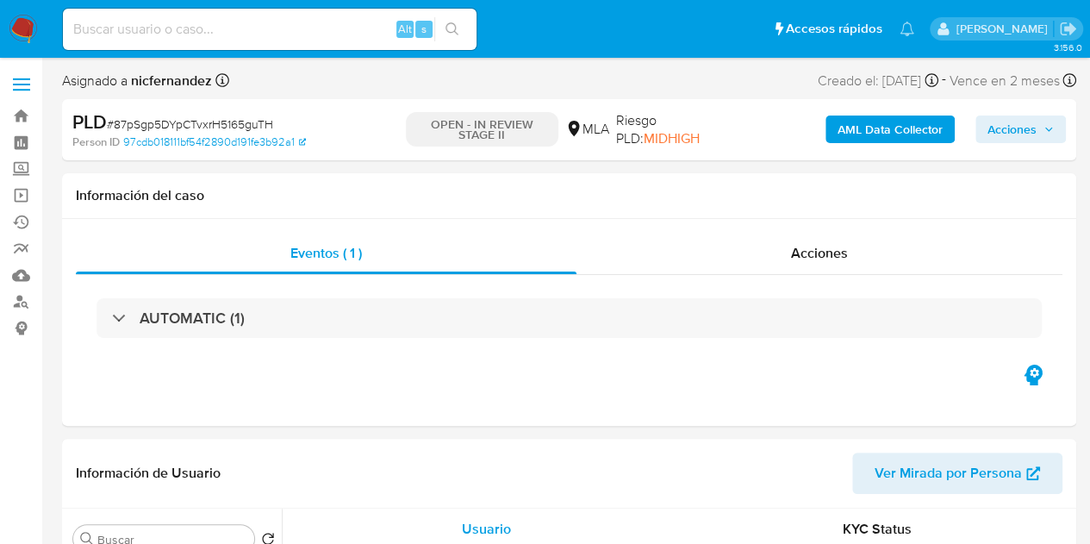
click at [273, 22] on input at bounding box center [270, 29] width 414 height 22
paste input "z6vjQZjTJV4p55ZPtTyEnbIk"
type input "z6vjQZjTJV4p55ZPtTyEnbIk"
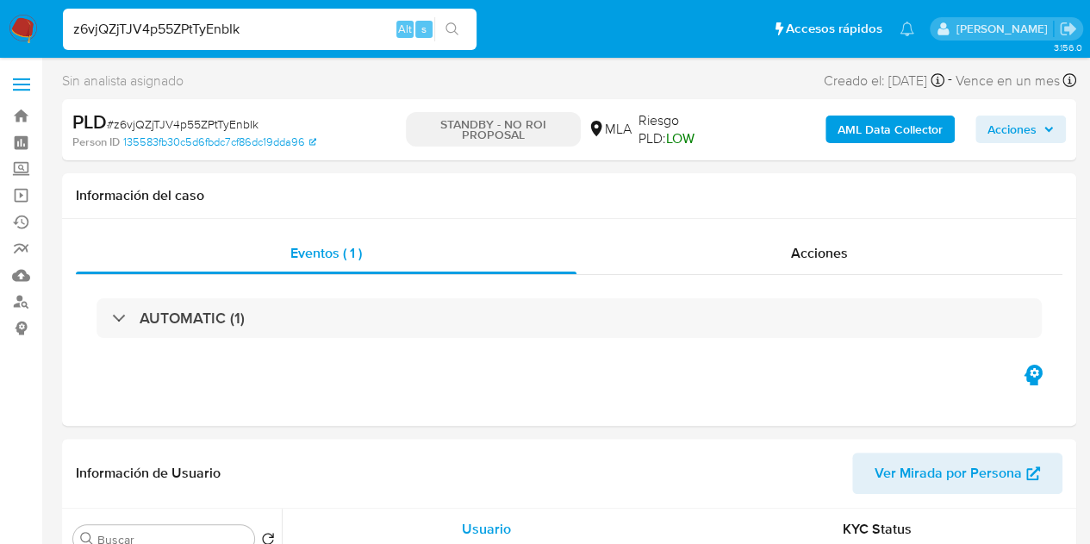
select select "10"
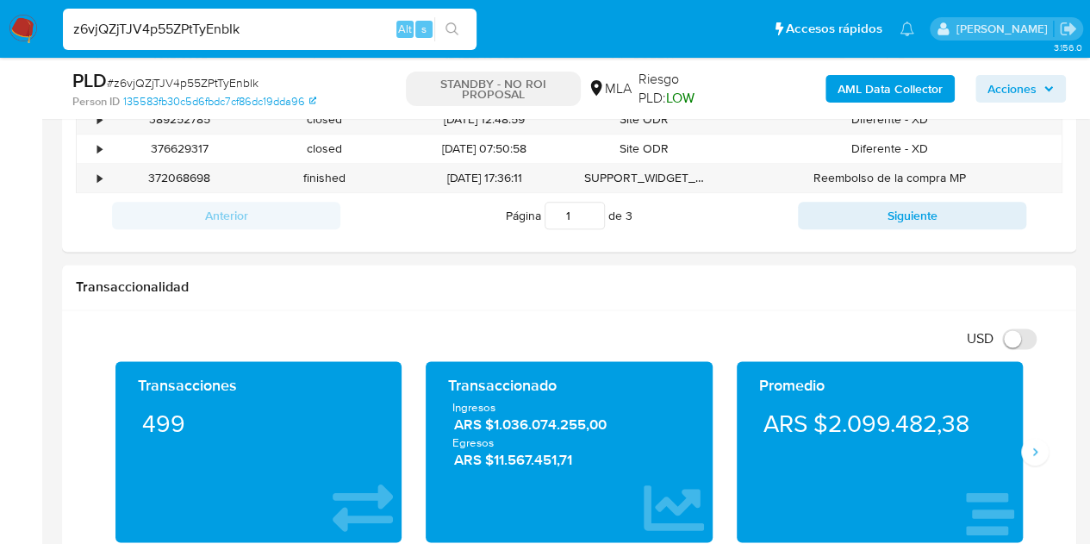
scroll to position [683, 0]
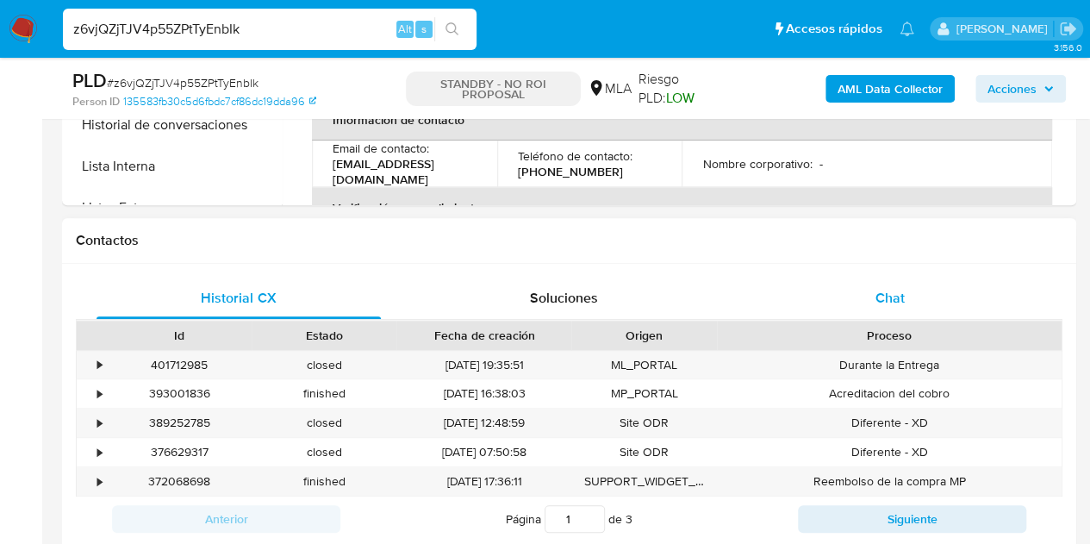
click at [913, 282] on div "Chat" at bounding box center [890, 297] width 284 height 41
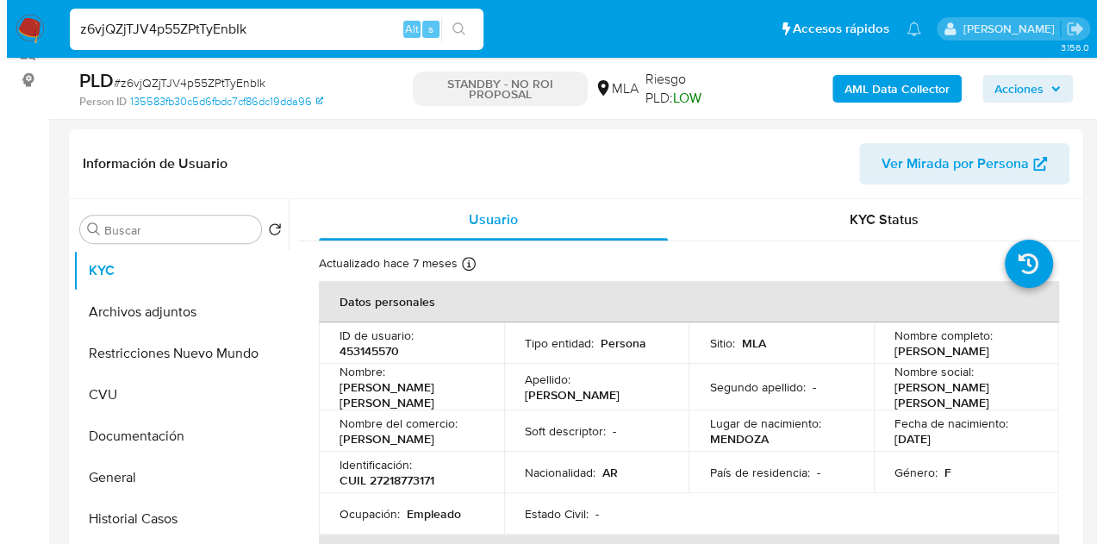
scroll to position [269, 0]
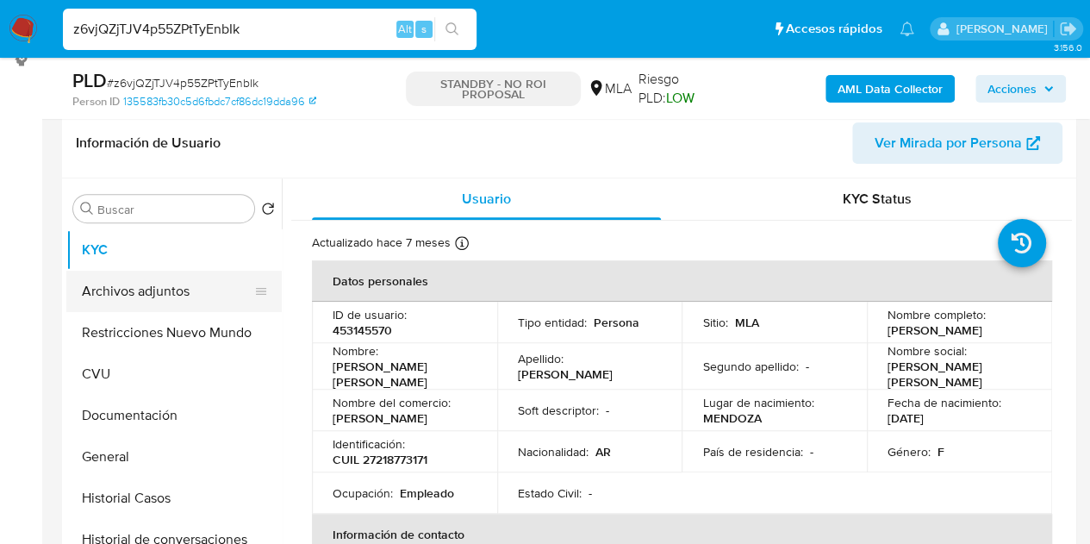
click at [110, 286] on button "Archivos adjuntos" at bounding box center [167, 291] width 202 height 41
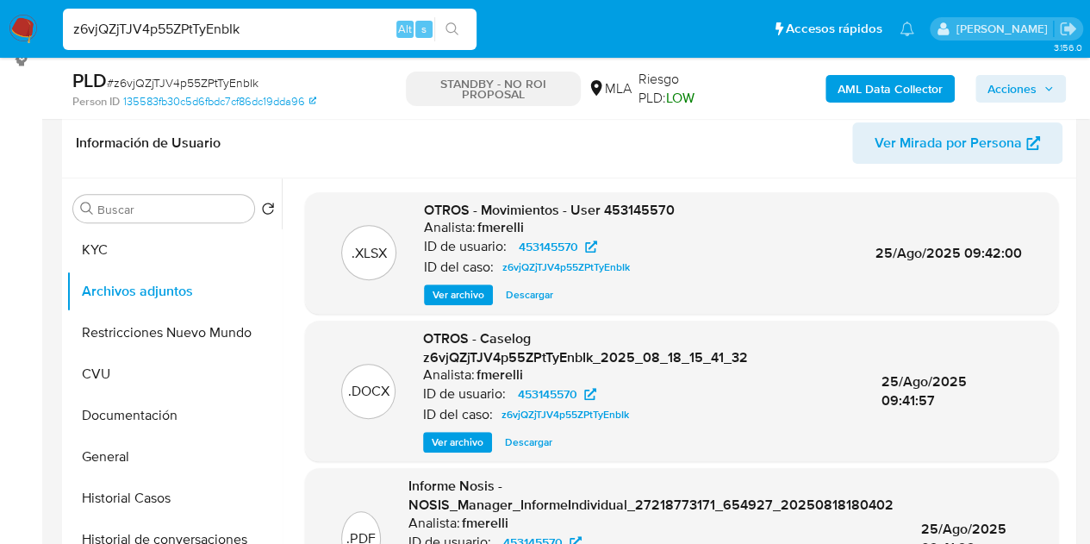
click at [434, 450] on span "Ver archivo" at bounding box center [458, 441] width 52 height 17
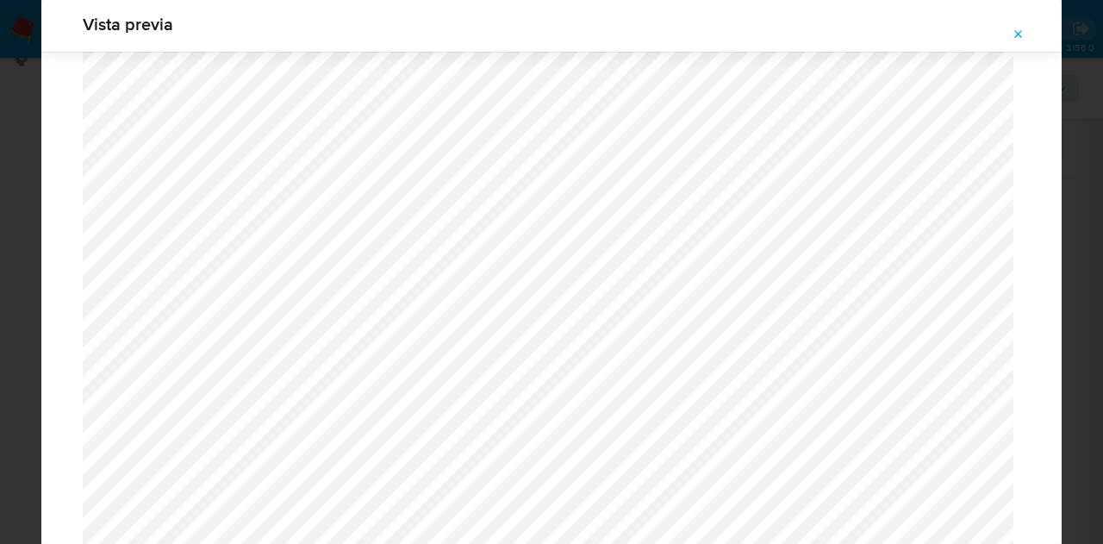
scroll to position [1216, 0]
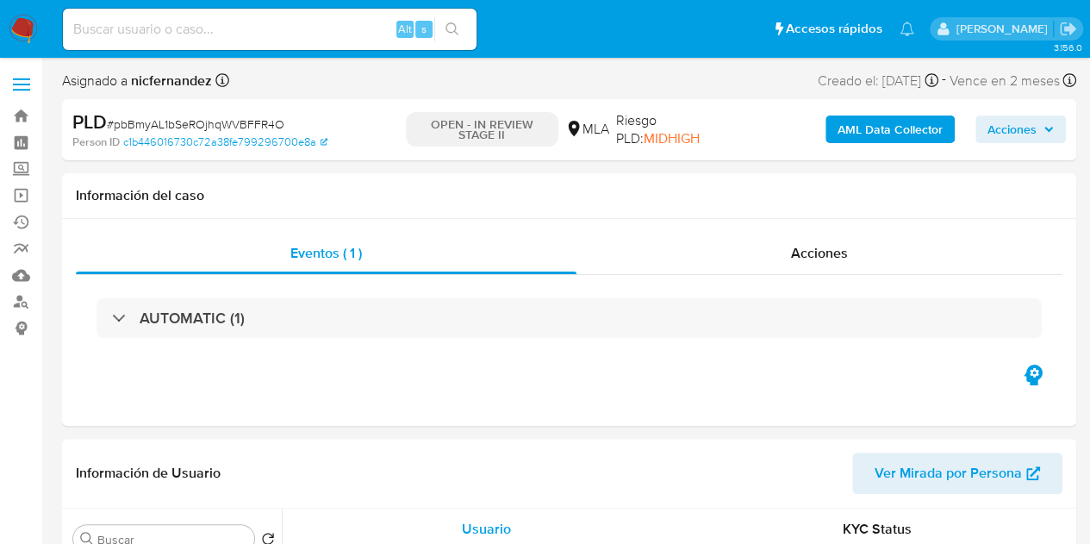
select select "10"
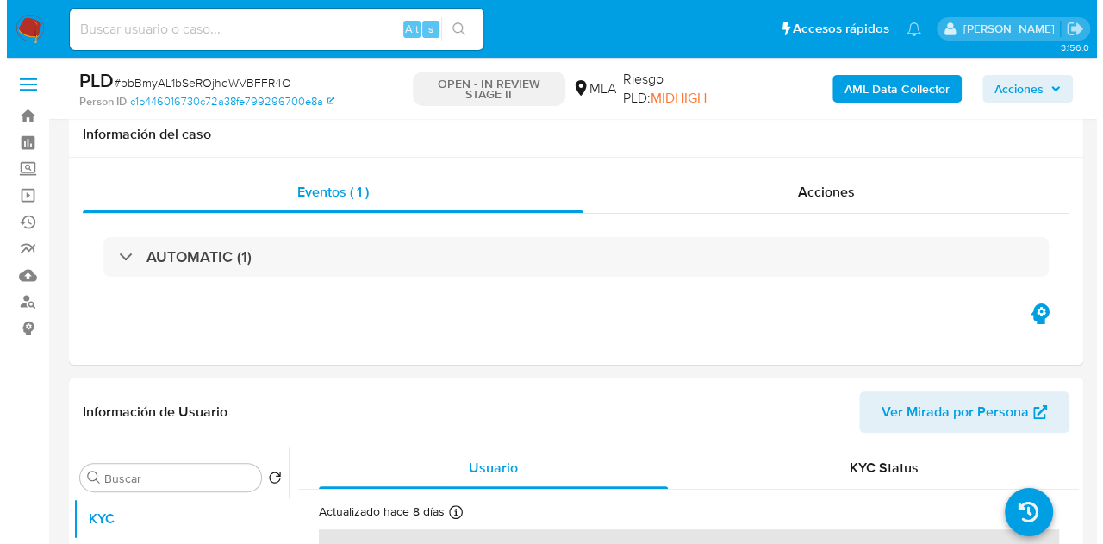
scroll to position [371, 0]
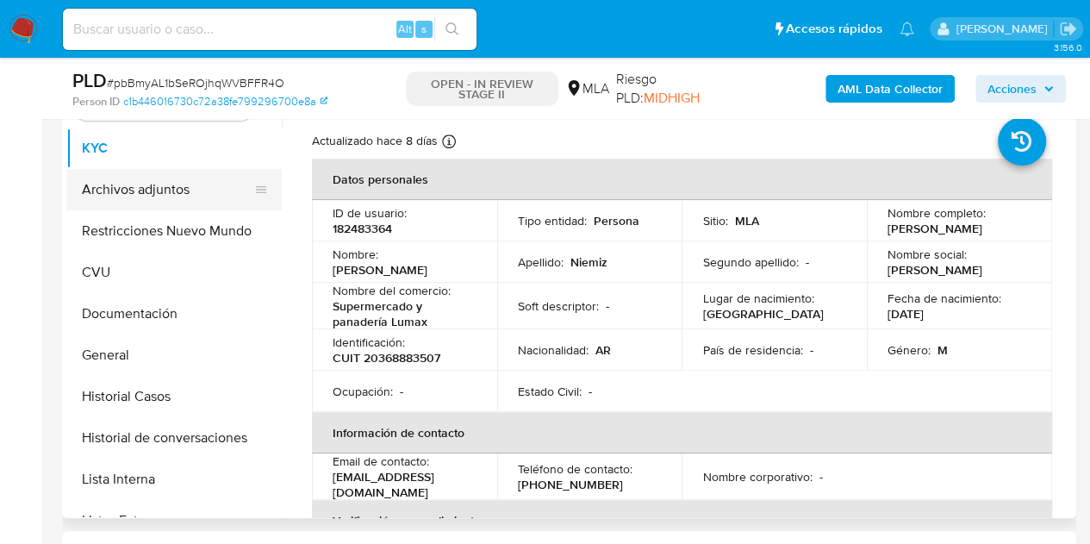
click at [162, 206] on button "Archivos adjuntos" at bounding box center [167, 189] width 202 height 41
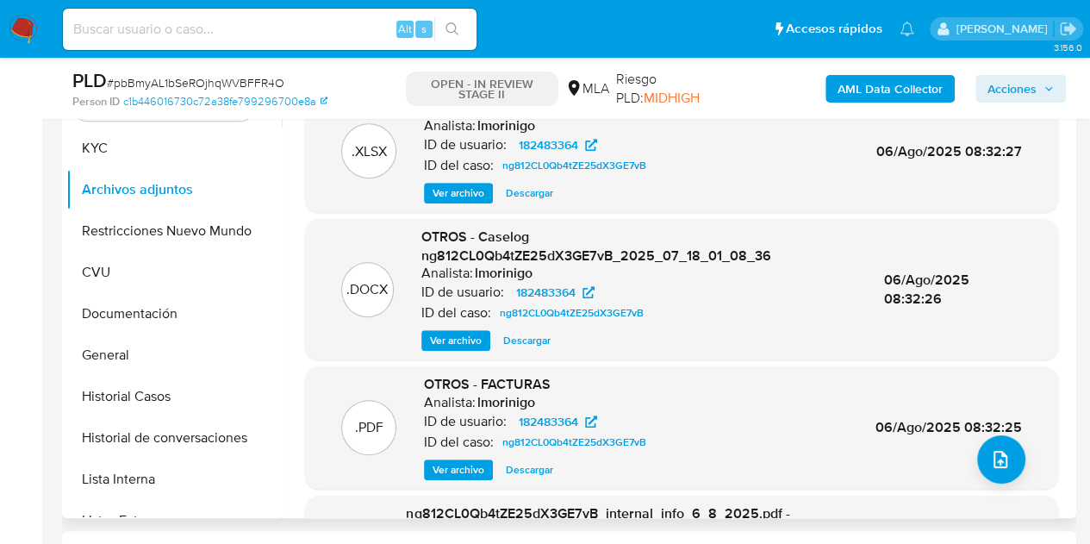
click at [460, 339] on span "Ver archivo" at bounding box center [456, 340] width 52 height 17
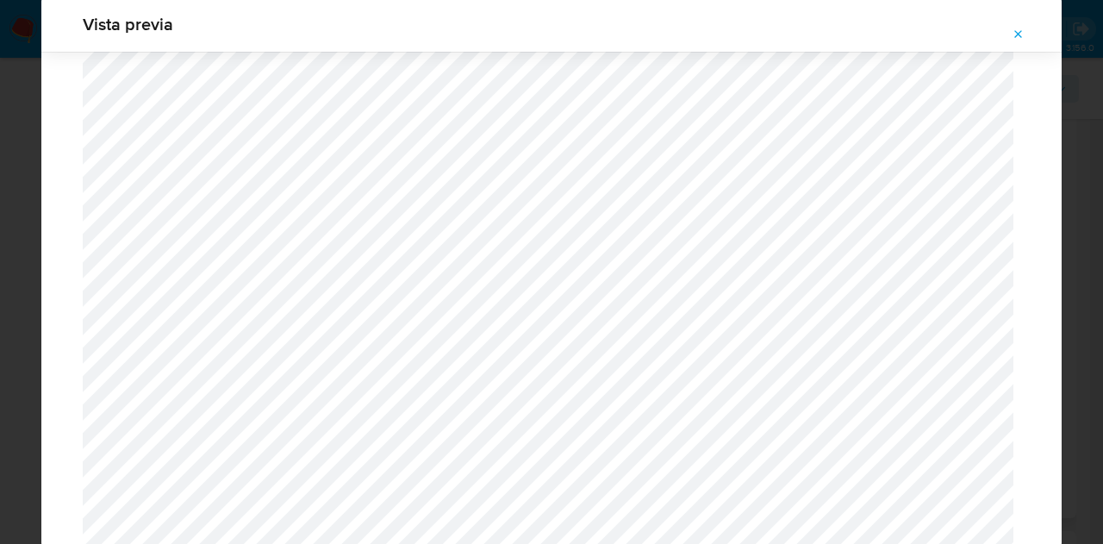
scroll to position [1975, 0]
click at [1014, 34] on icon "Attachment preview" at bounding box center [1019, 35] width 14 height 14
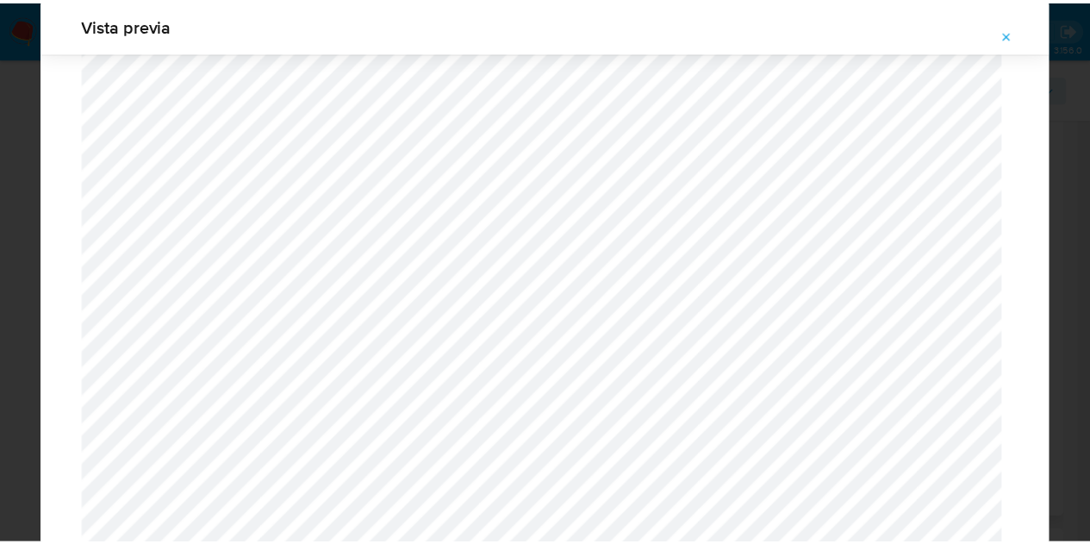
scroll to position [55, 0]
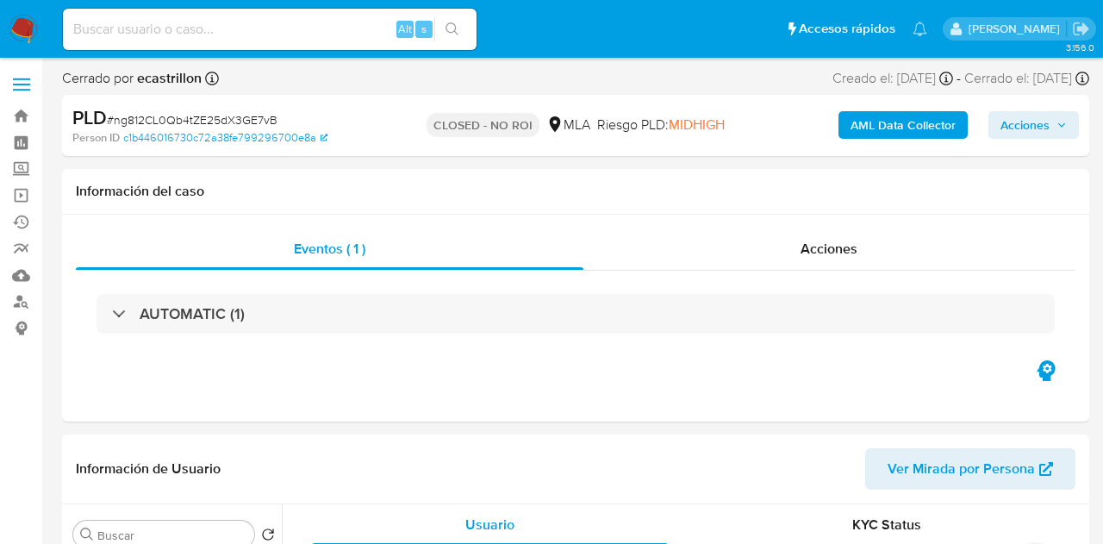
select select "10"
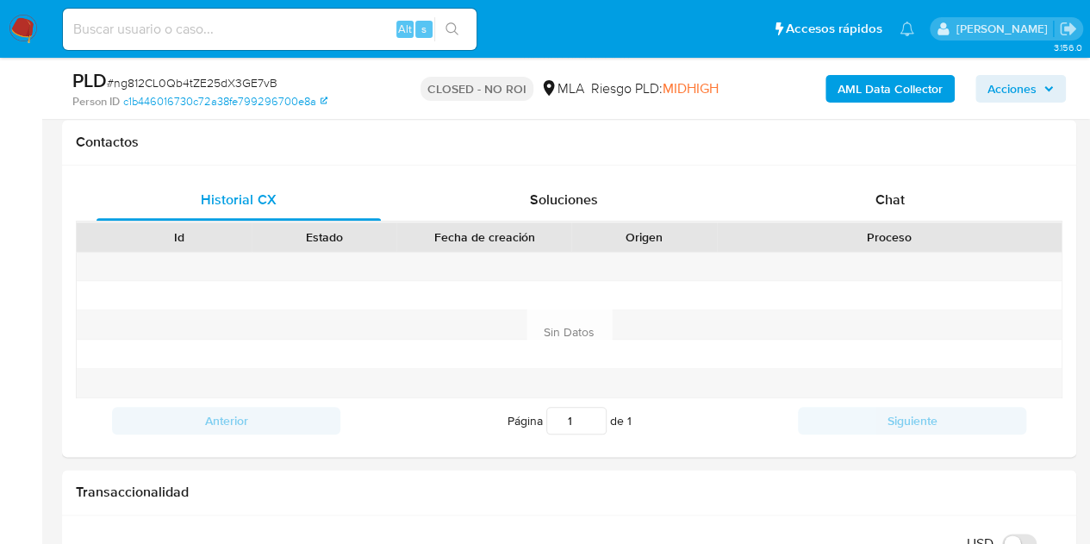
scroll to position [796, 0]
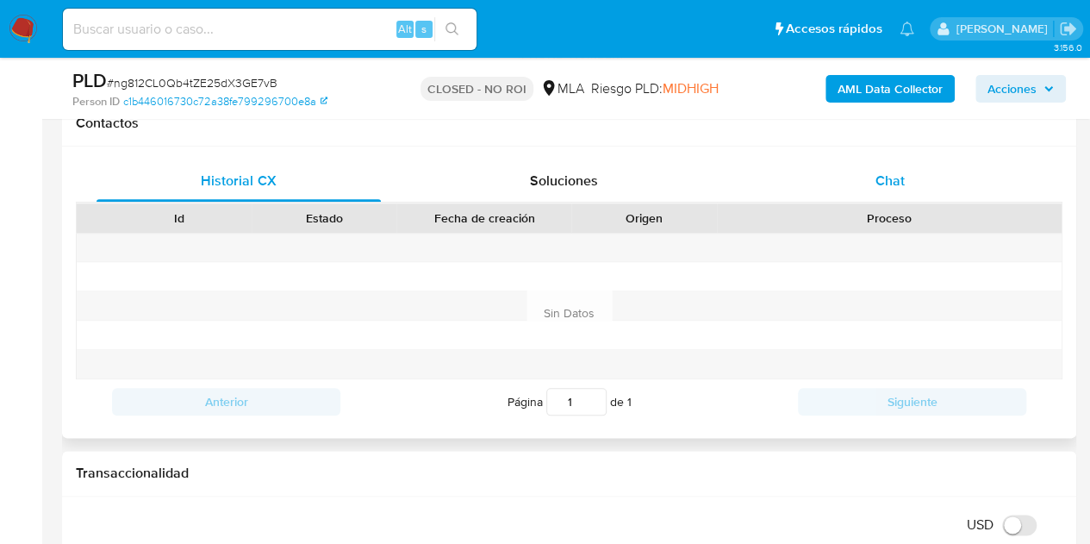
click at [922, 182] on div "Chat" at bounding box center [890, 180] width 284 height 41
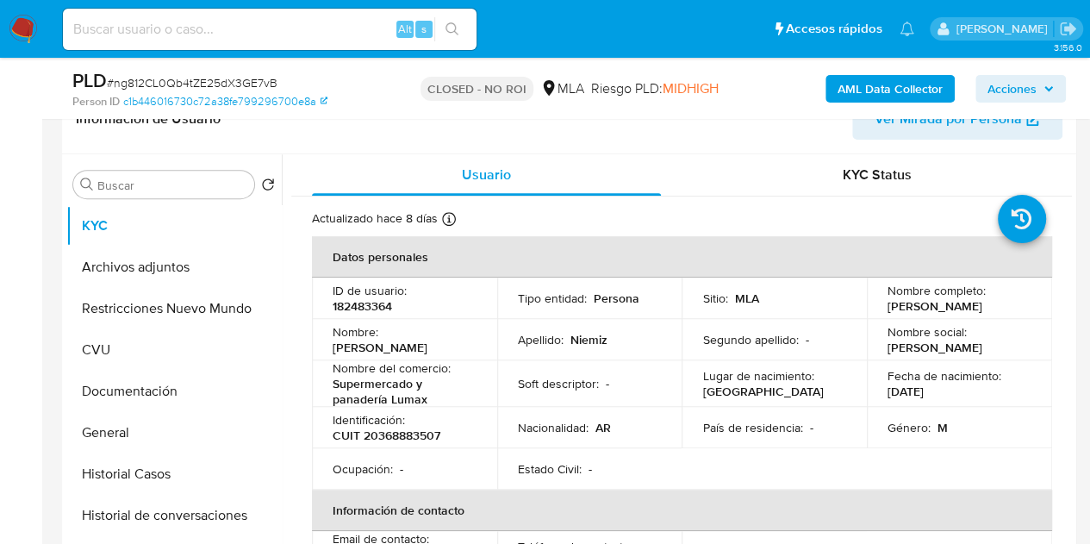
scroll to position [315, 0]
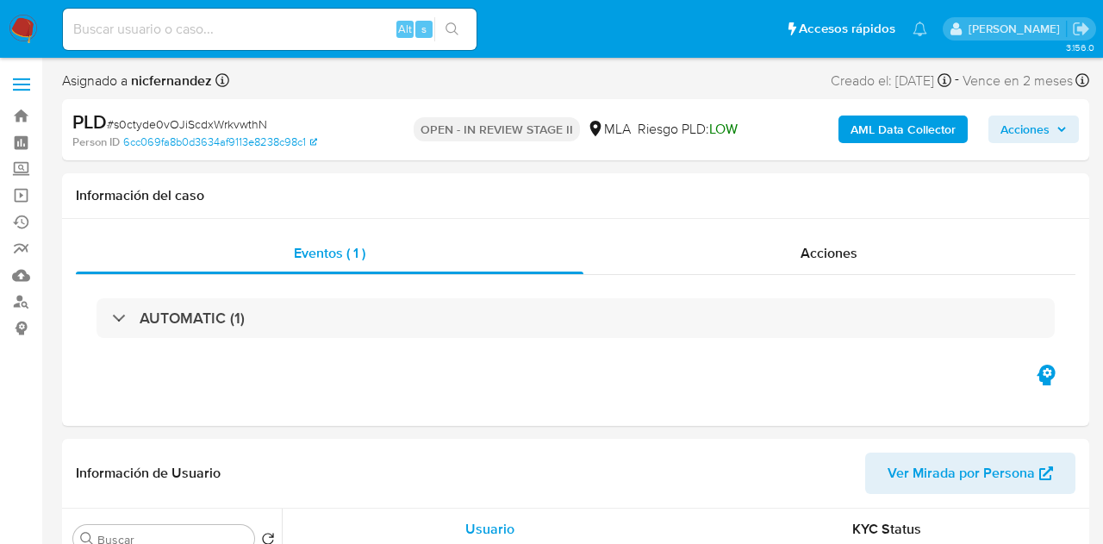
select select "10"
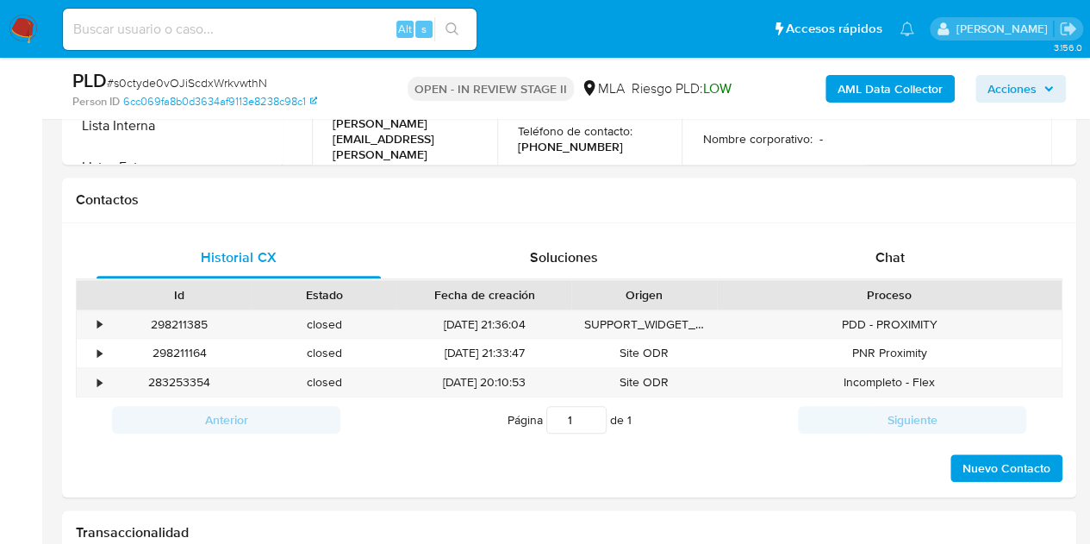
scroll to position [727, 0]
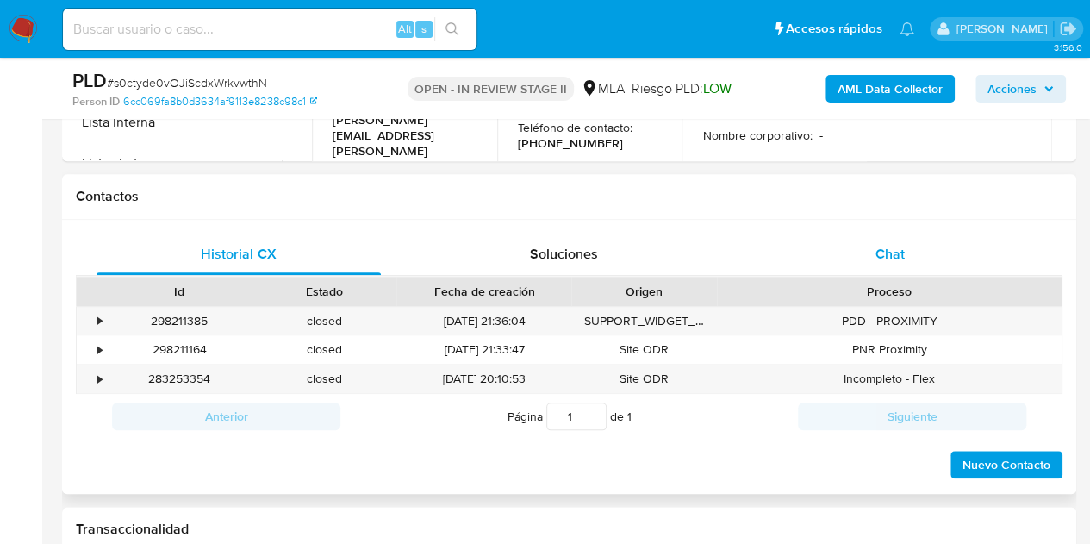
click at [922, 252] on div "Chat" at bounding box center [890, 254] width 284 height 41
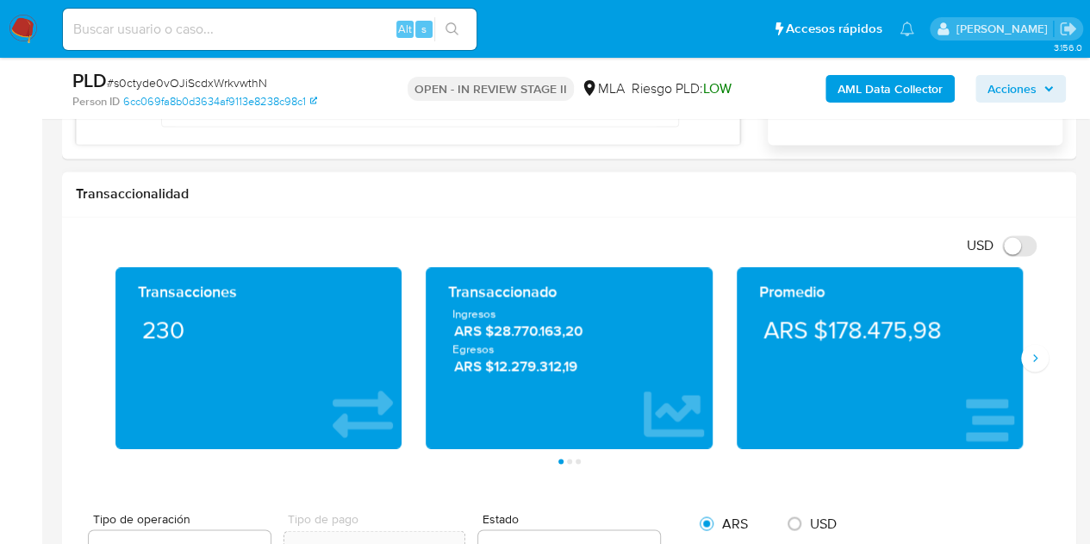
scroll to position [1261, 0]
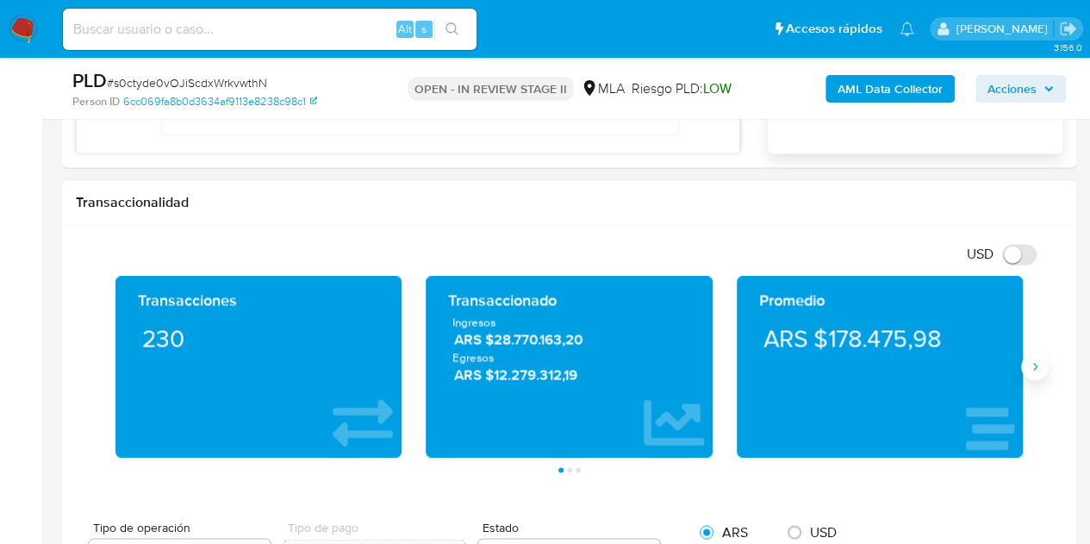
click at [1033, 363] on icon "Siguiente" at bounding box center [1035, 366] width 14 height 14
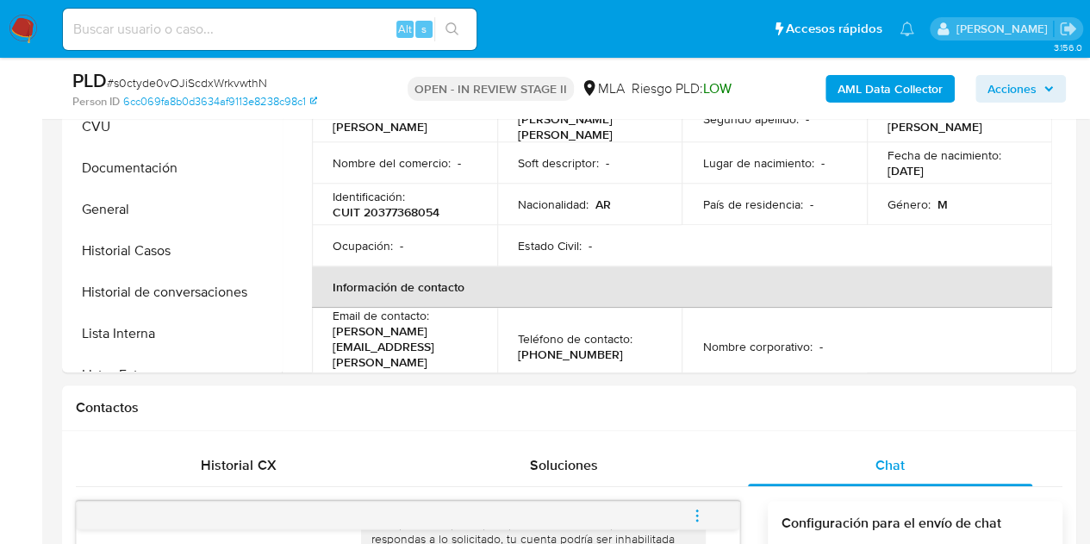
scroll to position [219, 0]
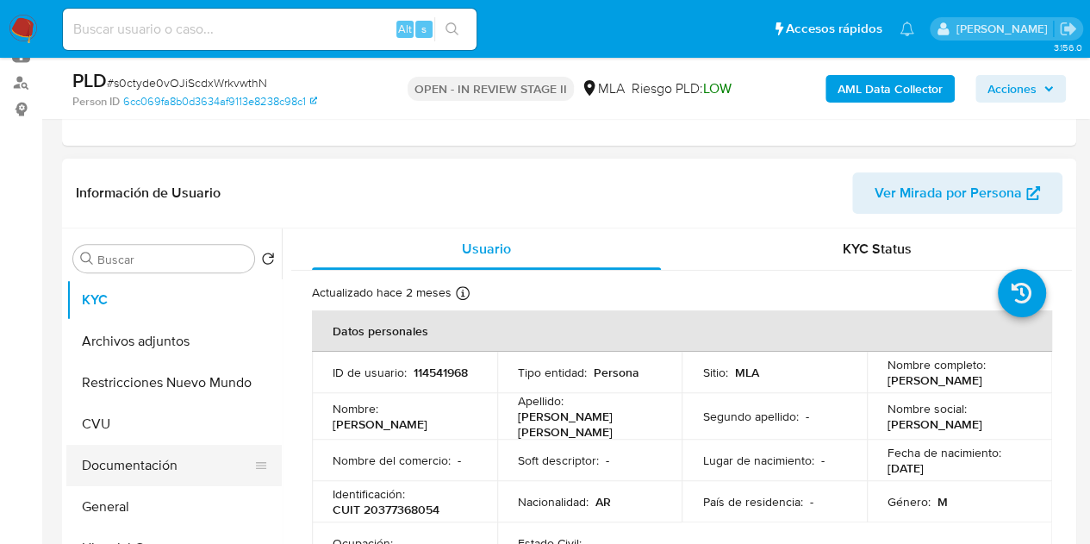
click at [148, 463] on button "Documentación" at bounding box center [167, 465] width 202 height 41
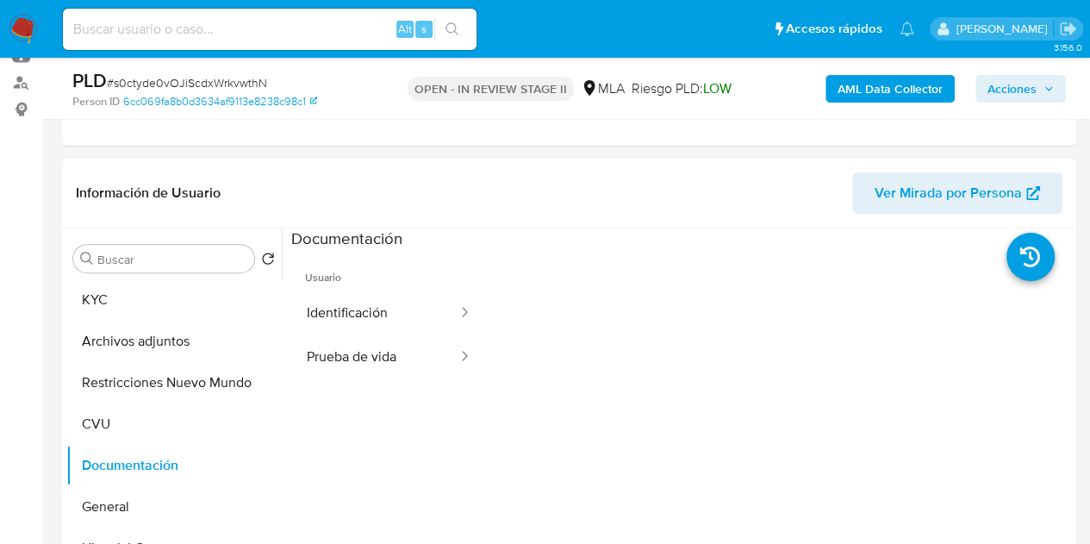
scroll to position [346, 0]
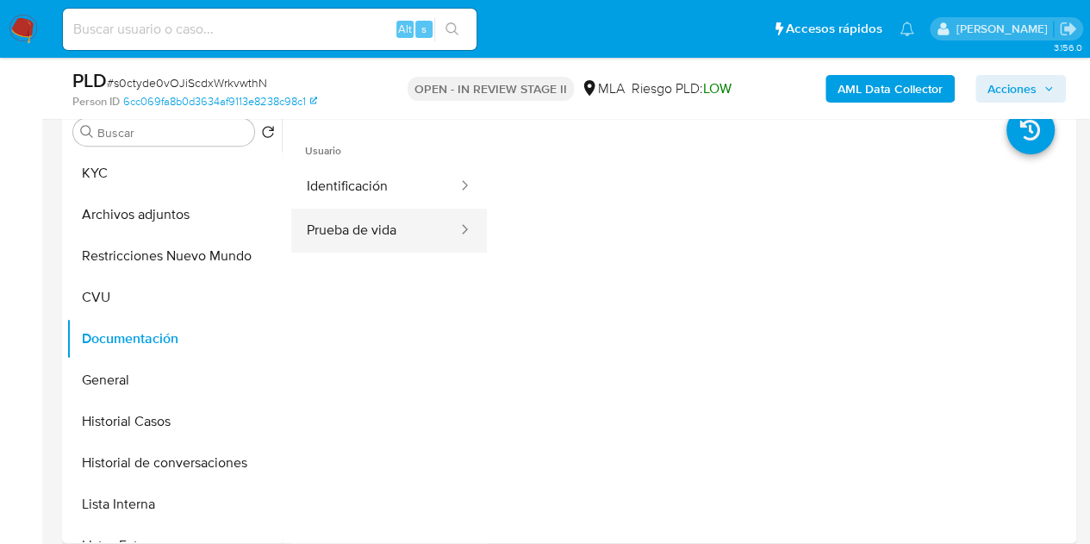
click at [371, 244] on button "Prueba de vida" at bounding box center [375, 231] width 168 height 44
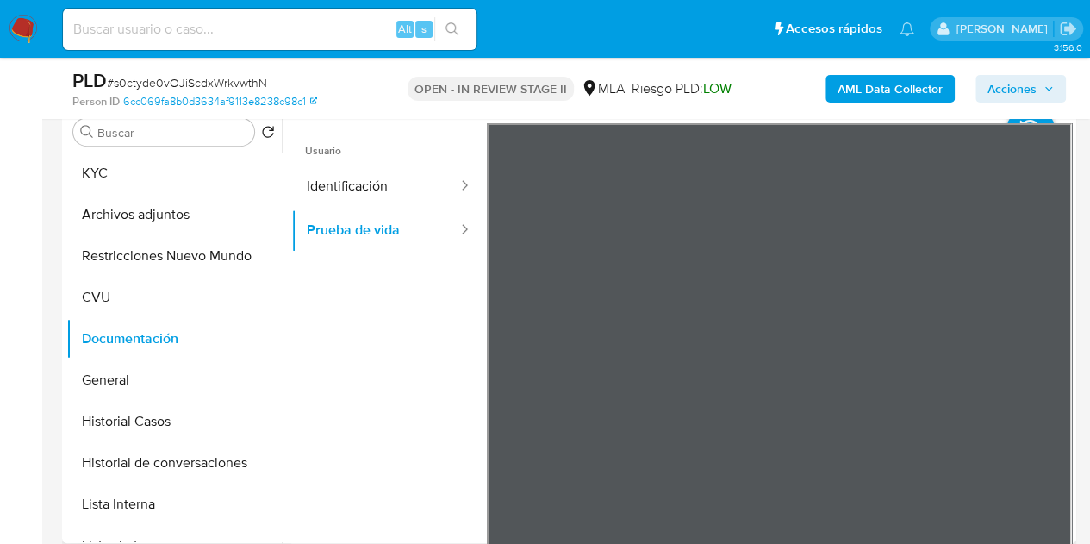
click at [428, 420] on ul "Usuario Identificación Prueba de vida" at bounding box center [389, 371] width 196 height 496
click at [365, 184] on button "Identificación" at bounding box center [375, 187] width 168 height 44
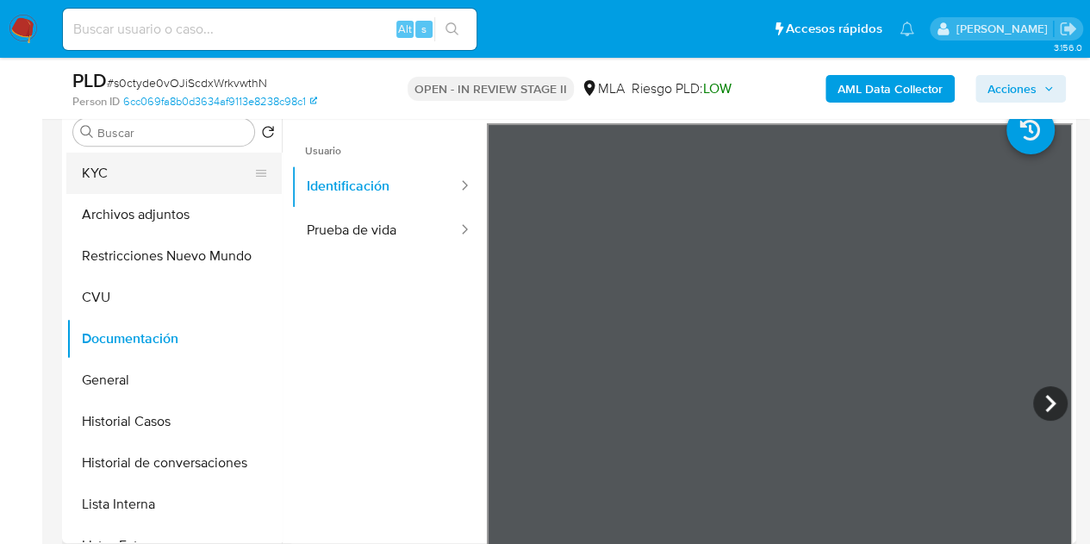
click at [133, 174] on button "KYC" at bounding box center [167, 173] width 202 height 41
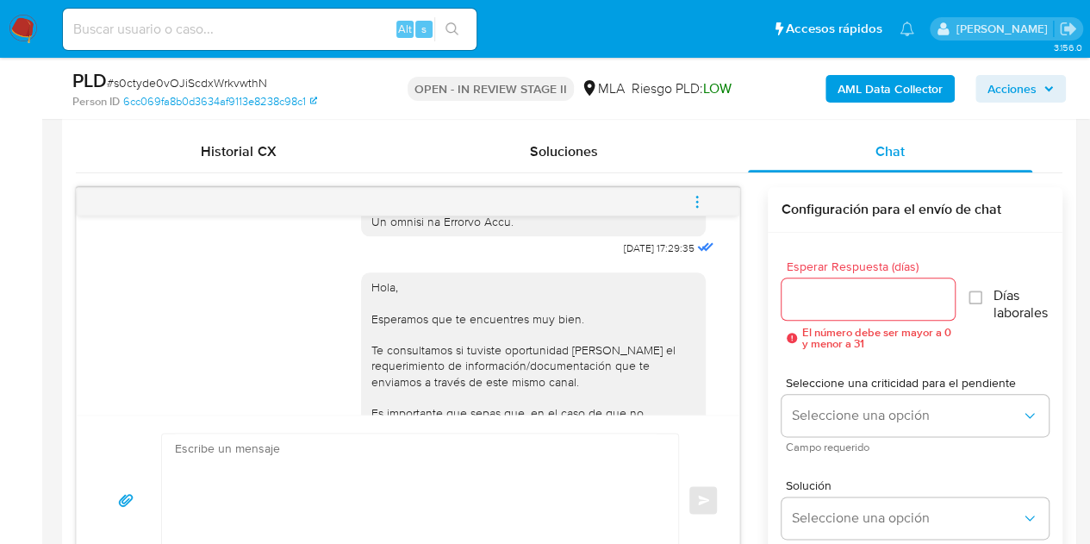
scroll to position [402, 0]
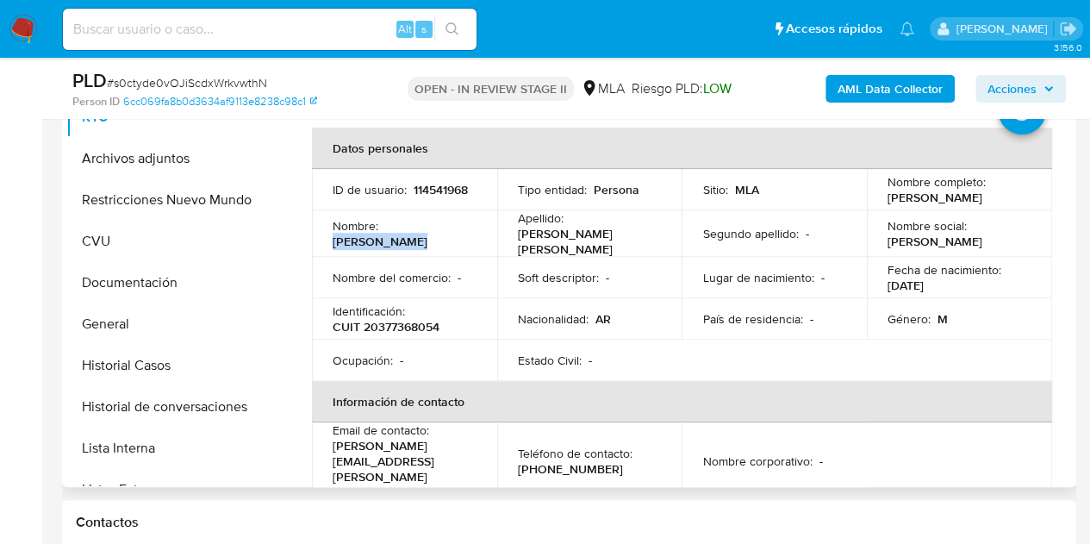
drag, startPoint x: 388, startPoint y: 240, endPoint x: 545, endPoint y: 402, distance: 225.5
click at [475, 235] on td "Nombre : Marcos Fabian" at bounding box center [404, 233] width 185 height 47
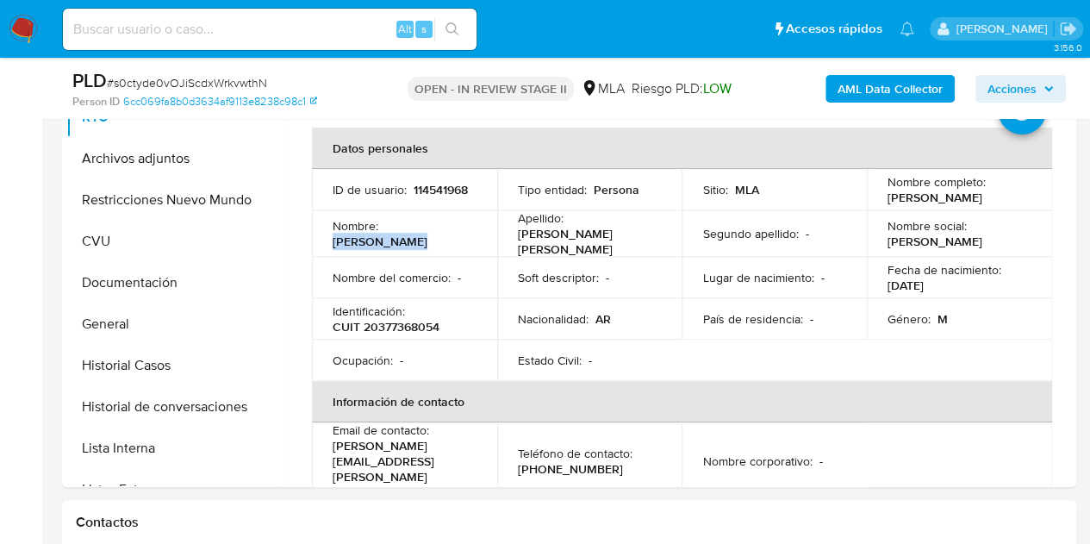
copy p "Marcos Fabian"
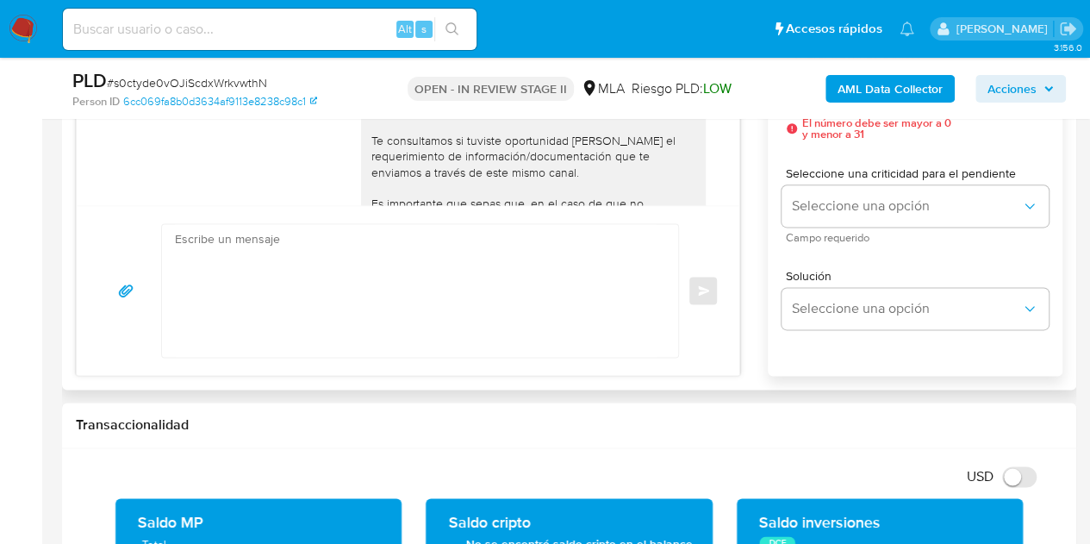
scroll to position [1055, 0]
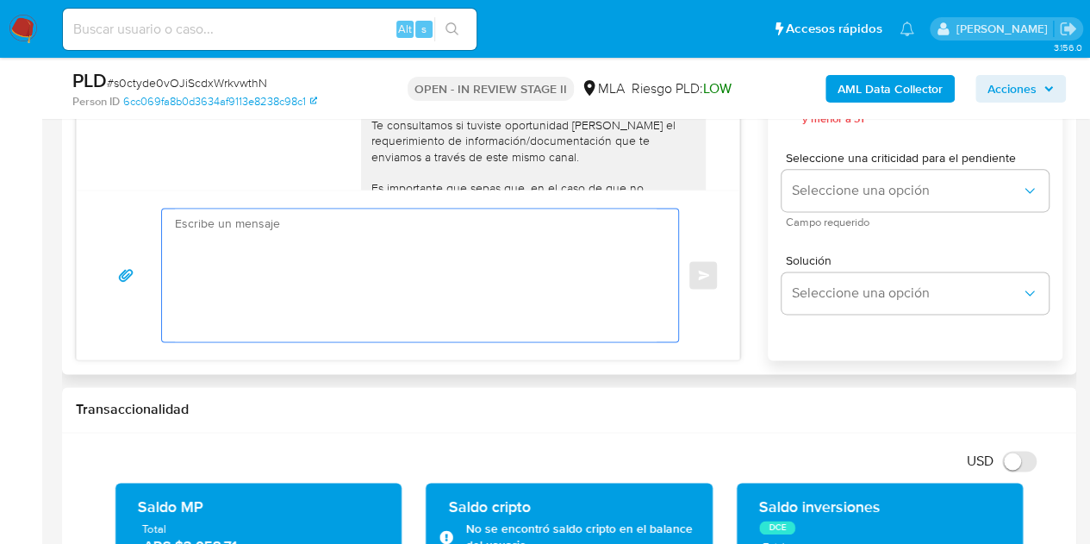
click at [557, 265] on textarea at bounding box center [416, 275] width 482 height 133
paste textarea "Hola Marcos Fabian, Esperamos que te encuentres muy bien. Necesitamos por favor…"
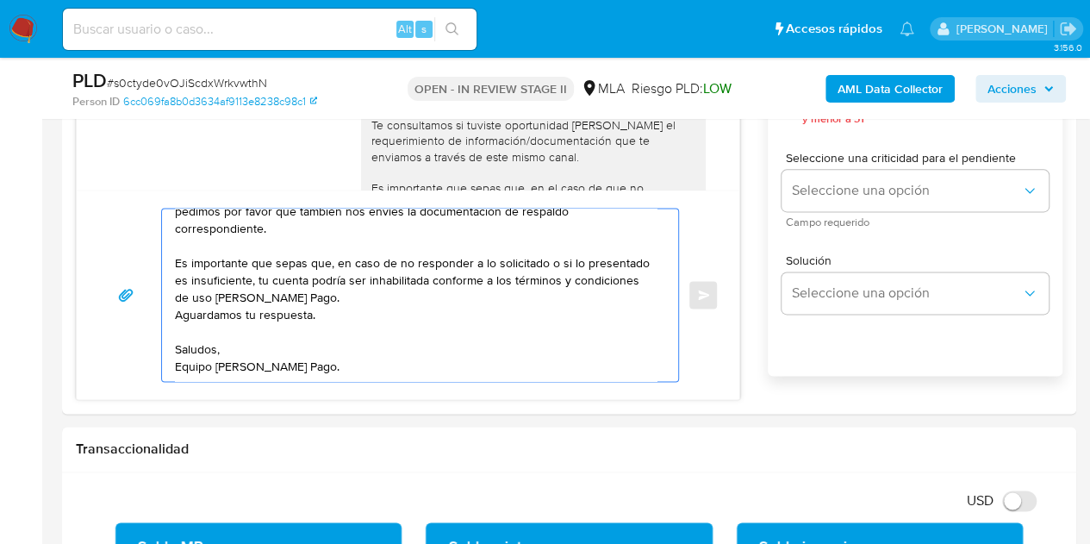
scroll to position [980, 0]
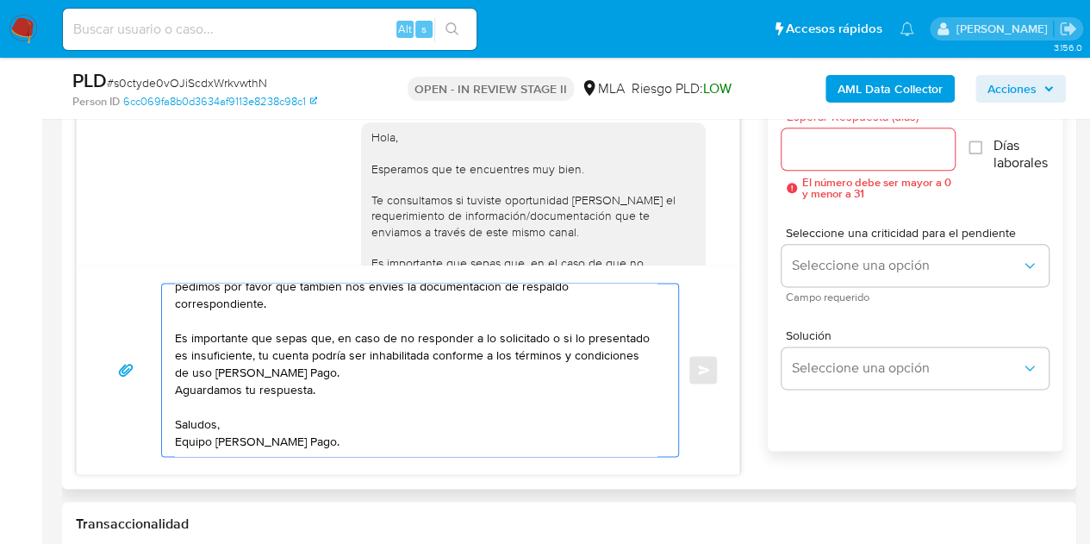
type textarea "Hola Marcos Fabian, Esperamos que te encuentres muy bien. Necesitamos por favor…"
click at [834, 151] on input "Esperar Respuesta (días)" at bounding box center [869, 149] width 174 height 22
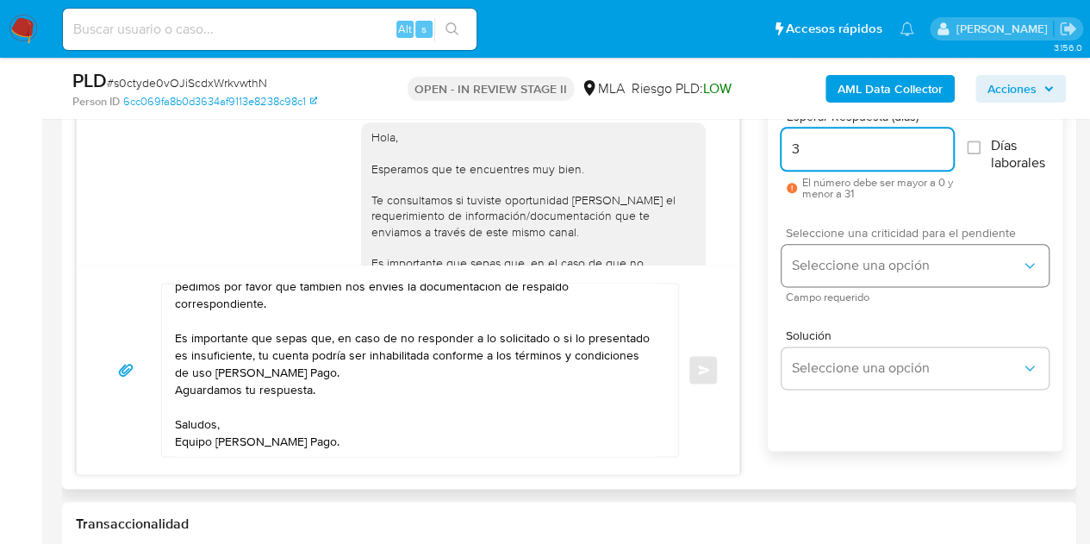
type input "3"
click at [828, 263] on span "Seleccione una opción" at bounding box center [906, 265] width 229 height 17
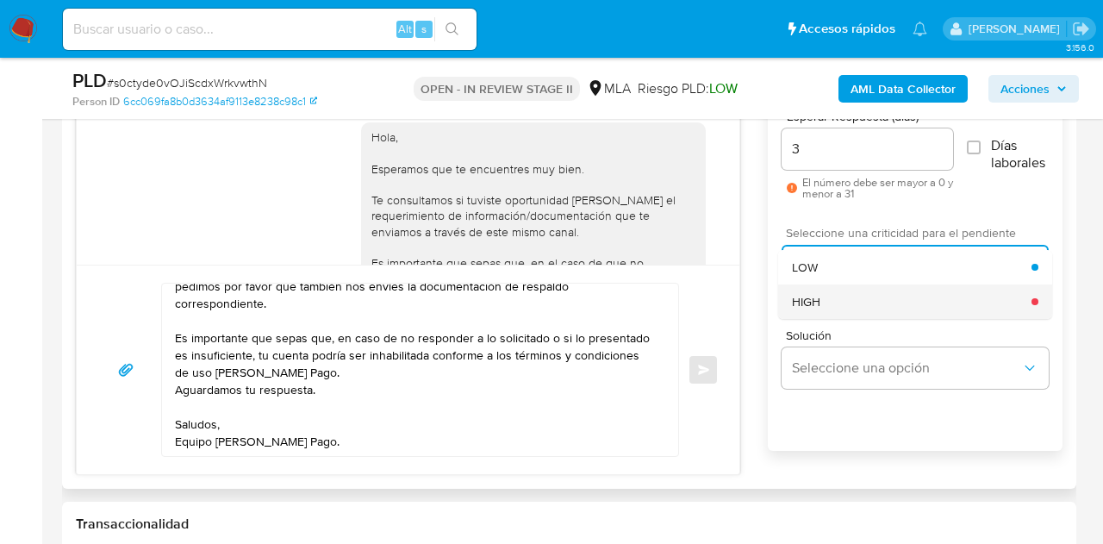
click at [827, 296] on div "HIGH" at bounding box center [912, 301] width 240 height 34
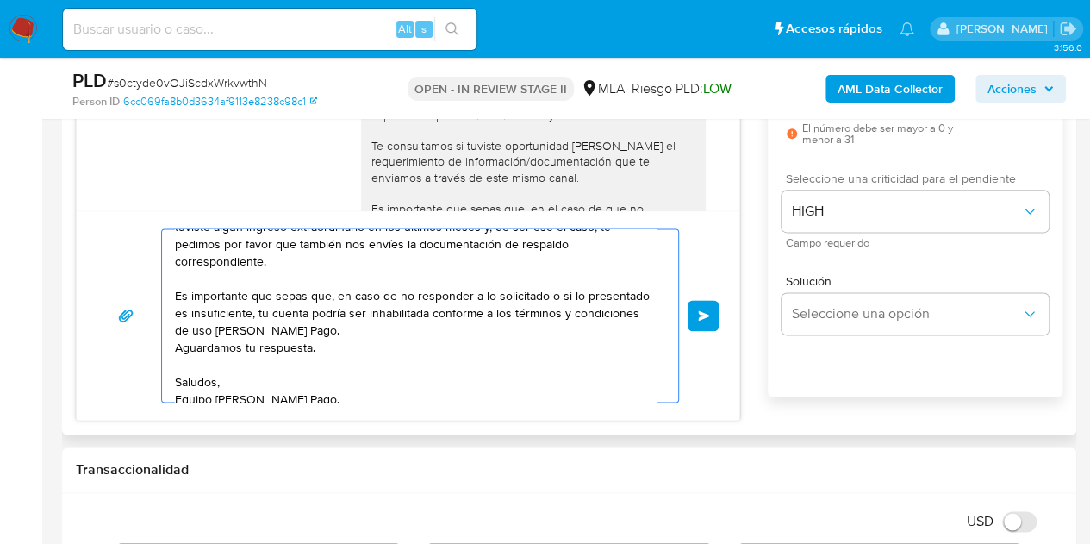
scroll to position [115, 0]
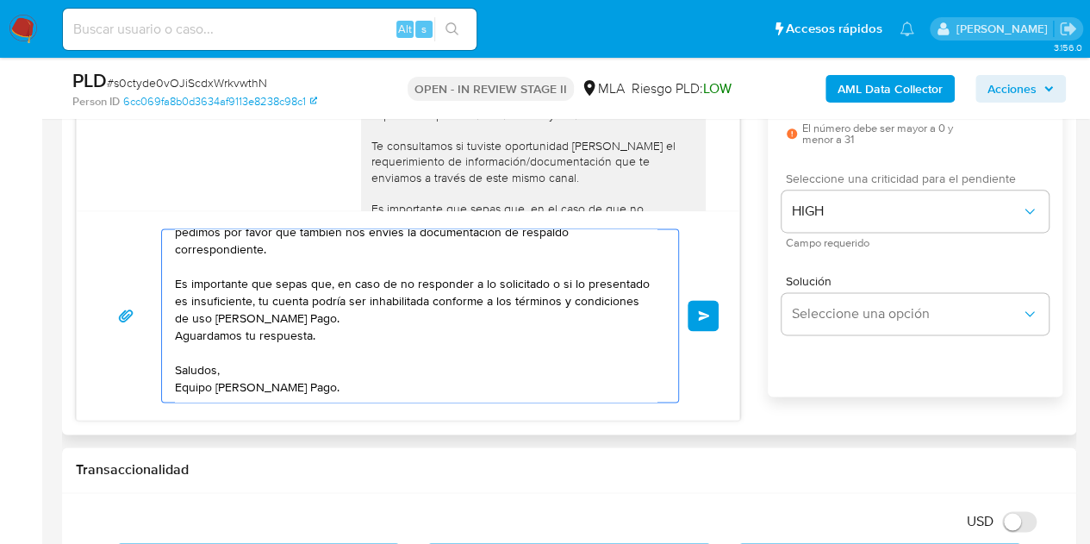
click at [696, 320] on button "Enviar" at bounding box center [703, 315] width 31 height 31
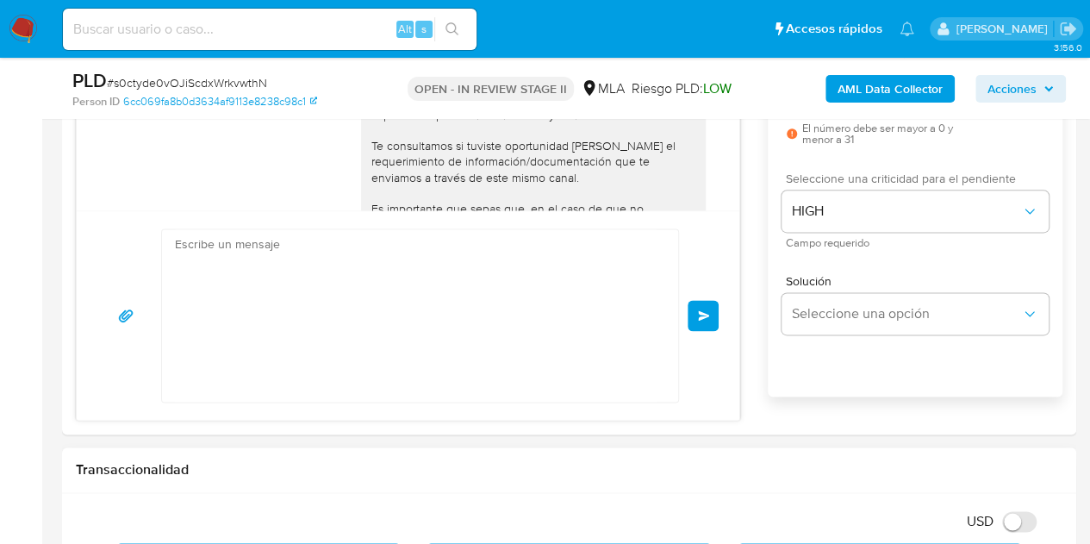
scroll to position [0, 0]
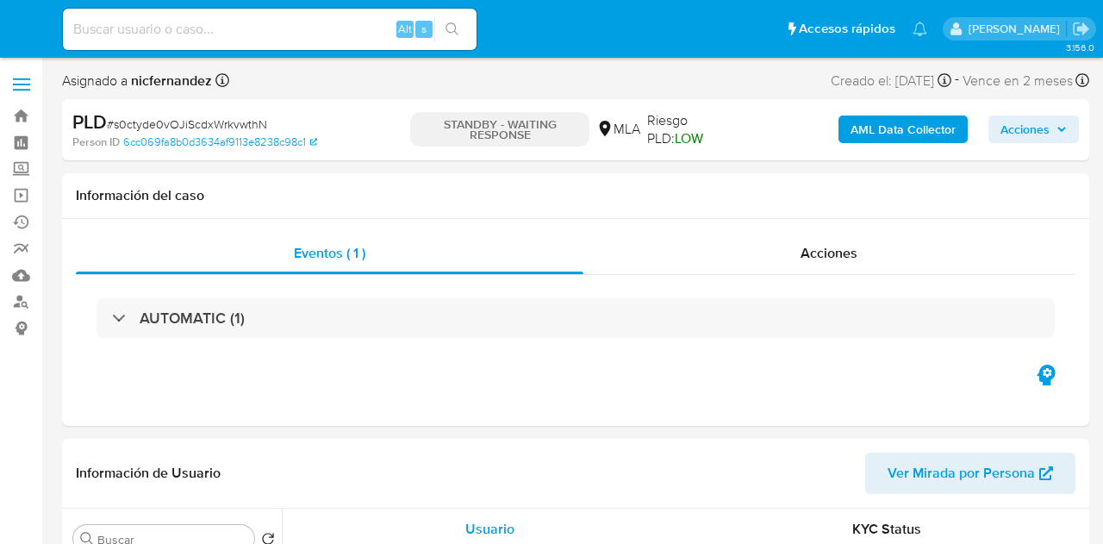
select select "10"
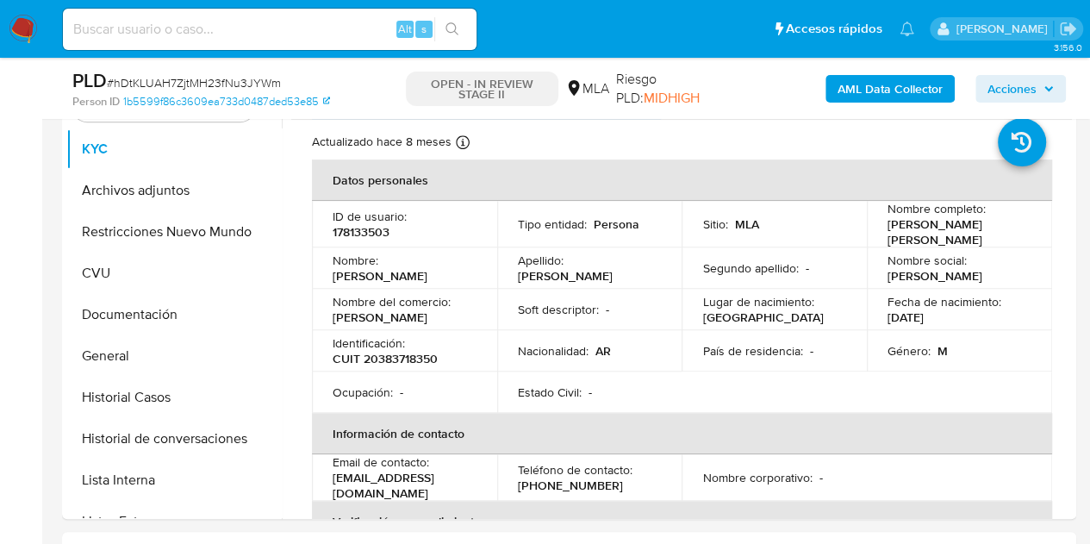
scroll to position [408, 0]
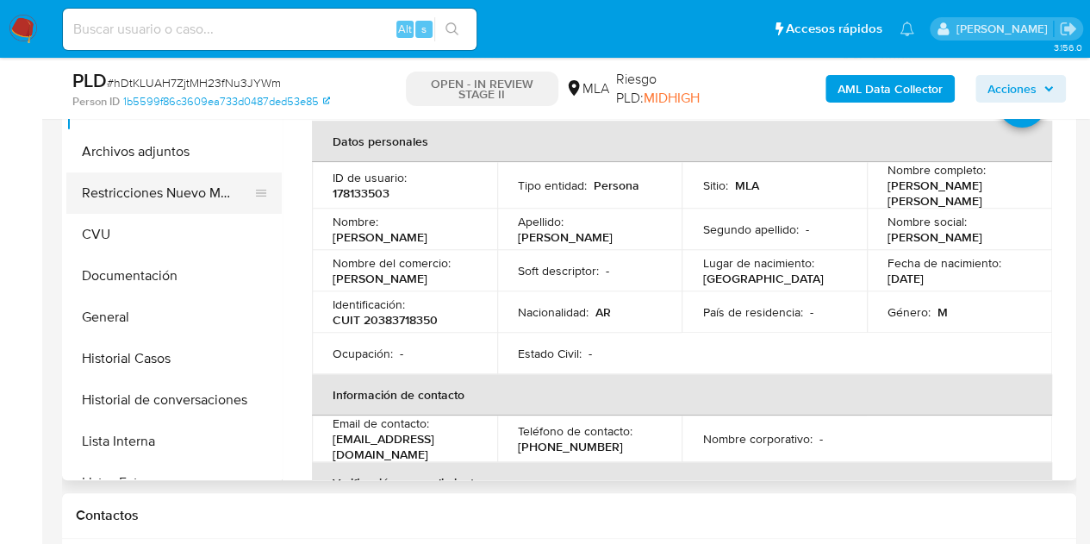
click at [184, 173] on button "Restricciones Nuevo Mundo" at bounding box center [167, 192] width 202 height 41
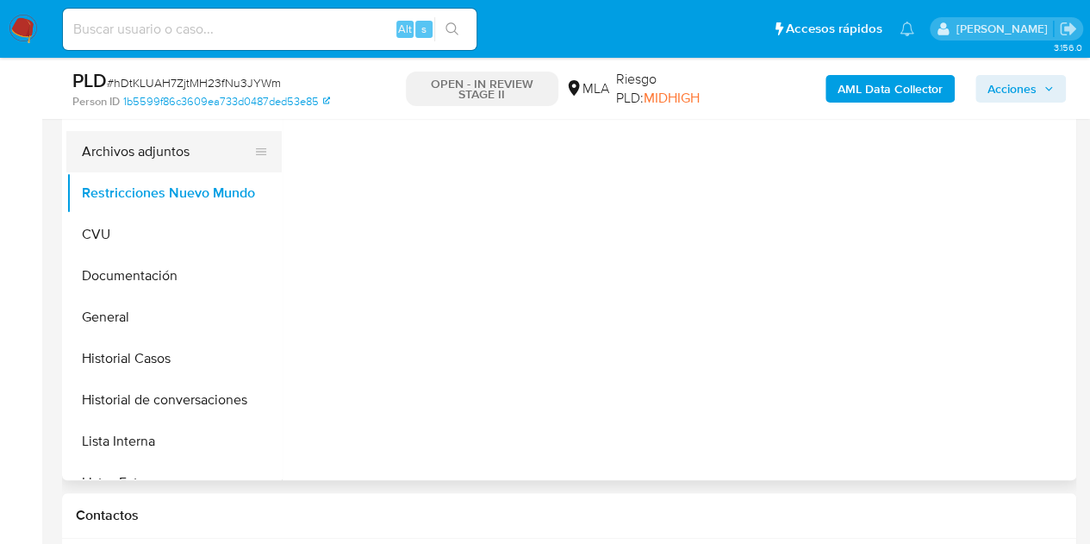
click at [181, 168] on button "Archivos adjuntos" at bounding box center [167, 151] width 202 height 41
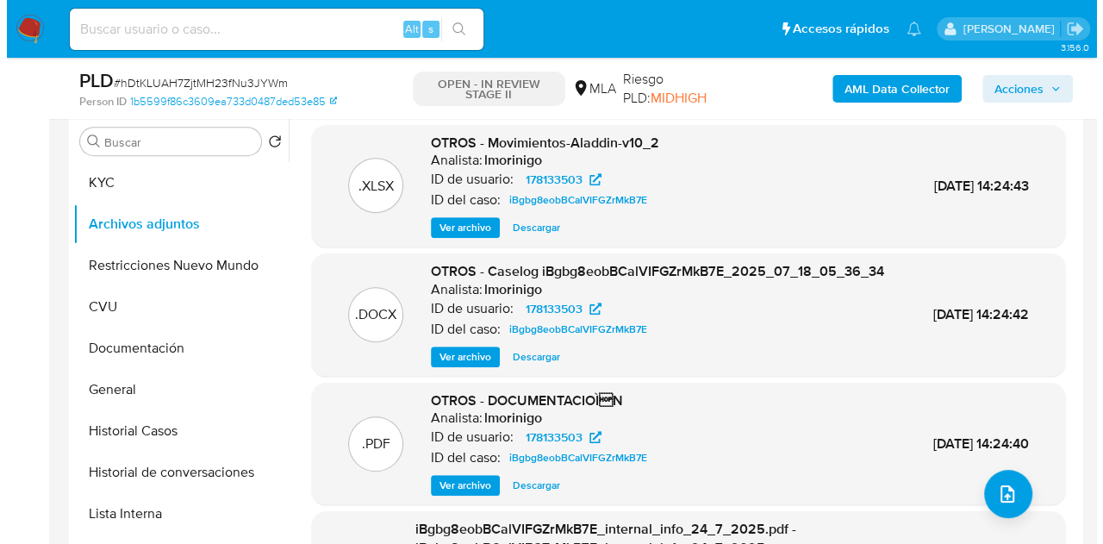
scroll to position [325, 0]
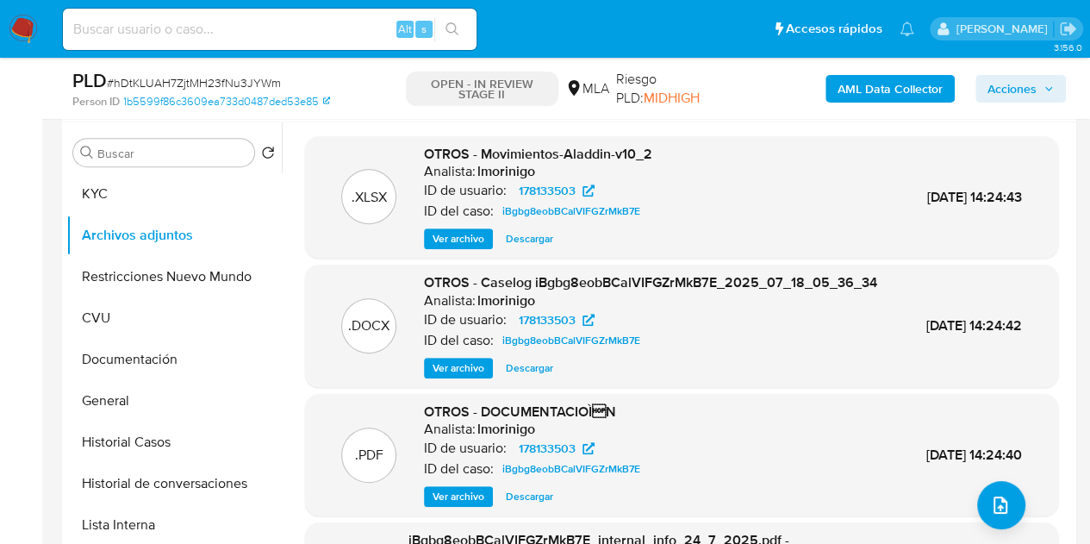
click at [459, 377] on span "Ver archivo" at bounding box center [459, 367] width 52 height 17
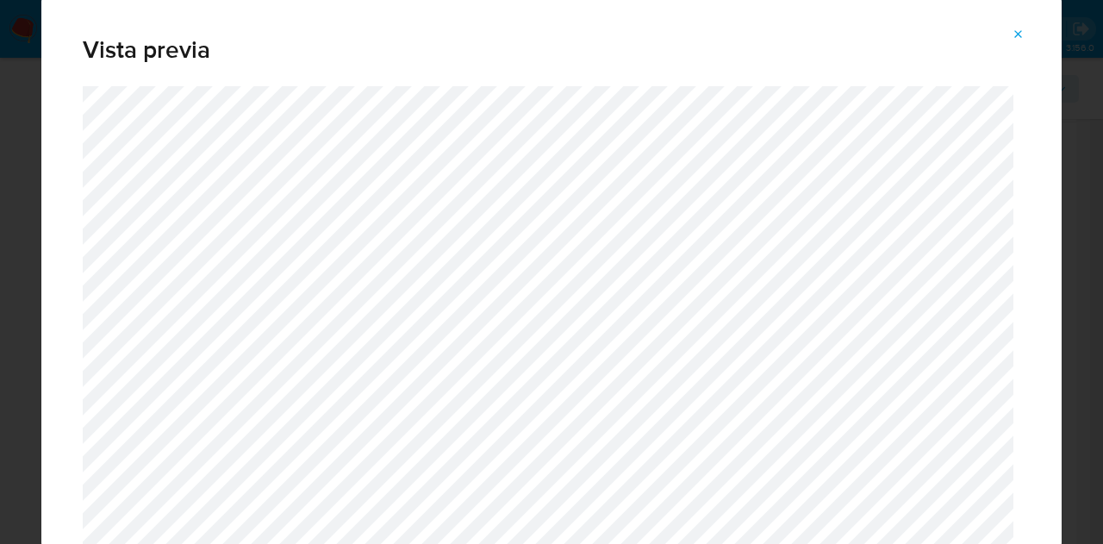
drag, startPoint x: 1017, startPoint y: 177, endPoint x: 1048, endPoint y: 124, distance: 61.0
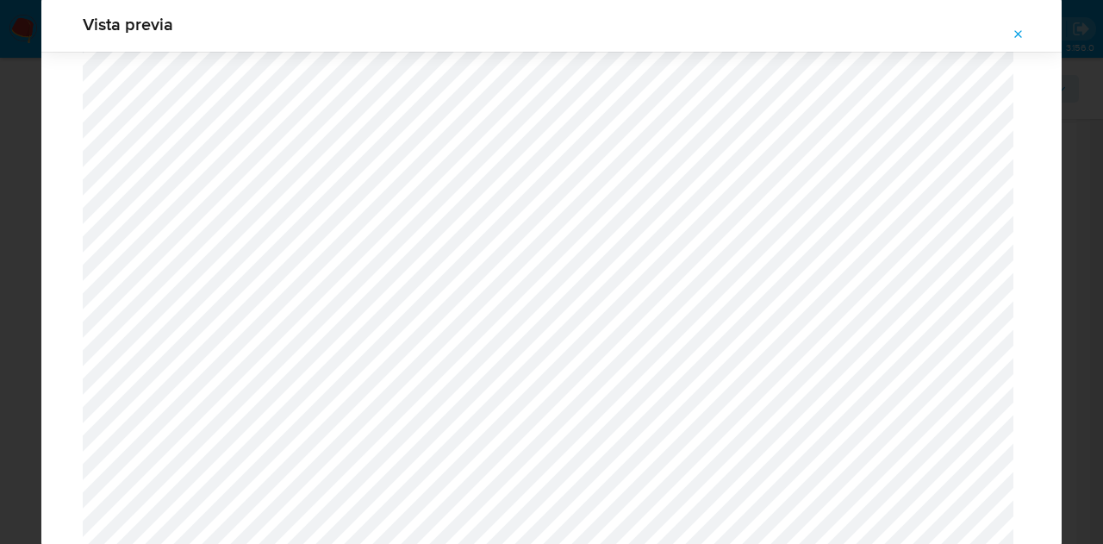
scroll to position [1284, 0]
click at [1028, 31] on button "Attachment preview" at bounding box center [1019, 35] width 38 height 28
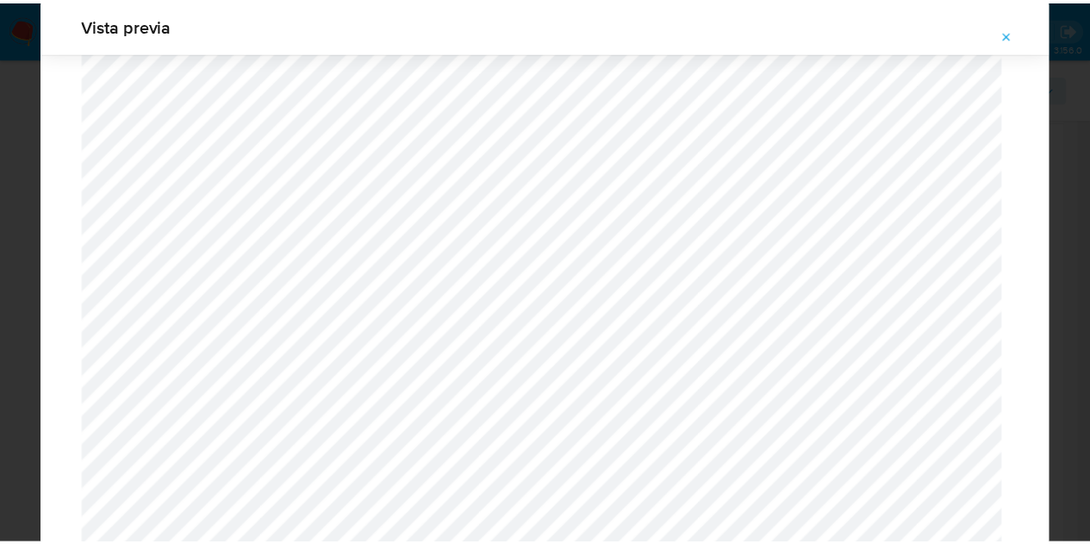
scroll to position [55, 0]
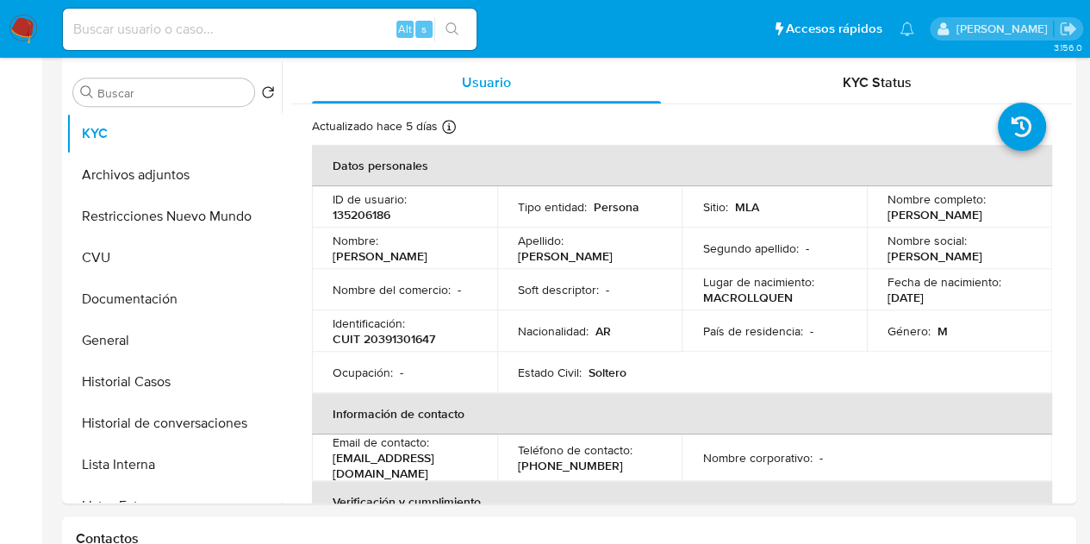
select select "10"
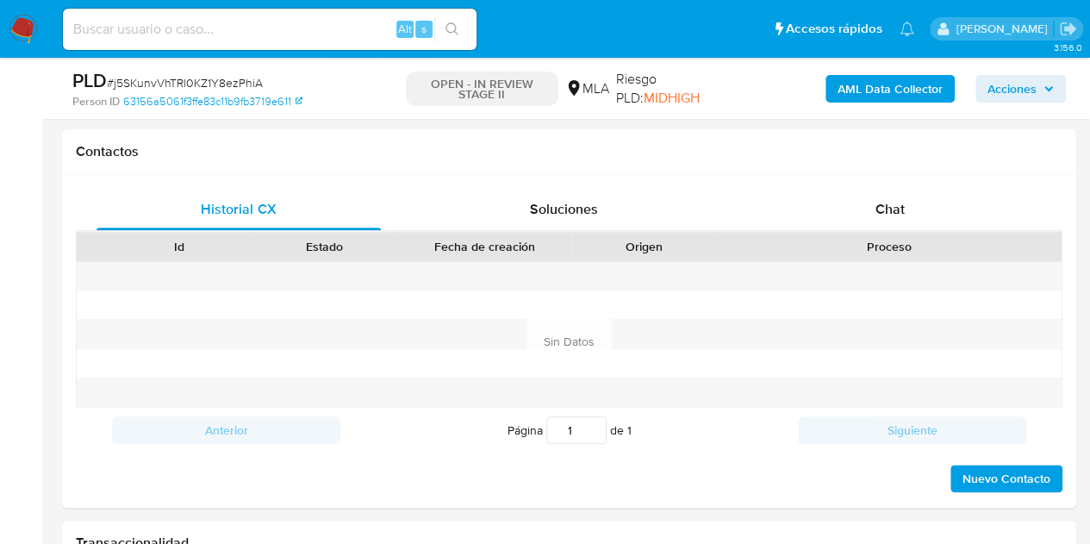
scroll to position [844, 0]
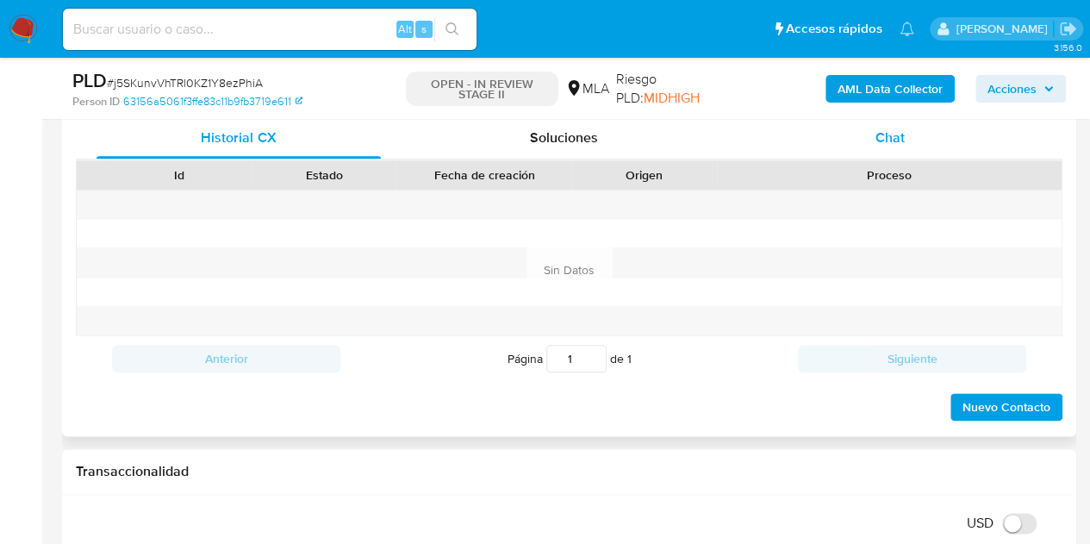
click at [931, 138] on div "Chat" at bounding box center [890, 137] width 284 height 41
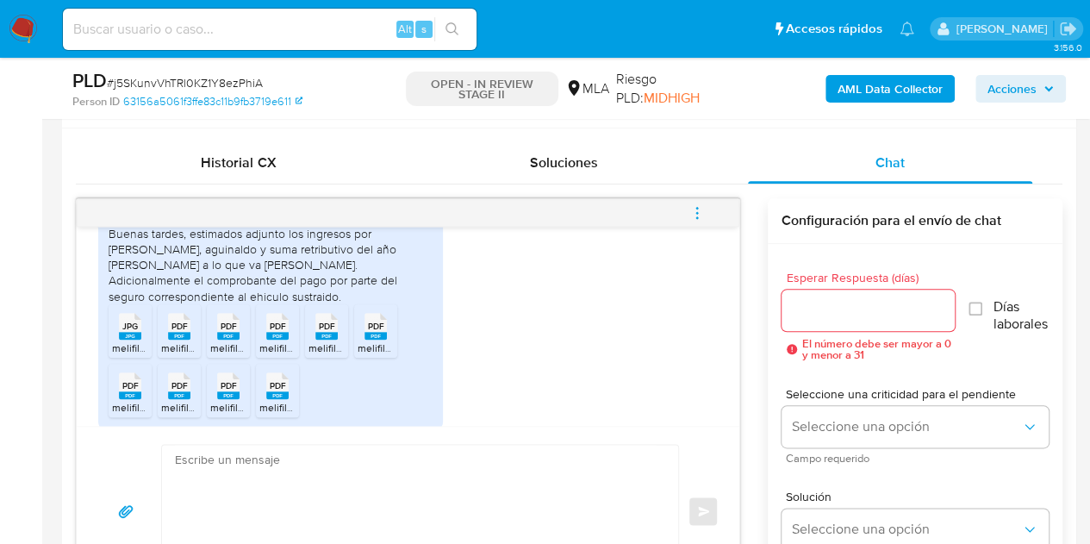
scroll to position [1571, 0]
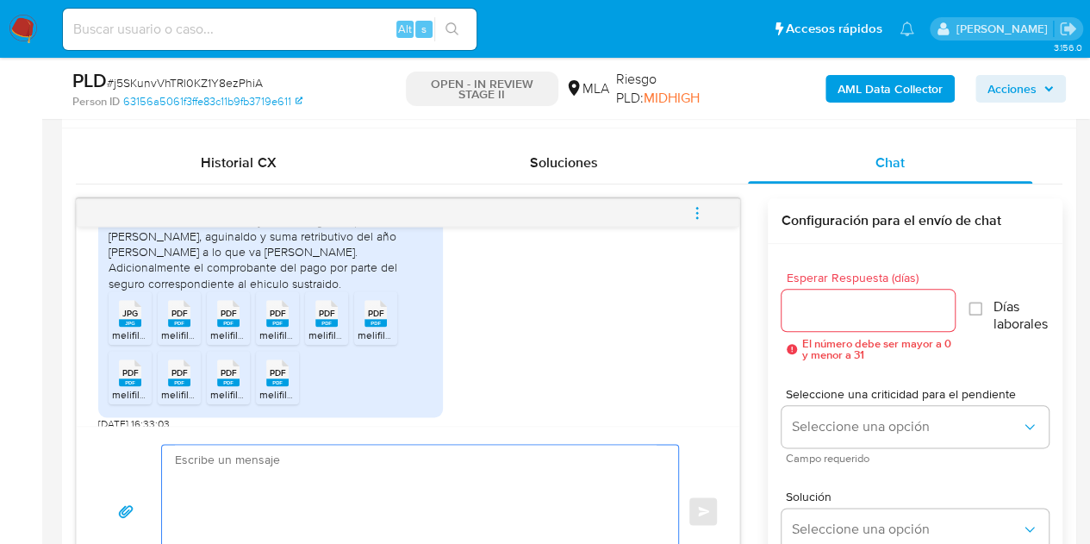
click at [363, 497] on textarea at bounding box center [416, 511] width 482 height 133
click at [295, 490] on textarea at bounding box center [416, 511] width 482 height 133
click at [130, 327] on rect at bounding box center [130, 323] width 22 height 8
click at [171, 319] on span "PDF" at bounding box center [179, 313] width 16 height 11
click at [231, 319] on span "PDF" at bounding box center [229, 313] width 16 height 11
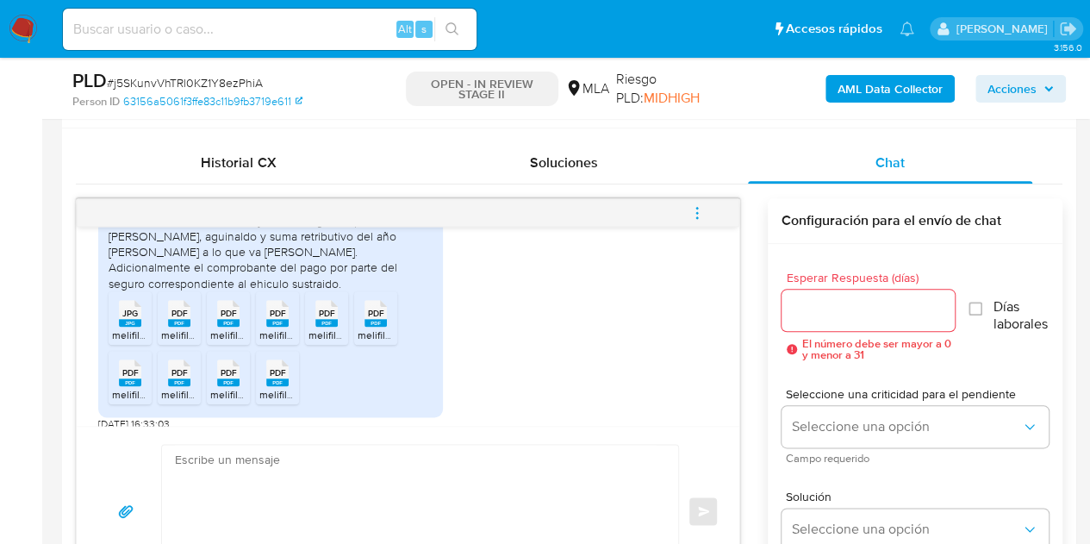
click at [272, 319] on span "PDF" at bounding box center [278, 313] width 16 height 11
click at [330, 327] on rect at bounding box center [326, 323] width 22 height 8
click at [368, 319] on span "PDF" at bounding box center [376, 313] width 16 height 11
drag, startPoint x: 128, startPoint y: 389, endPoint x: 176, endPoint y: 399, distance: 49.3
click at [128, 378] on span "PDF" at bounding box center [130, 372] width 16 height 11
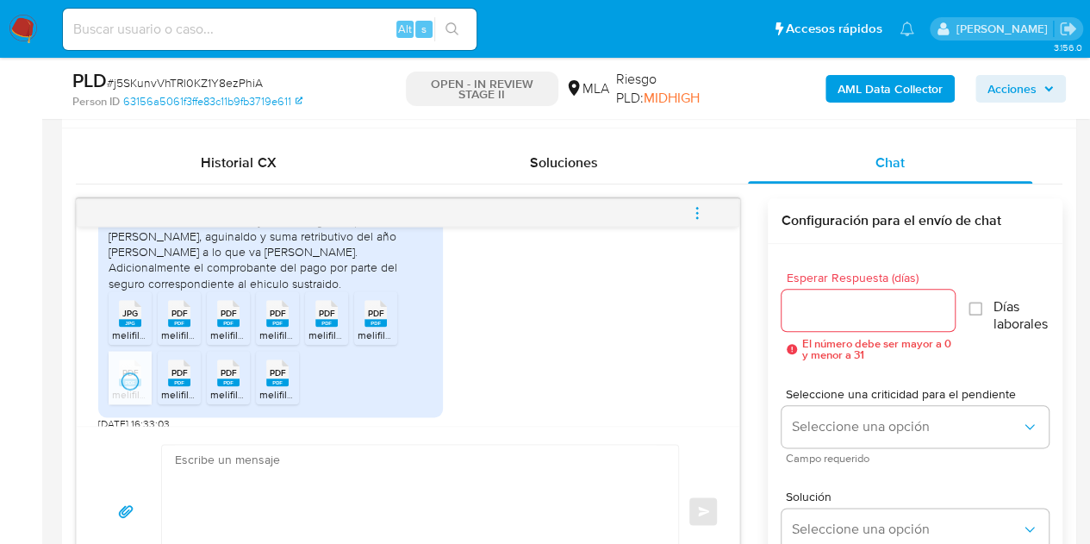
click at [184, 386] on rect at bounding box center [179, 382] width 22 height 8
click at [219, 386] on rect at bounding box center [228, 382] width 22 height 8
click at [282, 378] on span "PDF" at bounding box center [278, 372] width 16 height 11
click at [533, 470] on textarea at bounding box center [416, 511] width 482 height 133
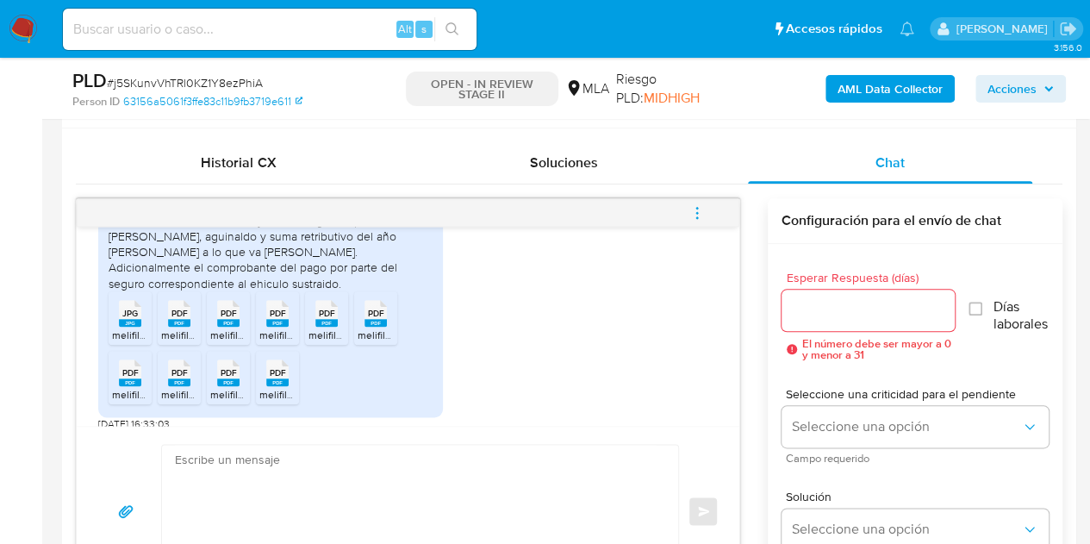
paste textarea "Hola, ¡Muchas gracias por tu respuesta! Confirmamos la recepción de la document…"
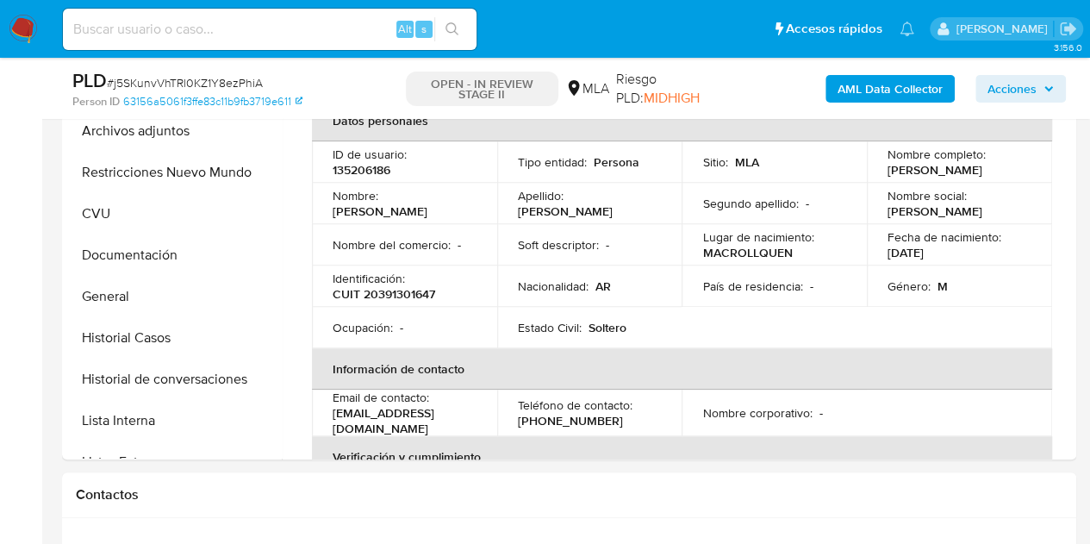
scroll to position [367, 0]
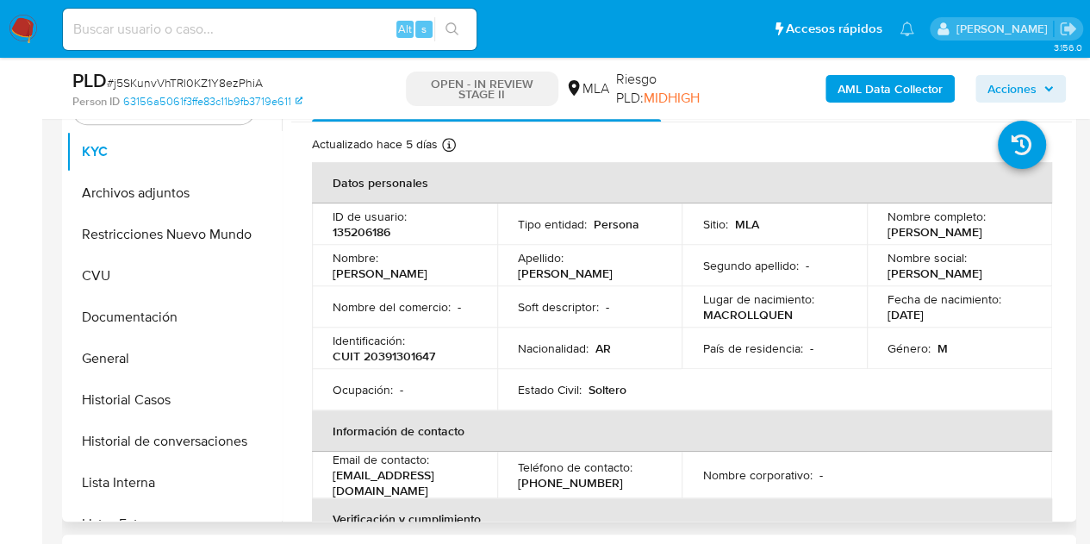
drag, startPoint x: 333, startPoint y: 281, endPoint x: 435, endPoint y: 283, distance: 102.6
click at [446, 281] on div "Nombre : Emmanuel Alejandro" at bounding box center [405, 265] width 144 height 31
click at [427, 281] on p "Emmanuel Alejandro" at bounding box center [380, 273] width 95 height 16
drag, startPoint x: 369, startPoint y: 277, endPoint x: 351, endPoint y: 283, distance: 19.4
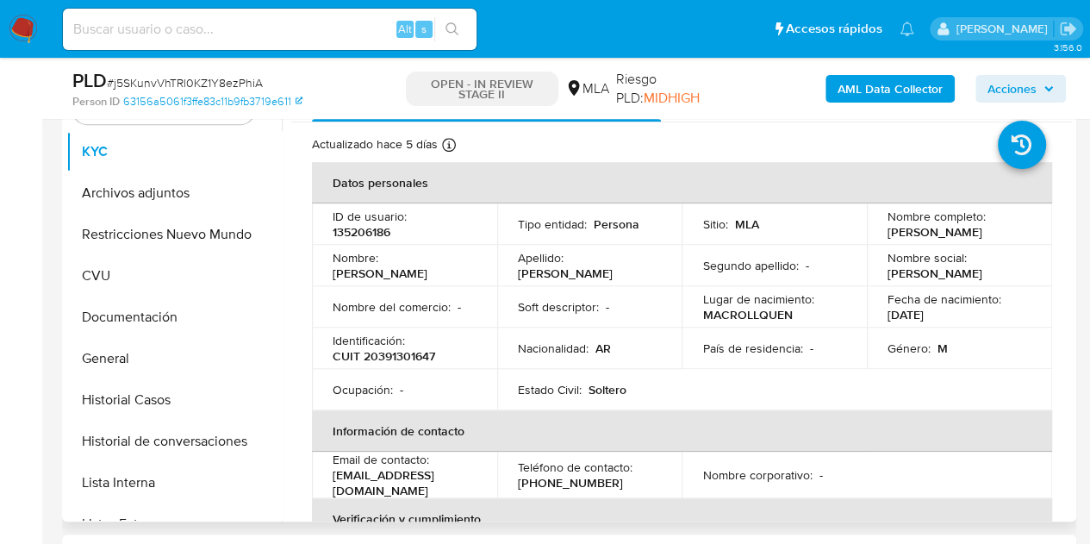
click at [369, 277] on p "Emmanuel Alejandro" at bounding box center [380, 273] width 95 height 16
drag, startPoint x: 334, startPoint y: 282, endPoint x: 759, endPoint y: 220, distance: 429.3
click at [458, 281] on div "Nombre : Emmanuel Alejandro" at bounding box center [405, 265] width 144 height 31
copy p "Emmanuel Alejandro"
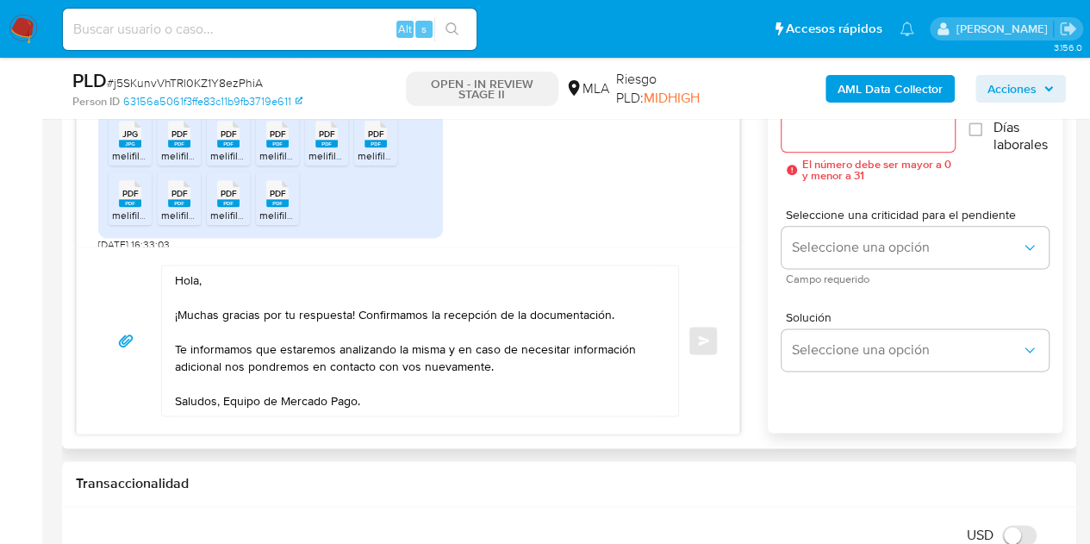
scroll to position [1001, 0]
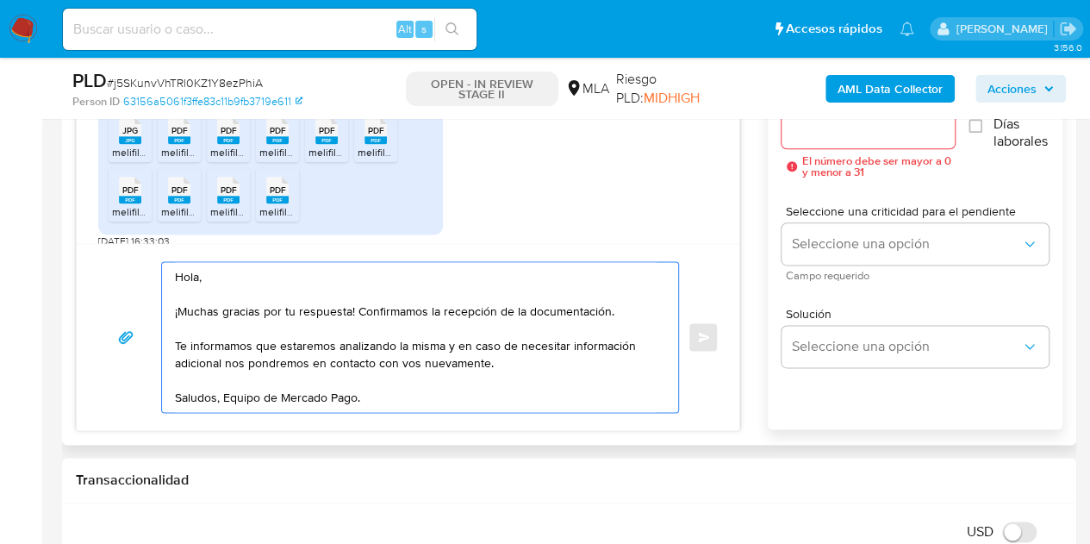
click at [198, 271] on textarea "Hola, ¡Muchas gracias por tu respuesta! Confirmamos la recepción de la document…" at bounding box center [416, 337] width 482 height 150
paste textarea "Emmanuel Alejandro"
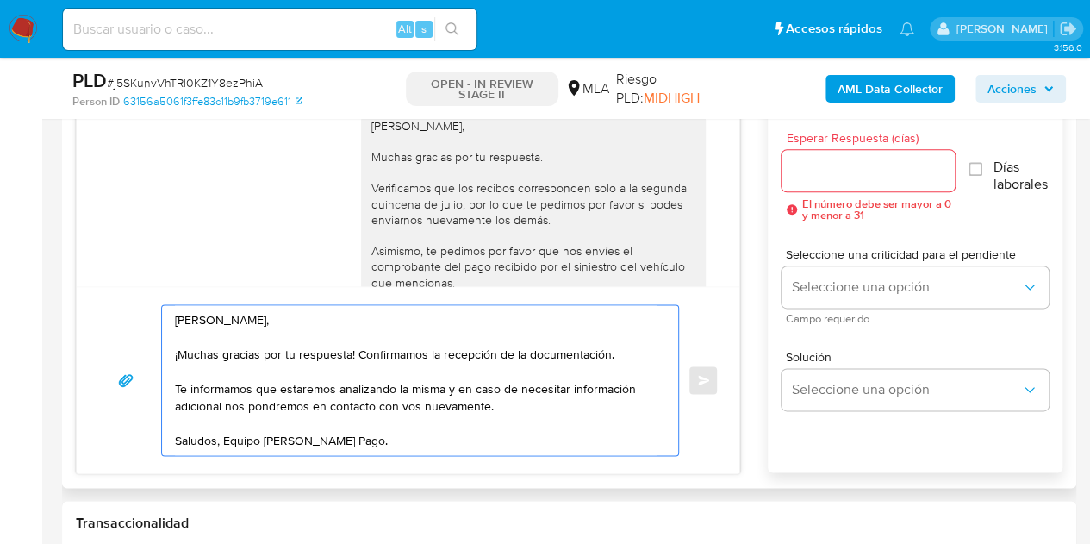
scroll to position [1653, 0]
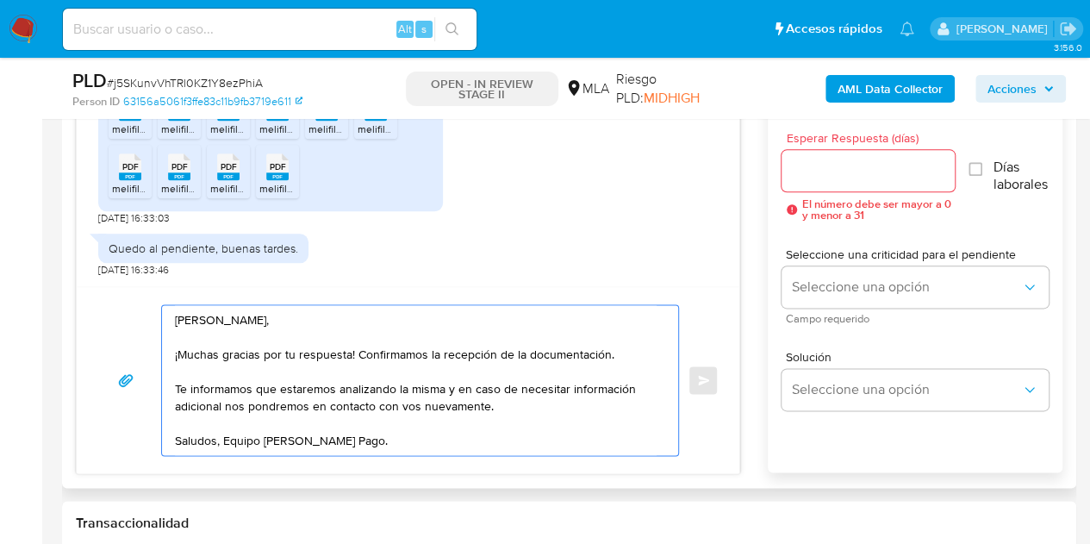
click at [507, 432] on textarea "Hola Emmanuel Alejandro, ¡Muchas gracias por tu respuesta! Confirmamos la recep…" at bounding box center [416, 380] width 482 height 150
type textarea "Hola Emmanuel Alejandro, ¡Muchas gracias por tu respuesta! Confirmamos la recep…"
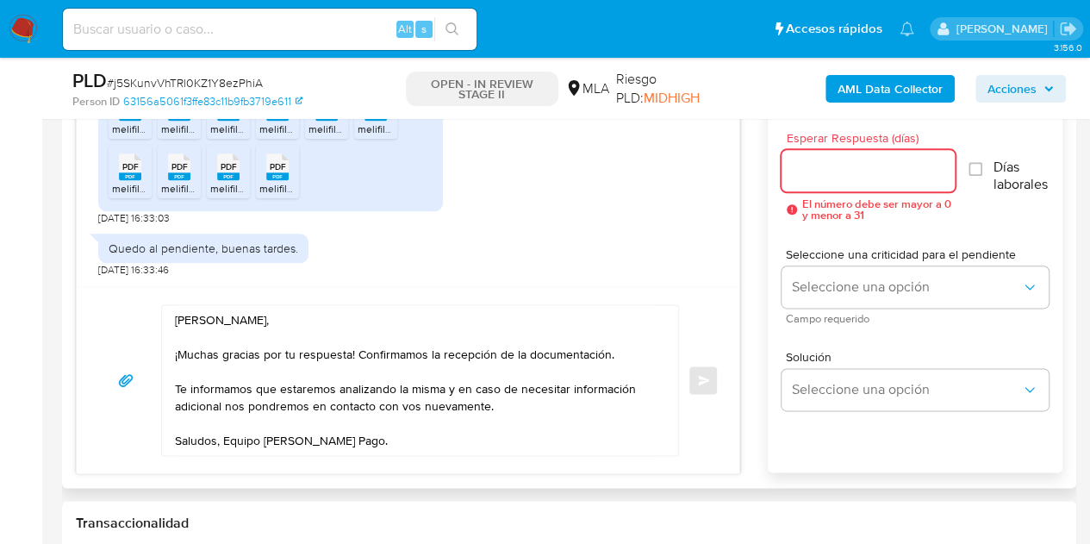
click at [848, 176] on input "Esperar Respuesta (días)" at bounding box center [869, 170] width 174 height 22
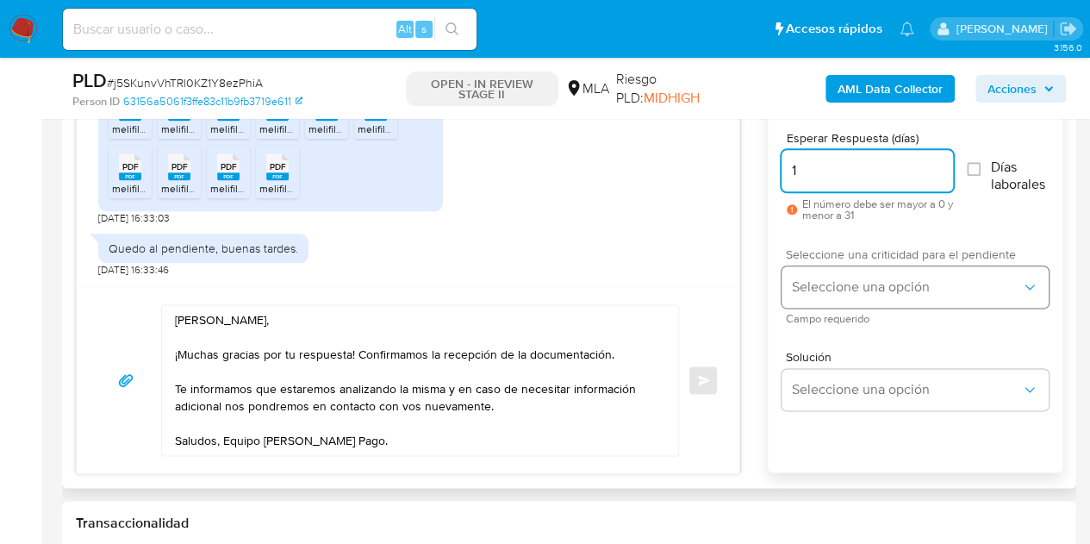
type input "1"
click at [832, 283] on span "Seleccione una opción" at bounding box center [906, 286] width 229 height 17
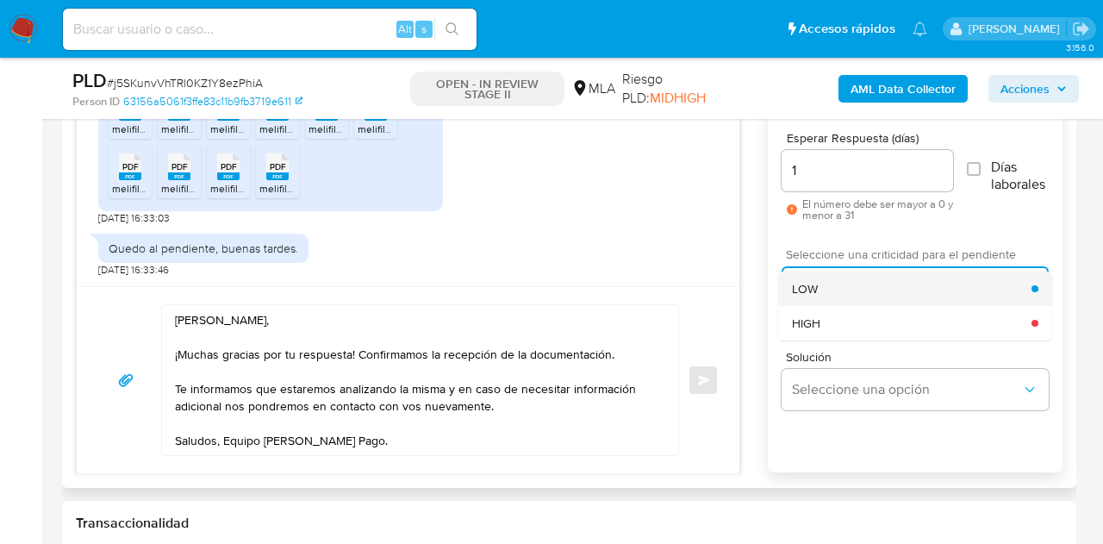
click at [827, 282] on div "LOW" at bounding box center [912, 288] width 240 height 34
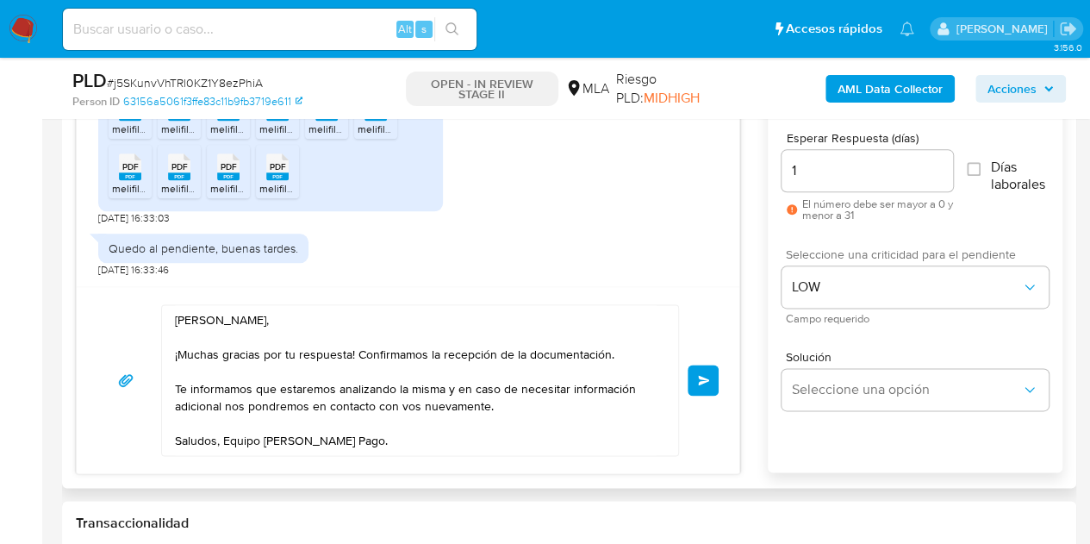
click at [763, 320] on div "18/08/2025 17:29:02 1. Uso la aplicacion para compras de todos los dias, trabaj…" at bounding box center [569, 266] width 987 height 415
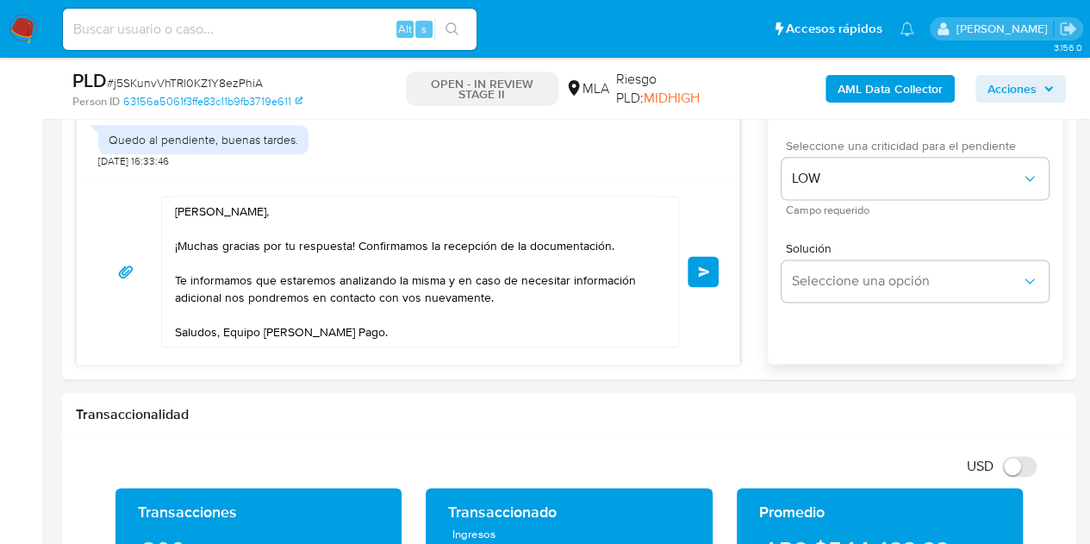
scroll to position [1018, 0]
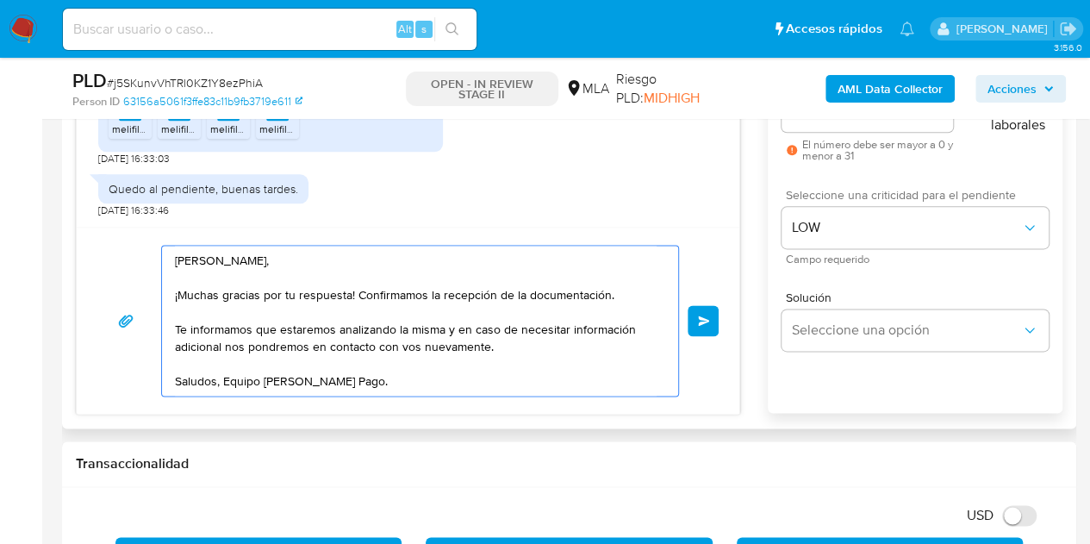
click at [535, 371] on textarea "Hola Emmanuel Alejandro, ¡Muchas gracias por tu respuesta! Confirmamos la recep…" at bounding box center [416, 321] width 482 height 150
click at [689, 315] on button "Enviar" at bounding box center [703, 320] width 31 height 31
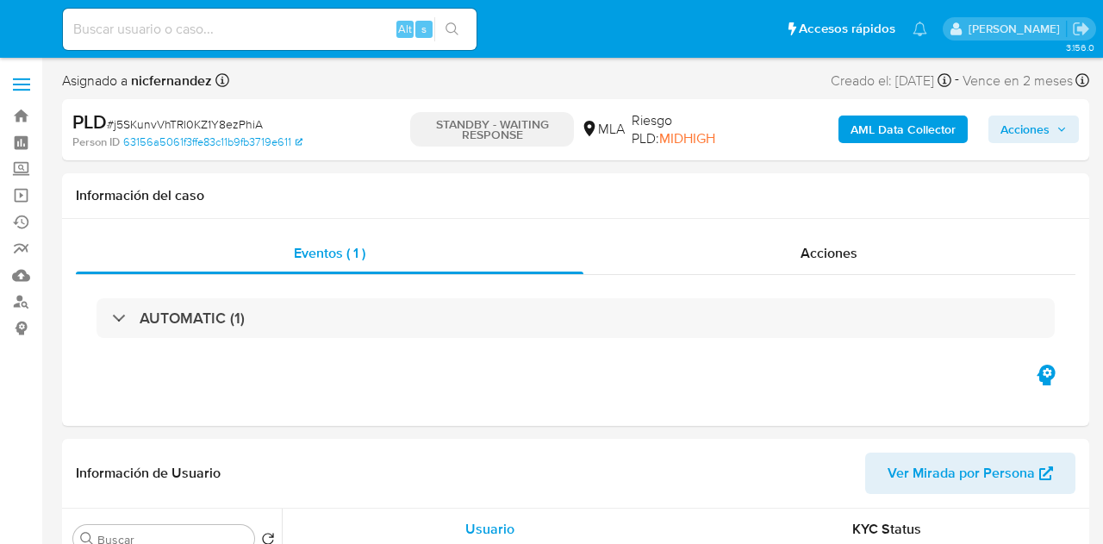
select select "10"
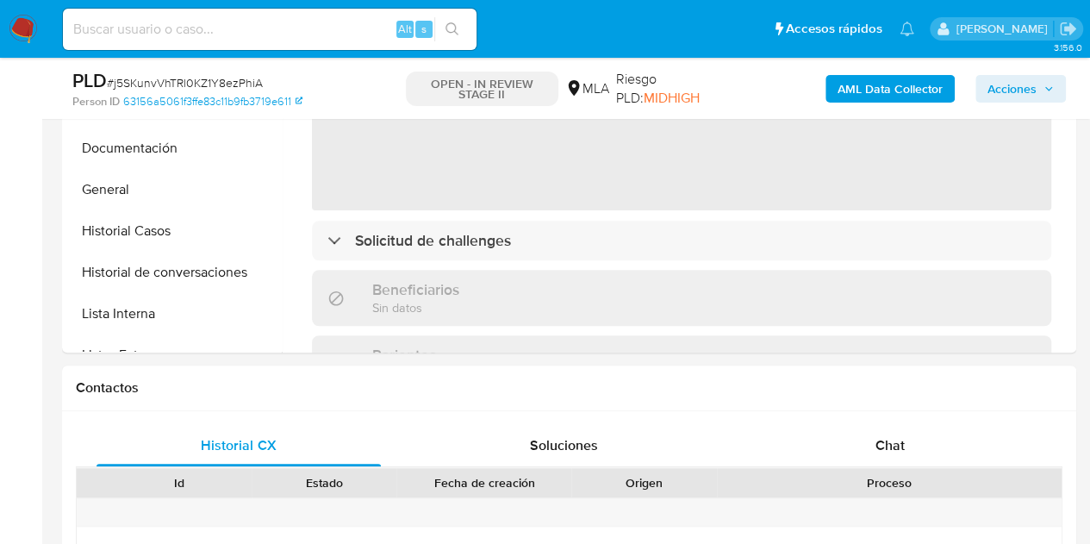
scroll to position [651, 0]
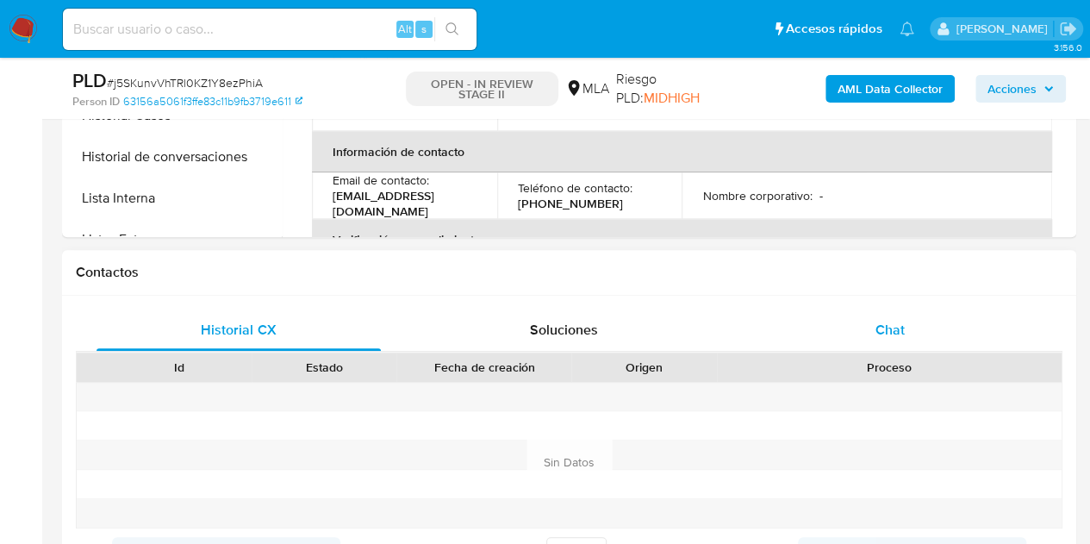
click at [903, 314] on div "Chat" at bounding box center [890, 329] width 284 height 41
select select "10"
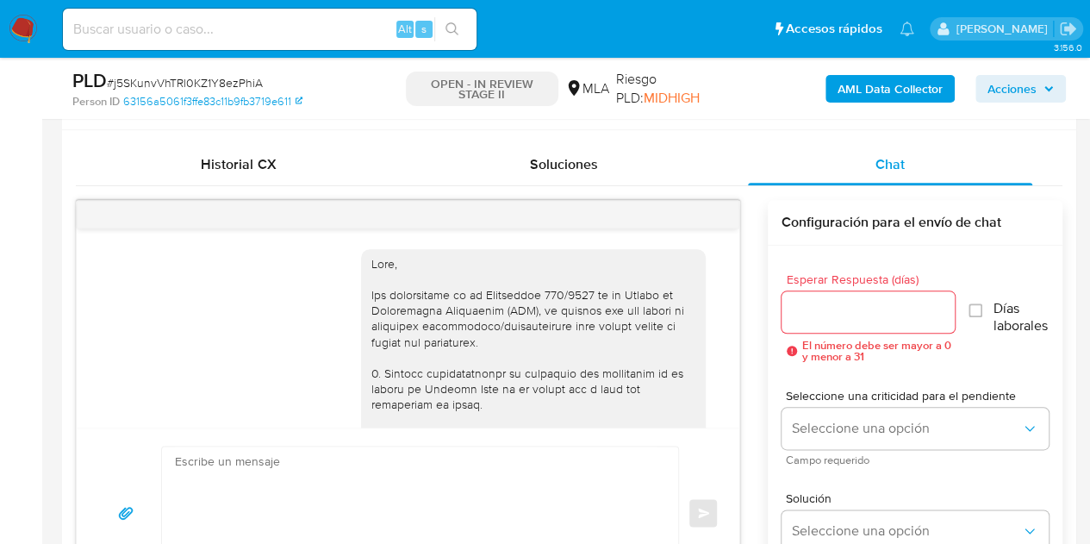
scroll to position [1859, 0]
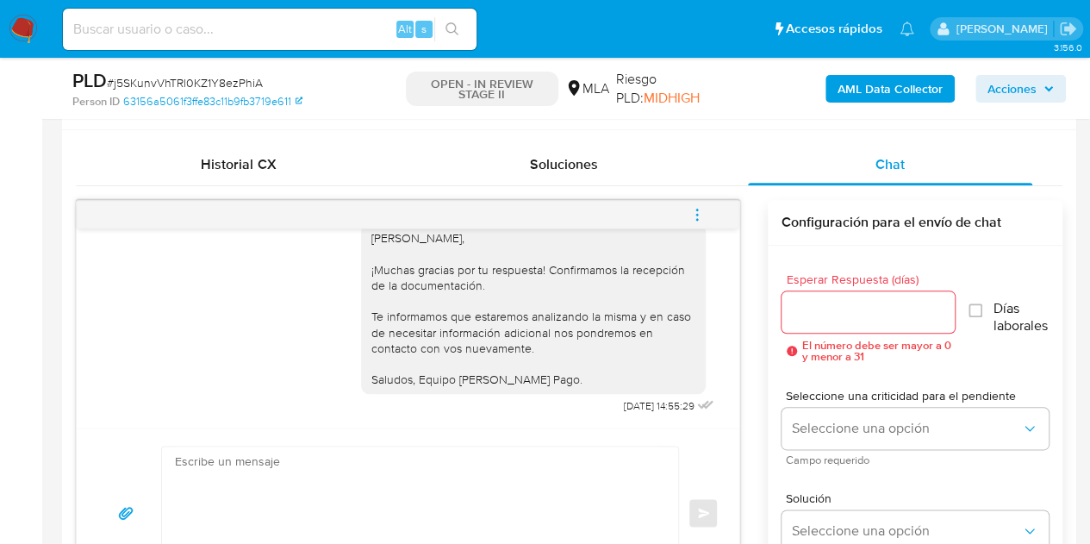
click at [700, 213] on icon "menu-action" at bounding box center [697, 215] width 16 height 16
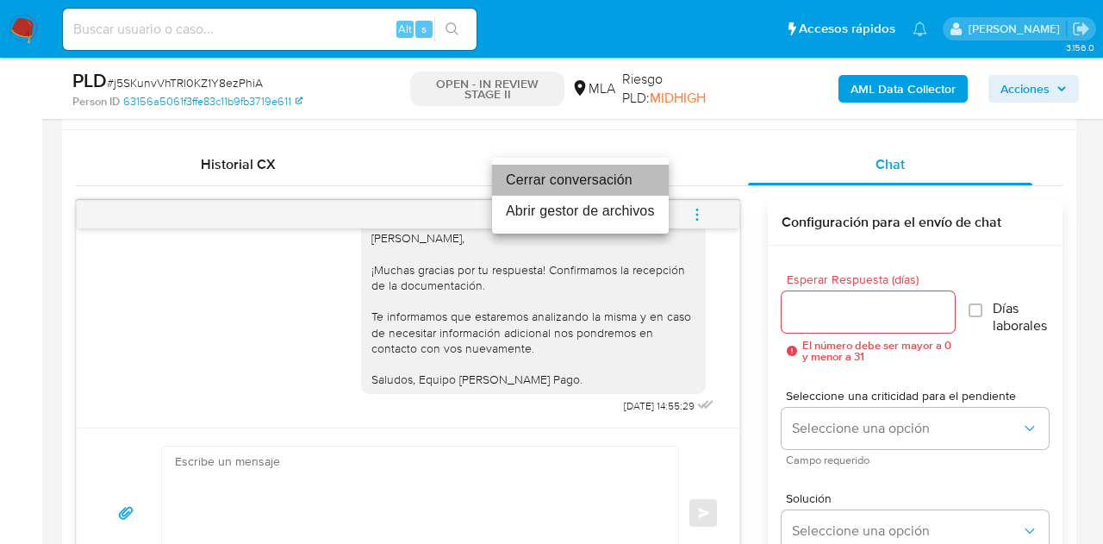
click at [611, 180] on li "Cerrar conversación" at bounding box center [580, 180] width 177 height 31
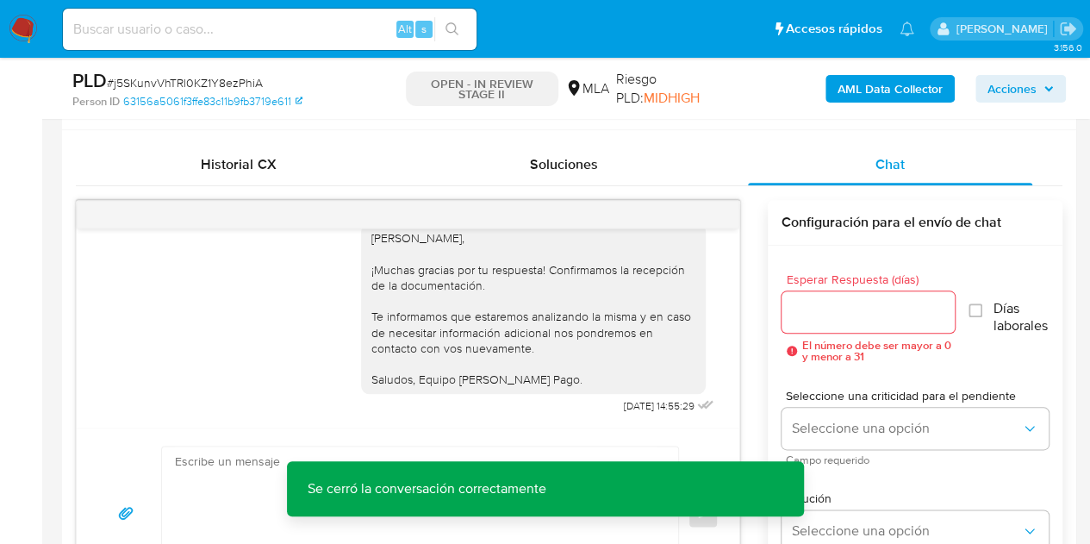
drag, startPoint x: 670, startPoint y: 333, endPoint x: 682, endPoint y: 352, distance: 22.5
click at [670, 333] on div "[PERSON_NAME], ¡Muchas gracias por tu respuesta! Confirmamos la recepción de la…" at bounding box center [533, 308] width 324 height 157
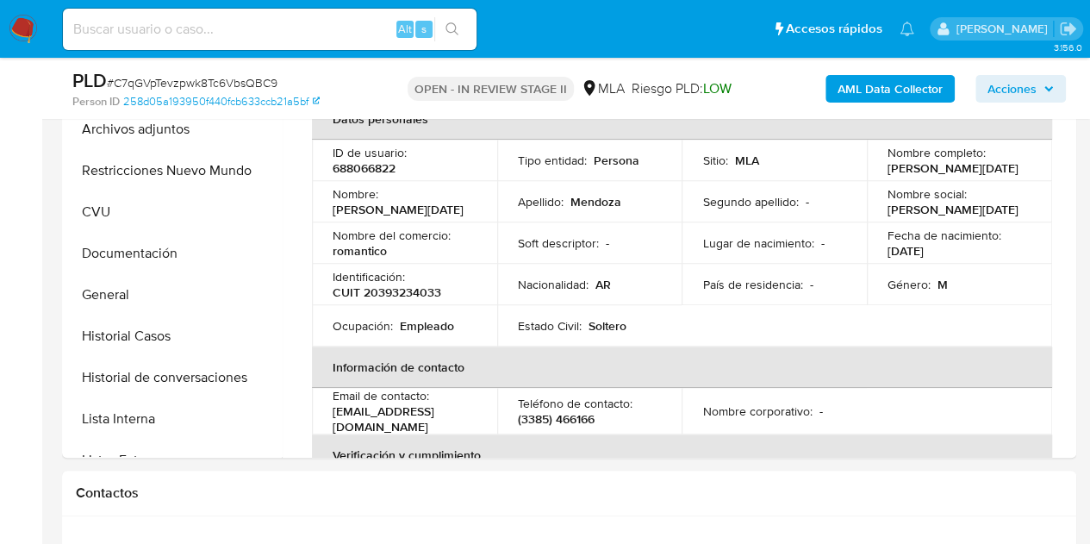
select select "10"
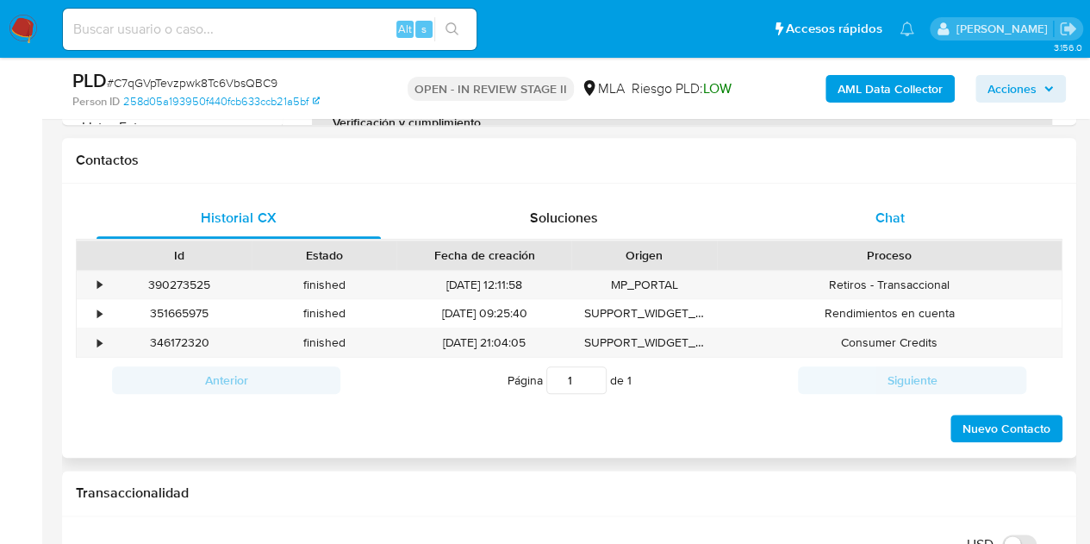
scroll to position [771, 0]
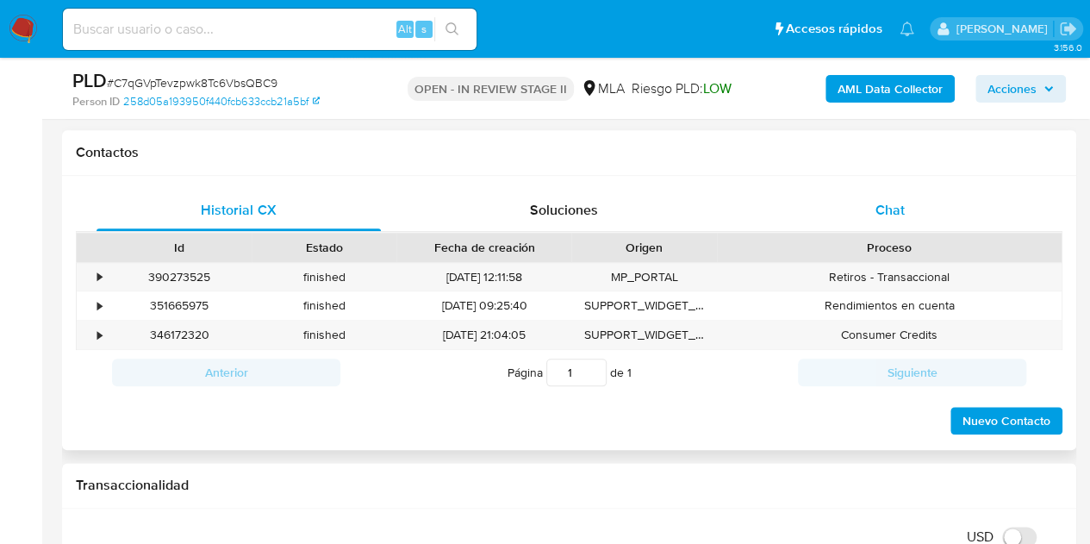
click at [948, 199] on div "Chat" at bounding box center [890, 210] width 284 height 41
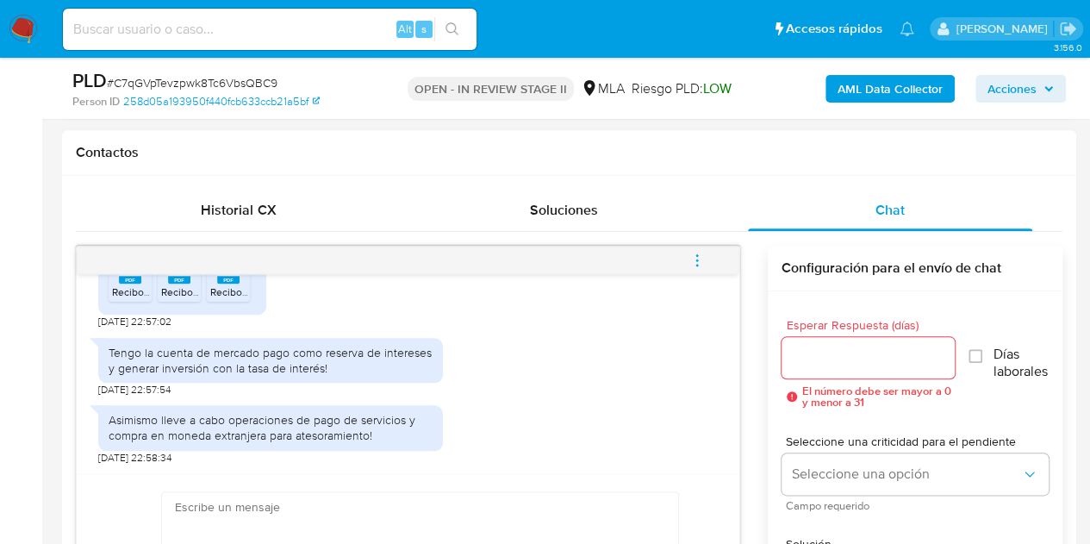
scroll to position [1020, 0]
click at [124, 285] on icon "PDF" at bounding box center [130, 270] width 22 height 30
drag, startPoint x: 180, startPoint y: 290, endPoint x: 204, endPoint y: 296, distance: 24.7
click at [180, 290] on span "Recibo_Digital 3.pdf" at bounding box center [207, 291] width 93 height 15
click at [229, 295] on span "Recibo_Digital.pdf" at bounding box center [252, 291] width 84 height 15
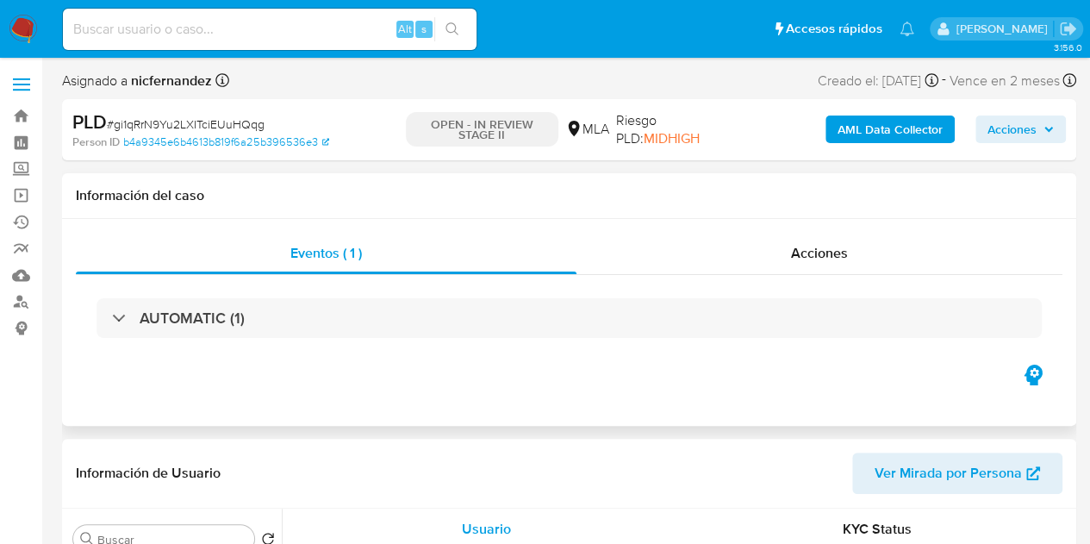
select select "10"
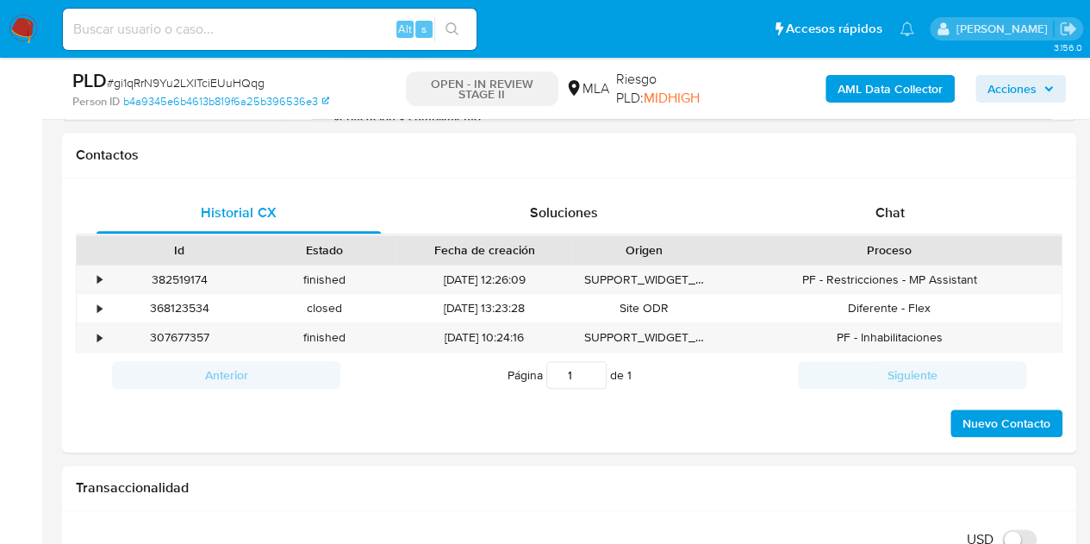
scroll to position [788, 0]
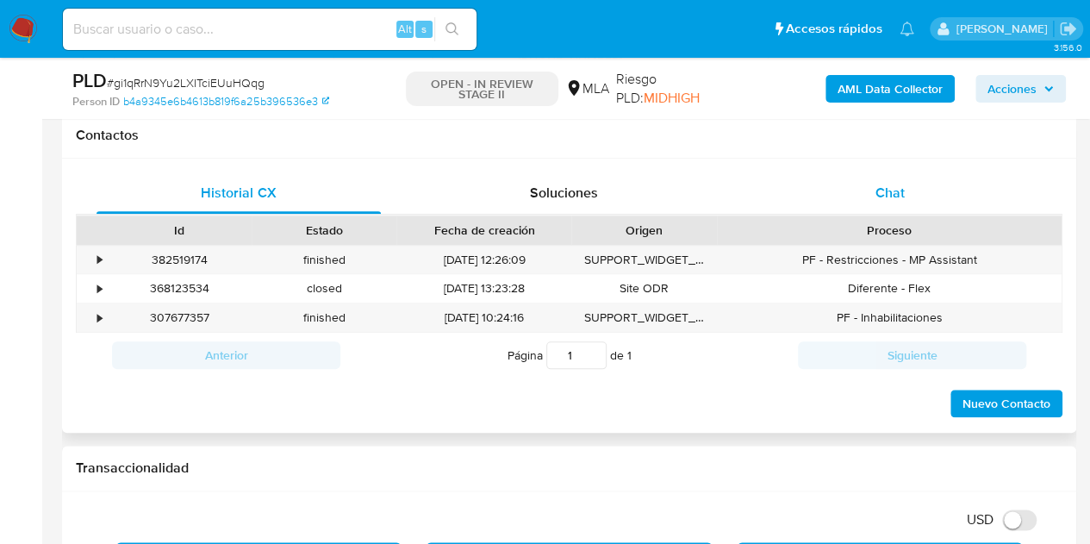
click at [842, 197] on div "Chat" at bounding box center [890, 192] width 284 height 41
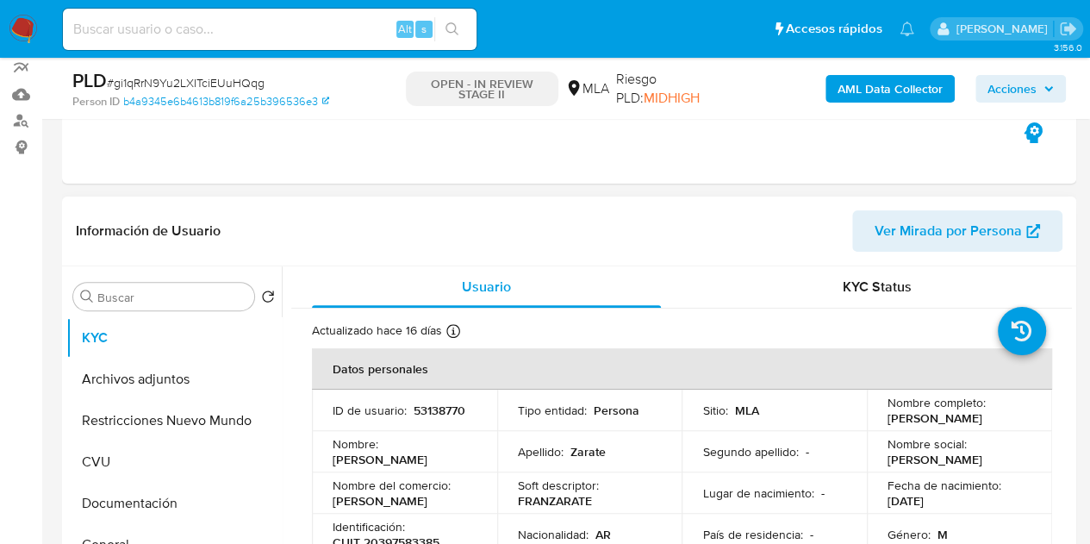
scroll to position [168, 0]
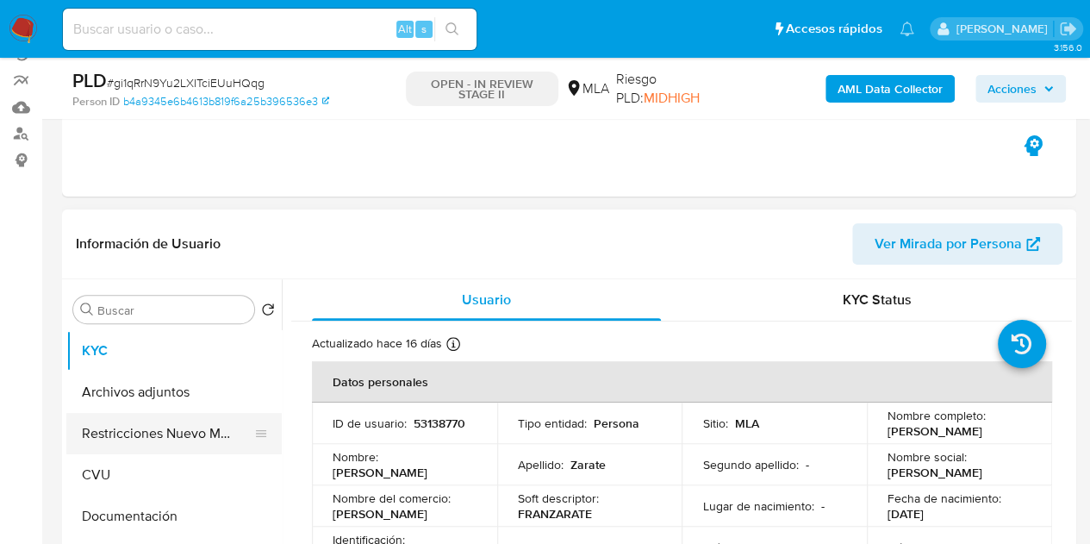
click at [114, 442] on button "Restricciones Nuevo Mundo" at bounding box center [167, 433] width 202 height 41
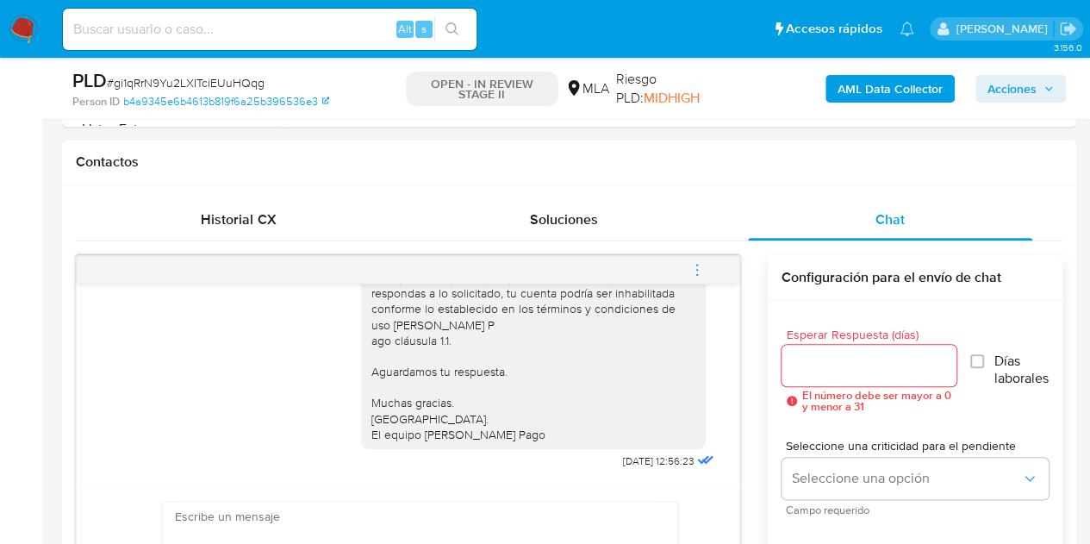
scroll to position [778, 0]
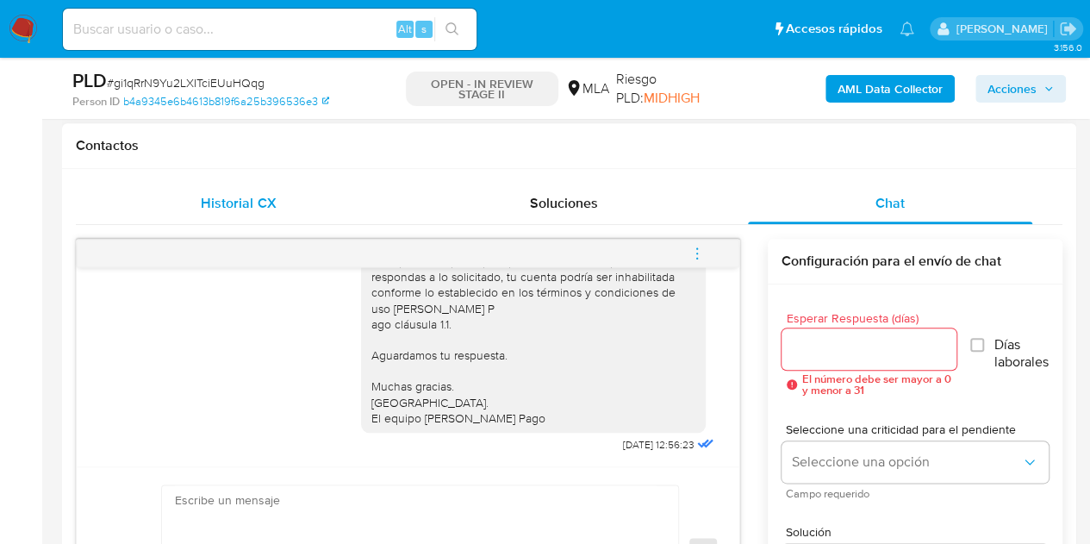
click at [296, 206] on div "Historial CX" at bounding box center [239, 203] width 284 height 41
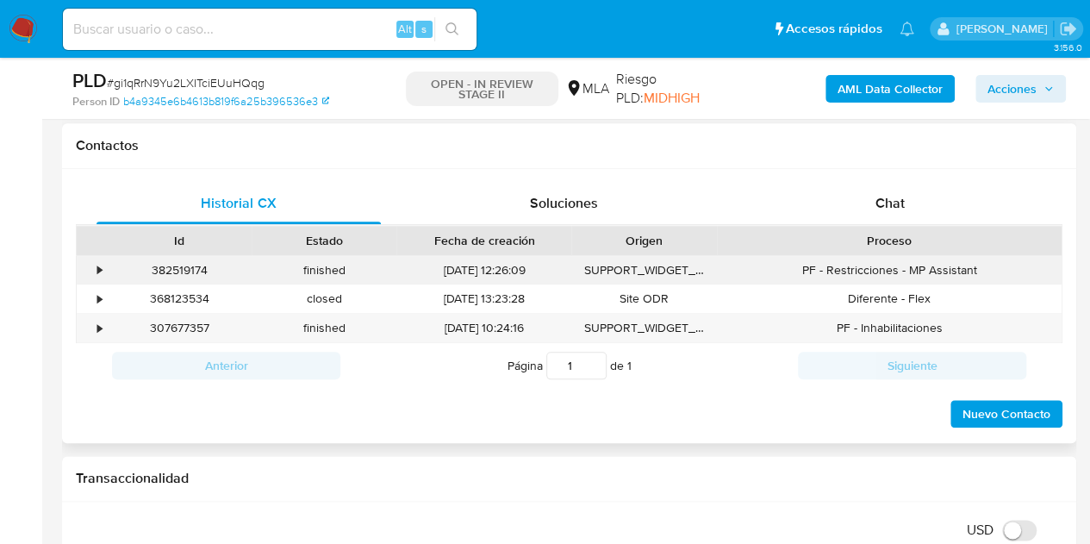
click at [190, 261] on div "382519174" at bounding box center [179, 270] width 145 height 28
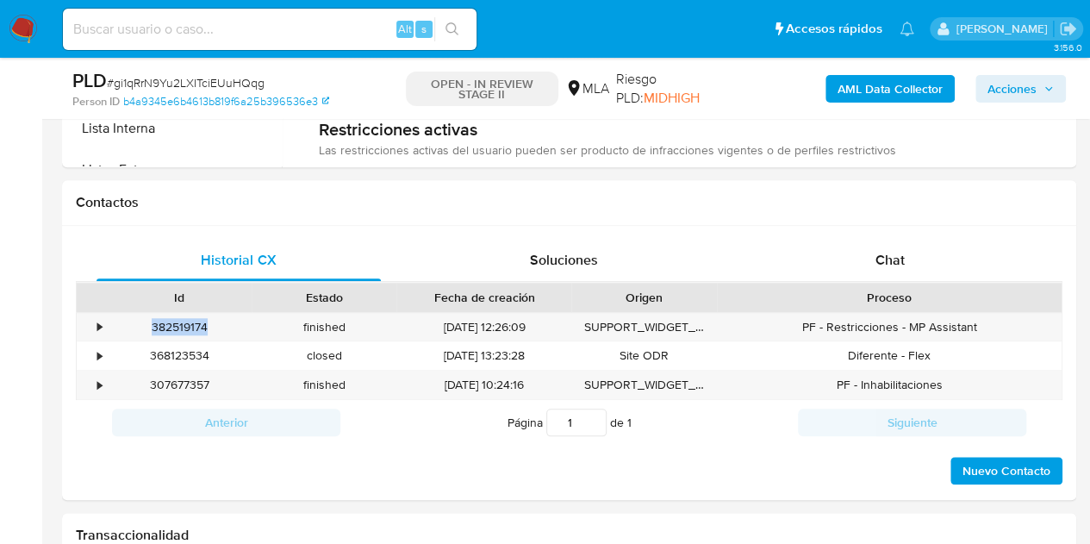
scroll to position [757, 0]
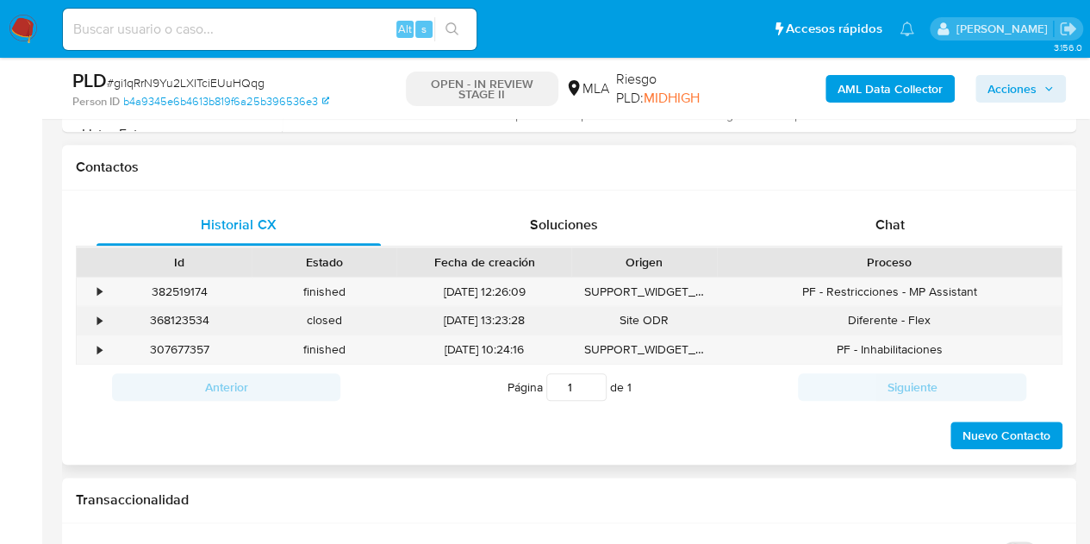
click at [727, 313] on div "Diferente - Flex" at bounding box center [889, 320] width 345 height 28
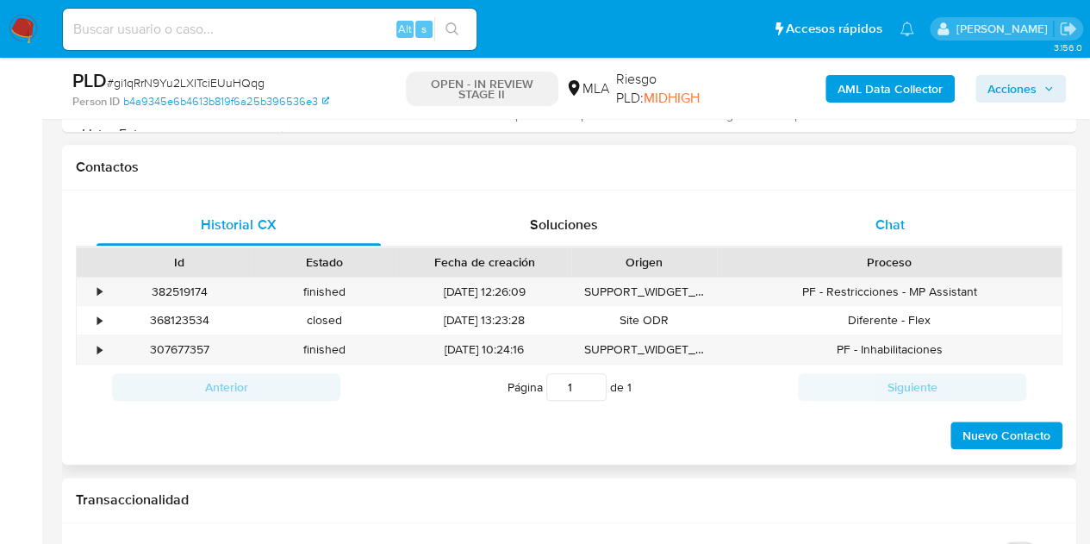
click at [900, 230] on span "Chat" at bounding box center [889, 225] width 29 height 20
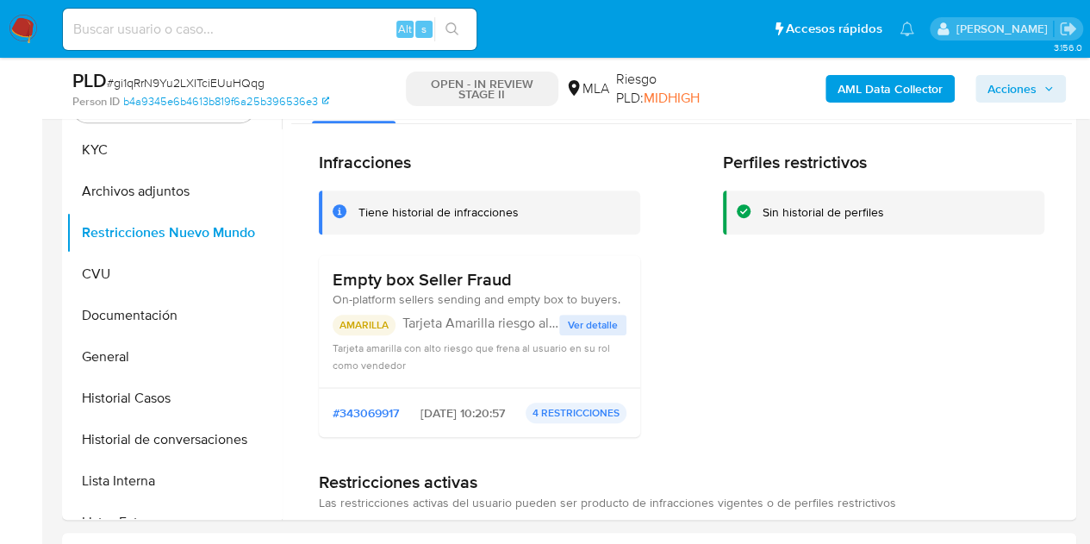
scroll to position [365, 0]
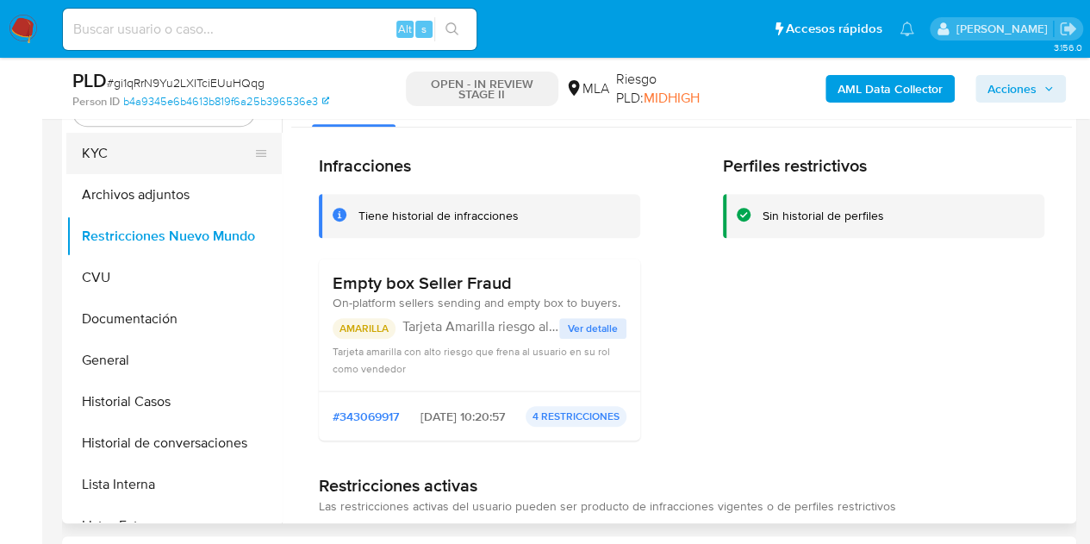
click at [146, 139] on button "KYC" at bounding box center [167, 153] width 202 height 41
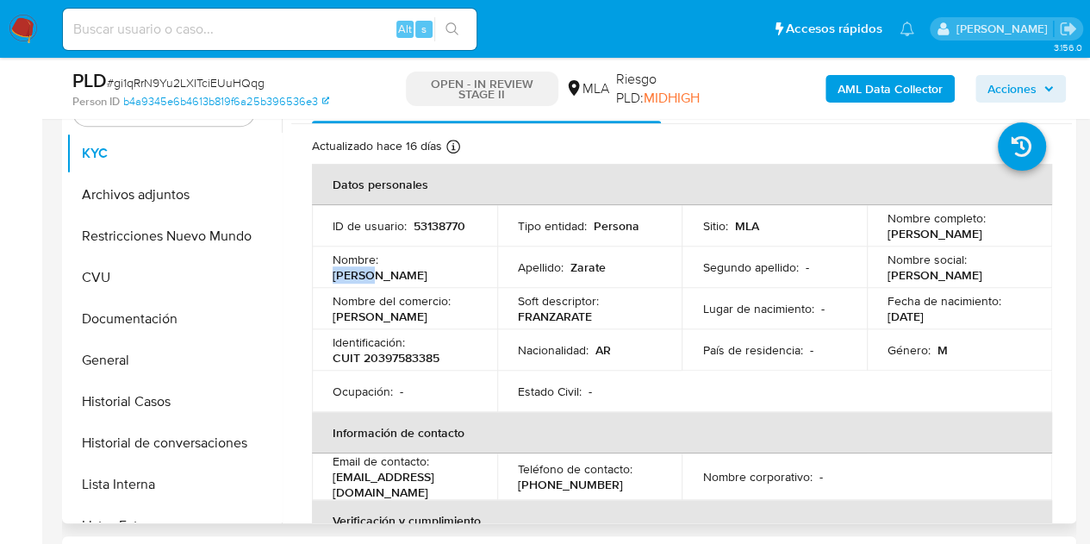
drag, startPoint x: 384, startPoint y: 271, endPoint x: 433, endPoint y: 273, distance: 48.3
click at [433, 273] on div "Nombre : [PERSON_NAME]" at bounding box center [405, 267] width 144 height 31
copy p "[PERSON_NAME]"
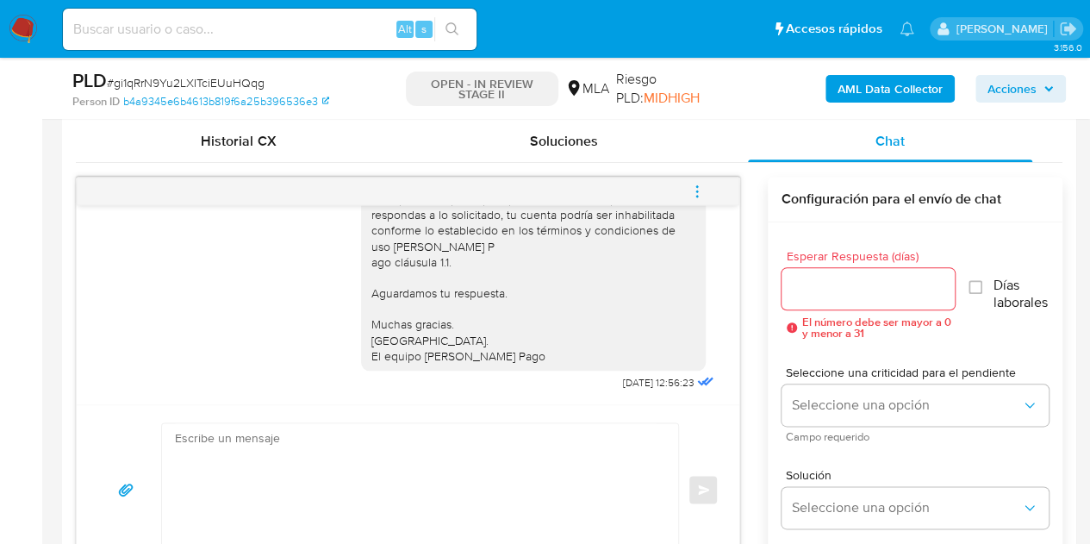
scroll to position [844, 0]
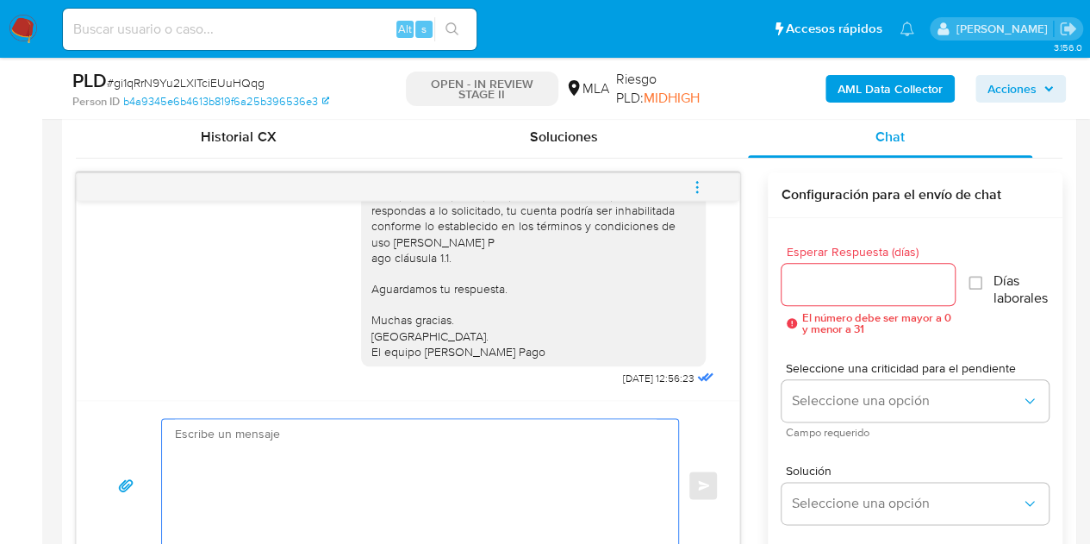
click at [548, 448] on textarea at bounding box center [416, 485] width 482 height 133
paste textarea "[PERSON_NAME], Esperamos que te encuentres muy bien. Necesitamos por favor que …"
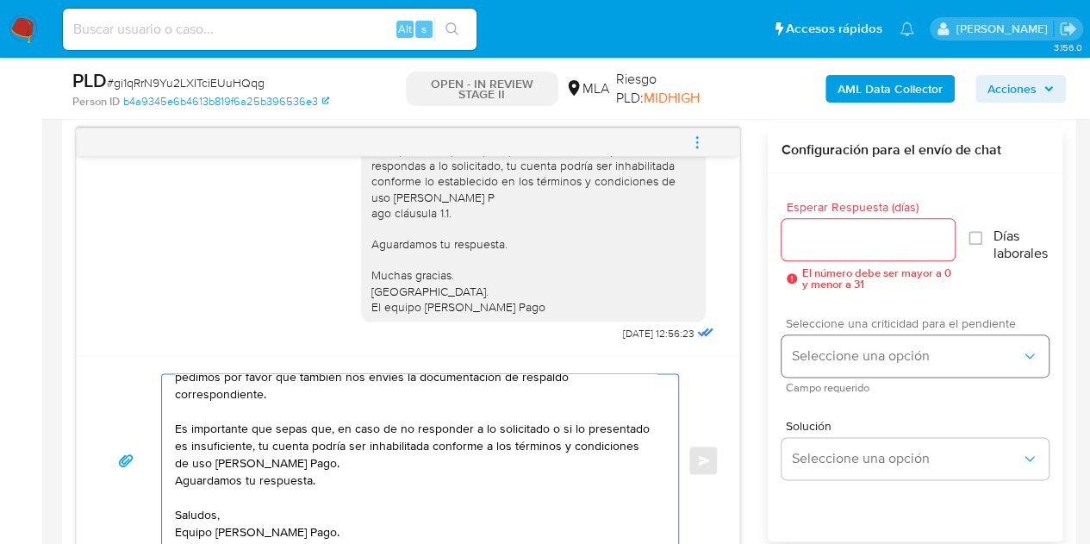
scroll to position [115, 0]
type textarea "Hola Franco, Esperamos que te encuentres muy bien. Necesitamos por favor que no…"
click at [824, 235] on input "Esperar Respuesta (días)" at bounding box center [869, 239] width 174 height 22
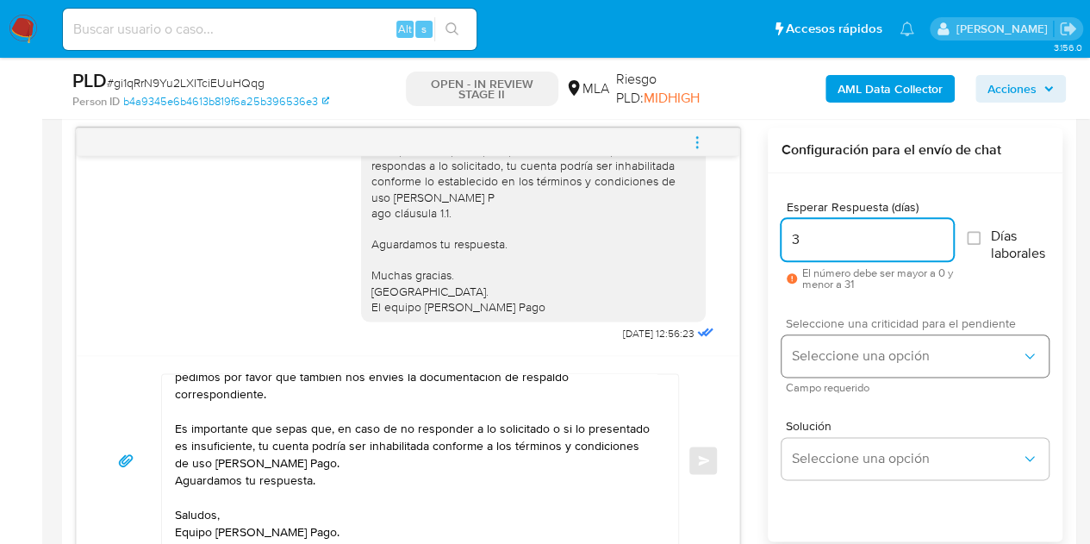
type input "3"
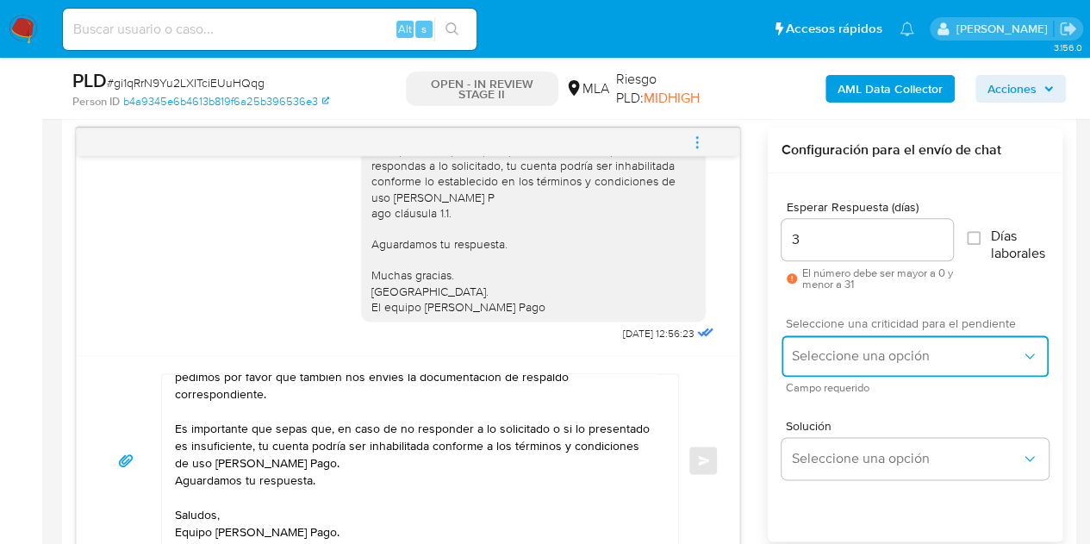
click at [850, 342] on button "Seleccione una opción" at bounding box center [915, 355] width 267 height 41
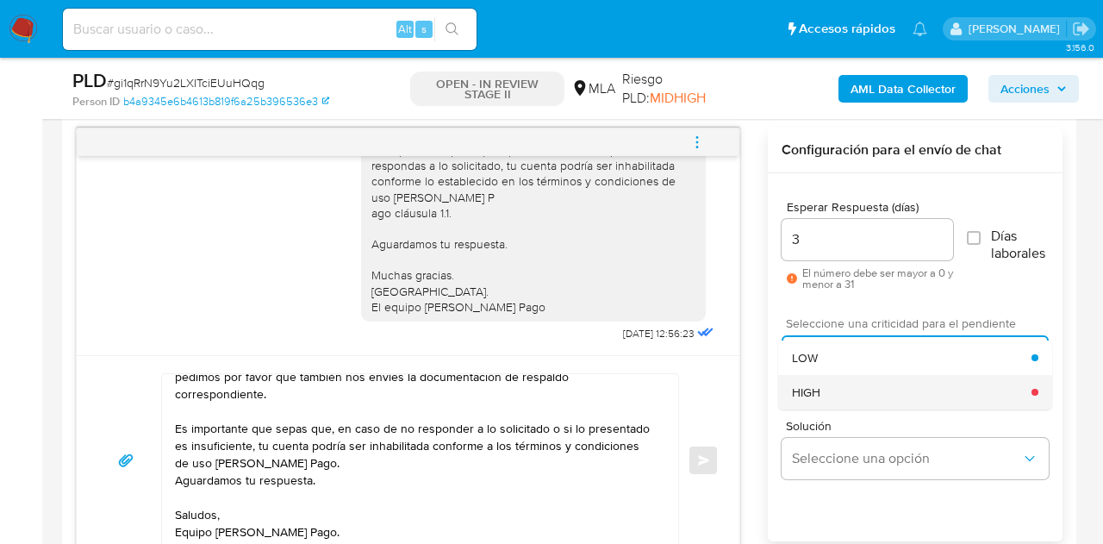
click at [853, 388] on div "HIGH" at bounding box center [912, 392] width 240 height 34
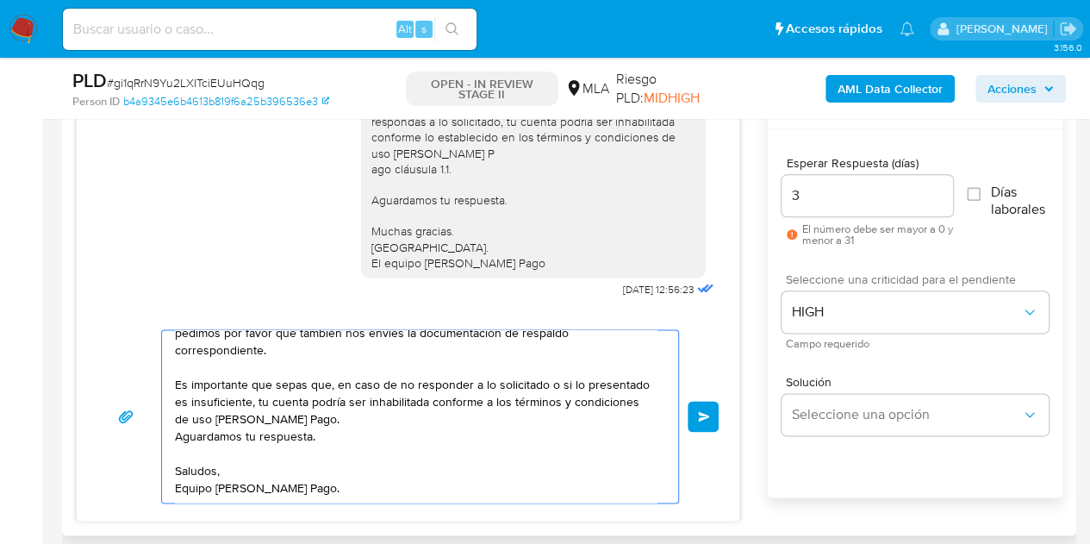
click at [703, 411] on span "Enviar" at bounding box center [704, 416] width 12 height 10
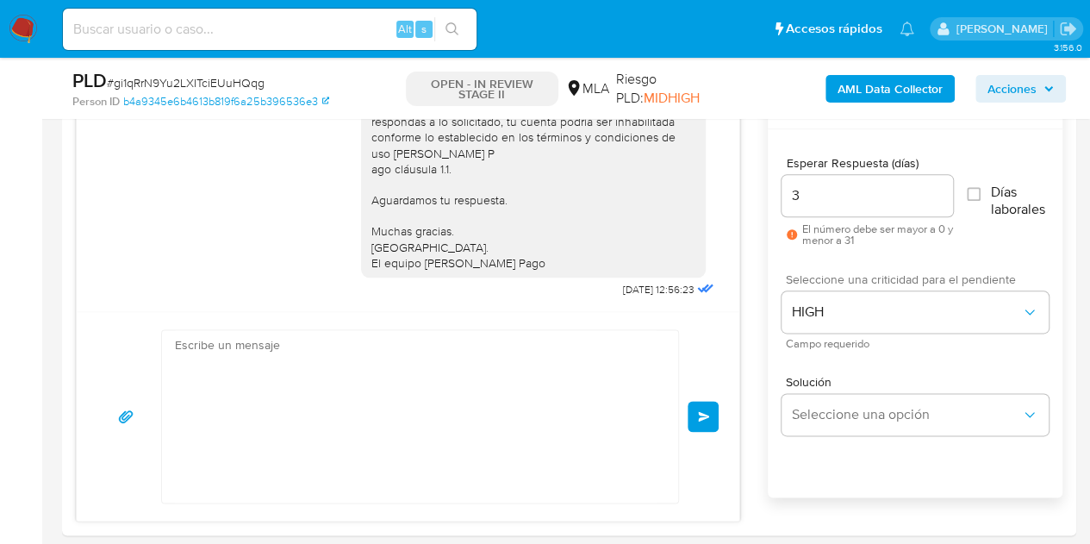
scroll to position [1504, 0]
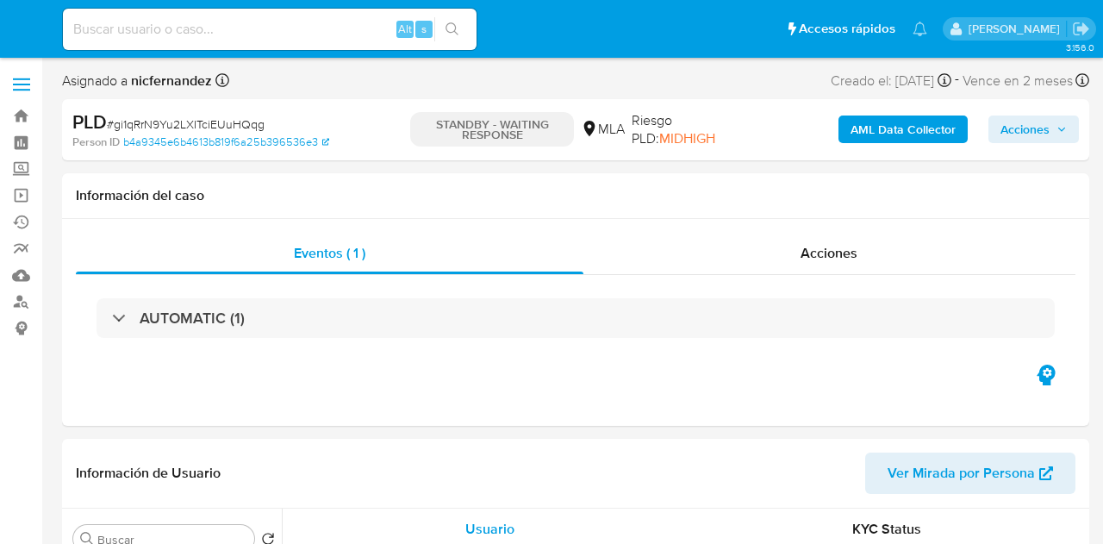
select select "10"
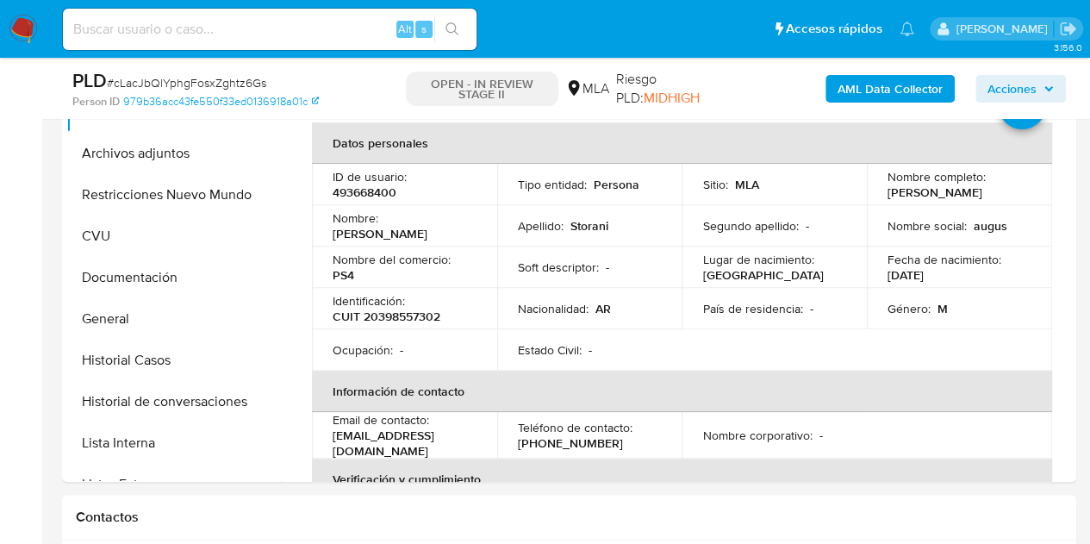
select select "10"
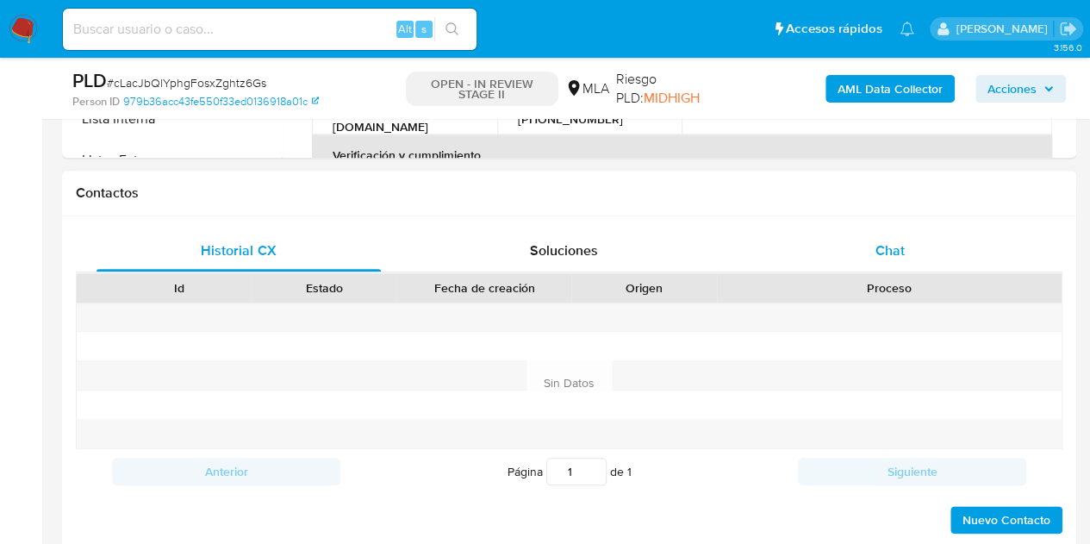
click at [917, 255] on div "Chat" at bounding box center [890, 250] width 284 height 41
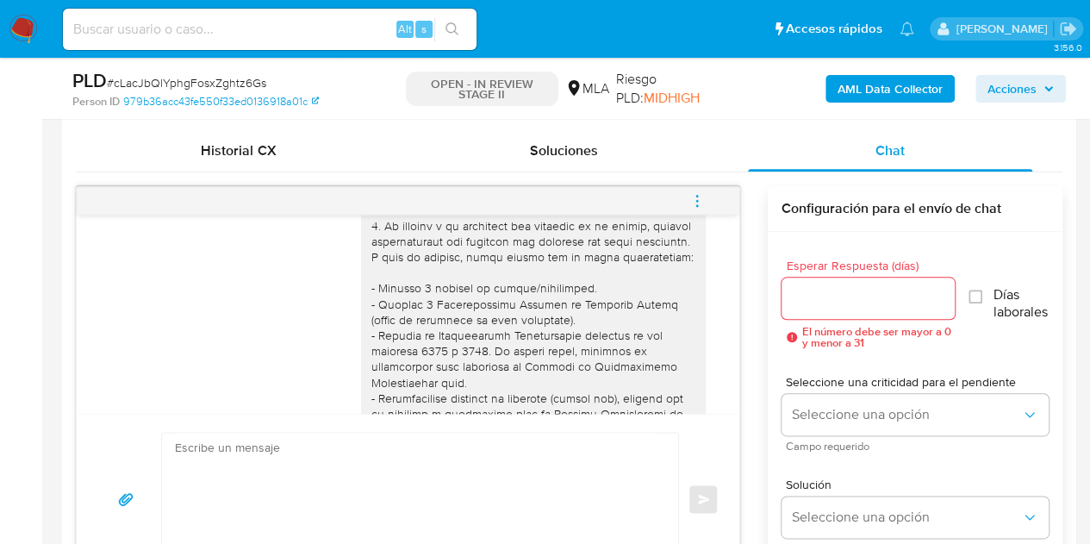
scroll to position [1081, 0]
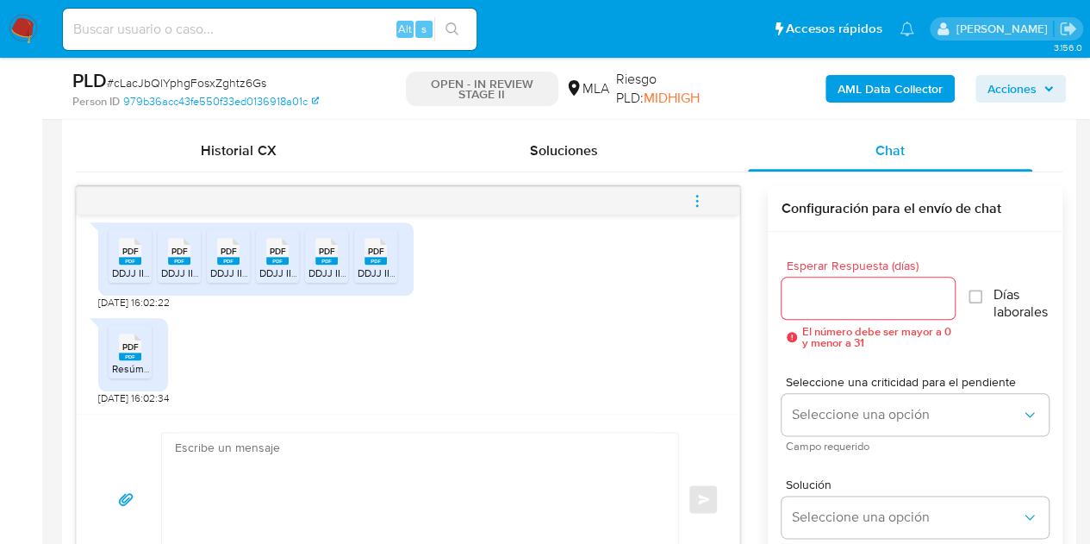
click at [398, 483] on textarea at bounding box center [416, 499] width 482 height 133
click at [341, 338] on div "PDF PDF Resúmen facturación enero 2024 a agosto 2025..pdf 20/08/2025 16:02:34" at bounding box center [408, 357] width 620 height 96
click at [125, 265] on span "DDJJ IIBB 03-2025.pdf" at bounding box center [164, 272] width 105 height 15
click at [178, 265] on span "DDJJ IIBB 02-2025.pdf" at bounding box center [213, 272] width 105 height 15
click at [221, 265] on span "DDJJ IIBB 07-2025.pdf" at bounding box center [262, 272] width 104 height 15
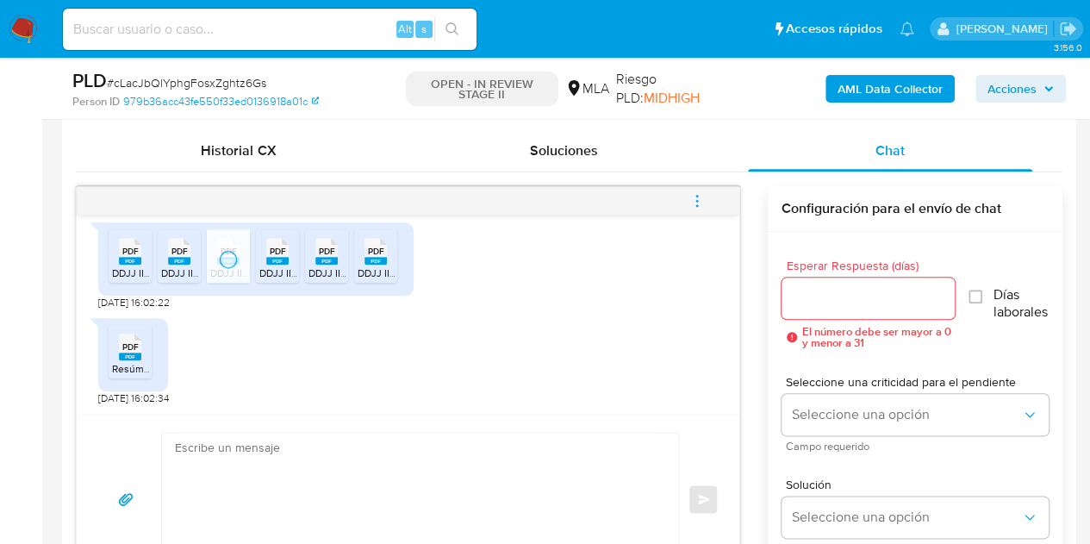
drag, startPoint x: 274, startPoint y: 267, endPoint x: 315, endPoint y: 274, distance: 41.9
click at [274, 267] on span "DDJJ IIBB 05-2025.pdf" at bounding box center [311, 272] width 105 height 15
drag, startPoint x: 329, startPoint y: 271, endPoint x: 363, endPoint y: 272, distance: 33.6
click at [330, 271] on span "DDJJ IIBB 04-2025.pdf" at bounding box center [360, 272] width 105 height 15
click at [393, 265] on span "DDJJ IIBB 06-2025.pdf" at bounding box center [410, 272] width 105 height 15
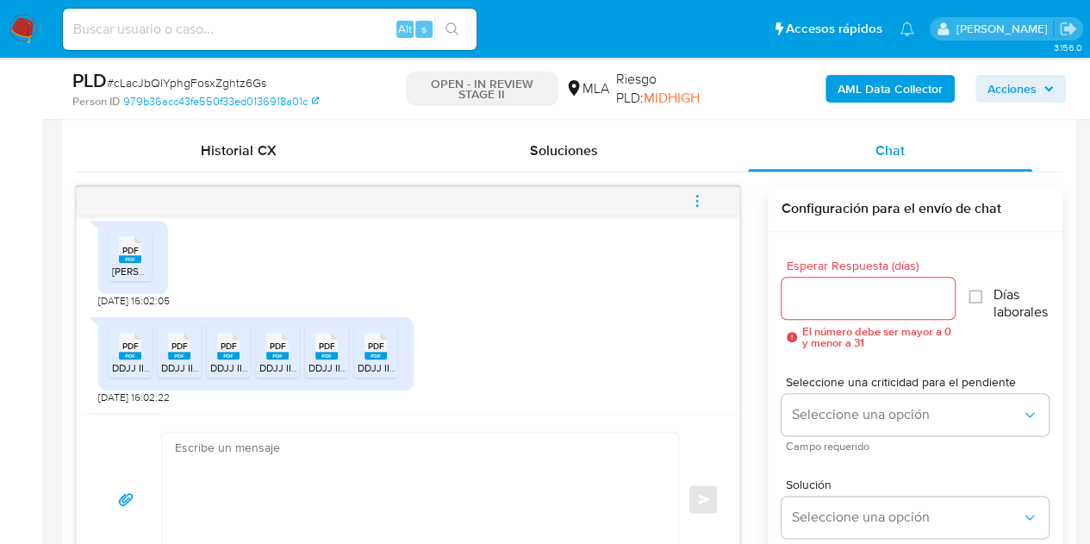
scroll to position [1018, 0]
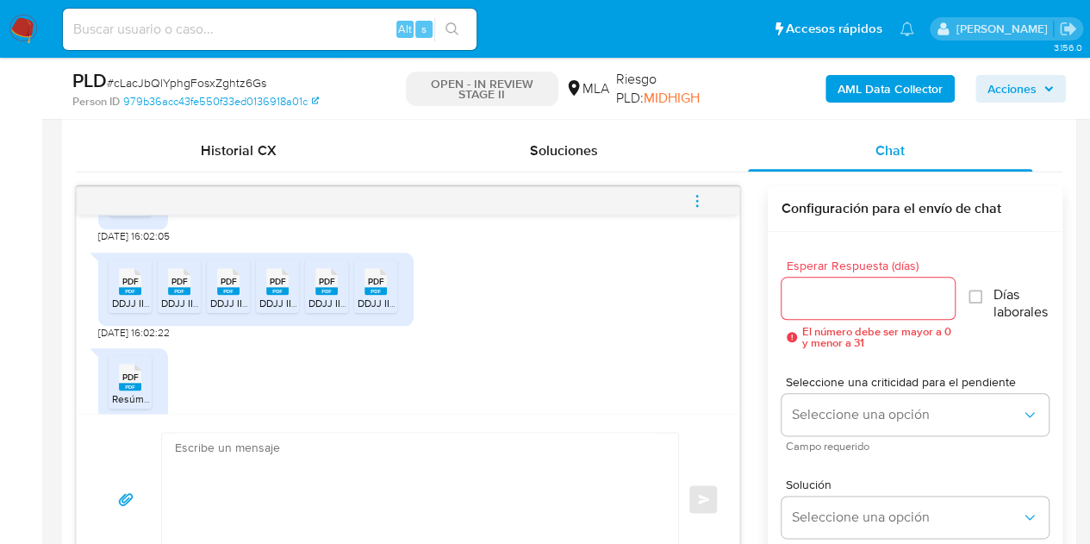
click at [131, 200] on icon "PDF" at bounding box center [130, 185] width 22 height 30
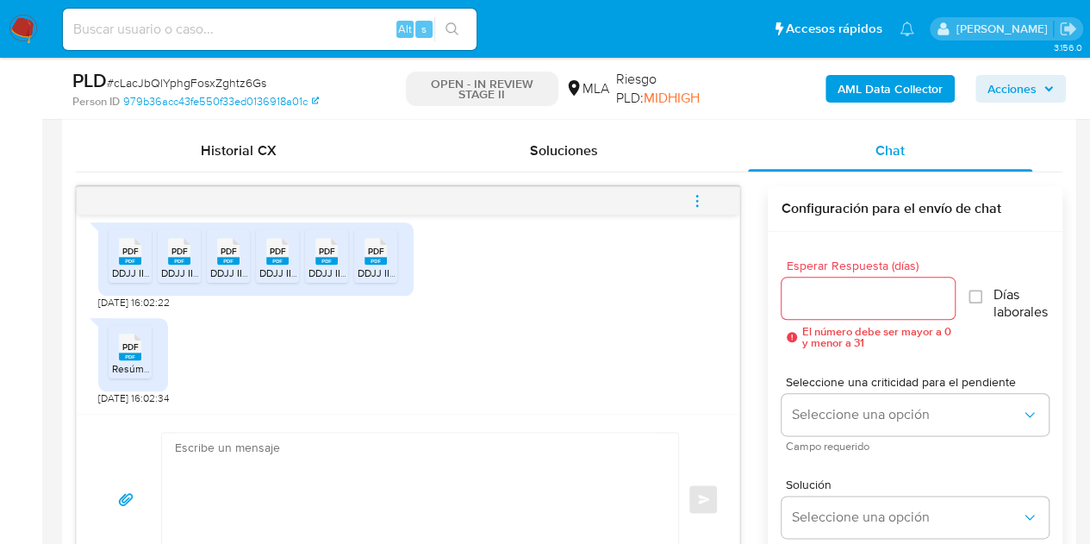
click at [130, 354] on rect at bounding box center [130, 356] width 22 height 8
click at [253, 499] on textarea at bounding box center [416, 499] width 482 height 133
click at [305, 366] on div "PDF PDF Resúmen facturación enero 2024 a agosto 2025..pdf 20/08/2025 16:02:34" at bounding box center [408, 357] width 620 height 96
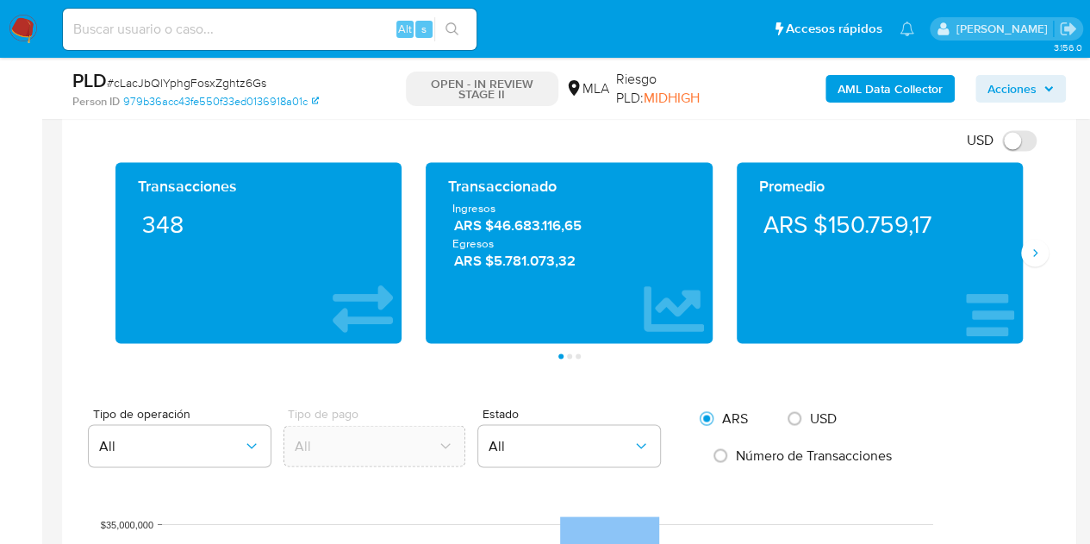
scroll to position [1307, 0]
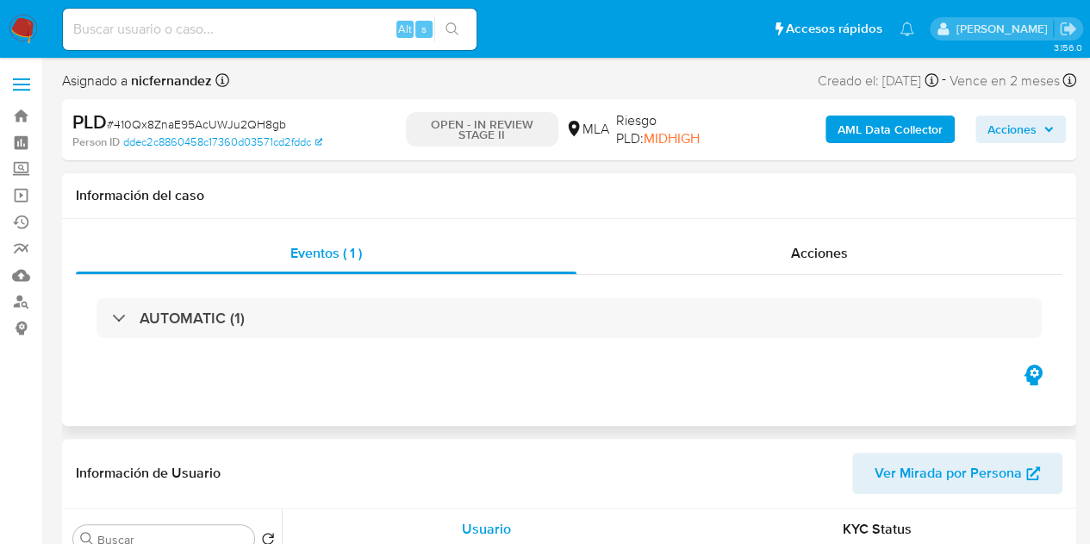
select select "10"
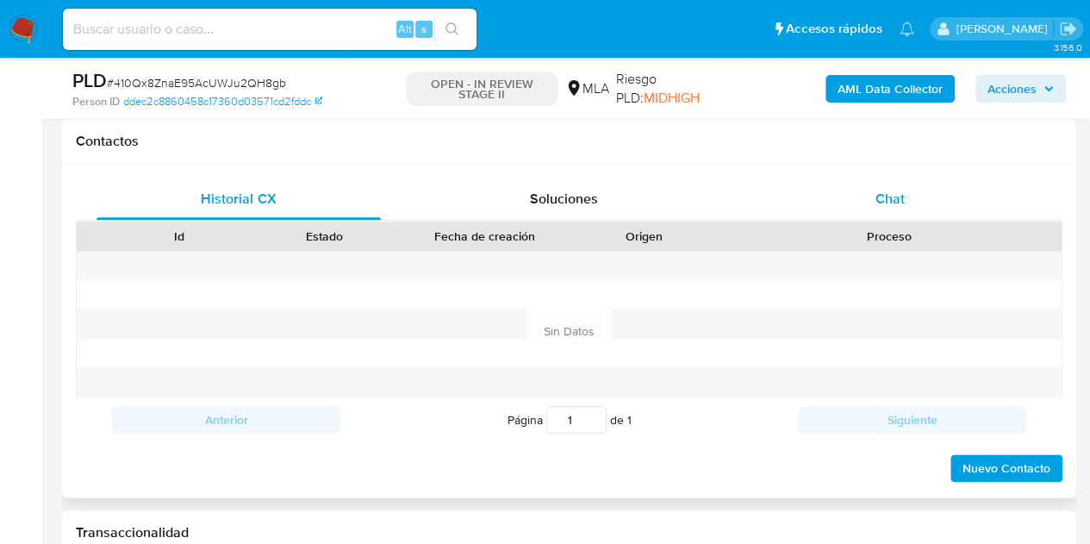
scroll to position [798, 0]
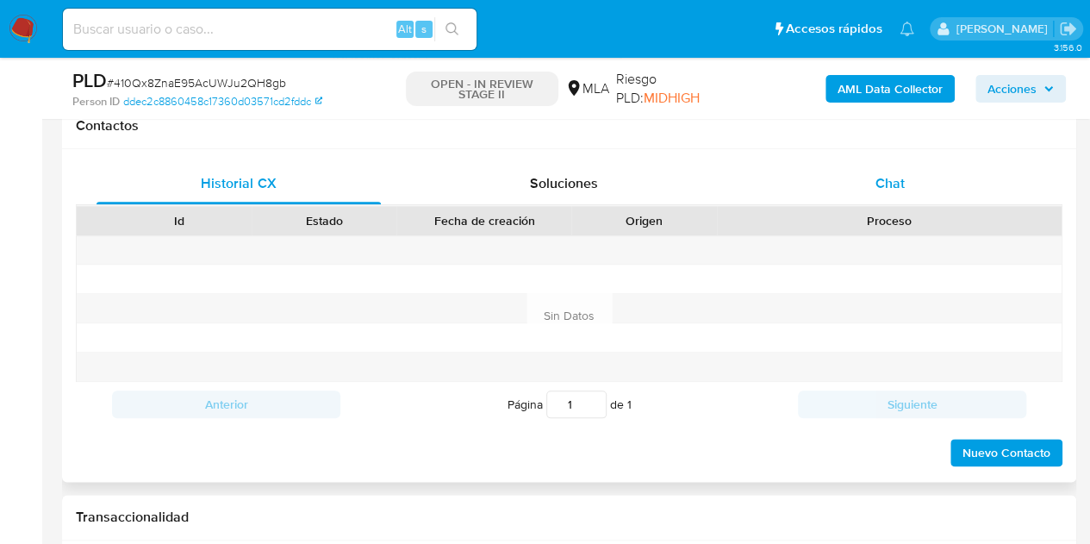
click at [889, 167] on div "Chat" at bounding box center [890, 183] width 284 height 41
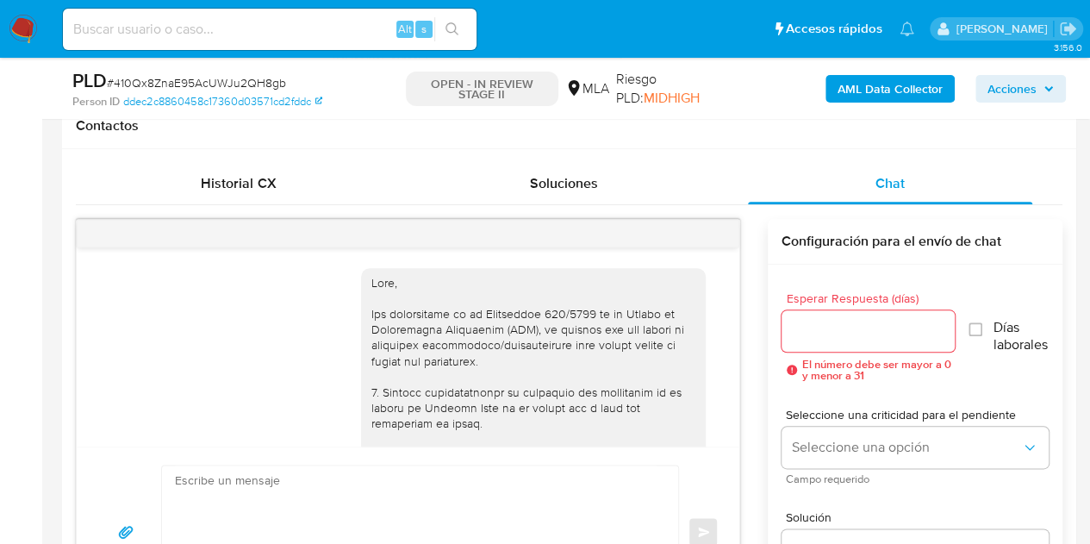
scroll to position [1156, 0]
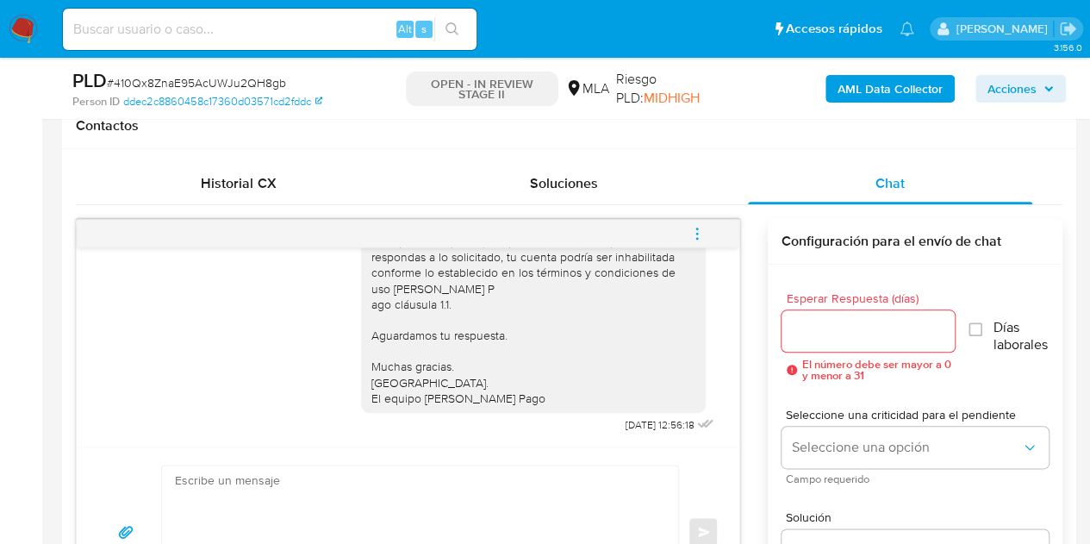
drag, startPoint x: 740, startPoint y: 421, endPoint x: 725, endPoint y: 401, distance: 25.8
click at [726, 394] on div "[DATE] 17:28:21 Hola, Esperamos que te encuentres muy bien. Te consultamos si t…" at bounding box center [569, 418] width 987 height 398
click at [291, 185] on div "Historial CX" at bounding box center [239, 183] width 284 height 41
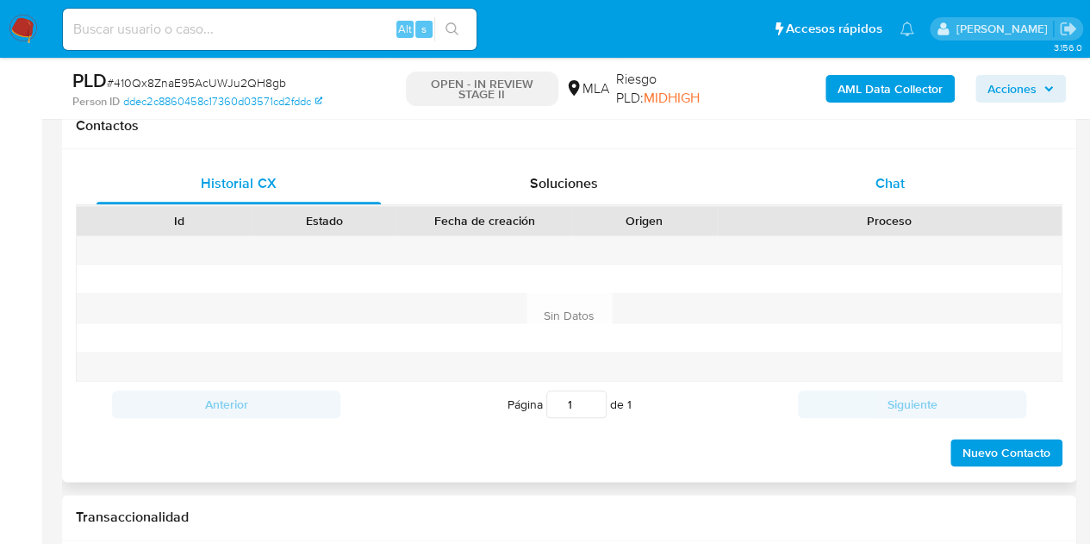
click at [881, 180] on span "Chat" at bounding box center [889, 183] width 29 height 20
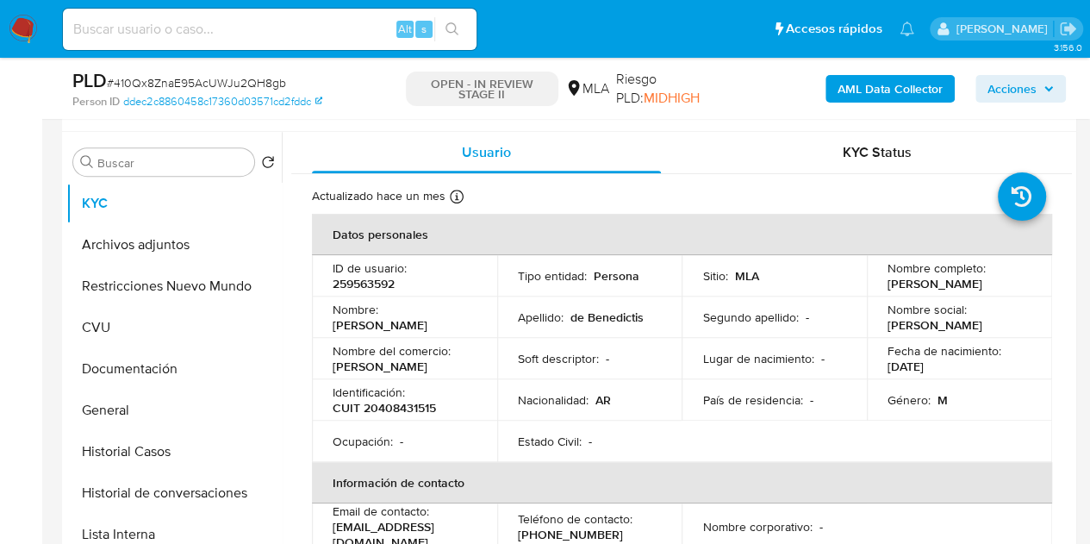
scroll to position [307, 0]
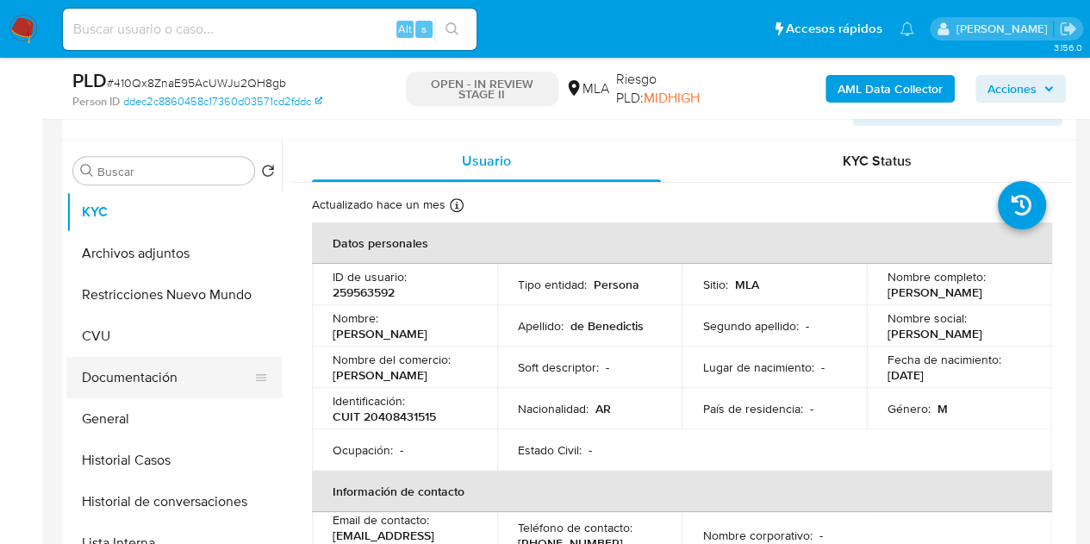
click at [128, 381] on button "Documentación" at bounding box center [167, 377] width 202 height 41
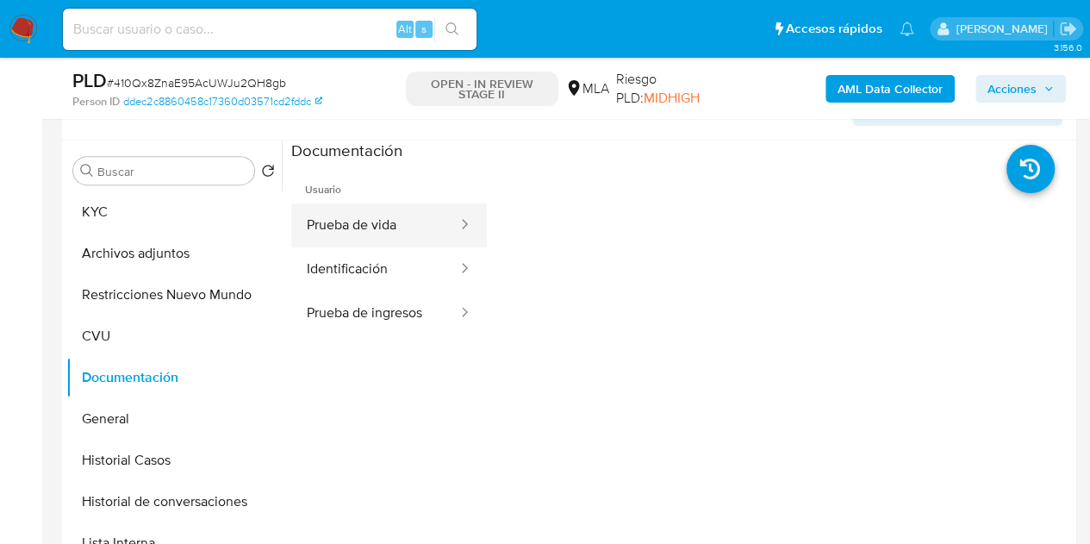
click at [410, 229] on button "Prueba de vida" at bounding box center [375, 225] width 168 height 44
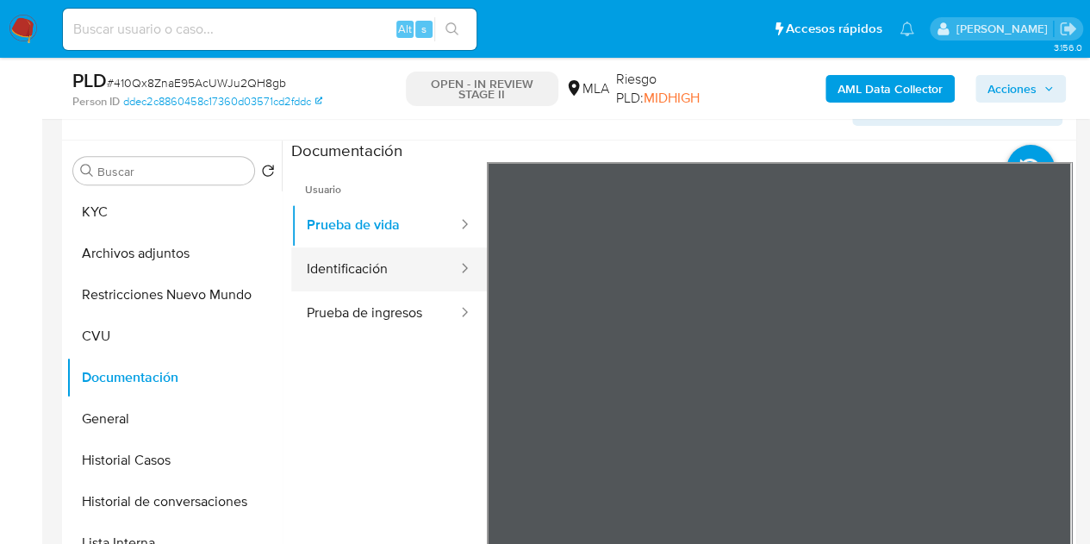
click at [358, 277] on button "Identificación" at bounding box center [375, 269] width 168 height 44
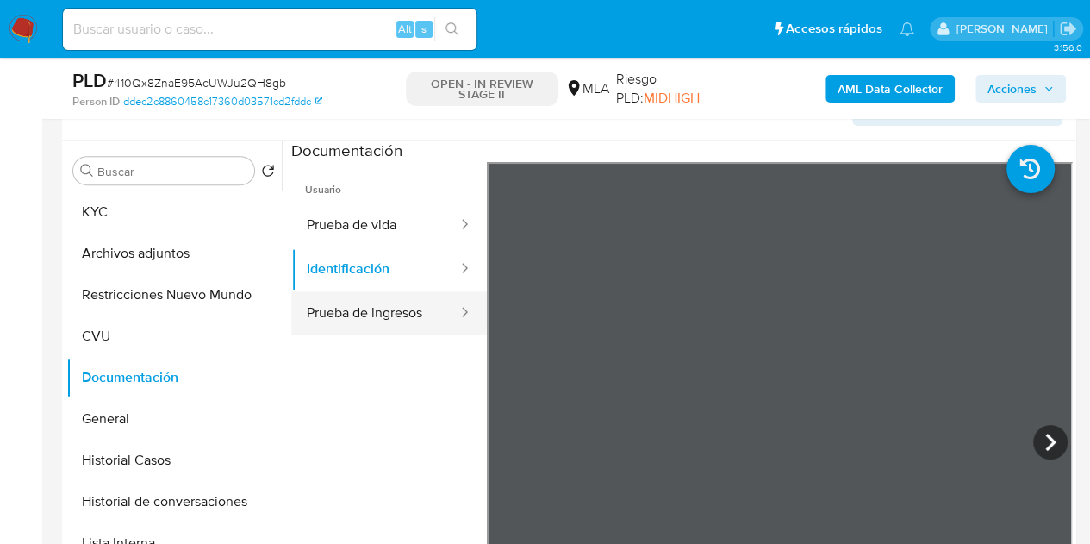
click at [423, 325] on button "Prueba de ingresos" at bounding box center [375, 313] width 168 height 44
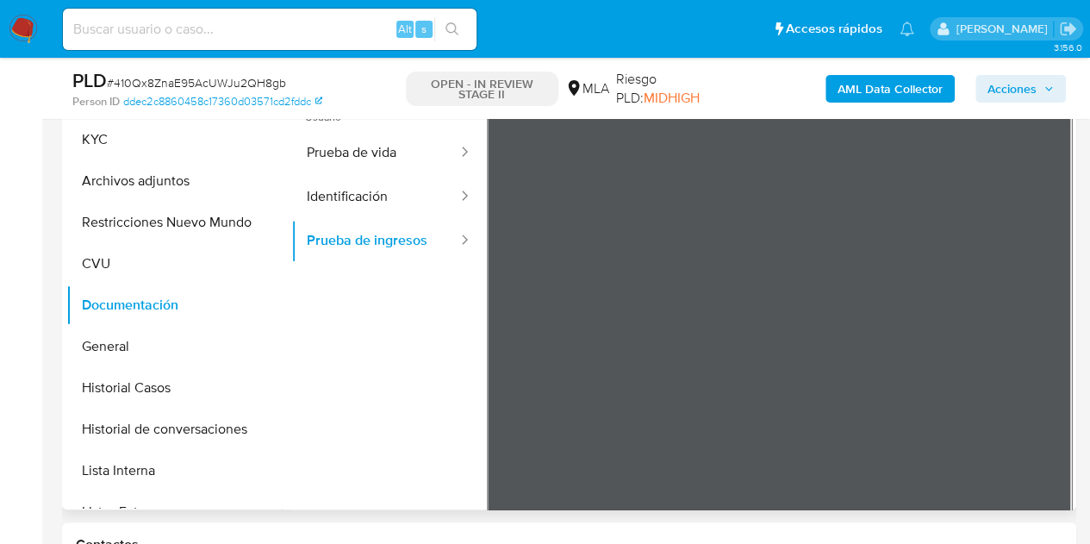
scroll to position [737, 0]
drag, startPoint x: 1072, startPoint y: 379, endPoint x: 1072, endPoint y: 501, distance: 121.5
click at [1072, 501] on div "Buscar Volver al orden por defecto KYC Archivos adjuntos Restricciones Nuevo Mu…" at bounding box center [569, 288] width 1014 height 441
drag, startPoint x: 1071, startPoint y: 419, endPoint x: 1070, endPoint y: 428, distance: 9.5
click at [1070, 445] on div "Buscar Volver al orden por defecto KYC Archivos adjuntos Restricciones Nuevo Mu…" at bounding box center [569, 288] width 1014 height 441
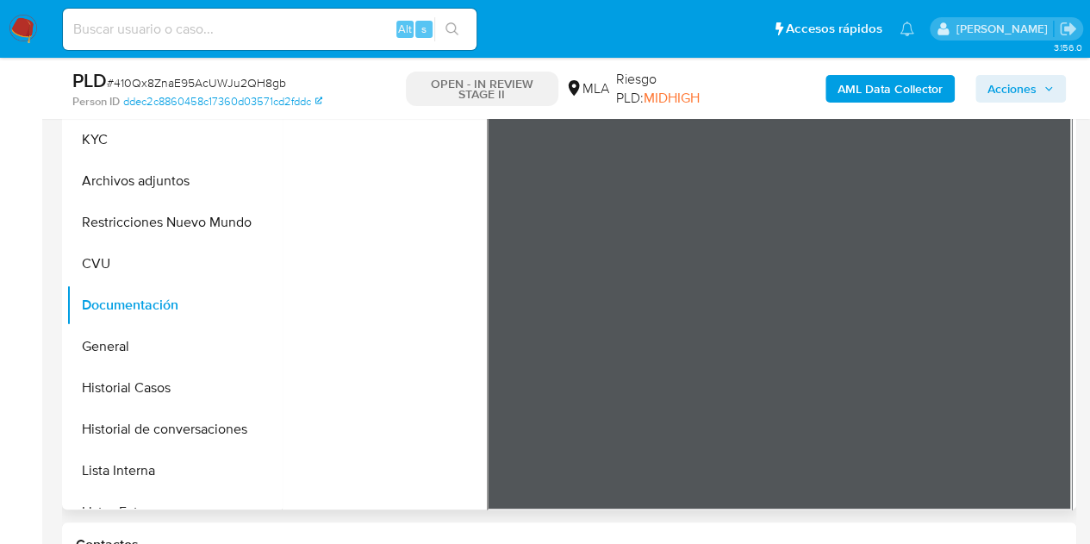
scroll to position [0, 0]
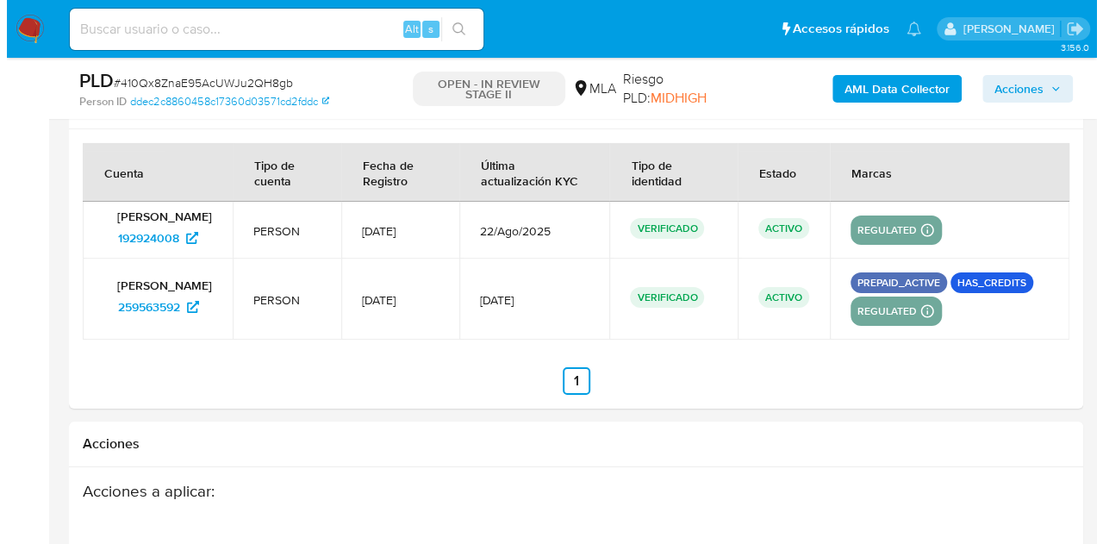
scroll to position [3126, 0]
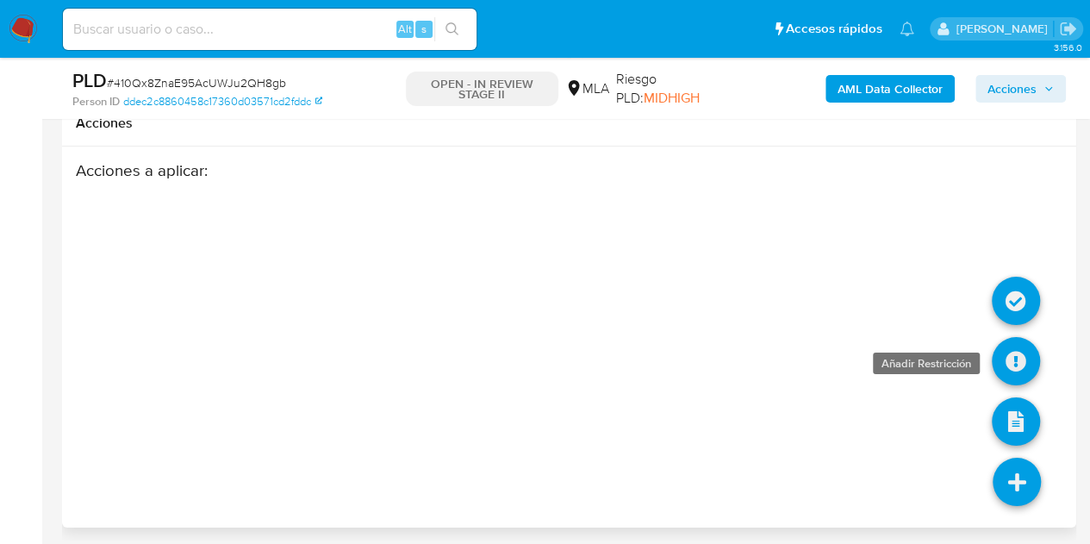
click at [1005, 352] on icon at bounding box center [1016, 361] width 48 height 48
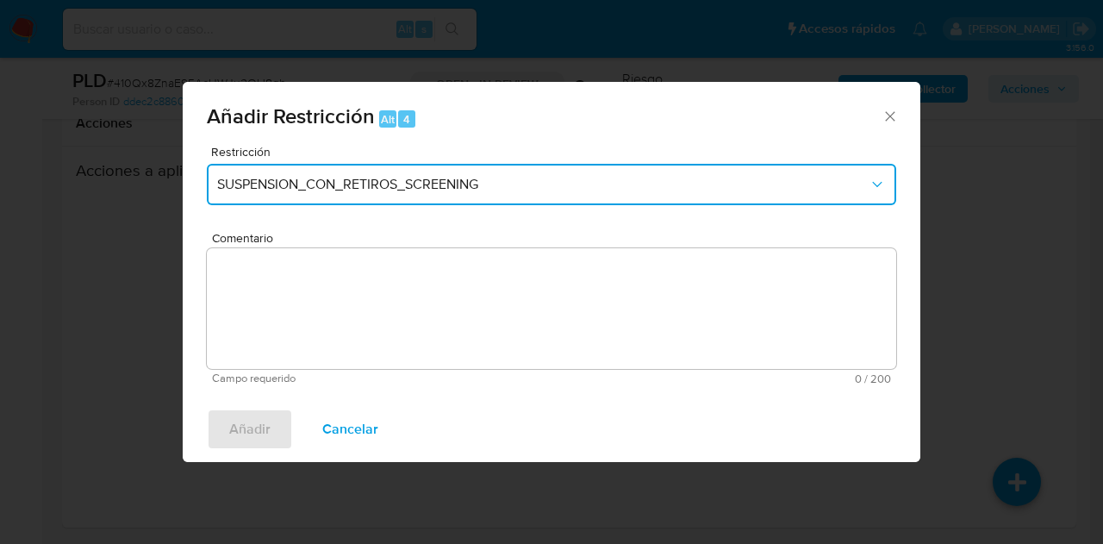
click at [450, 187] on span "SUSPENSION_CON_RETIROS_SCREENING" at bounding box center [542, 184] width 651 height 17
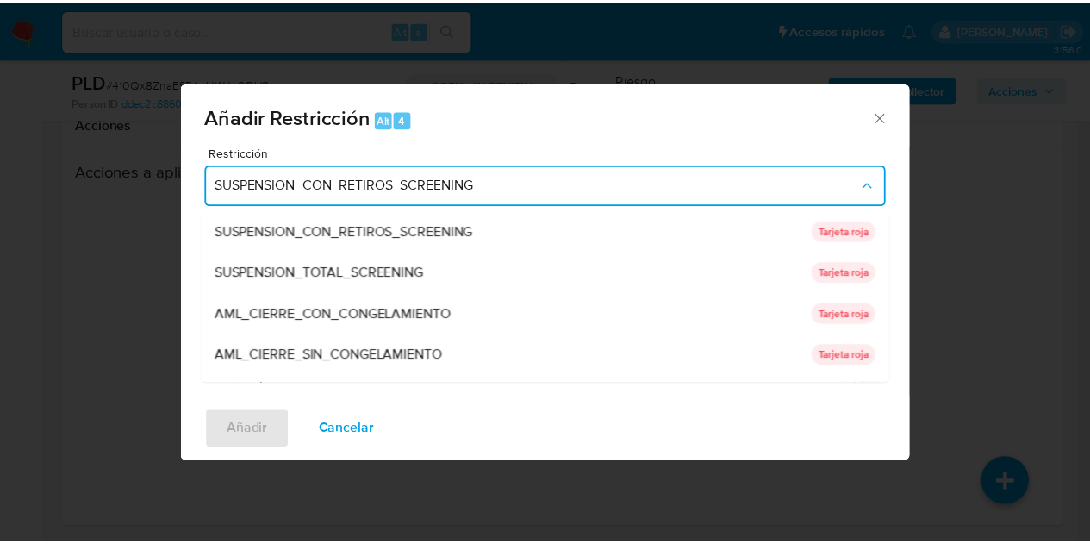
scroll to position [365, 0]
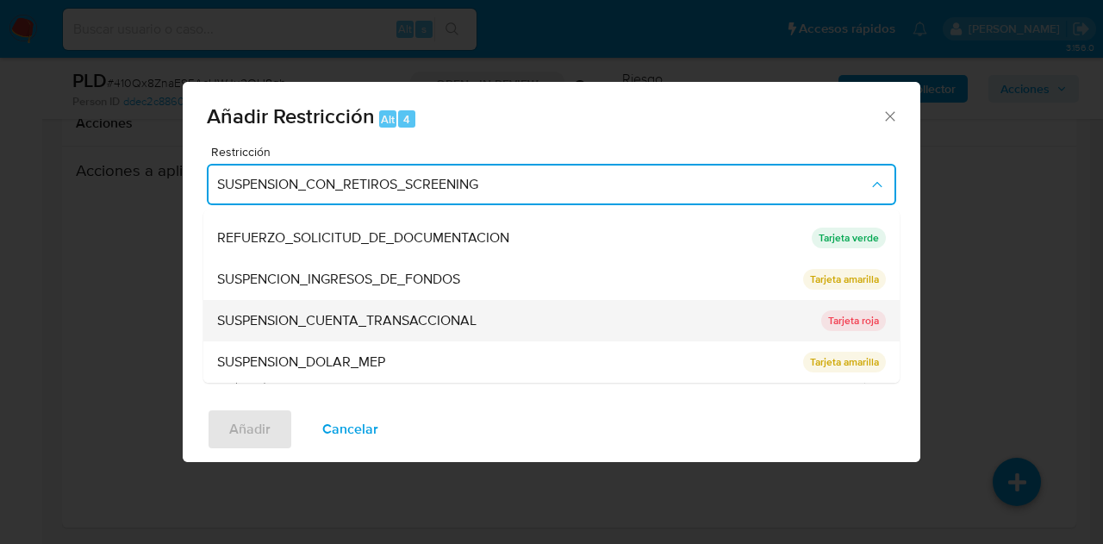
click at [410, 312] on span "SUSPENSION_CUENTA_TRANSACCIONAL" at bounding box center [346, 320] width 259 height 17
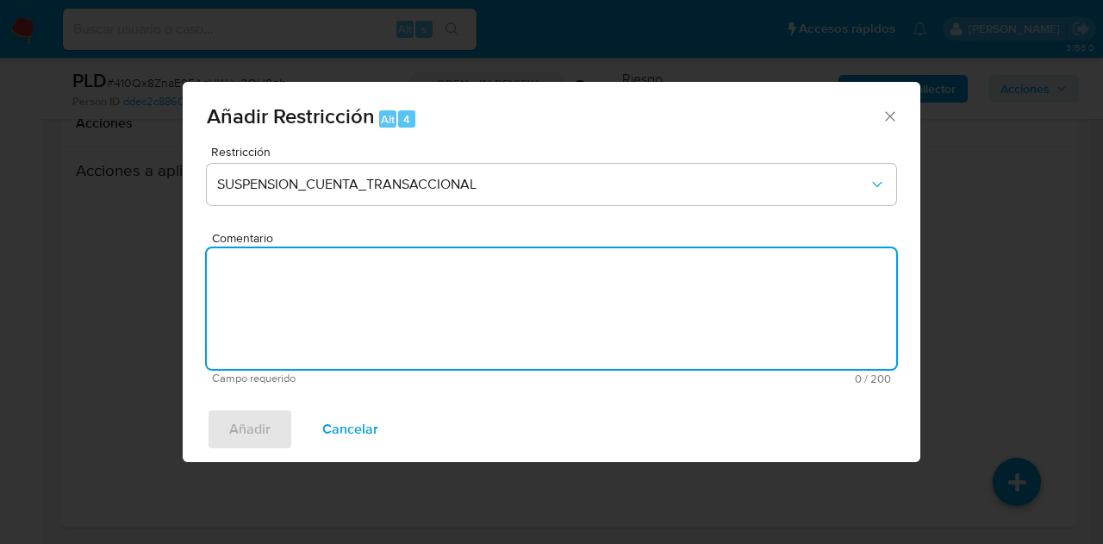
click at [410, 311] on textarea "Comentario" at bounding box center [551, 308] width 689 height 121
type textarea "AML"
click at [250, 428] on span "Añadir" at bounding box center [249, 429] width 41 height 38
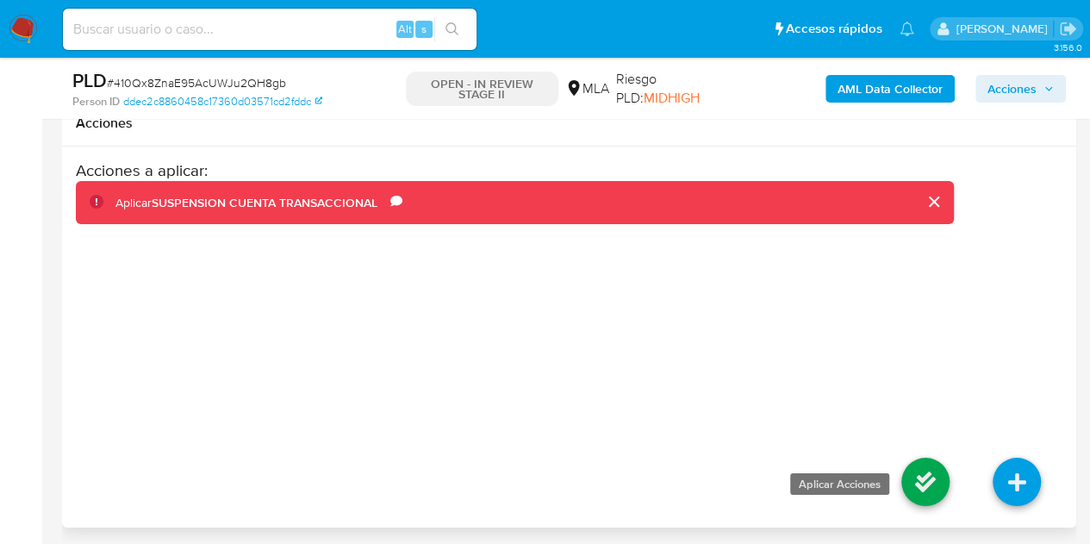
click at [938, 473] on icon at bounding box center [925, 482] width 48 height 48
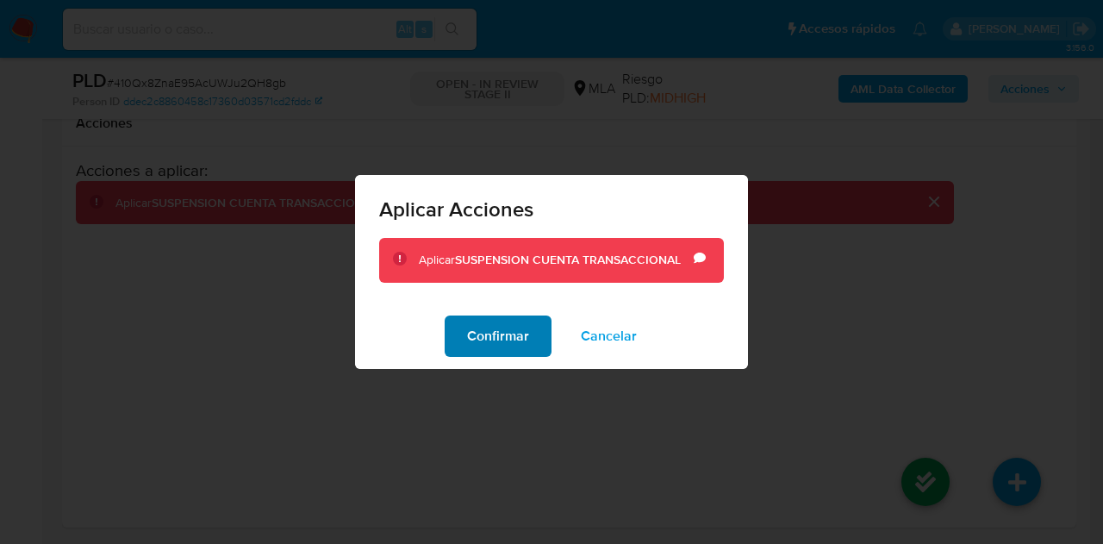
click at [488, 349] on span "Confirmar" at bounding box center [498, 336] width 62 height 38
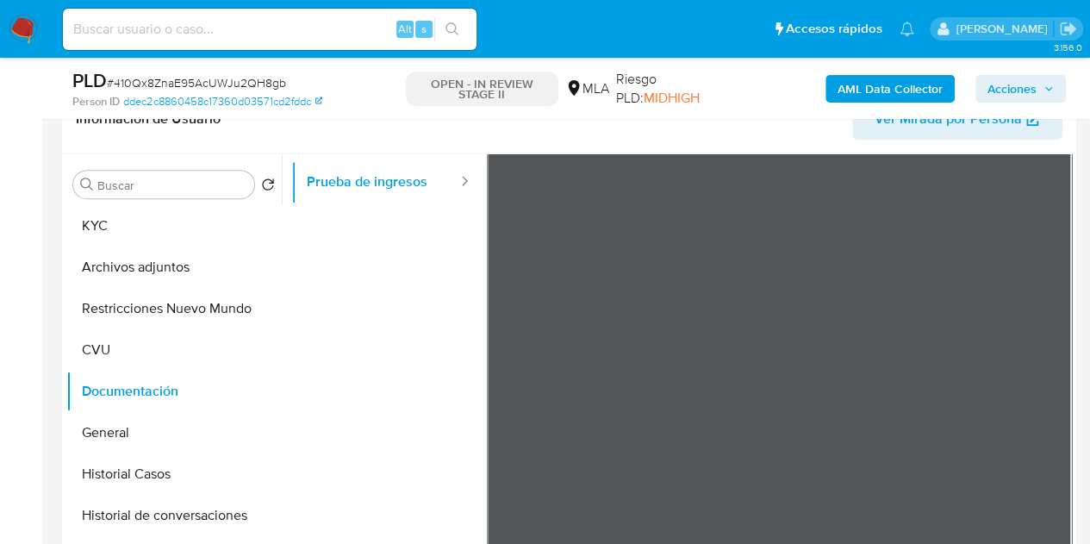
scroll to position [174, 0]
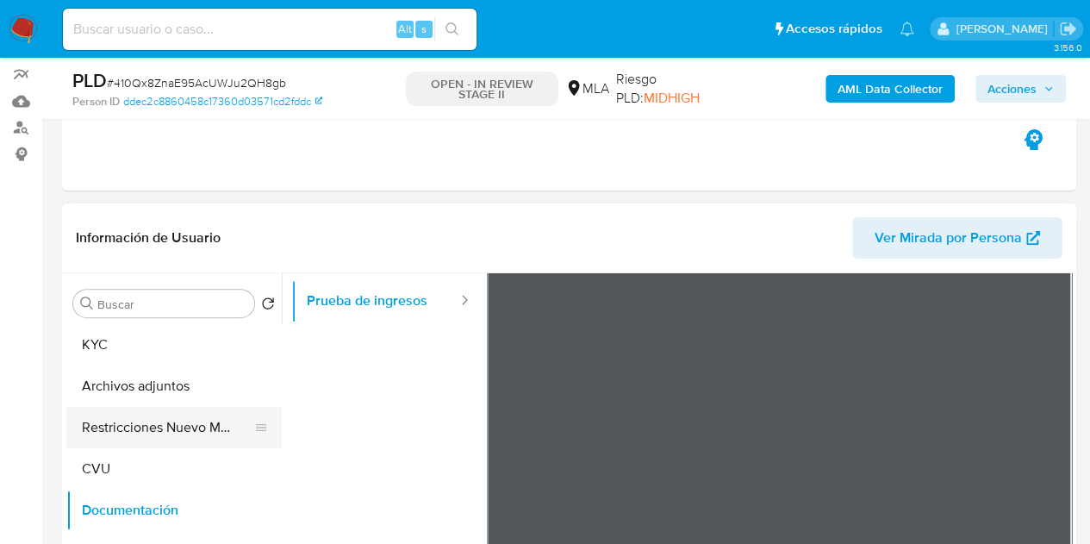
click at [129, 421] on button "Restricciones Nuevo Mundo" at bounding box center [167, 427] width 202 height 41
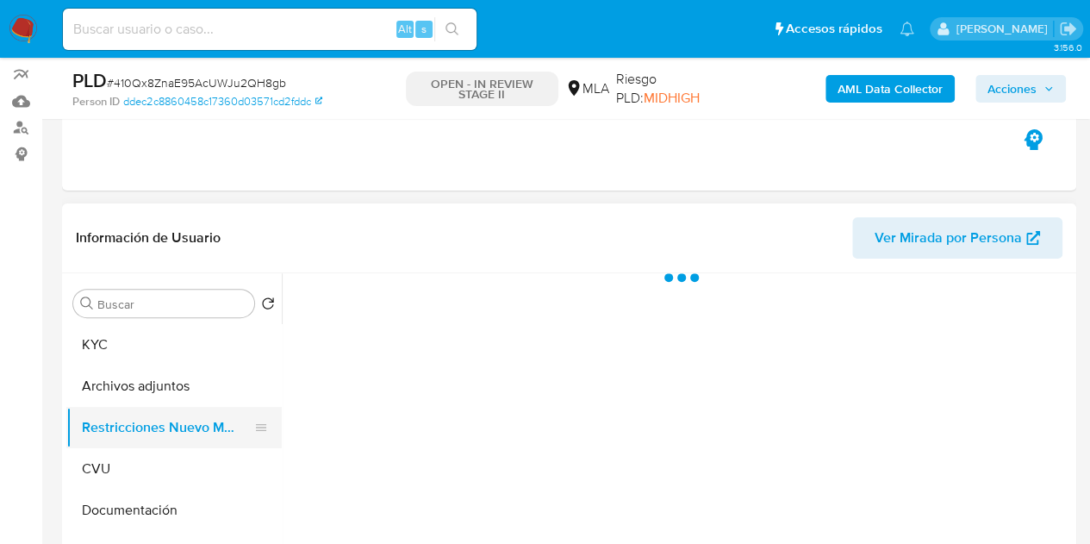
scroll to position [0, 0]
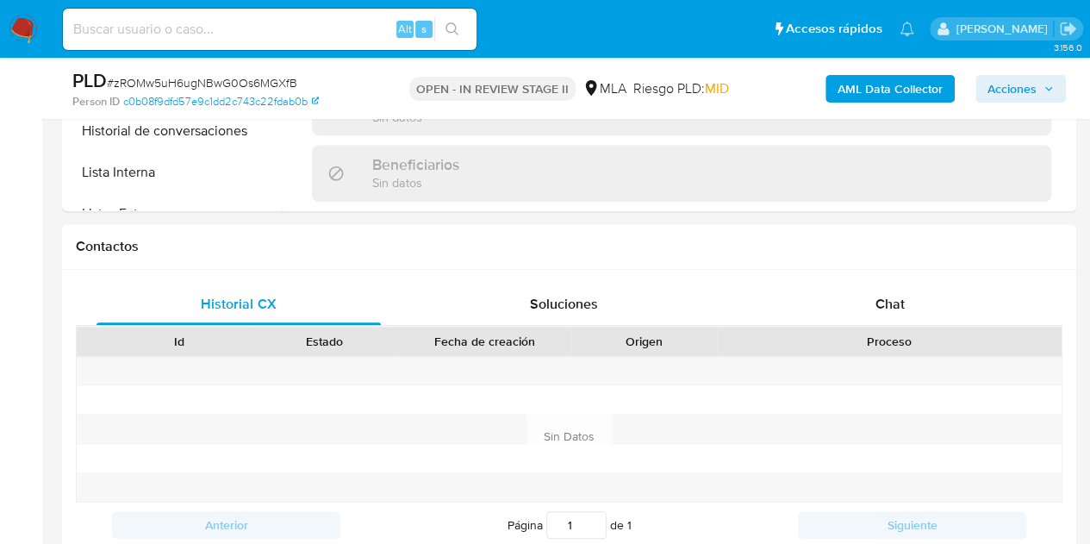
select select "10"
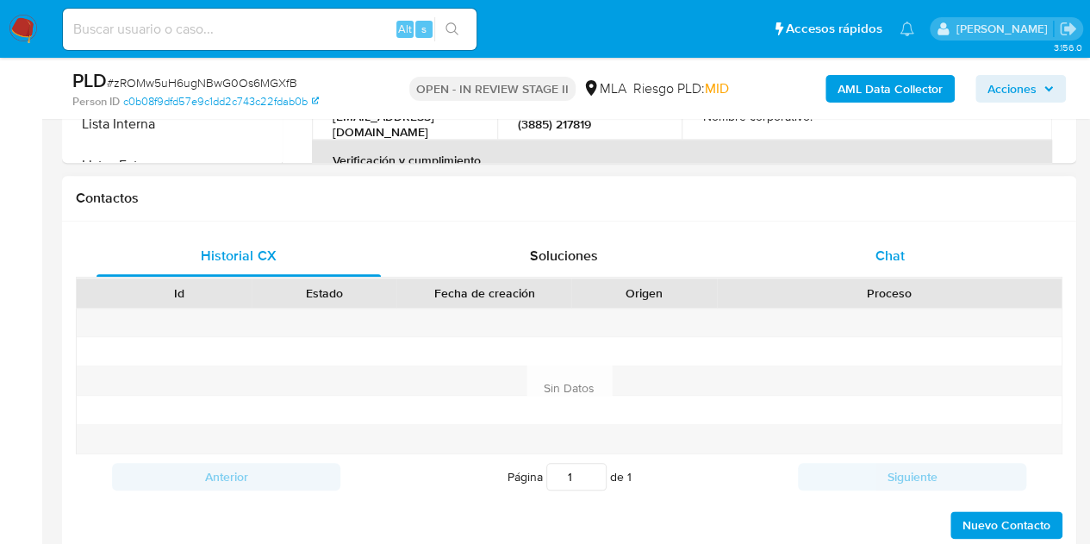
scroll to position [738, 0]
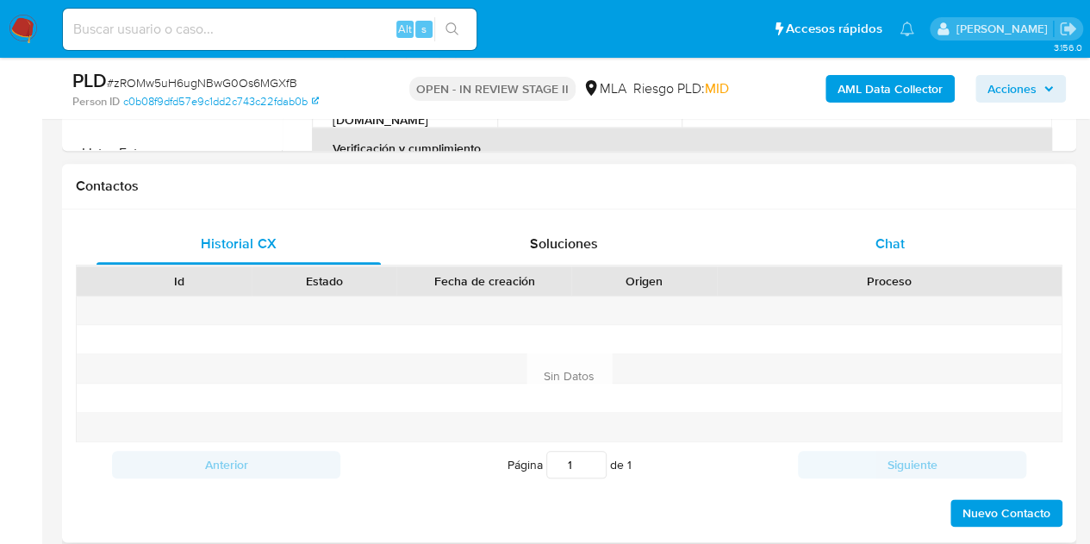
click at [894, 242] on span "Chat" at bounding box center [889, 244] width 29 height 20
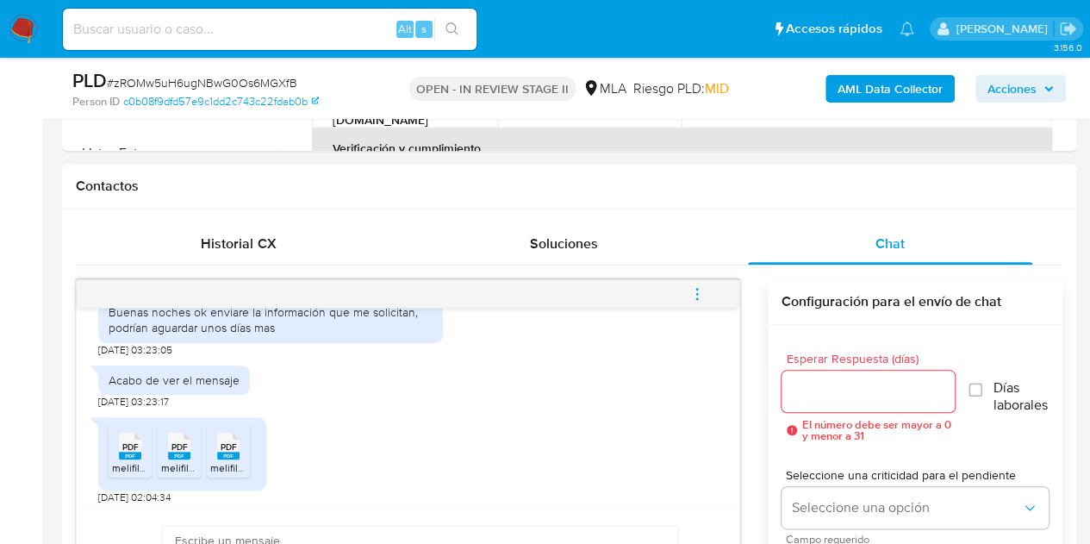
scroll to position [1372, 0]
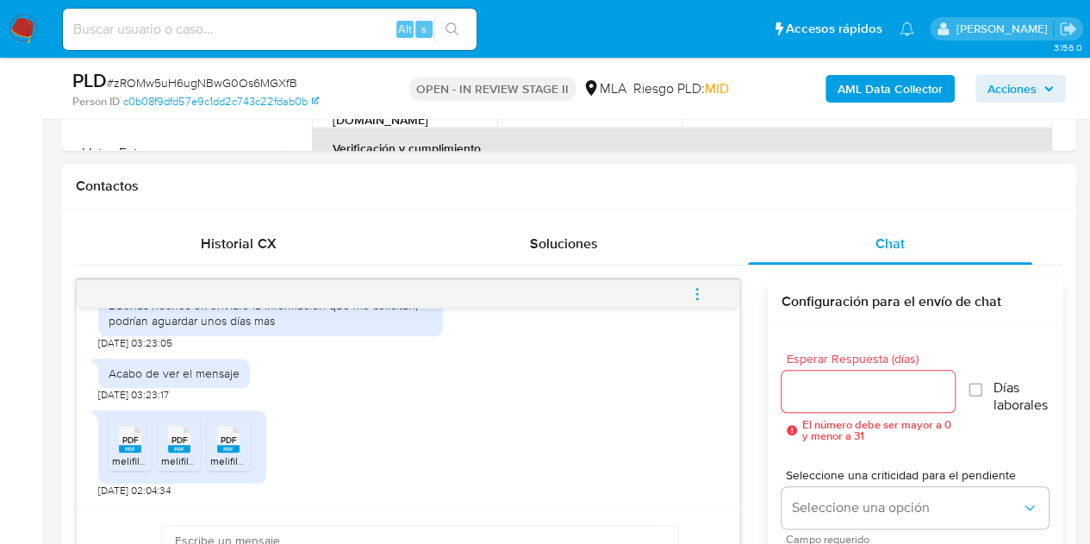
click at [135, 450] on rect at bounding box center [130, 449] width 22 height 8
click at [168, 451] on icon "PDF" at bounding box center [179, 439] width 22 height 30
click at [224, 441] on span "PDF" at bounding box center [229, 439] width 16 height 11
click at [365, 489] on div "PDF PDF melifile6734604497825920977.pdf PDF PDF melifile915701760049324299.pdf …" at bounding box center [408, 450] width 620 height 96
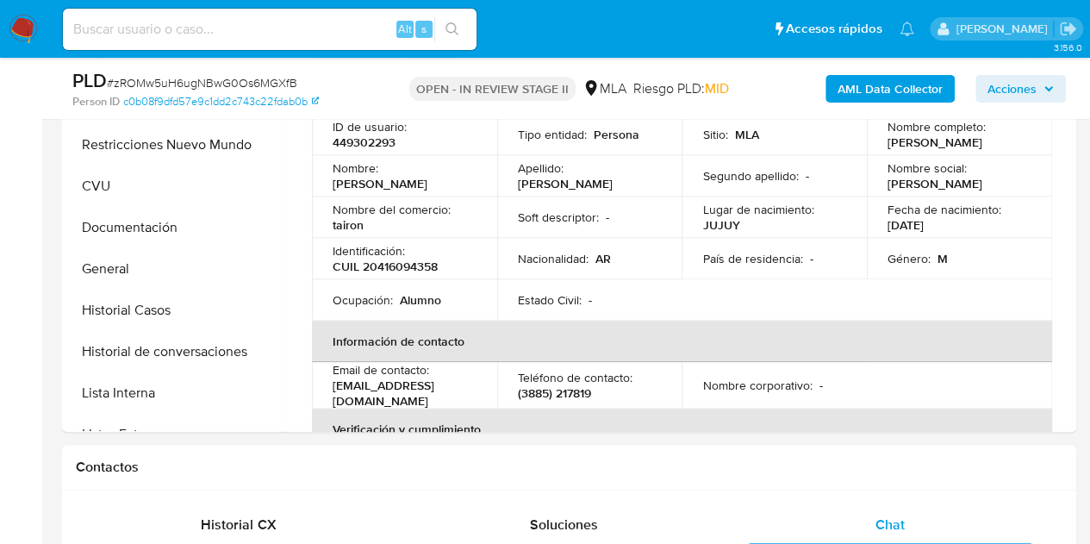
scroll to position [424, 0]
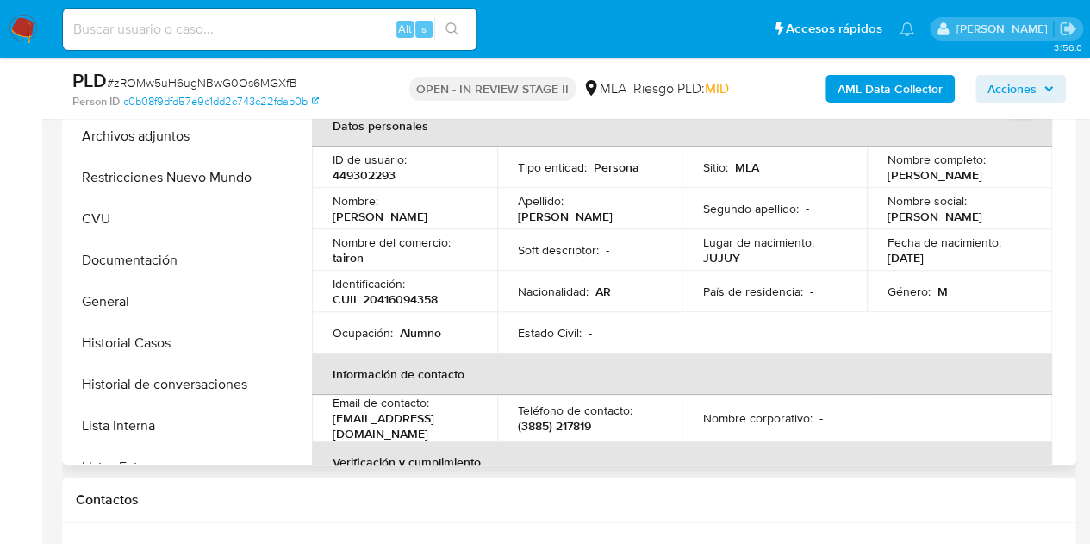
drag, startPoint x: 350, startPoint y: 221, endPoint x: 448, endPoint y: 217, distance: 98.3
click at [448, 217] on div "Nombre : [PERSON_NAME]" at bounding box center [405, 208] width 144 height 31
copy p "[PERSON_NAME]"
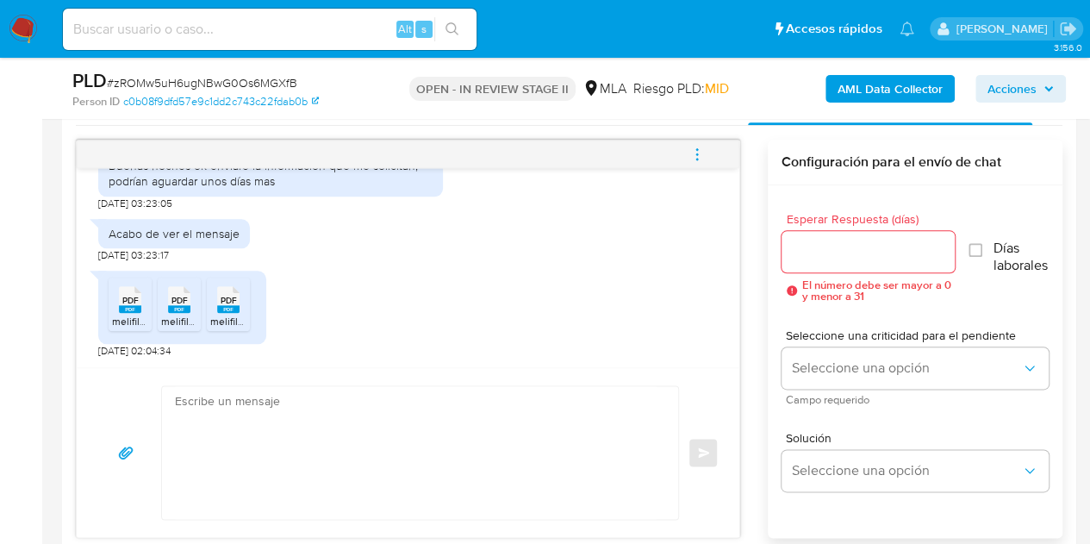
scroll to position [885, 0]
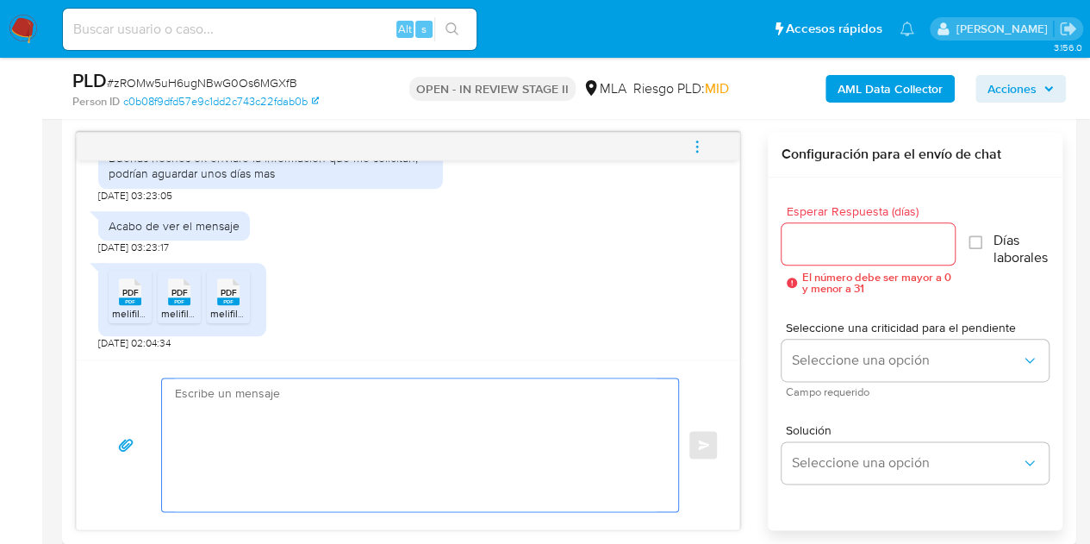
click at [507, 447] on textarea at bounding box center [416, 444] width 482 height 133
paste textarea "Hola [PERSON_NAME], Muchas gracias por tu respuesta y por la documentación envi…"
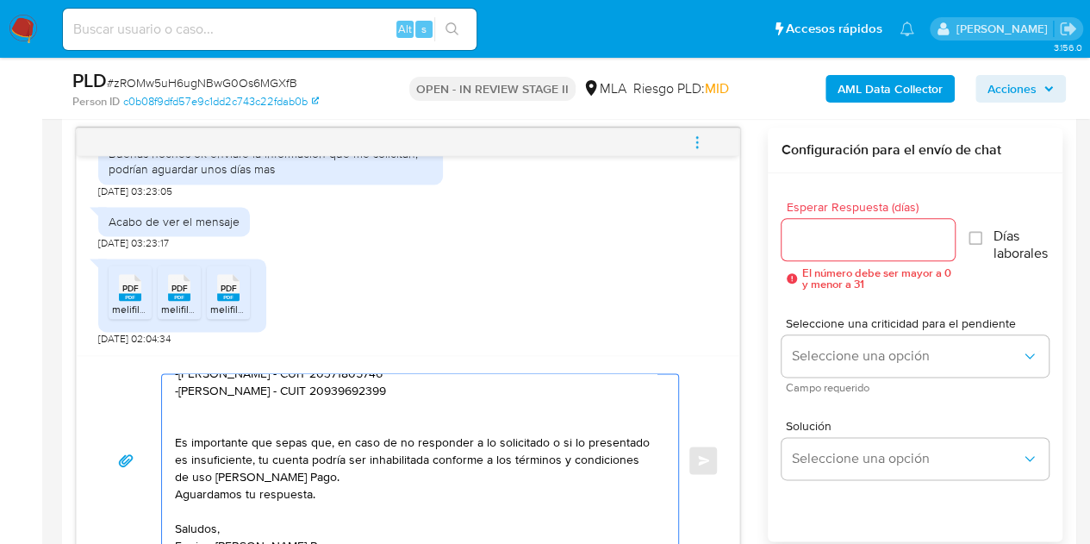
scroll to position [150, 0]
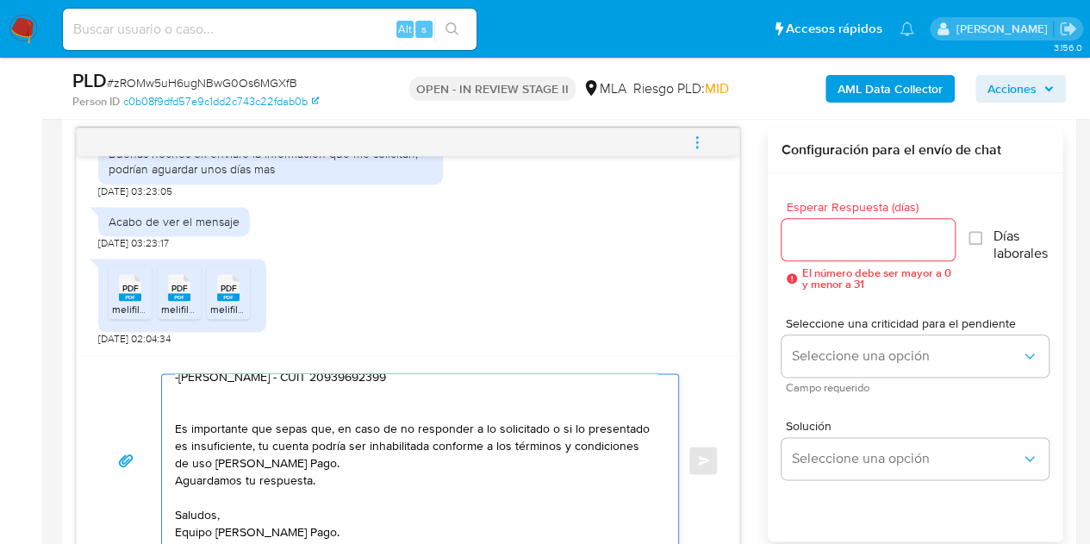
type textarea "Hola [PERSON_NAME], Muchas gracias por tu respuesta y por la documentación envi…"
click at [831, 242] on input "Esperar Respuesta (días)" at bounding box center [869, 239] width 174 height 22
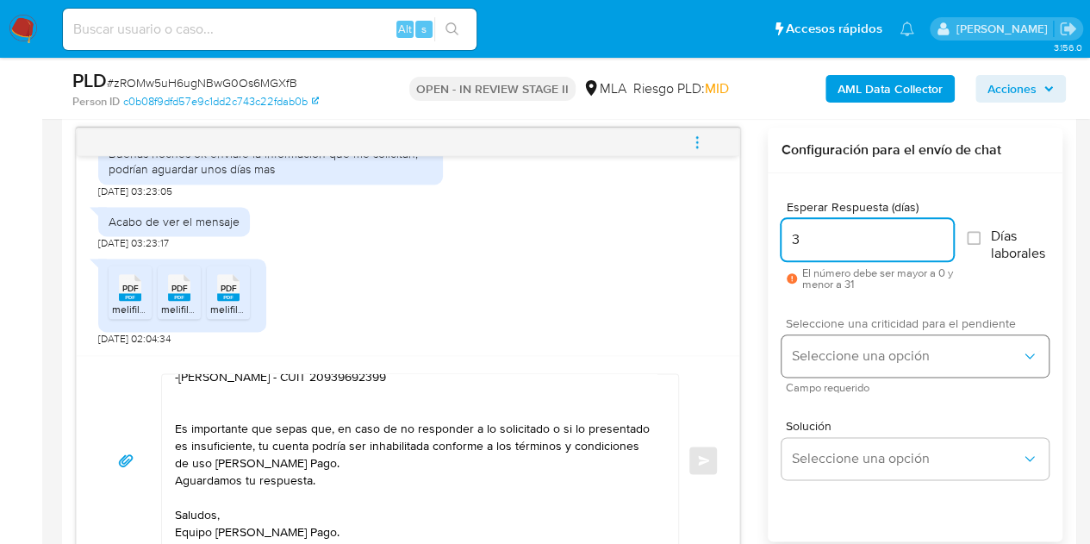
type input "3"
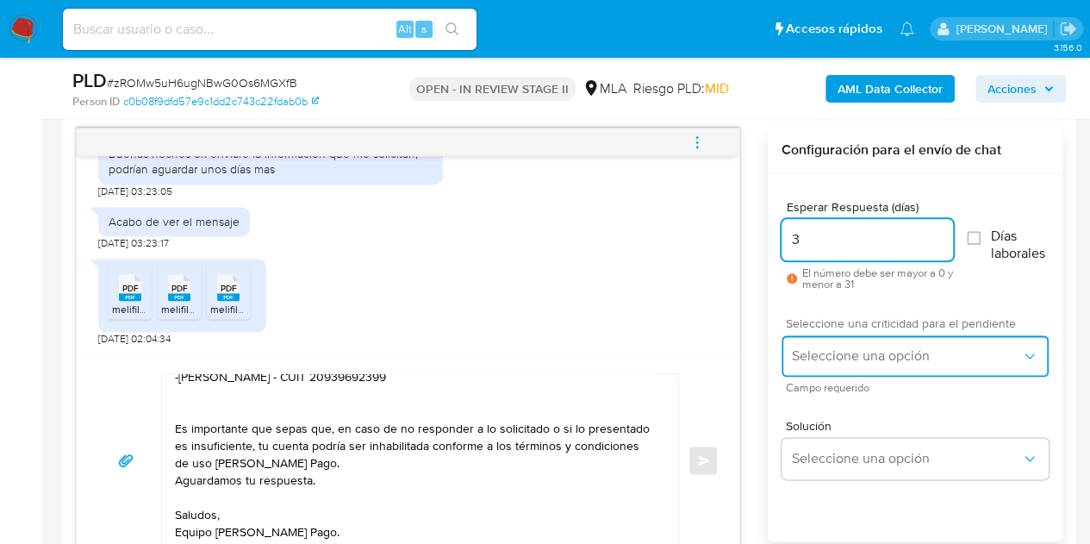
click at [850, 335] on button "Seleccione una opción" at bounding box center [915, 355] width 267 height 41
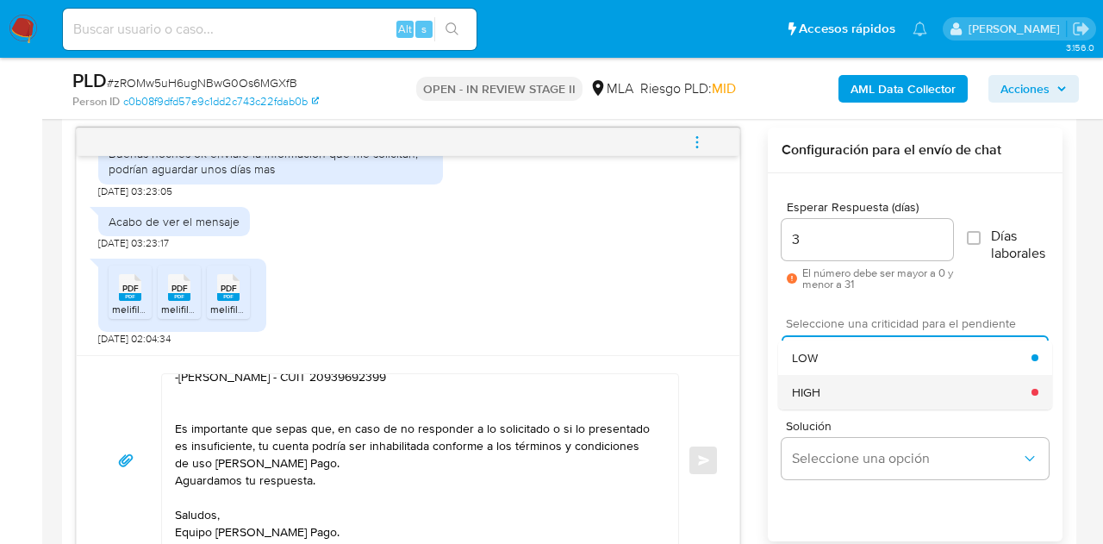
click at [844, 375] on div "HIGH" at bounding box center [912, 392] width 240 height 34
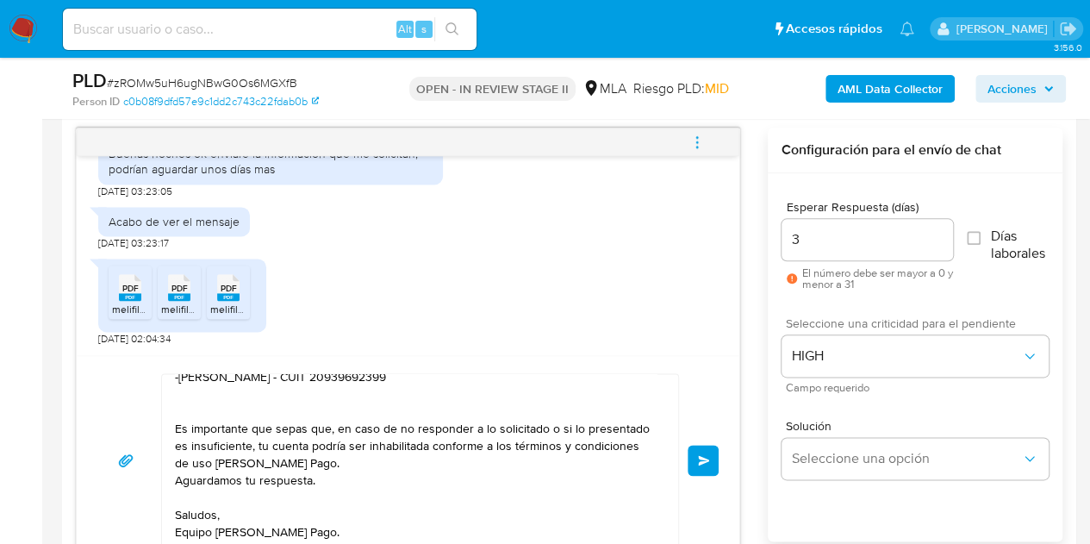
click at [726, 397] on div "Hola Maximiliano Leonel, Muchas gracias por tu respuesta y por la documentación…" at bounding box center [408, 459] width 663 height 209
click at [694, 458] on button "Enviar" at bounding box center [703, 460] width 31 height 31
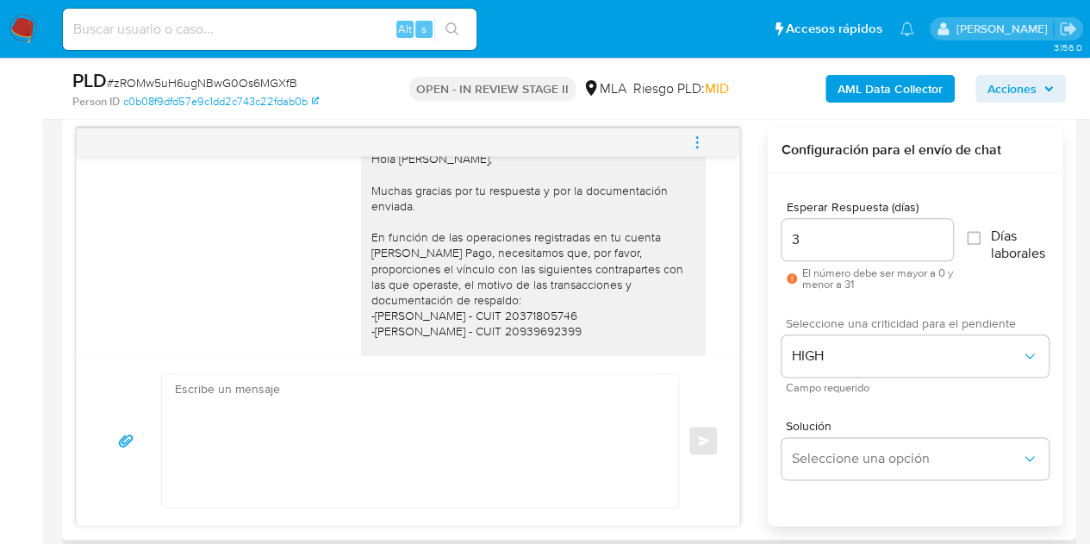
scroll to position [1565, 0]
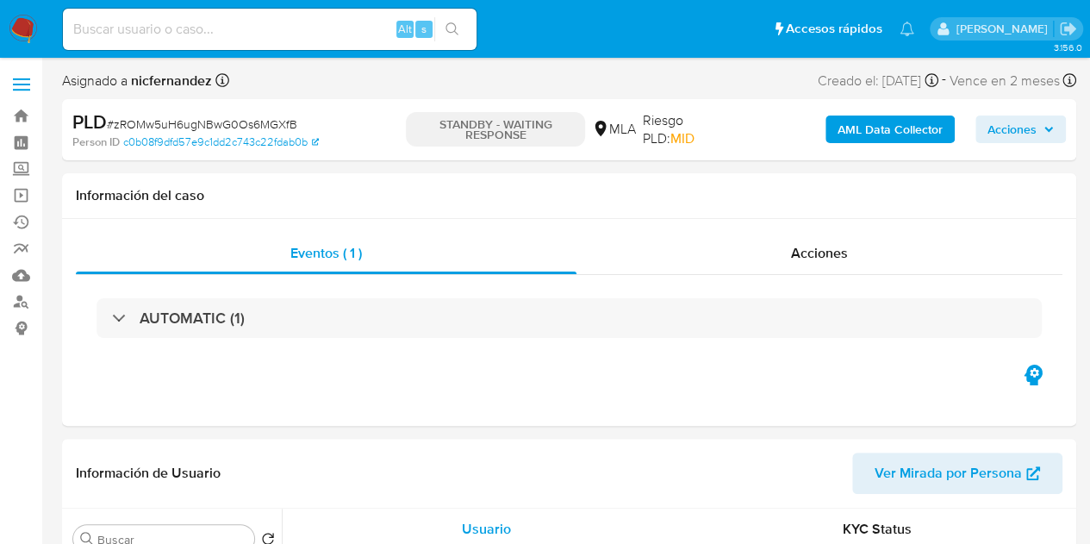
select select "10"
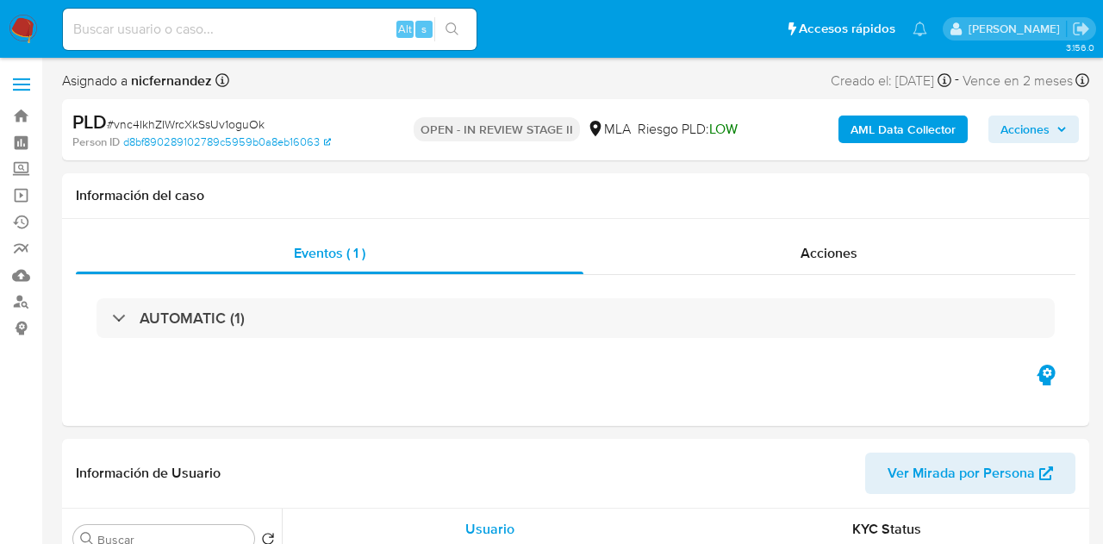
select select "10"
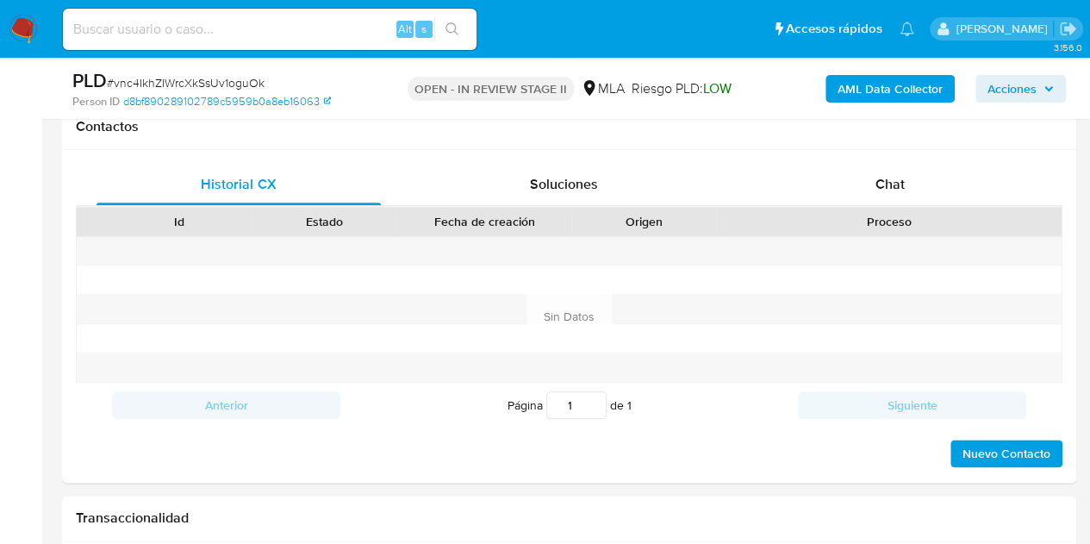
scroll to position [824, 0]
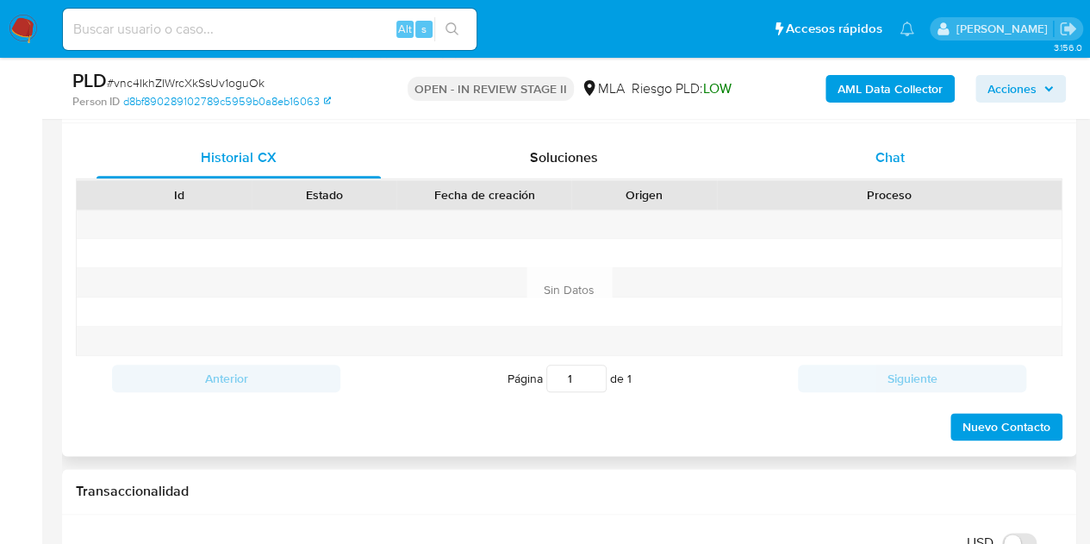
click at [945, 153] on div "Chat" at bounding box center [890, 157] width 284 height 41
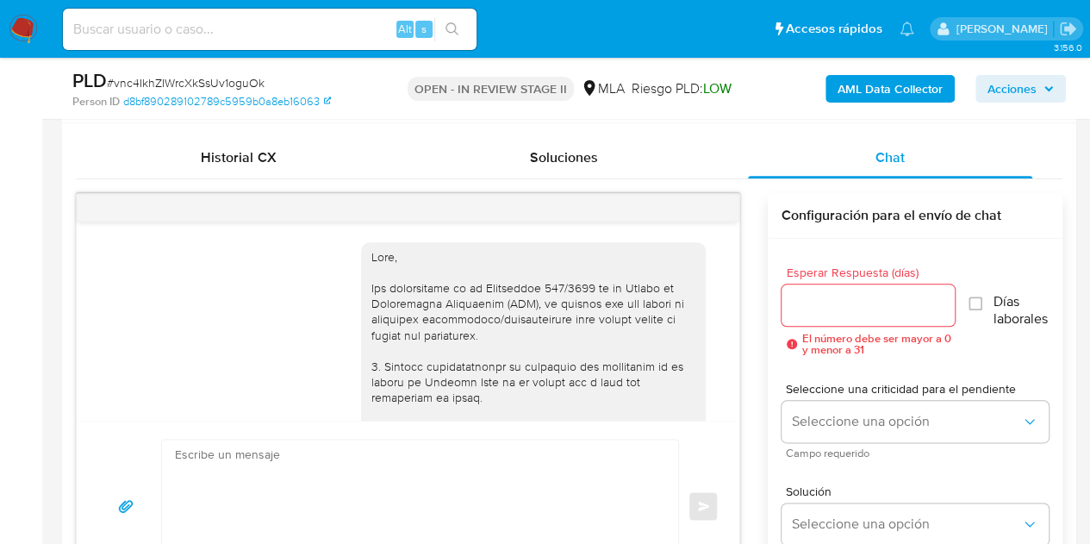
scroll to position [941, 0]
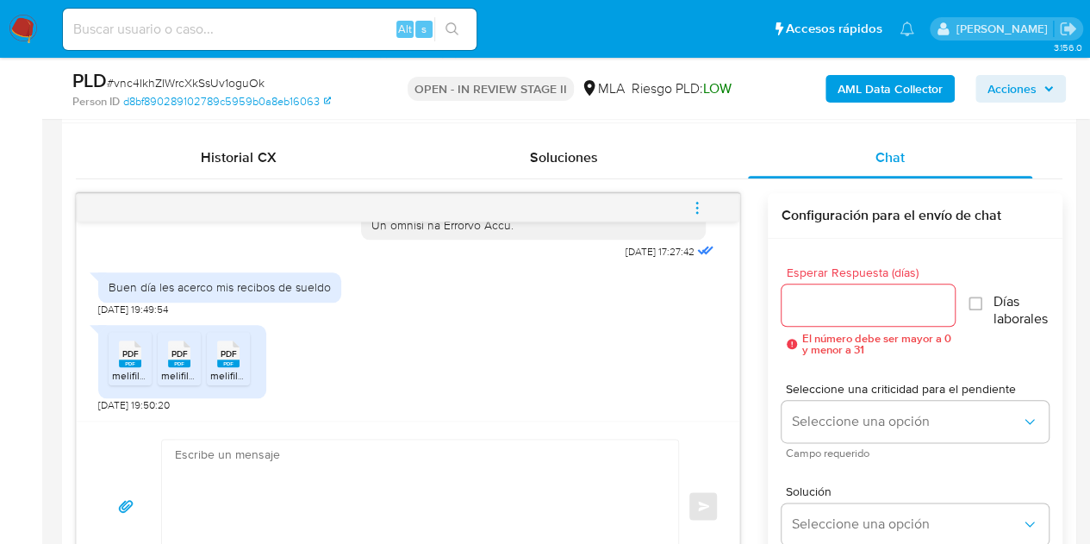
click at [131, 353] on span "PDF" at bounding box center [130, 353] width 16 height 11
click at [168, 354] on icon at bounding box center [179, 353] width 22 height 27
click at [243, 355] on div "PDF PDF" at bounding box center [228, 352] width 36 height 34
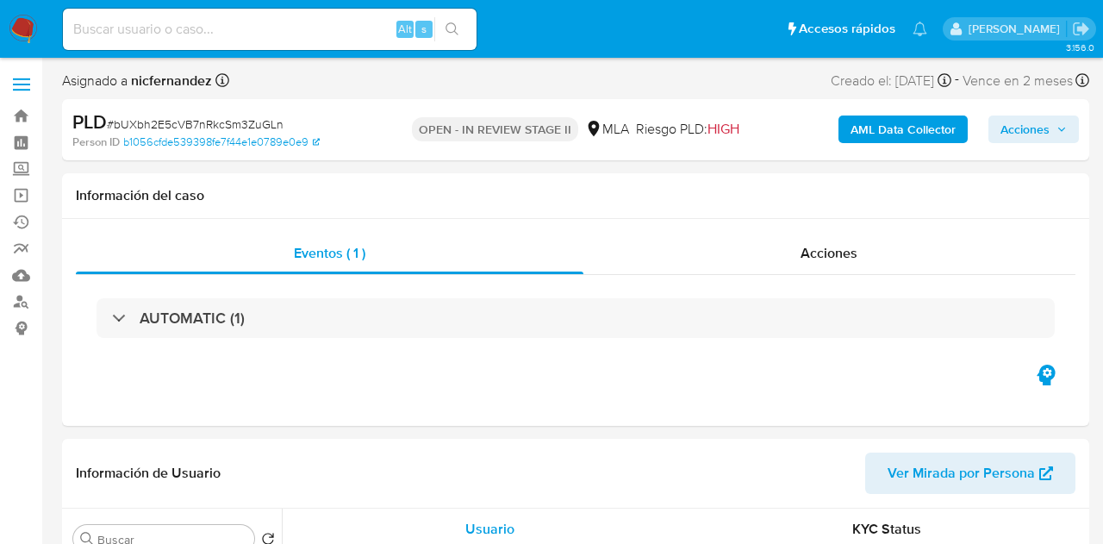
select select "10"
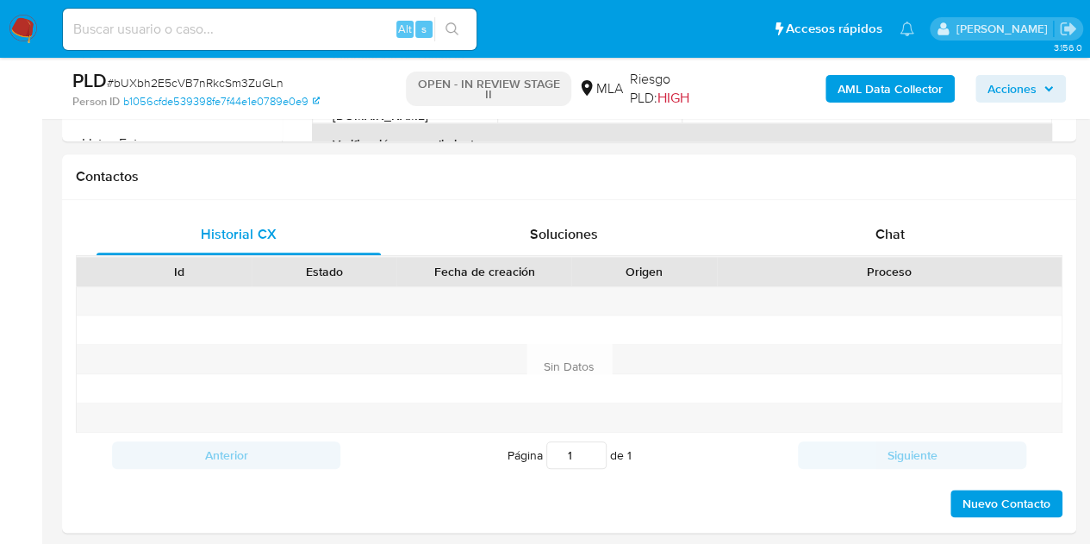
scroll to position [767, 0]
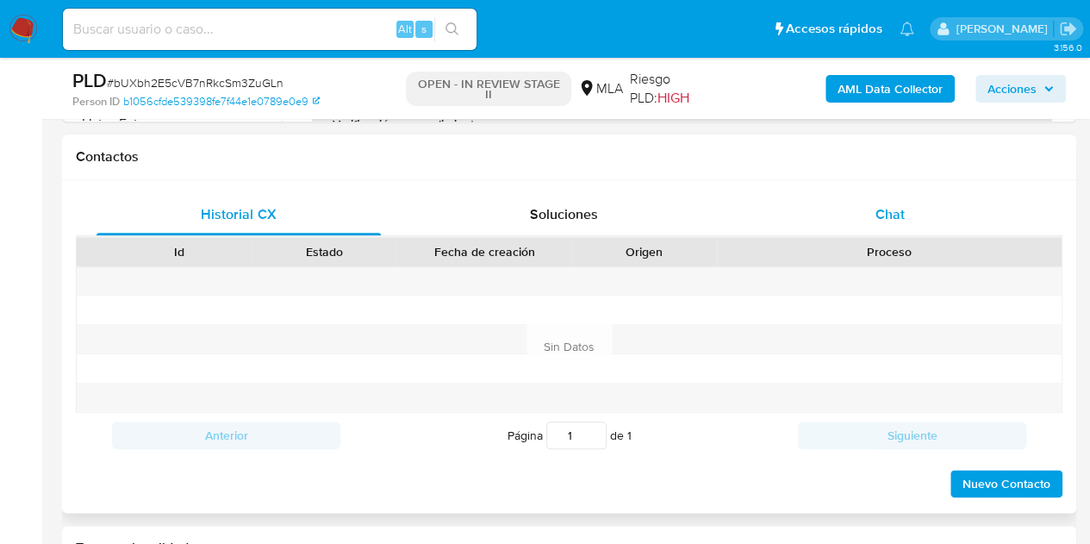
click at [937, 213] on div "Chat" at bounding box center [890, 214] width 284 height 41
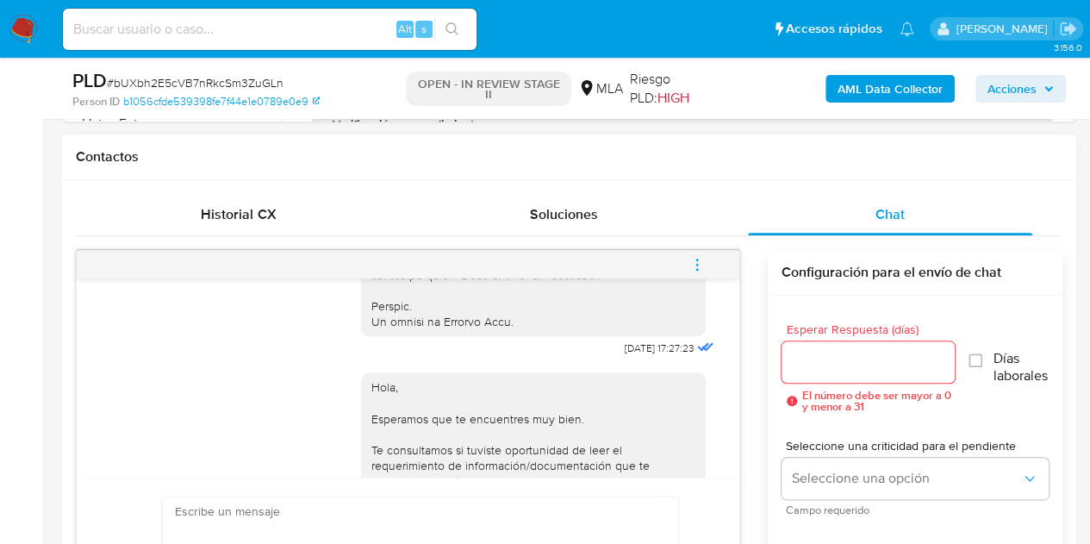
scroll to position [1156, 0]
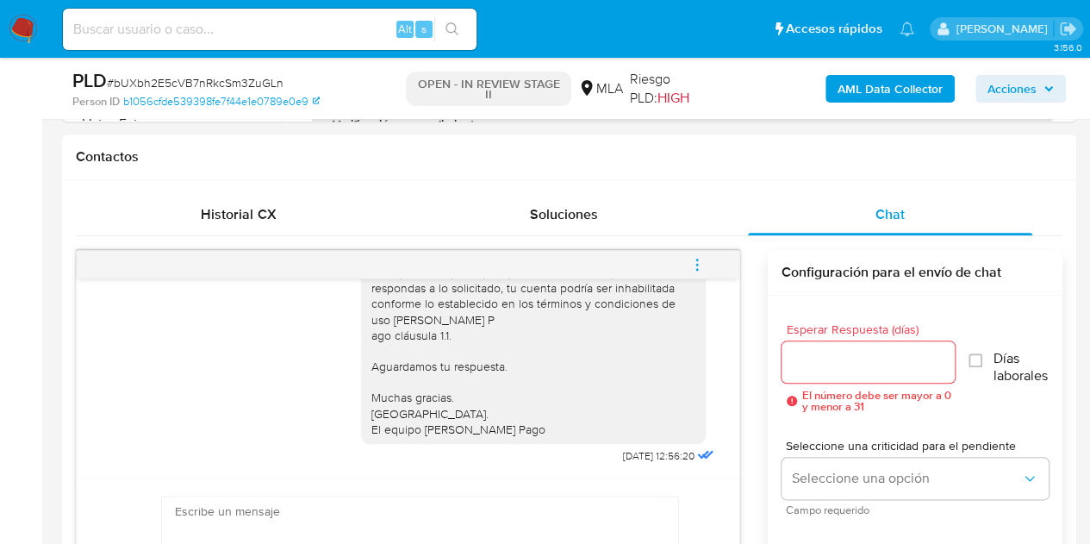
click at [701, 266] on icon "menu-action" at bounding box center [697, 265] width 16 height 16
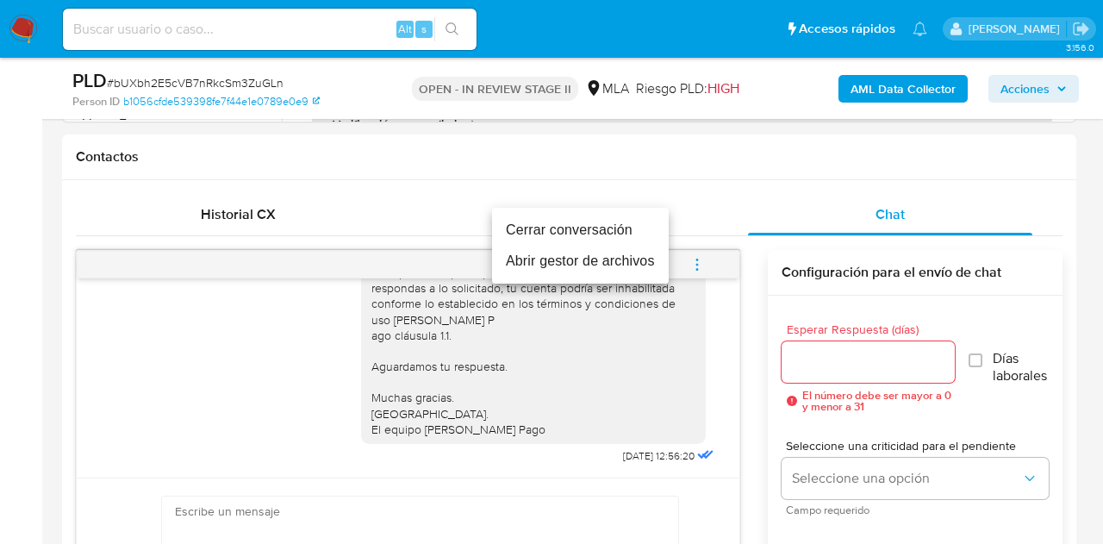
click at [635, 223] on li "Cerrar conversación" at bounding box center [580, 230] width 177 height 31
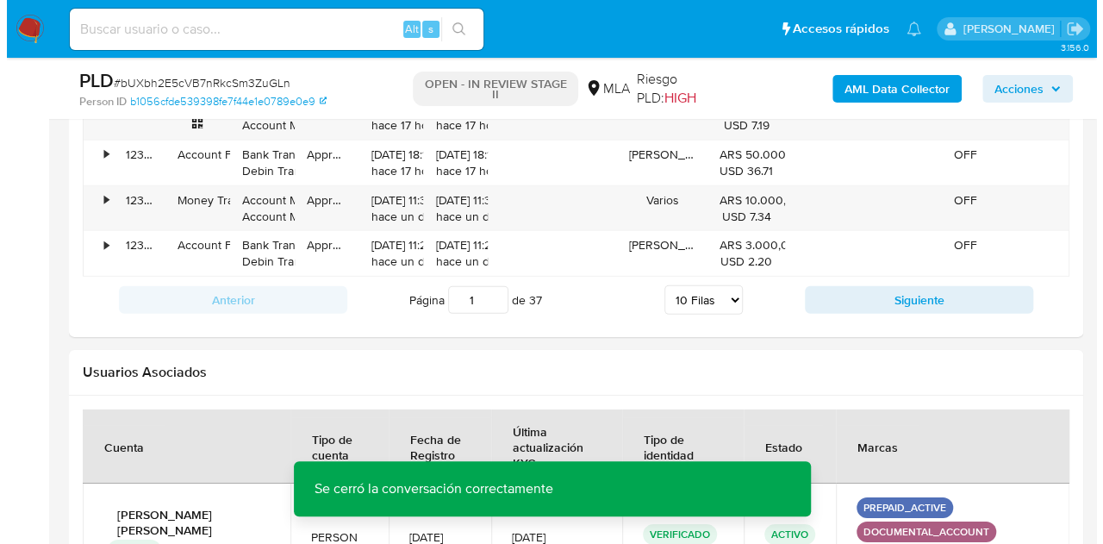
scroll to position [3107, 0]
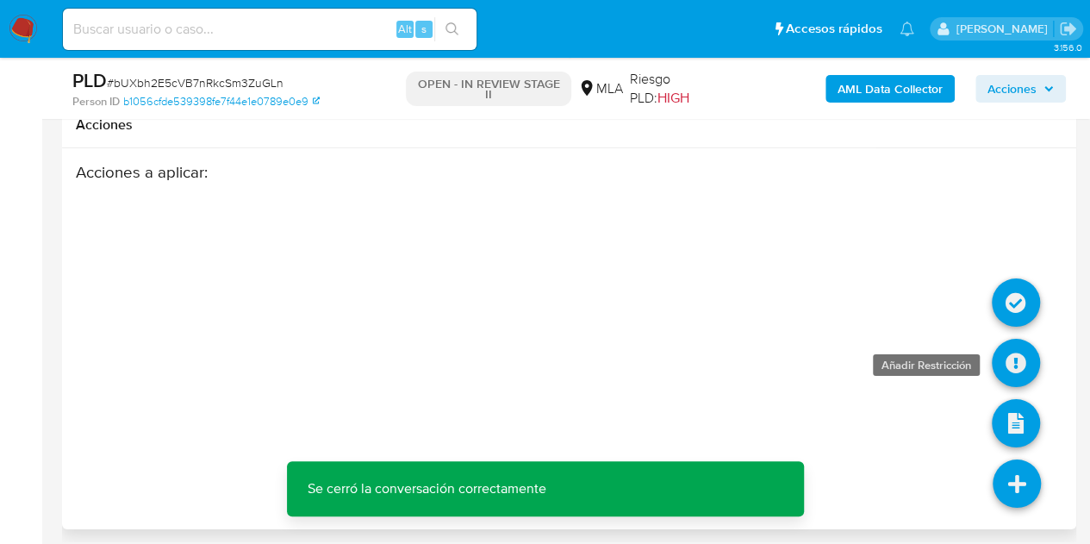
click at [1021, 340] on icon at bounding box center [1016, 363] width 48 height 48
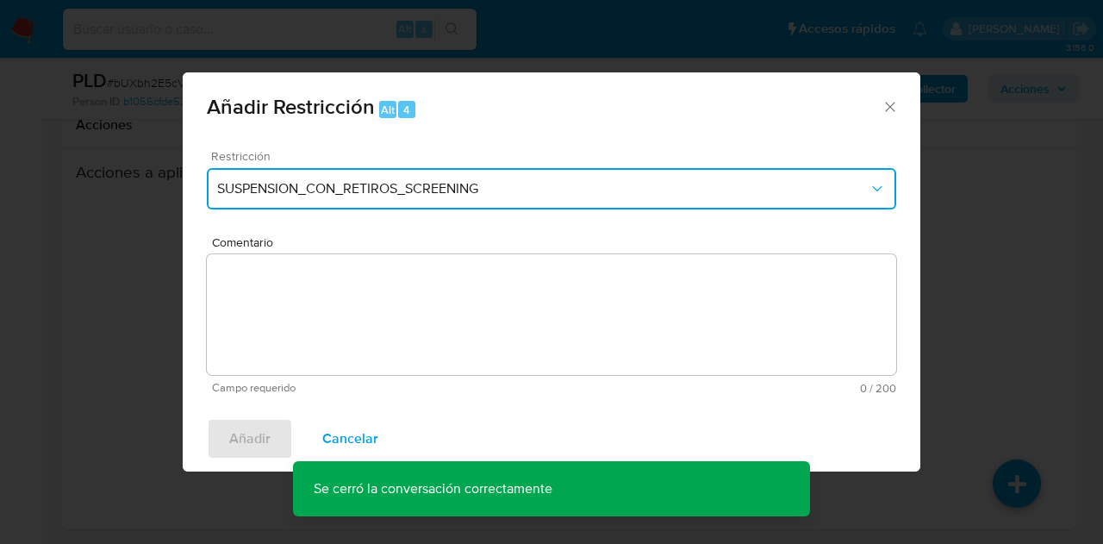
click at [460, 184] on span "SUSPENSION_CON_RETIROS_SCREENING" at bounding box center [542, 188] width 651 height 17
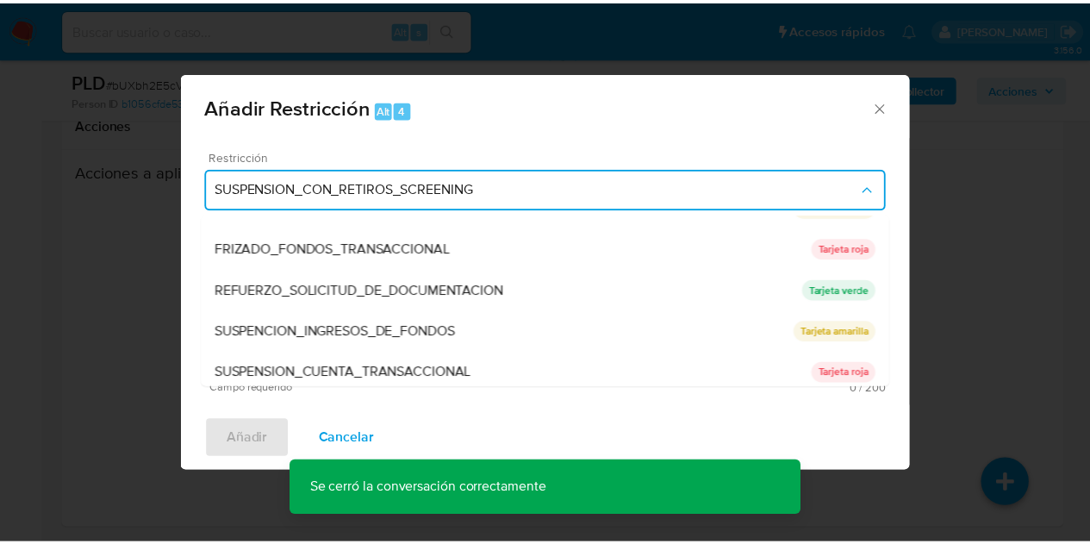
scroll to position [365, 0]
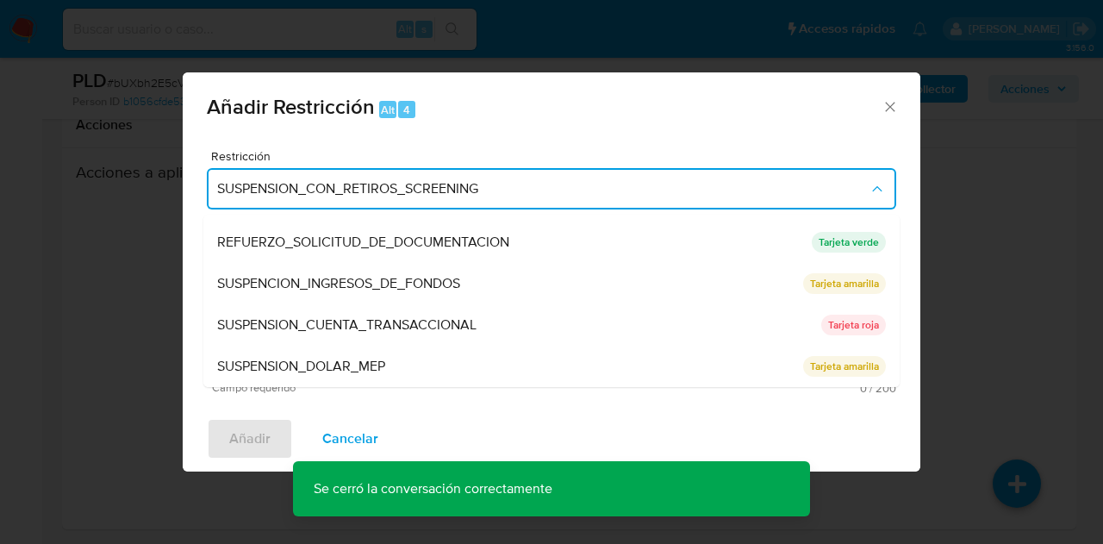
drag, startPoint x: 453, startPoint y: 309, endPoint x: 456, endPoint y: 321, distance: 12.3
click at [453, 308] on div "SUSPENSION_CUENTA_TRANSACCIONAL" at bounding box center [519, 324] width 604 height 41
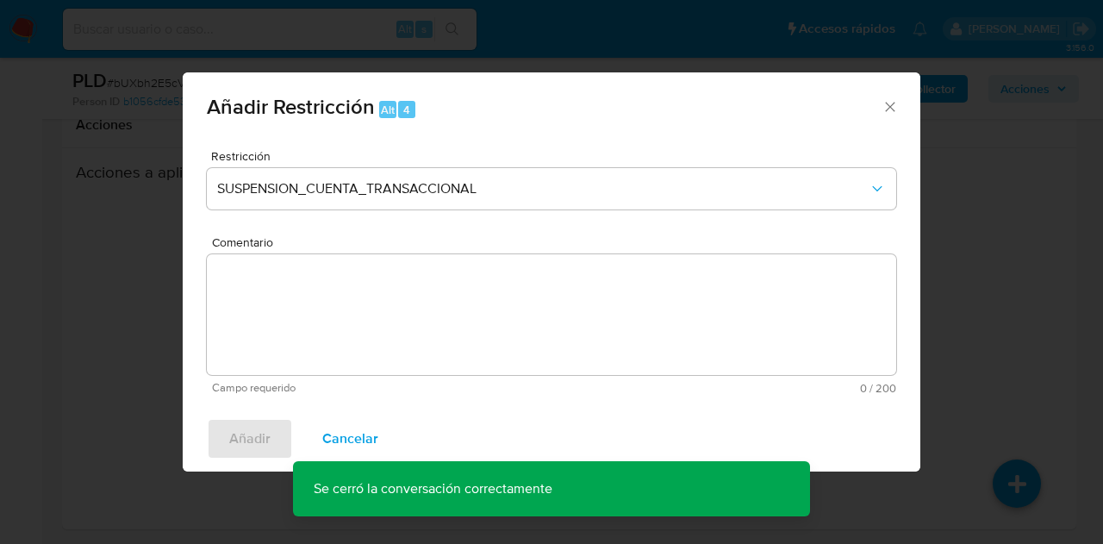
click at [456, 325] on textarea "Comentario" at bounding box center [551, 314] width 689 height 121
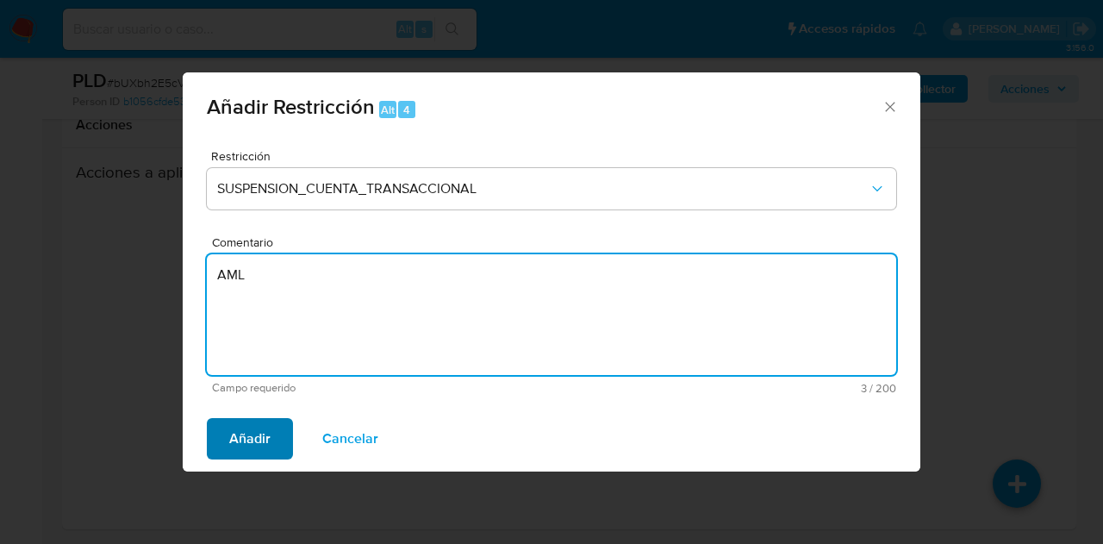
type textarea "AML"
click at [239, 445] on span "Añadir" at bounding box center [249, 439] width 41 height 38
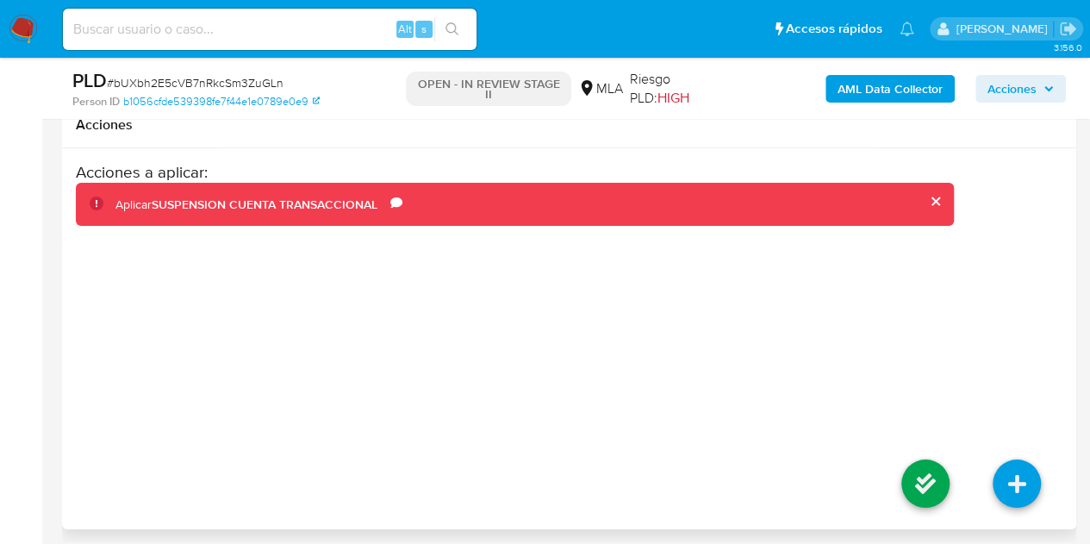
click at [899, 459] on li at bounding box center [925, 486] width 91 height 97
click at [937, 478] on icon at bounding box center [925, 483] width 48 height 48
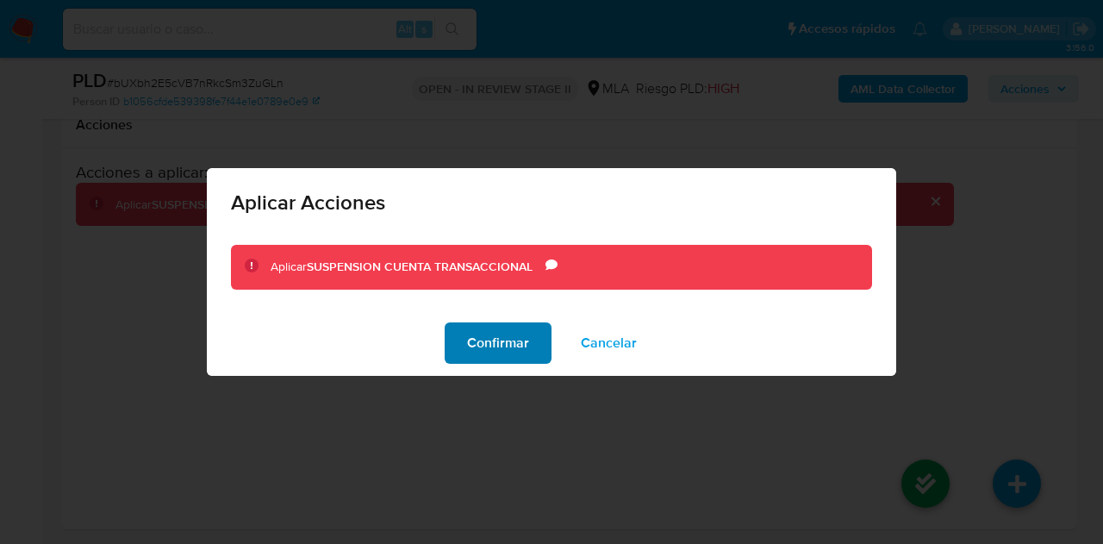
click at [510, 341] on span "Confirmar" at bounding box center [498, 343] width 62 height 38
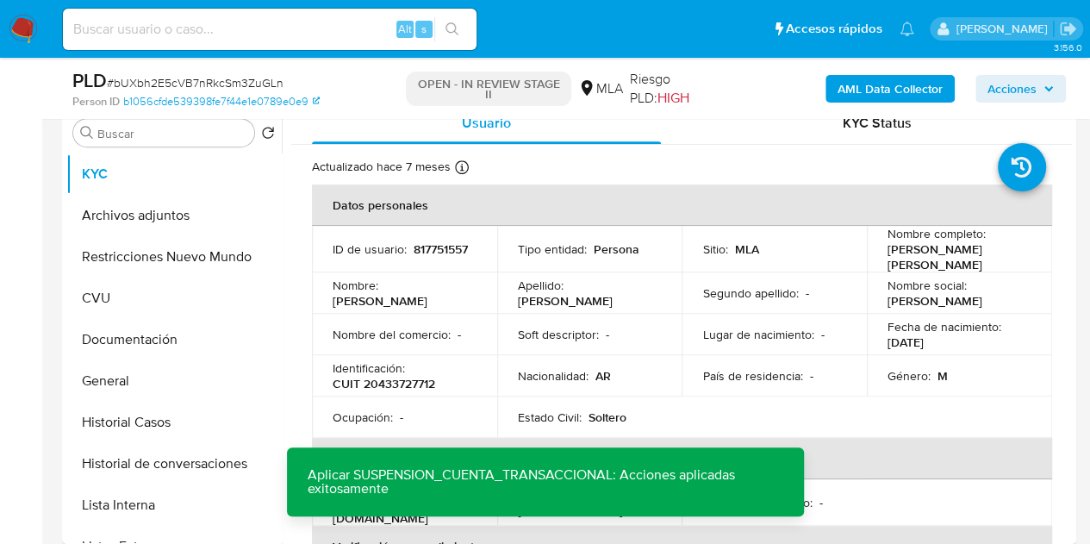
scroll to position [349, 0]
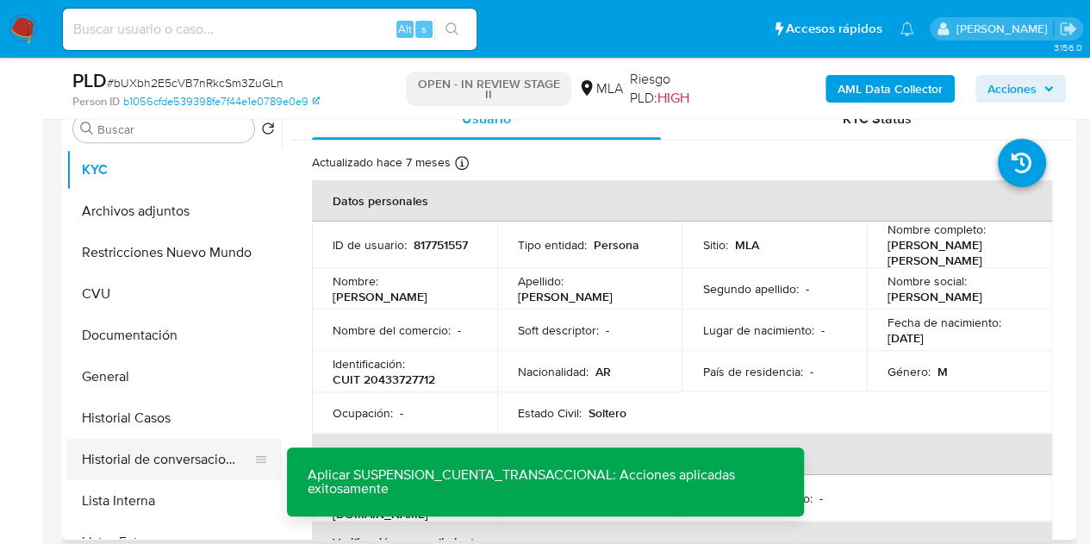
click at [115, 457] on button "Historial de conversaciones" at bounding box center [167, 459] width 202 height 41
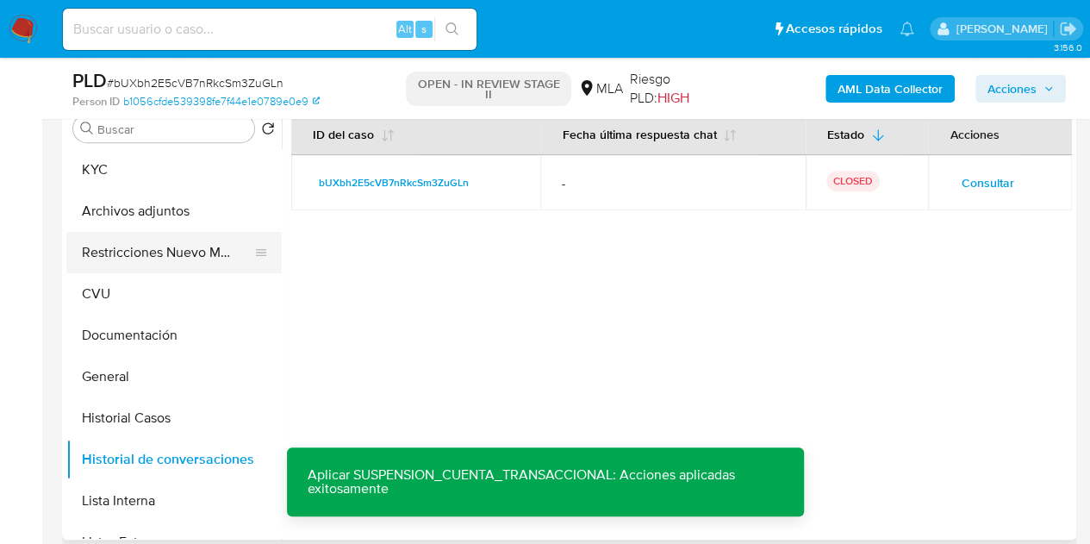
click at [165, 258] on button "Restricciones Nuevo Mundo" at bounding box center [167, 252] width 202 height 41
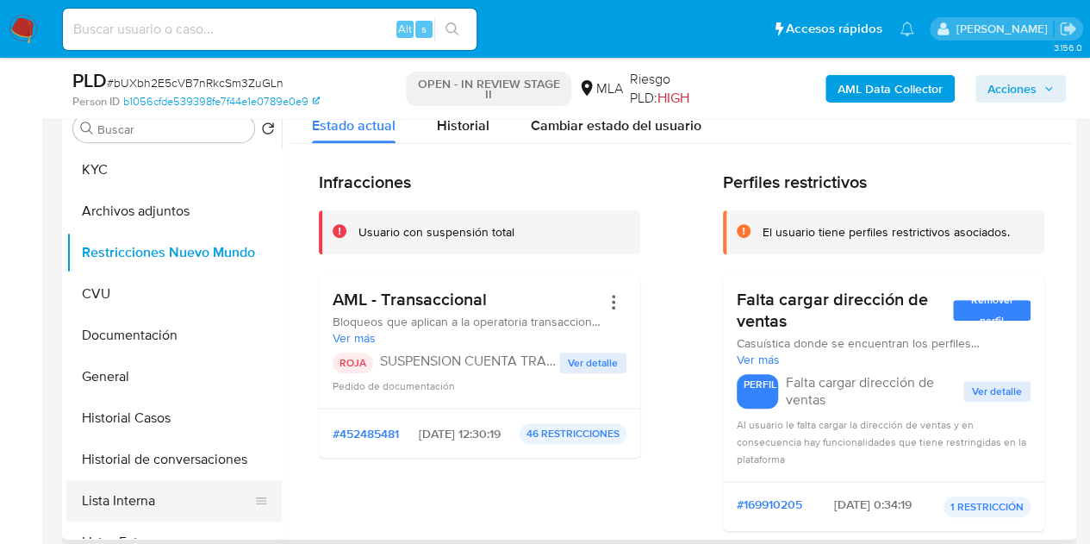
click at [134, 488] on button "Lista Interna" at bounding box center [167, 500] width 202 height 41
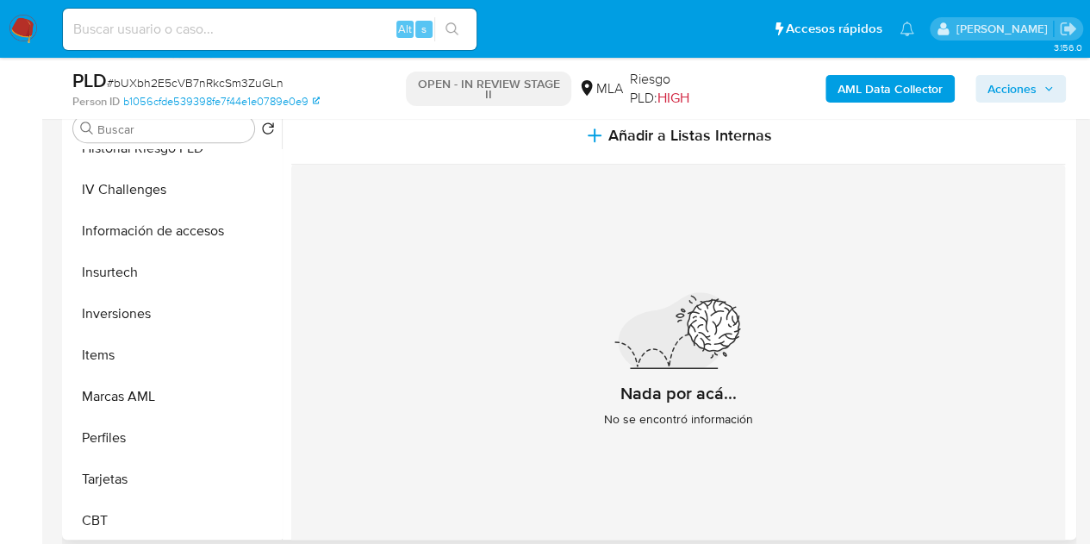
scroll to position [811, 0]
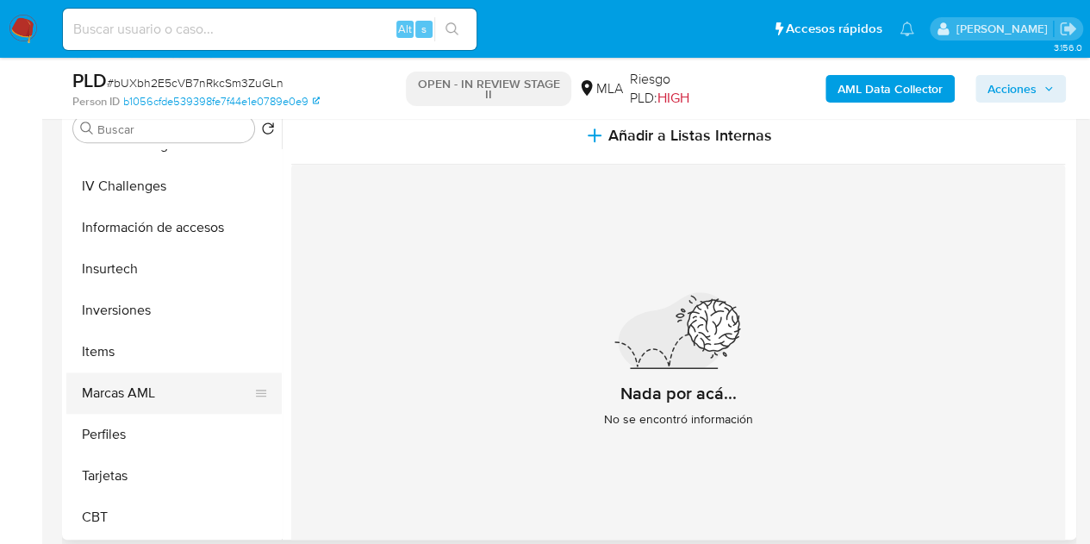
click at [157, 386] on button "Marcas AML" at bounding box center [167, 392] width 202 height 41
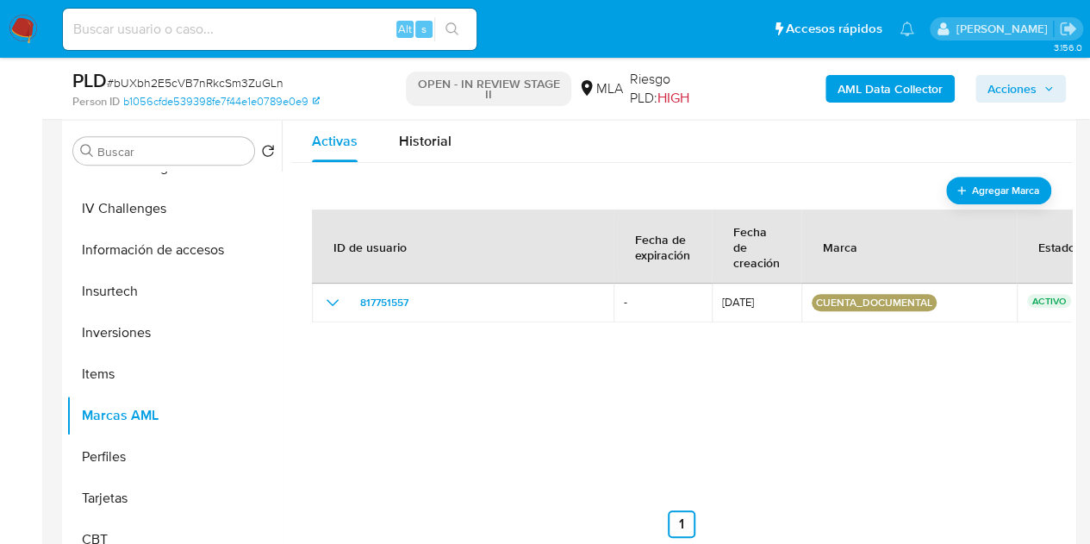
scroll to position [322, 0]
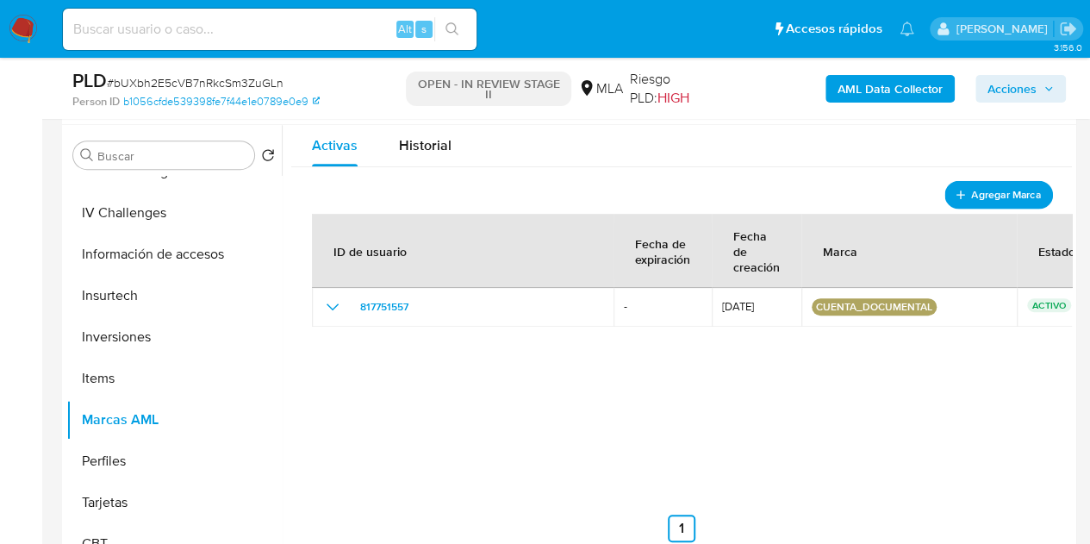
click at [1013, 187] on span "Agregar Marca" at bounding box center [1005, 195] width 69 height 22
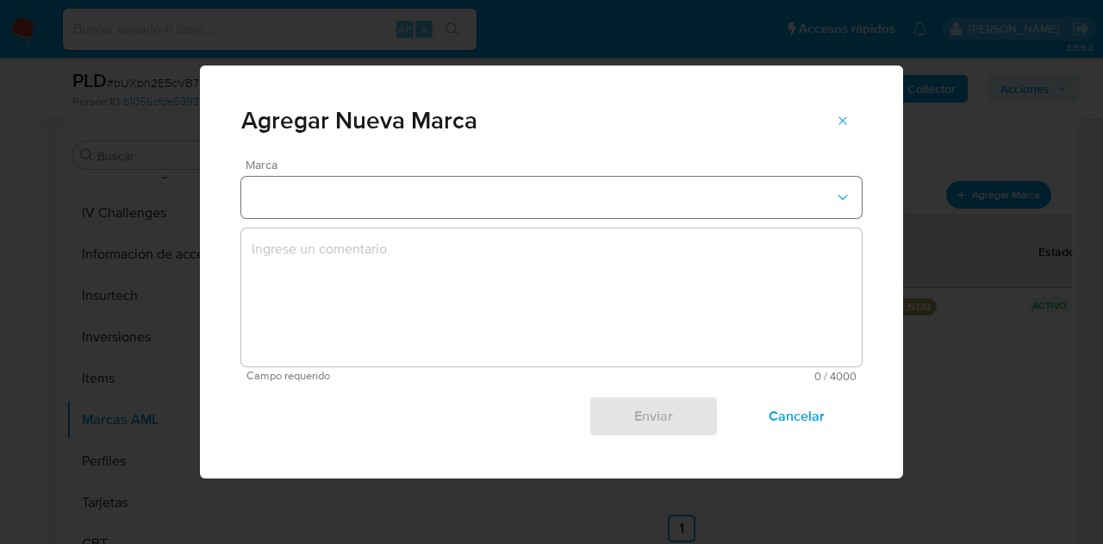
click at [734, 204] on button "marks-modal" at bounding box center [551, 197] width 620 height 41
click at [843, 121] on icon "marks-modal" at bounding box center [843, 121] width 14 height 14
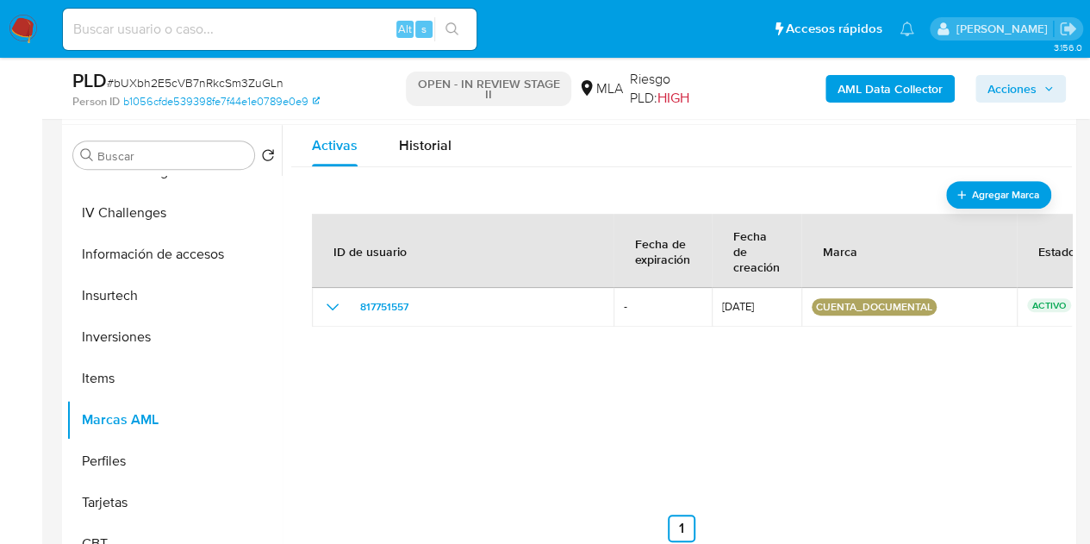
drag, startPoint x: 283, startPoint y: 456, endPoint x: 295, endPoint y: 418, distance: 39.8
click at [294, 418] on div at bounding box center [677, 345] width 790 height 441
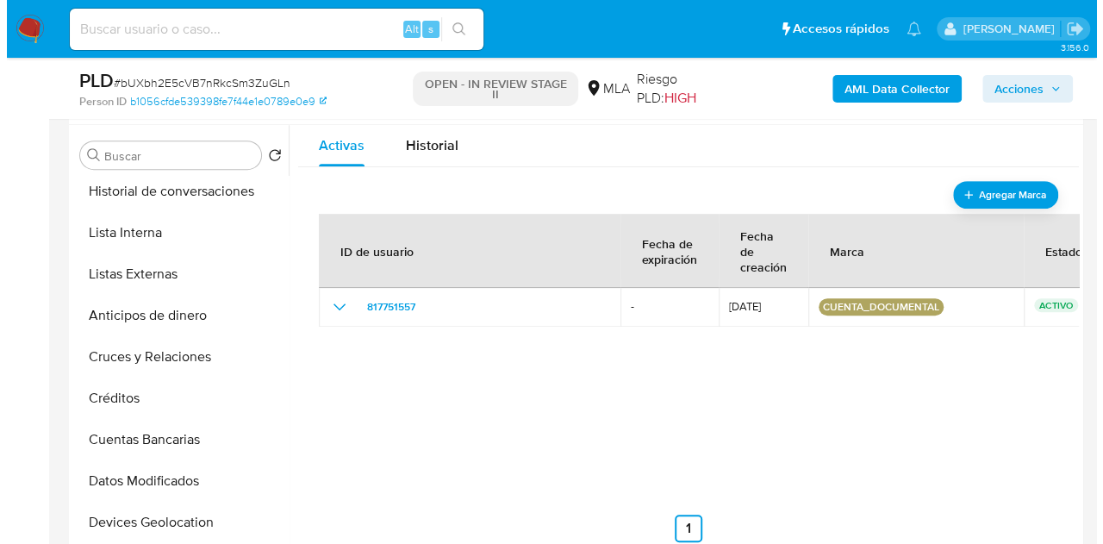
scroll to position [285, 0]
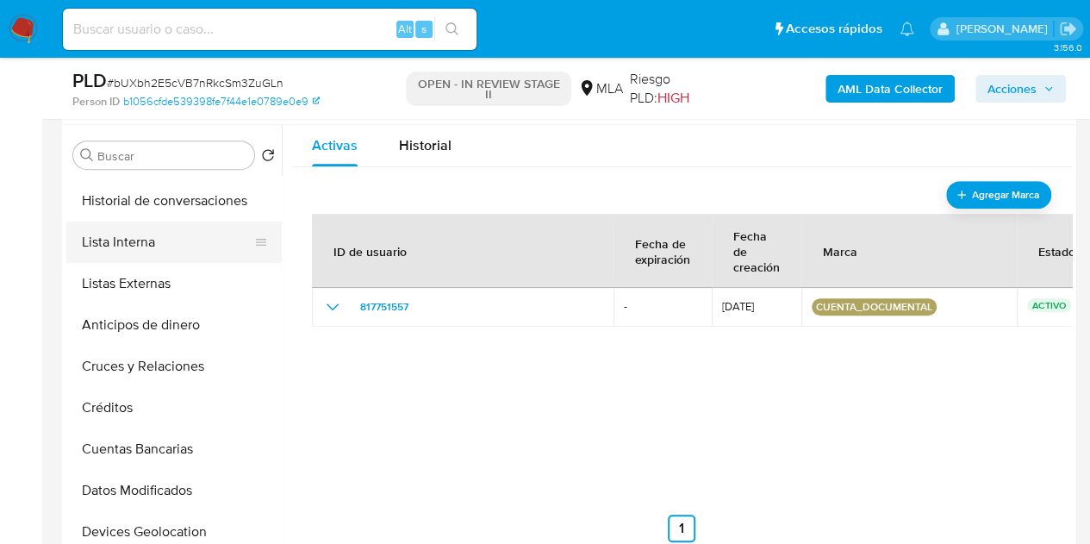
click at [155, 248] on button "Lista Interna" at bounding box center [167, 241] width 202 height 41
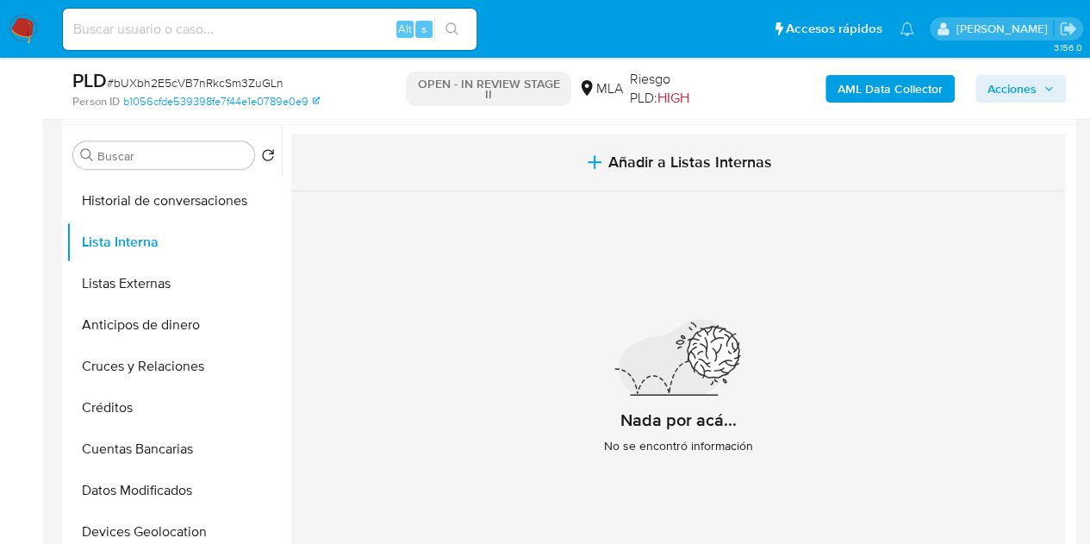
click at [595, 162] on icon "button" at bounding box center [595, 162] width 12 height 0
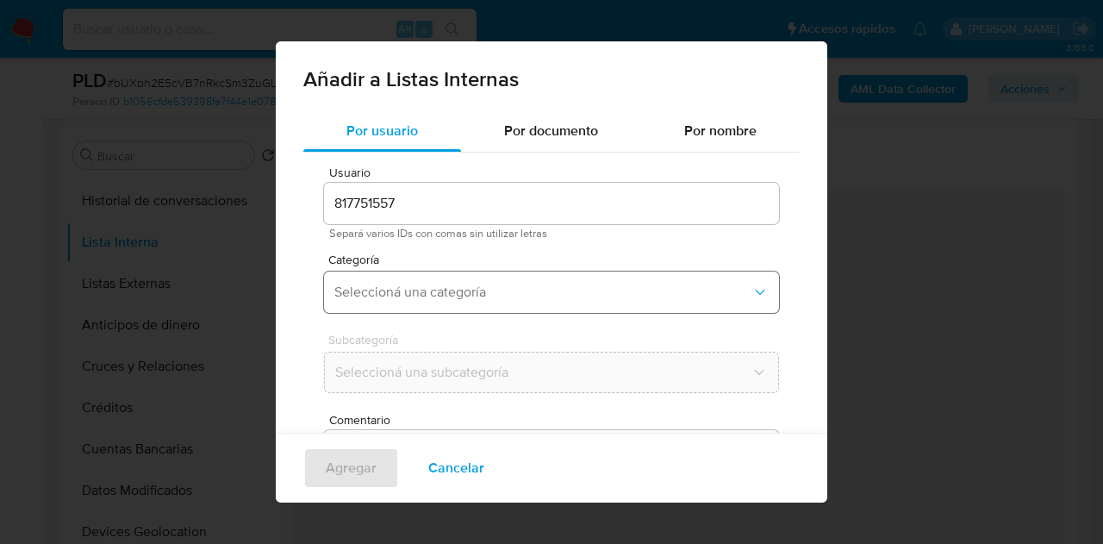
click at [733, 290] on span "Seleccioná una categoría" at bounding box center [542, 291] width 417 height 17
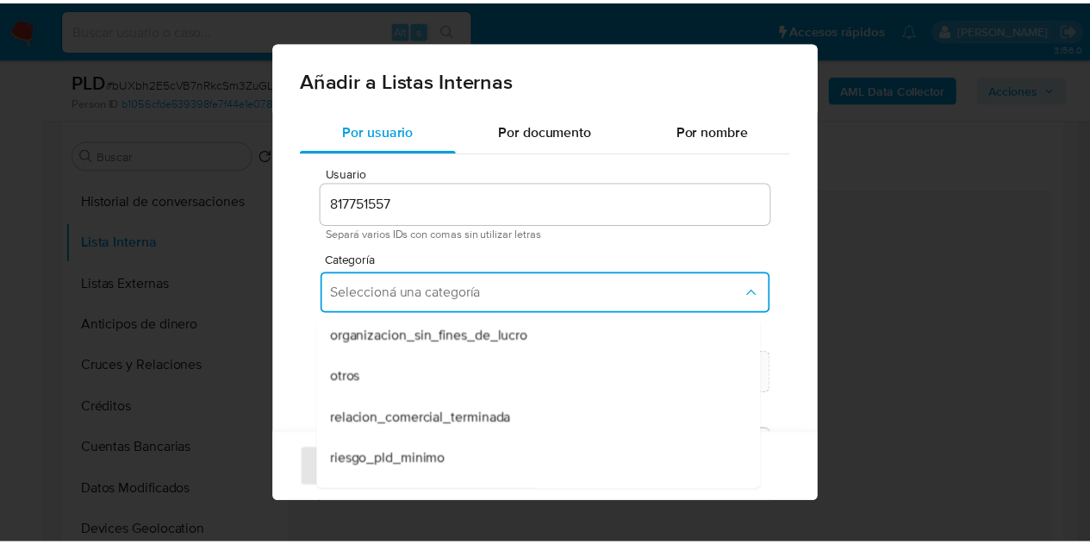
scroll to position [448, 0]
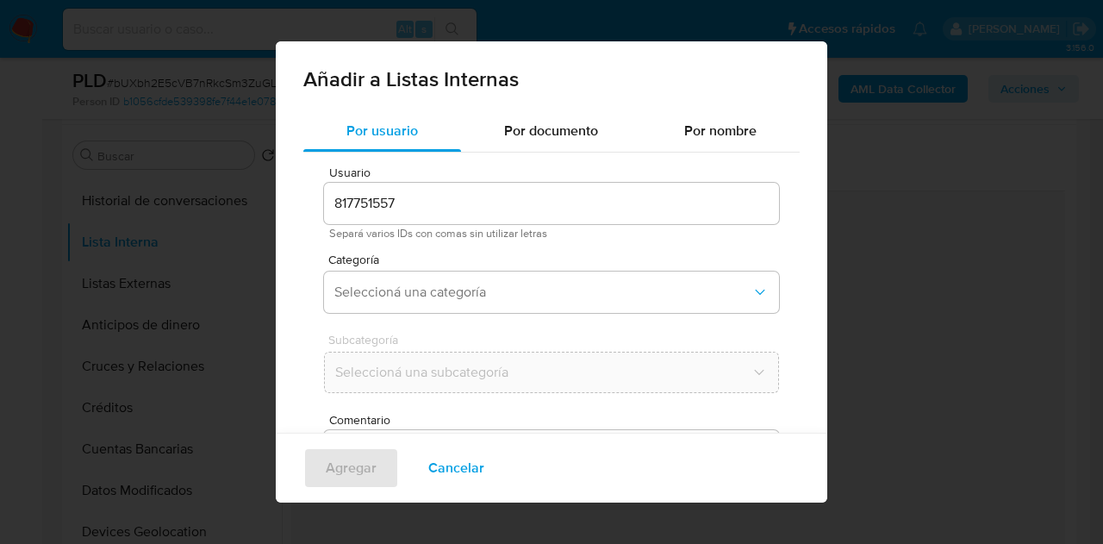
click at [801, 182] on div "Por usuario Por documento Por nombre Usuario 817751557 Separá varios IDs con co…" at bounding box center [551, 373] width 551 height 527
click at [460, 466] on span "Cancelar" at bounding box center [456, 468] width 56 height 38
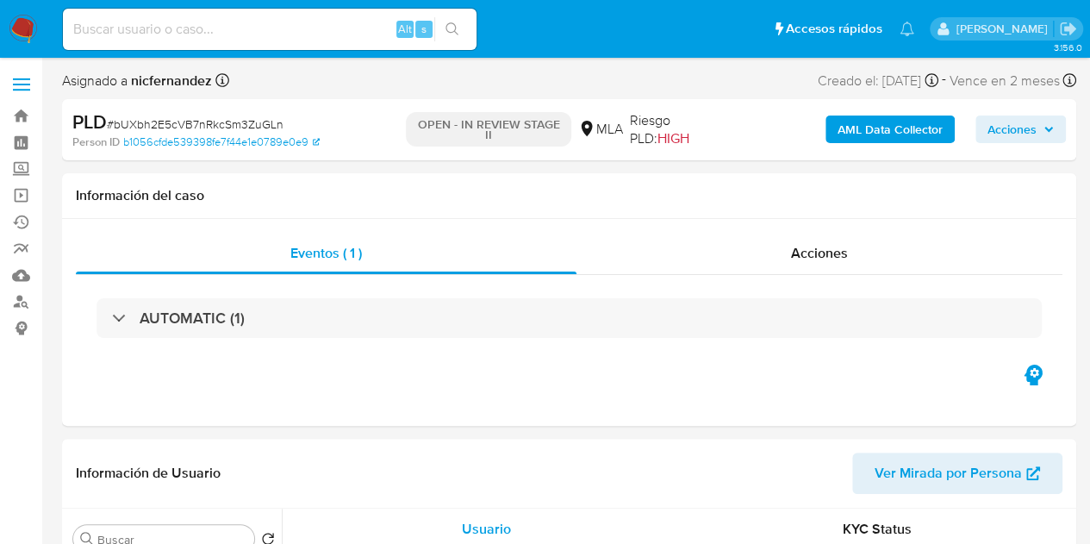
select select "10"
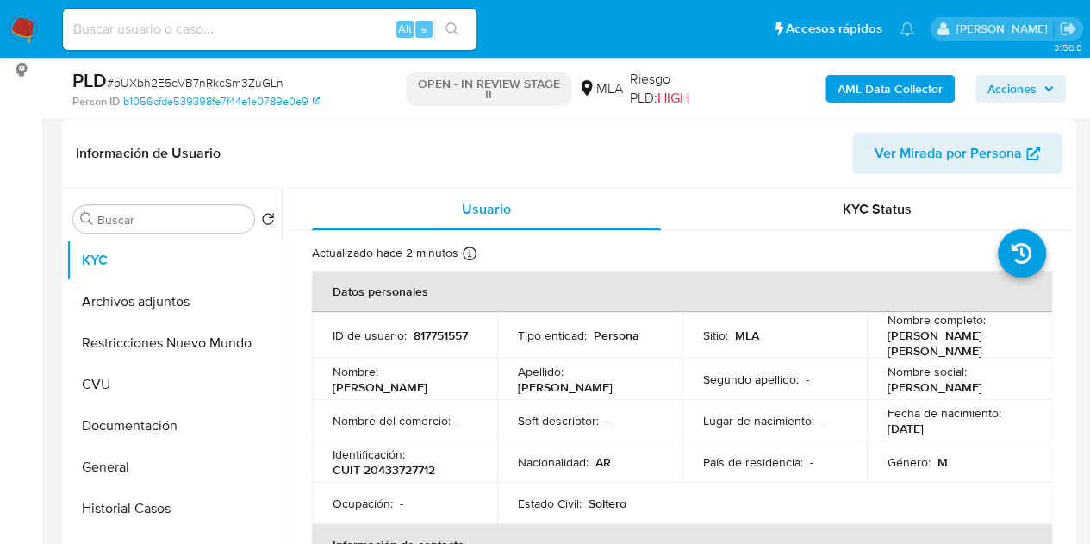
scroll to position [266, 0]
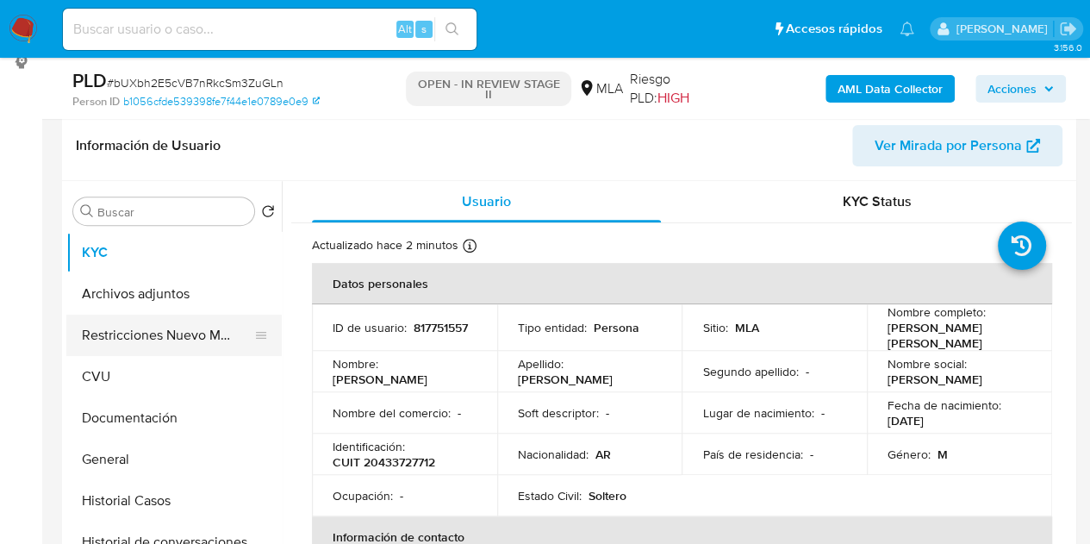
click at [134, 335] on button "Restricciones Nuevo Mundo" at bounding box center [167, 335] width 202 height 41
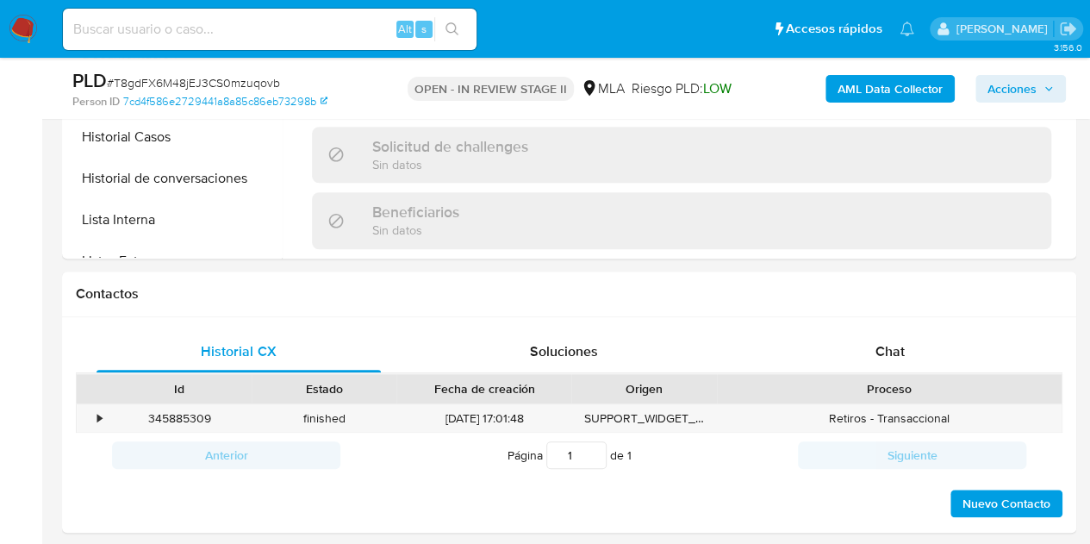
scroll to position [663, 0]
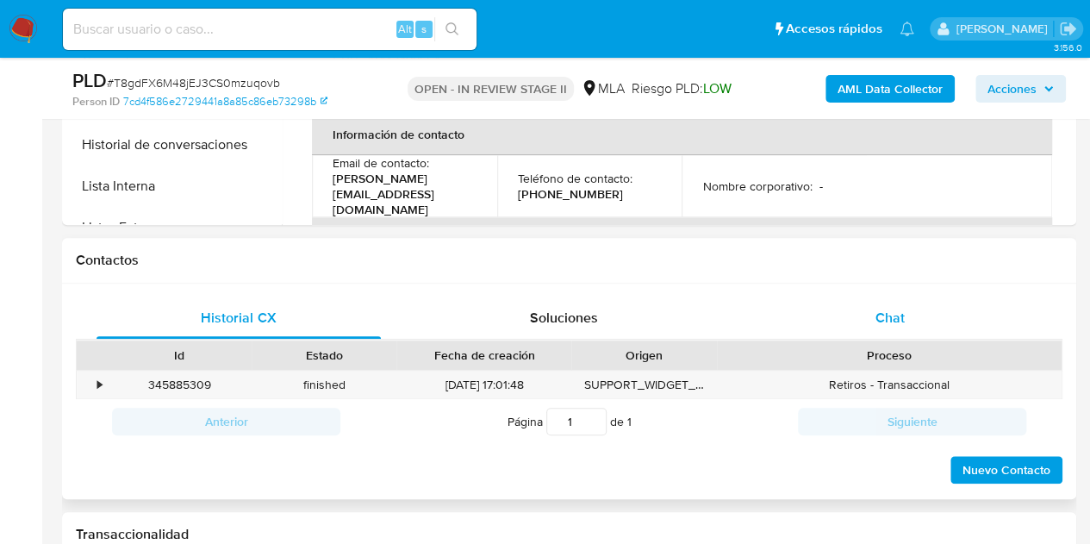
select select "10"
click at [967, 320] on div "Chat" at bounding box center [890, 317] width 284 height 41
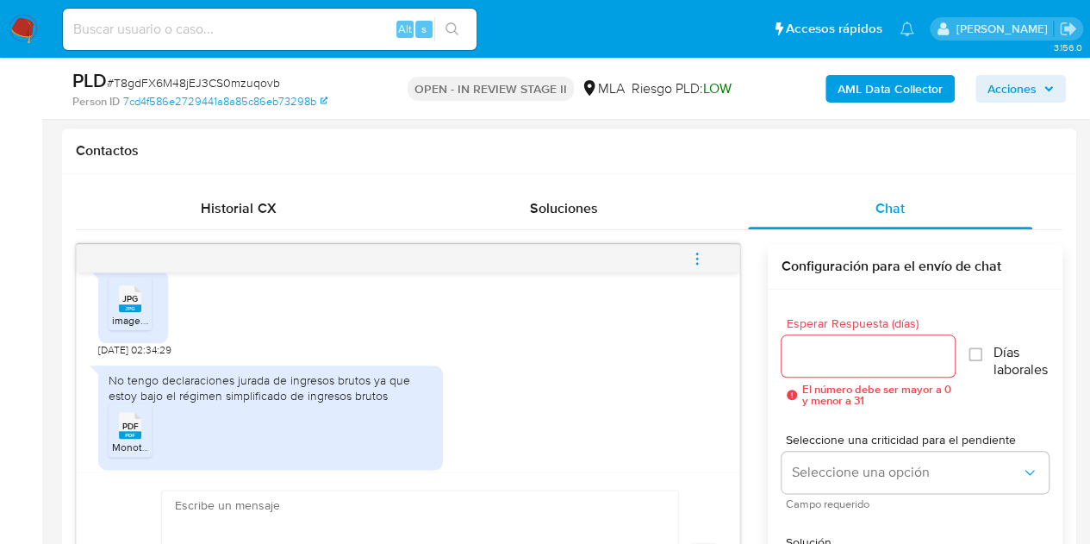
scroll to position [797, 0]
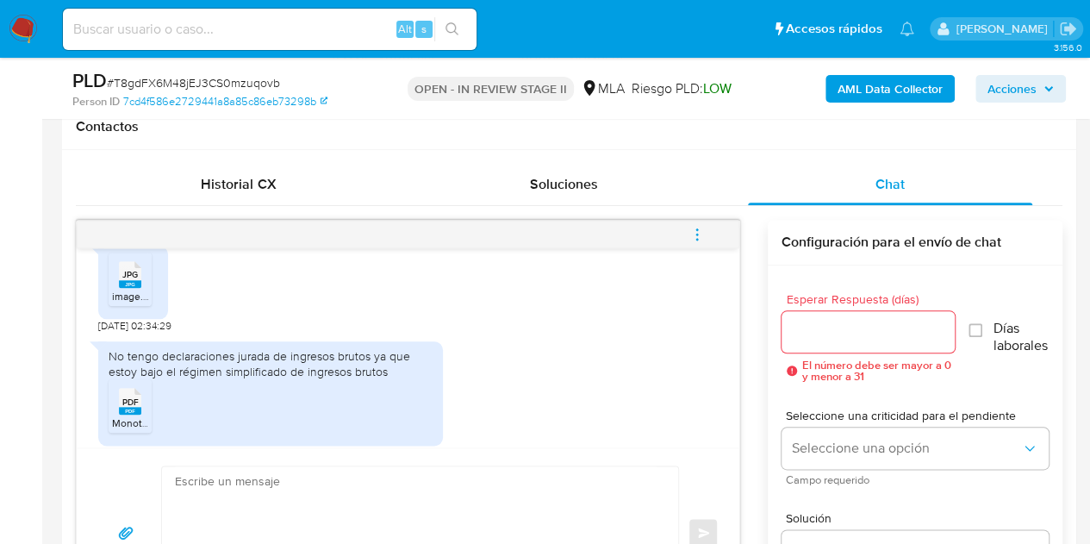
click at [123, 280] on span "JPG" at bounding box center [130, 274] width 16 height 11
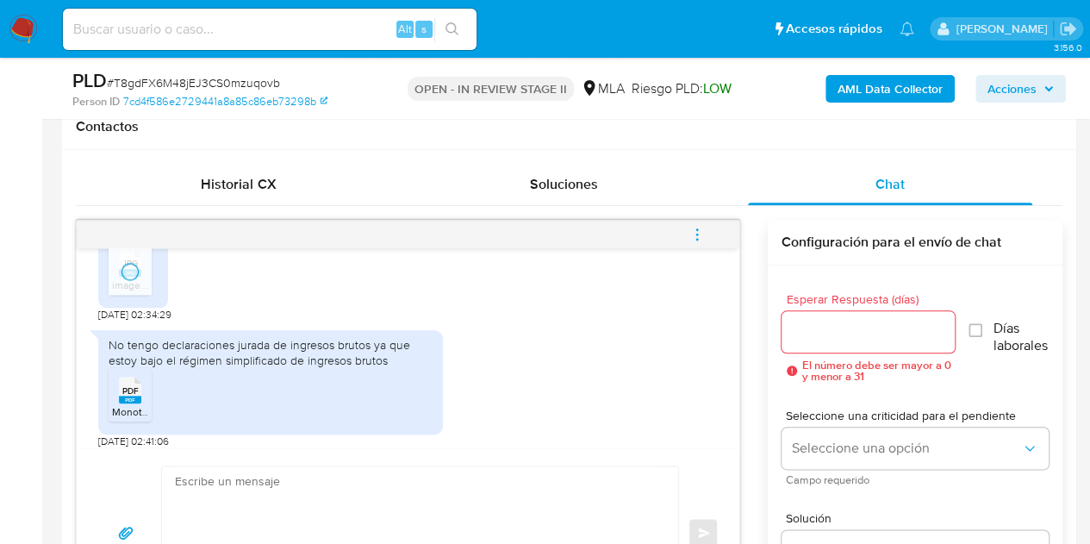
scroll to position [1326, 0]
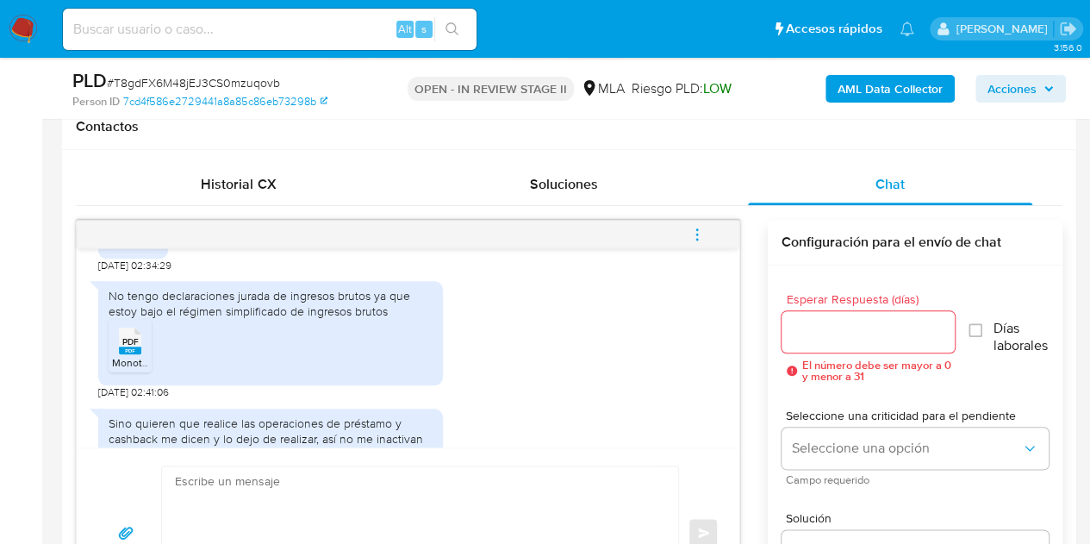
click at [286, 351] on ul "PDF PDF Monotributo.pdf" at bounding box center [271, 348] width 324 height 59
click at [109, 372] on li "PDF PDF Monotributo.pdf" at bounding box center [130, 345] width 43 height 53
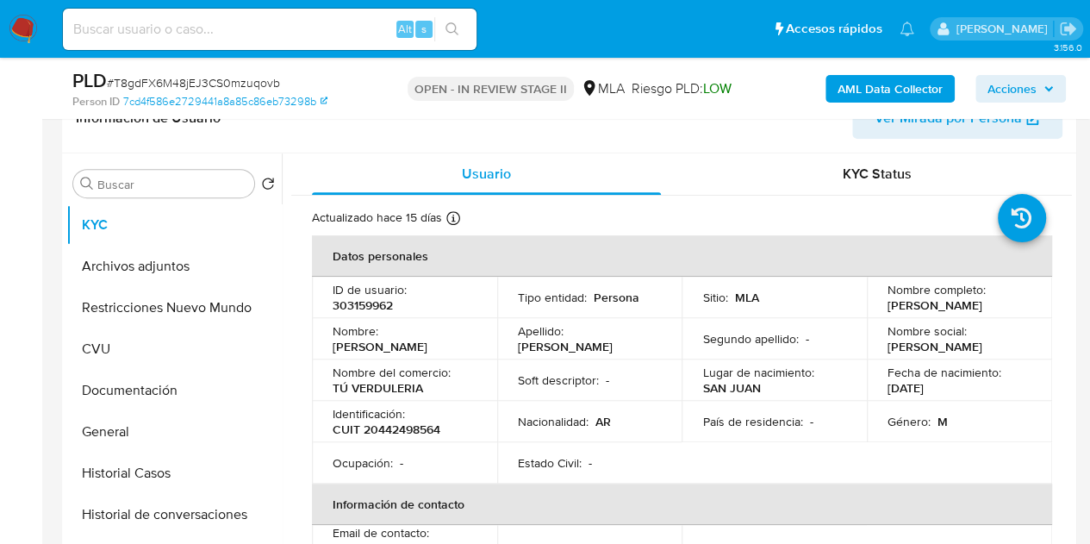
scroll to position [121, 0]
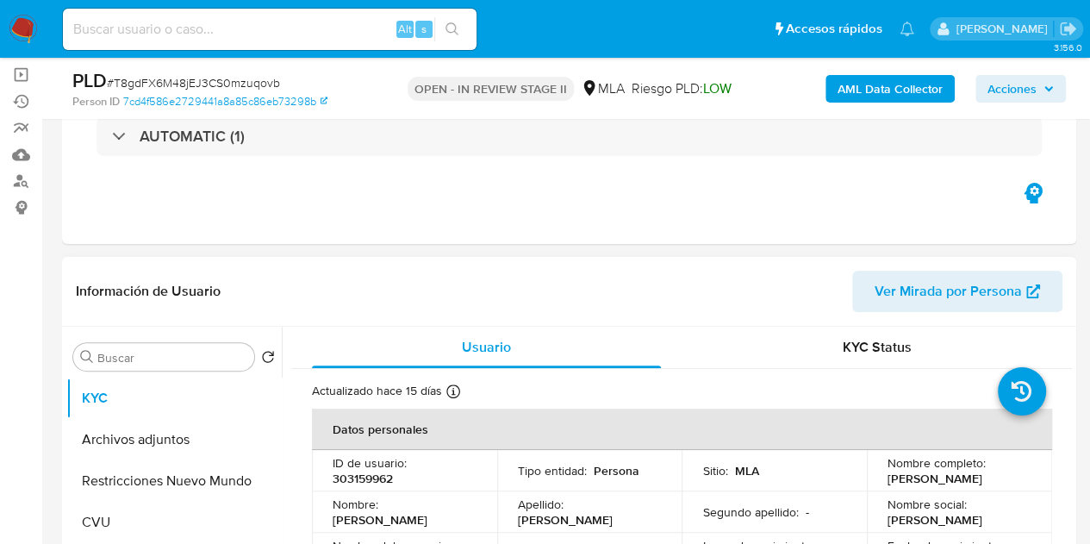
click at [962, 278] on span "Ver Mirada por Persona" at bounding box center [948, 291] width 147 height 41
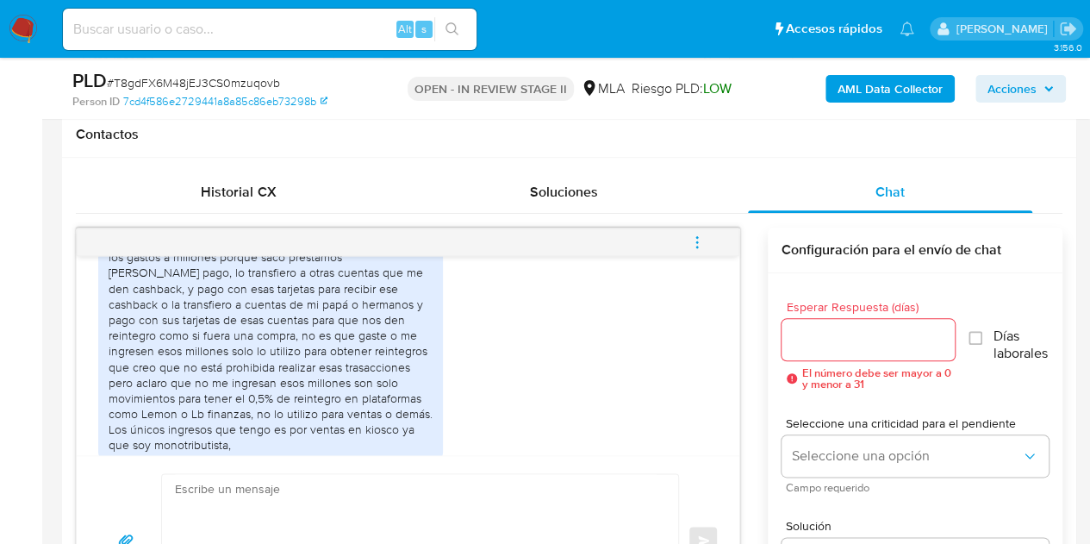
scroll to position [1025, 0]
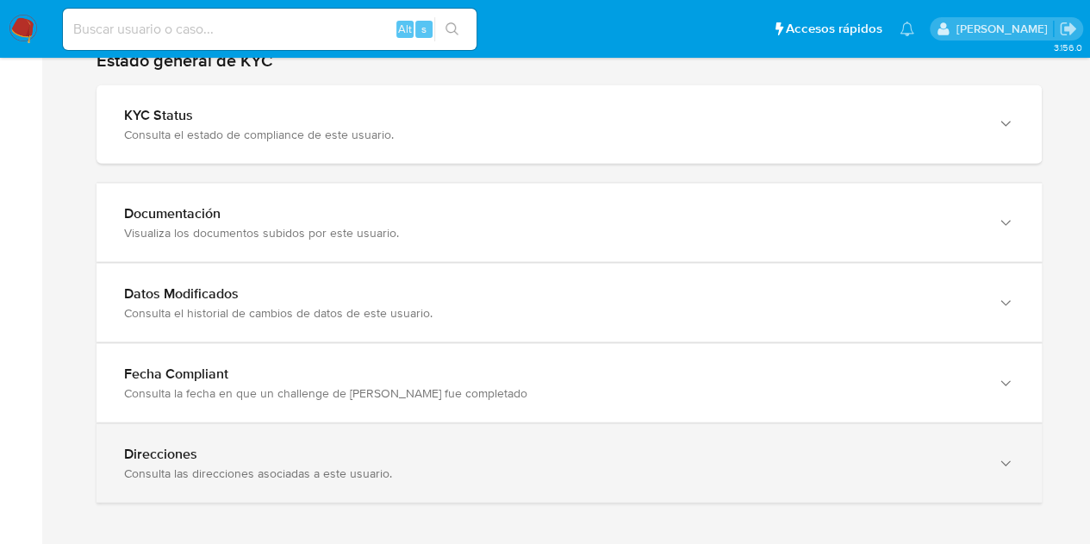
click at [951, 467] on div "Consulta las direcciones asociadas a este usuario." at bounding box center [552, 473] width 856 height 16
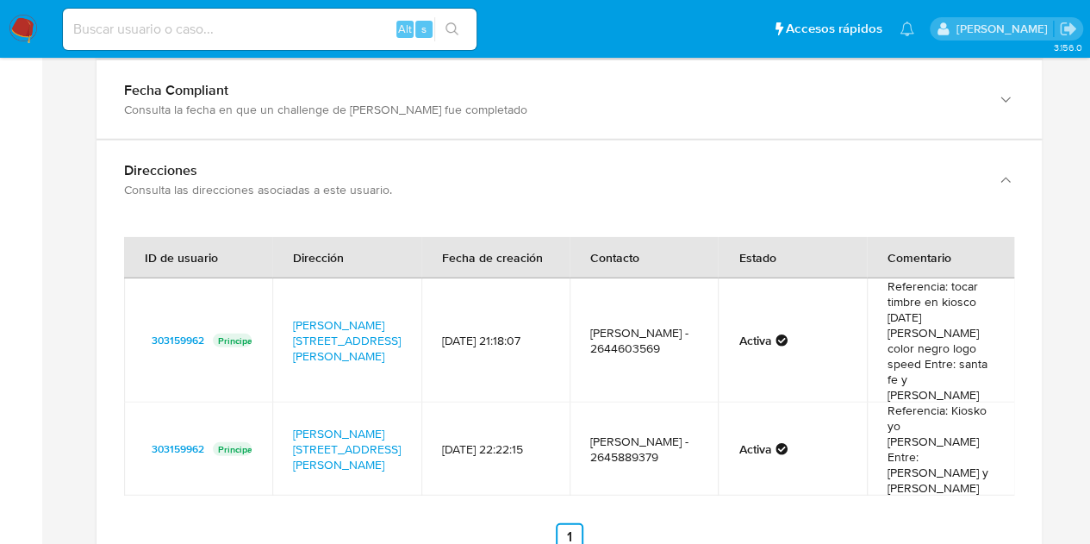
scroll to position [1988, 0]
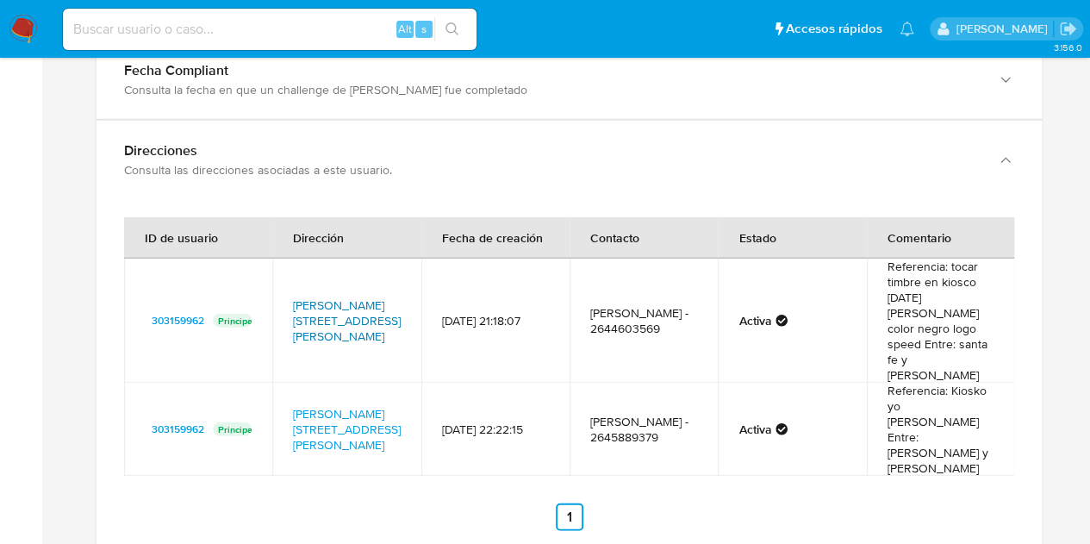
click at [340, 296] on link "[PERSON_NAME][STREET_ADDRESS][PERSON_NAME]" at bounding box center [347, 320] width 108 height 48
click at [350, 405] on link "[PERSON_NAME][STREET_ADDRESS][PERSON_NAME]" at bounding box center [347, 429] width 108 height 48
drag, startPoint x: 290, startPoint y: 270, endPoint x: 341, endPoint y: 299, distance: 59.4
click at [341, 299] on td "[PERSON_NAME][STREET_ADDRESS][PERSON_NAME]" at bounding box center [346, 320] width 148 height 124
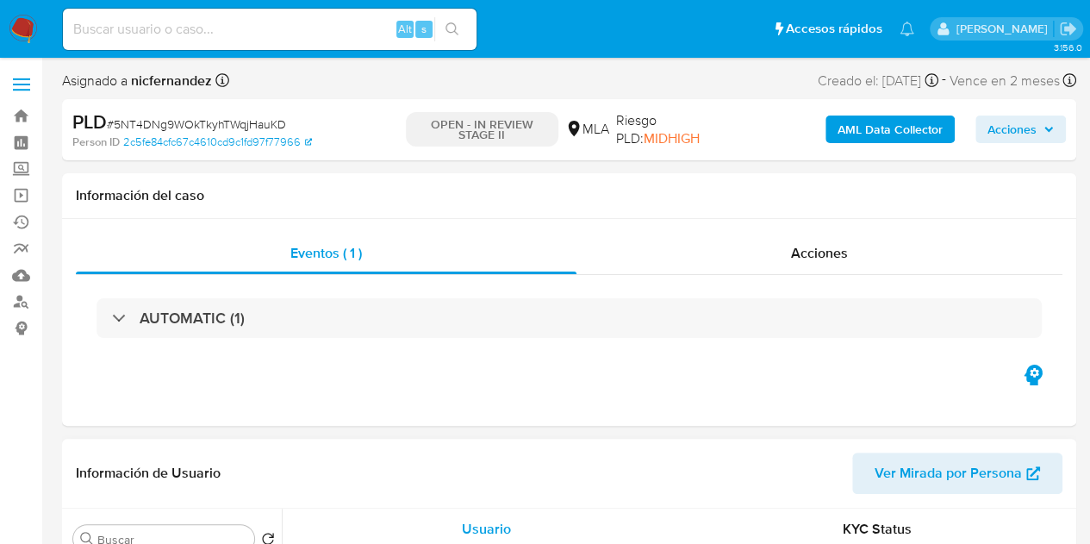
select select "10"
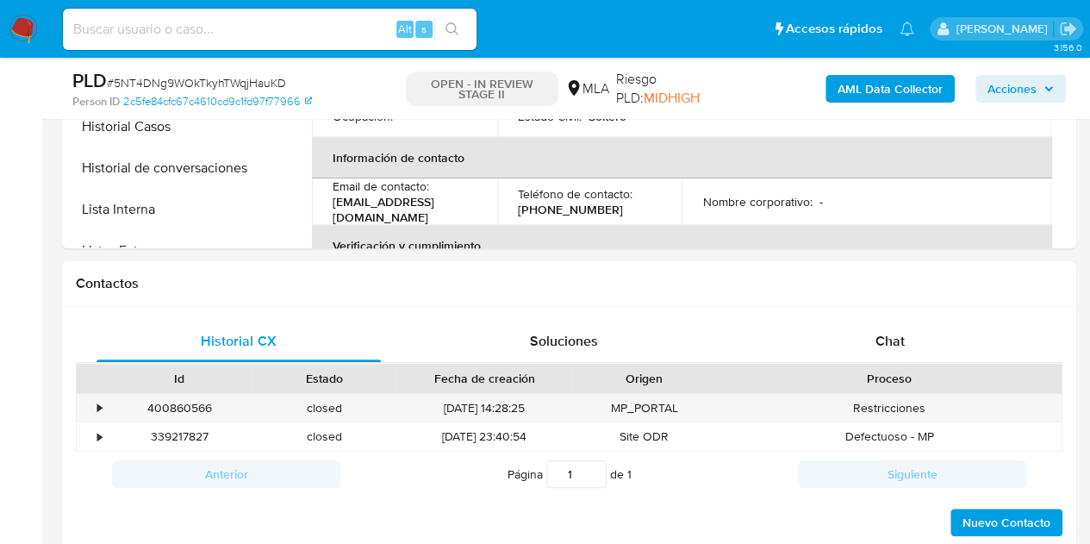
scroll to position [775, 0]
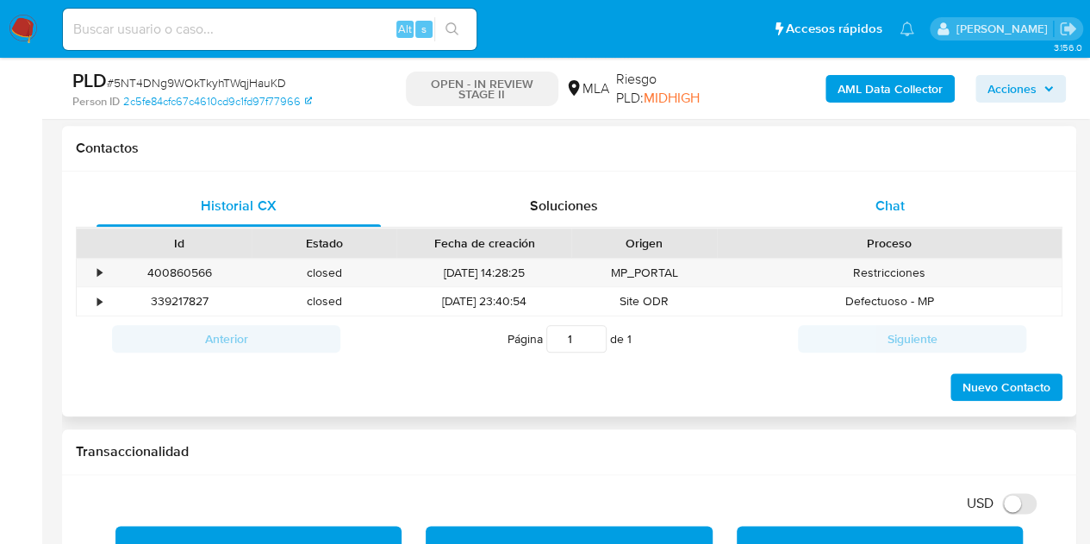
click at [937, 208] on div "Chat" at bounding box center [890, 205] width 284 height 41
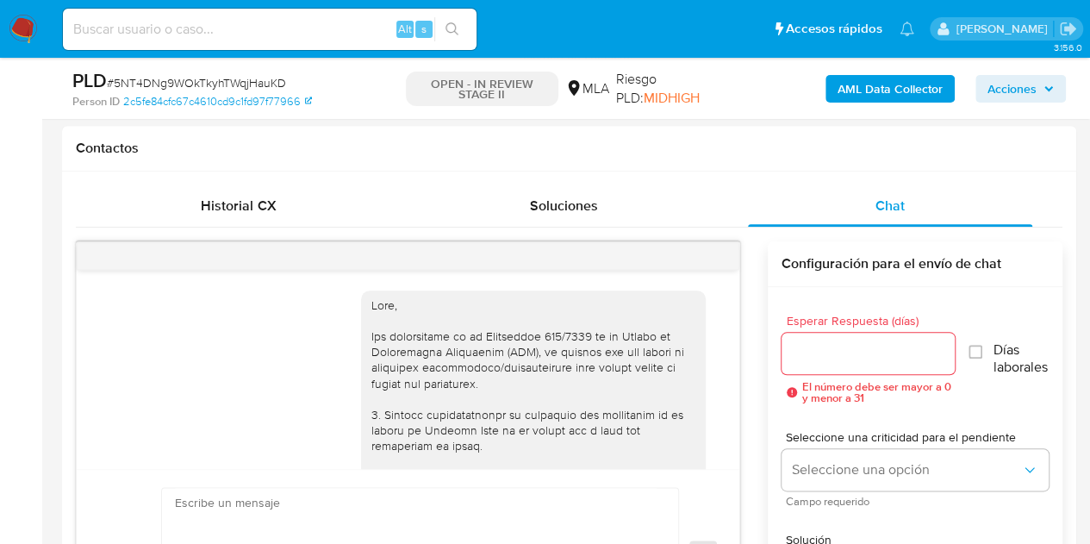
scroll to position [876, 0]
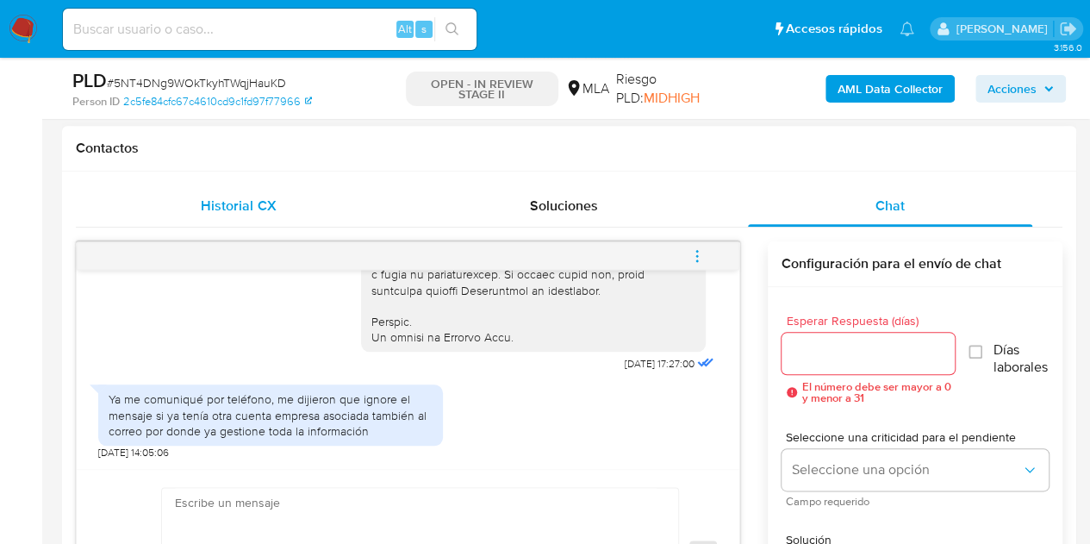
click at [244, 220] on div "Historial CX" at bounding box center [239, 205] width 284 height 41
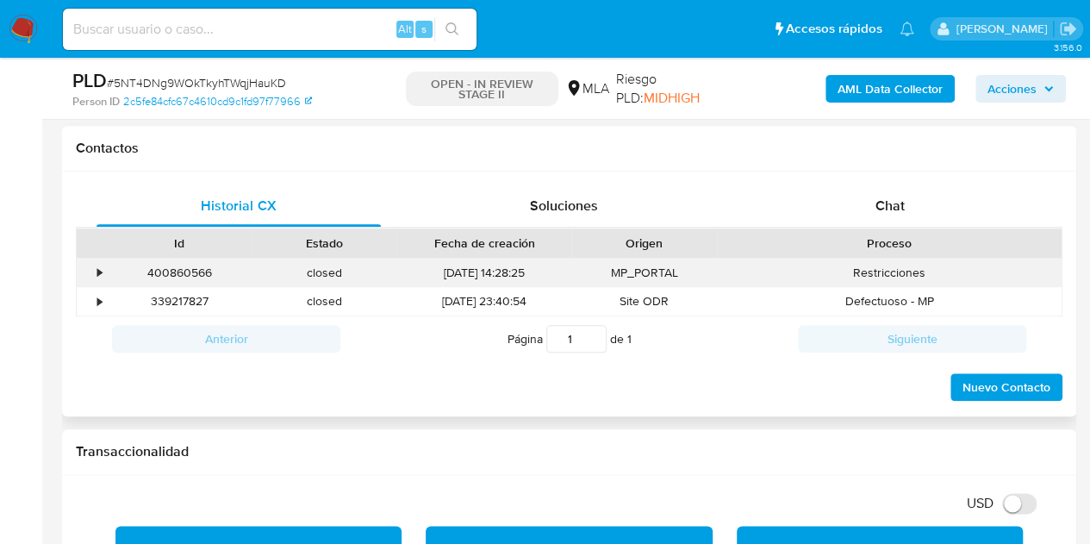
click at [203, 271] on div "400860566" at bounding box center [179, 272] width 145 height 28
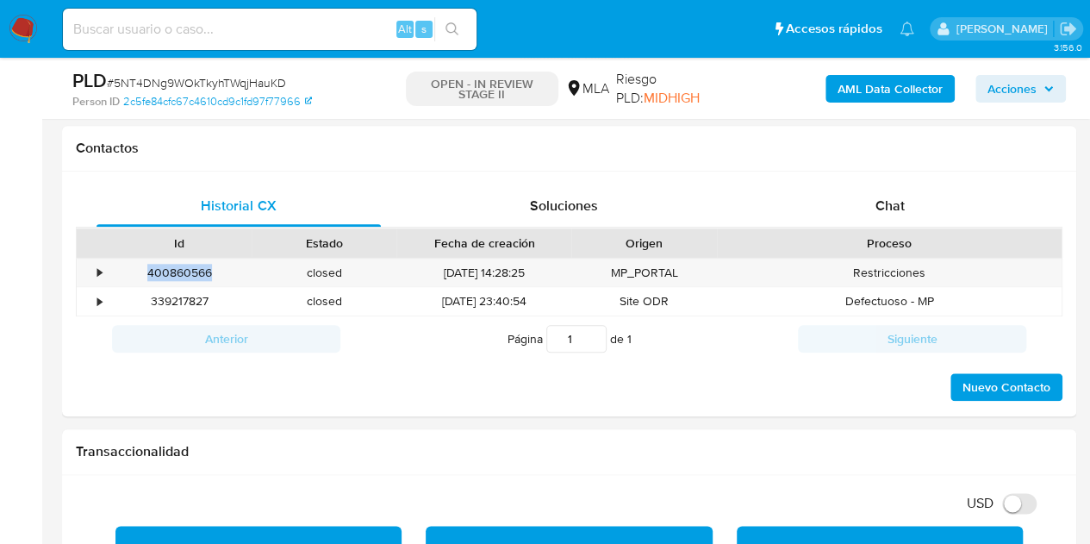
copy div "400860566"
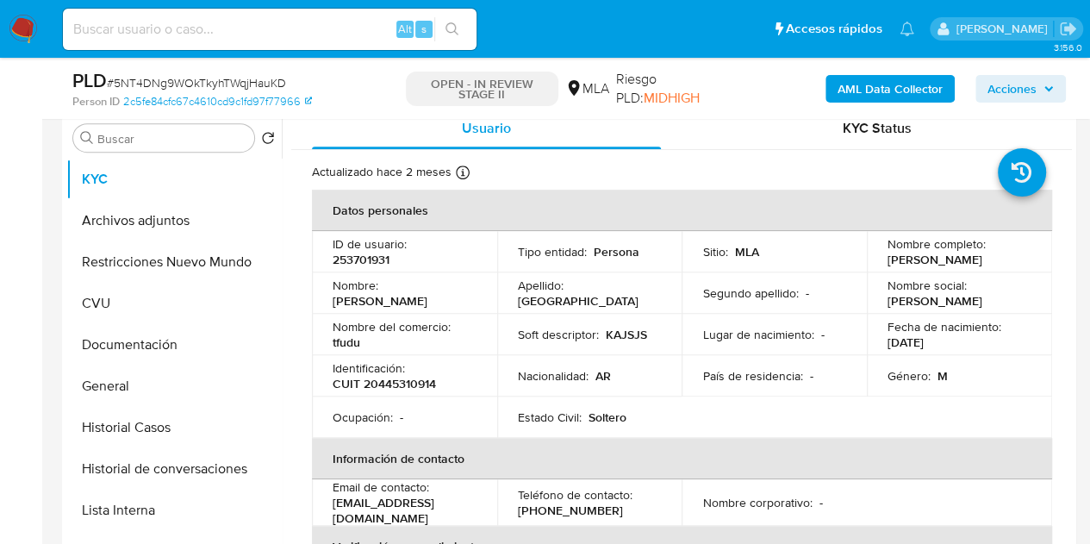
scroll to position [333, 0]
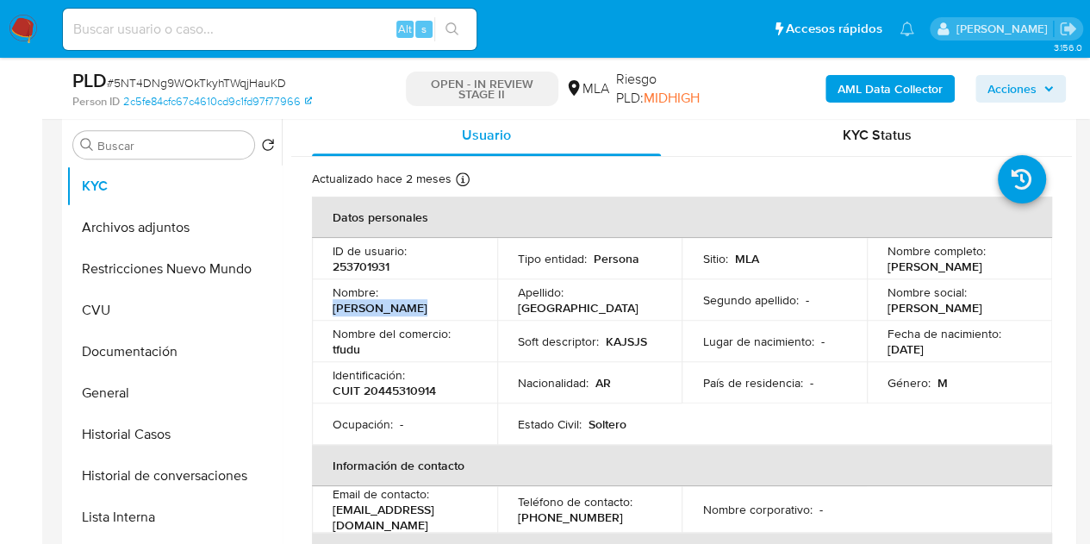
drag, startPoint x: 409, startPoint y: 296, endPoint x: 485, endPoint y: 371, distance: 107.2
click at [469, 290] on td "Nombre : [PERSON_NAME]" at bounding box center [404, 299] width 185 height 41
copy p "[PERSON_NAME]"
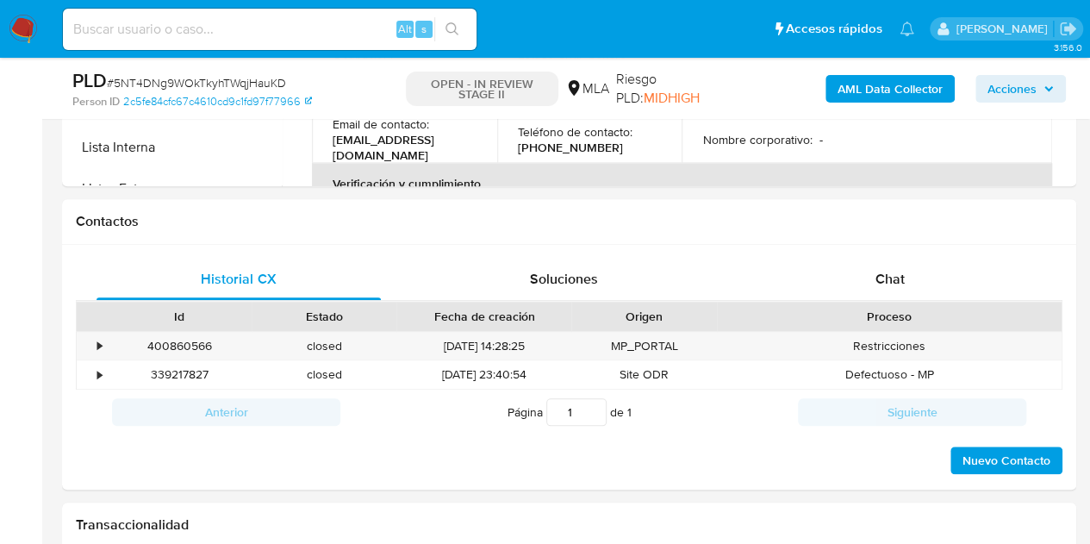
drag, startPoint x: 927, startPoint y: 275, endPoint x: 1102, endPoint y: 166, distance: 205.9
click at [928, 273] on div "Chat" at bounding box center [890, 278] width 284 height 41
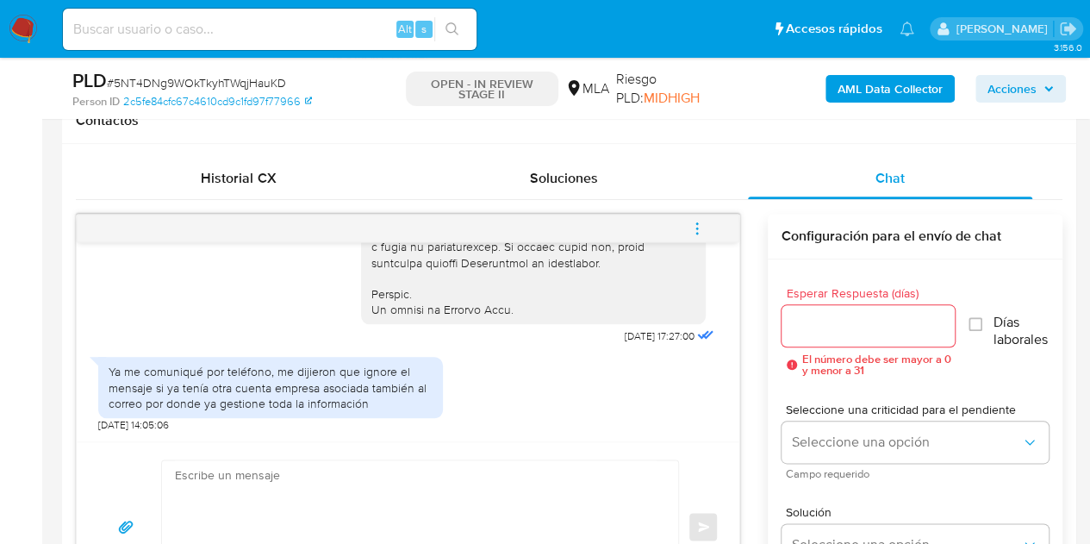
scroll to position [943, 0]
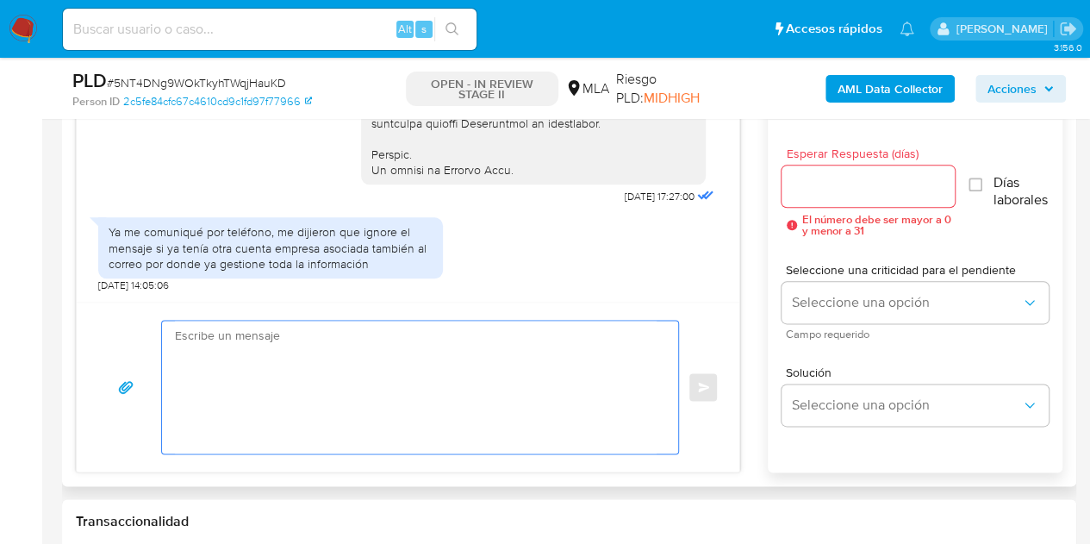
click at [345, 354] on textarea at bounding box center [416, 387] width 482 height 133
paste textarea "Hola Martin Manuel, Esperamos que te encuentres muy bien. Como te indicamos pre…"
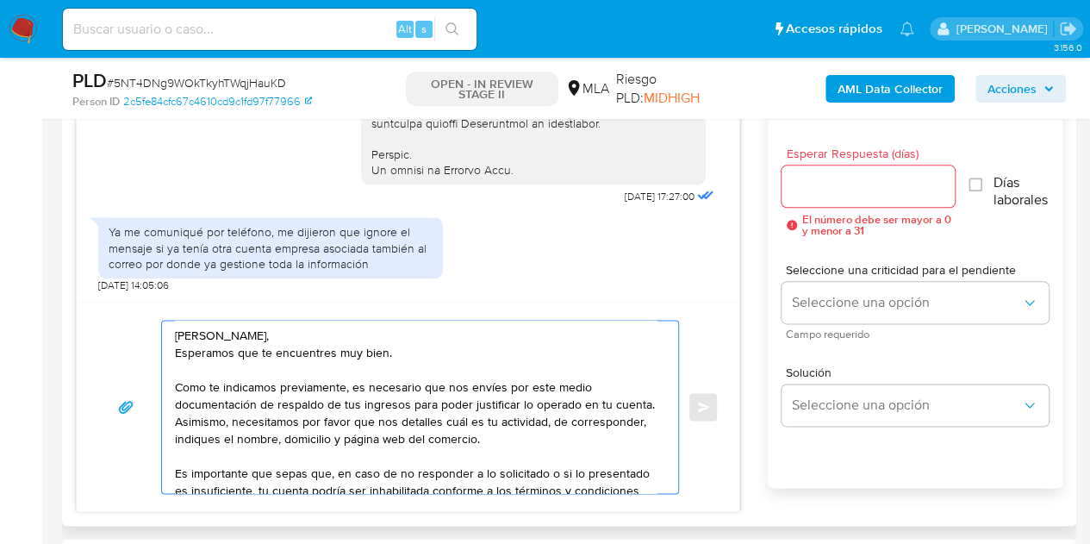
scroll to position [92, 0]
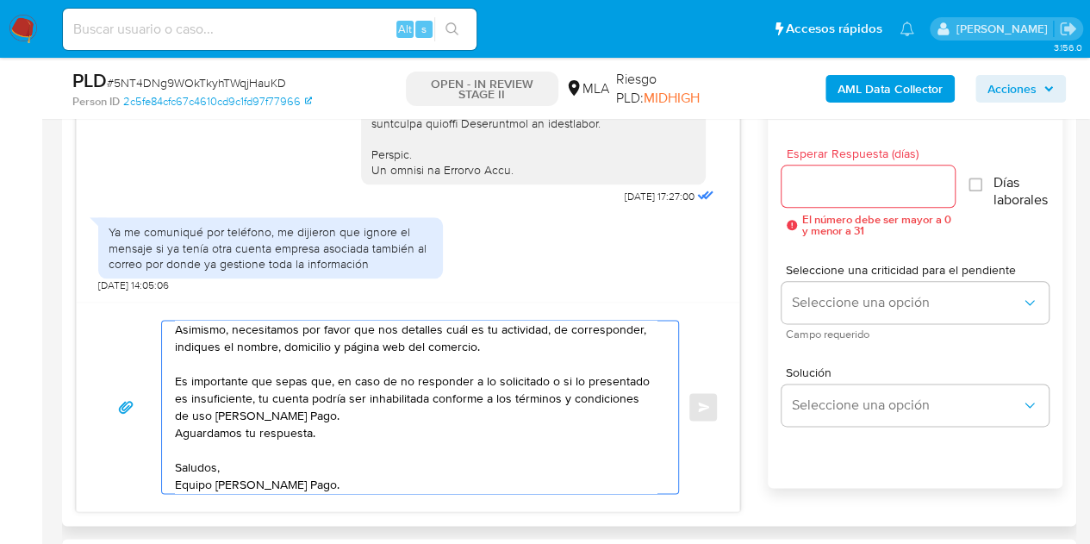
click at [646, 430] on textarea "Hola Martin Manuel, Esperamos que te encuentres muy bien. Como te indicamos pre…" at bounding box center [416, 407] width 482 height 172
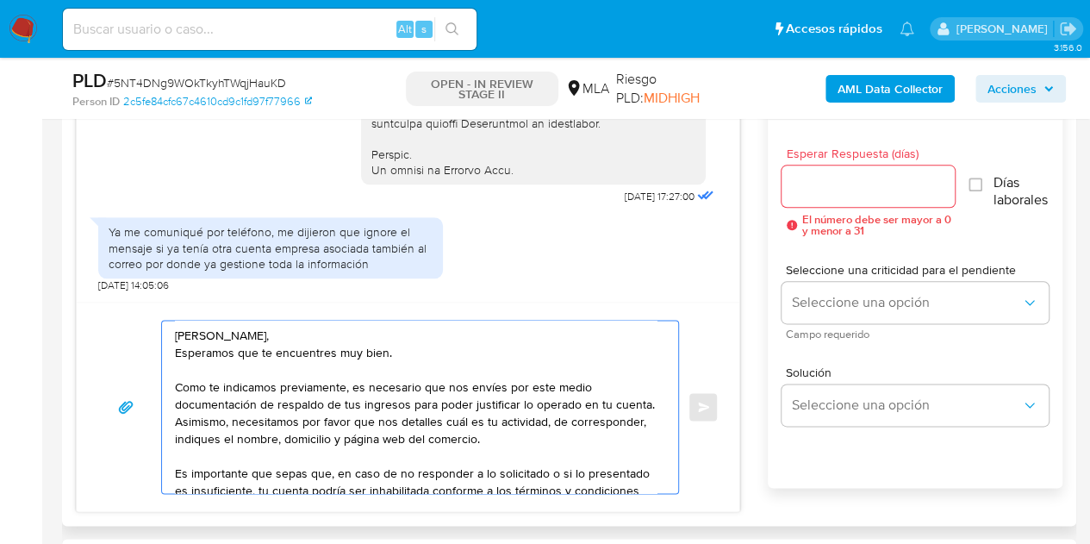
click at [531, 349] on textarea "Hola Martin Manuel, Esperamos que te encuentres muy bien. Como te indicamos pre…" at bounding box center [416, 407] width 482 height 172
click at [522, 339] on textarea "Hola Martin Manuel, Esperamos que te encuentres muy bien. Como te indicamos pre…" at bounding box center [416, 407] width 482 height 172
click at [526, 356] on textarea "Hola Martin Manuel, Esperamos que te encuentres muy bien. Como te indicamos pre…" at bounding box center [416, 407] width 482 height 172
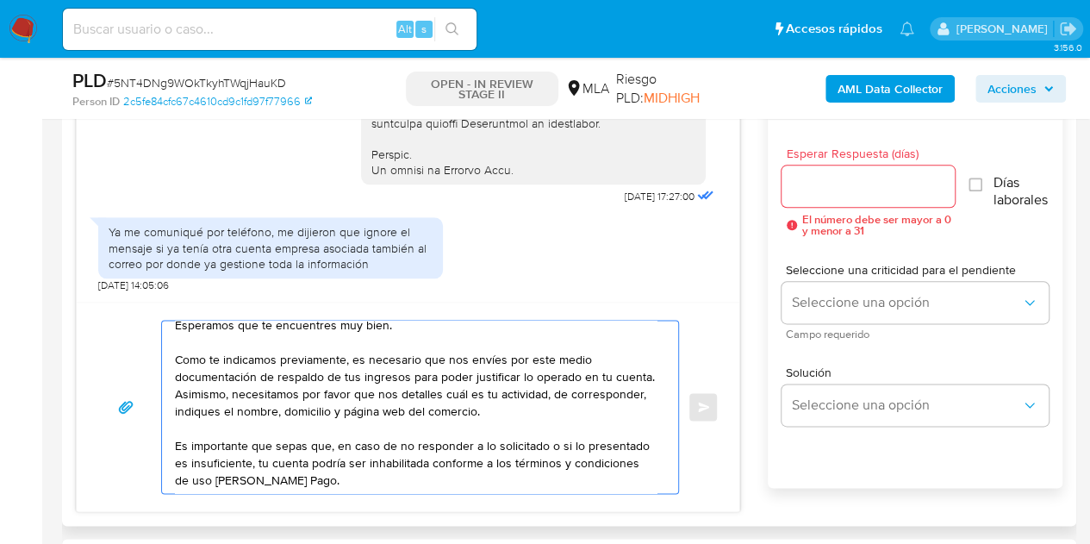
click at [592, 396] on textarea "Hola Martin Manuel, Esperamos que te encuentres muy bien. Como te indicamos pre…" at bounding box center [416, 407] width 482 height 172
click at [610, 408] on textarea "Hola Martin Manuel, Esperamos que te encuentres muy bien. Como te indicamos pre…" at bounding box center [416, 407] width 482 height 172
click at [600, 395] on textarea "Hola Martin Manuel, Esperamos que te encuentres muy bien. Como te indicamos pre…" at bounding box center [416, 407] width 482 height 172
click at [605, 405] on textarea "Hola Martin Manuel, Esperamos que te encuentres muy bien. Como te indicamos pre…" at bounding box center [416, 407] width 482 height 172
type textarea "Hola Martin Manuel, Esperamos que te encuentres muy bien. Como te indicamos pre…"
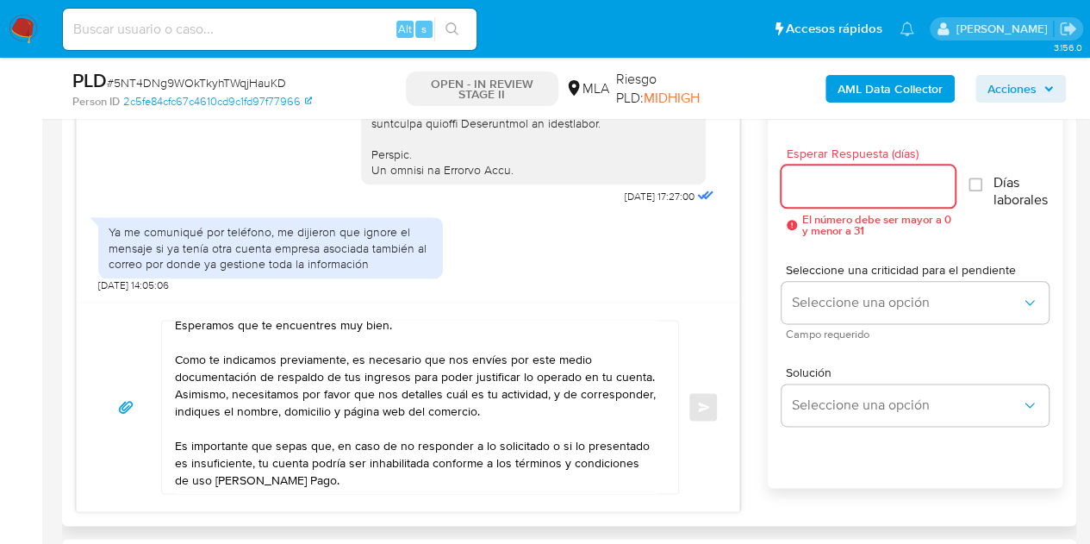
click at [819, 187] on input "Esperar Respuesta (días)" at bounding box center [869, 186] width 174 height 22
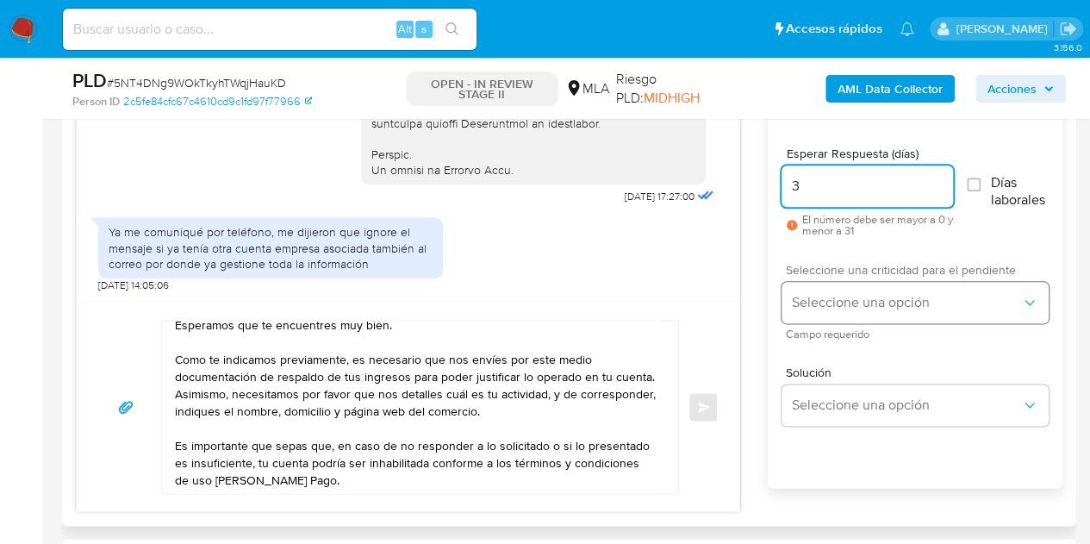
type input "3"
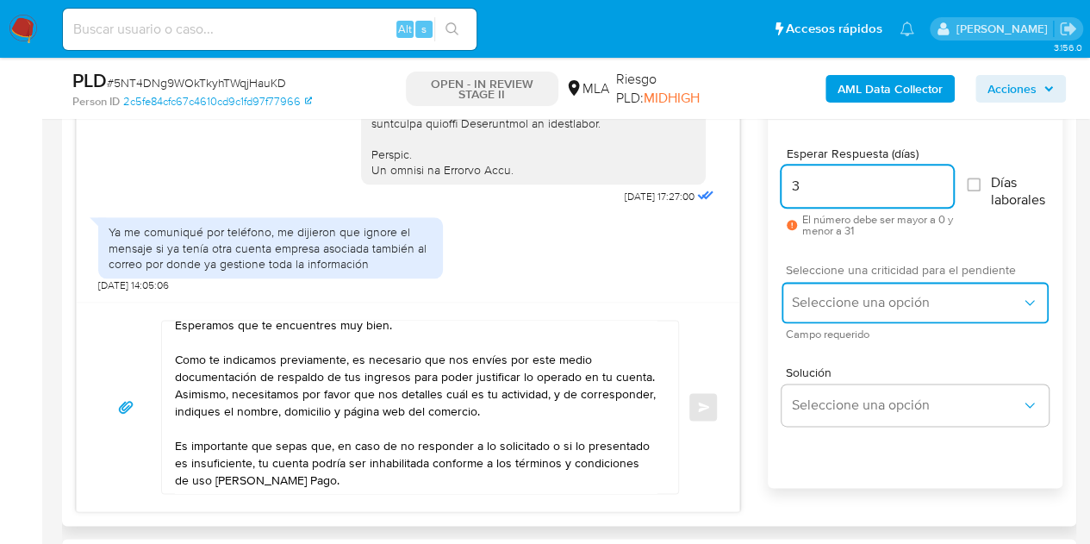
click at [856, 308] on span "Seleccione una opción" at bounding box center [906, 302] width 229 height 17
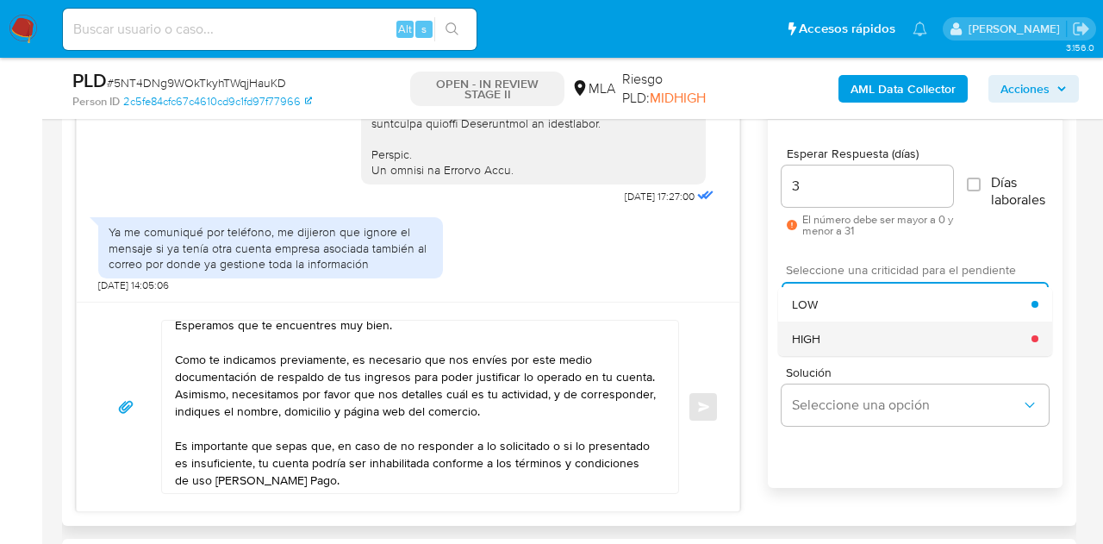
click at [858, 344] on div "HIGH" at bounding box center [912, 338] width 240 height 34
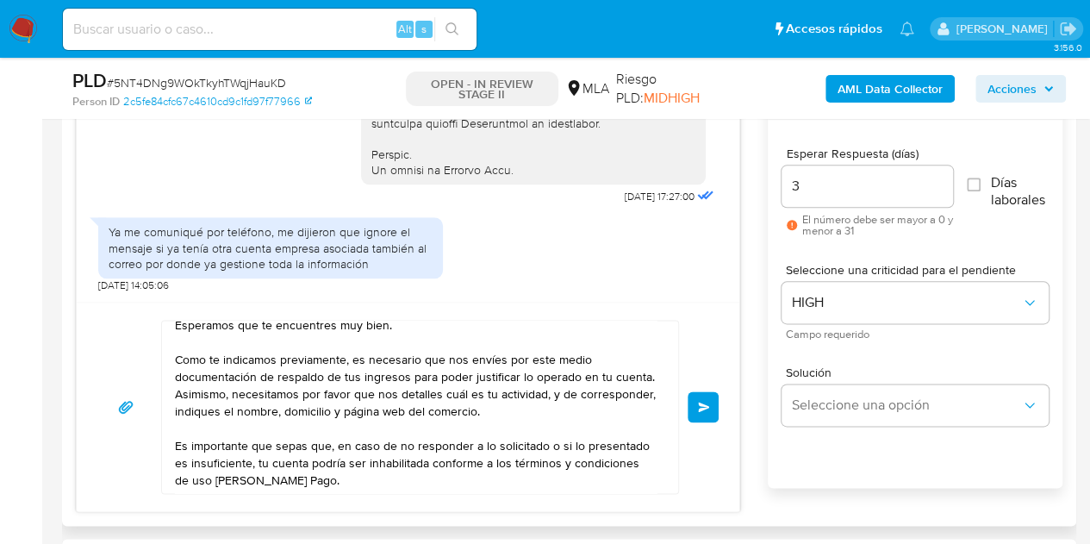
drag, startPoint x: 702, startPoint y: 332, endPoint x: 666, endPoint y: 371, distance: 53.7
click at [701, 334] on div "Hola Martin Manuel, Esperamos que te encuentres muy bien. Como te indicamos pre…" at bounding box center [407, 407] width 621 height 174
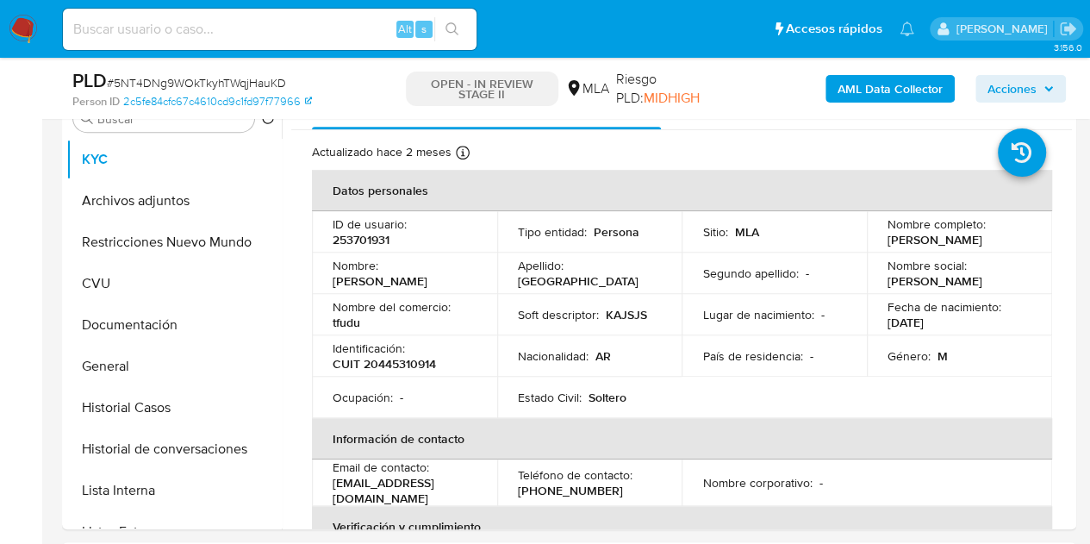
scroll to position [321, 0]
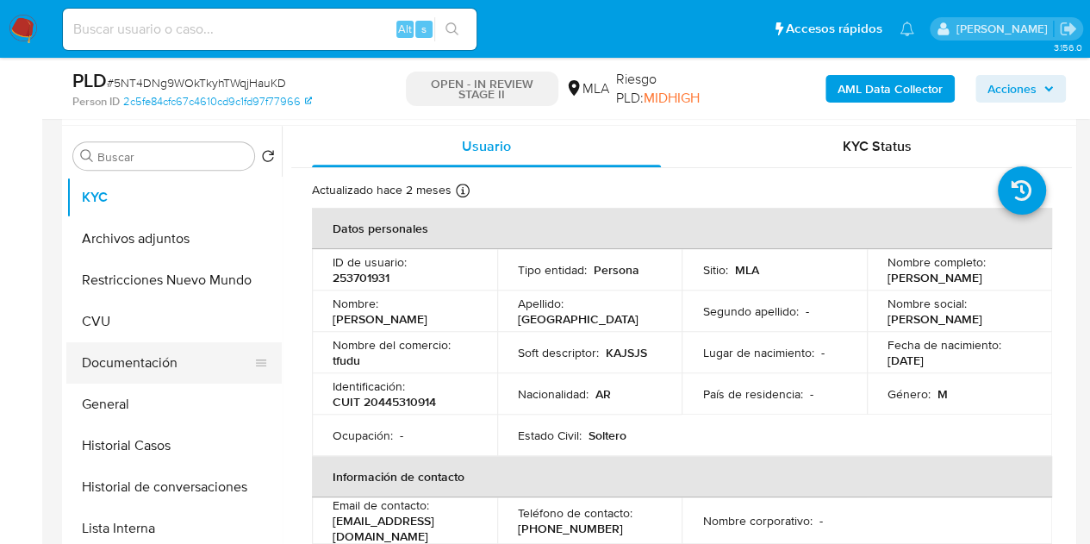
click at [156, 362] on button "Documentación" at bounding box center [167, 362] width 202 height 41
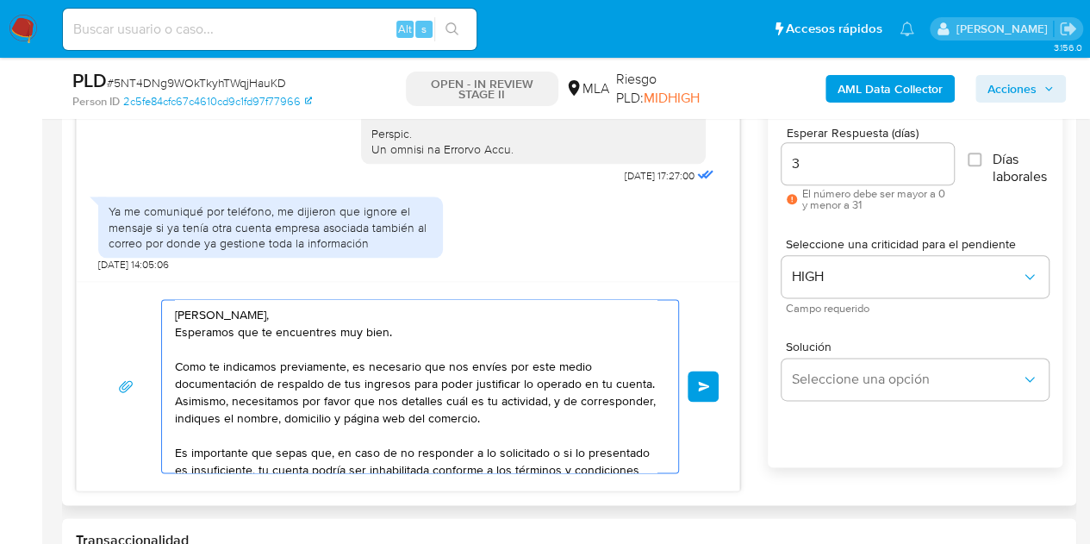
scroll to position [98, 0]
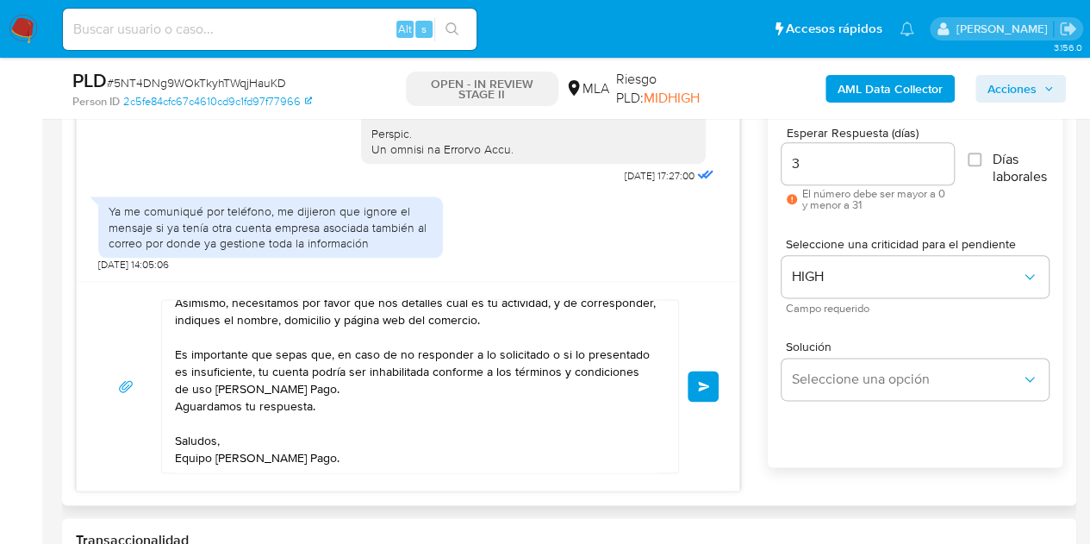
click at [713, 383] on button "Enviar" at bounding box center [703, 386] width 31 height 31
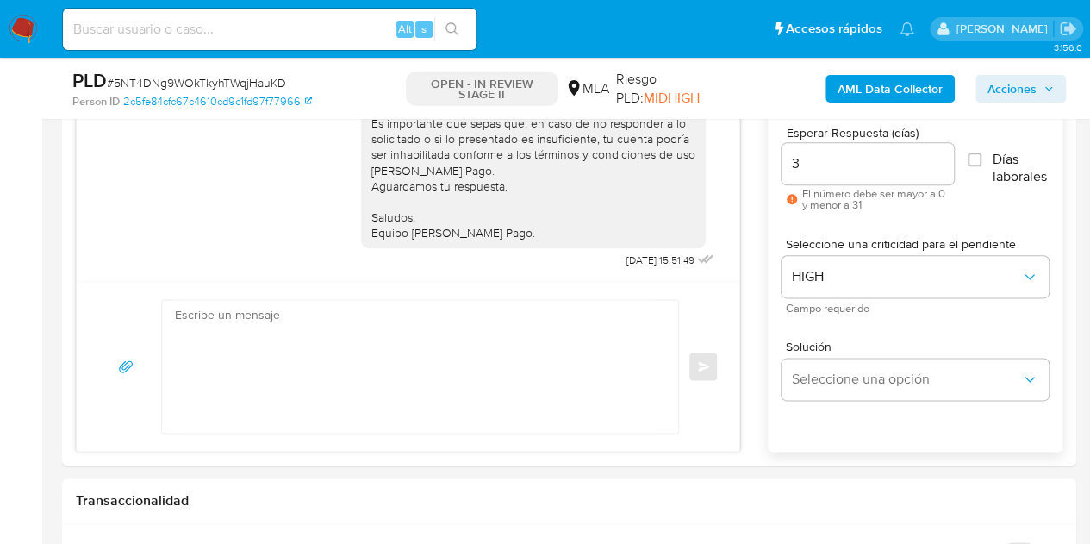
scroll to position [825, 0]
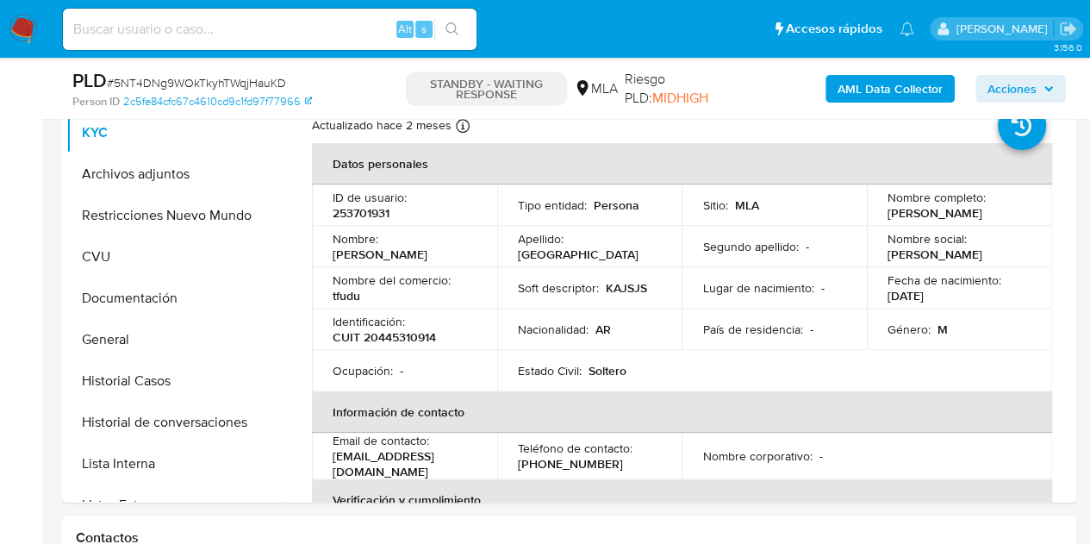
select select "10"
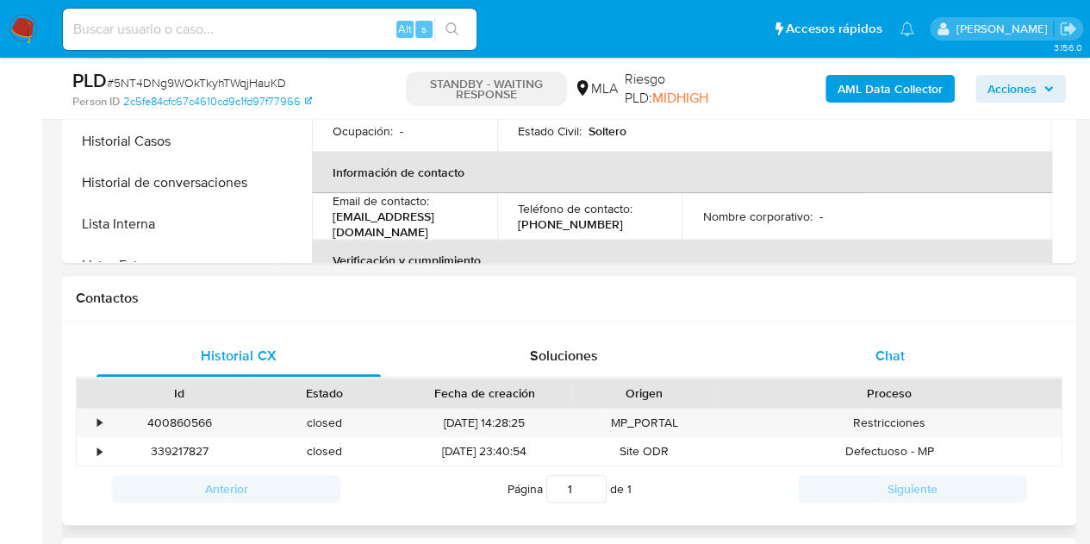
click at [903, 349] on span "Chat" at bounding box center [889, 356] width 29 height 20
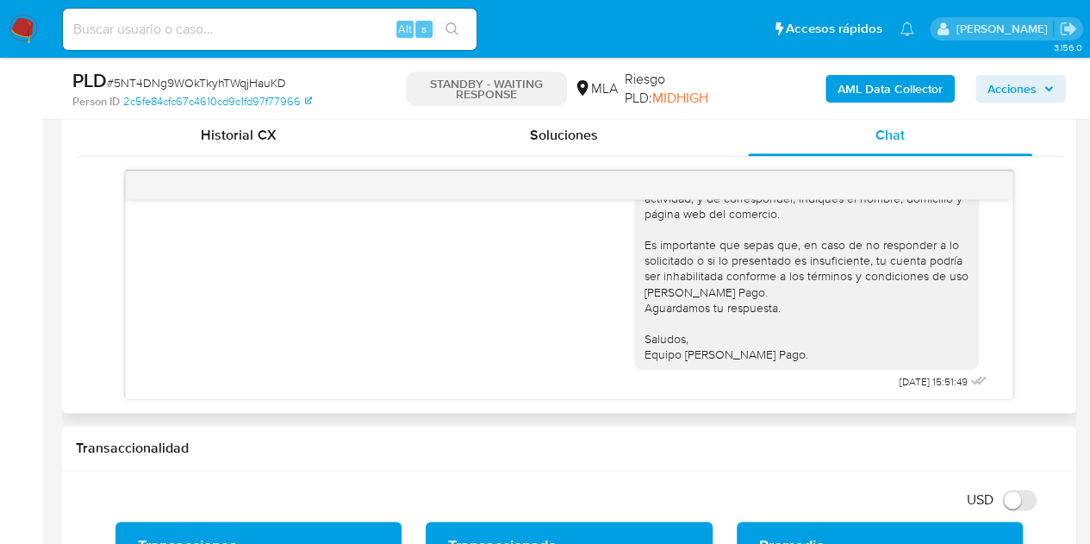
scroll to position [1197, 0]
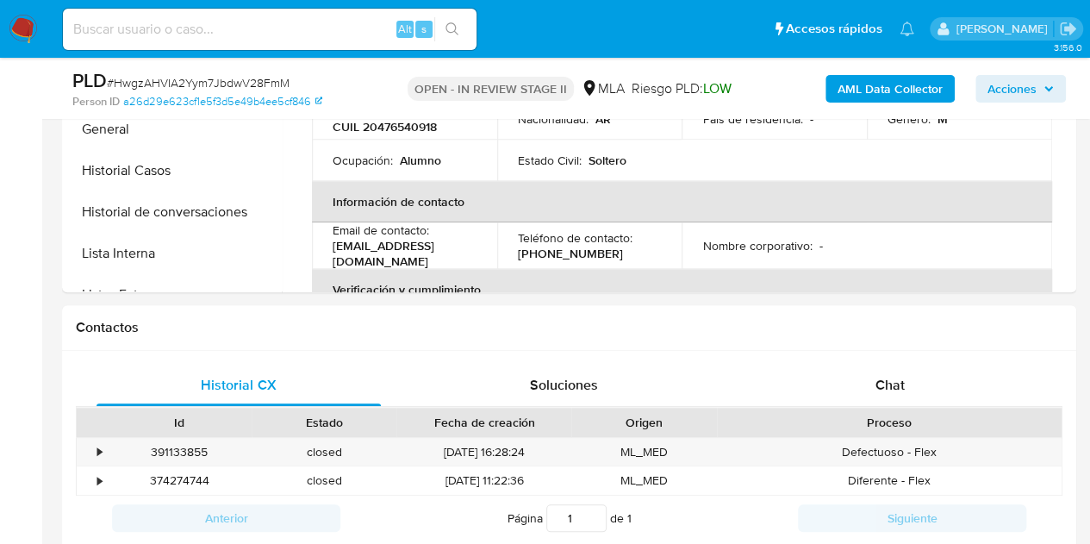
select select "10"
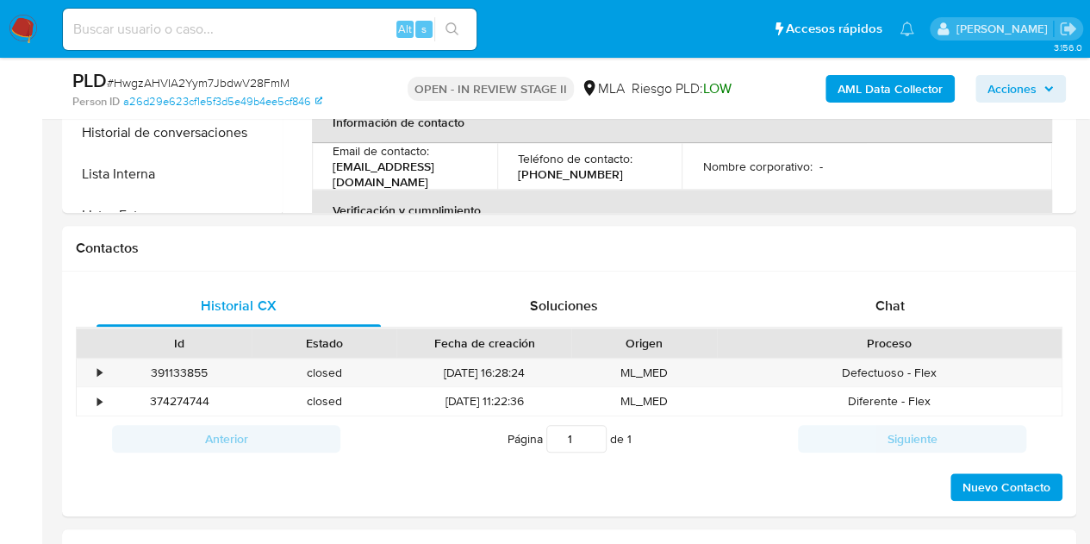
scroll to position [769, 0]
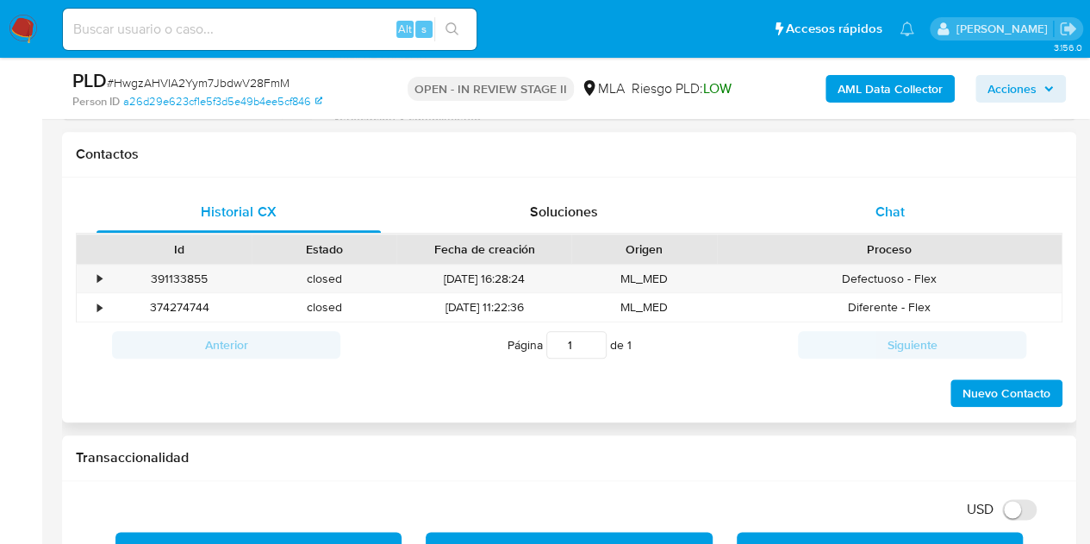
click at [898, 223] on div "Chat" at bounding box center [890, 211] width 284 height 41
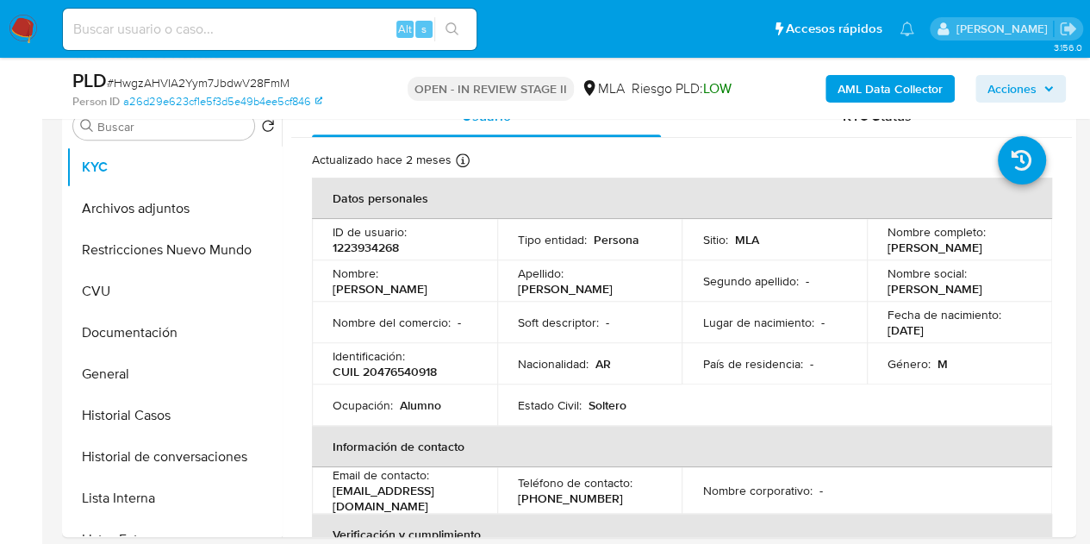
scroll to position [298, 0]
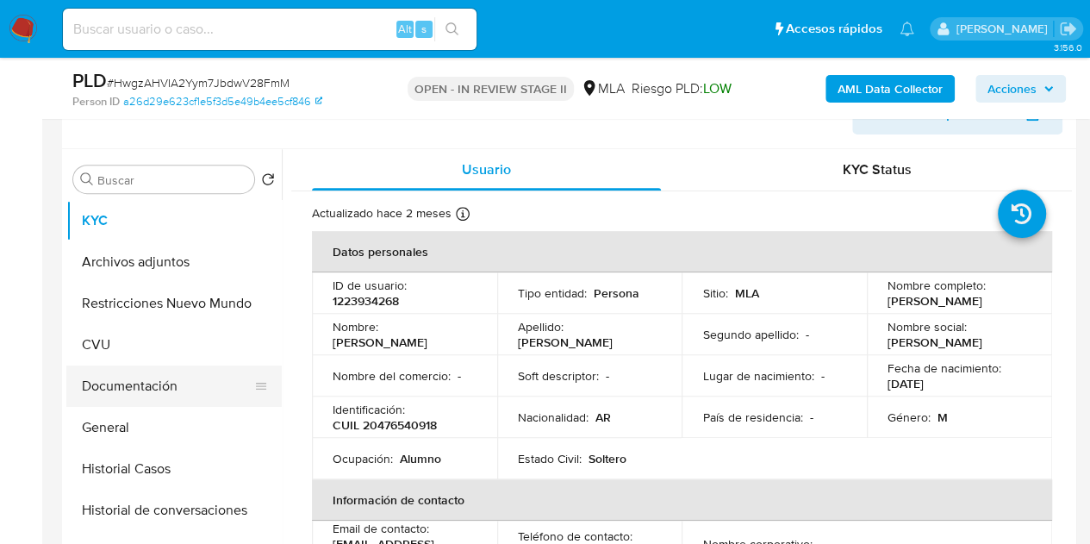
click at [159, 378] on button "Documentación" at bounding box center [167, 385] width 202 height 41
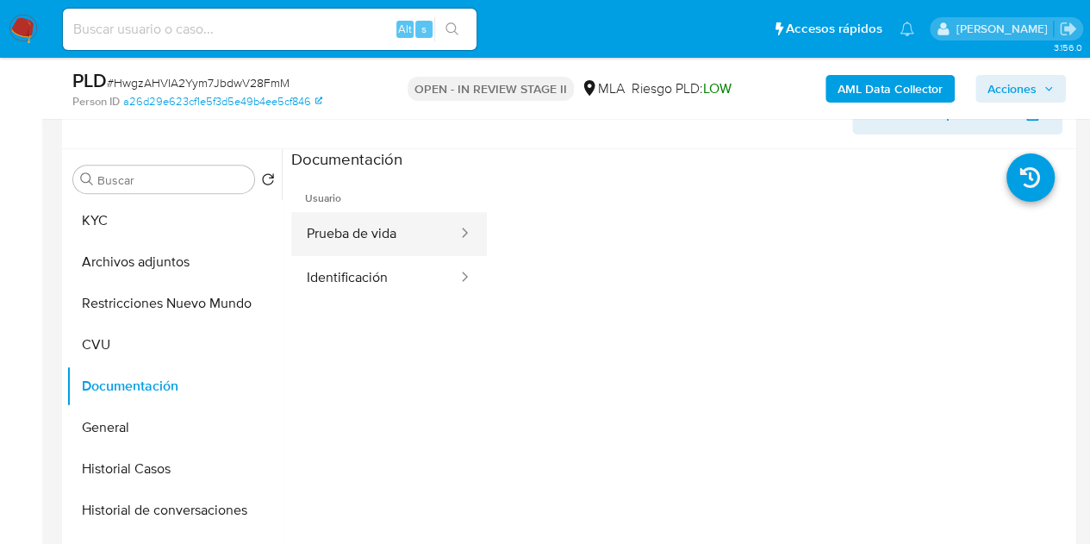
click at [425, 230] on button "Prueba de vida" at bounding box center [375, 234] width 168 height 44
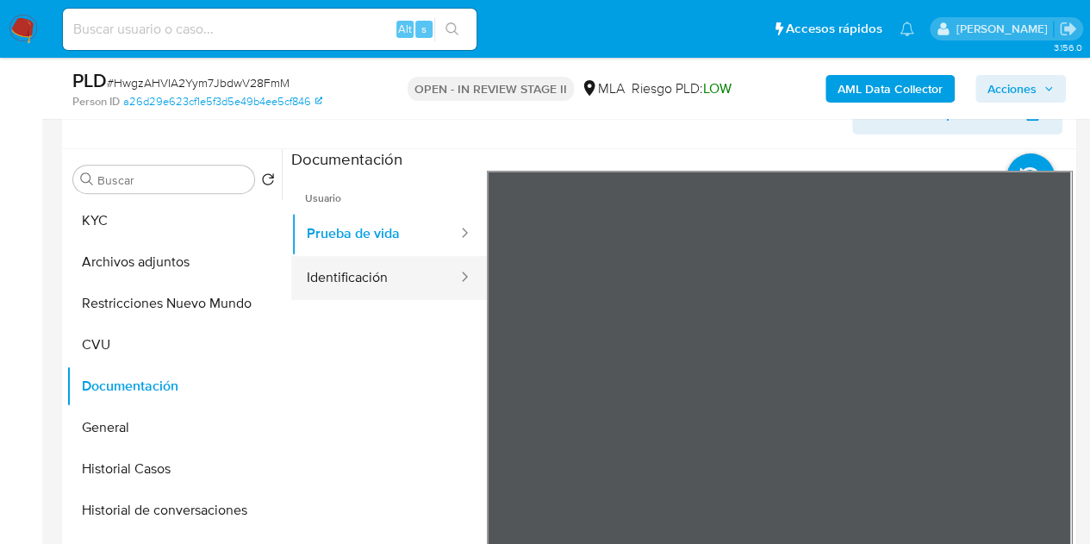
click at [408, 282] on button "Identificación" at bounding box center [375, 278] width 168 height 44
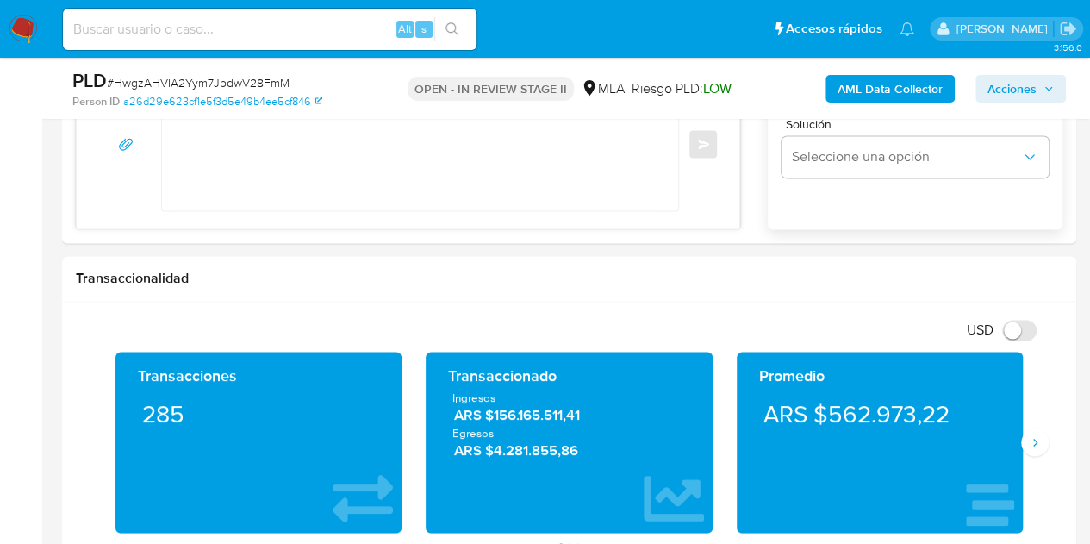
scroll to position [882, 0]
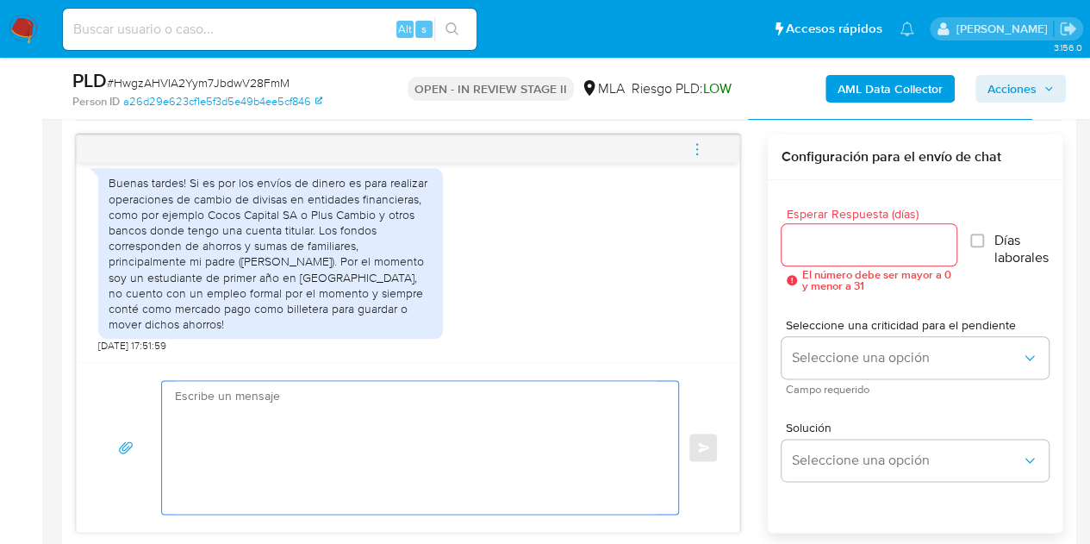
click at [365, 439] on textarea at bounding box center [416, 447] width 482 height 133
paste textarea "Hola, Esperamos que te encuentres muy bien. Gracias por tu respuesta. En ese ca…"
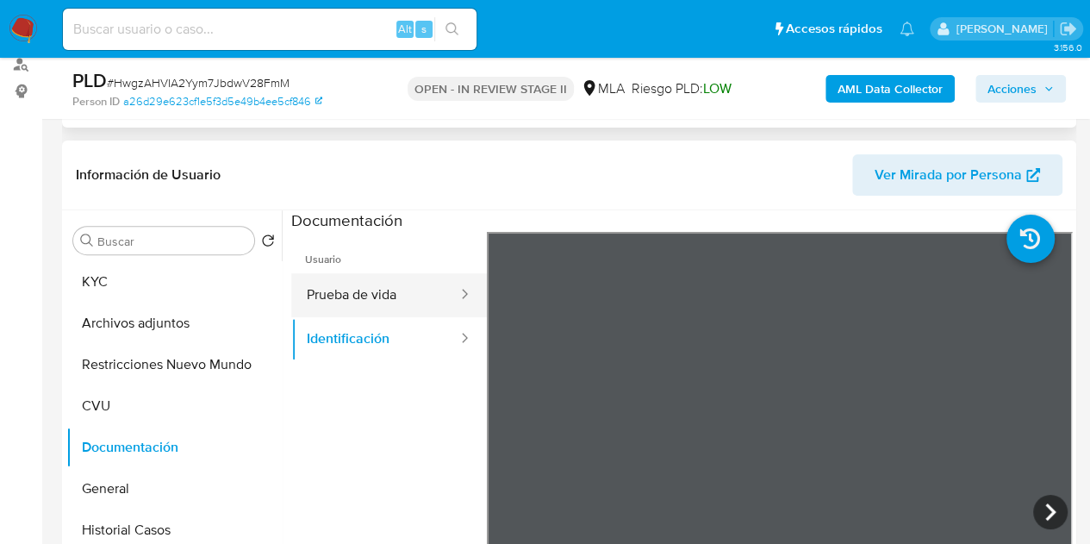
scroll to position [241, 0]
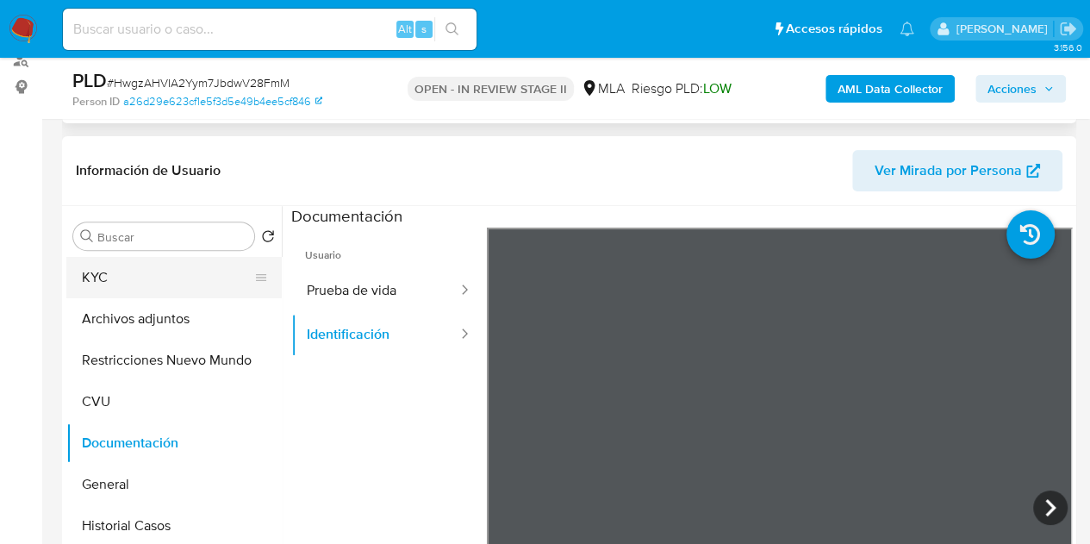
click at [147, 279] on button "KYC" at bounding box center [167, 277] width 202 height 41
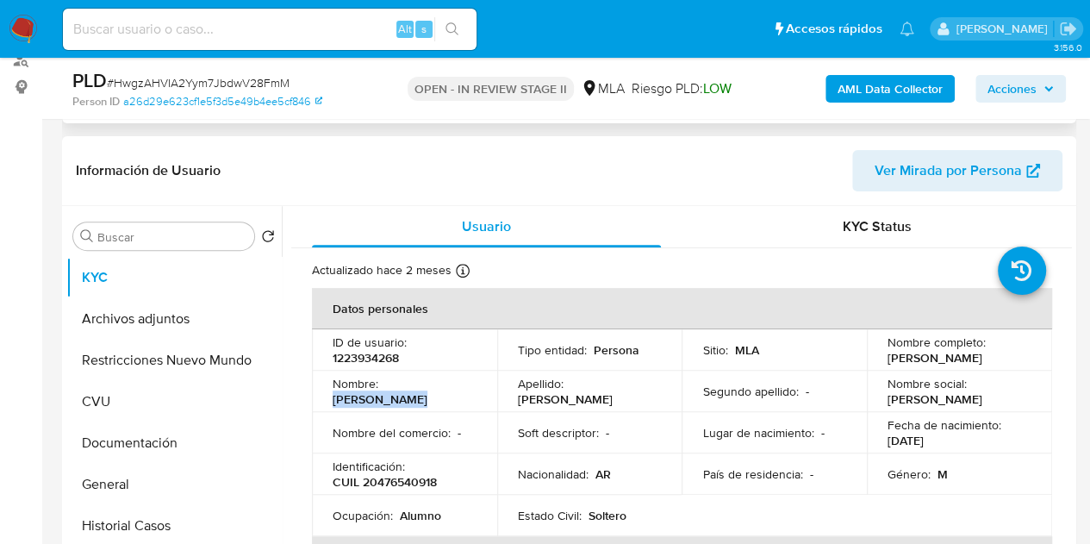
drag, startPoint x: 384, startPoint y: 396, endPoint x: 477, endPoint y: 396, distance: 93.1
click at [477, 396] on td "Nombre : Augusto Joaqu" at bounding box center [404, 391] width 185 height 41
copy p "Augusto Joaqu"
click at [149, 445] on button "Documentación" at bounding box center [167, 442] width 202 height 41
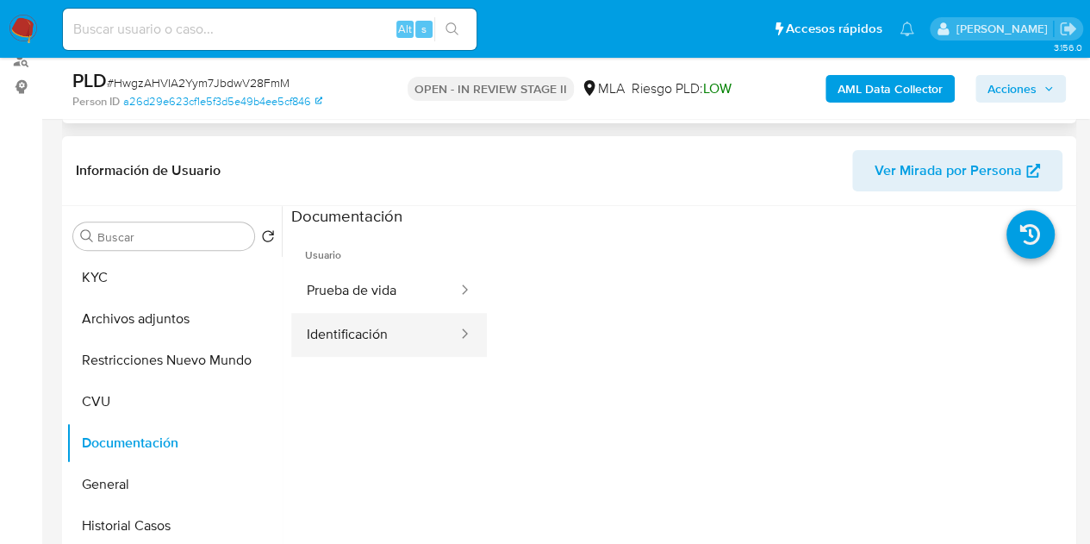
click at [389, 337] on button "Identificación" at bounding box center [375, 335] width 168 height 44
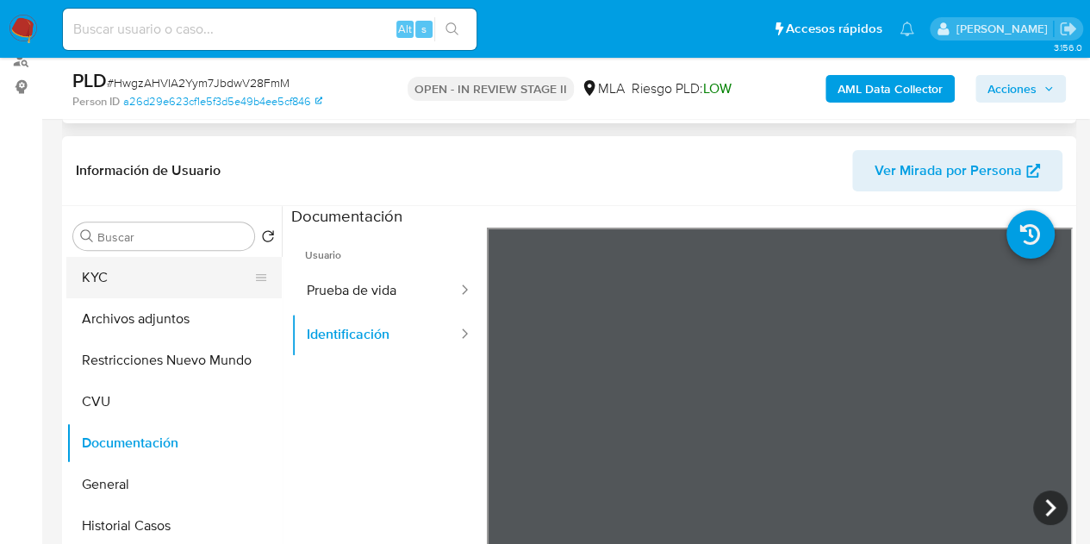
click at [148, 280] on button "KYC" at bounding box center [167, 277] width 202 height 41
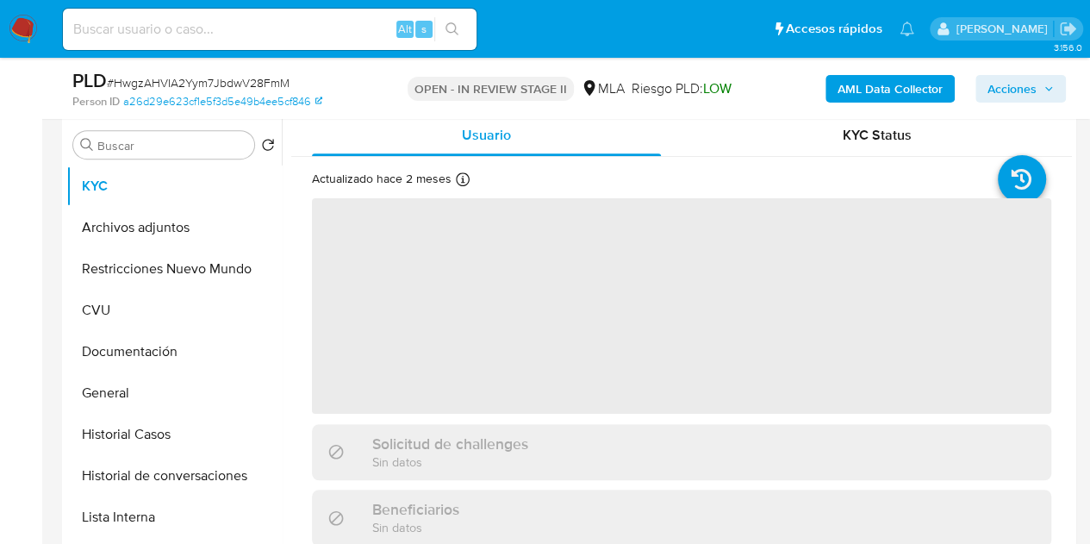
scroll to position [337, 0]
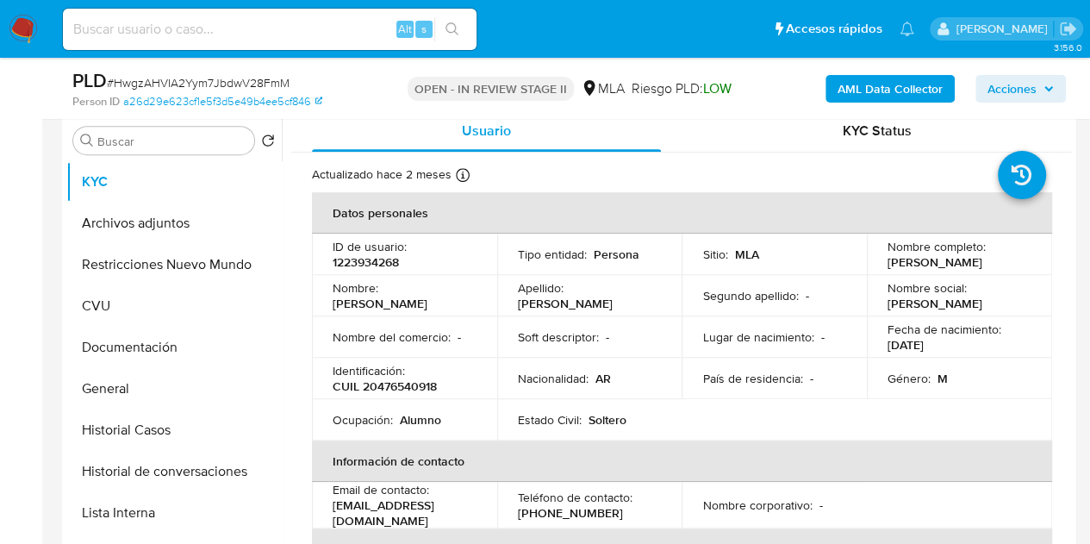
click at [322, 344] on td "Nombre del comercio : -" at bounding box center [404, 336] width 185 height 41
click at [389, 303] on p "Augusto Joaqu" at bounding box center [380, 304] width 95 height 16
copy p "Augusto"
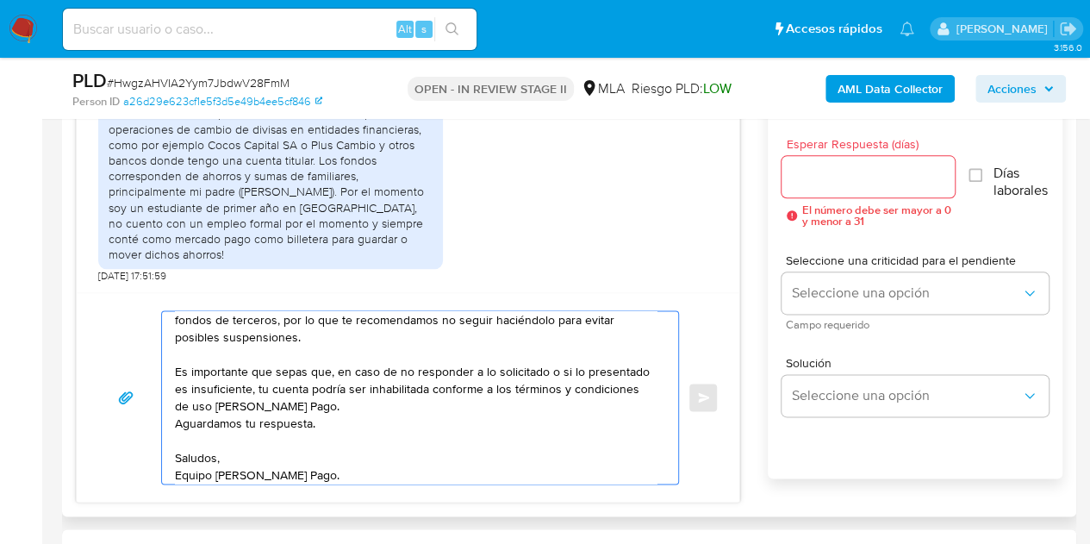
scroll to position [0, 0]
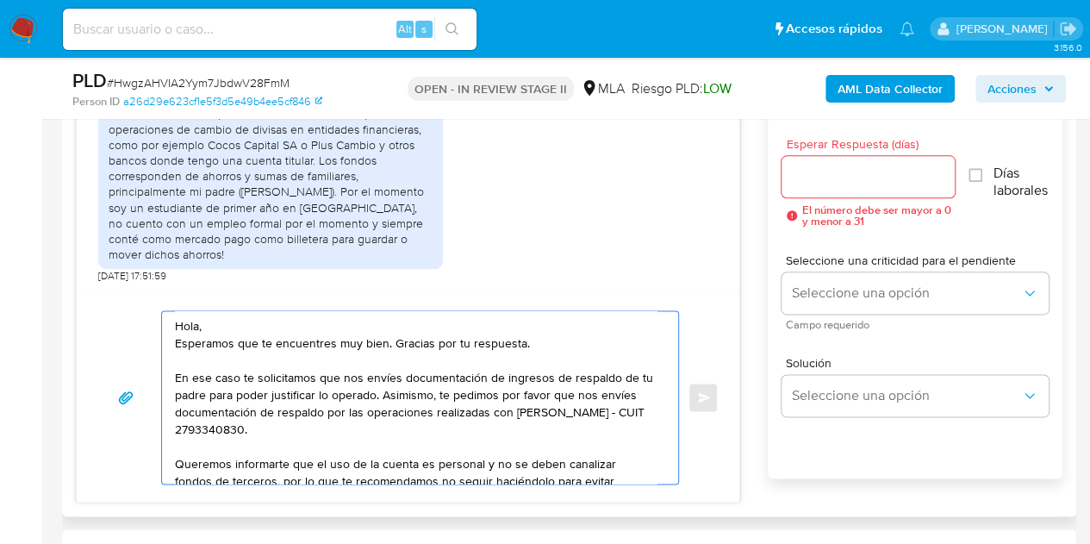
click at [199, 325] on textarea "Hola, Esperamos que te encuentres muy bien. Gracias por tu respuesta. En ese ca…" at bounding box center [416, 397] width 482 height 172
paste textarea "Augusto"
click at [296, 325] on textarea "Hola Augusto, Esperamos que te encuentres muy bien. Gracias por tu respuesta. E…" at bounding box center [416, 397] width 482 height 172
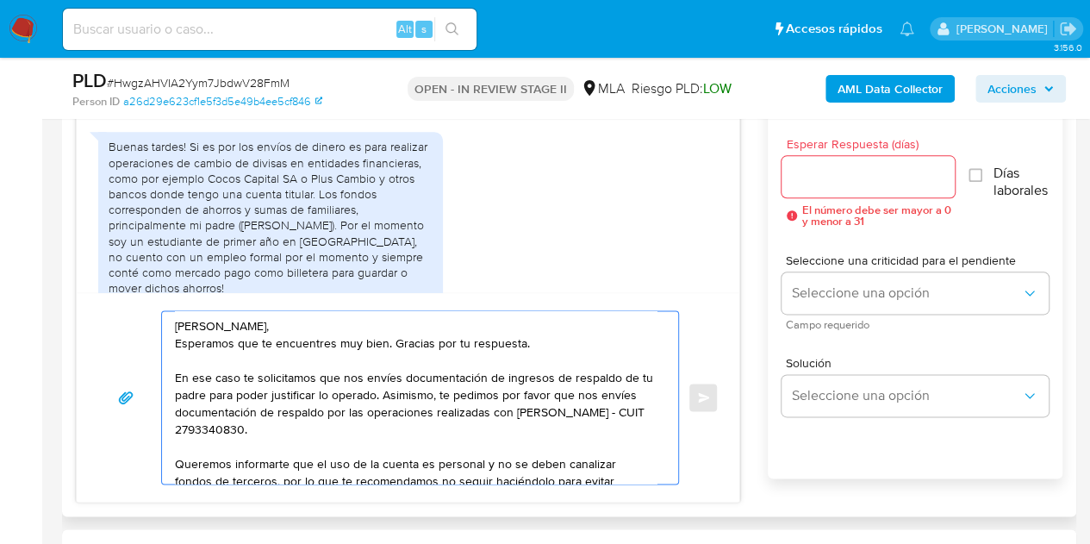
scroll to position [986, 0]
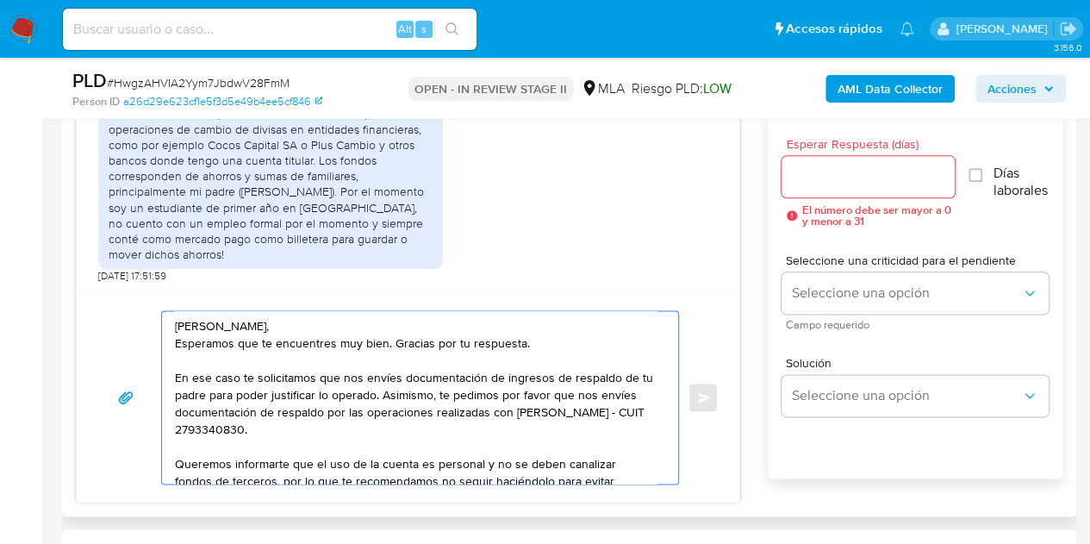
click at [512, 430] on textarea "Hola Augusto, Esperamos que te encuentres muy bien. Gracias por tu respuesta. E…" at bounding box center [416, 397] width 482 height 172
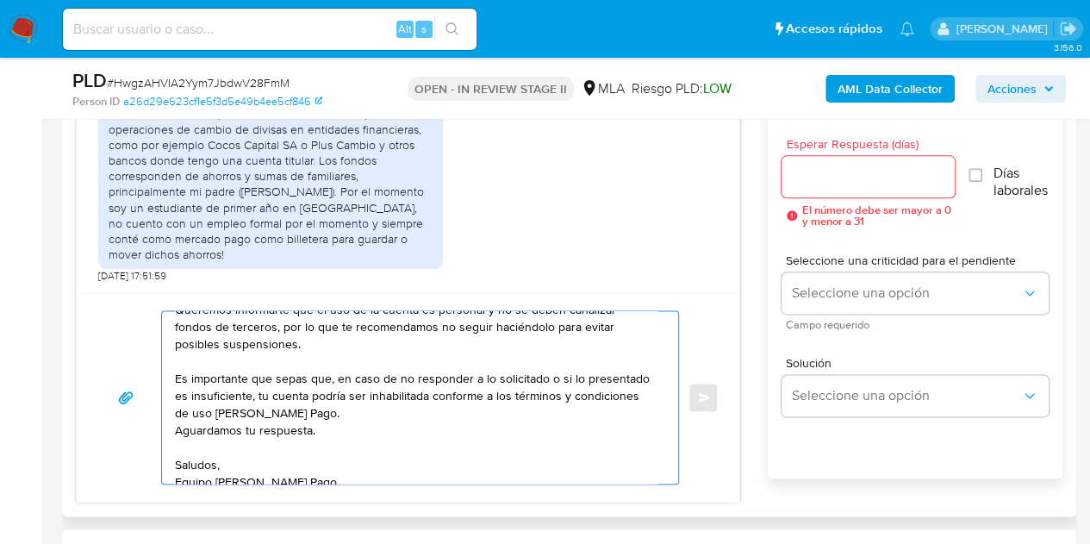
scroll to position [167, 0]
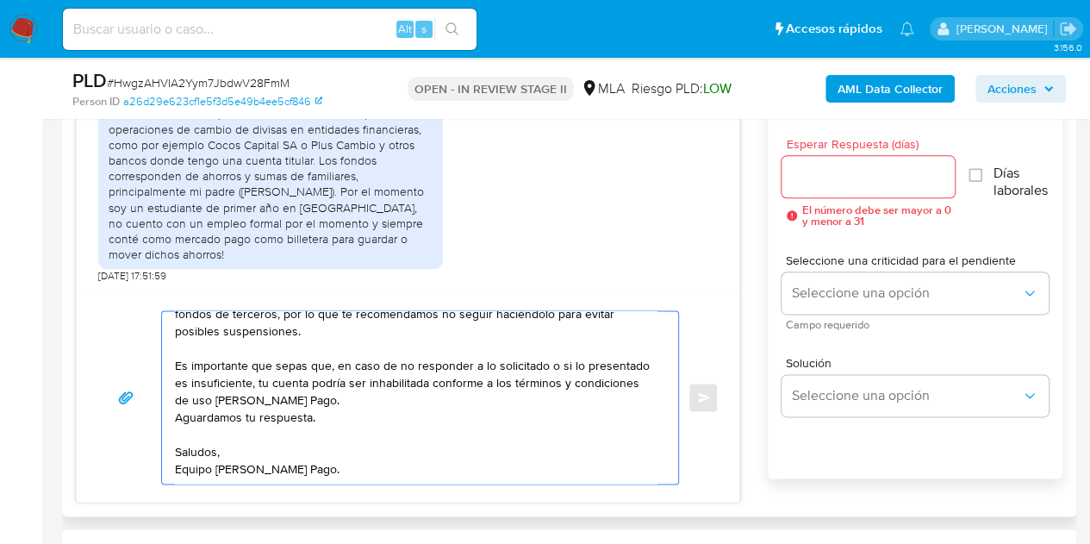
type textarea "Hola Augusto, Esperamos que te encuentres muy bien. Gracias por tu respuesta. E…"
click at [836, 173] on input "Esperar Respuesta (días)" at bounding box center [869, 176] width 174 height 22
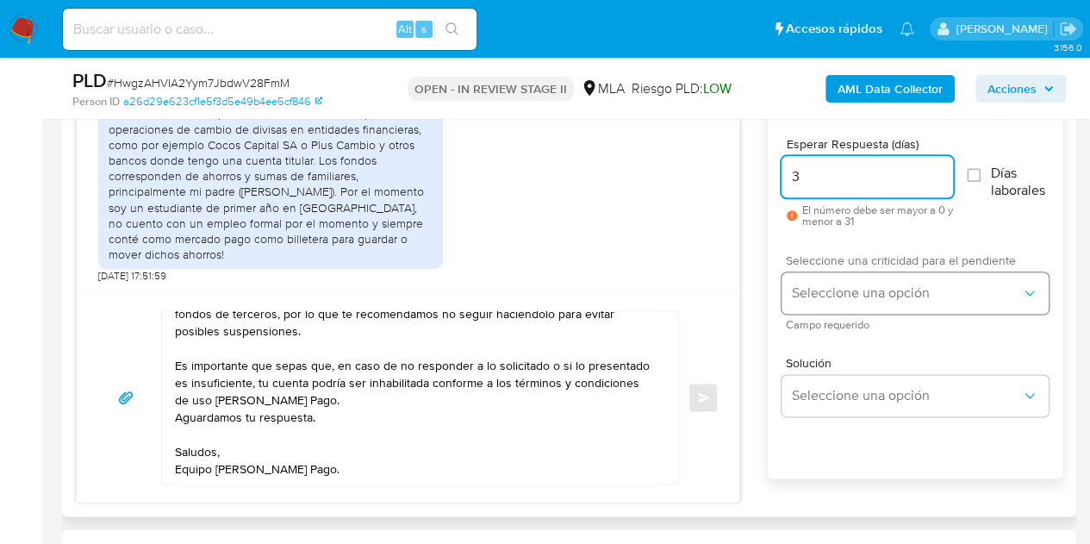
type input "3"
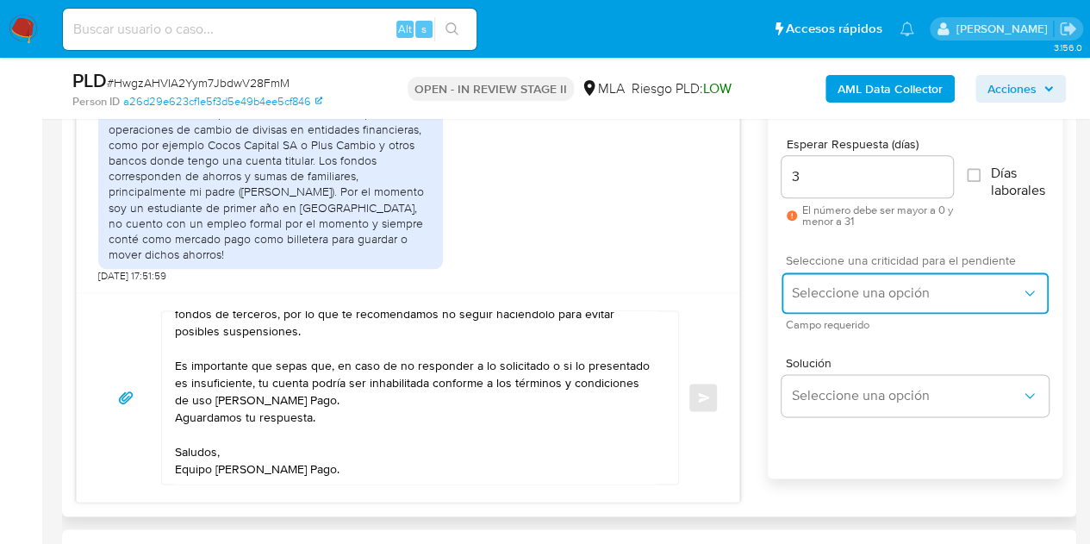
click at [838, 275] on button "Seleccione una opción" at bounding box center [915, 292] width 267 height 41
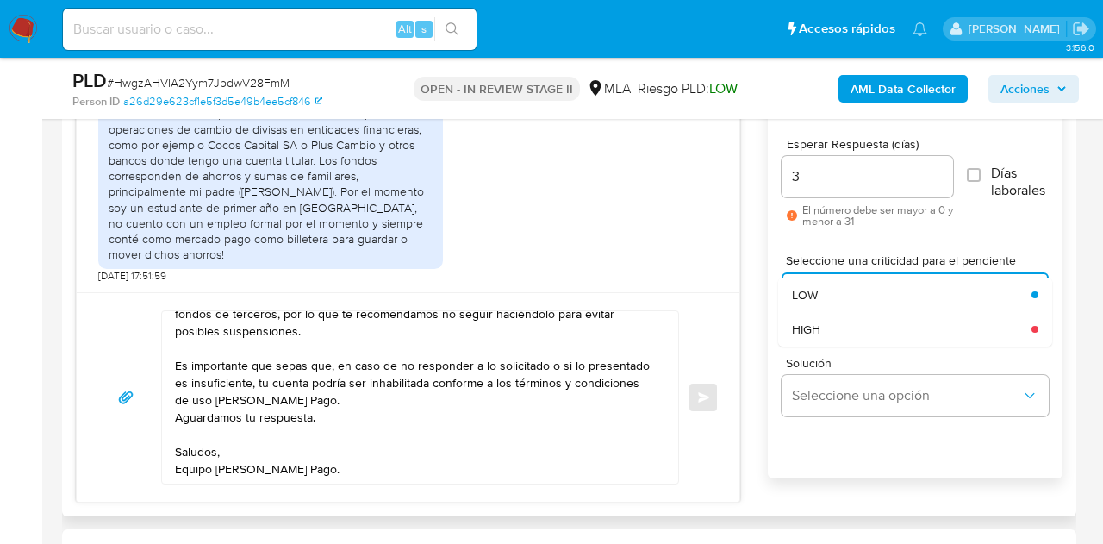
click at [829, 337] on div "HIGH" at bounding box center [912, 329] width 240 height 34
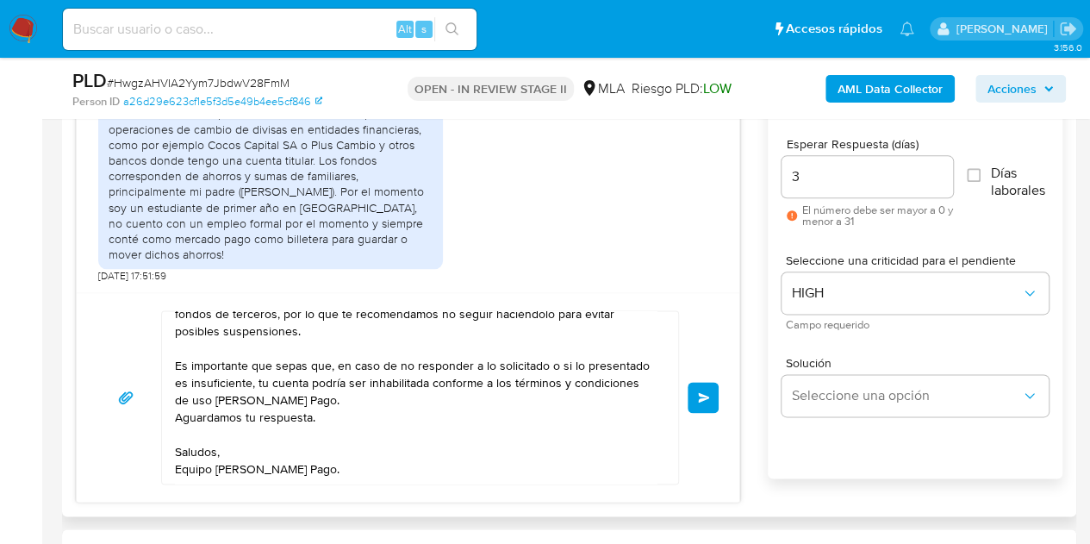
click at [706, 396] on span "Enviar" at bounding box center [704, 397] width 12 height 10
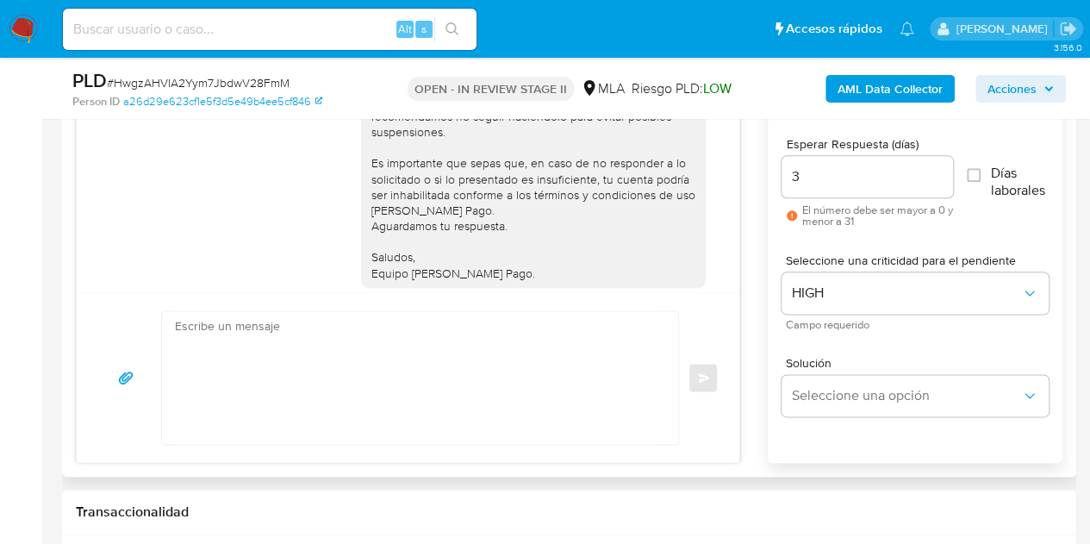
scroll to position [1304, 0]
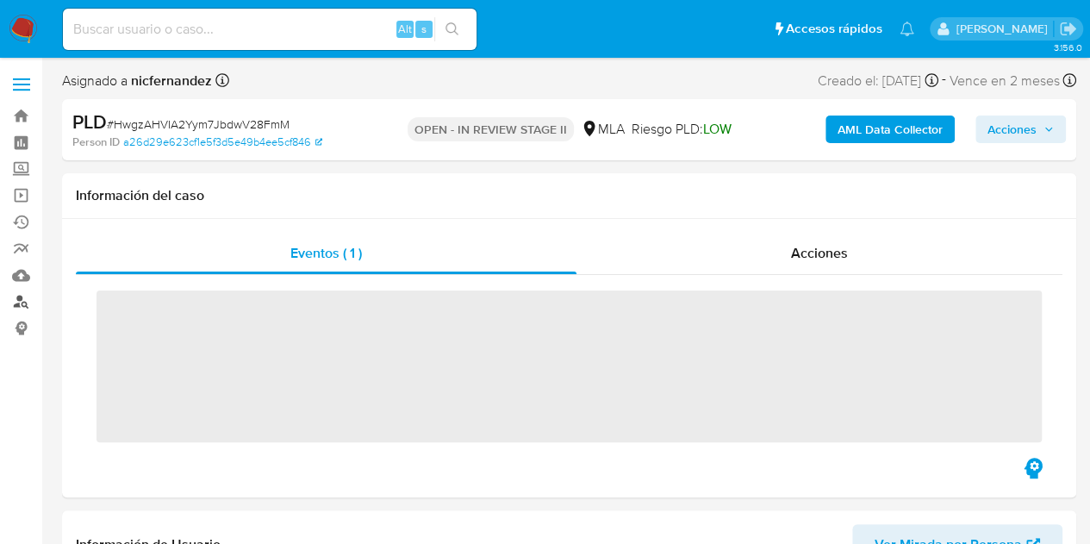
click at [14, 314] on link "Buscador de personas" at bounding box center [102, 302] width 205 height 27
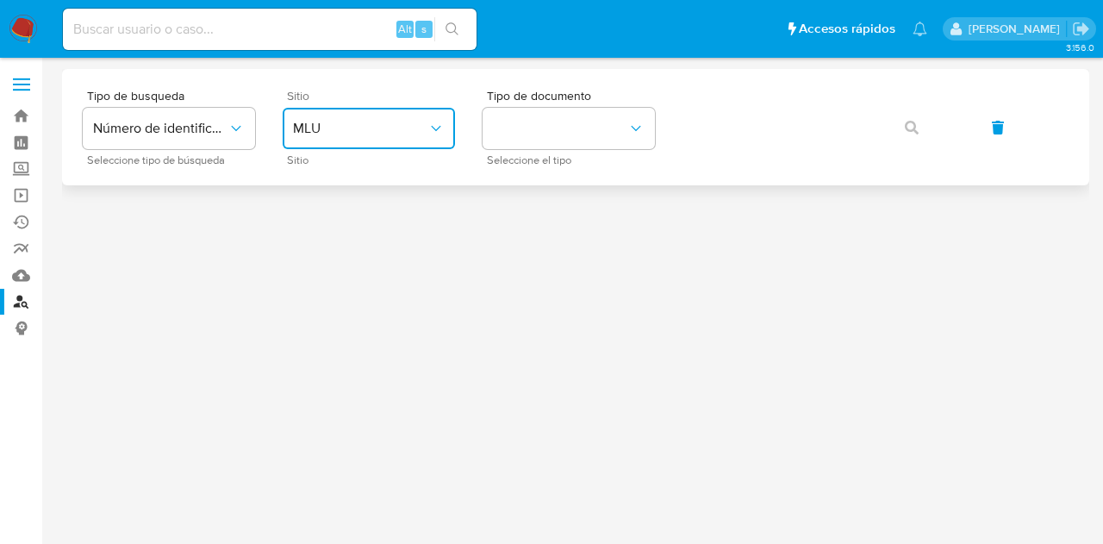
click at [381, 115] on button "MLU" at bounding box center [369, 128] width 172 height 41
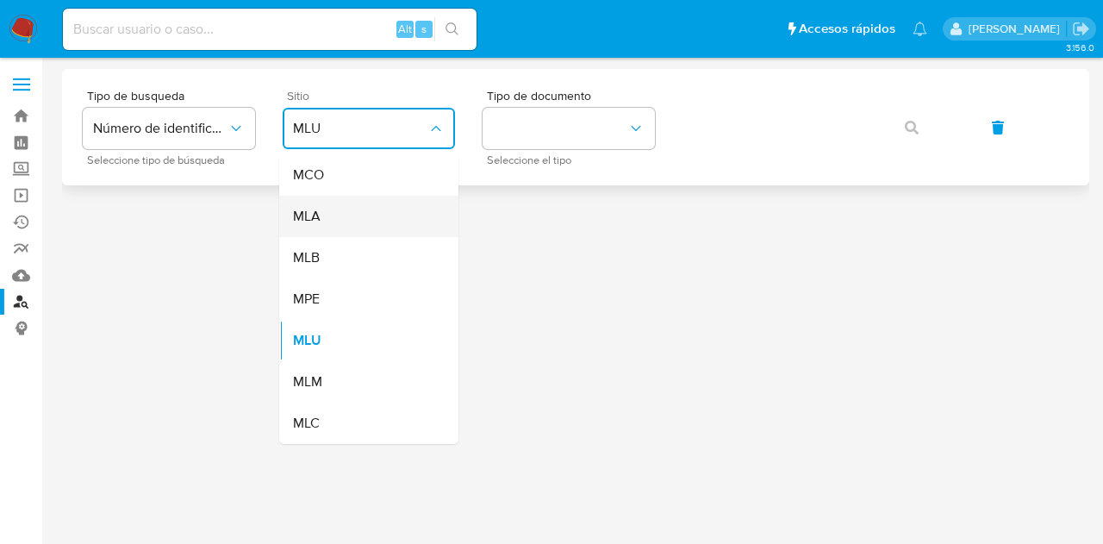
click at [380, 210] on div "MLA" at bounding box center [363, 216] width 141 height 41
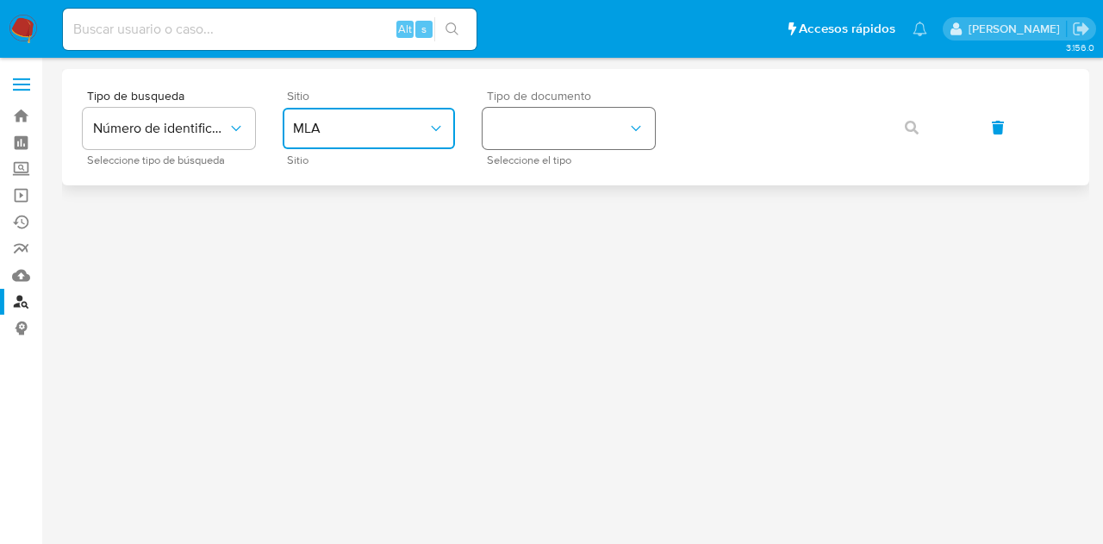
click at [503, 132] on button "identificationType" at bounding box center [569, 128] width 172 height 41
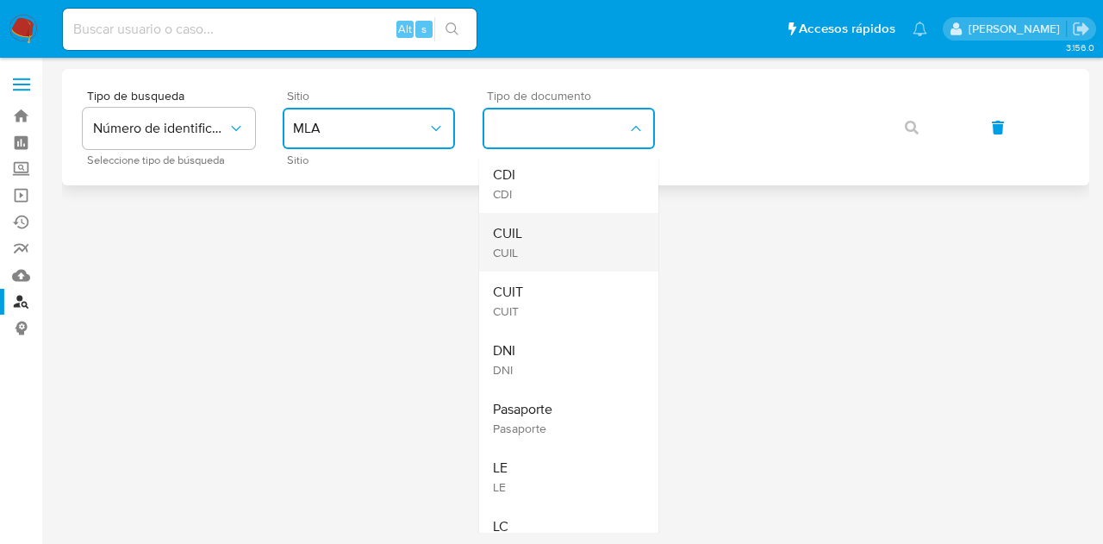
click at [550, 220] on div "CUIL CUIL" at bounding box center [563, 242] width 141 height 59
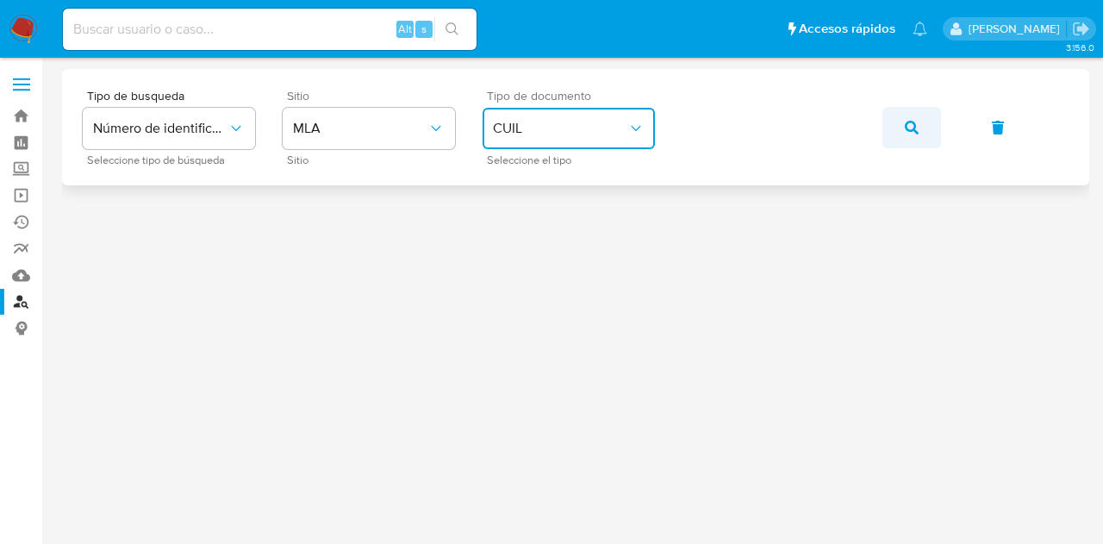
click at [896, 122] on button "button" at bounding box center [911, 127] width 59 height 41
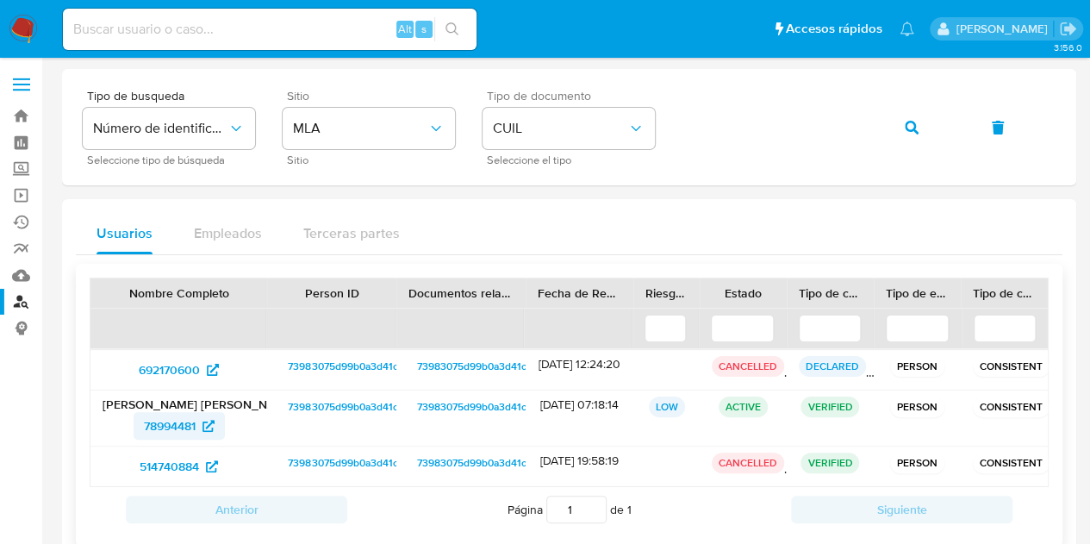
click at [159, 425] on span "78994481" at bounding box center [170, 426] width 52 height 28
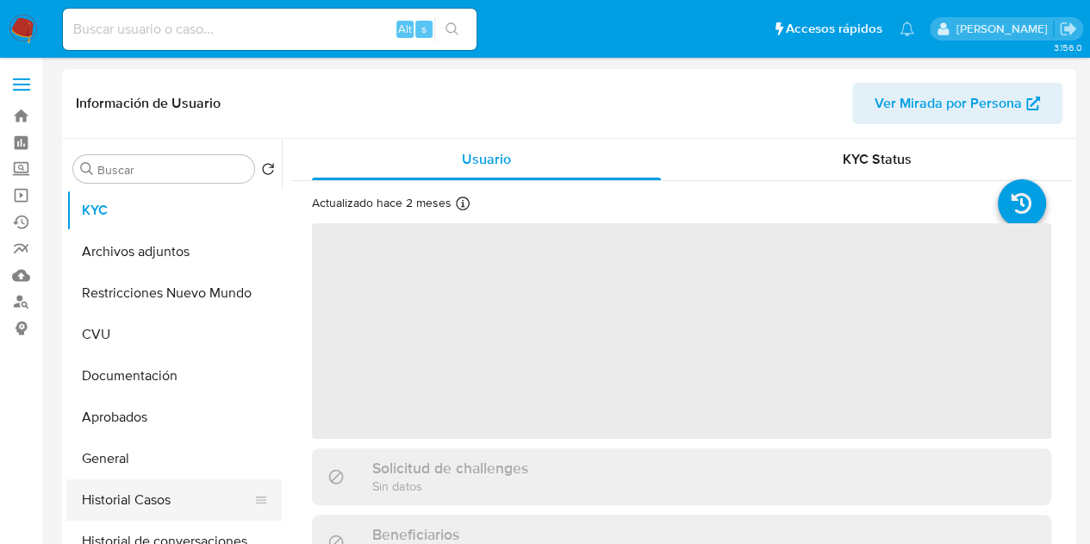
click at [148, 502] on button "Historial Casos" at bounding box center [167, 499] width 202 height 41
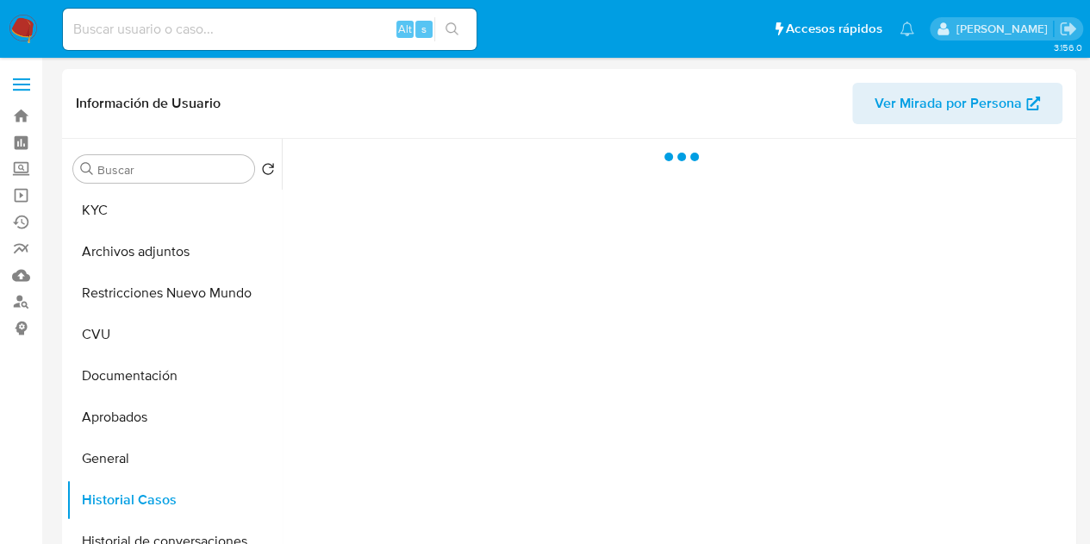
select select "10"
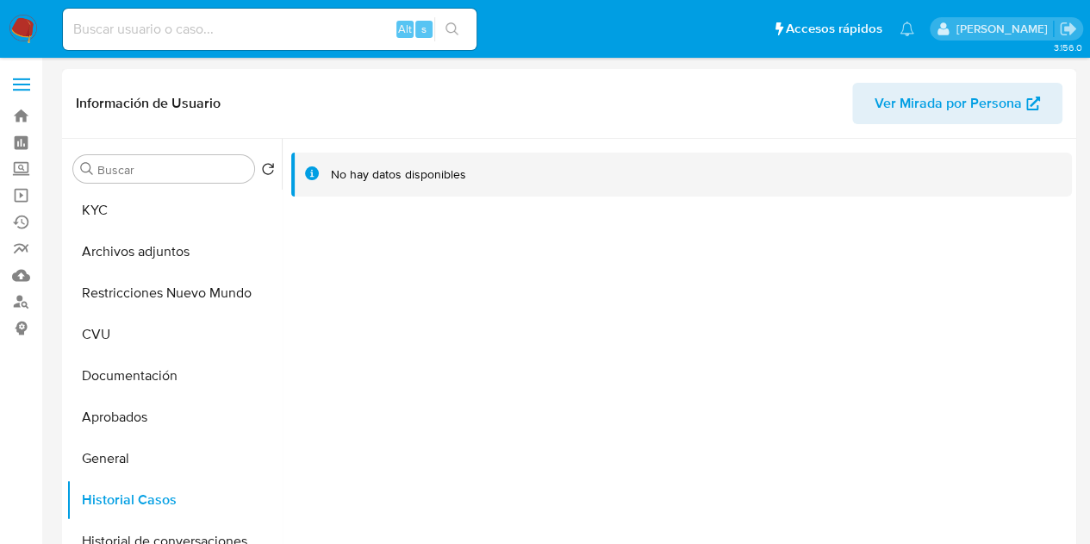
click at [913, 102] on span "Ver Mirada por Persona" at bounding box center [948, 103] width 147 height 41
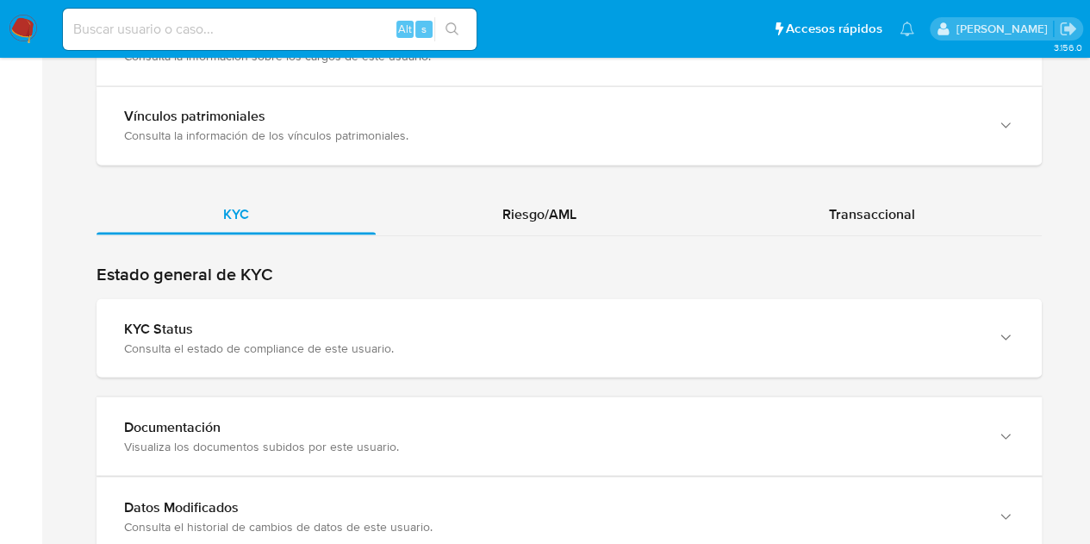
scroll to position [1520, 0]
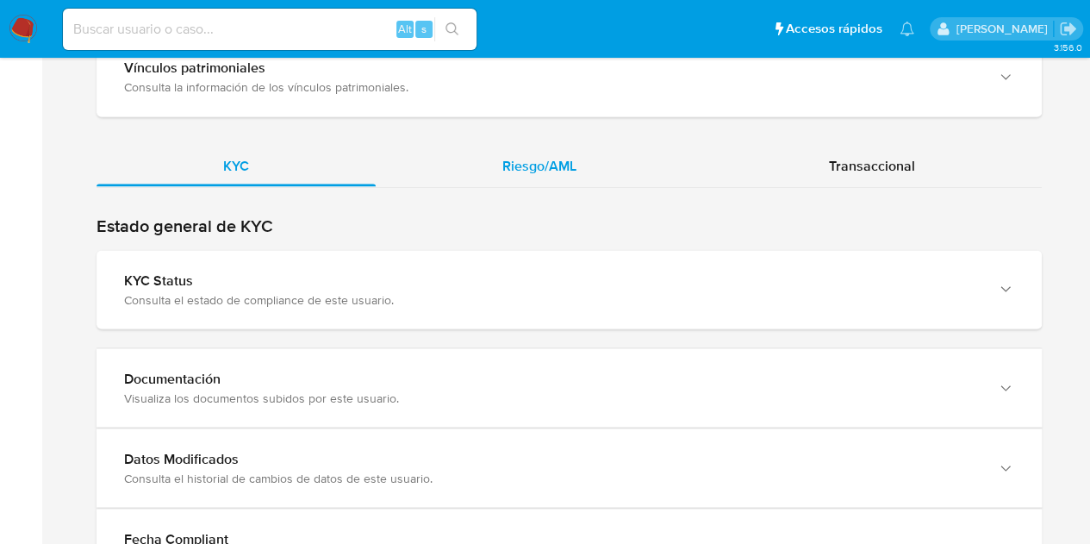
click at [598, 153] on div "Riesgo/AML" at bounding box center [539, 165] width 327 height 41
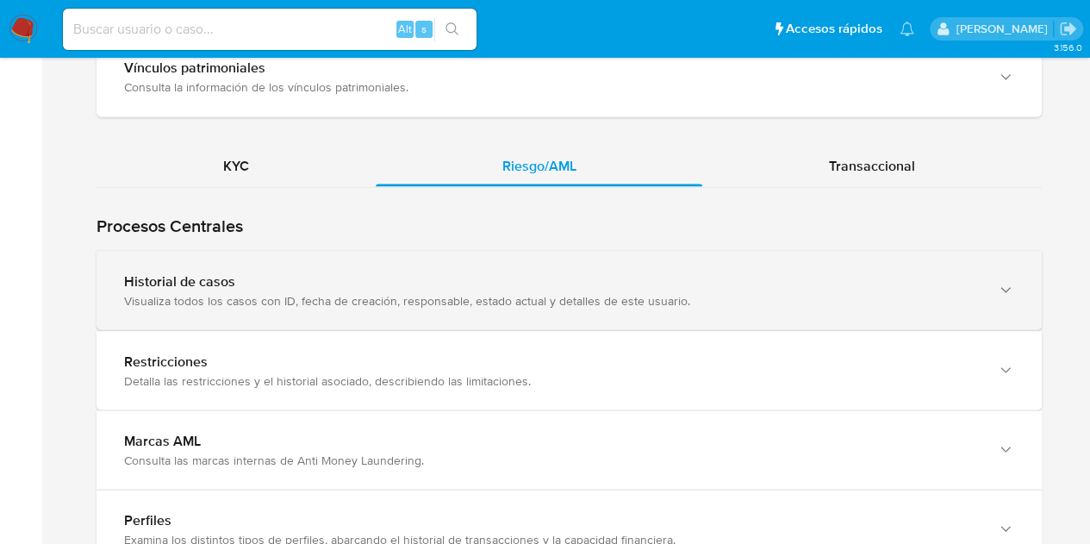
click at [160, 292] on div "Visualiza todos los casos con ID, fecha de creación, responsable, estado actual…" at bounding box center [552, 300] width 856 height 16
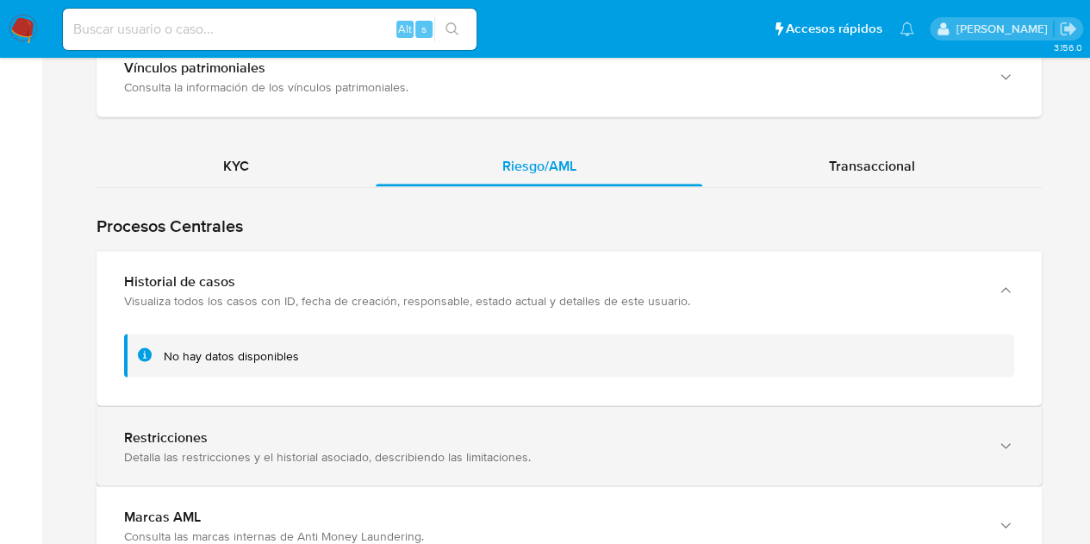
click at [258, 428] on div "Restricciones" at bounding box center [552, 436] width 856 height 17
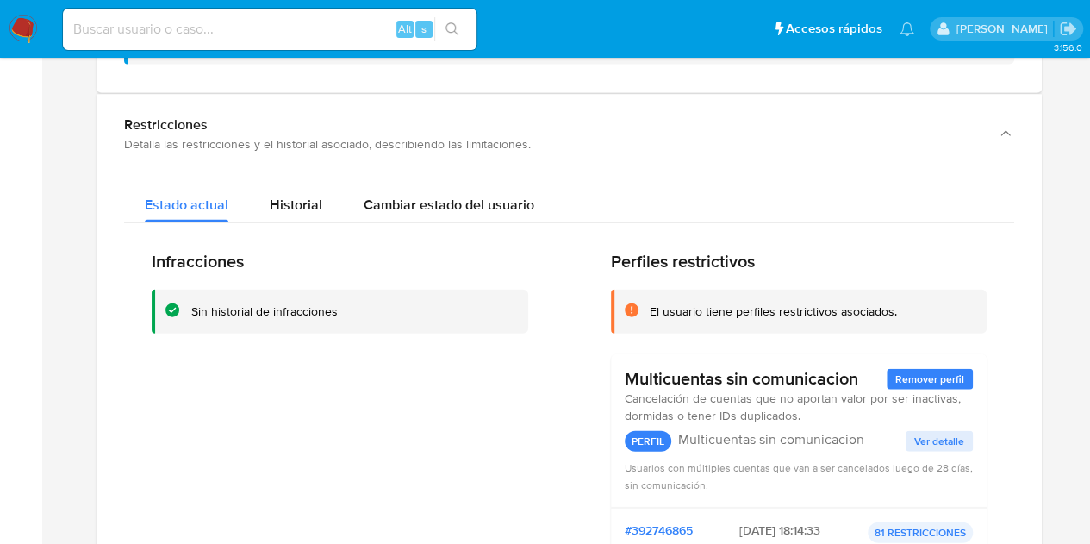
scroll to position [1345, 0]
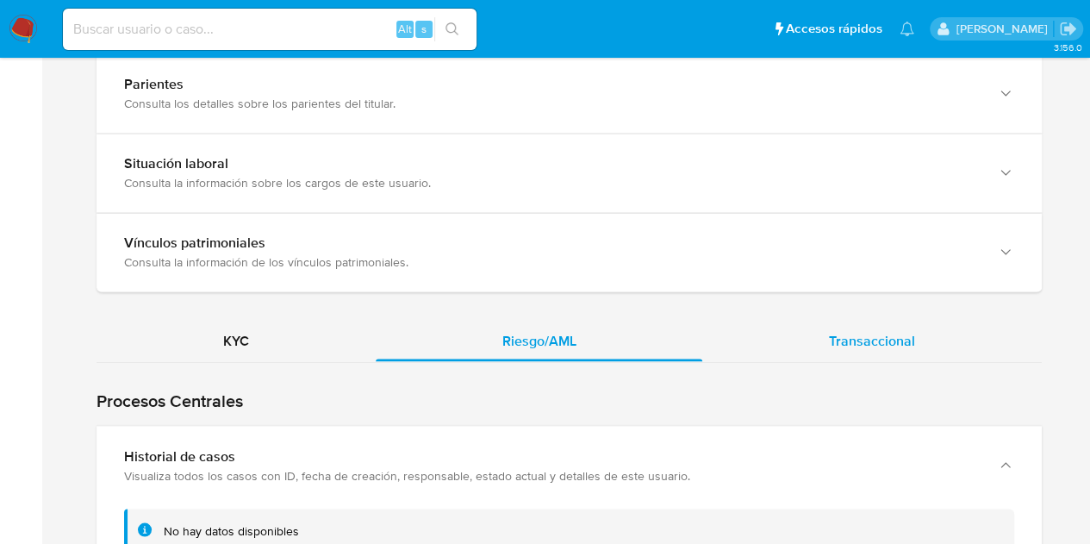
click at [902, 333] on span "Transaccional" at bounding box center [872, 340] width 86 height 20
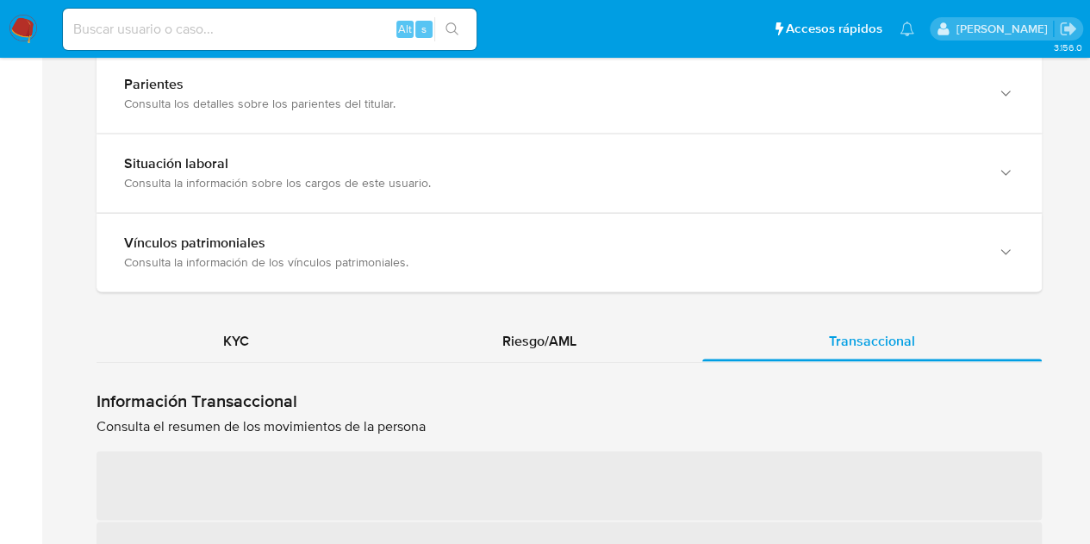
scroll to position [1511, 0]
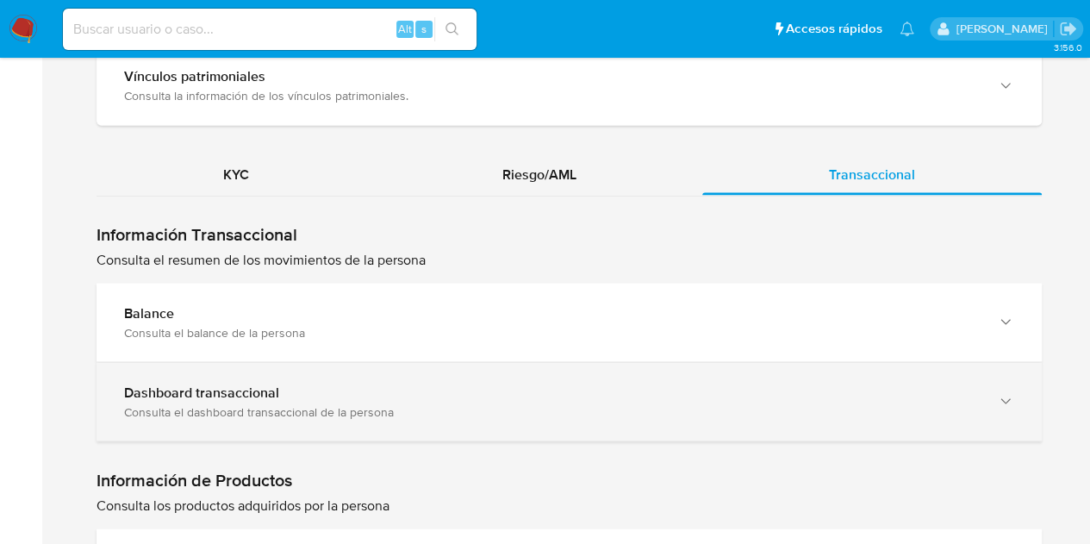
click at [457, 403] on div "Consulta el dashboard transaccional de la persona" at bounding box center [552, 411] width 856 height 16
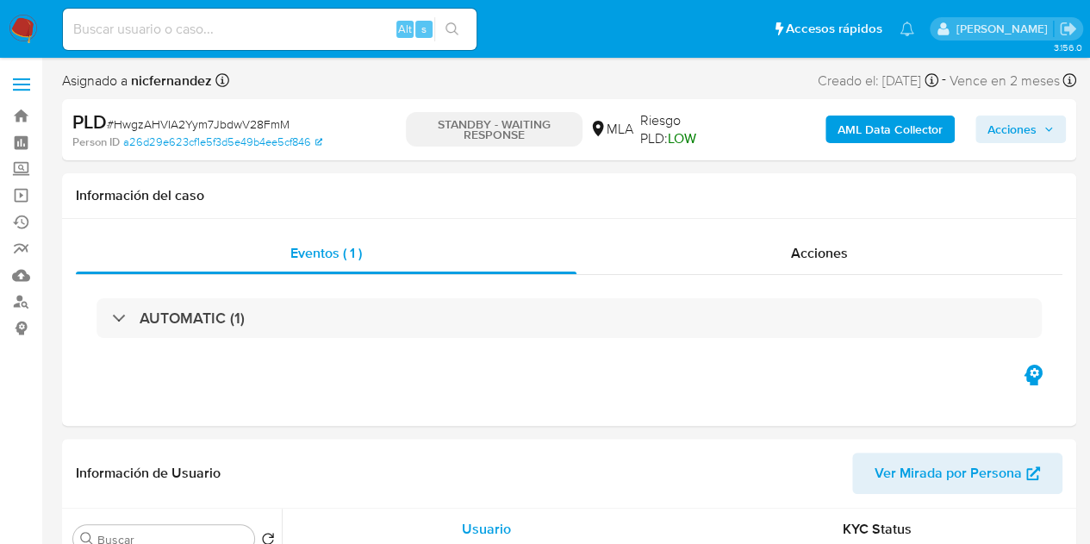
select select "10"
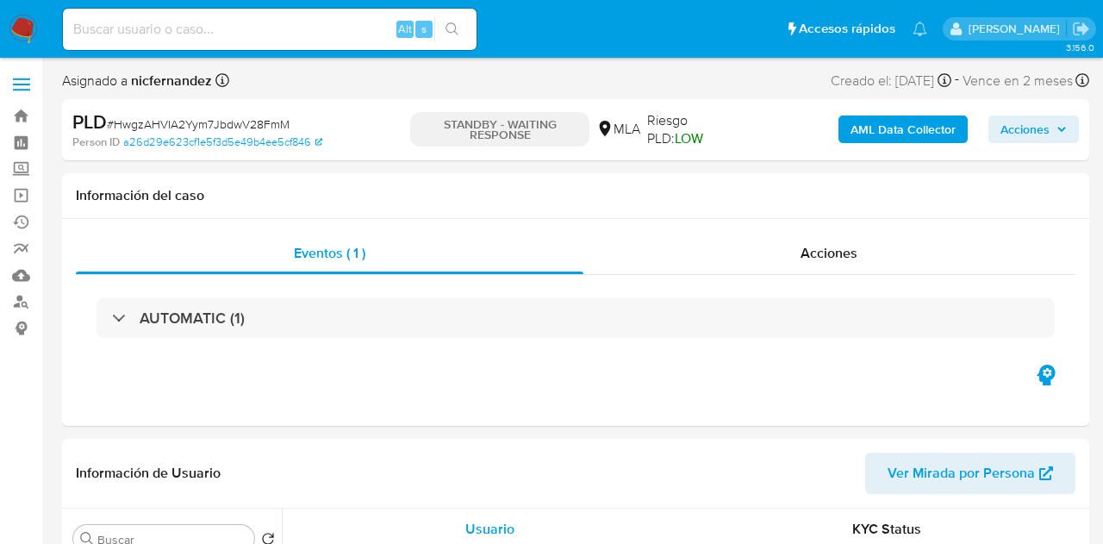
select select "10"
